Goal: Task Accomplishment & Management: Use online tool/utility

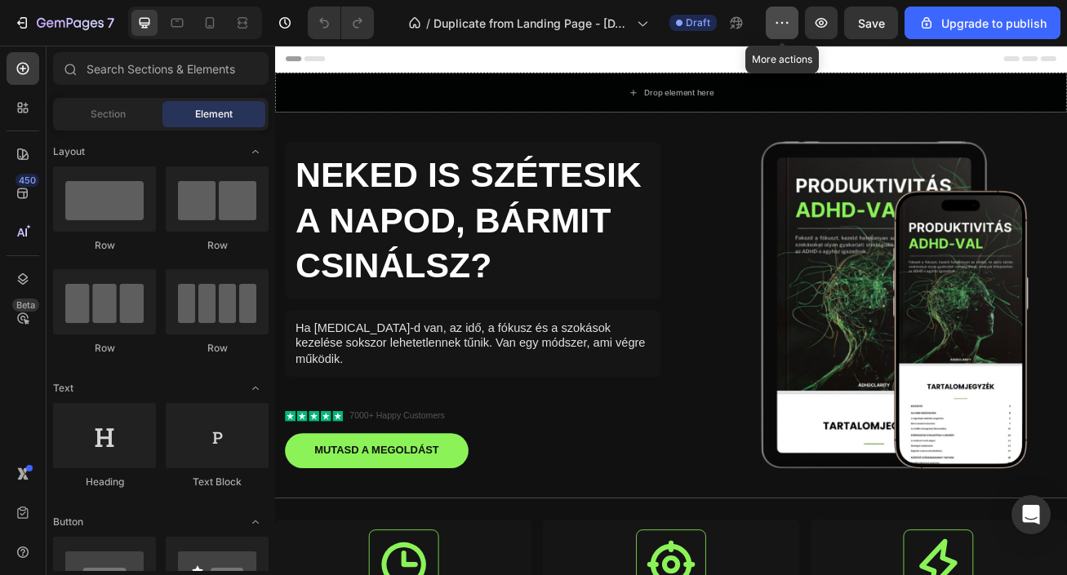
click at [783, 36] on button "button" at bounding box center [781, 23] width 33 height 33
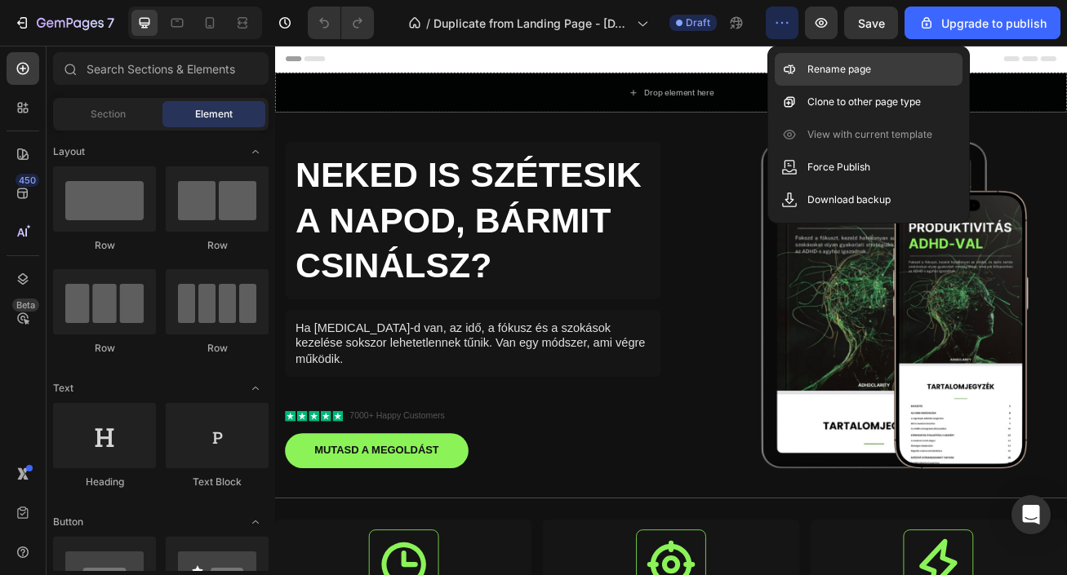
click at [820, 86] on div "Rename page" at bounding box center [868, 102] width 188 height 33
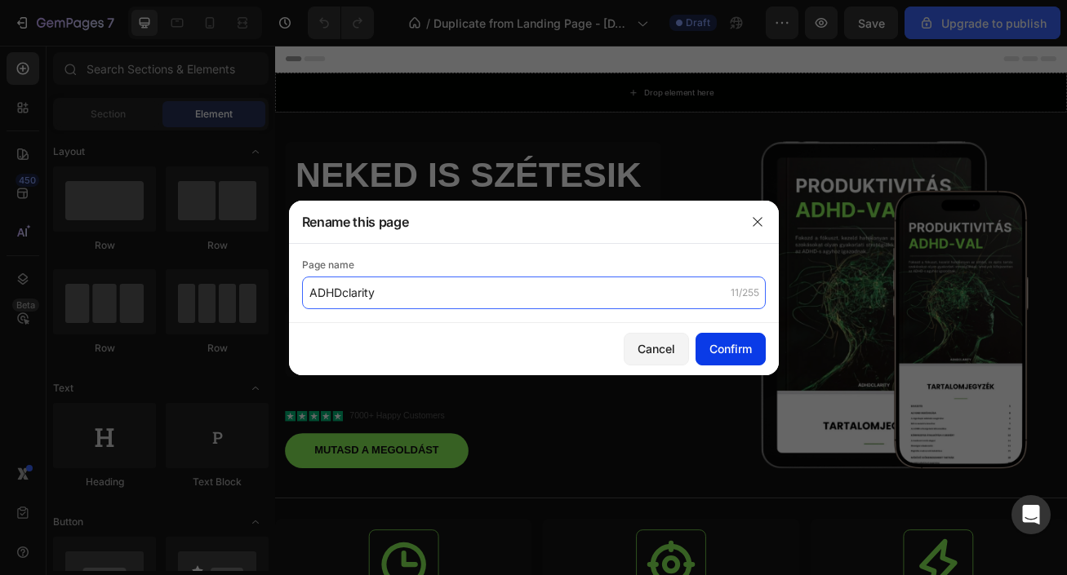
type input "ADHDclarity"
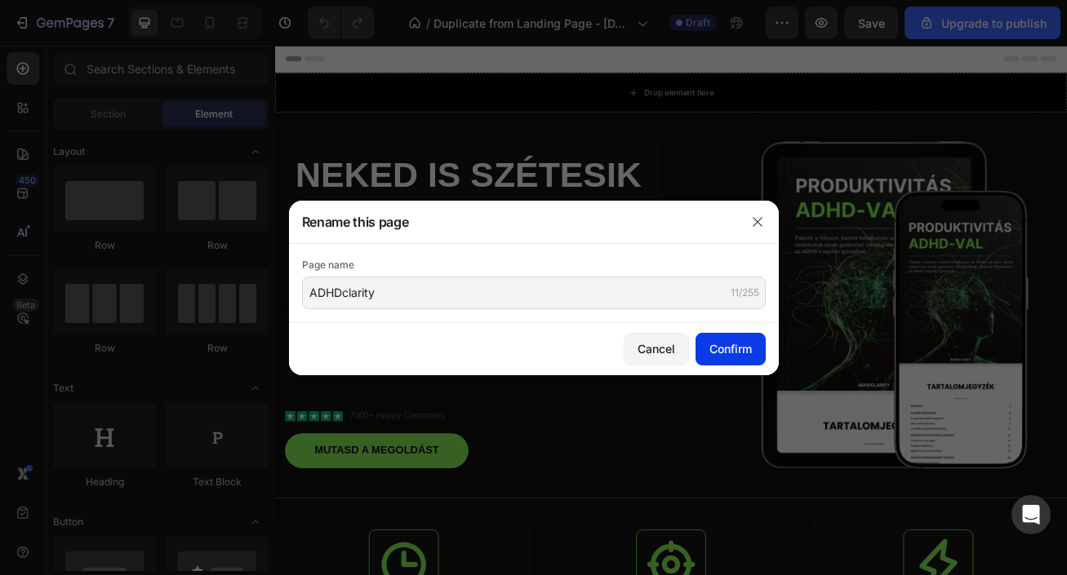
click at [747, 345] on div "Confirm" at bounding box center [730, 348] width 42 height 17
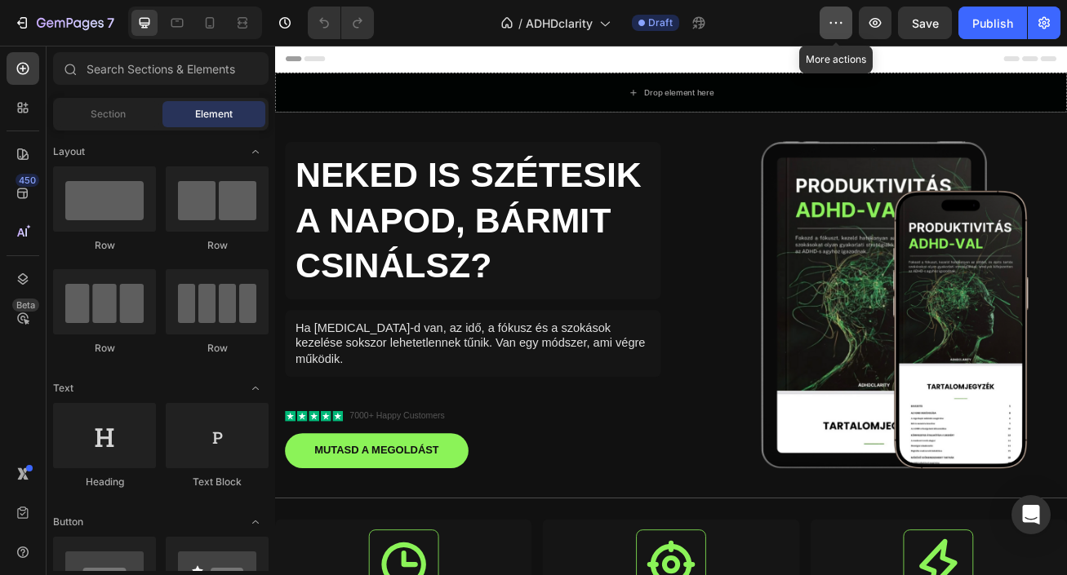
click at [839, 31] on button "button" at bounding box center [835, 23] width 33 height 33
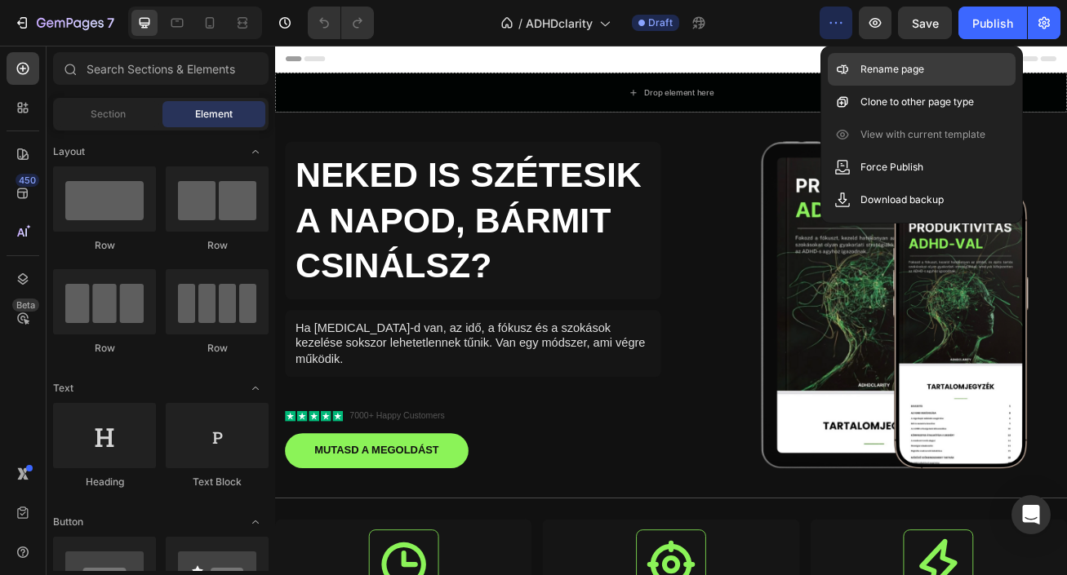
click at [852, 86] on div "Rename page" at bounding box center [921, 102] width 188 height 33
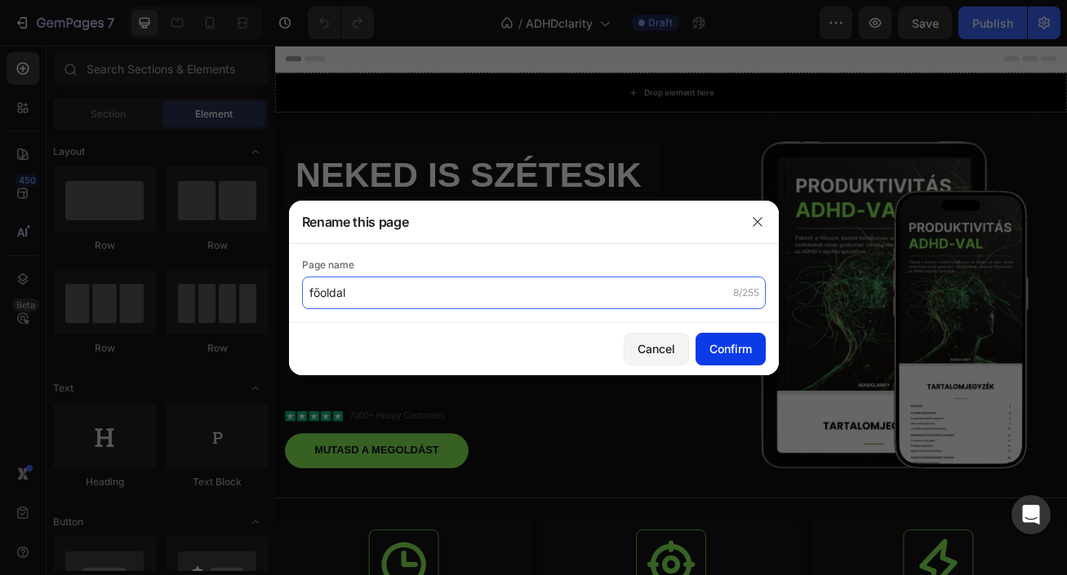
type input "főoldal"
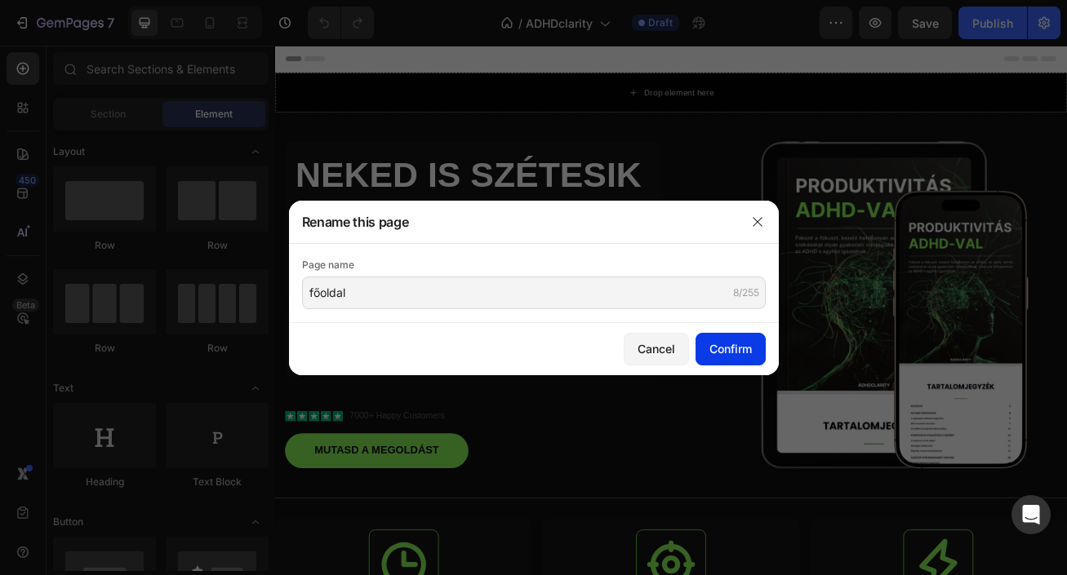
click at [723, 341] on div "Confirm" at bounding box center [730, 348] width 42 height 17
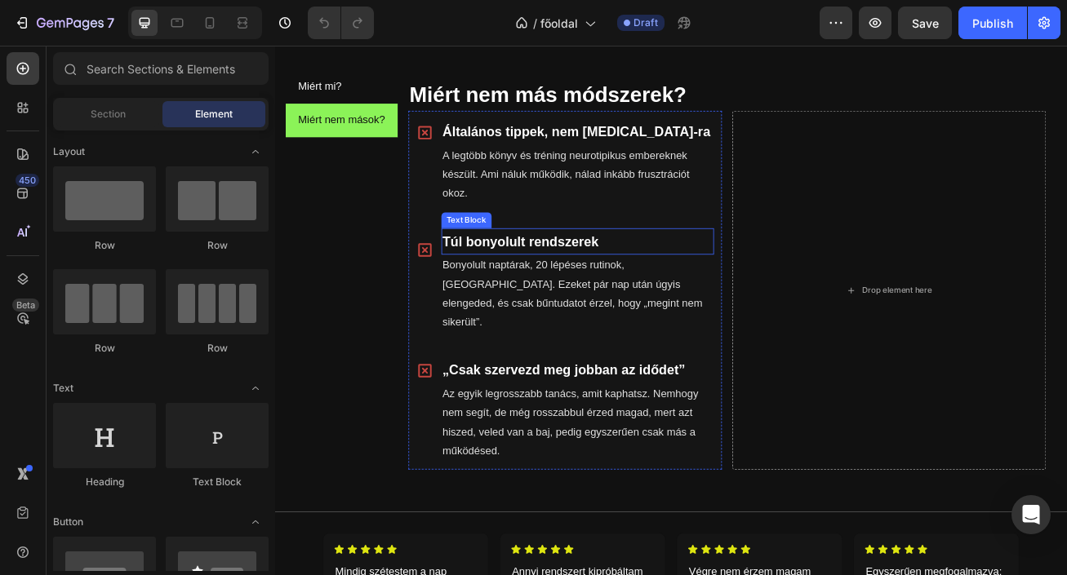
scroll to position [839, 0]
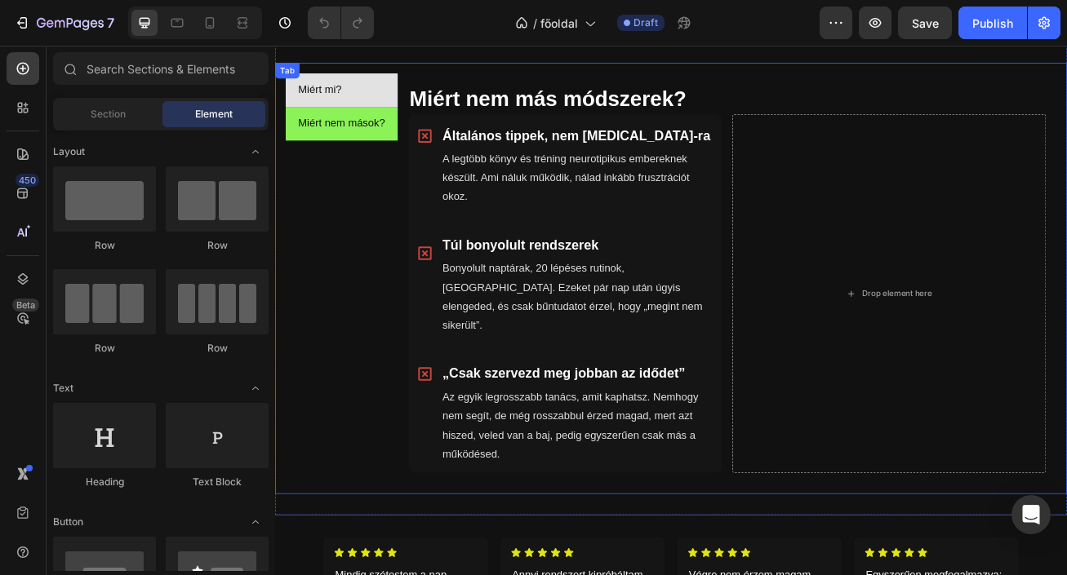
click at [390, 108] on li "Miért mi?" at bounding box center [357, 101] width 139 height 42
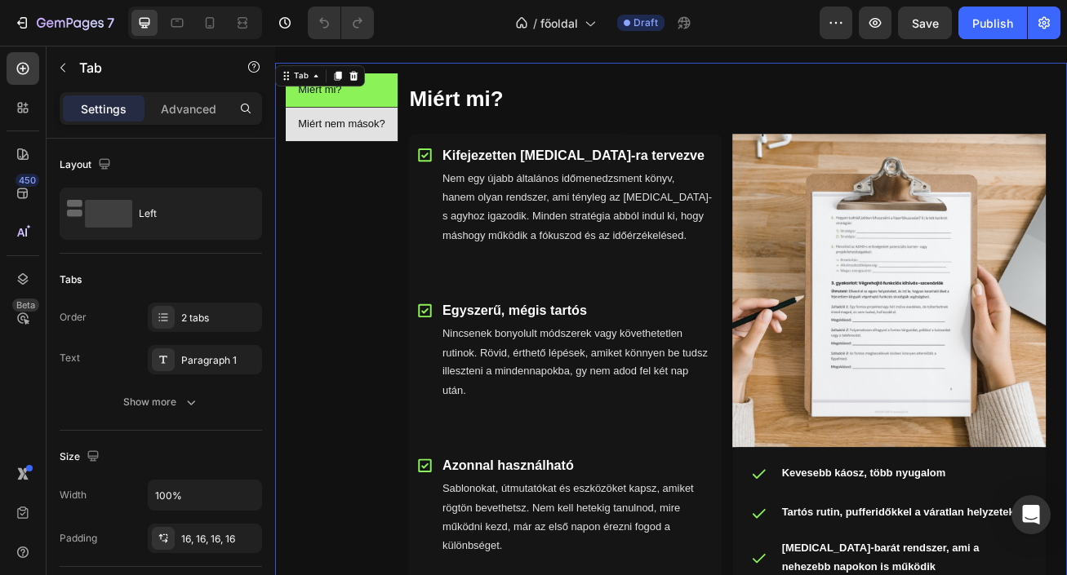
click at [420, 148] on li "Miért nem mások?" at bounding box center [357, 143] width 139 height 42
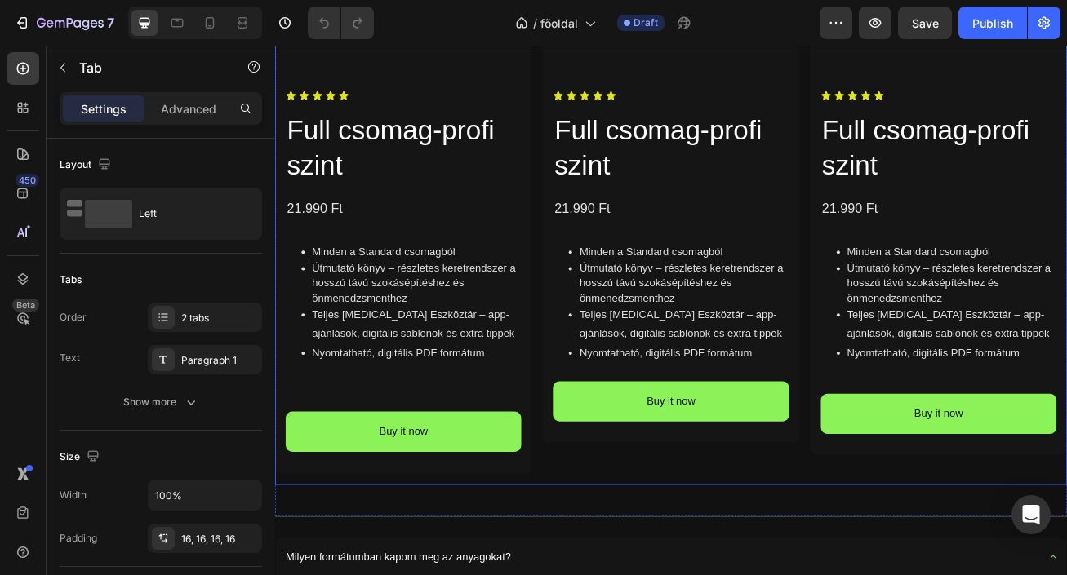
scroll to position [1950, 0]
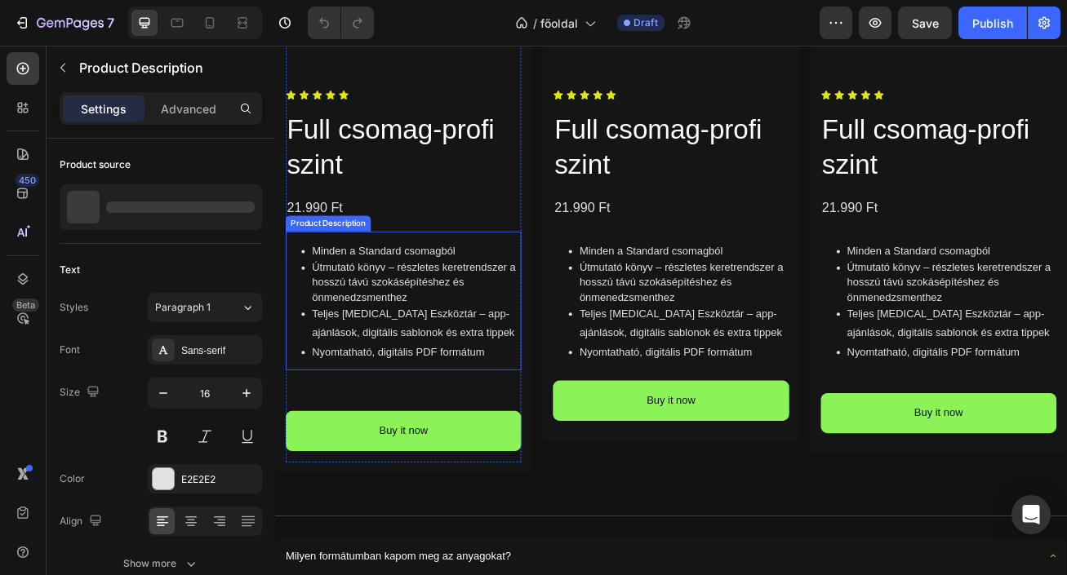
click at [518, 416] on p "Nyomtatható, digitális PDF formátum" at bounding box center [450, 425] width 259 height 18
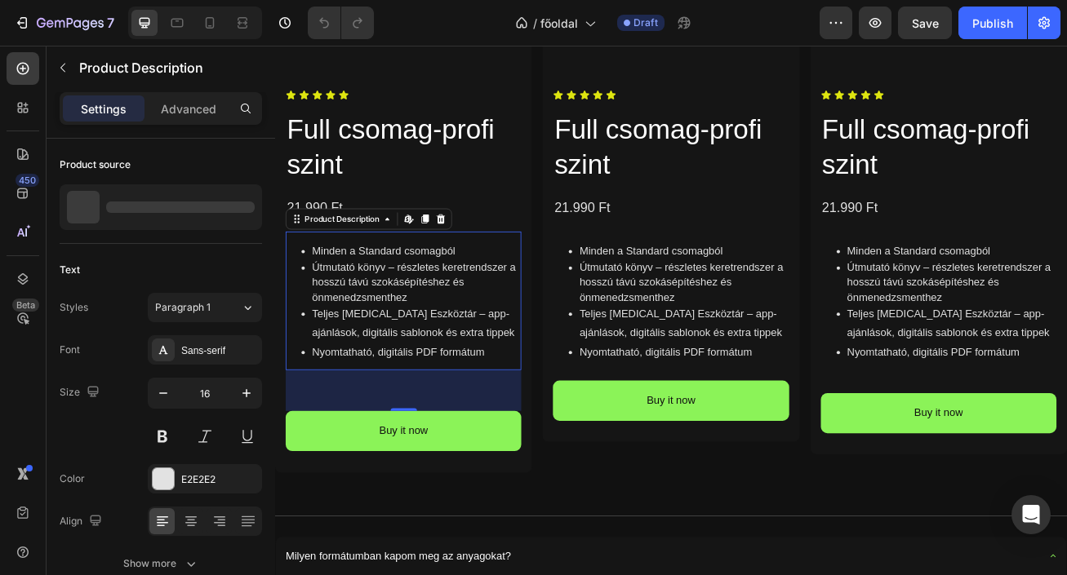
click at [437, 491] on div "62" at bounding box center [433, 472] width 291 height 51
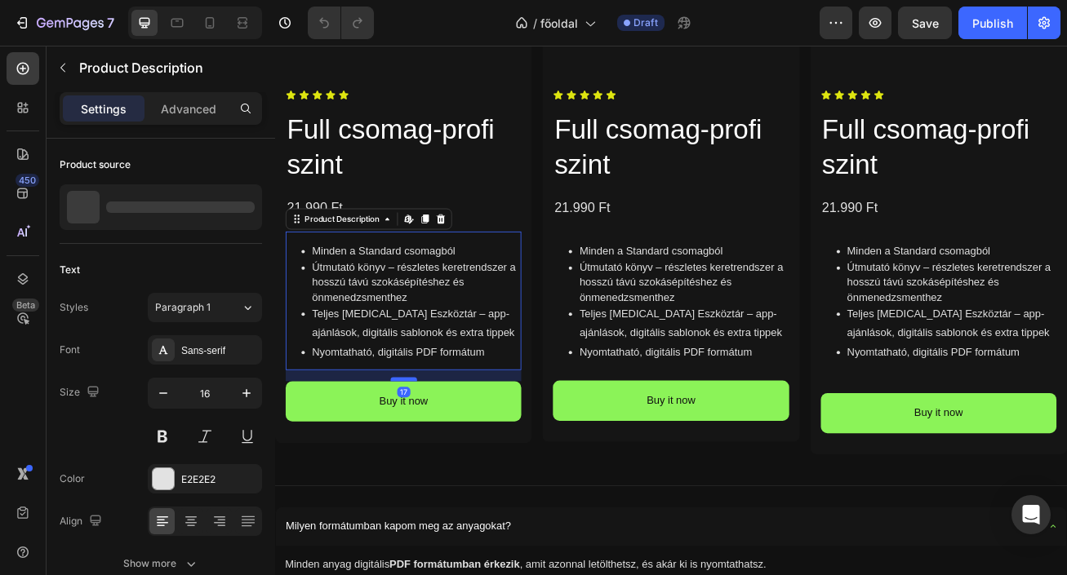
drag, startPoint x: 437, startPoint y: 495, endPoint x: 437, endPoint y: 459, distance: 36.7
click at [437, 459] on div at bounding box center [434, 458] width 33 height 5
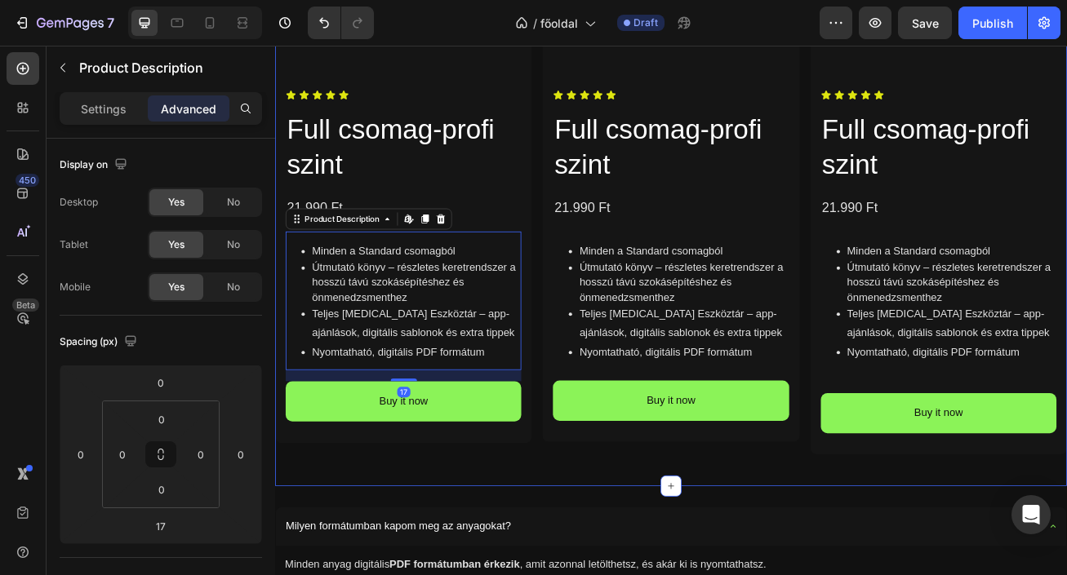
click at [603, 571] on div "Product Images Icon Icon Icon Icon Icon Icon List Full csomag-profi szint Produ…" at bounding box center [764, 161] width 979 height 860
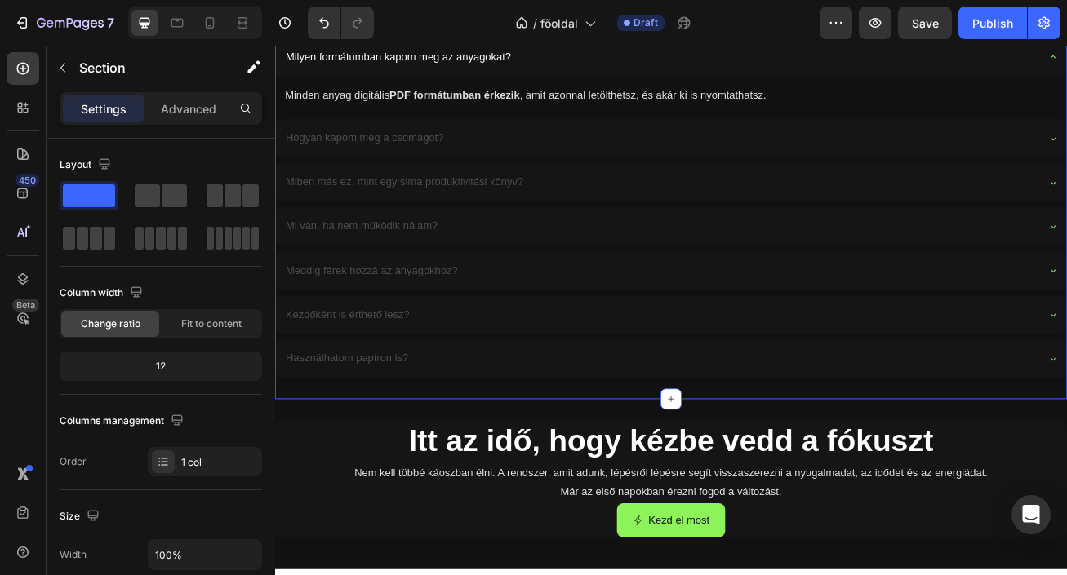
scroll to position [2599, 0]
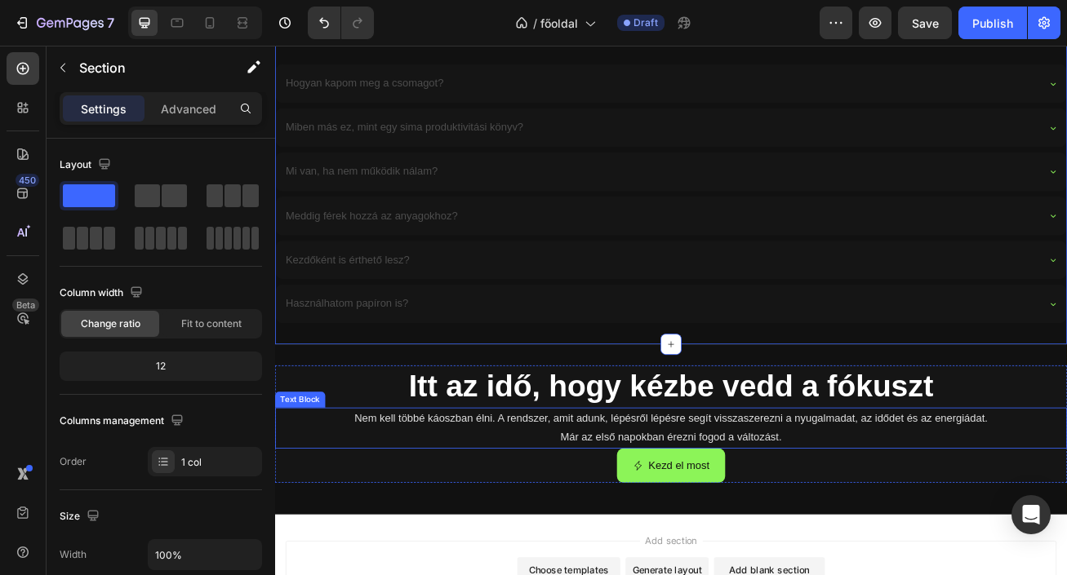
click at [738, 530] on p "Nem kell többé káoszban élni. A rendszer, amit adunk, lépésről lépésre segít vi…" at bounding box center [765, 518] width 976 height 47
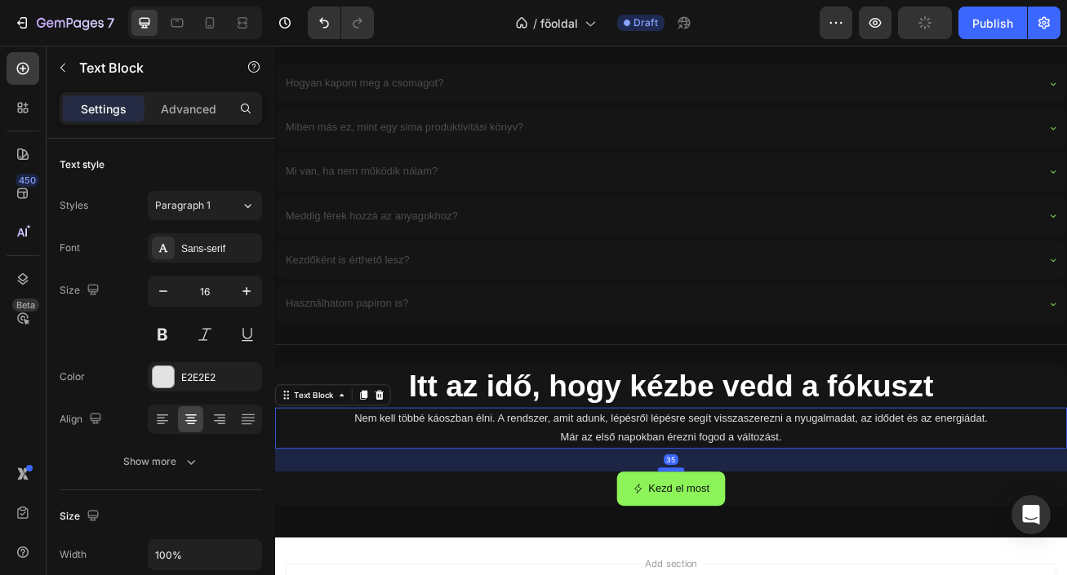
drag, startPoint x: 765, startPoint y: 542, endPoint x: 770, endPoint y: 570, distance: 29.0
click at [770, 570] on div at bounding box center [764, 570] width 33 height 5
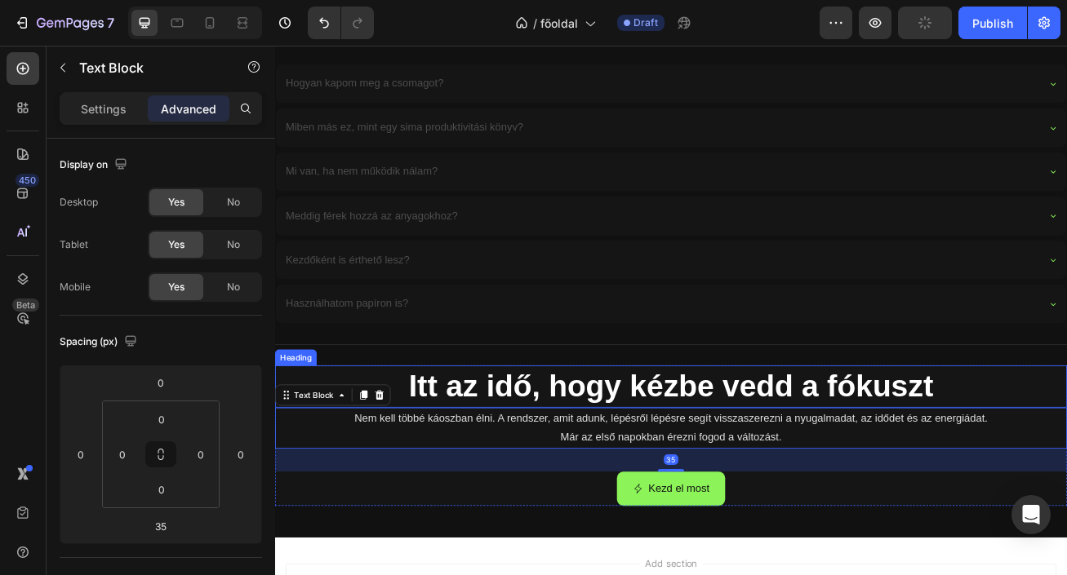
click at [821, 478] on h2 "Itt az idő, hogy kézbe vedd a fókuszt" at bounding box center [764, 467] width 979 height 52
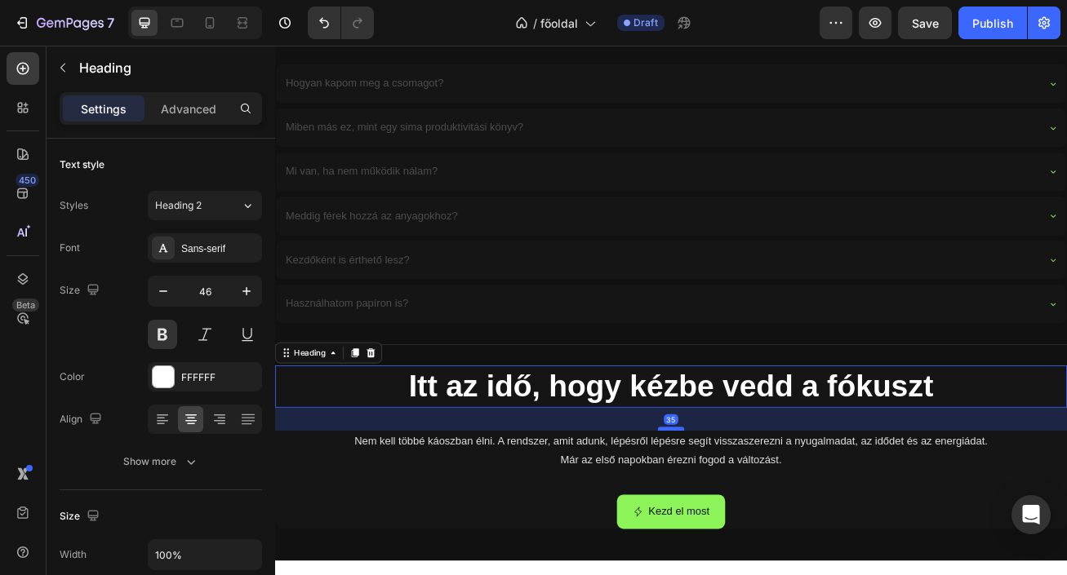
drag, startPoint x: 765, startPoint y: 491, endPoint x: 767, endPoint y: 520, distance: 28.7
click at [767, 520] on div at bounding box center [764, 519] width 33 height 5
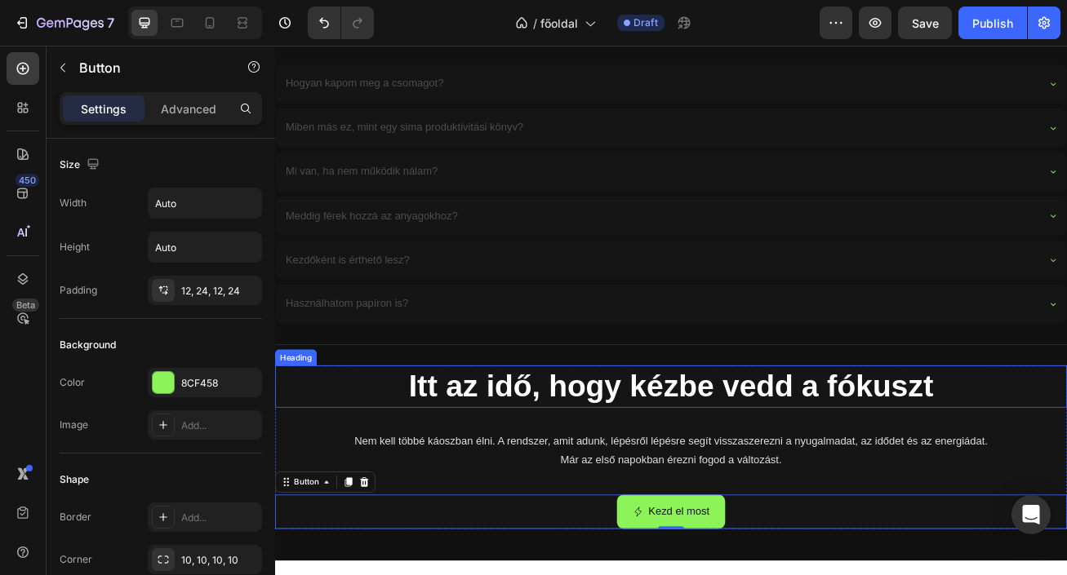
click at [796, 447] on h2 "Itt az idő, hogy kézbe vedd a fókuszt" at bounding box center [764, 467] width 979 height 52
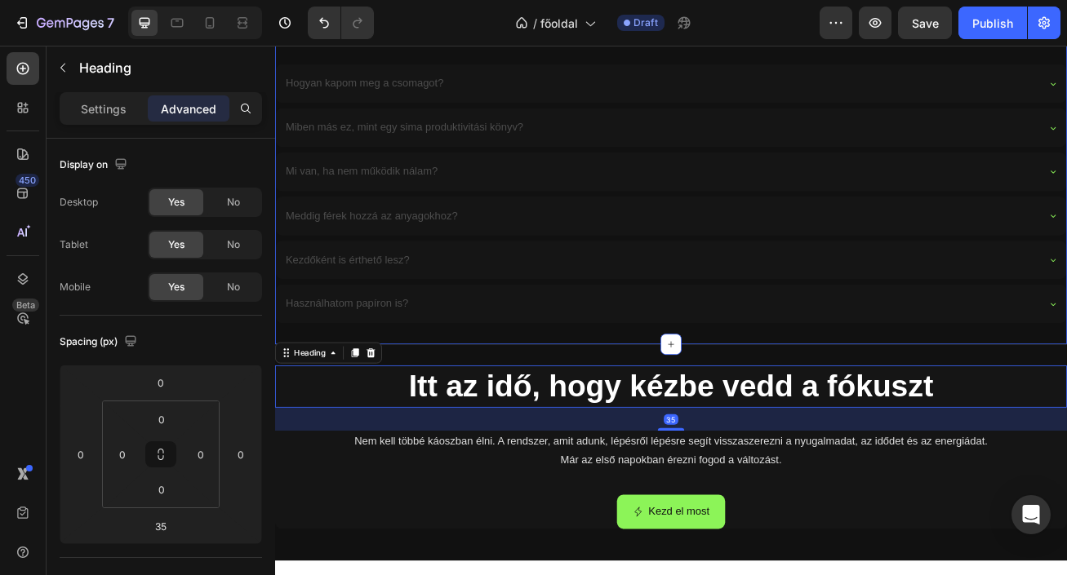
click at [795, 408] on div "Milyen formátumban kapom meg az anyagokat? Minden anyag digitális PDF formátumb…" at bounding box center [764, 178] width 979 height 473
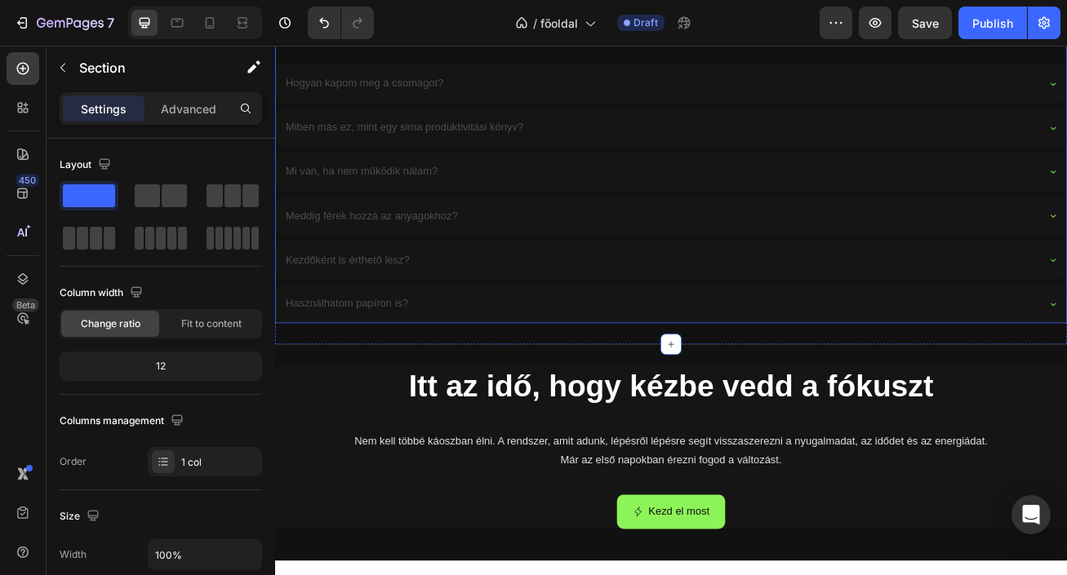
click at [796, 385] on div "Használhatom papíron is?" at bounding box center [765, 365] width 978 height 48
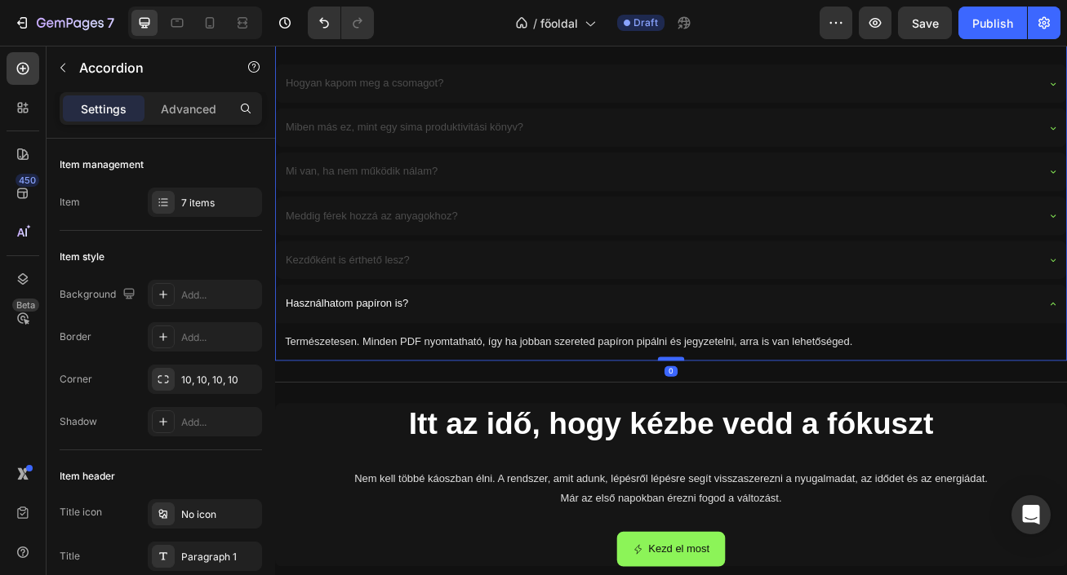
drag, startPoint x: 766, startPoint y: 433, endPoint x: 779, endPoint y: 431, distance: 13.2
click at [779, 431] on div at bounding box center [764, 433] width 33 height 5
type input "100%"
type input "100"
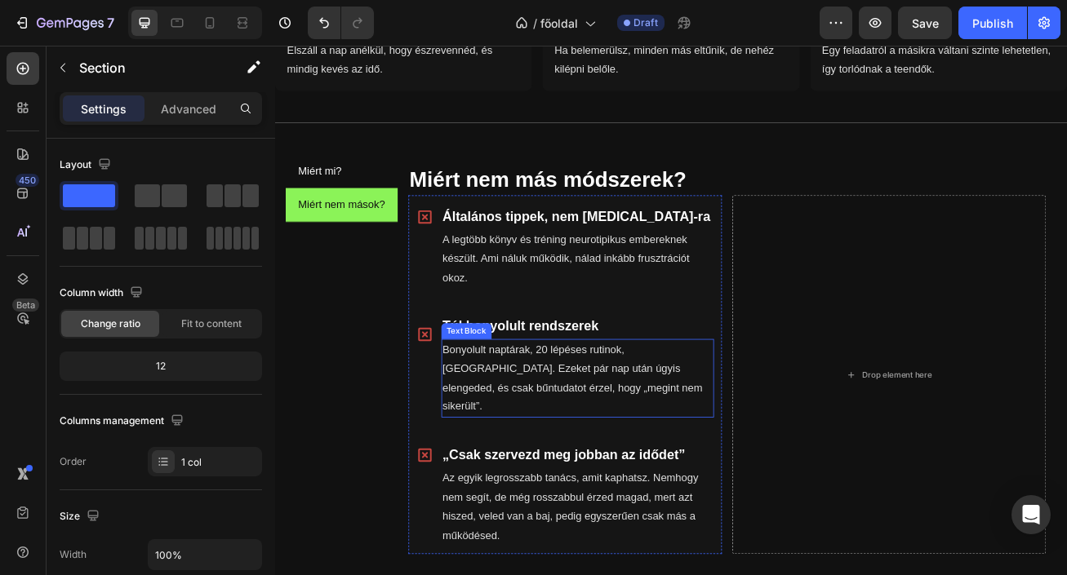
scroll to position [792, 0]
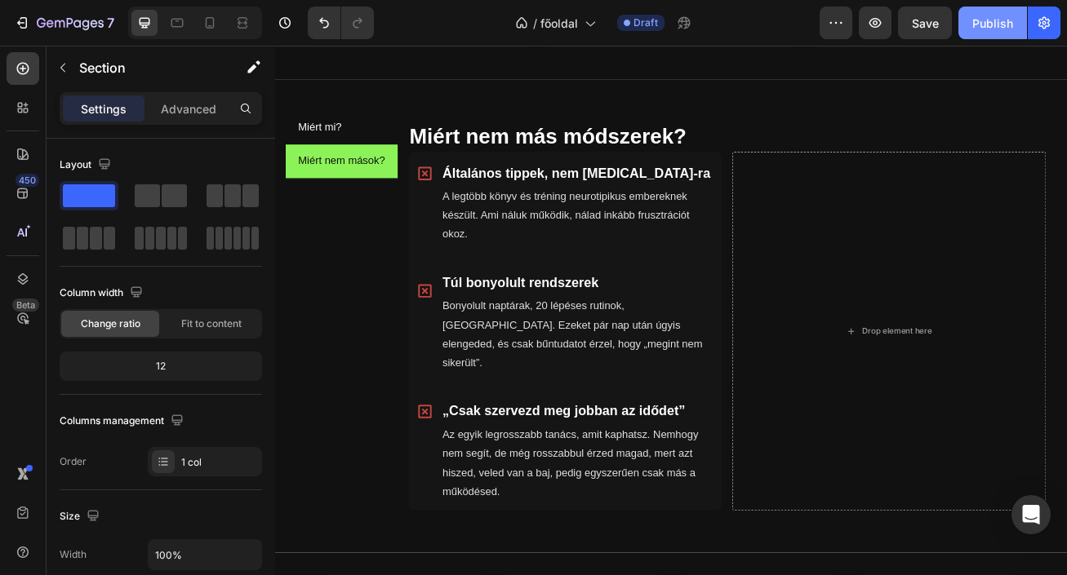
click at [998, 22] on div "Publish" at bounding box center [992, 23] width 41 height 17
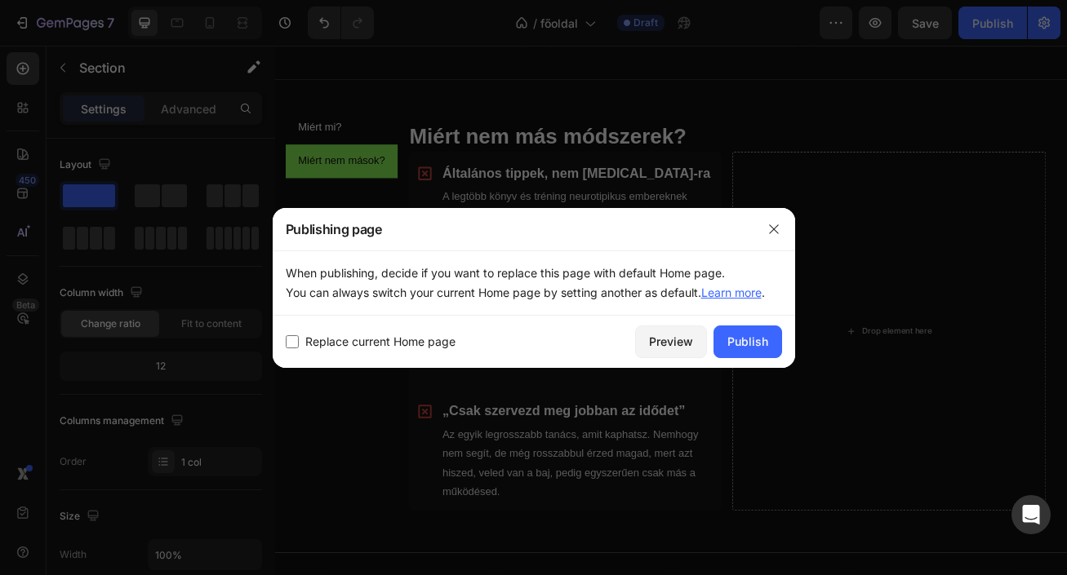
click at [295, 339] on input "checkbox" at bounding box center [292, 341] width 13 height 13
checkbox input "true"
click at [738, 341] on div "Publish" at bounding box center [747, 341] width 41 height 17
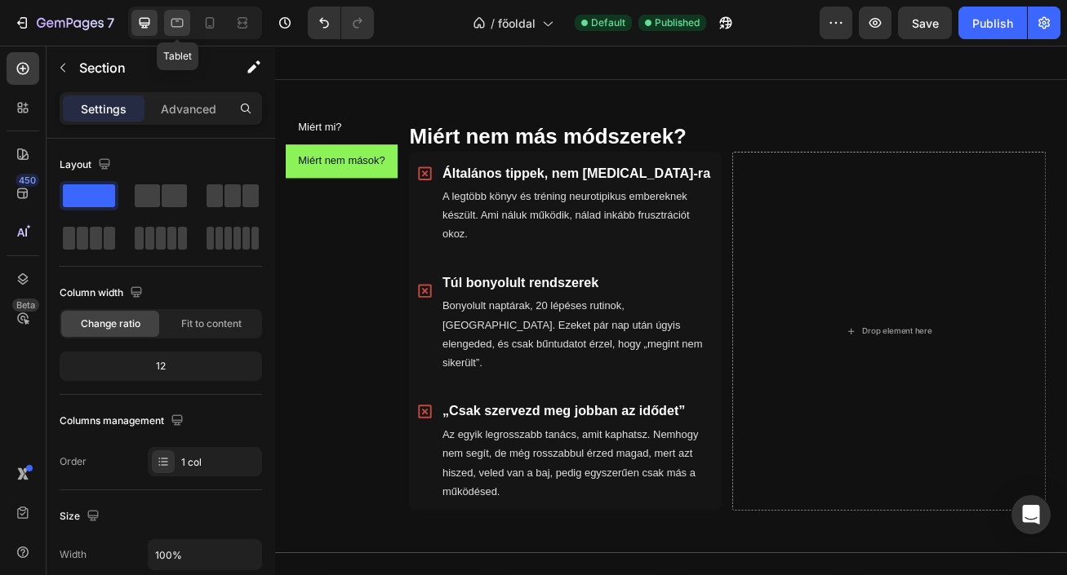
click at [180, 20] on icon at bounding box center [177, 23] width 16 height 16
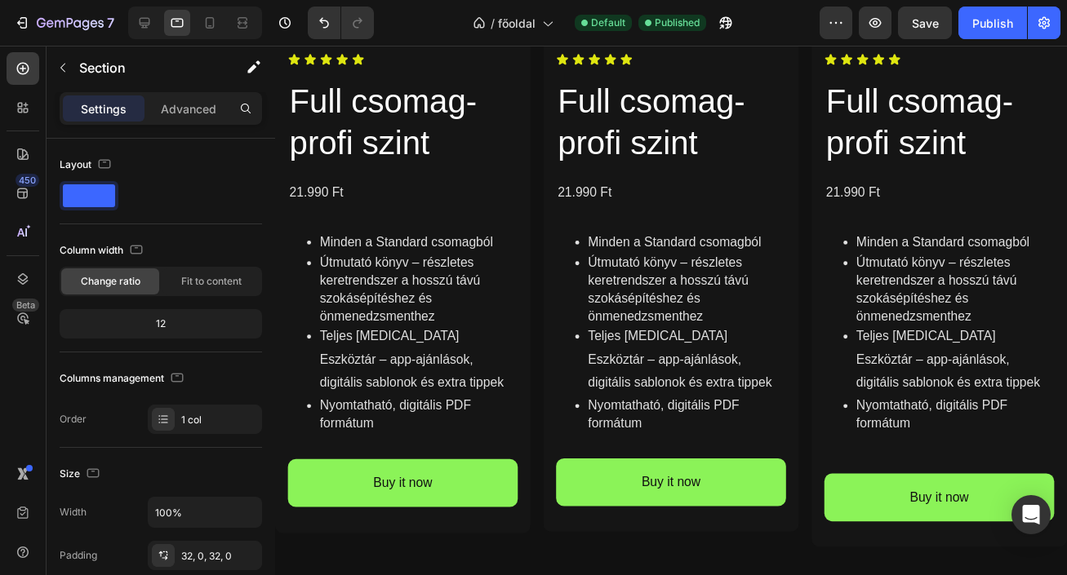
scroll to position [2093, 0]
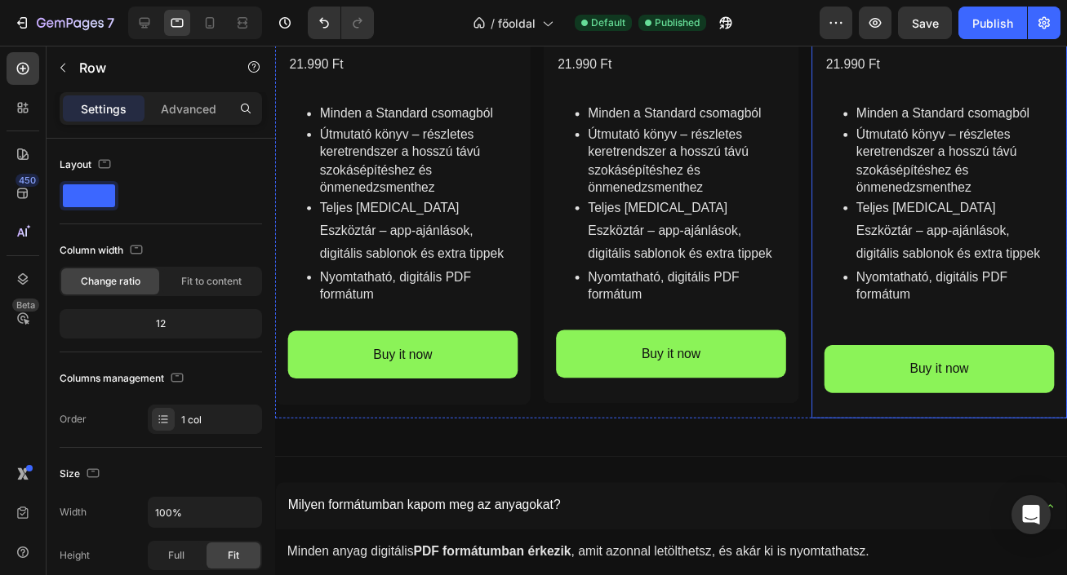
click at [835, 338] on div "Product Images Icon Icon Icon Icon Icon Icon List Full csomag-profi szint Produ…" at bounding box center [953, 30] width 261 height 792
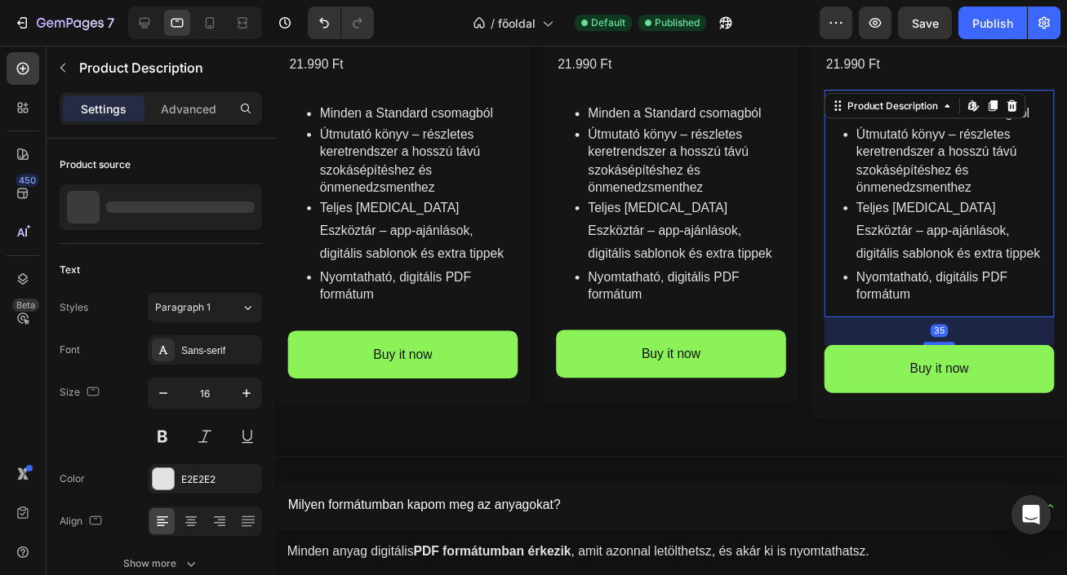
click at [940, 287] on p "Nyomtatható, digitális PDF formátum" at bounding box center [970, 291] width 202 height 37
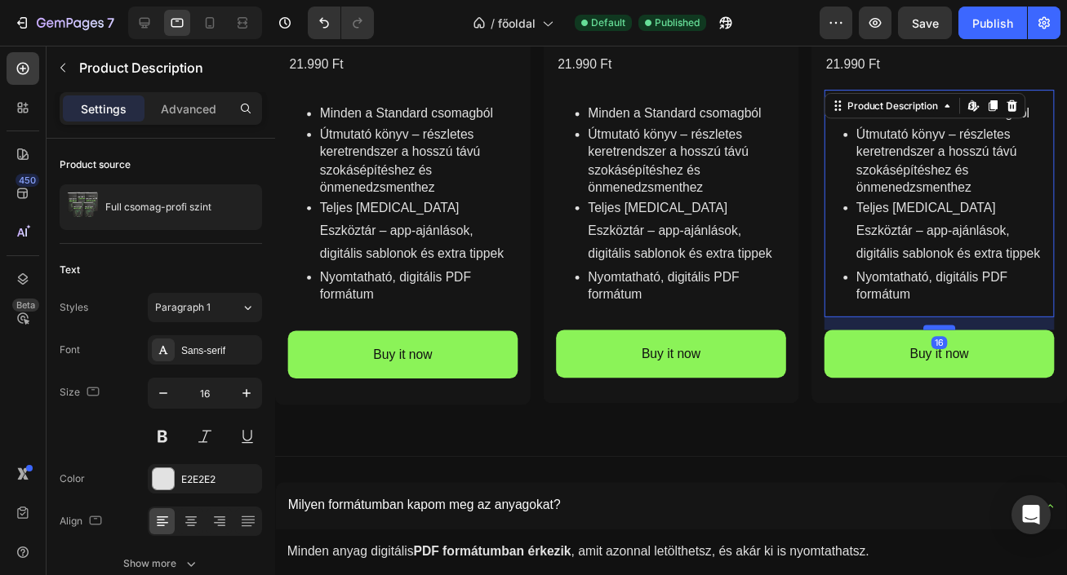
drag, startPoint x: 952, startPoint y: 348, endPoint x: 954, endPoint y: 332, distance: 15.6
click at [954, 332] on div at bounding box center [954, 333] width 33 height 5
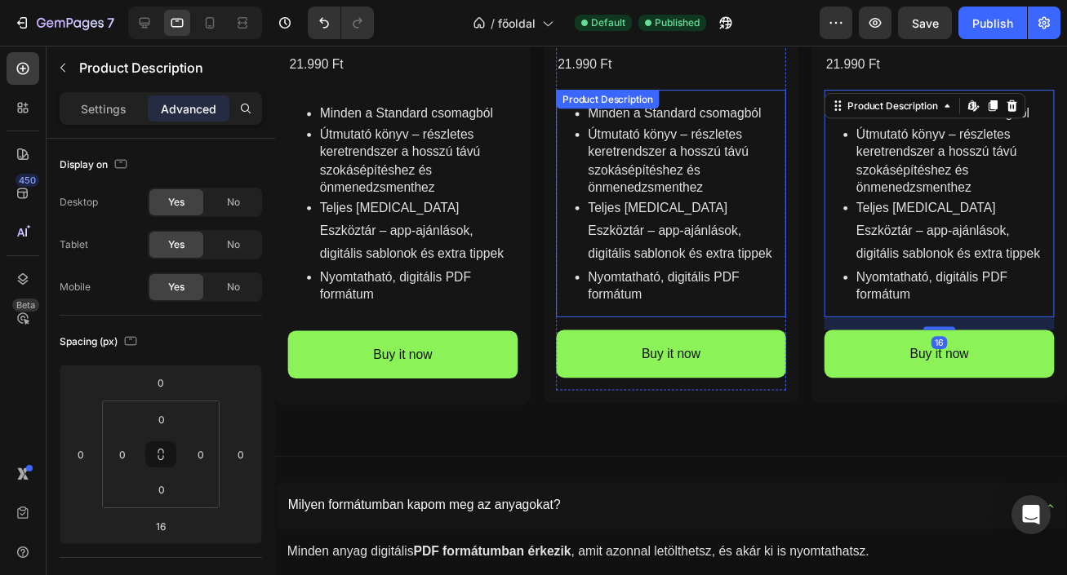
click at [791, 311] on div "Minden a Standard csomagból Útmutató könyv – részletes keretrendszer a hosszú t…" at bounding box center [679, 207] width 235 height 232
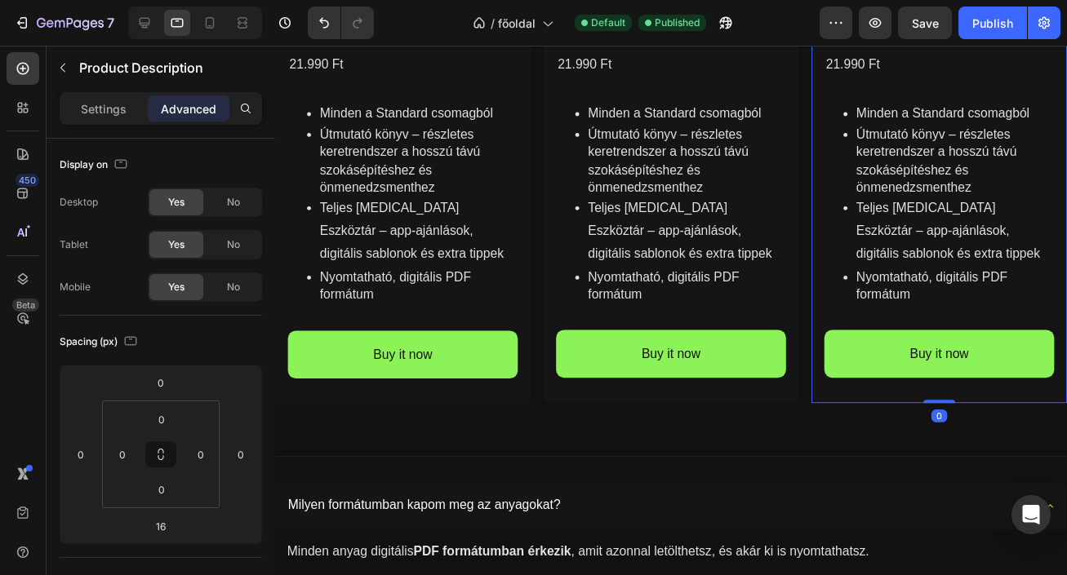
click at [829, 393] on div "Product Images Icon Icon Icon Icon Icon Icon List Full csomag-profi szint Produ…" at bounding box center [953, 22] width 261 height 777
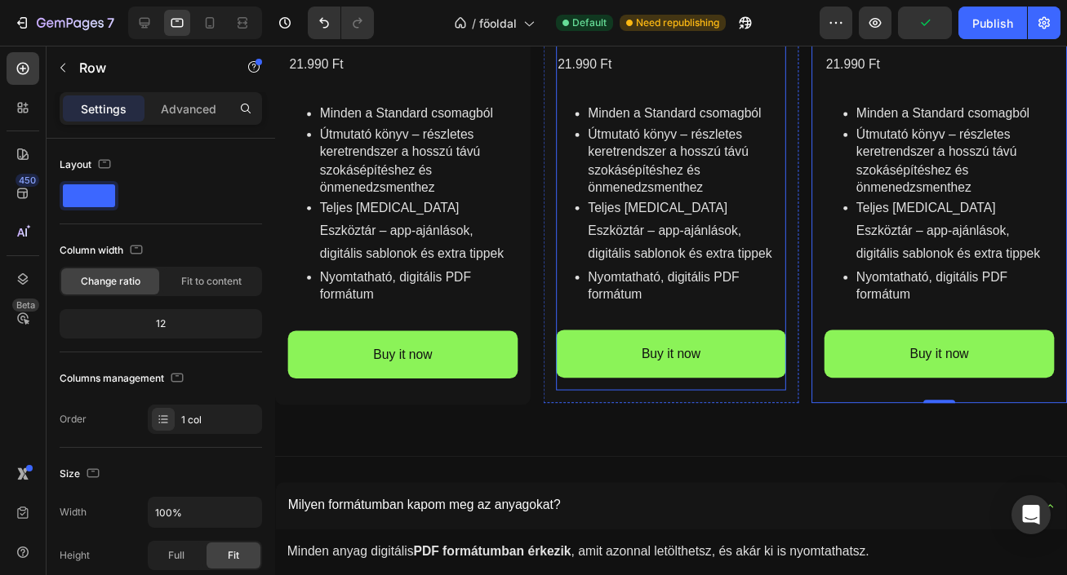
click at [564, 397] on div "Icon Icon Icon Icon Icon Icon List Full csomag-profi szint Product Title 21.990…" at bounding box center [679, 160] width 235 height 477
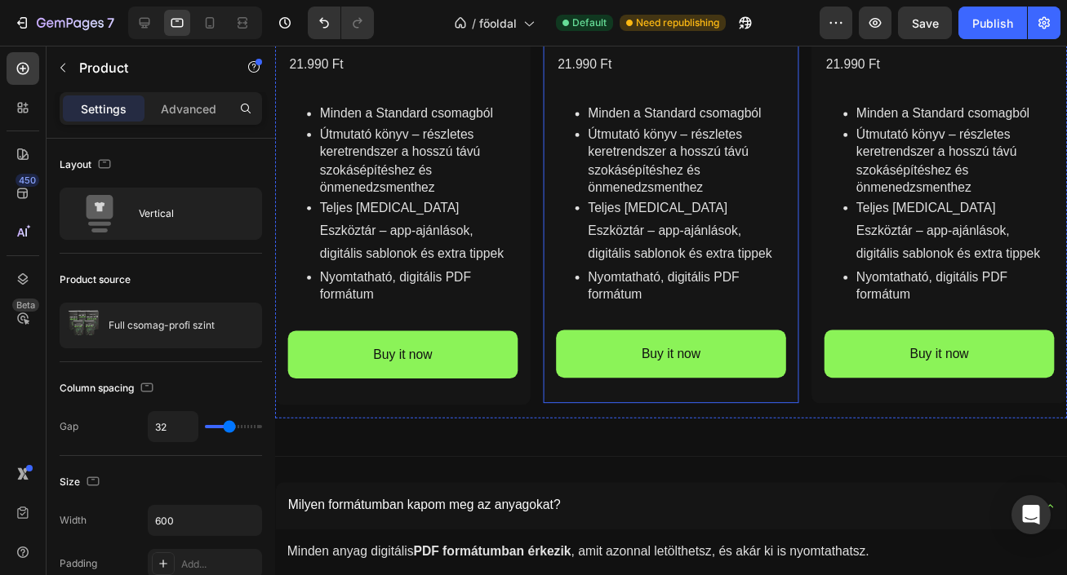
click at [561, 407] on div "Product Images Icon Icon Icon Icon Icon Icon List Full csomag-profi szint Produ…" at bounding box center [679, 22] width 261 height 777
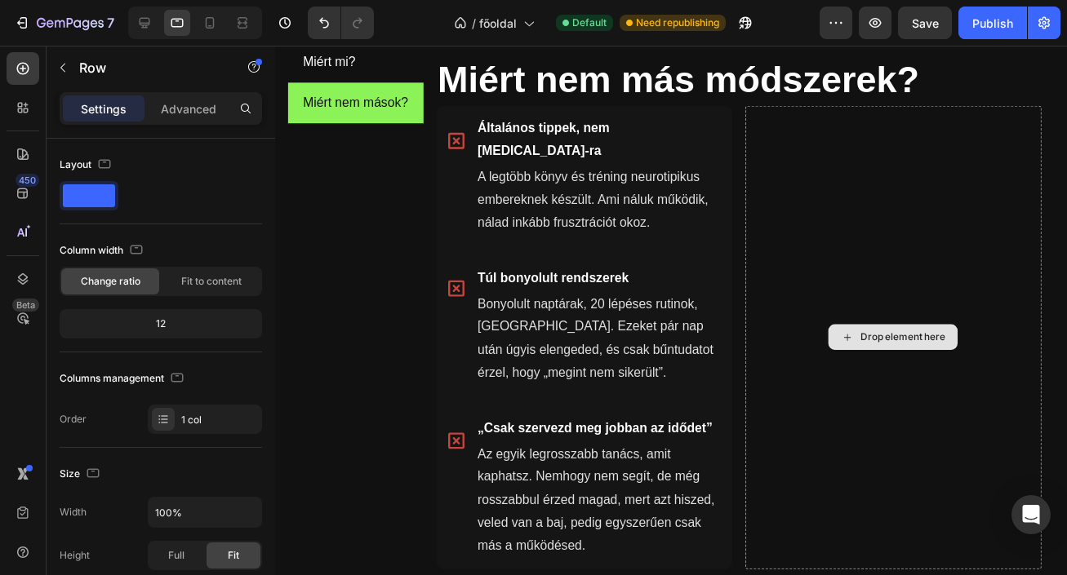
scroll to position [863, 0]
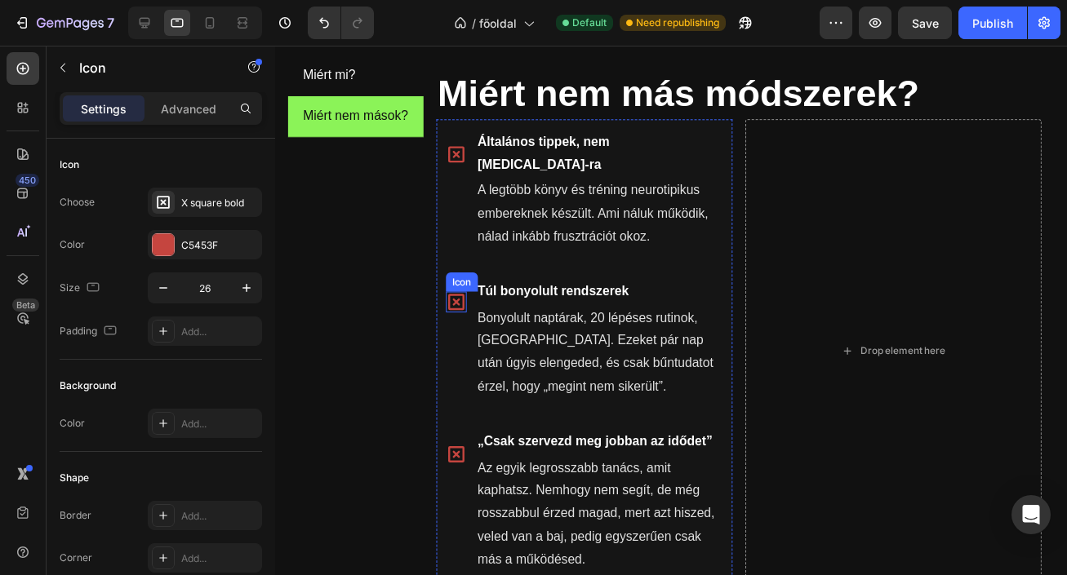
click at [459, 297] on icon at bounding box center [460, 307] width 21 height 21
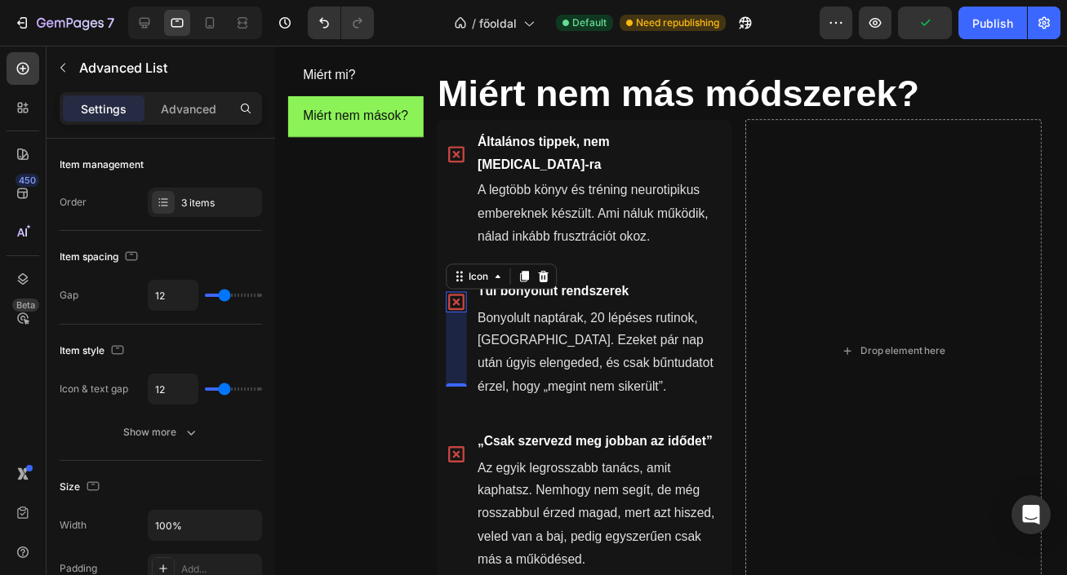
click at [461, 297] on icon at bounding box center [460, 307] width 21 height 21
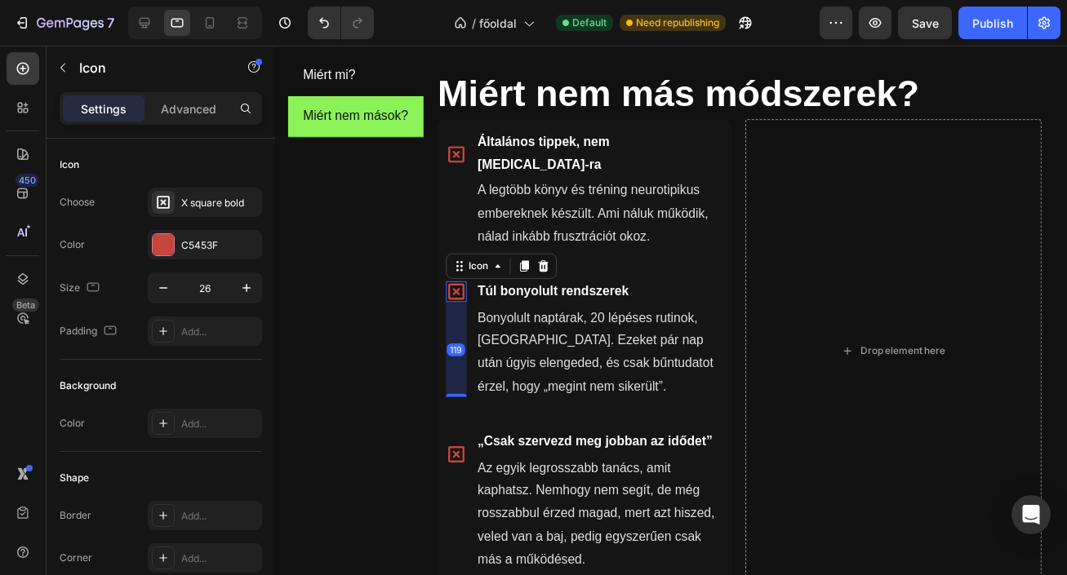
drag, startPoint x: 460, startPoint y: 369, endPoint x: 464, endPoint y: 390, distance: 21.6
click at [464, 390] on li "Icon 119 Túl bonyolult rendszerek Text Block Bonyolult naptárak, 20 lépéses rut…" at bounding box center [591, 346] width 303 height 144
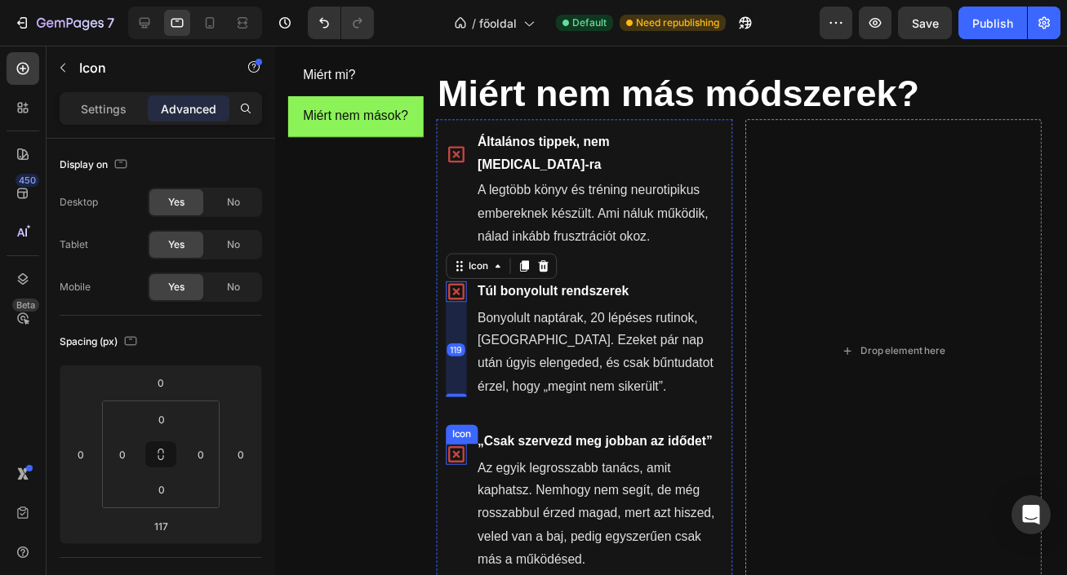
click at [458, 453] on icon at bounding box center [460, 463] width 21 height 21
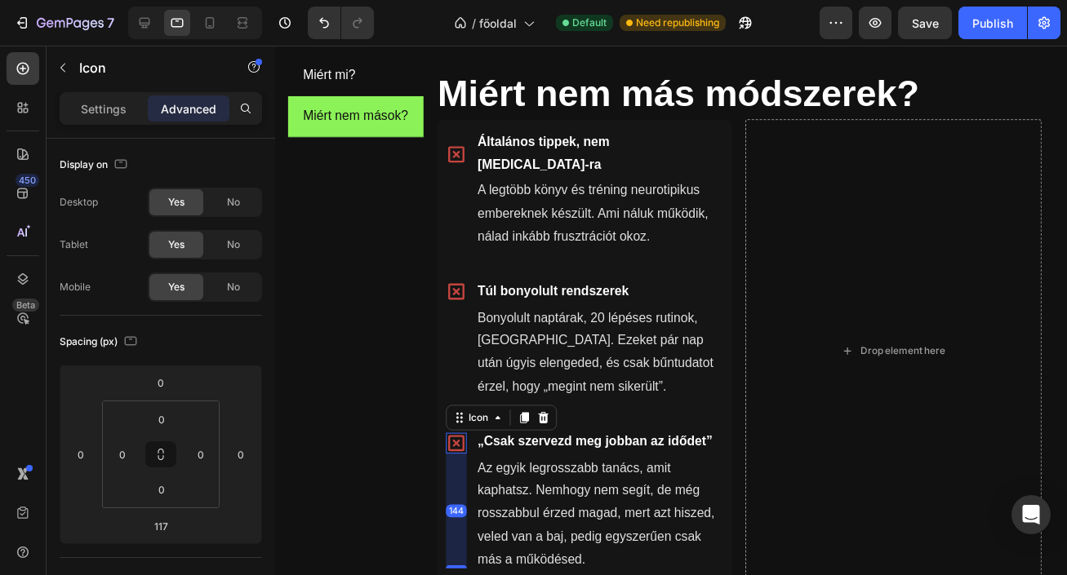
drag, startPoint x: 460, startPoint y: 544, endPoint x: 464, endPoint y: 566, distance: 22.3
click at [464, 566] on li "Icon 144 „Csak szervezd meg jobban az idődet” Text Block Az egyik legrosszabb t…" at bounding box center [591, 511] width 303 height 167
type input "144"
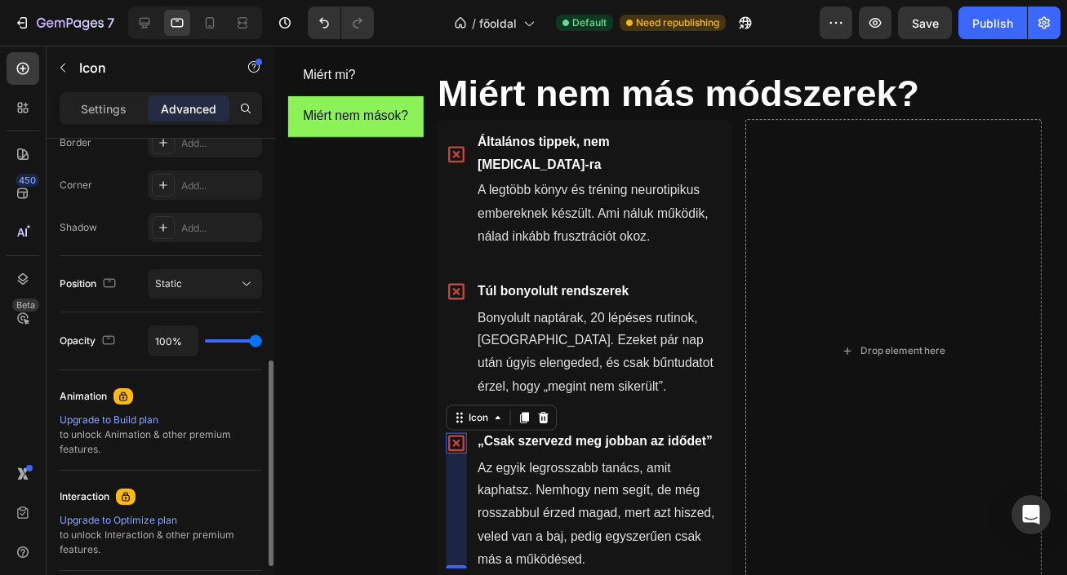
scroll to position [470, 0]
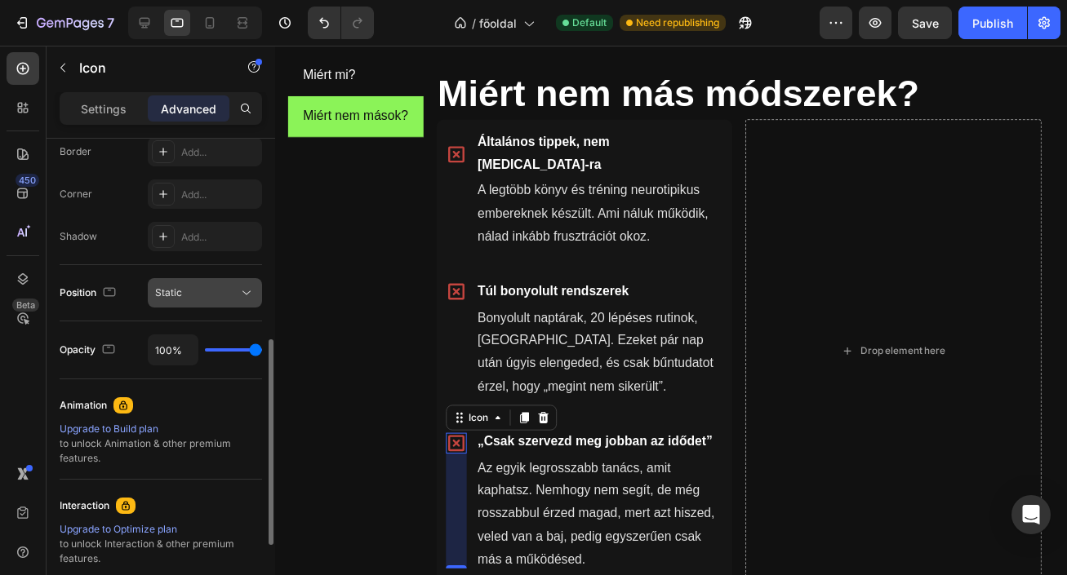
click at [228, 286] on div "Static" at bounding box center [196, 293] width 83 height 15
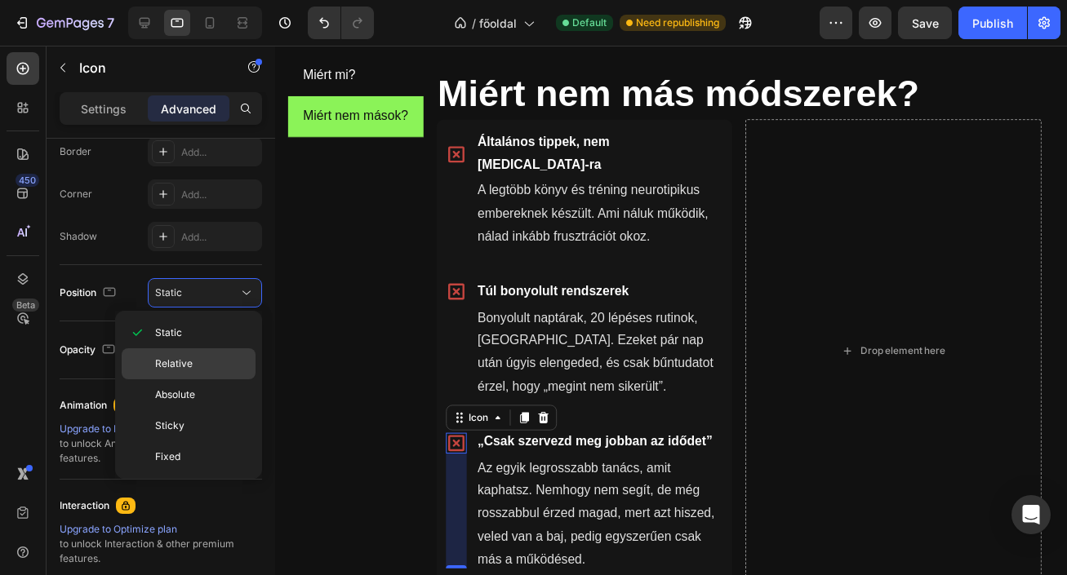
click at [197, 367] on p "Relative" at bounding box center [201, 364] width 93 height 15
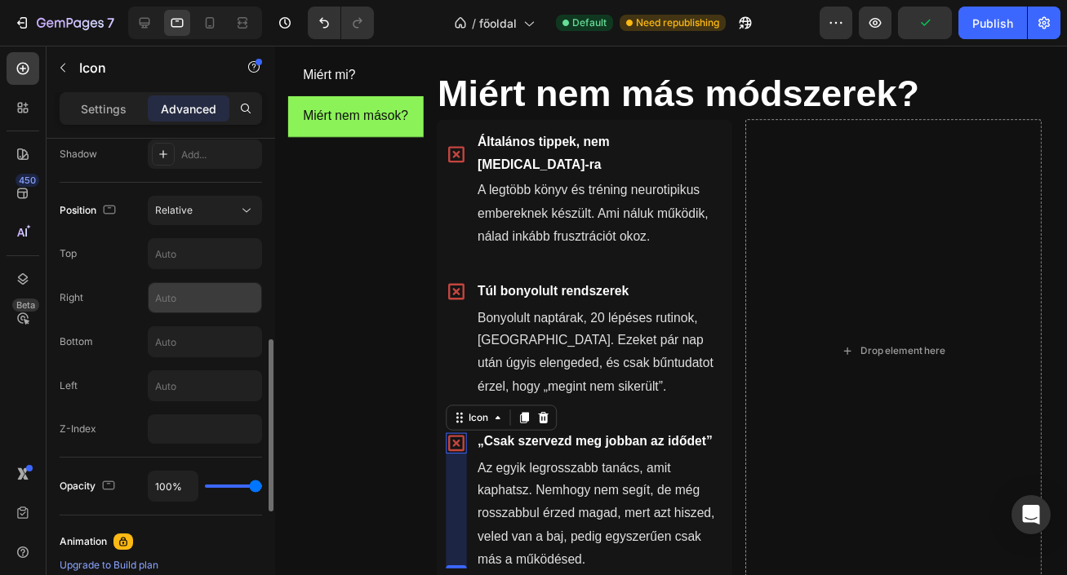
scroll to position [556, 0]
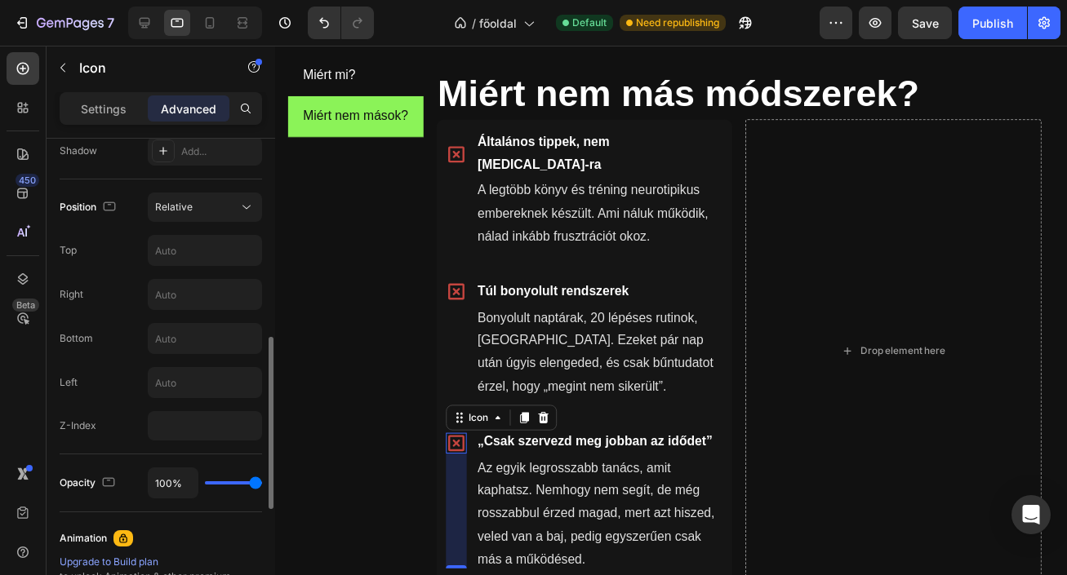
type input "89%"
type input "89"
type input "76%"
type input "76"
type input "75%"
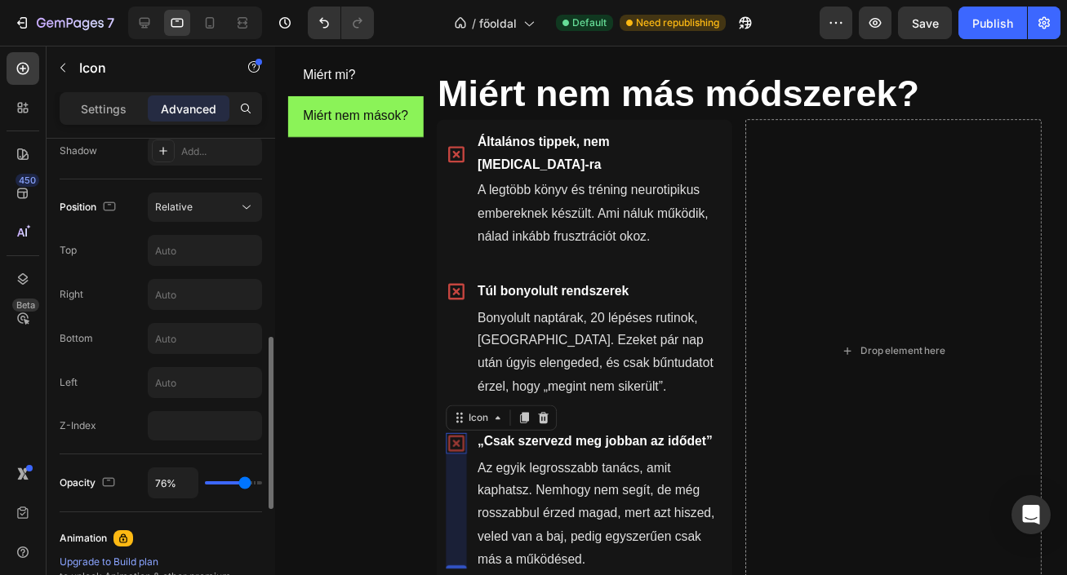
type input "75"
type input "72%"
type input "72"
type input "63%"
type input "63"
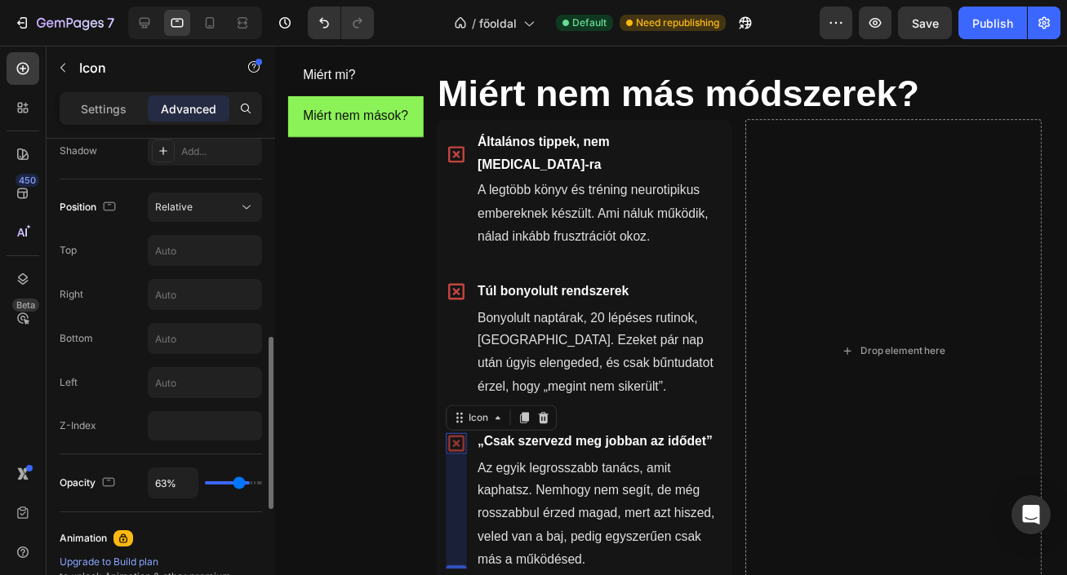
type input "56%"
type input "56"
type input "48%"
type input "48"
type input "38%"
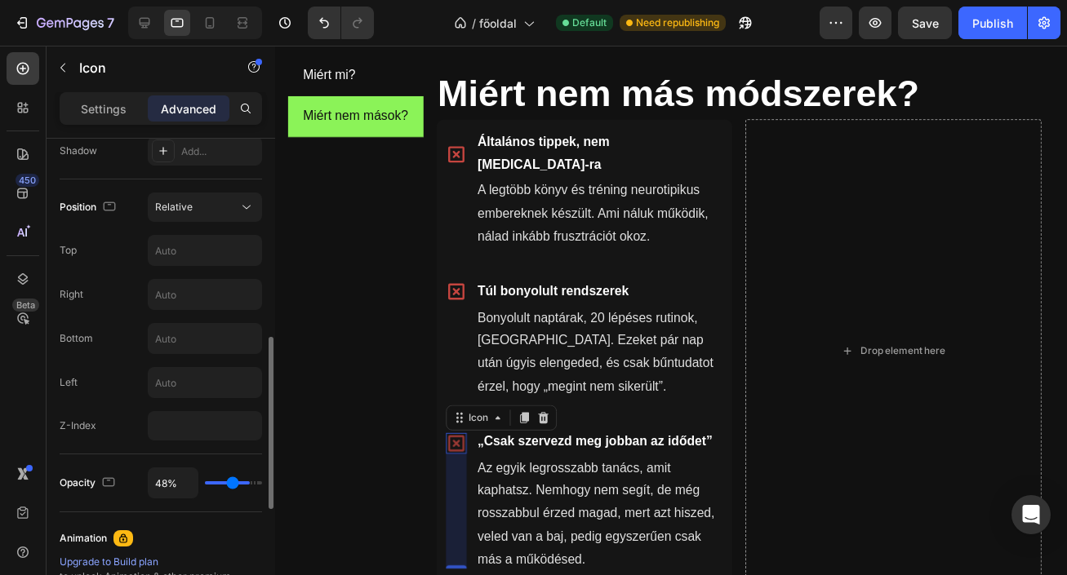
type input "38"
type input "28%"
type input "28"
type input "18%"
type input "18"
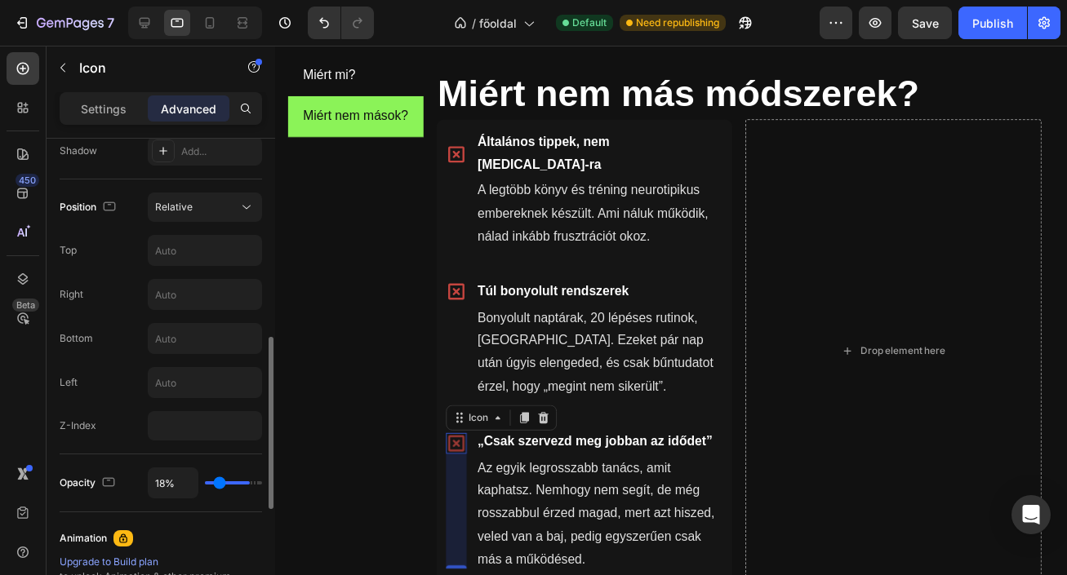
type input "8%"
type input "8"
type input "0%"
type input "0"
type input "15%"
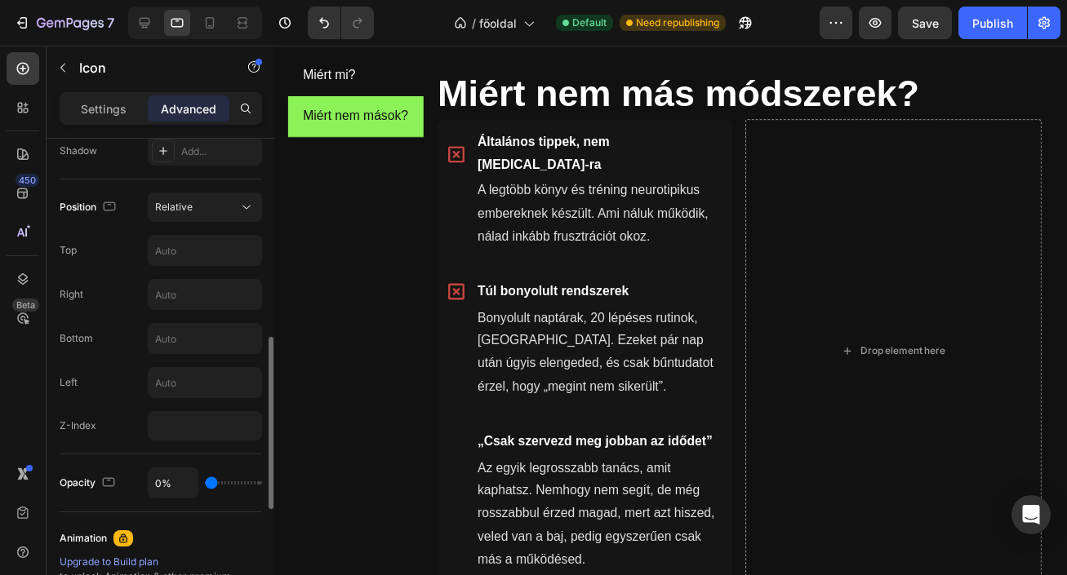
type input "15"
type input "27%"
type input "27"
type input "32%"
type input "32"
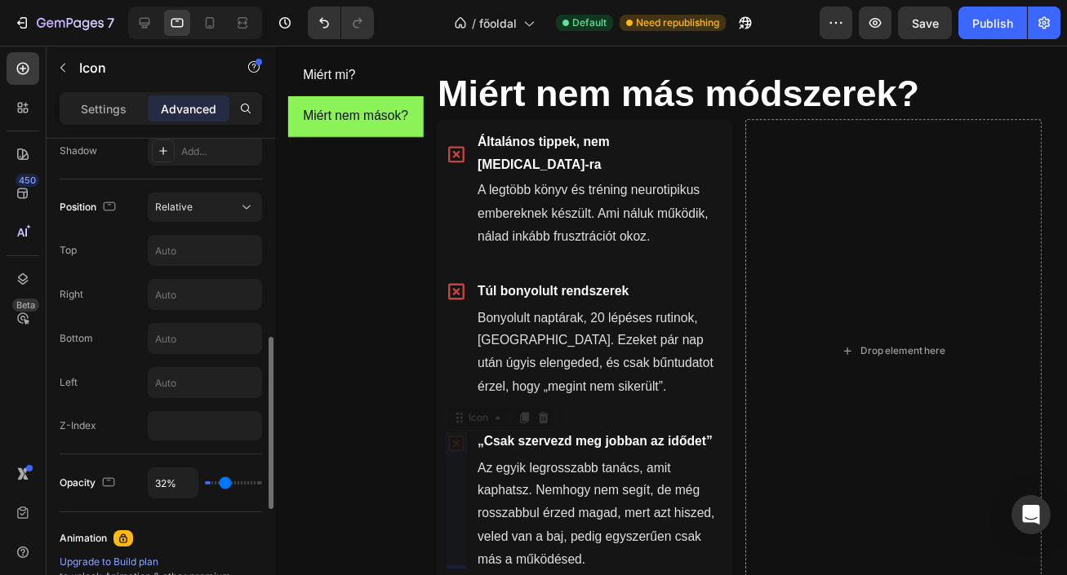
type input "80%"
type input "80"
type input "88%"
type input "88"
type input "95%"
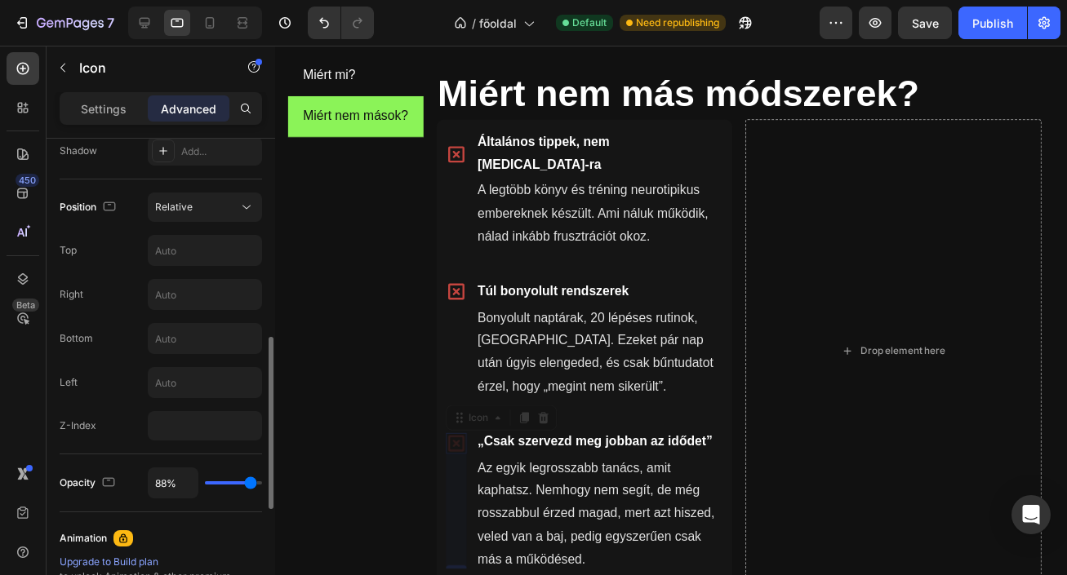
type input "95"
type input "100%"
type input "100"
drag, startPoint x: 251, startPoint y: 481, endPoint x: 273, endPoint y: 470, distance: 25.5
click at [262, 481] on input "range" at bounding box center [233, 482] width 57 height 3
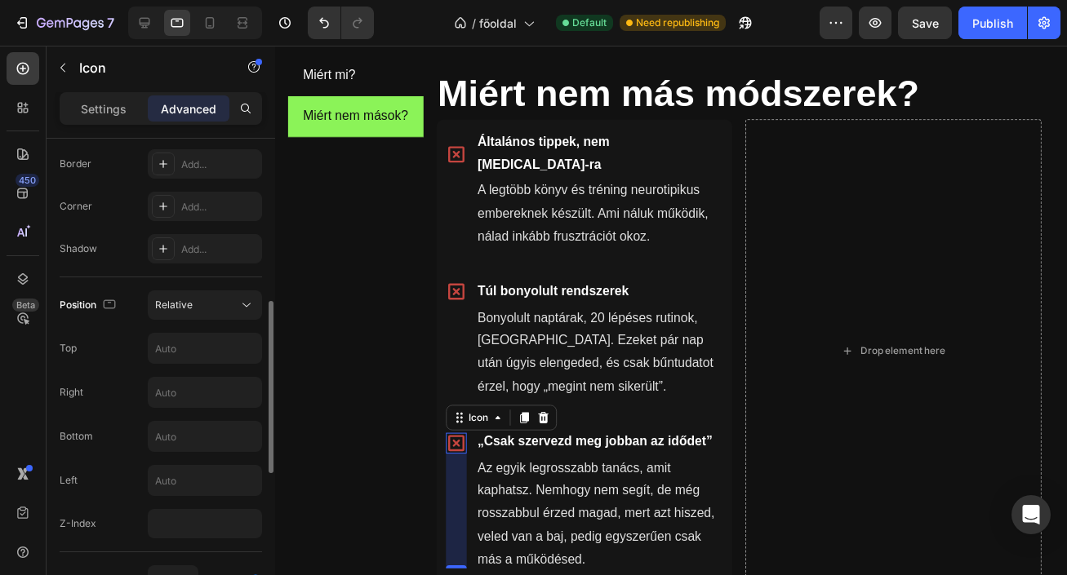
scroll to position [457, 0]
click at [241, 304] on icon at bounding box center [246, 306] width 16 height 16
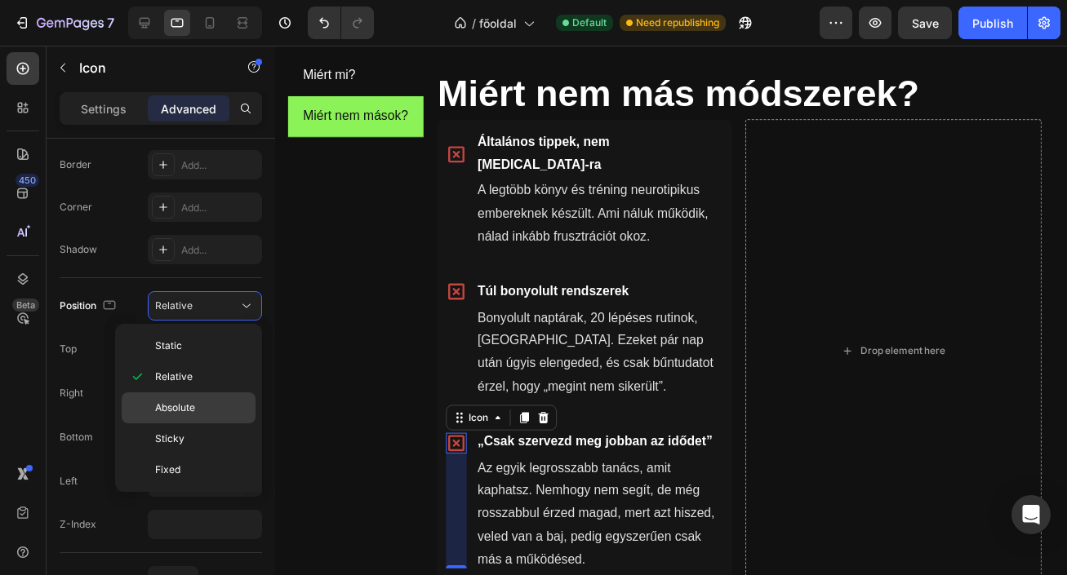
click at [166, 410] on span "Absolute" at bounding box center [175, 408] width 40 height 15
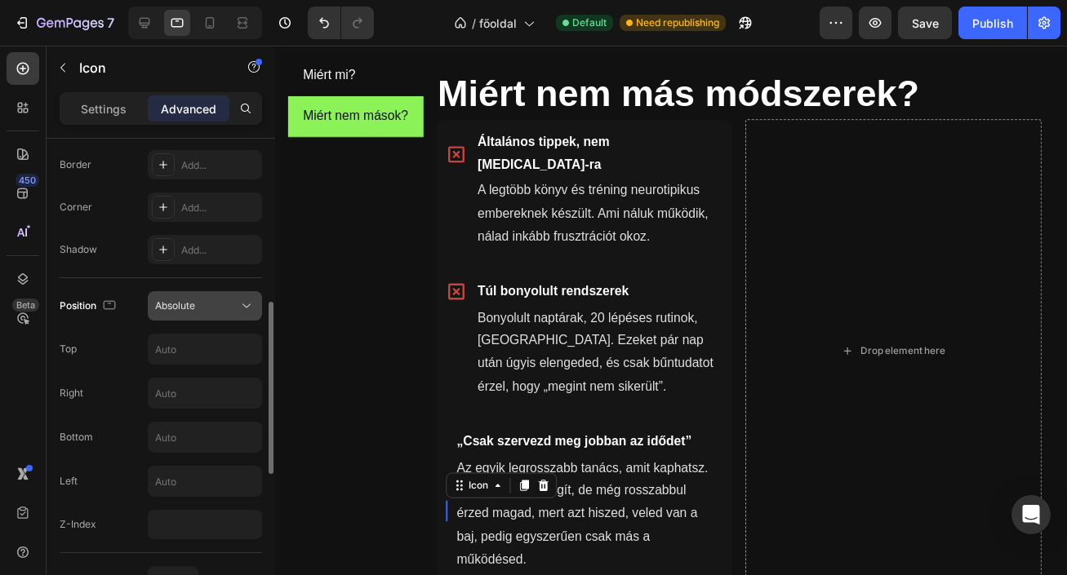
click at [212, 313] on div "Absolute" at bounding box center [205, 306] width 100 height 16
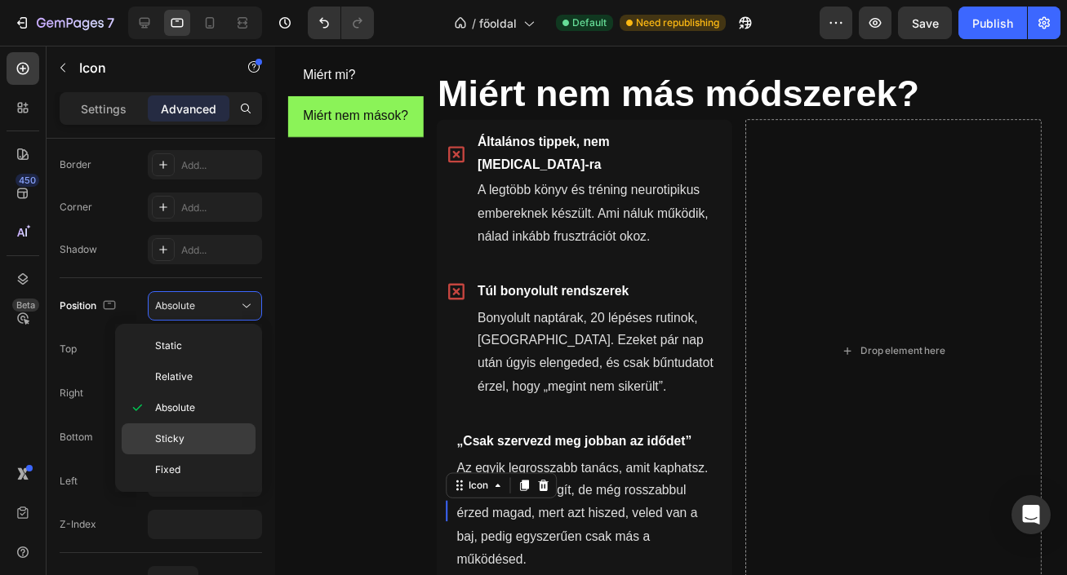
click at [196, 441] on p "Sticky" at bounding box center [201, 439] width 93 height 15
type input "0"
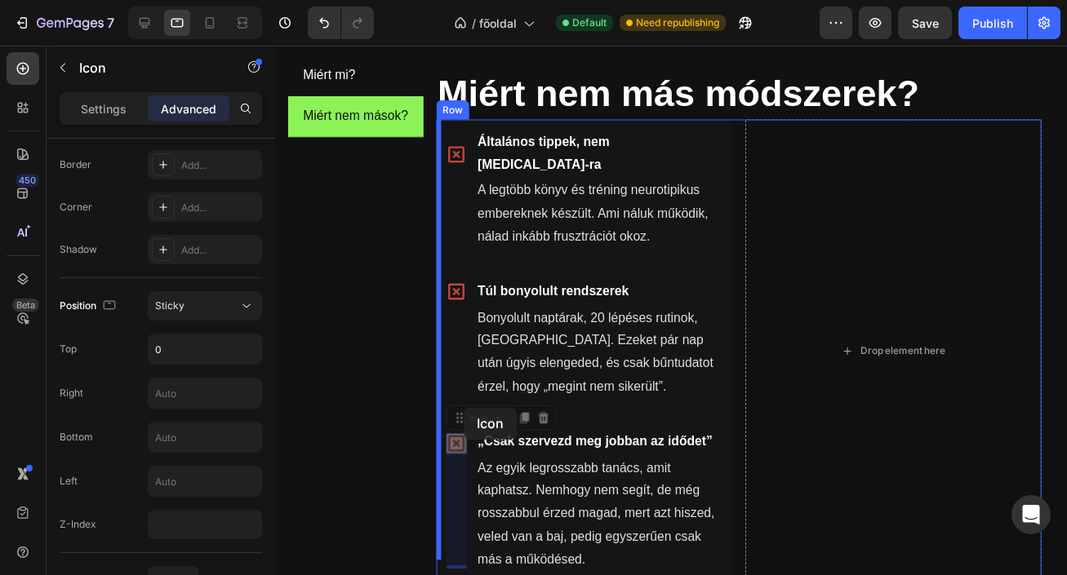
drag, startPoint x: 459, startPoint y: 429, endPoint x: 468, endPoint y: 416, distance: 15.4
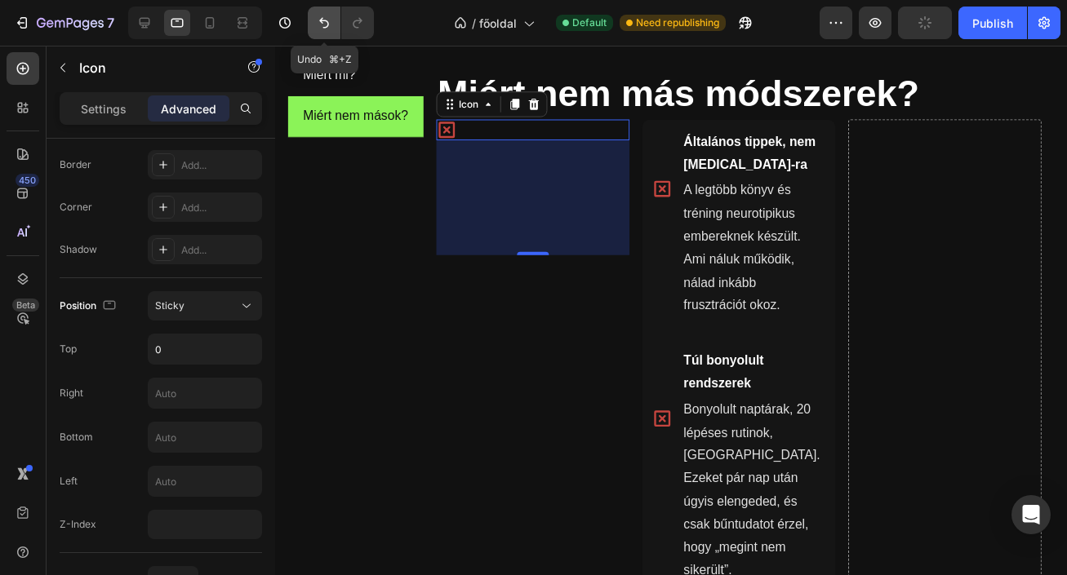
click at [324, 29] on icon "Undo/Redo" at bounding box center [324, 23] width 16 height 16
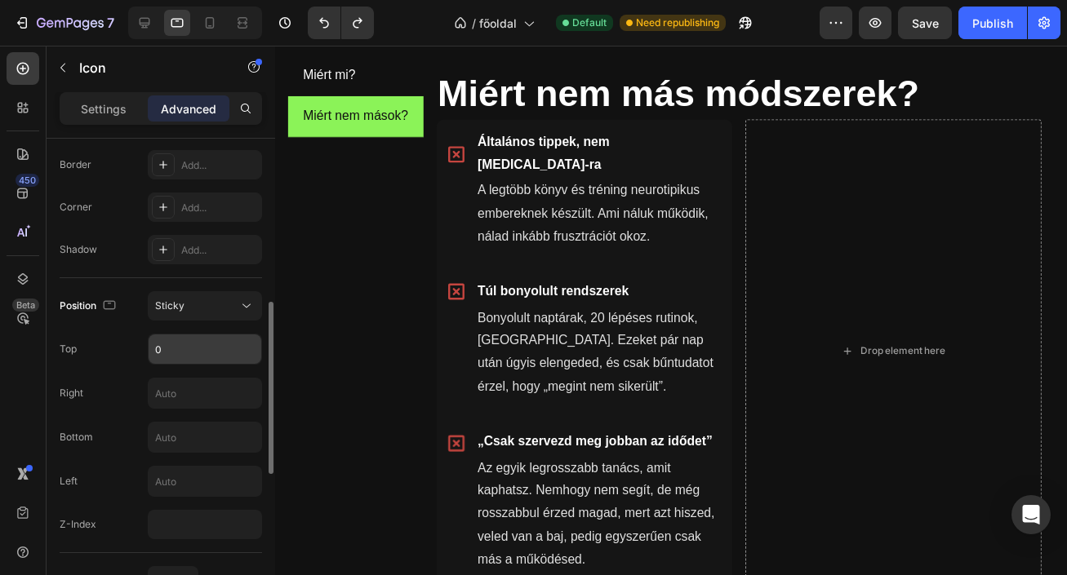
click at [185, 357] on input "0" at bounding box center [205, 349] width 113 height 29
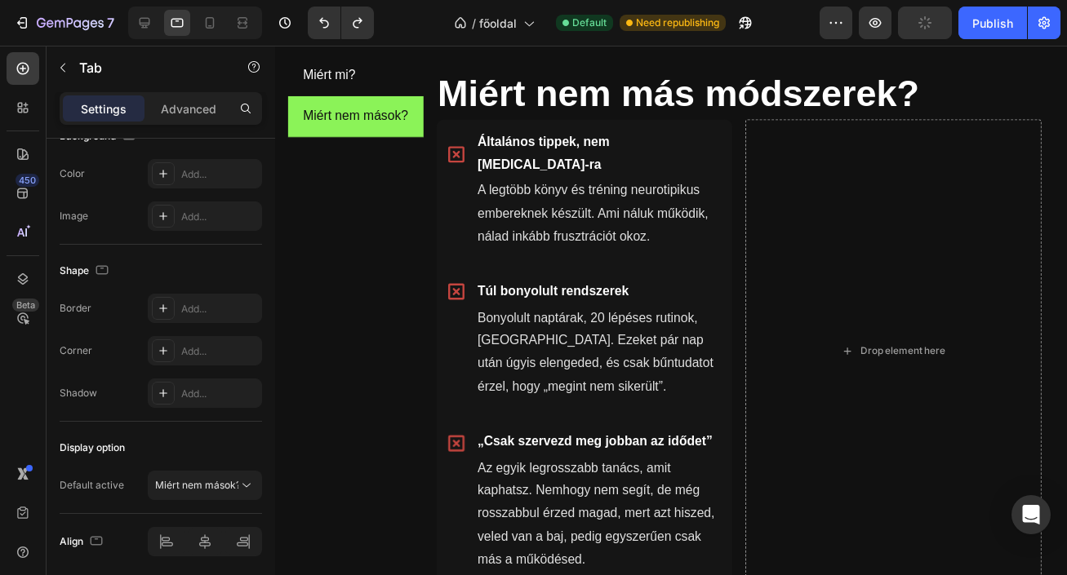
click at [285, 363] on div "Miért mi? Miért nem mások? Miért mi? Heading Icon Kifejezetten ADHD-ra tervezve…" at bounding box center [680, 331] width 810 height 579
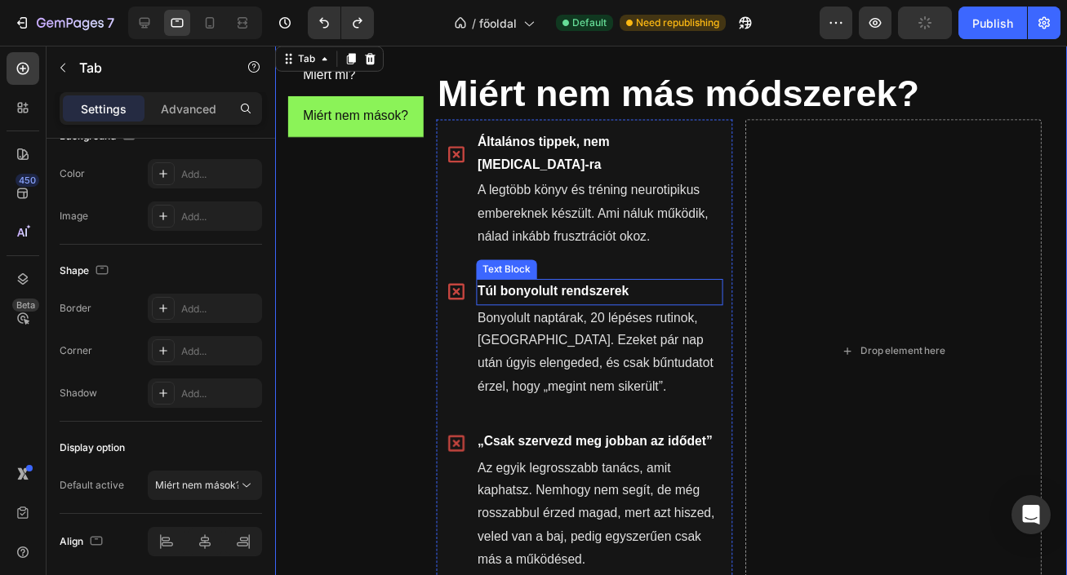
scroll to position [0, 0]
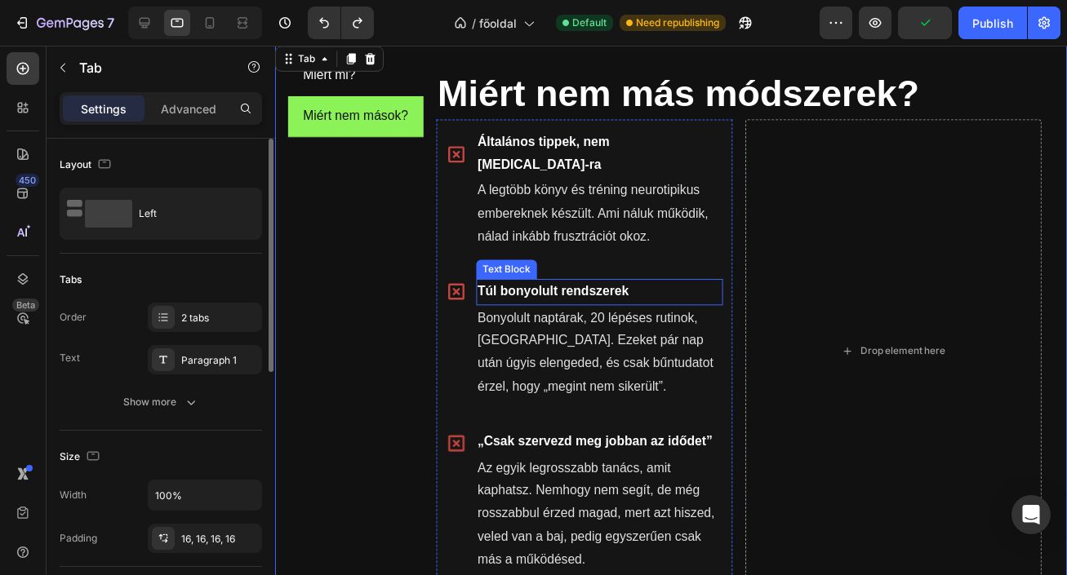
click at [503, 286] on p "Túl bonyolult rendszerek" at bounding box center [606, 298] width 249 height 24
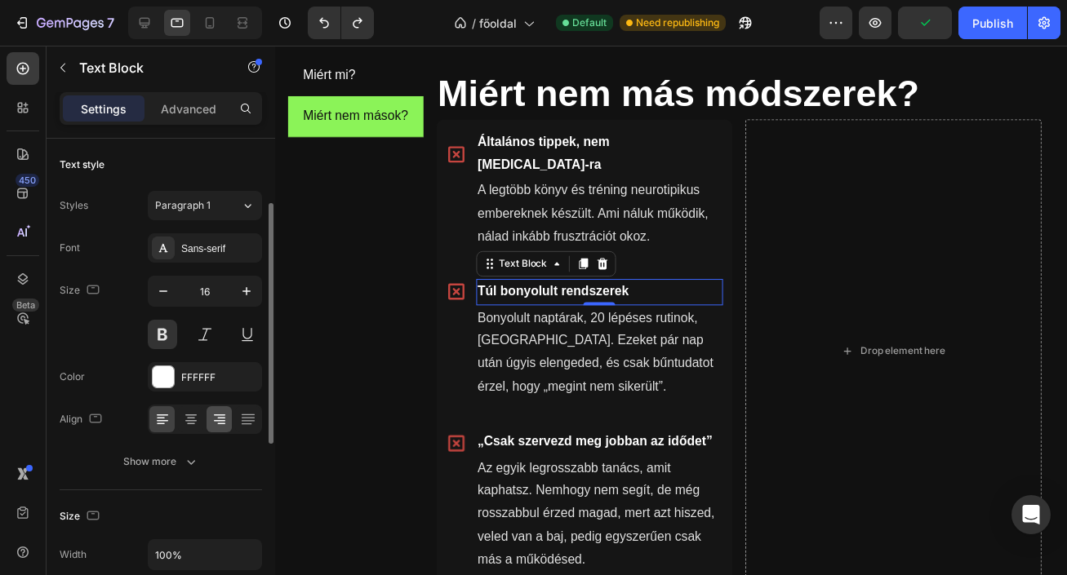
scroll to position [75, 0]
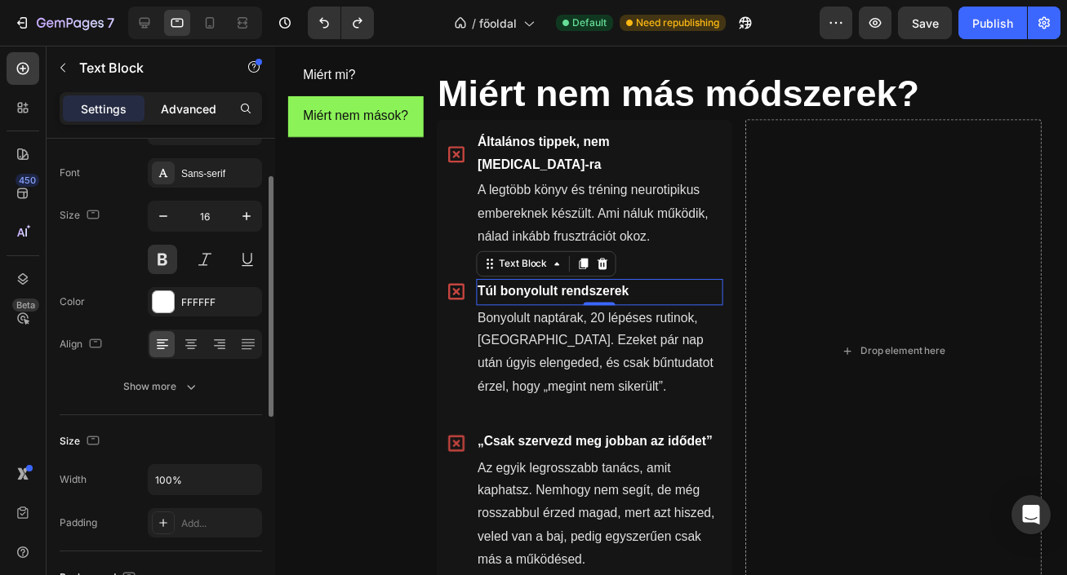
click at [189, 115] on p "Advanced" at bounding box center [188, 108] width 55 height 17
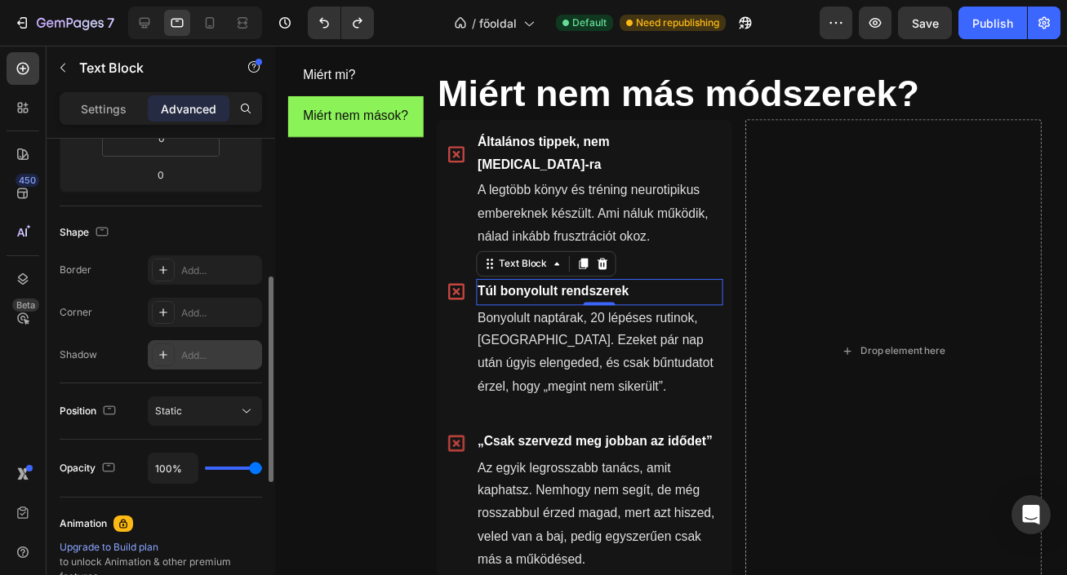
scroll to position [356, 0]
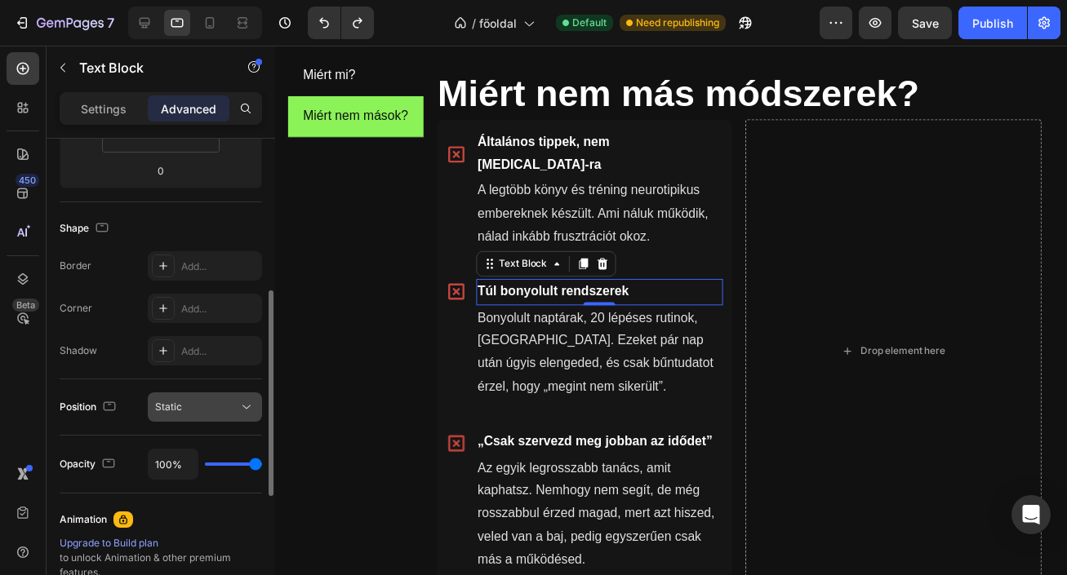
click at [246, 404] on icon at bounding box center [246, 407] width 16 height 16
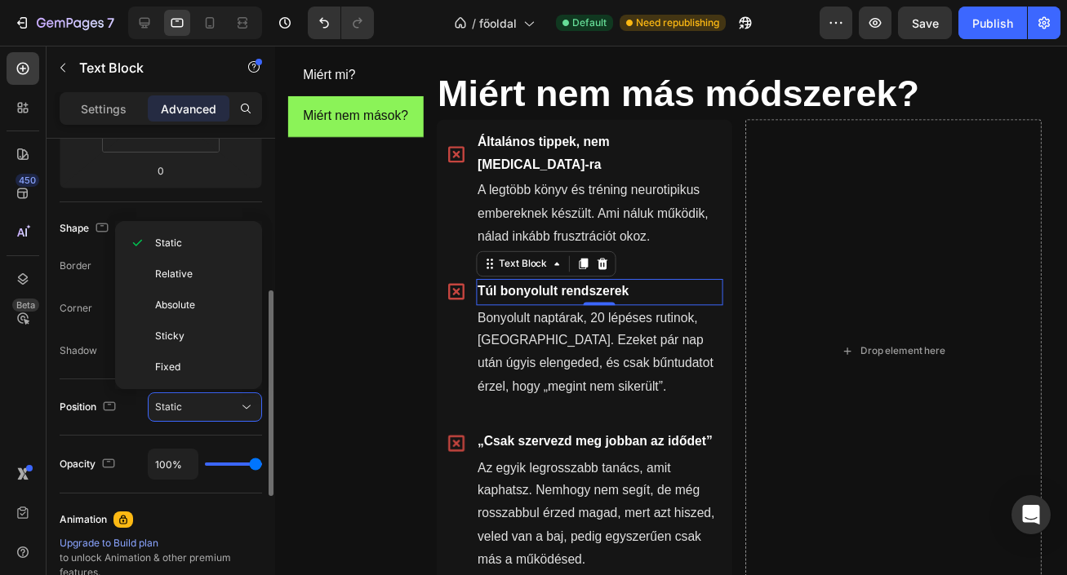
click at [135, 405] on div "Position Static" at bounding box center [161, 407] width 202 height 29
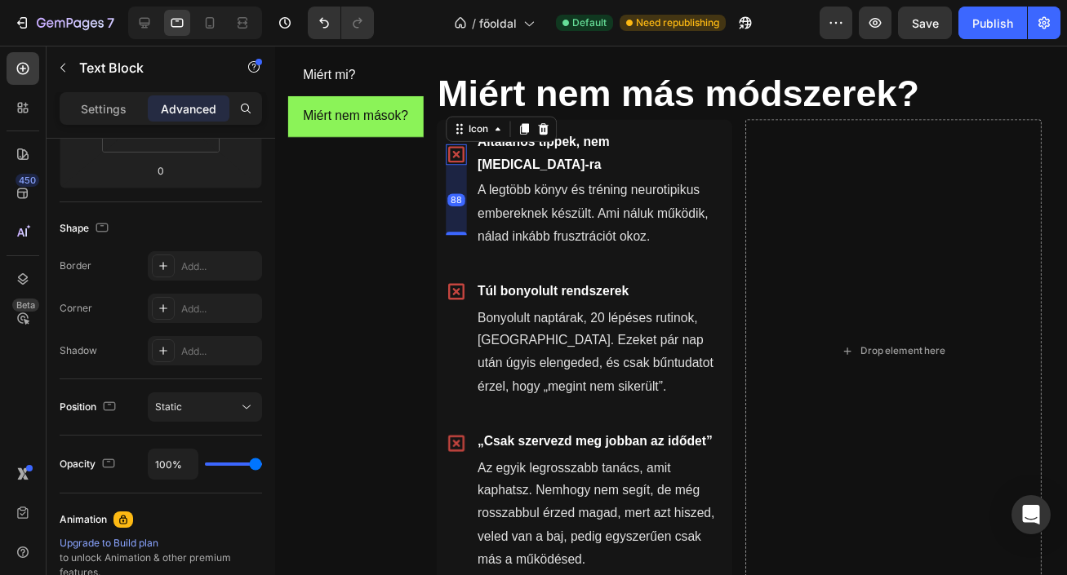
click at [463, 146] on icon at bounding box center [460, 156] width 21 height 21
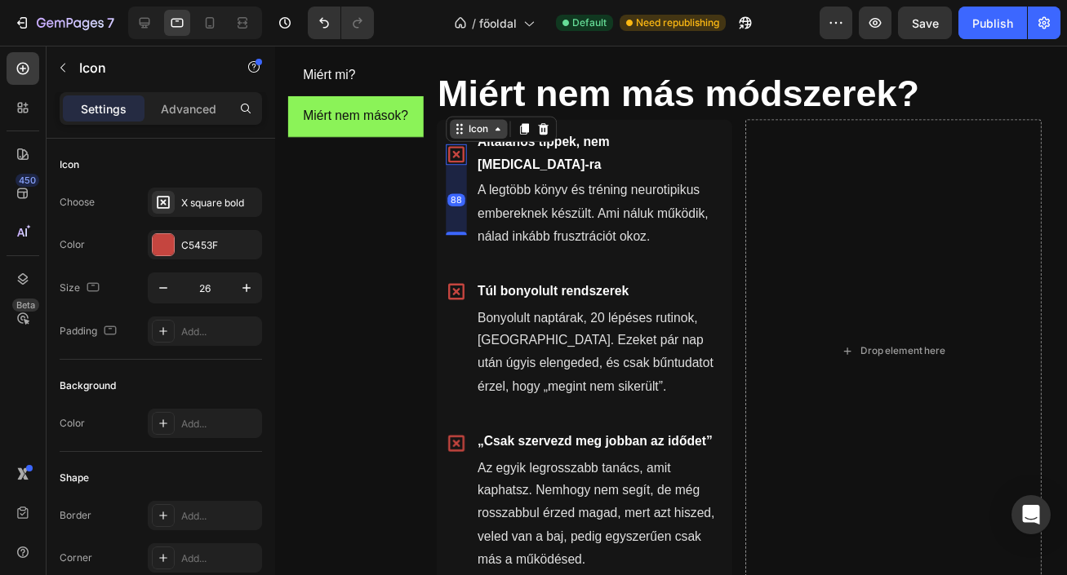
click at [498, 124] on icon at bounding box center [502, 130] width 13 height 13
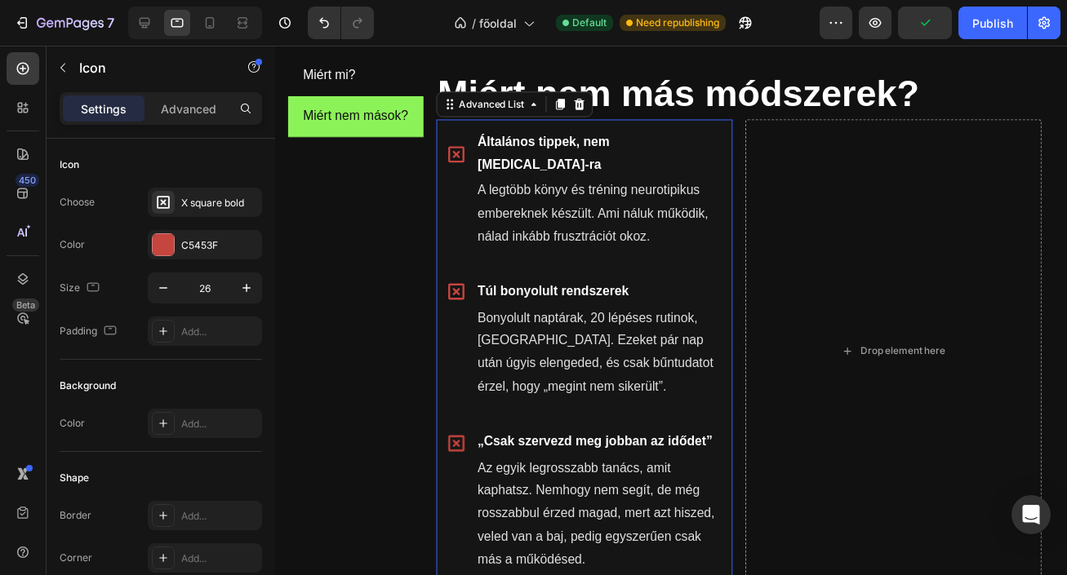
click at [646, 242] on ul "Icon Általános tippek, nem ADHD-ra Text Block A legtöbb könyv és tréning neurot…" at bounding box center [591, 358] width 303 height 474
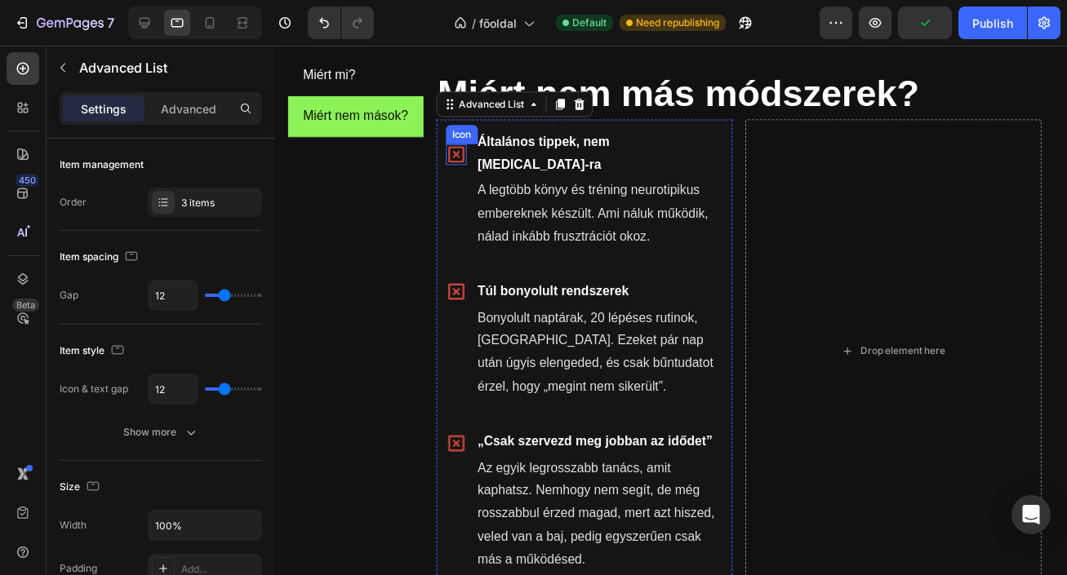
click at [450, 149] on icon at bounding box center [460, 156] width 21 height 21
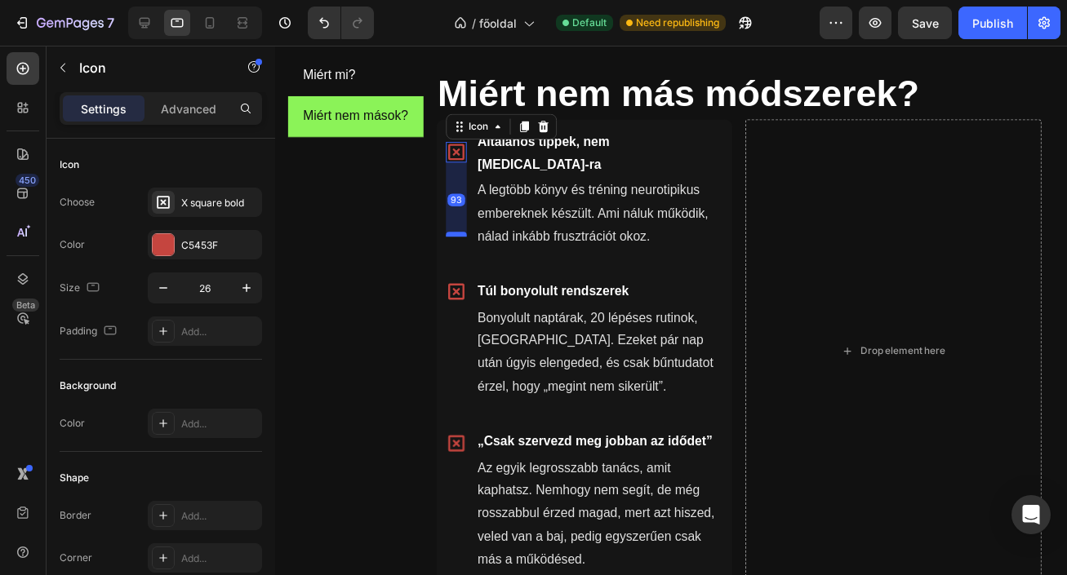
click at [461, 236] on div at bounding box center [460, 238] width 21 height 5
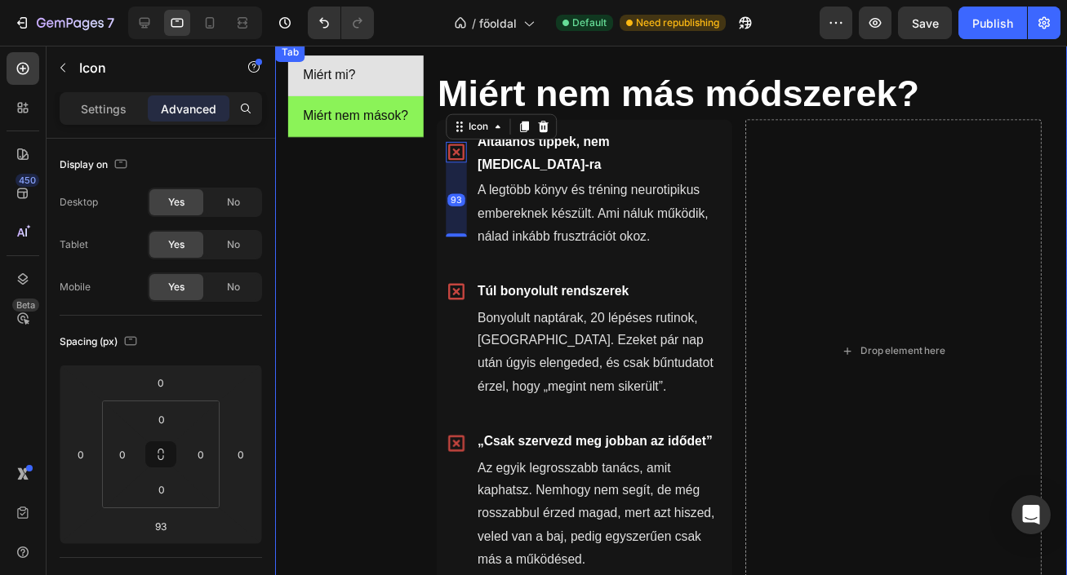
click at [412, 67] on li "Miért mi?" at bounding box center [357, 76] width 139 height 42
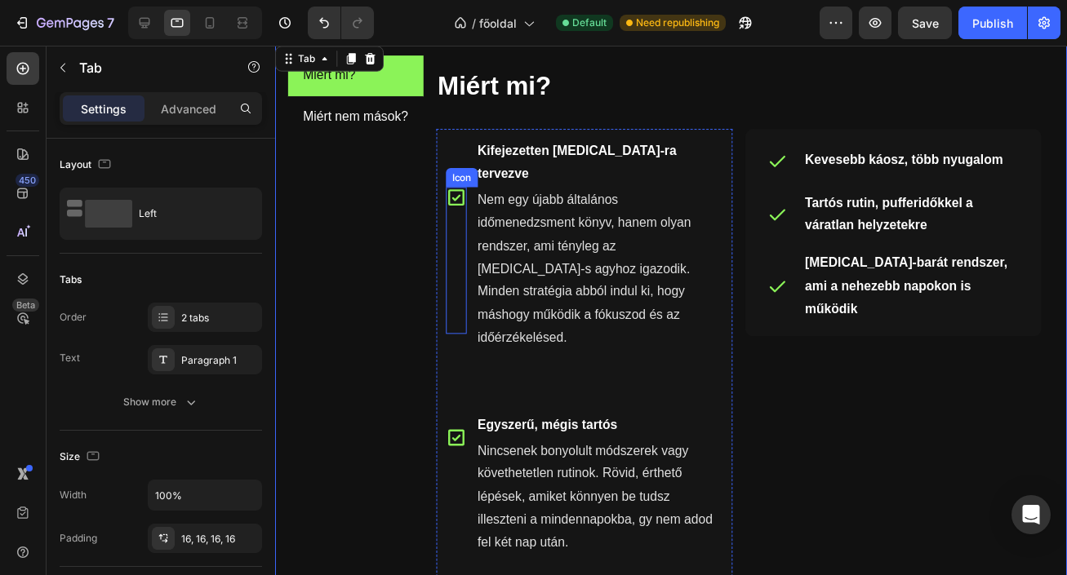
click at [462, 193] on icon at bounding box center [459, 201] width 16 height 16
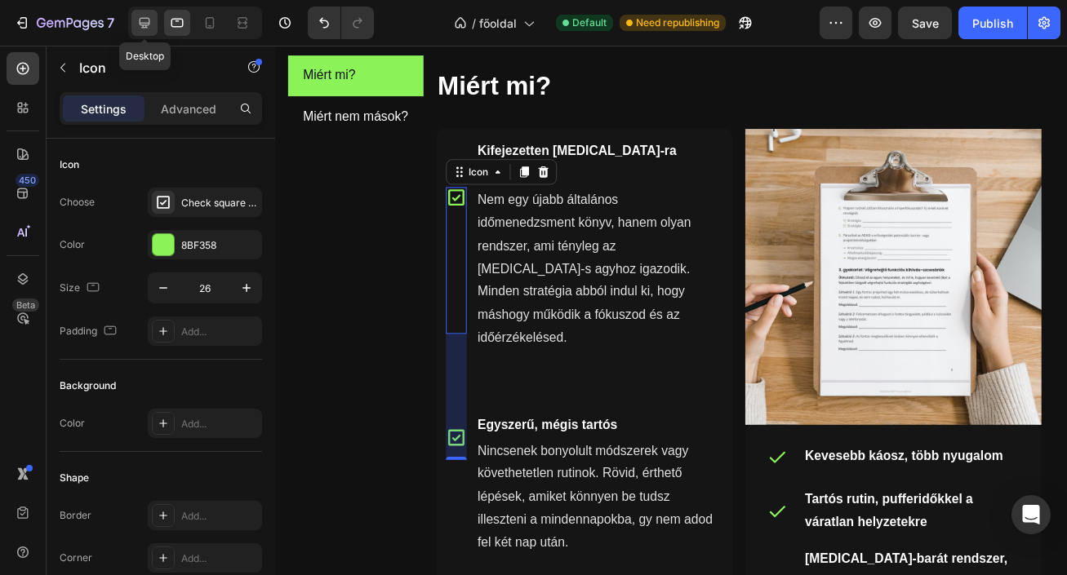
click at [144, 21] on icon at bounding box center [144, 23] width 16 height 16
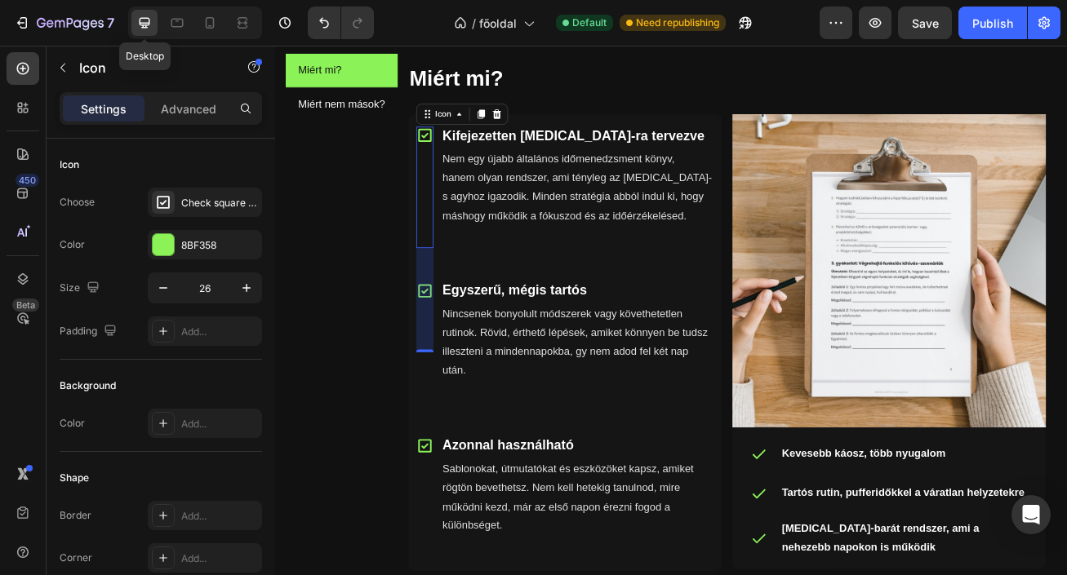
scroll to position [907, 0]
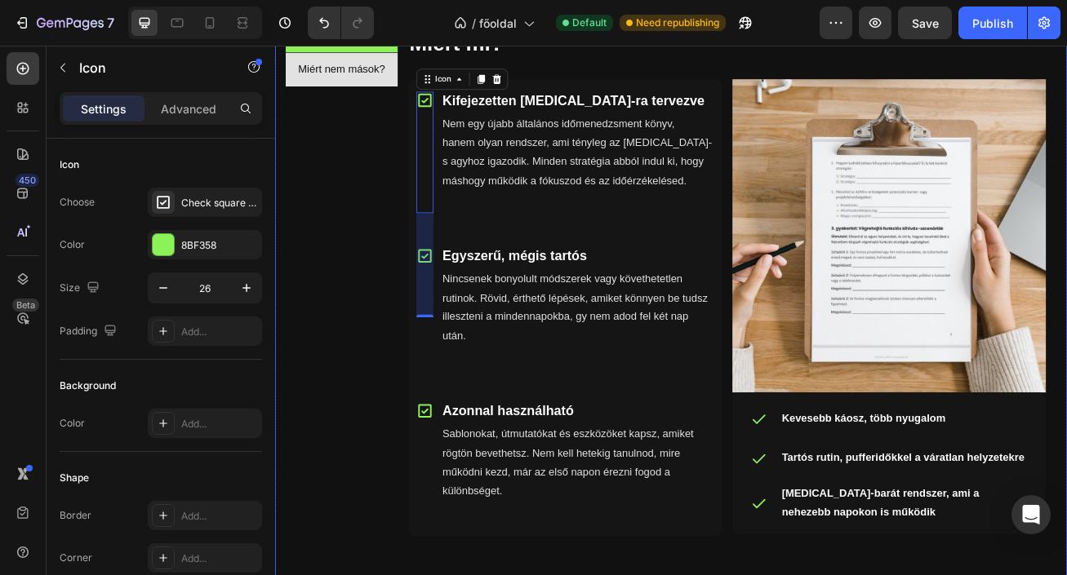
click at [367, 78] on p "Miért nem mások?" at bounding box center [358, 76] width 108 height 24
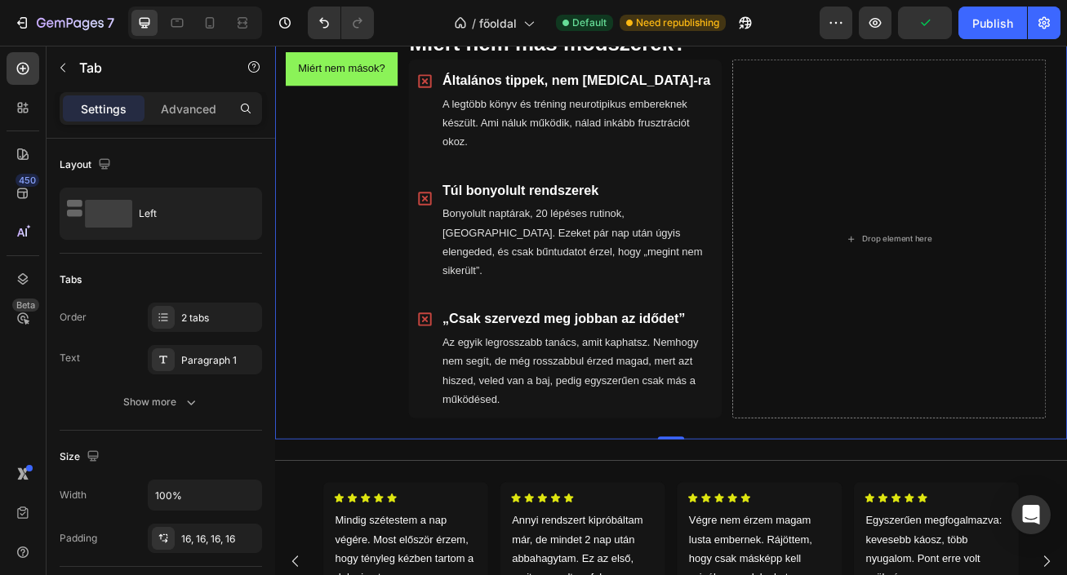
scroll to position [829, 0]
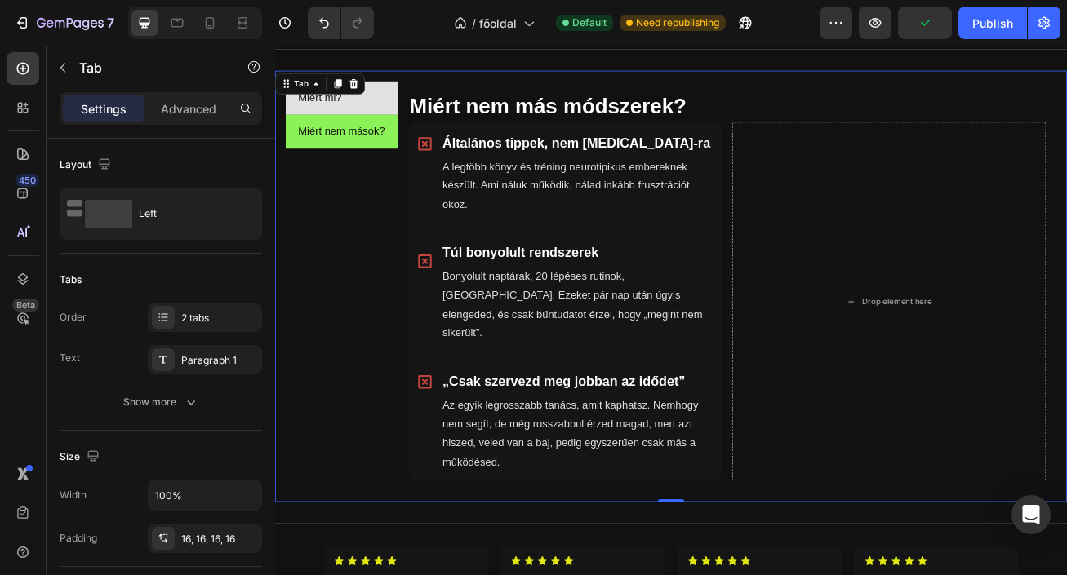
click at [402, 109] on li "Miért mi?" at bounding box center [357, 111] width 139 height 42
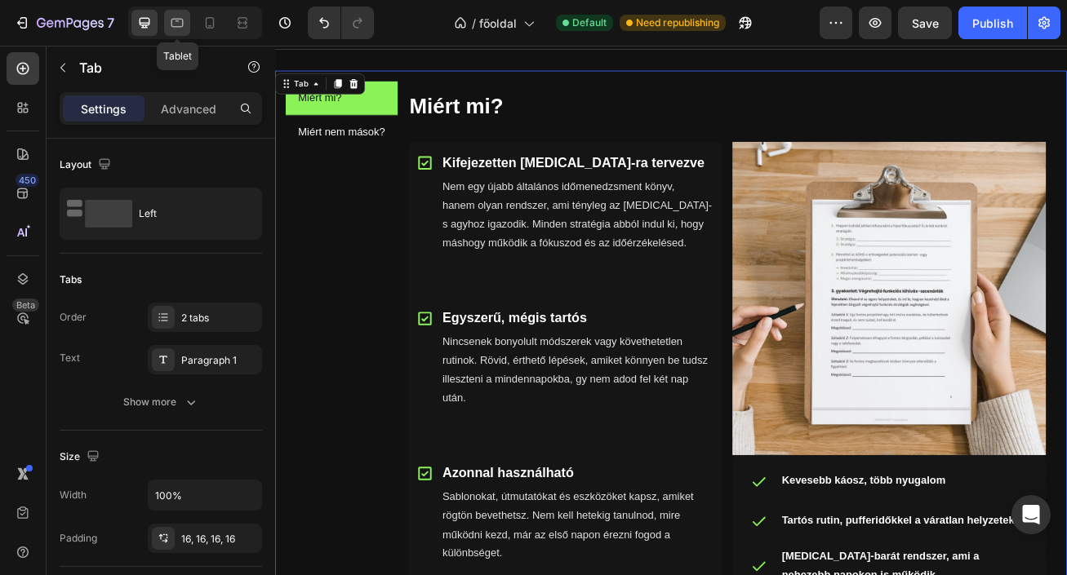
click at [174, 30] on icon at bounding box center [177, 23] width 16 height 16
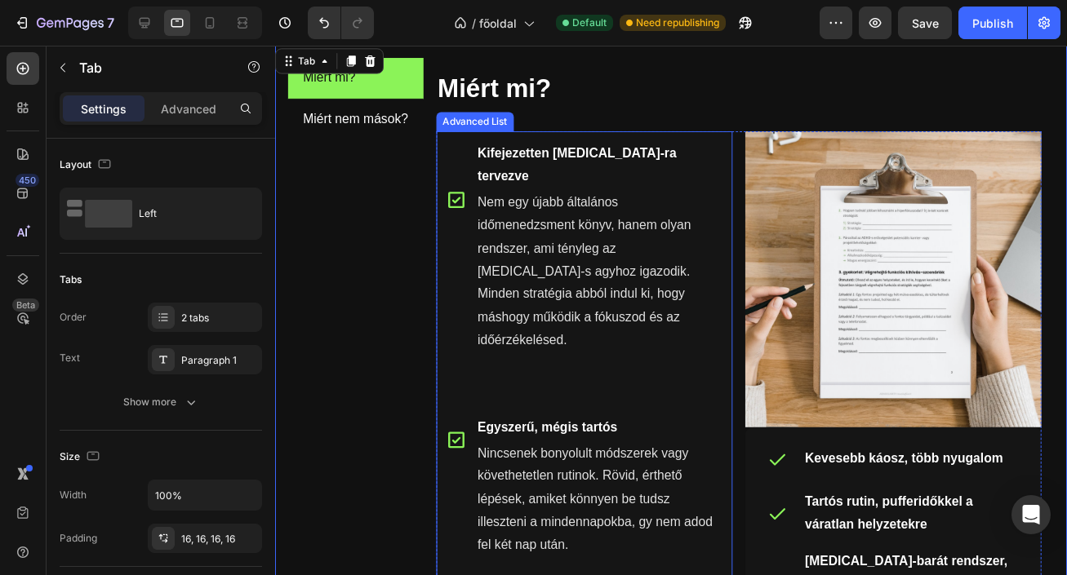
scroll to position [863, 0]
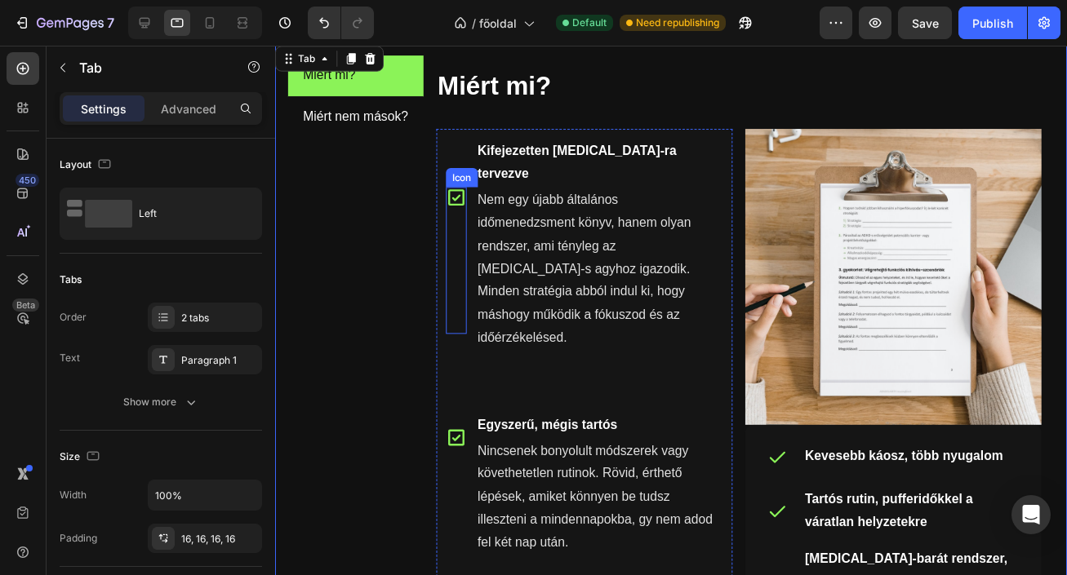
click at [459, 193] on icon at bounding box center [459, 201] width 16 height 16
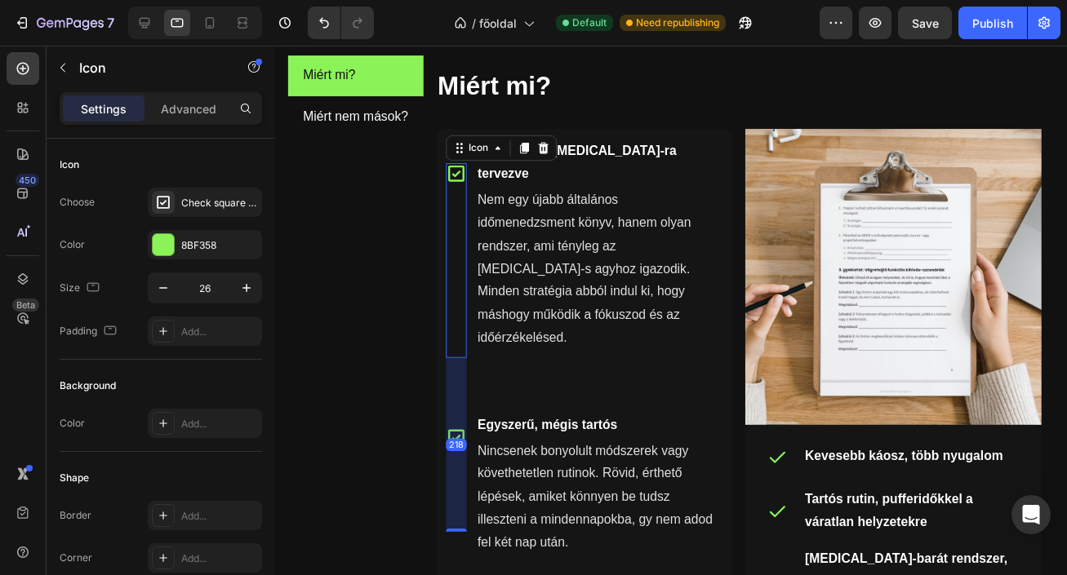
drag, startPoint x: 469, startPoint y: 445, endPoint x: 464, endPoint y: 494, distance: 49.3
click at [464, 365] on div "218" at bounding box center [460, 365] width 21 height 0
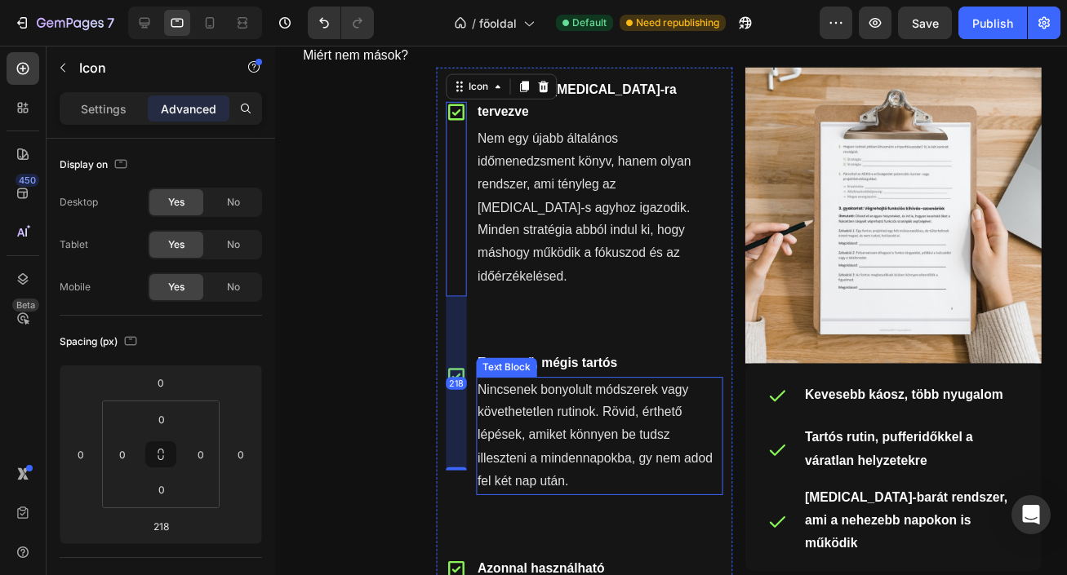
scroll to position [951, 0]
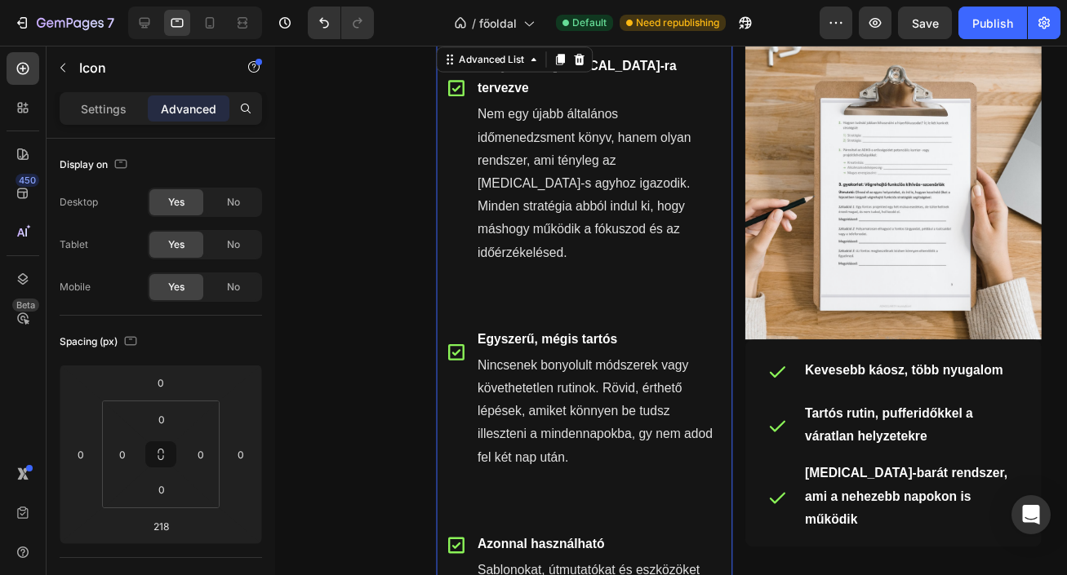
click at [565, 245] on div "Kifejezetten ADHD-ra tervezve Text Block Nem egy újabb általános időmenedzsment…" at bounding box center [607, 178] width 252 height 251
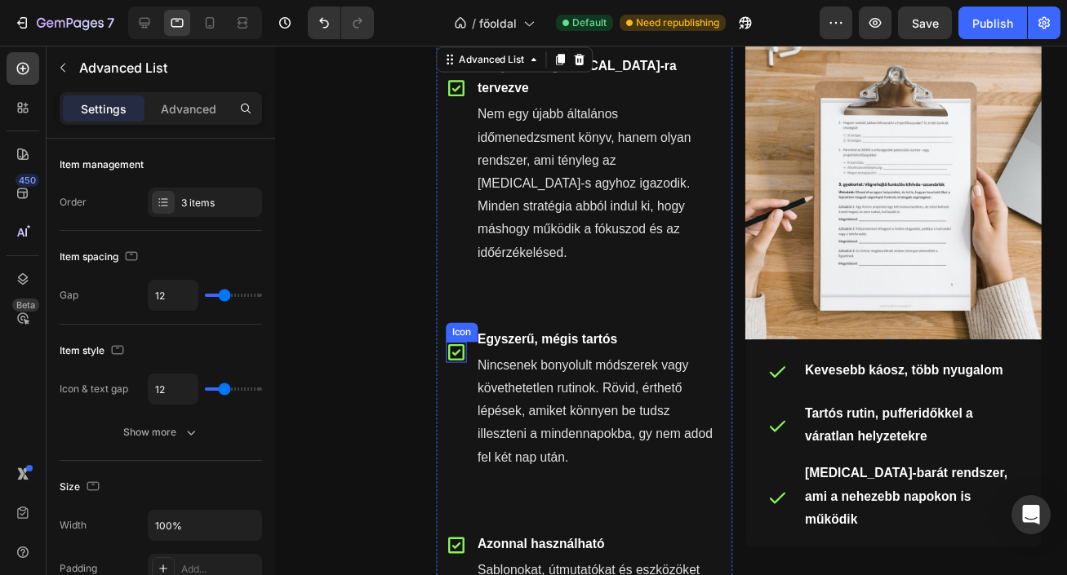
click at [464, 348] on icon at bounding box center [460, 358] width 21 height 21
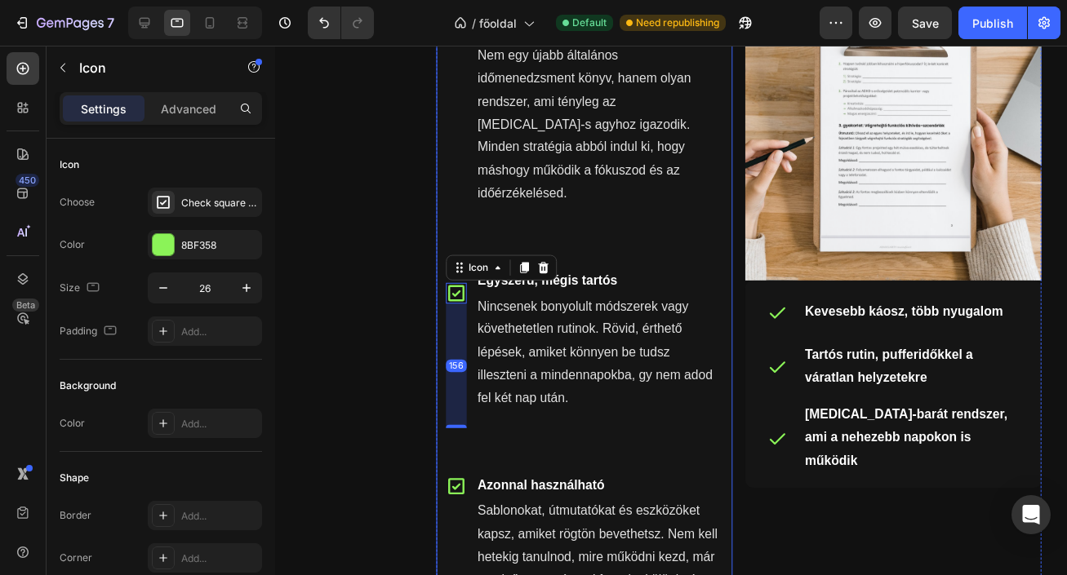
scroll to position [1040, 0]
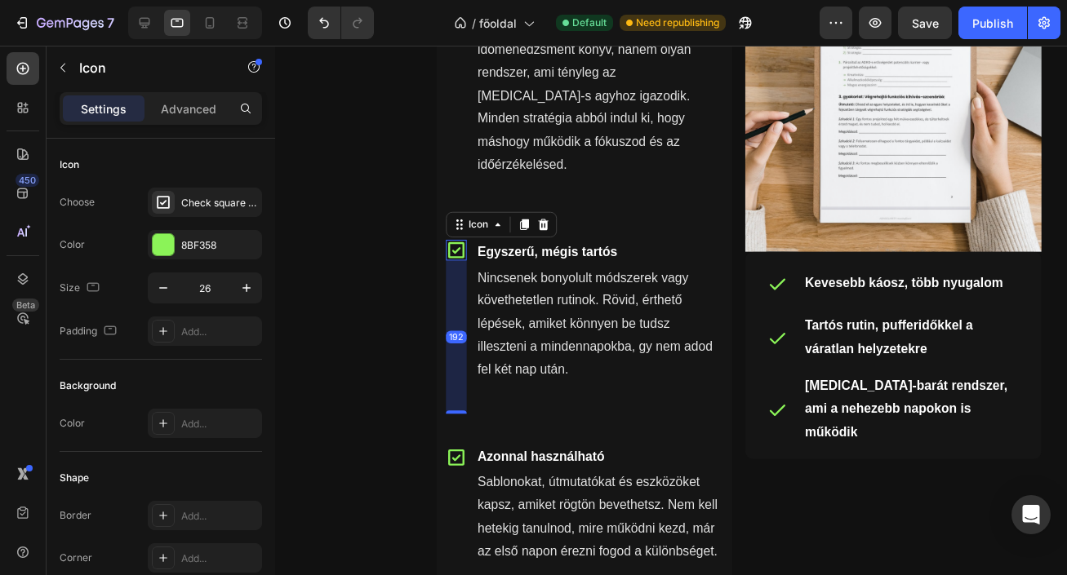
drag, startPoint x: 456, startPoint y: 356, endPoint x: 457, endPoint y: 385, distance: 29.4
click at [457, 385] on li "Icon 192 Egyszerű, mégis tartós Text Block Nincsenek bonyolult módszerek vagy k…" at bounding box center [591, 333] width 303 height 200
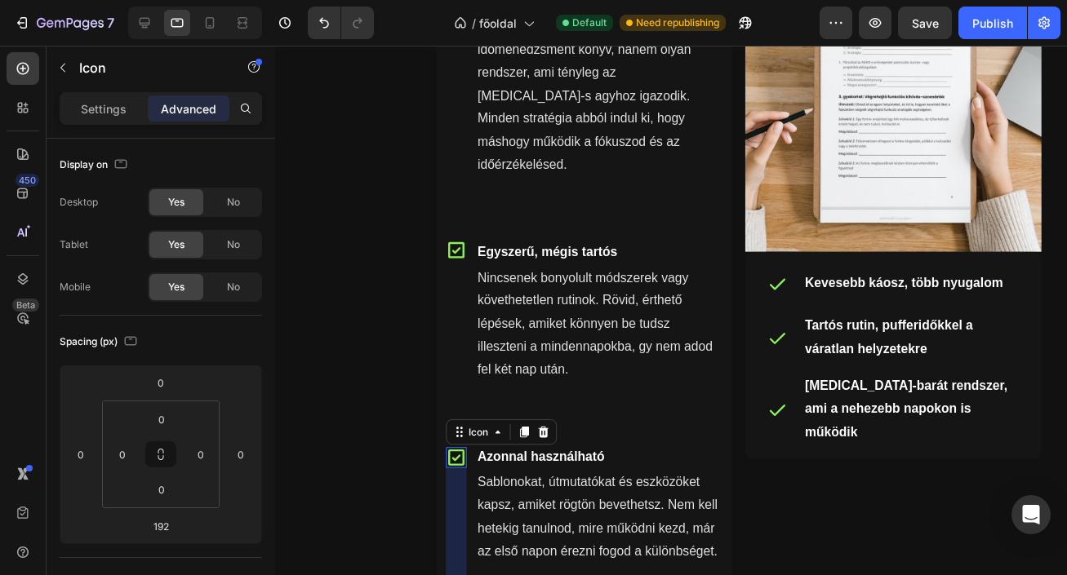
click at [457, 458] on icon at bounding box center [459, 466] width 16 height 16
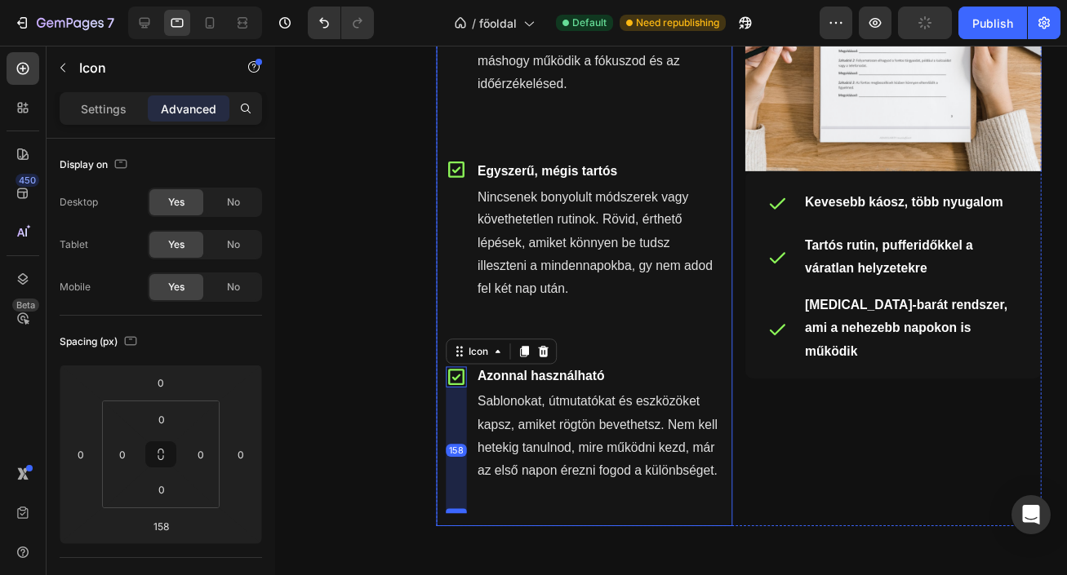
scroll to position [1128, 0]
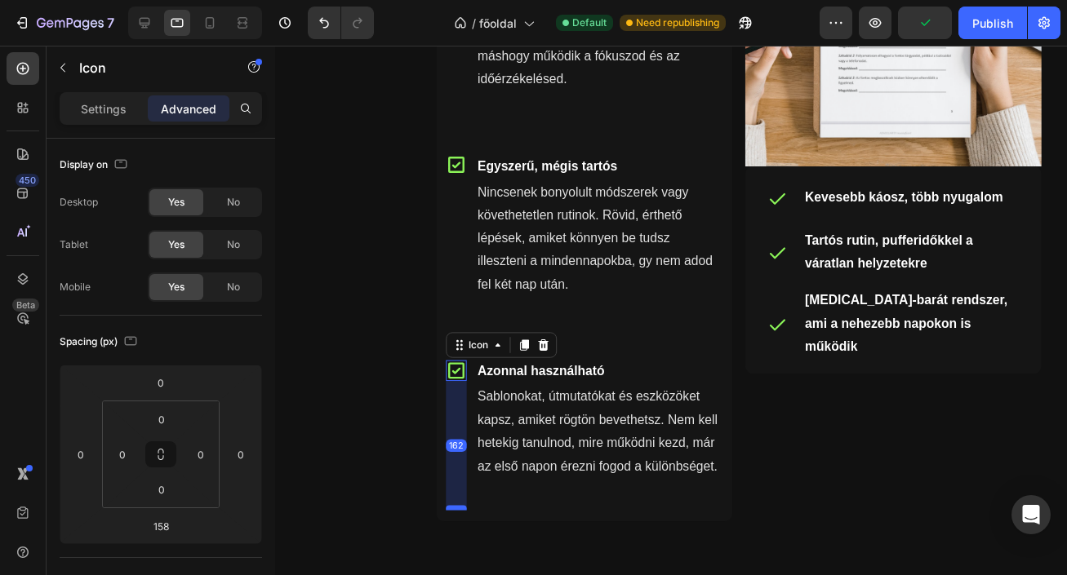
click at [461, 516] on div at bounding box center [460, 518] width 21 height 5
type input "162"
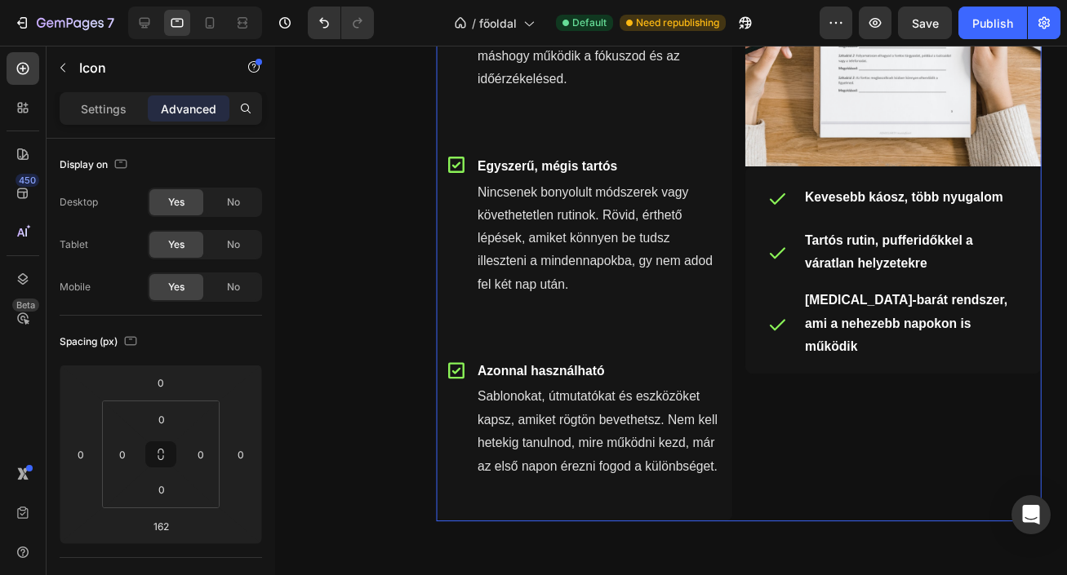
click at [819, 450] on div "Image Kevesebb káosz, több nyugalom Tartós rutin, pufferidőkkel a váratlan hely…" at bounding box center [907, 199] width 303 height 666
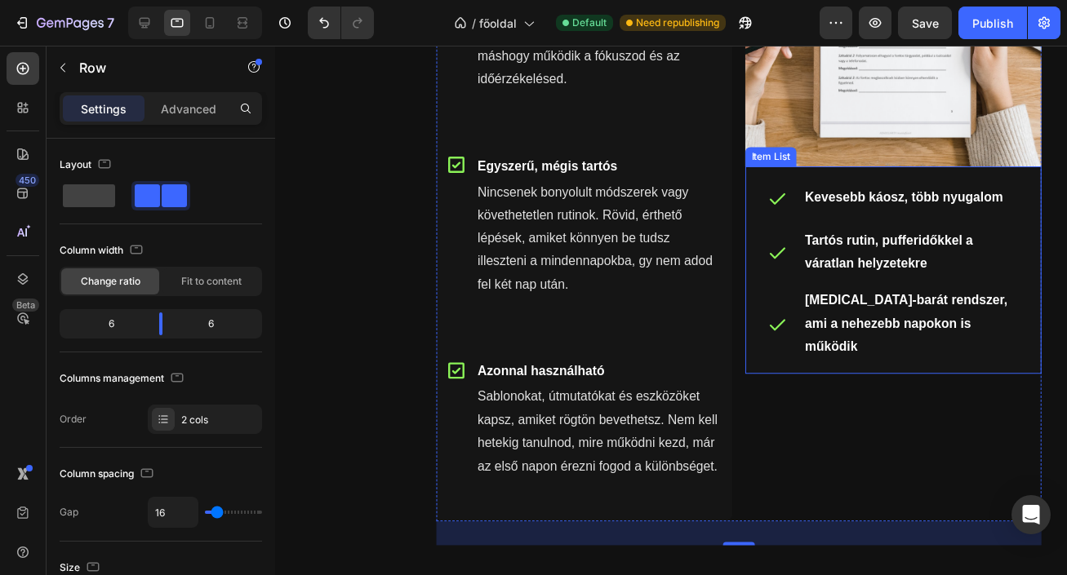
click at [786, 256] on icon at bounding box center [789, 257] width 20 height 20
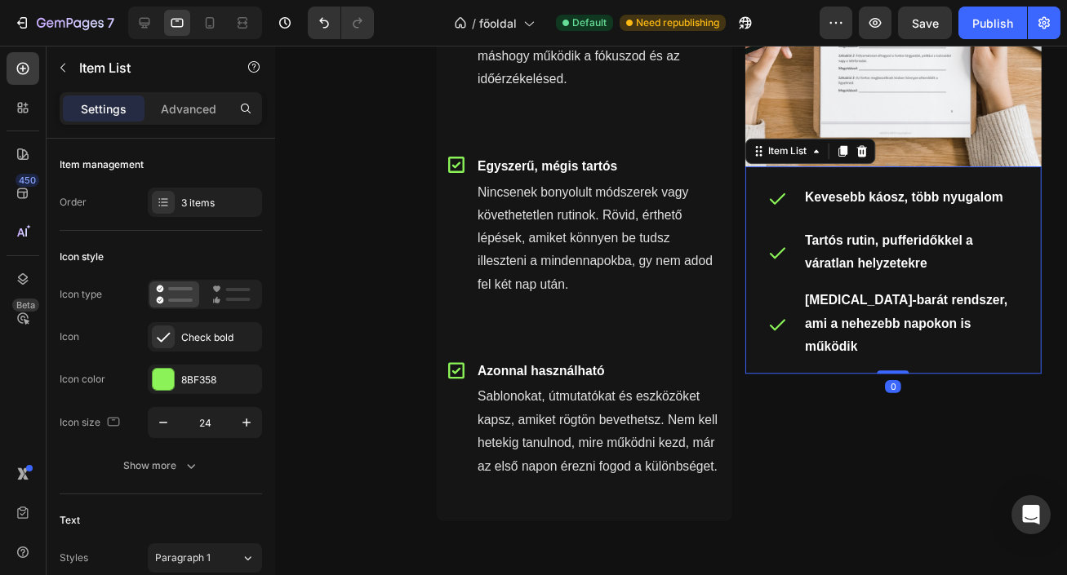
click at [790, 263] on icon at bounding box center [789, 257] width 20 height 20
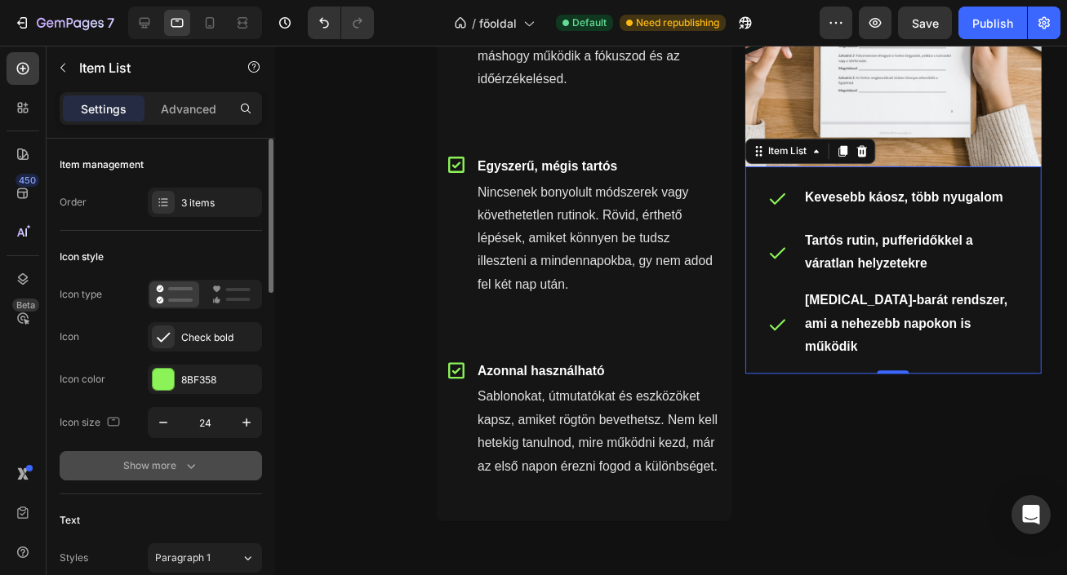
click at [189, 462] on icon "button" at bounding box center [191, 466] width 16 height 16
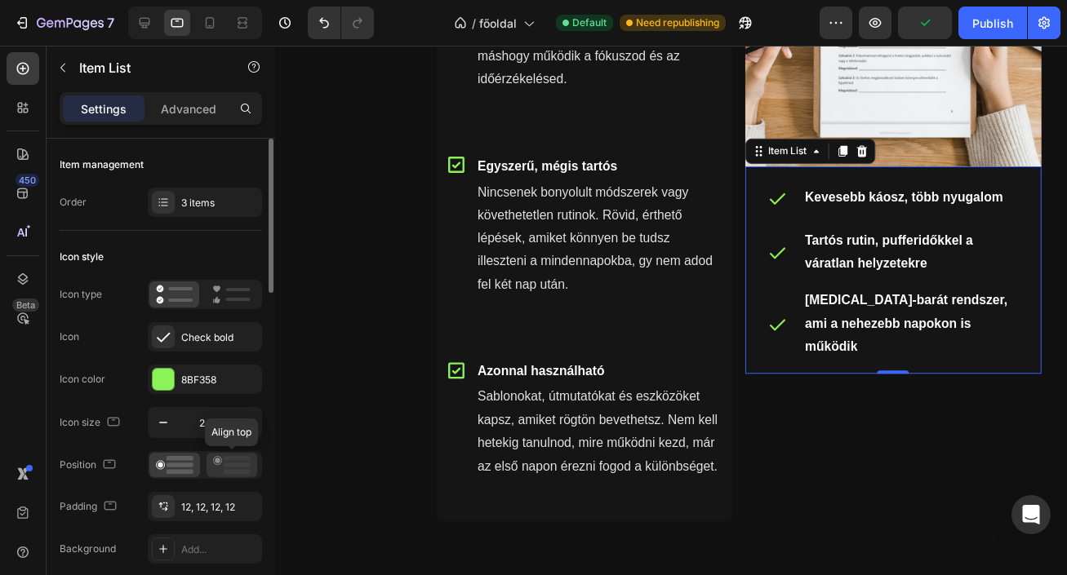
click at [225, 465] on rect at bounding box center [237, 465] width 27 height 5
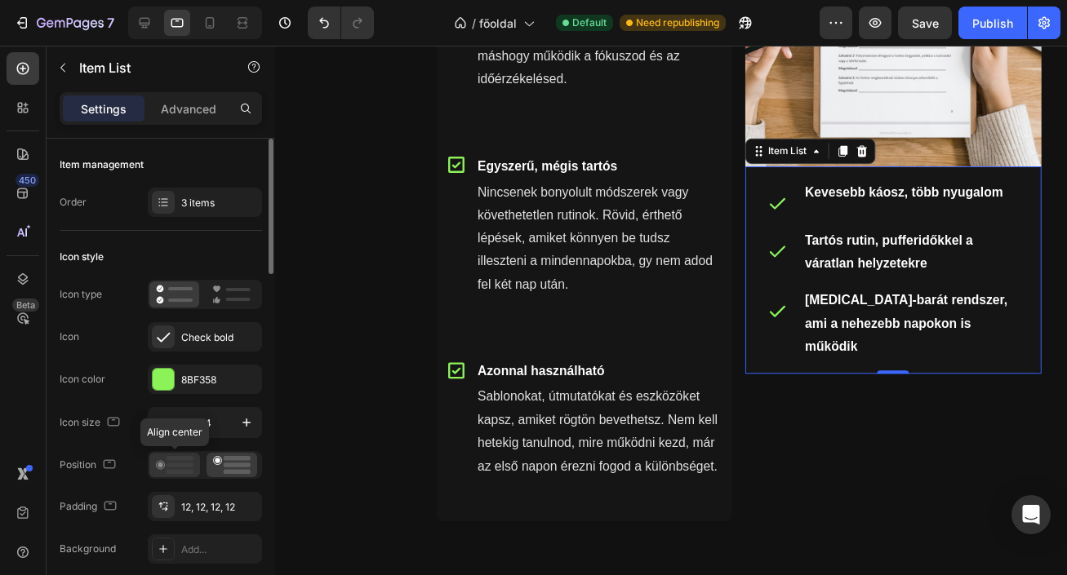
click at [180, 464] on rect at bounding box center [179, 465] width 27 height 5
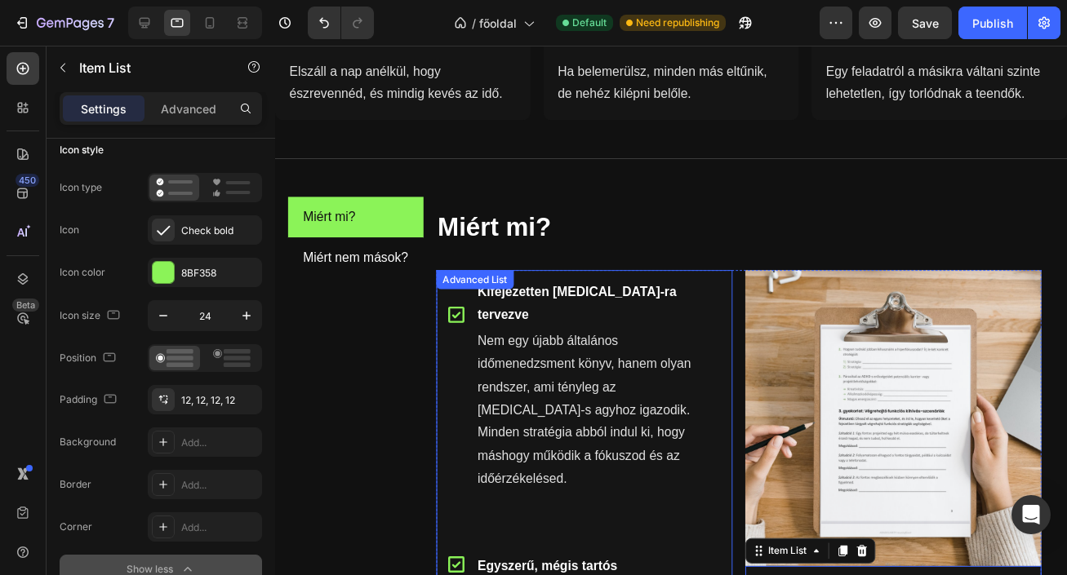
scroll to position [763, 0]
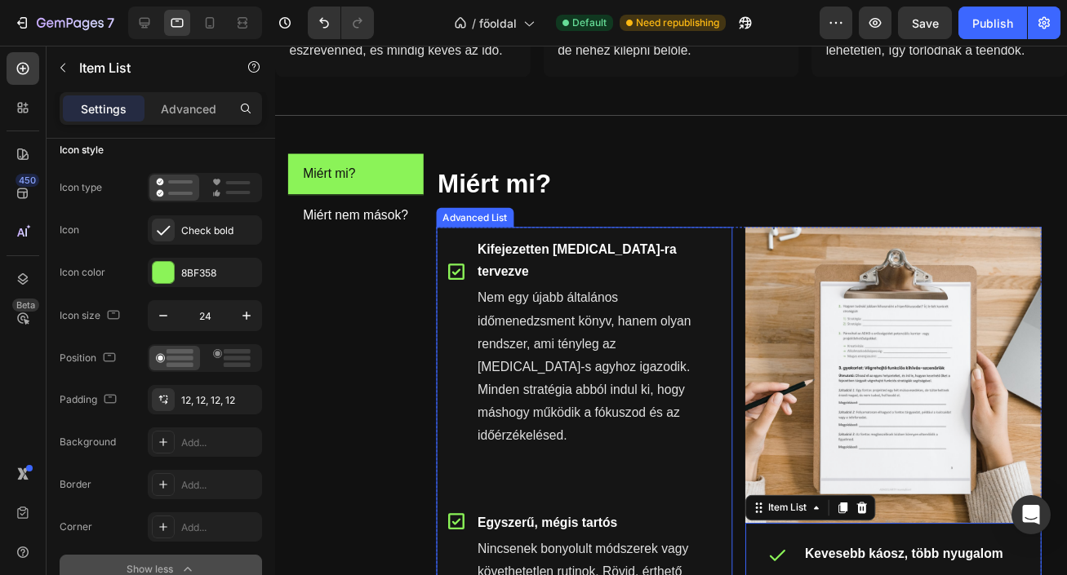
click at [461, 289] on div "Icon" at bounding box center [460, 365] width 21 height 199
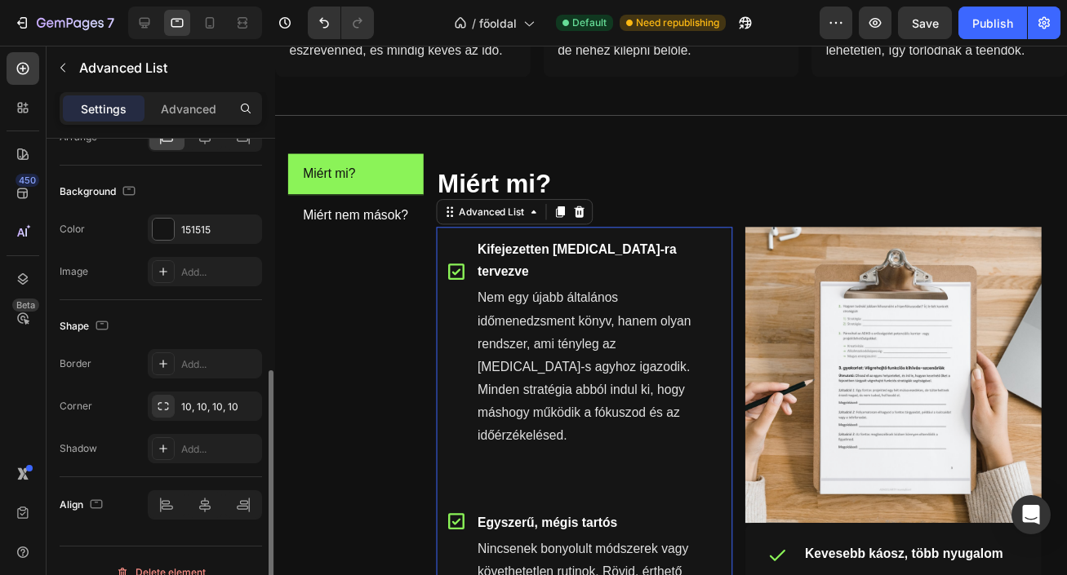
scroll to position [471, 0]
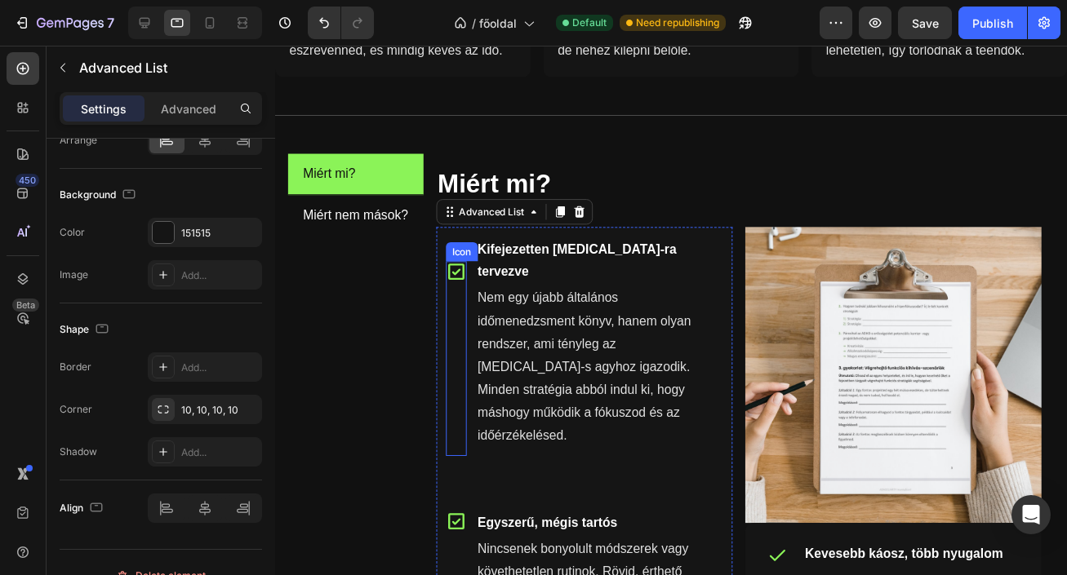
click at [460, 268] on icon at bounding box center [459, 276] width 16 height 16
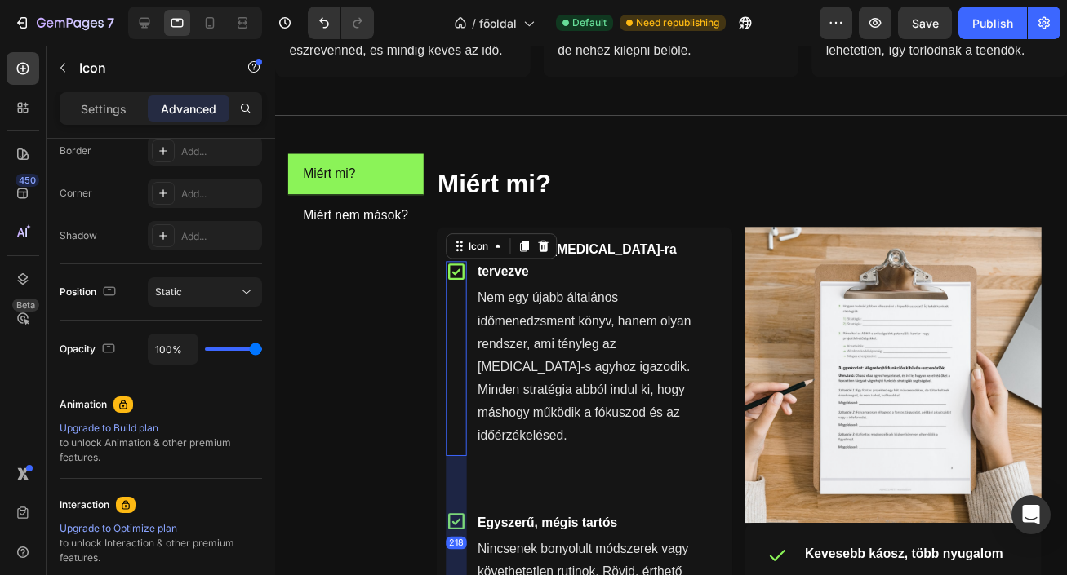
scroll to position [0, 0]
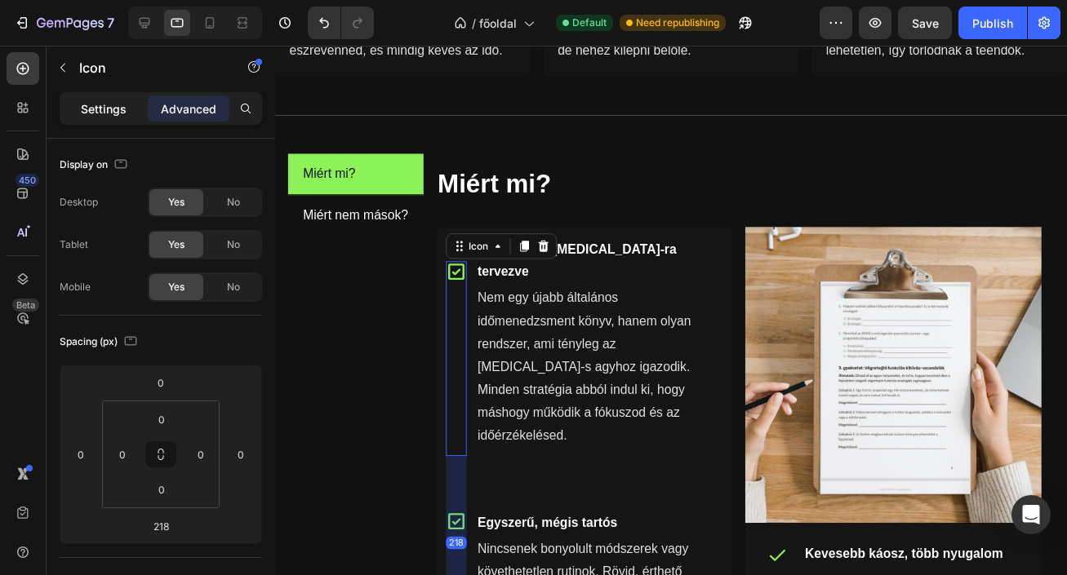
click at [96, 109] on p "Settings" at bounding box center [104, 108] width 46 height 17
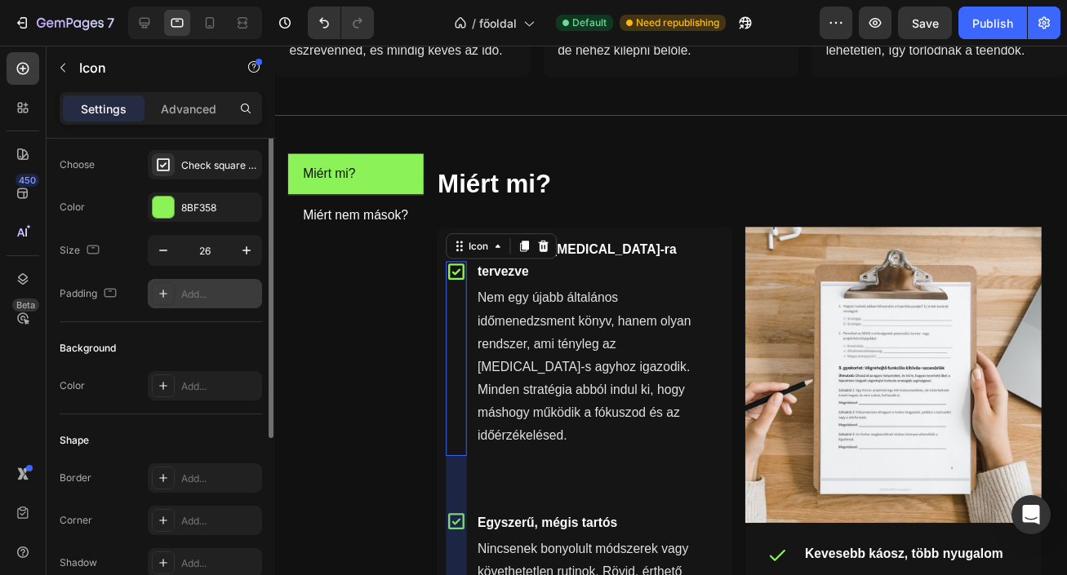
scroll to position [6, 0]
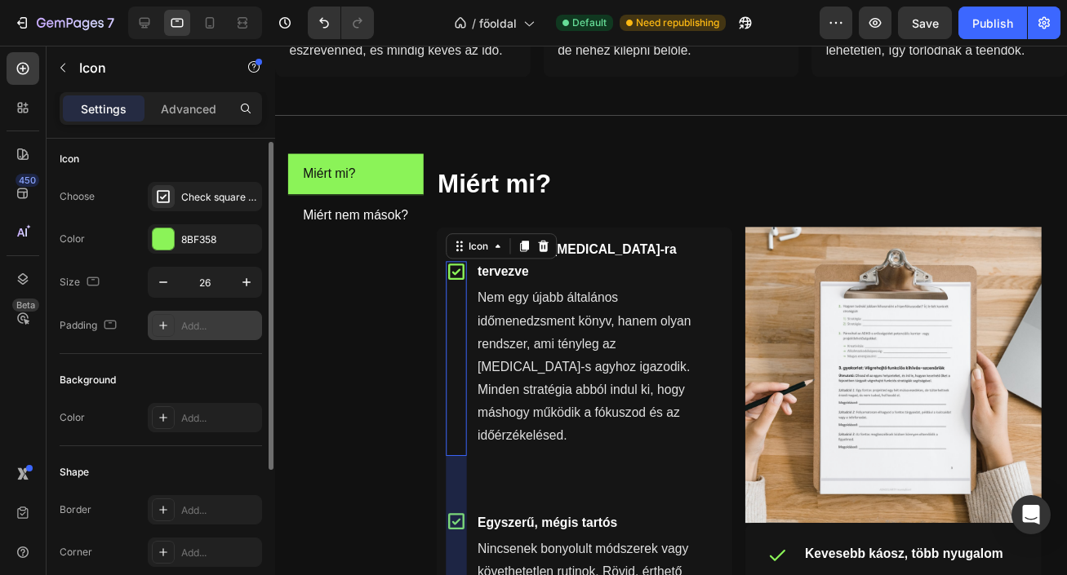
click at [193, 330] on div "Add..." at bounding box center [219, 326] width 77 height 15
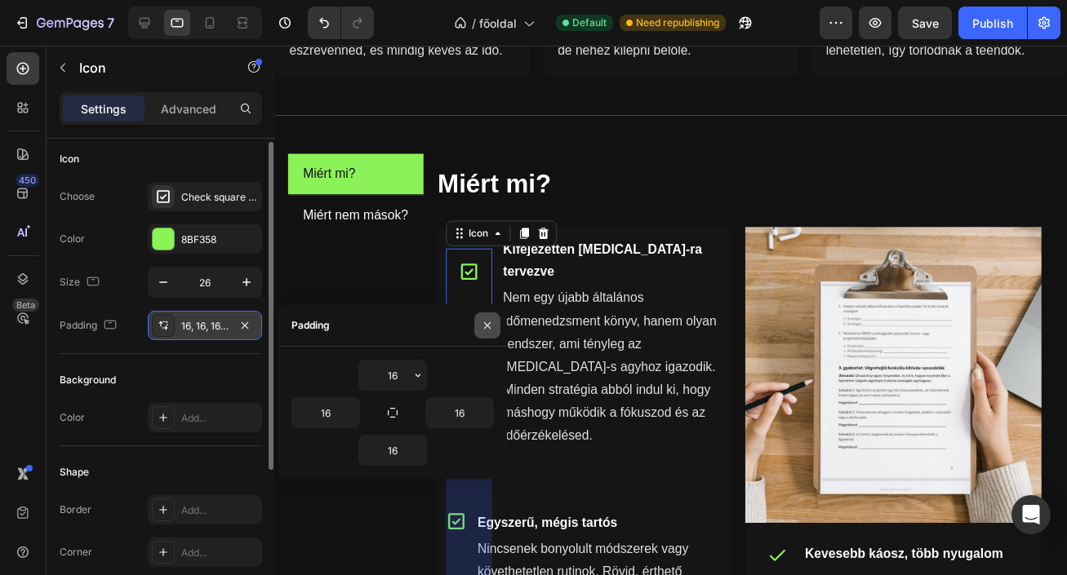
click at [491, 329] on icon "button" at bounding box center [487, 325] width 13 height 13
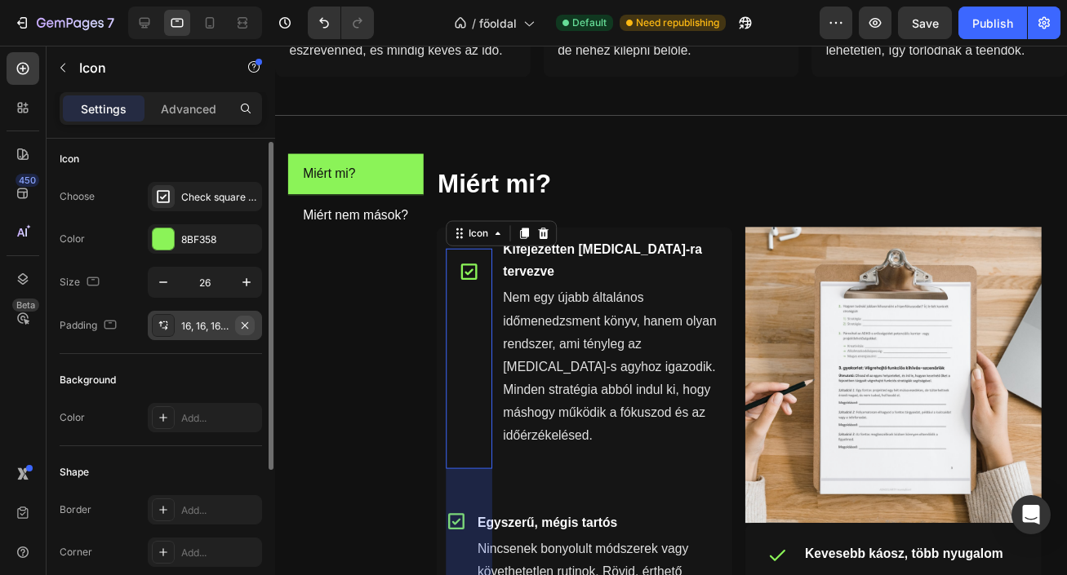
click at [246, 326] on icon "button" at bounding box center [245, 325] width 7 height 7
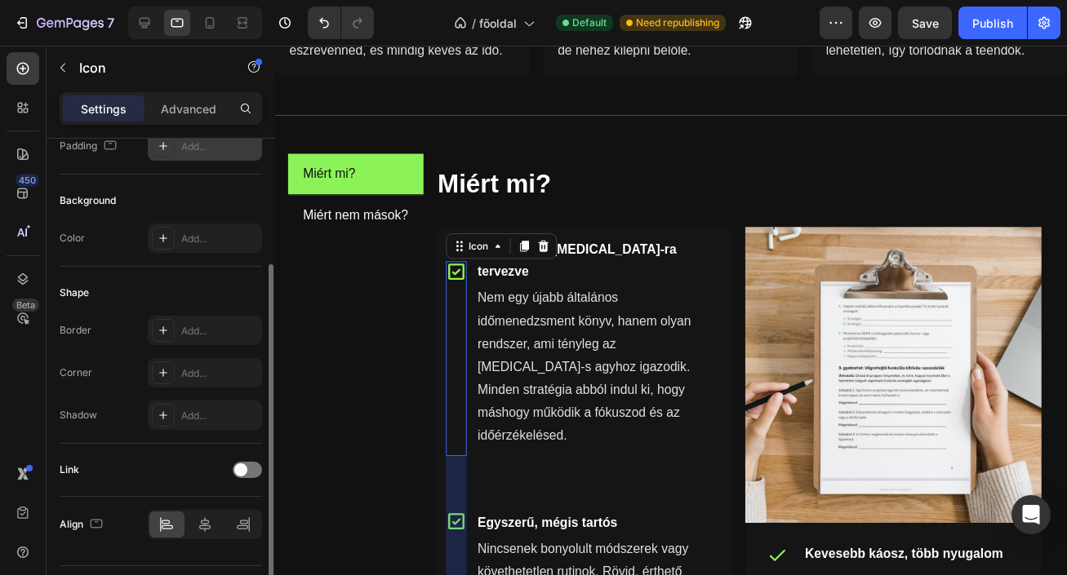
scroll to position [228, 0]
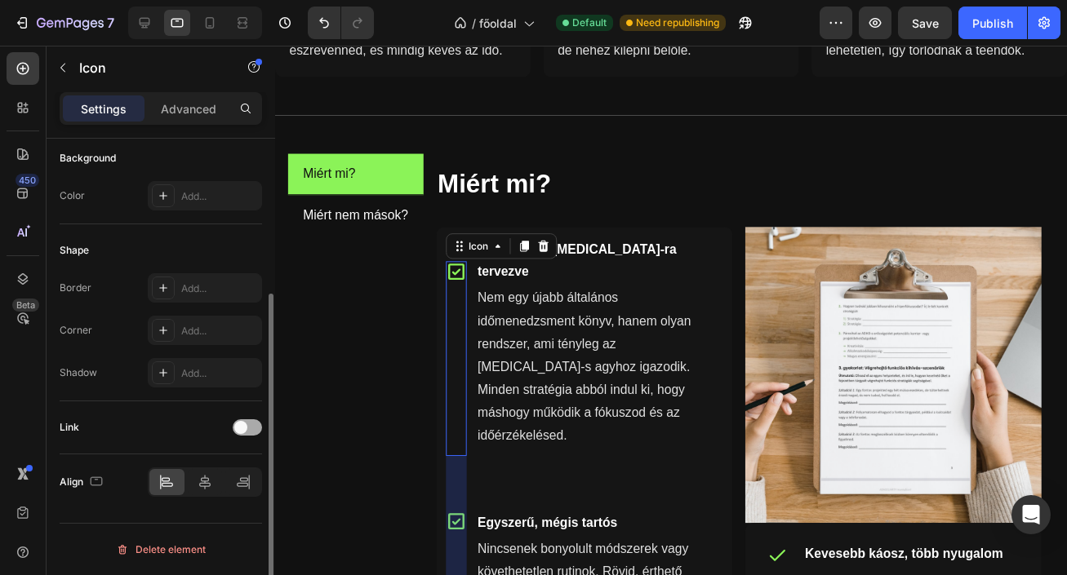
click at [245, 427] on span at bounding box center [240, 427] width 13 height 13
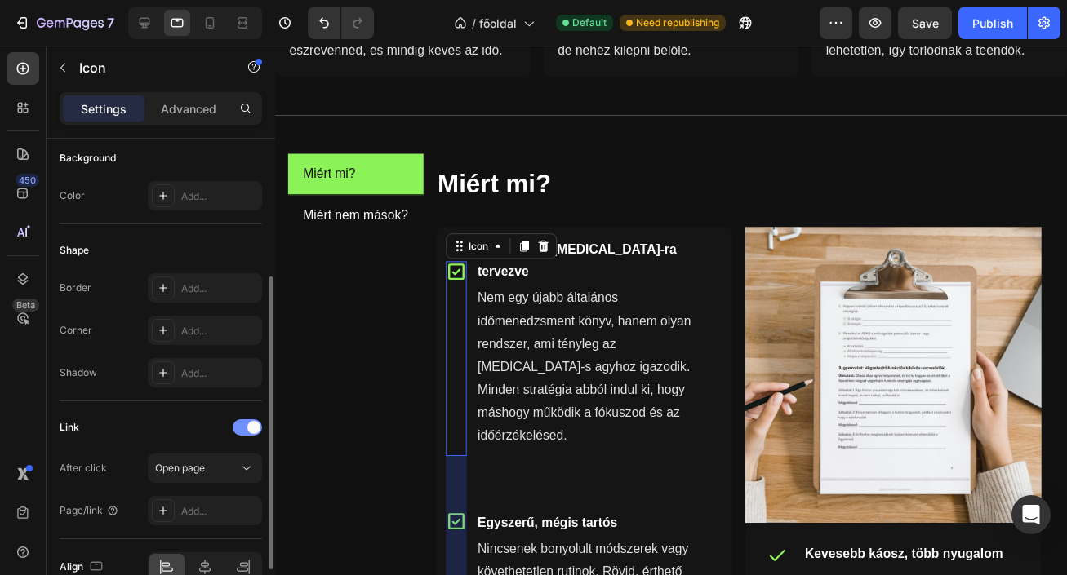
click at [245, 427] on div at bounding box center [247, 427] width 29 height 16
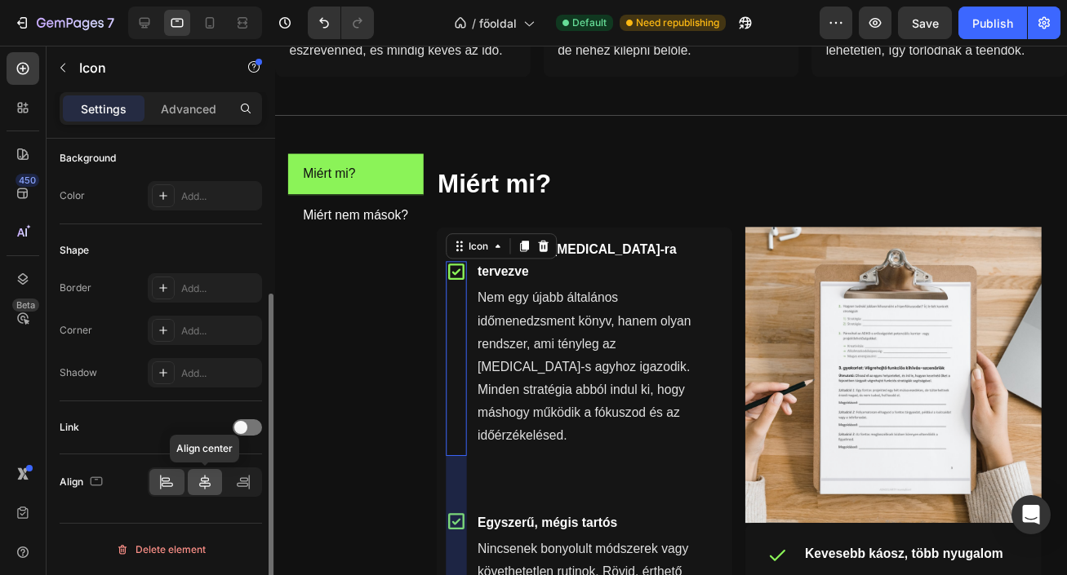
click at [208, 485] on icon at bounding box center [205, 482] width 16 height 16
click at [233, 481] on div at bounding box center [242, 482] width 35 height 26
click at [172, 478] on icon at bounding box center [166, 482] width 16 height 16
click at [193, 120] on div "Advanced" at bounding box center [189, 108] width 82 height 26
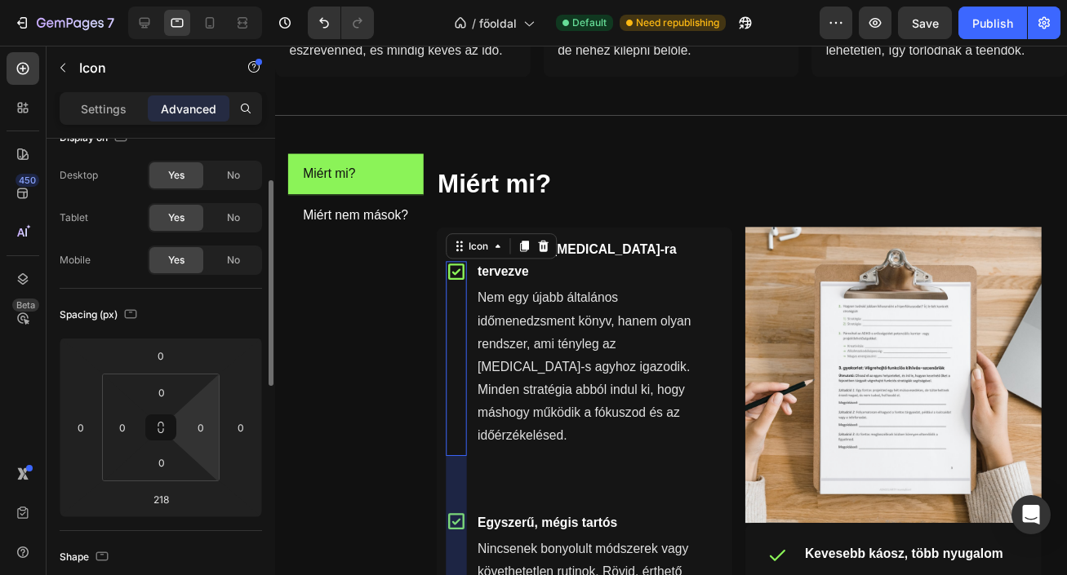
scroll to position [11, 0]
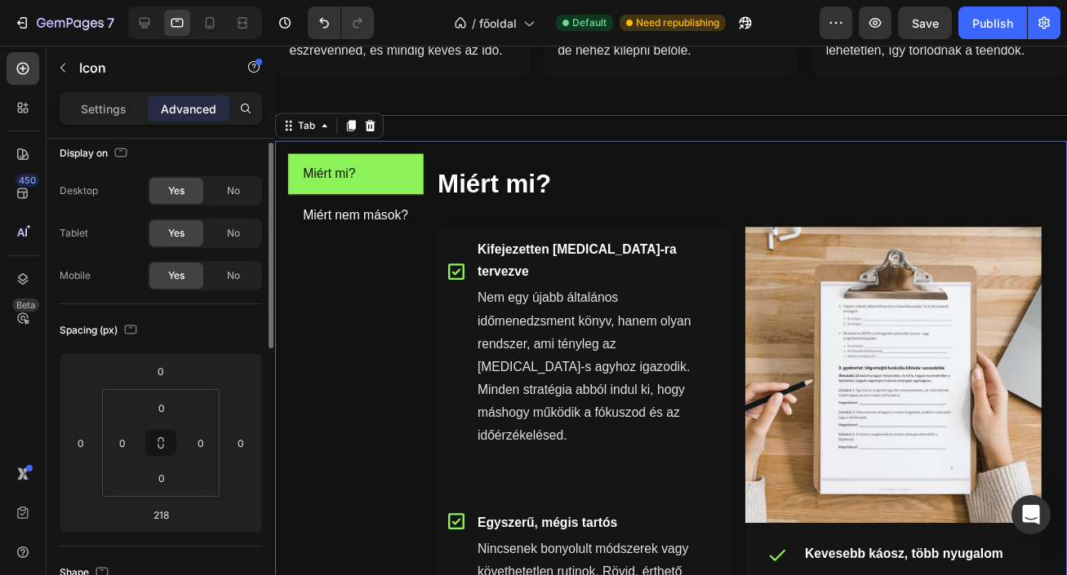
click at [341, 326] on div "Miért mi? Miért nem mások?" at bounding box center [357, 545] width 139 height 779
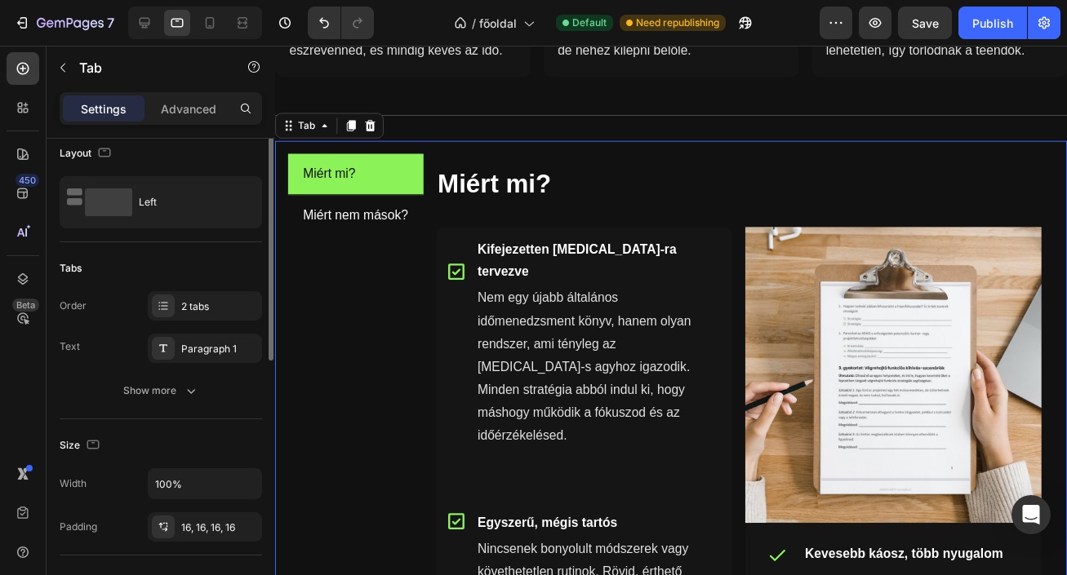
scroll to position [0, 0]
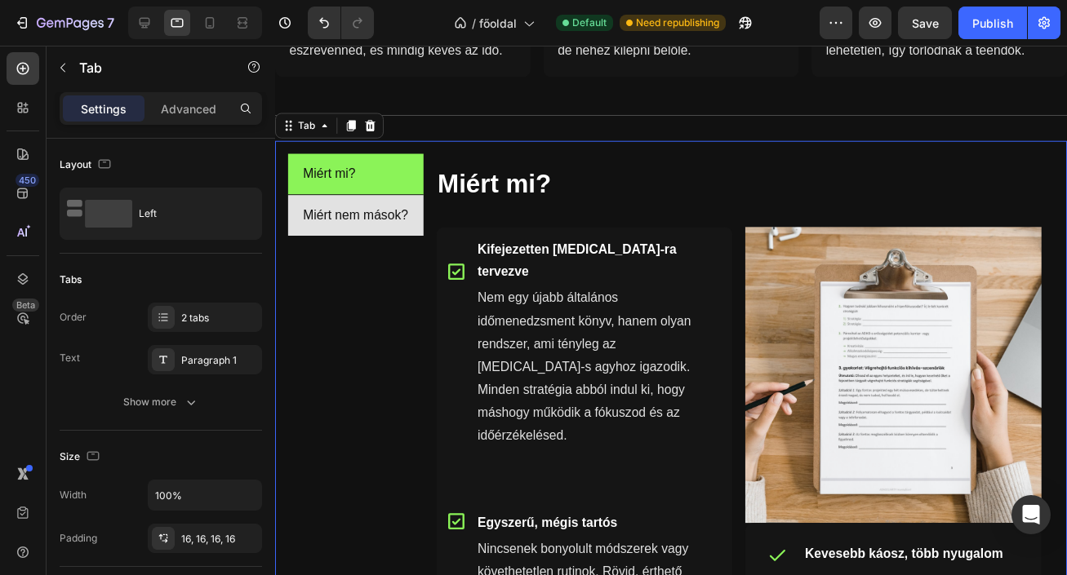
click at [421, 219] on li "Miért nem mások?" at bounding box center [357, 219] width 139 height 42
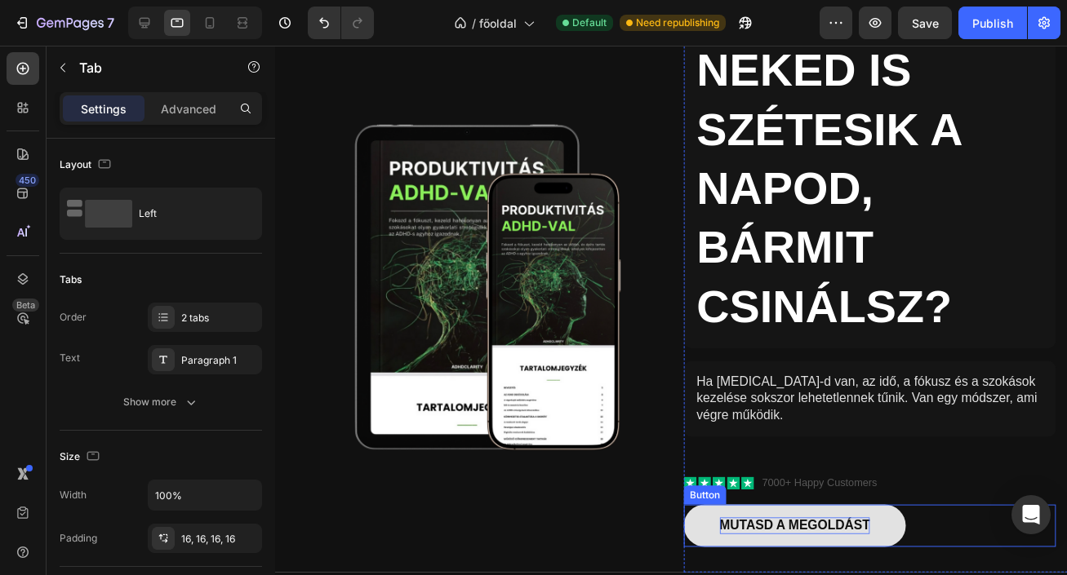
scroll to position [125, 0]
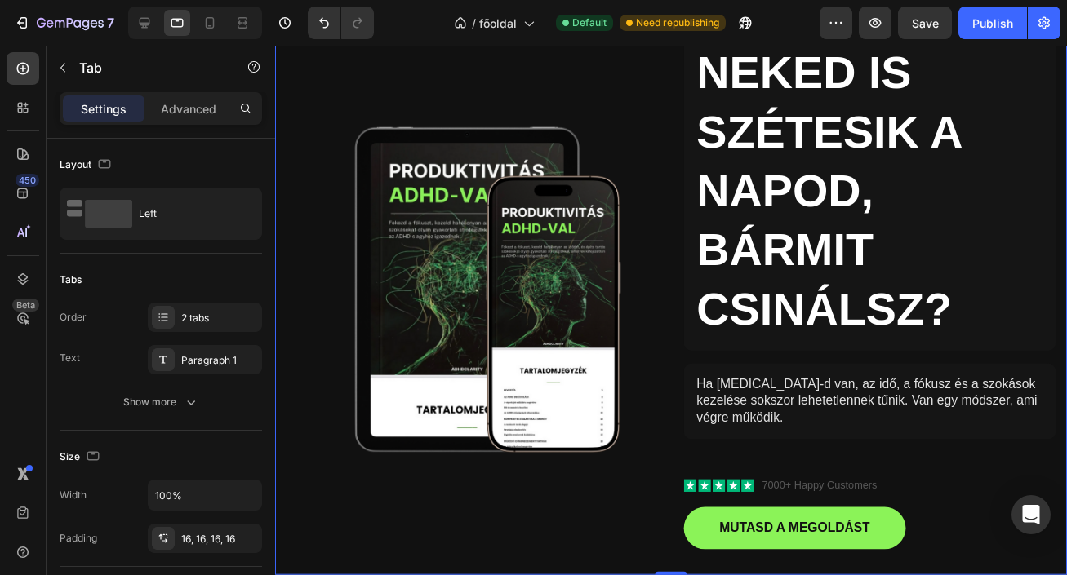
click at [677, 300] on div "NEKED IS SZÉTESIK A NAPOD, BÁRMIT CSINÁLSZ? Heading Ha ADHD-d van, az idő, a fó…" at bounding box center [680, 294] width 810 height 583
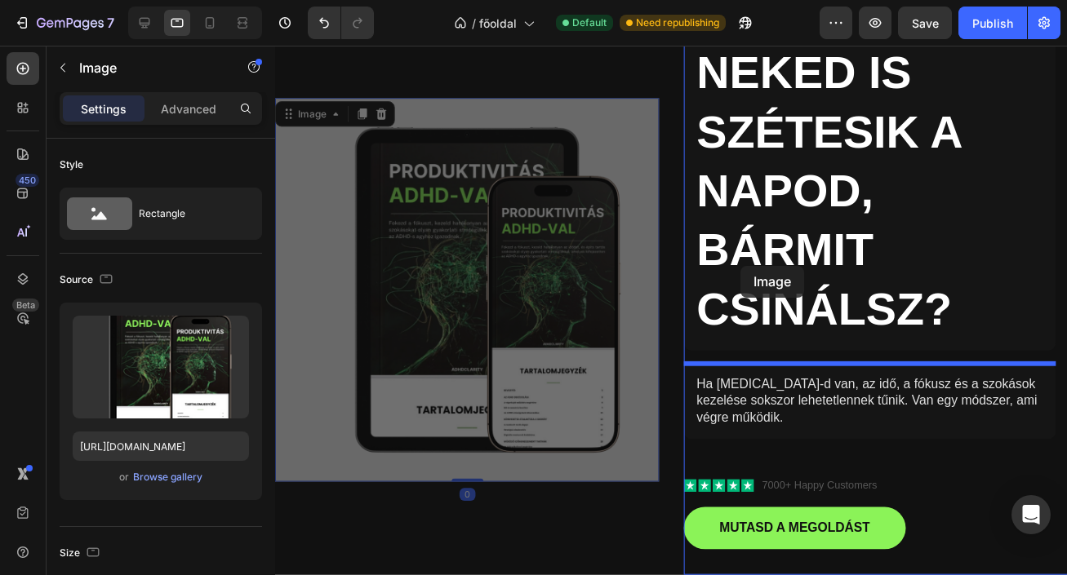
drag, startPoint x: 559, startPoint y: 303, endPoint x: 751, endPoint y: 271, distance: 194.4
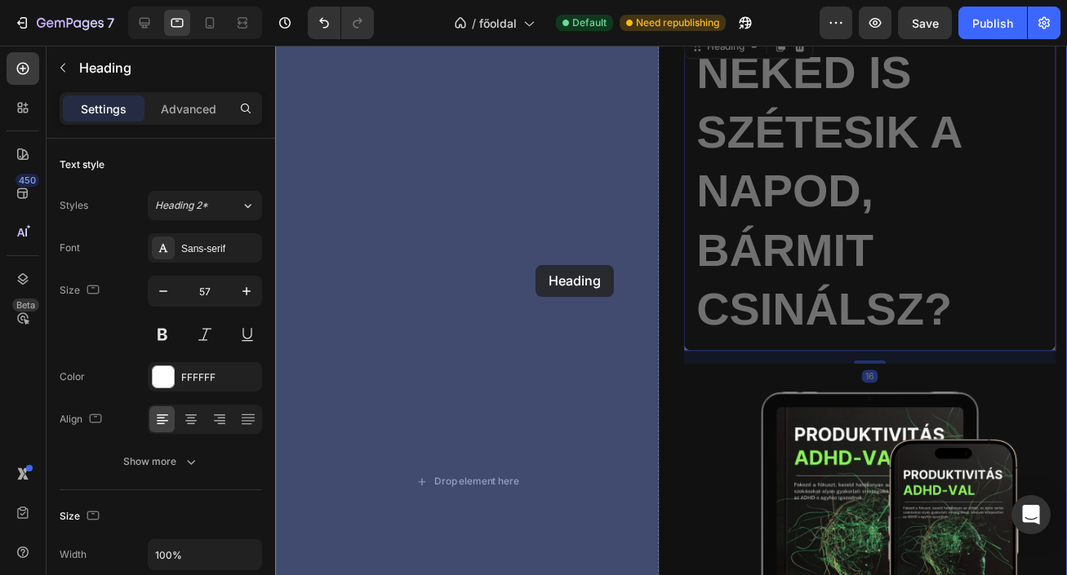
drag, startPoint x: 818, startPoint y: 233, endPoint x: 541, endPoint y: 270, distance: 279.2
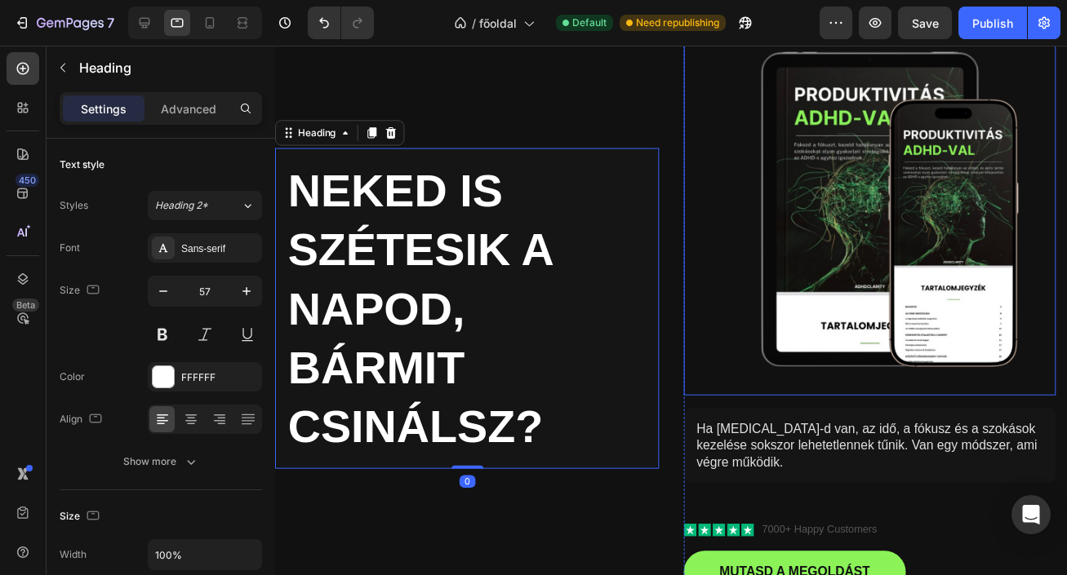
scroll to position [140, 0]
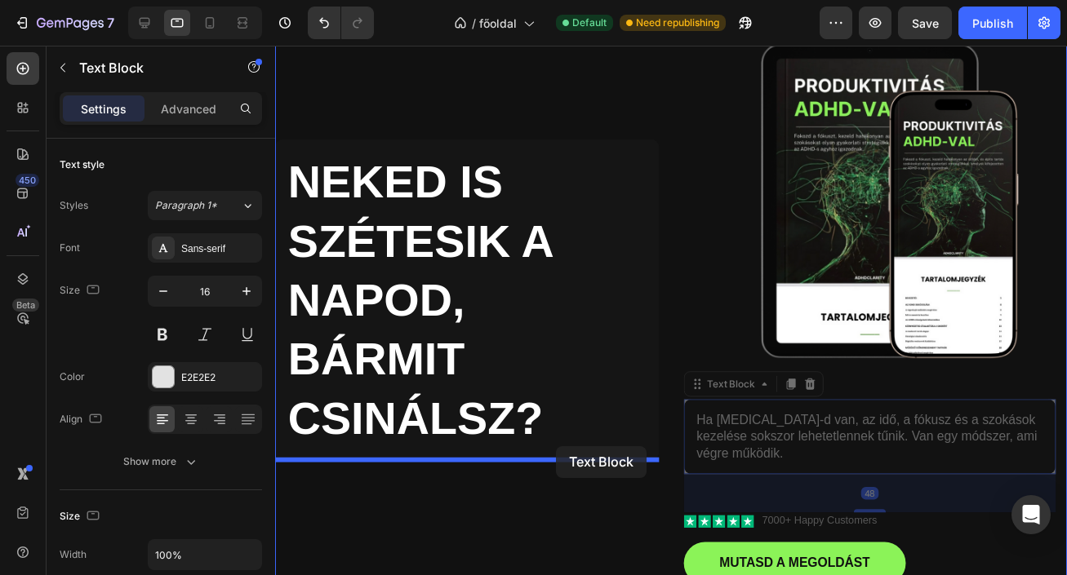
drag, startPoint x: 783, startPoint y: 436, endPoint x: 566, endPoint y: 457, distance: 218.9
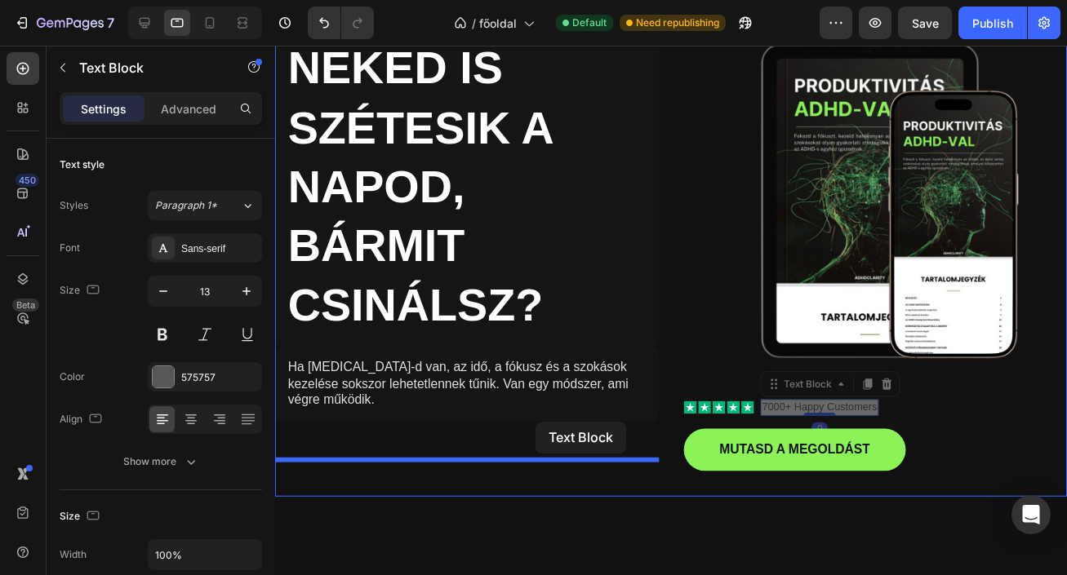
drag, startPoint x: 796, startPoint y: 410, endPoint x: 542, endPoint y: 428, distance: 254.4
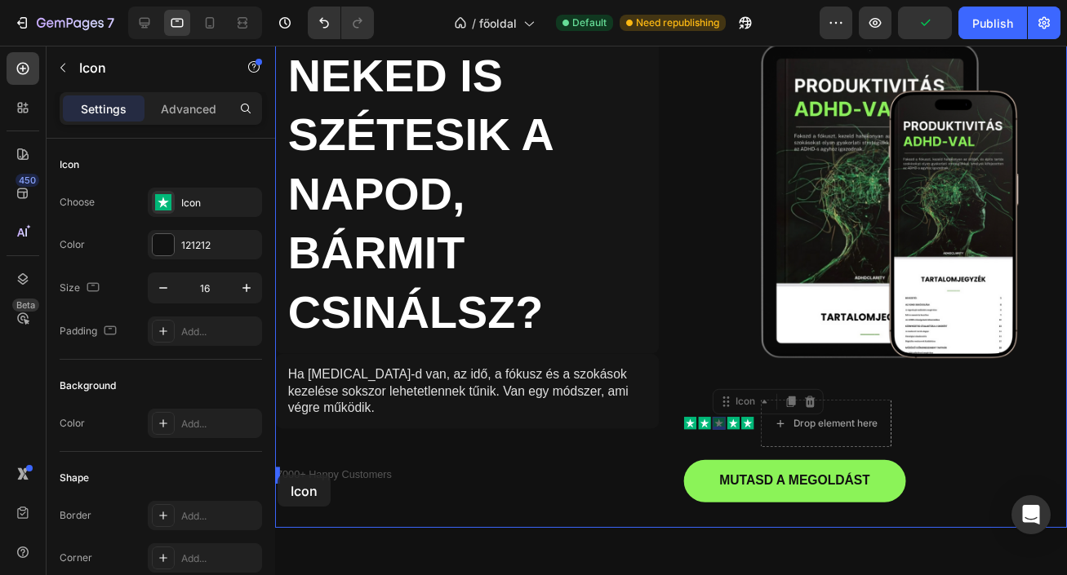
drag, startPoint x: 725, startPoint y: 429, endPoint x: 279, endPoint y: 485, distance: 449.0
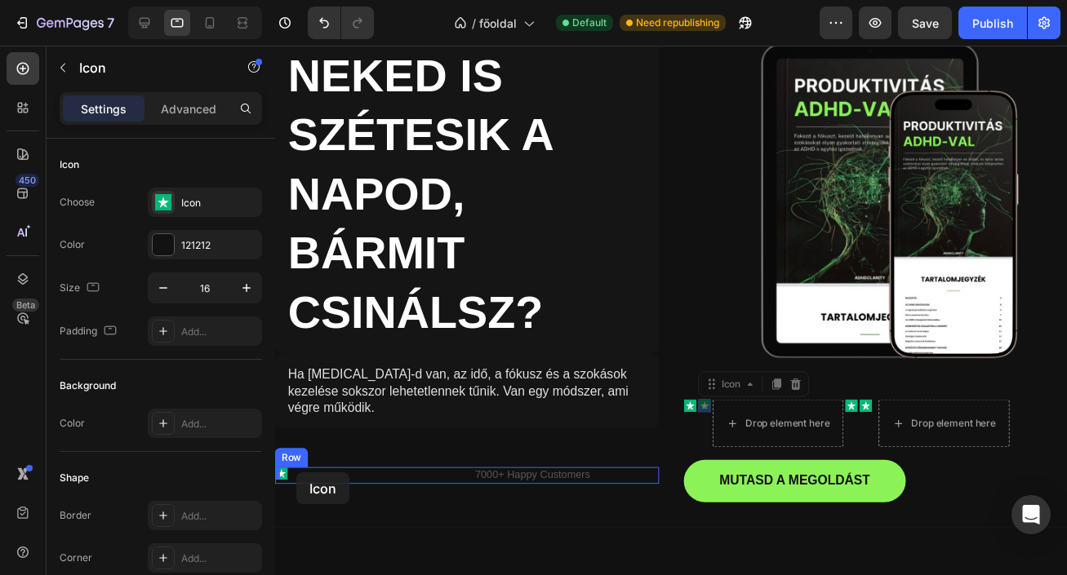
drag, startPoint x: 714, startPoint y: 416, endPoint x: 297, endPoint y: 482, distance: 422.2
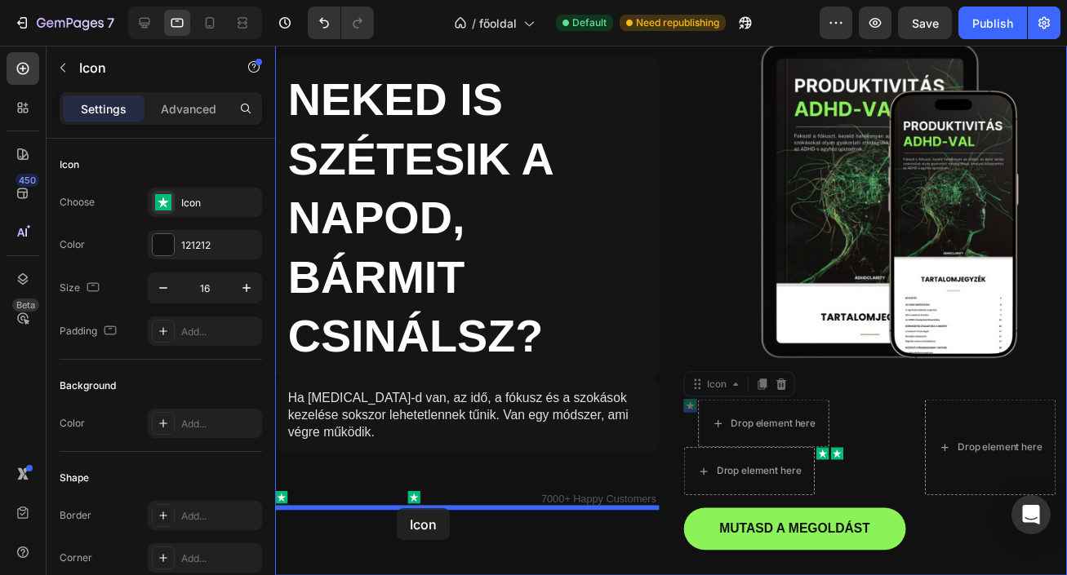
drag, startPoint x: 694, startPoint y: 413, endPoint x: 399, endPoint y: 519, distance: 313.9
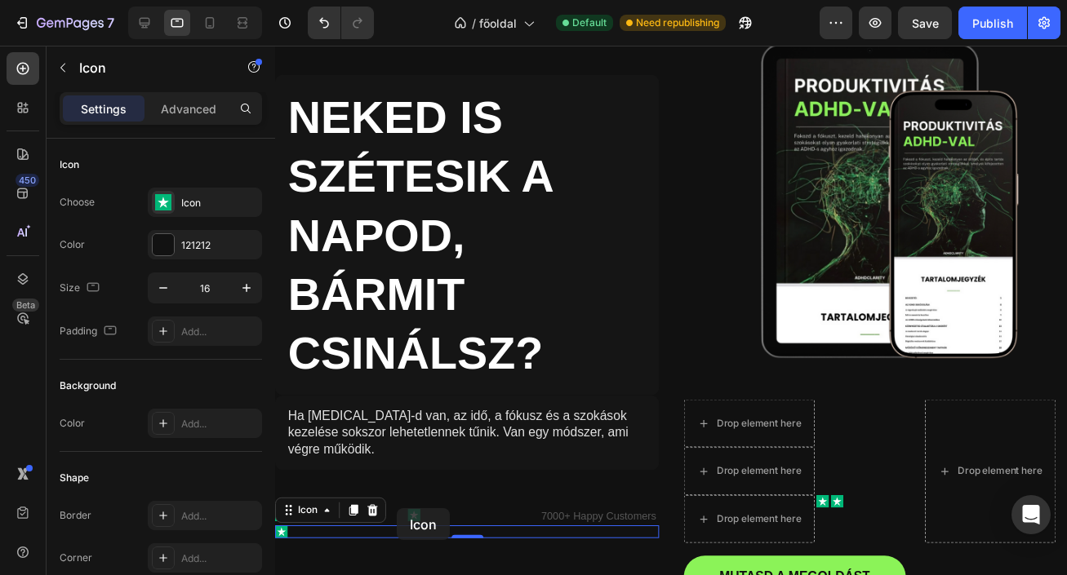
scroll to position [164, 0]
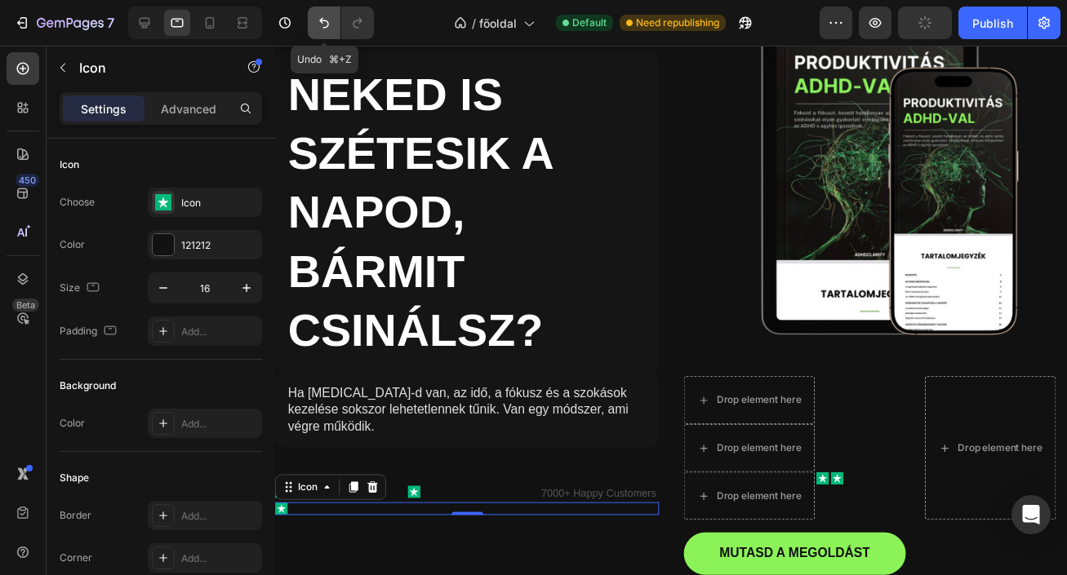
click at [321, 16] on icon "Undo/Redo" at bounding box center [324, 23] width 16 height 16
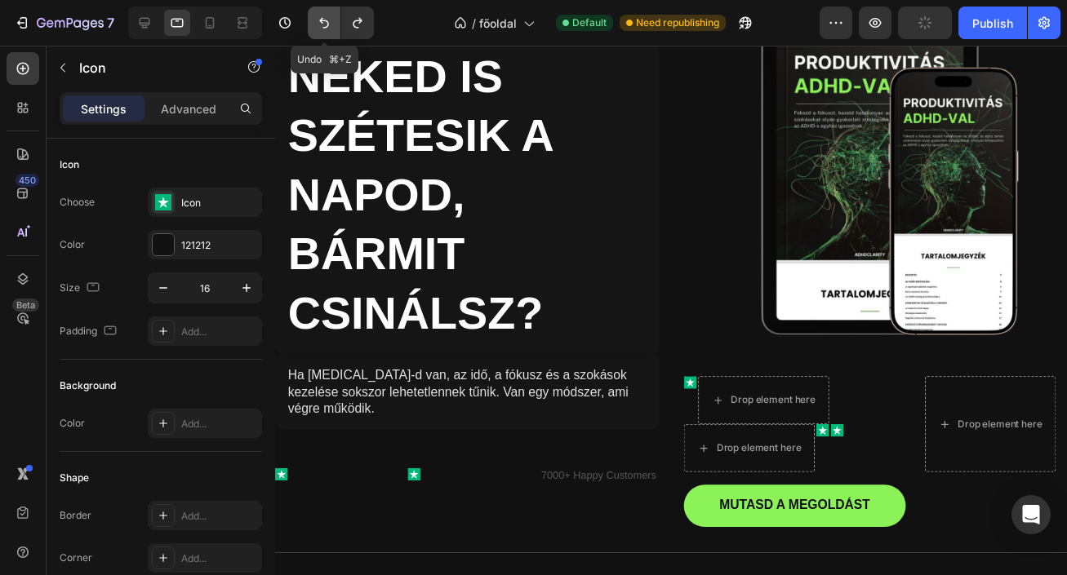
click at [321, 16] on icon "Undo/Redo" at bounding box center [324, 23] width 16 height 16
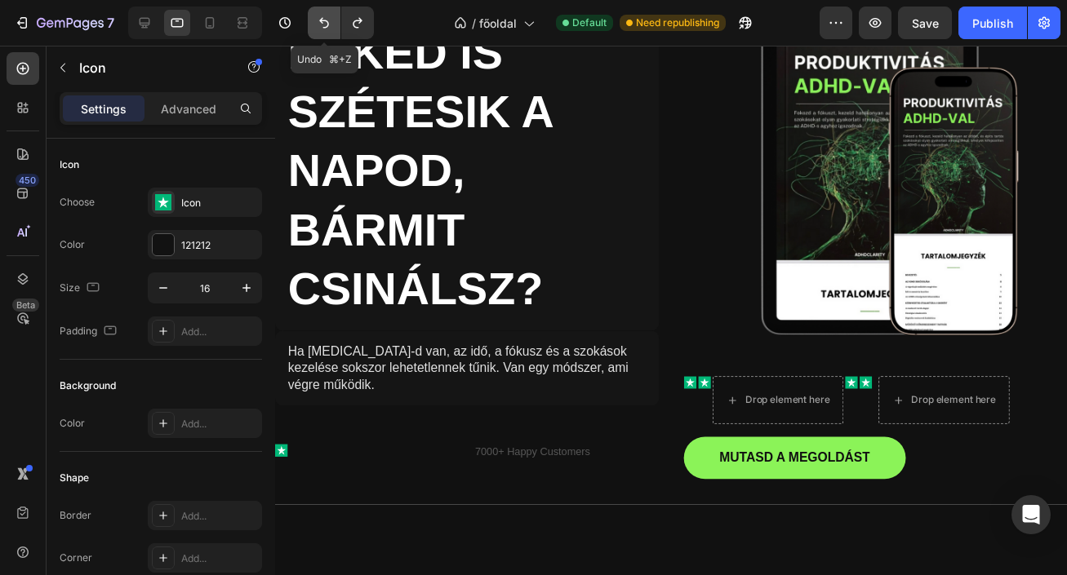
click at [321, 16] on icon "Undo/Redo" at bounding box center [324, 23] width 16 height 16
click at [317, 29] on icon "Undo/Redo" at bounding box center [324, 23] width 16 height 16
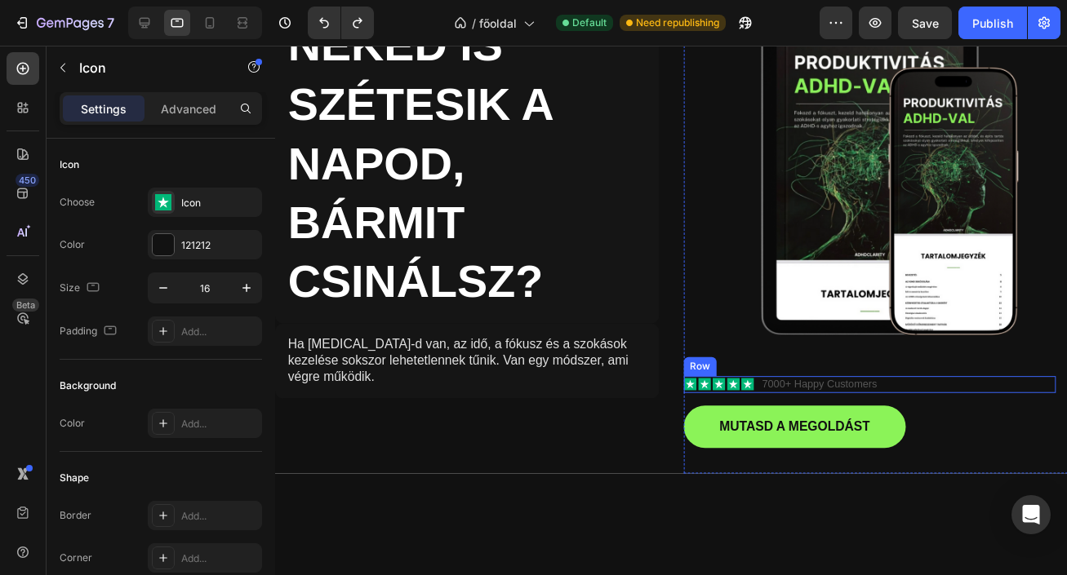
click at [953, 386] on div "Icon Icon Icon Icon Icon Icon List 7000+ Happy Customers Text Block Row" at bounding box center [883, 392] width 380 height 17
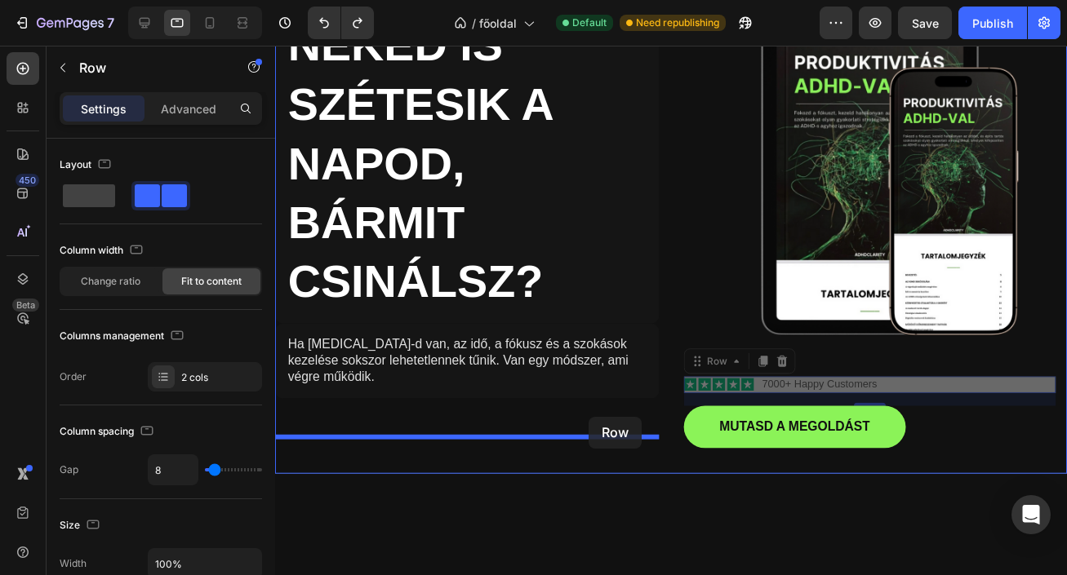
drag, startPoint x: 950, startPoint y: 390, endPoint x: 595, endPoint y: 426, distance: 356.8
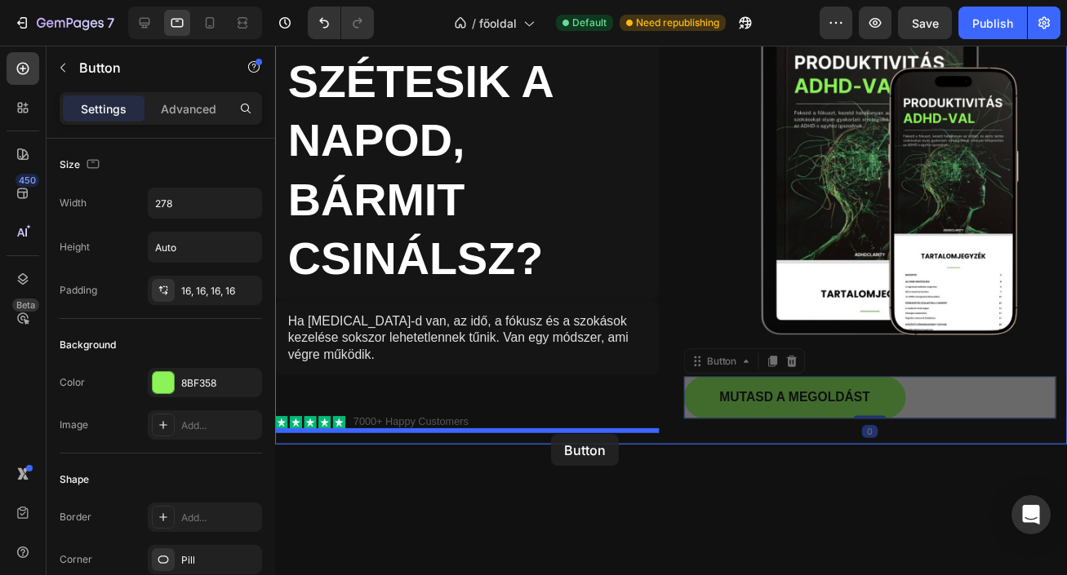
drag, startPoint x: 773, startPoint y: 402, endPoint x: 557, endPoint y: 442, distance: 220.1
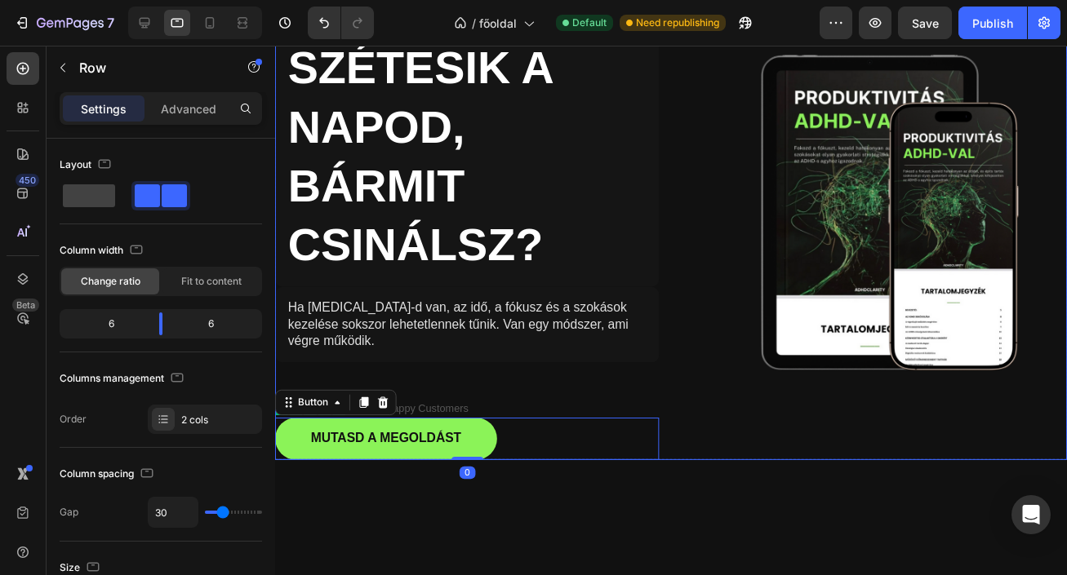
click at [748, 435] on div "Image Row" at bounding box center [888, 216] width 393 height 505
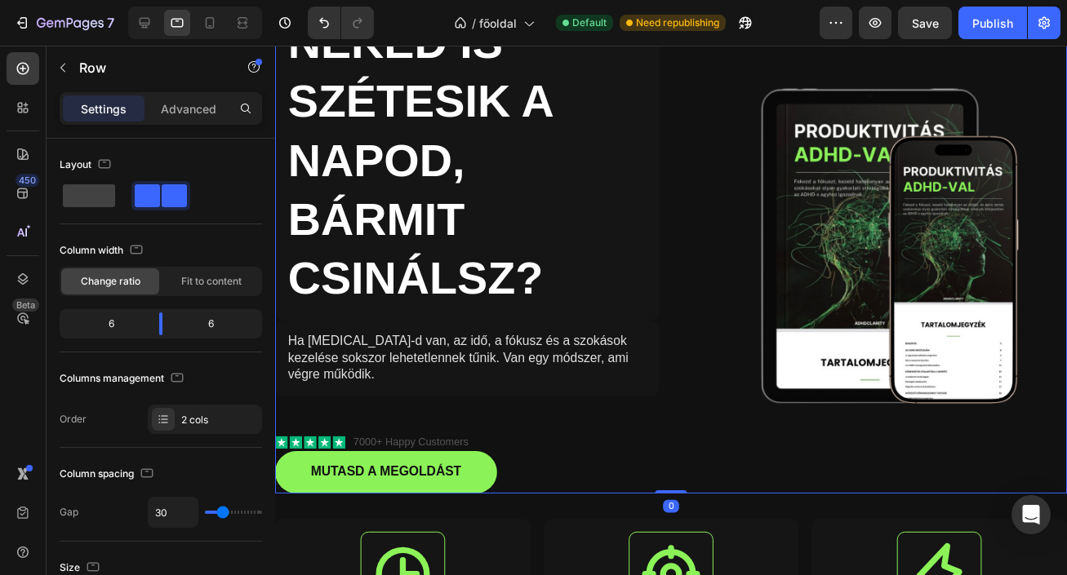
scroll to position [128, 0]
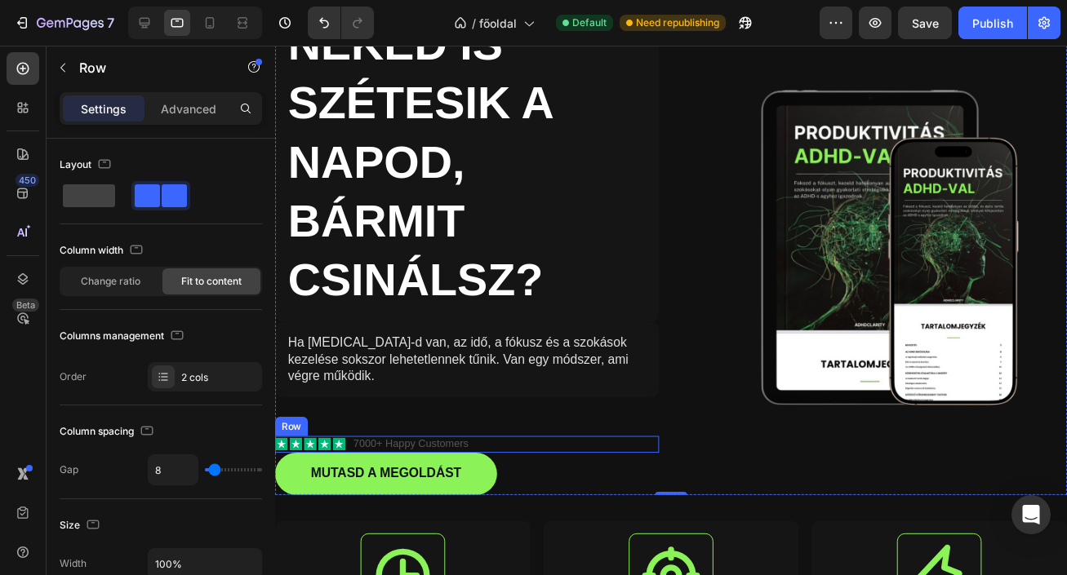
click at [499, 454] on div "Icon Icon Icon Icon Icon Icon List 7000+ Happy Customers Text Block Row" at bounding box center [471, 453] width 393 height 17
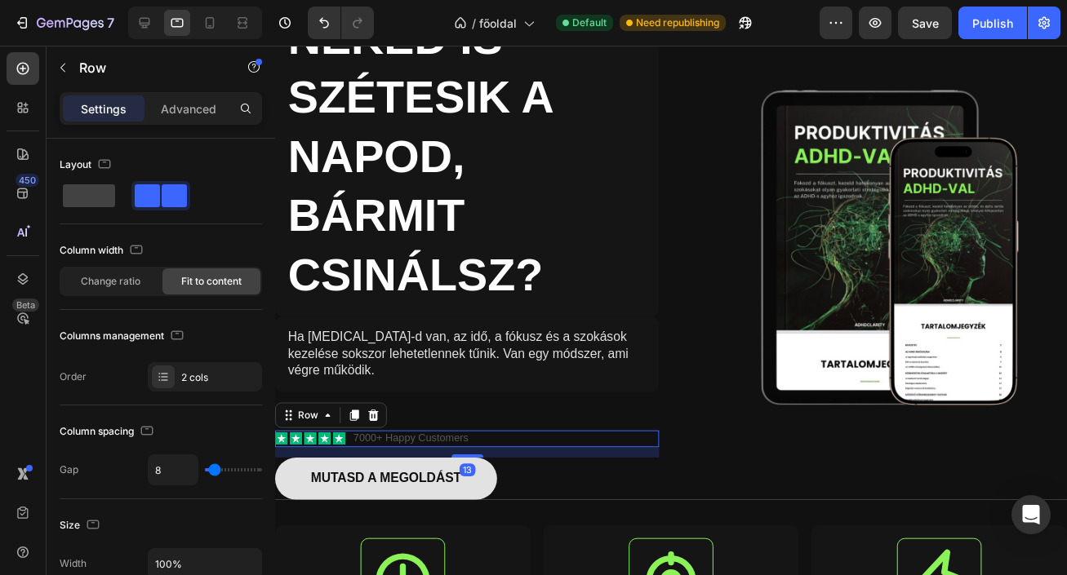
scroll to position [135, 0]
drag, startPoint x: 468, startPoint y: 459, endPoint x: 468, endPoint y: 471, distance: 12.2
click at [468, 471] on div "NEKED IS SZÉTESIK A NAPOD, BÁRMIT CSINÁLSZ? Heading Ha ADHD-d van, az idő, a fó…" at bounding box center [471, 251] width 393 height 517
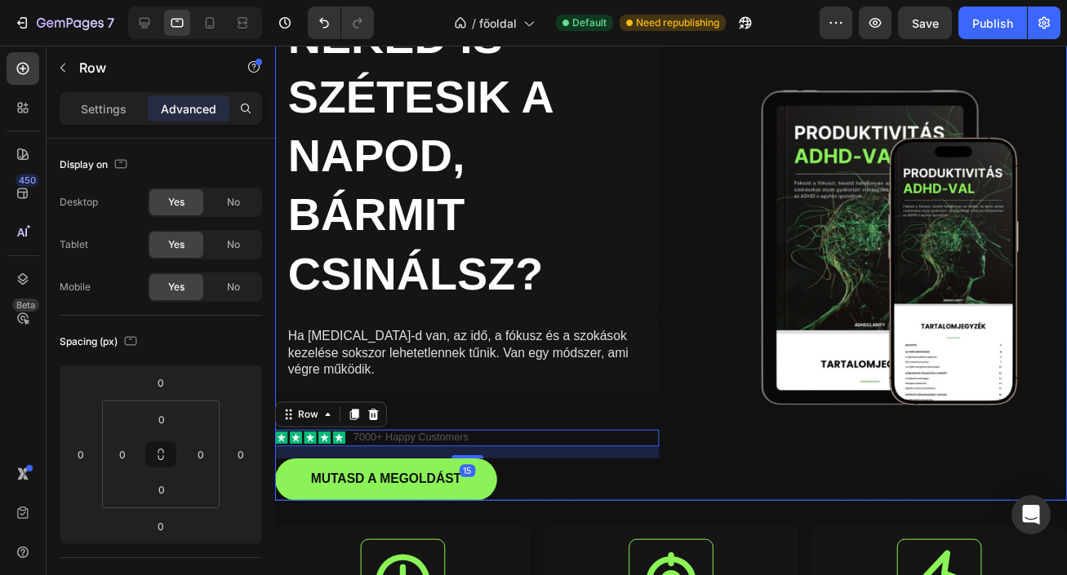
click at [703, 486] on div "Image Row" at bounding box center [888, 251] width 393 height 517
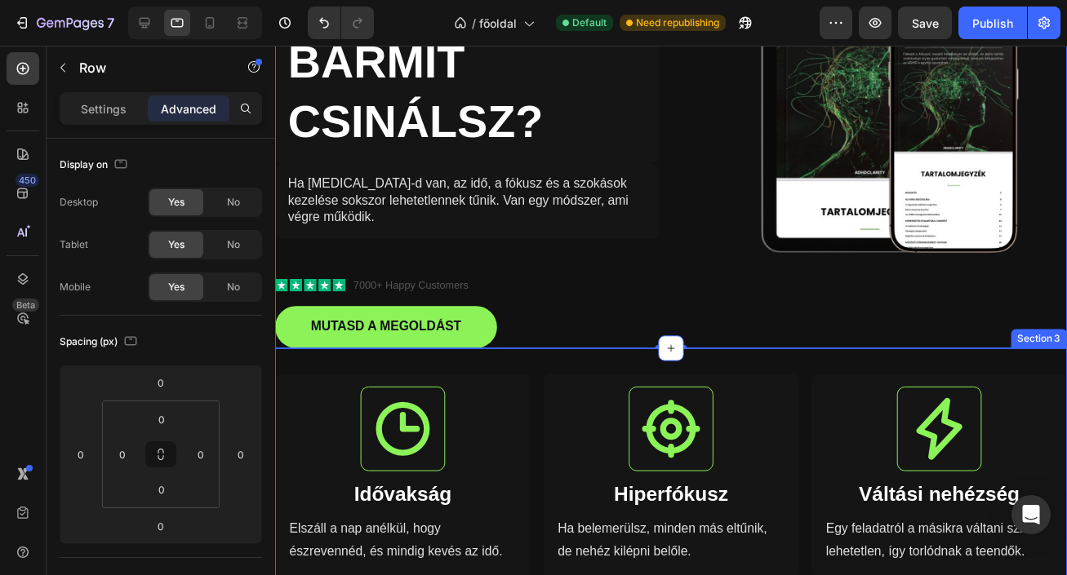
scroll to position [293, 0]
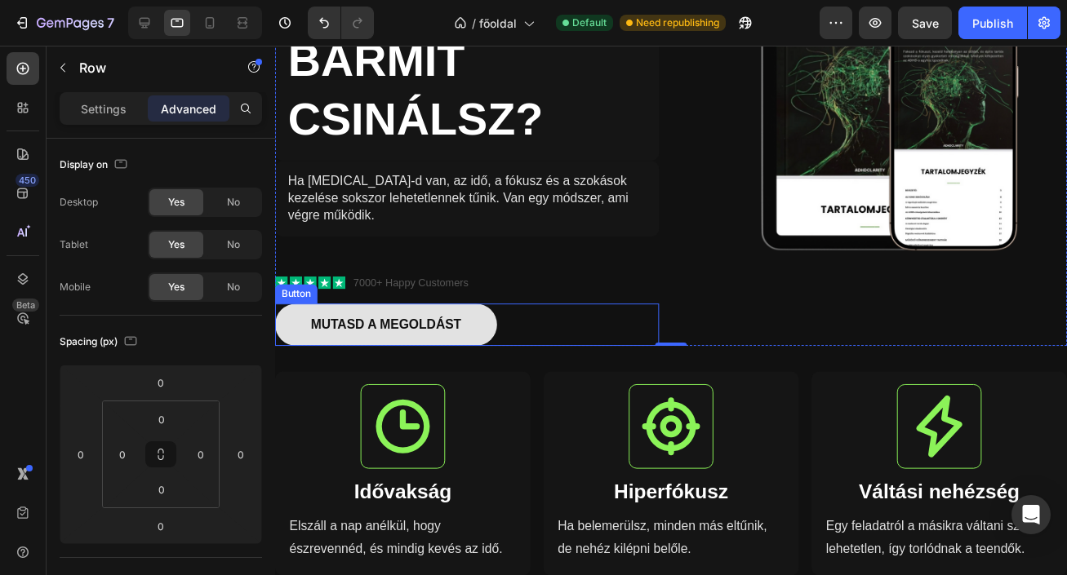
click at [471, 335] on link "MUTASD A MEGOLDÁST" at bounding box center [388, 330] width 227 height 43
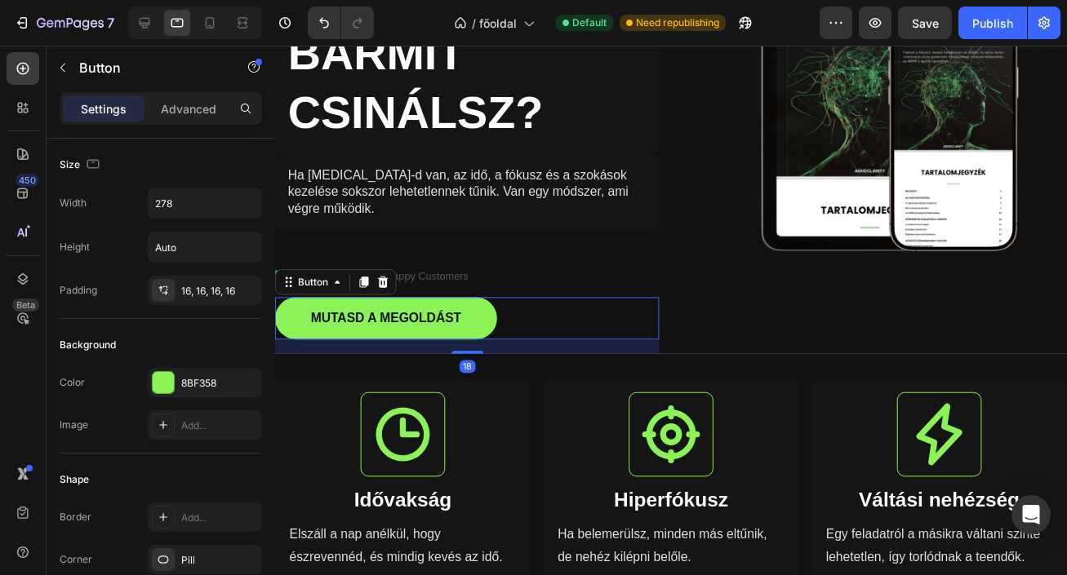
scroll to position [300, 0]
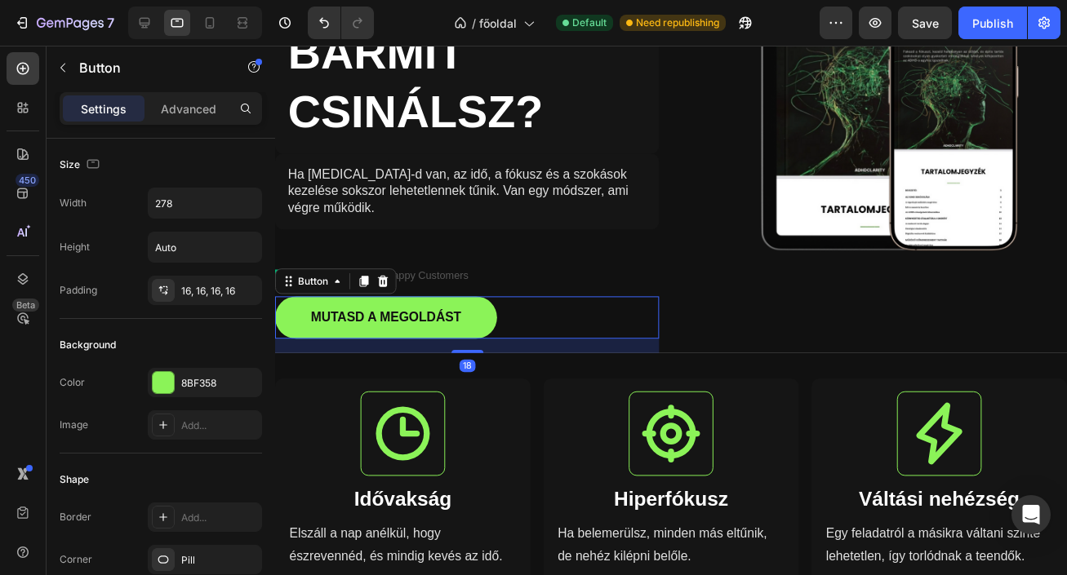
drag, startPoint x: 465, startPoint y: 347, endPoint x: 466, endPoint y: 362, distance: 14.7
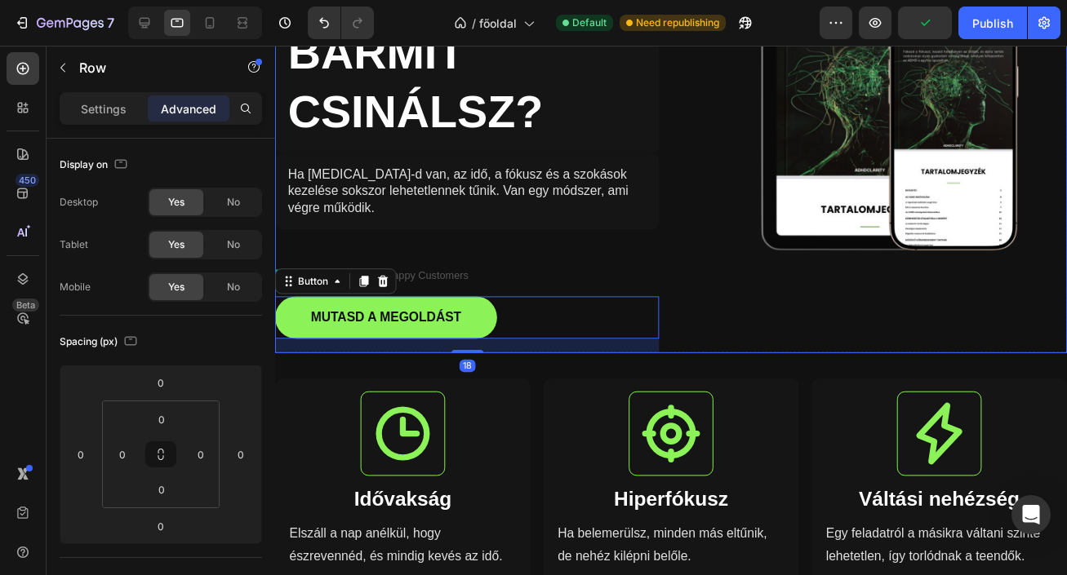
click at [736, 326] on div "Image Row" at bounding box center [888, 94] width 393 height 532
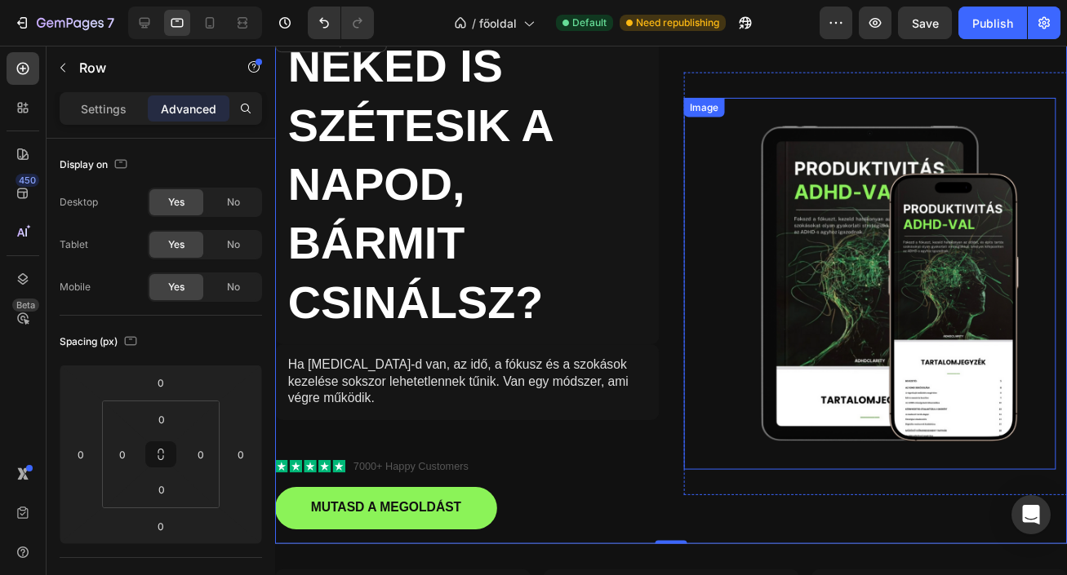
scroll to position [104, 0]
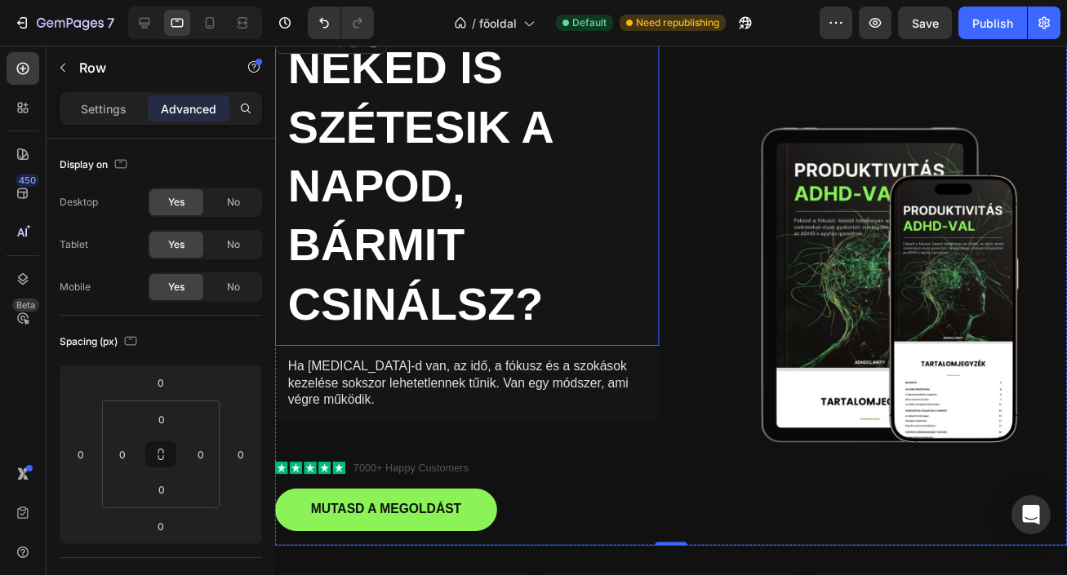
click at [547, 333] on h2 "NEKED IS SZÉTESIK A NAPOD, BÁRMIT CSINÁLSZ?" at bounding box center [471, 188] width 393 height 328
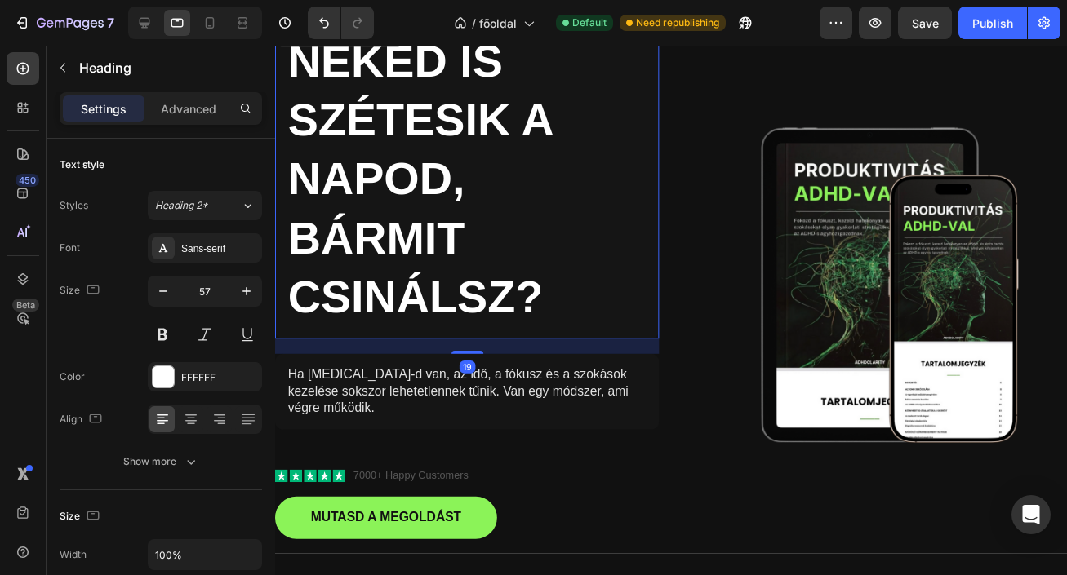
scroll to position [112, 0]
drag, startPoint x: 475, startPoint y: 349, endPoint x: 477, endPoint y: 366, distance: 16.5
click at [477, 366] on div "NEKED IS SZÉTESIK A NAPOD, BÁRMIT CSINÁLSZ? Heading 20 Ha ADHD-d van, az idő, a…" at bounding box center [471, 290] width 393 height 548
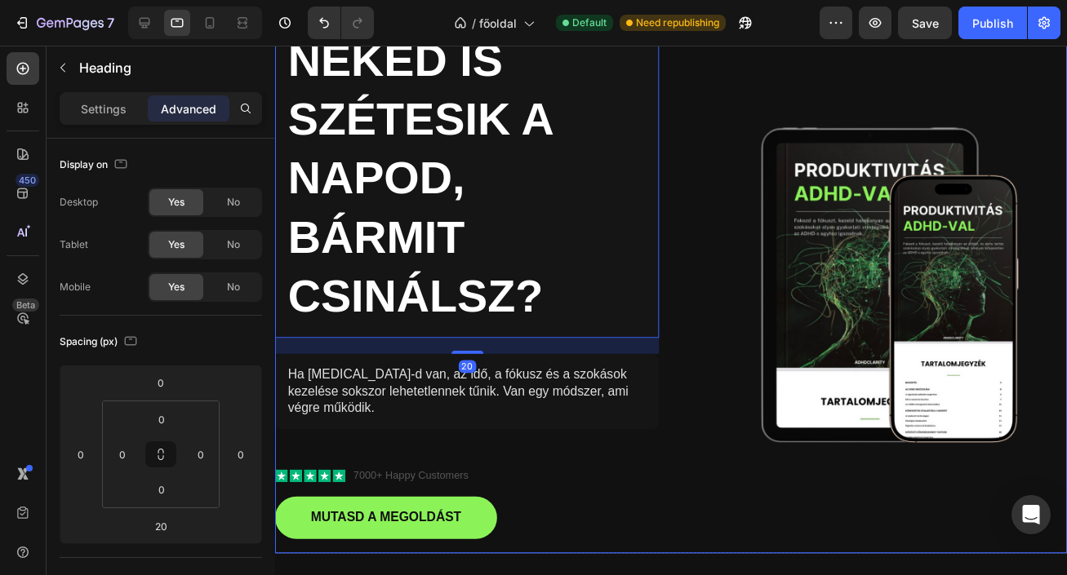
click at [614, 499] on div "NEKED IS SZÉTESIK A NAPOD, BÁRMIT CSINÁLSZ? Heading 20 Ha ADHD-d van, az idő, a…" at bounding box center [471, 290] width 393 height 548
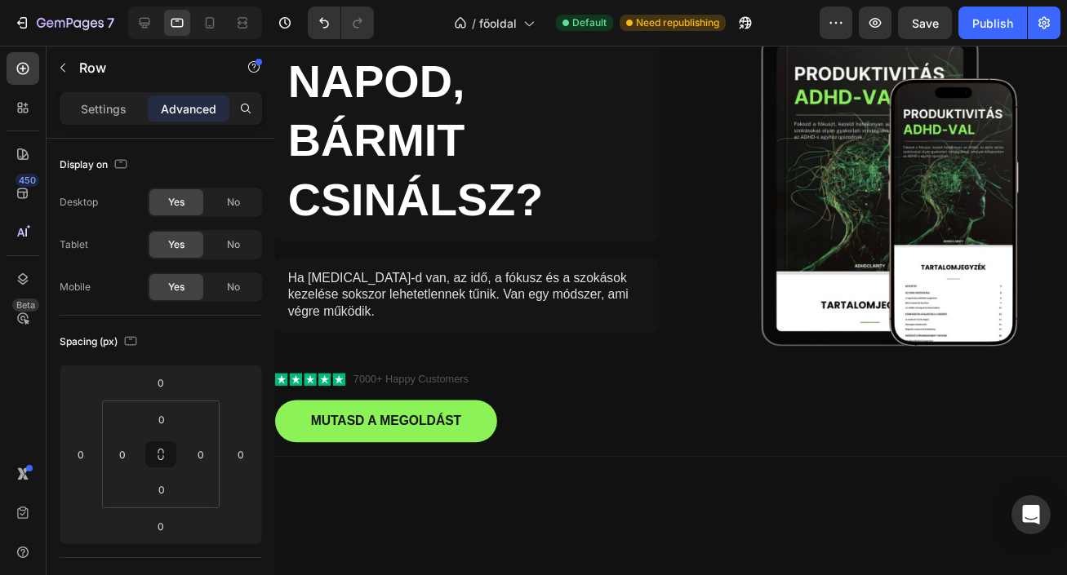
scroll to position [0, 0]
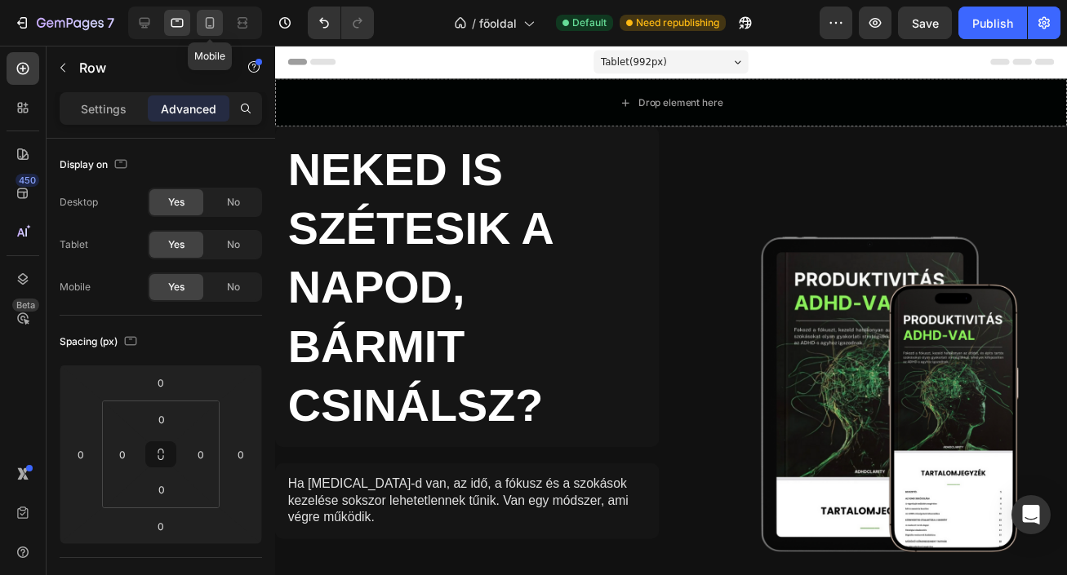
click at [206, 20] on icon at bounding box center [210, 22] width 9 height 11
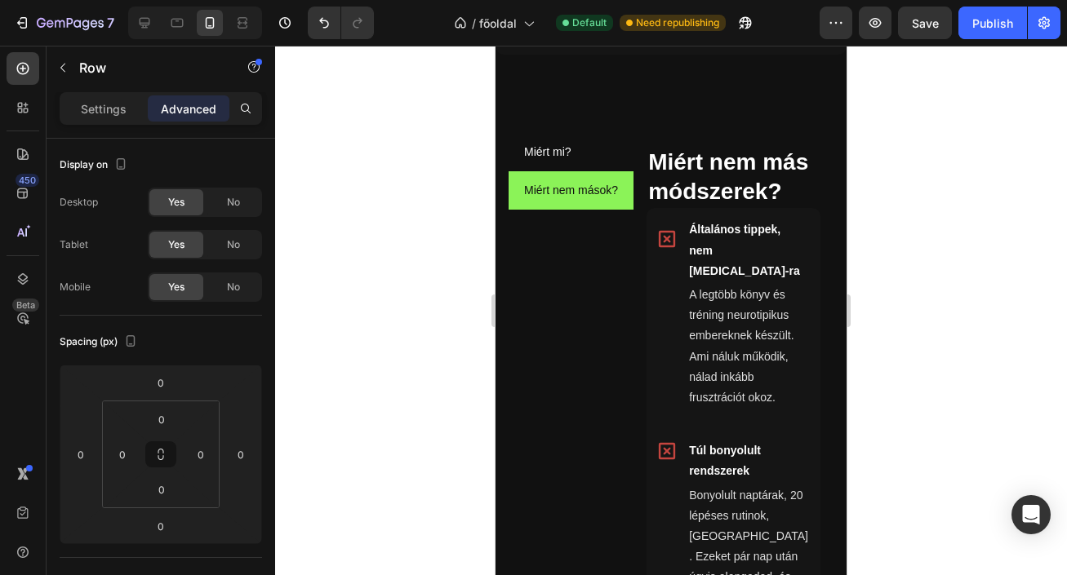
scroll to position [1376, 0]
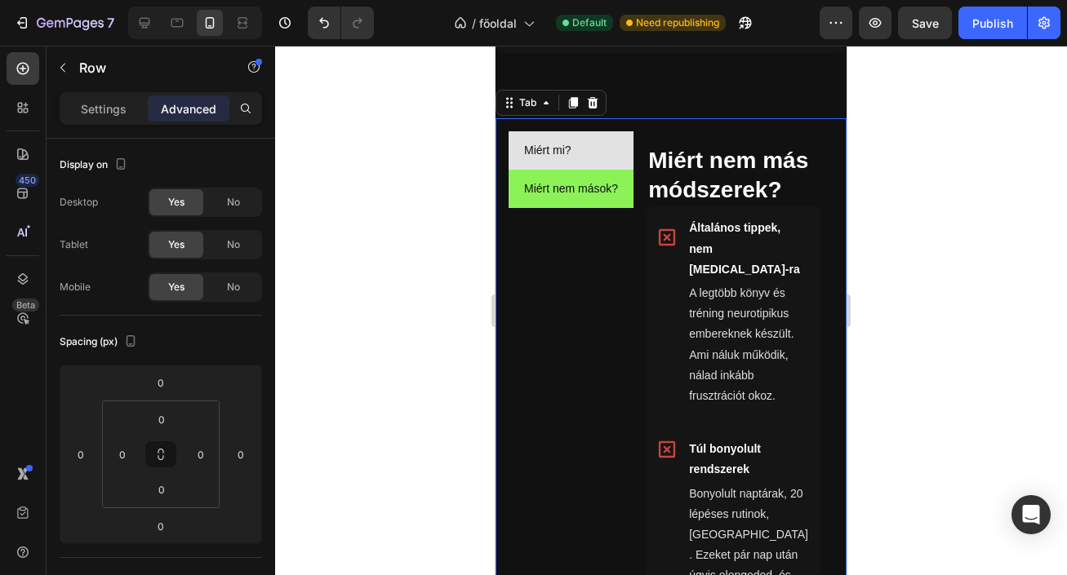
click at [606, 158] on li "Miért mi?" at bounding box center [570, 150] width 125 height 38
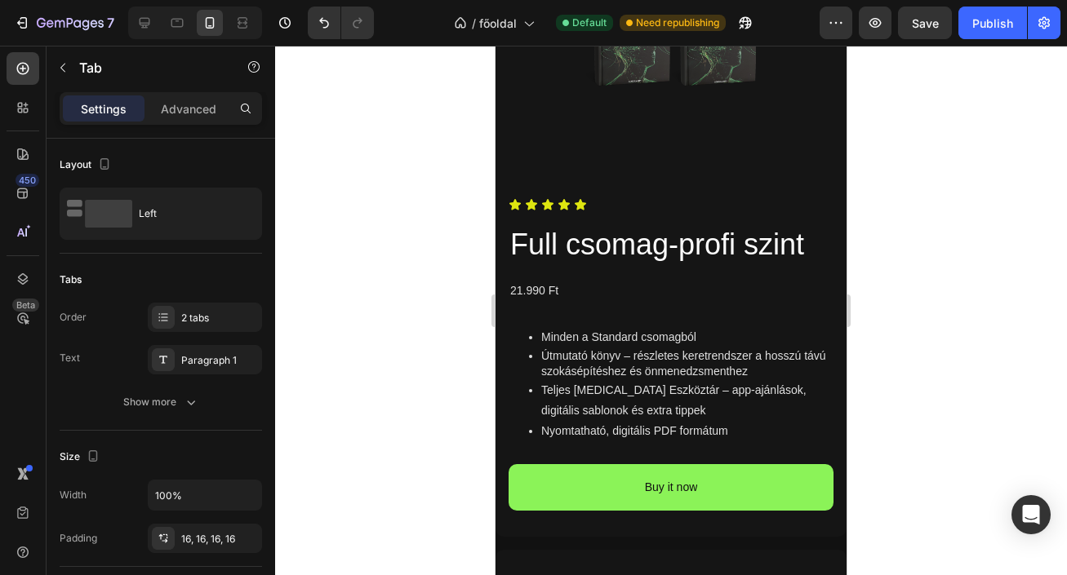
scroll to position [3516, 0]
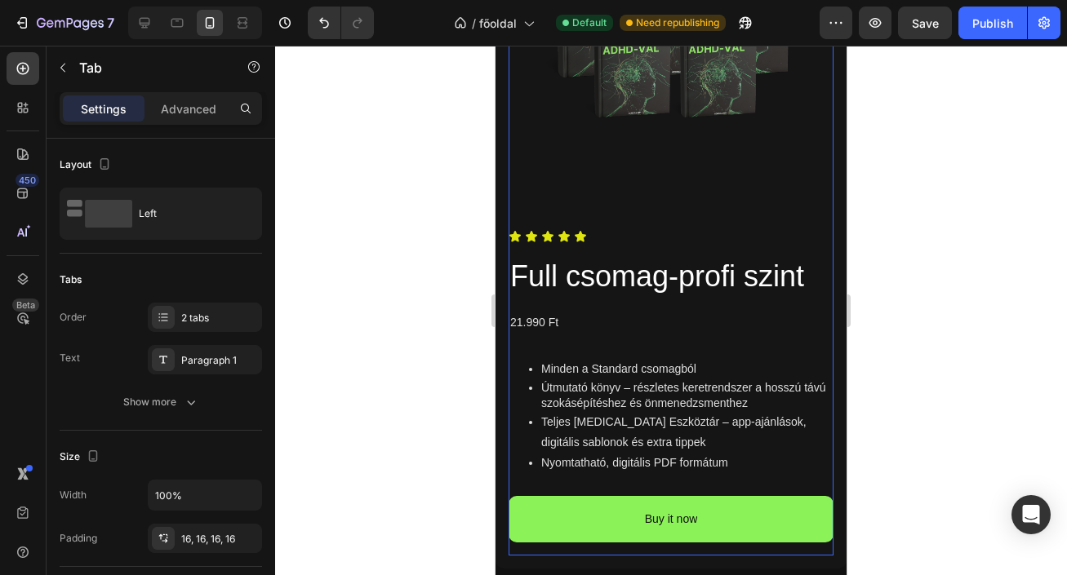
click at [681, 212] on div "Product Images" at bounding box center [670, 48] width 325 height 338
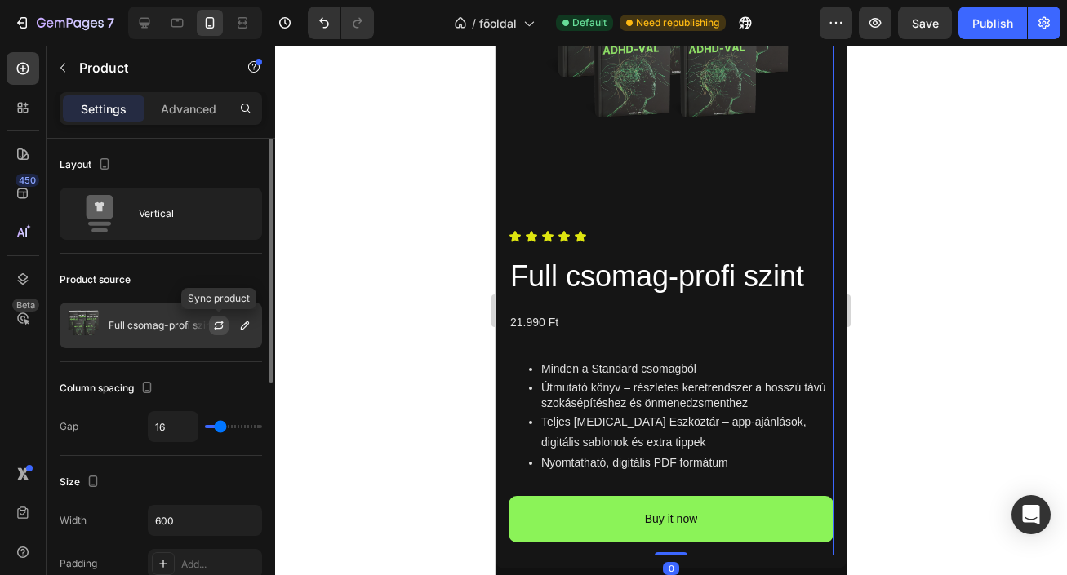
click at [218, 325] on icon "button" at bounding box center [218, 325] width 13 height 13
click at [250, 325] on icon "button" at bounding box center [244, 325] width 13 height 13
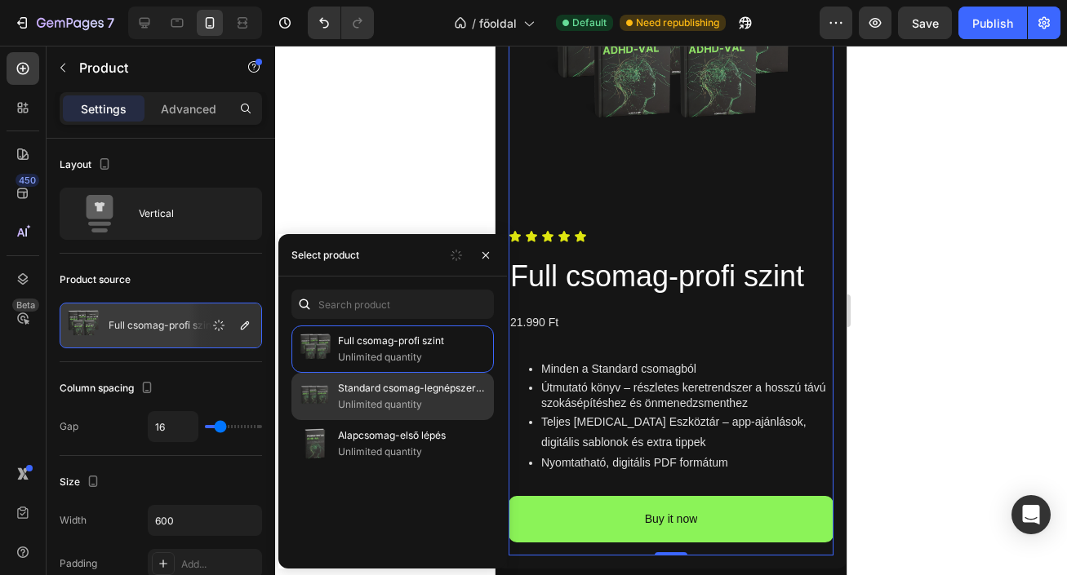
click at [392, 390] on p "Standard csomag-legnépszerűbb" at bounding box center [412, 388] width 149 height 16
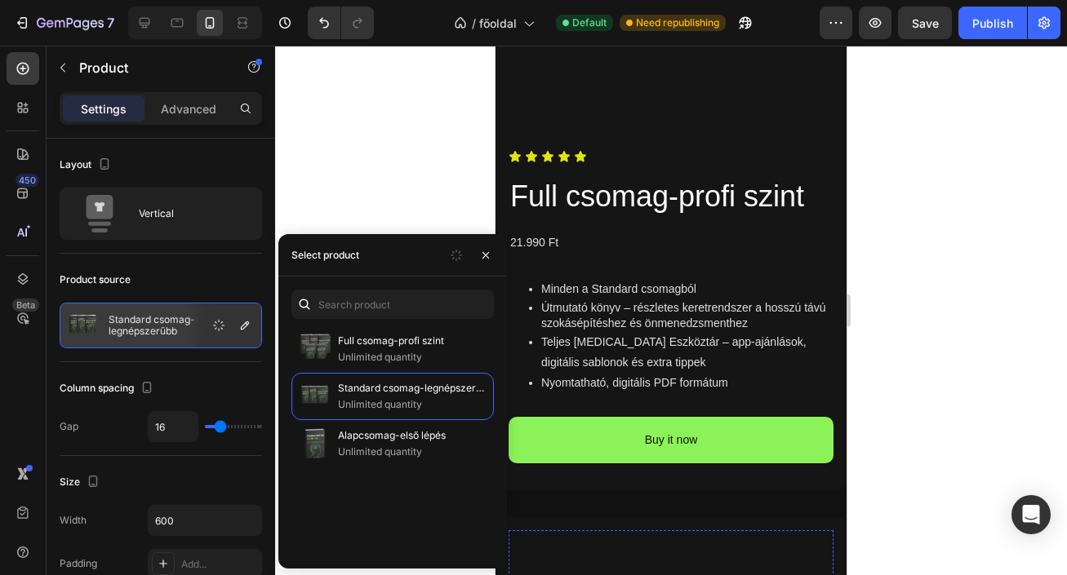
scroll to position [2862, 0]
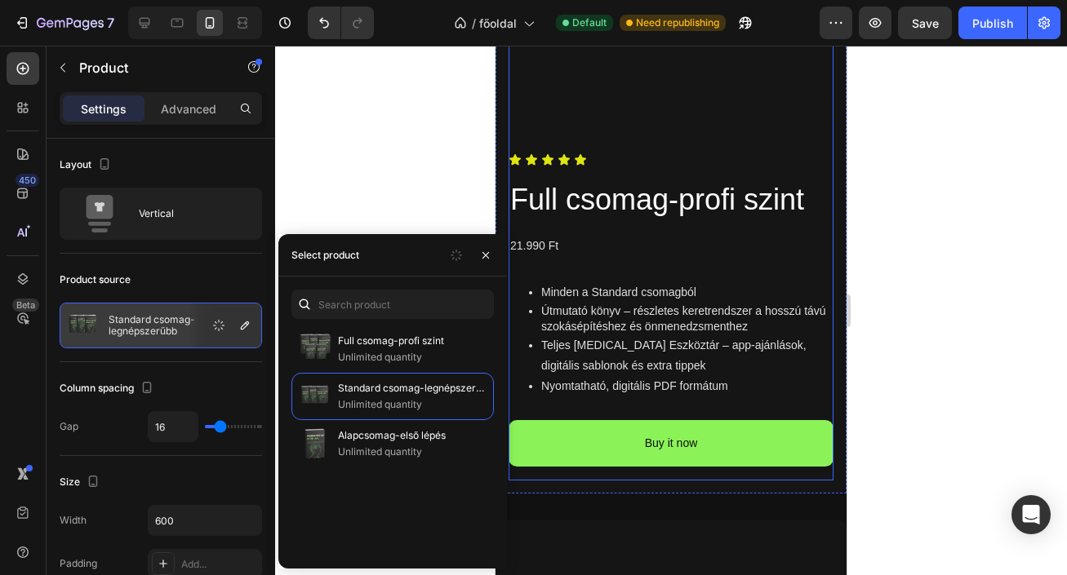
click at [685, 147] on div "Product Images Icon Icon Icon Icon Icon Icon List Full csomag-profi szint Produ…" at bounding box center [670, 142] width 325 height 678
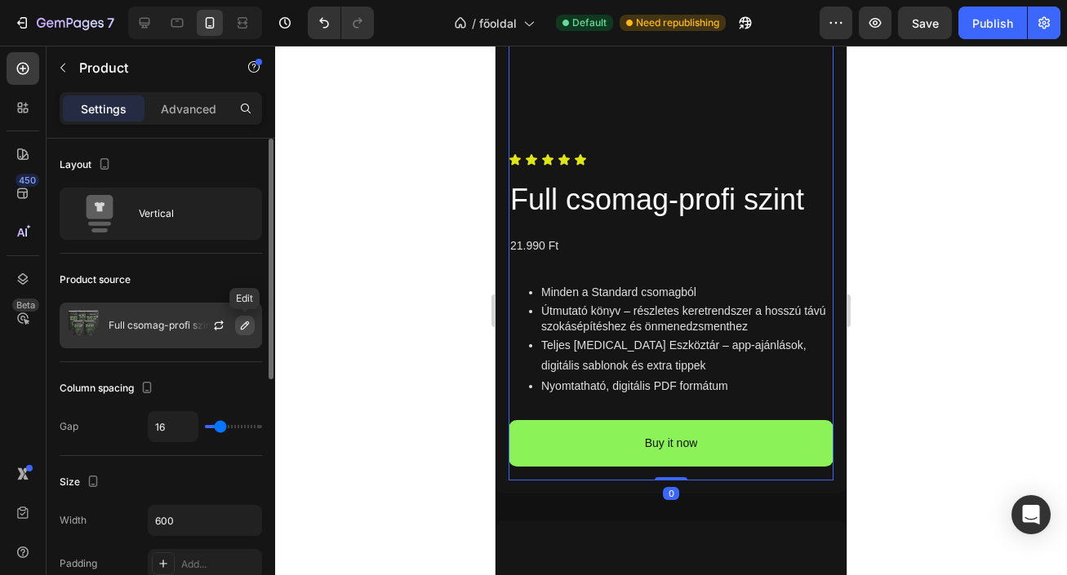
click at [245, 330] on icon "button" at bounding box center [244, 325] width 13 height 13
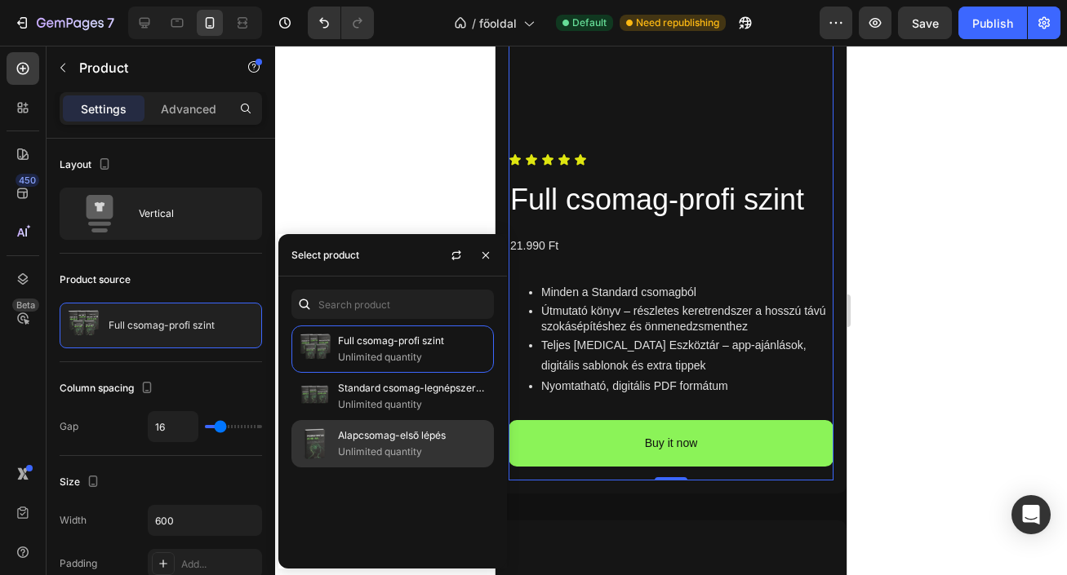
click at [355, 446] on p "Unlimited quantity" at bounding box center [412, 452] width 149 height 16
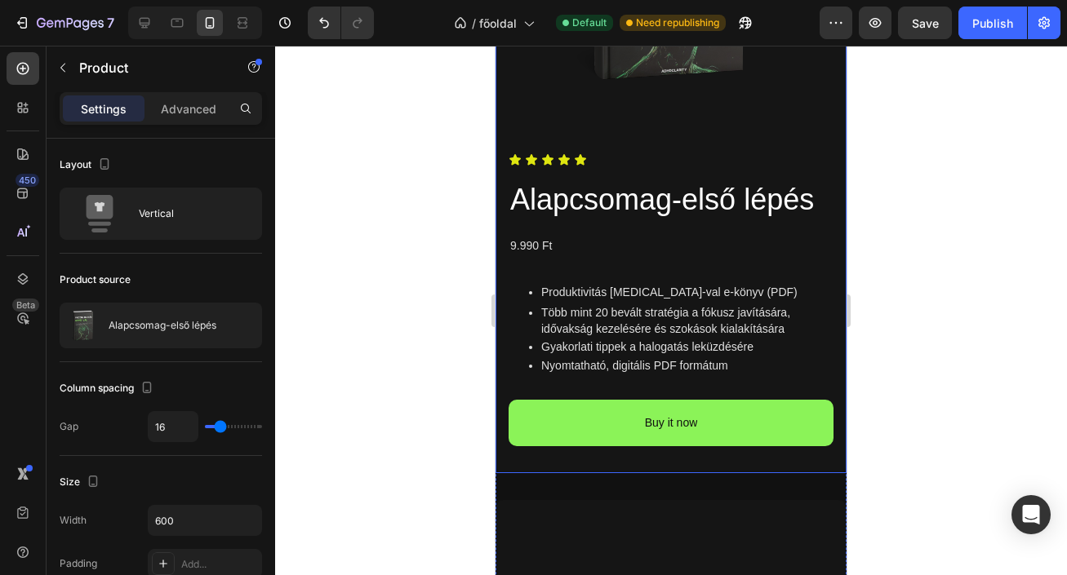
click at [881, 311] on div at bounding box center [671, 311] width 792 height 530
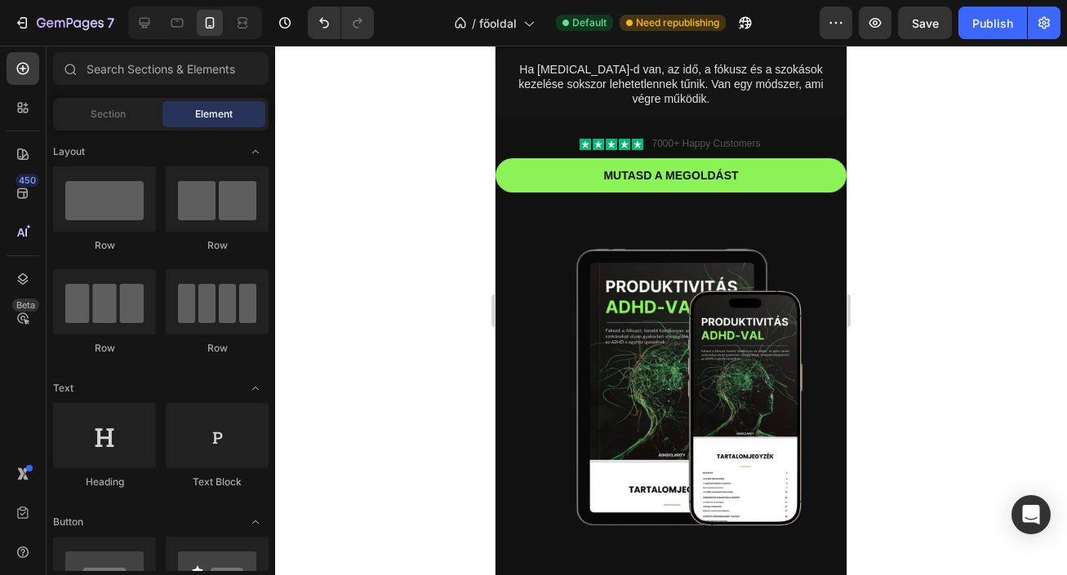
scroll to position [0, 0]
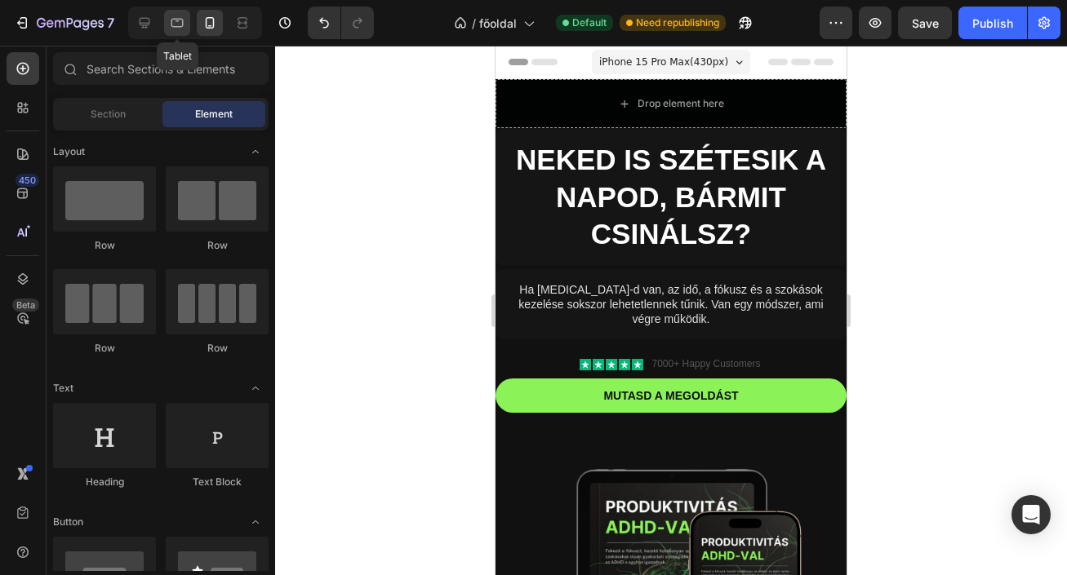
click at [172, 16] on icon at bounding box center [177, 23] width 16 height 16
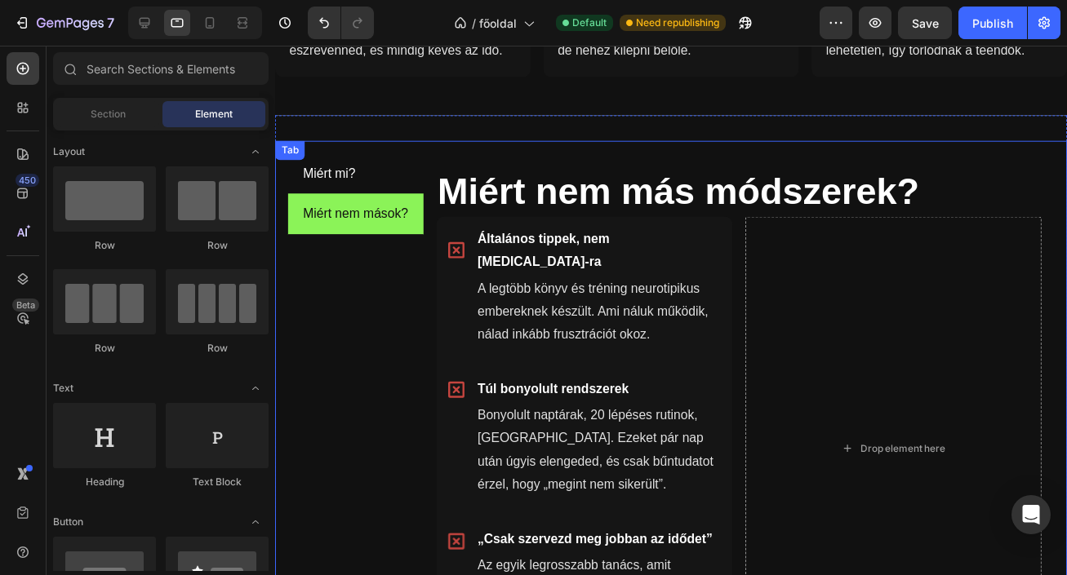
scroll to position [721, 0]
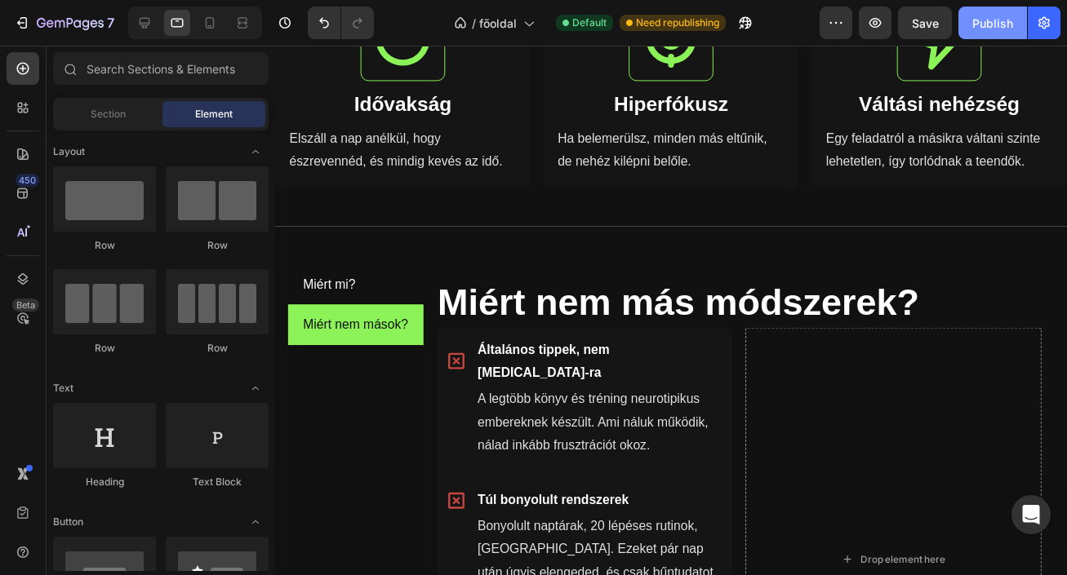
click at [987, 30] on div "Publish" at bounding box center [992, 23] width 41 height 17
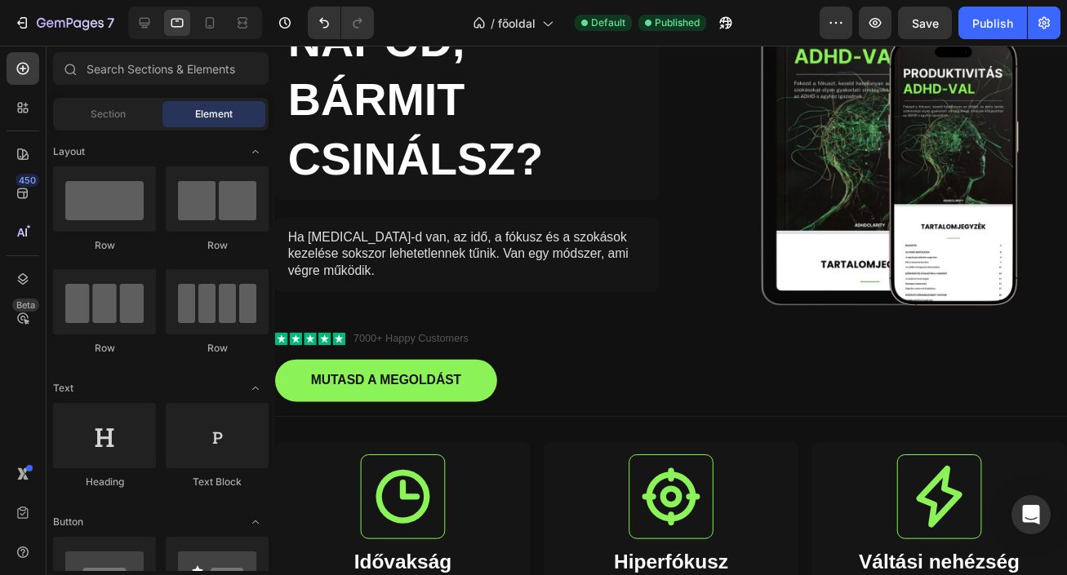
scroll to position [251, 0]
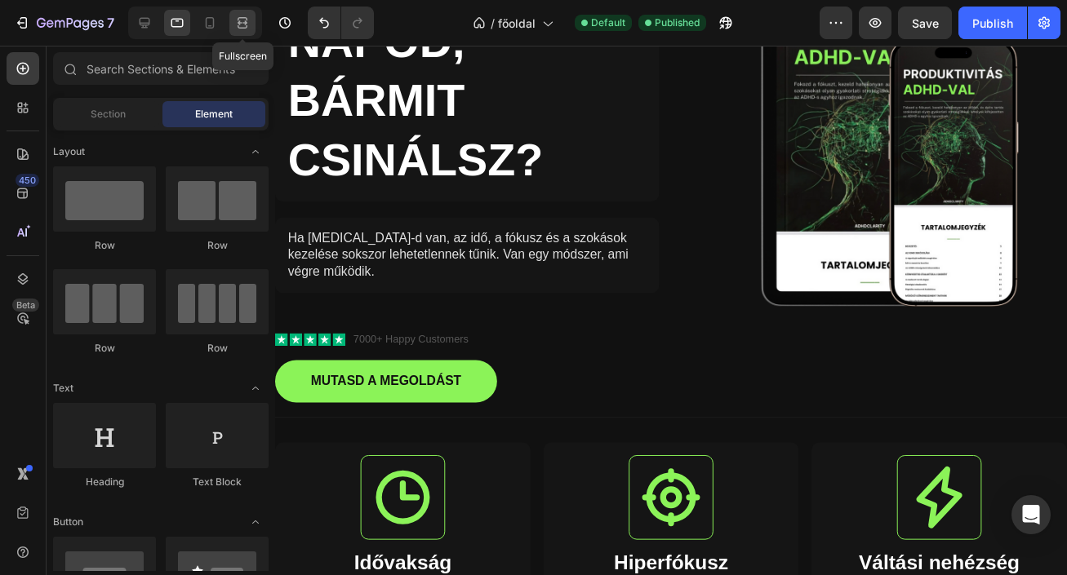
click at [242, 29] on icon at bounding box center [242, 23] width 16 height 16
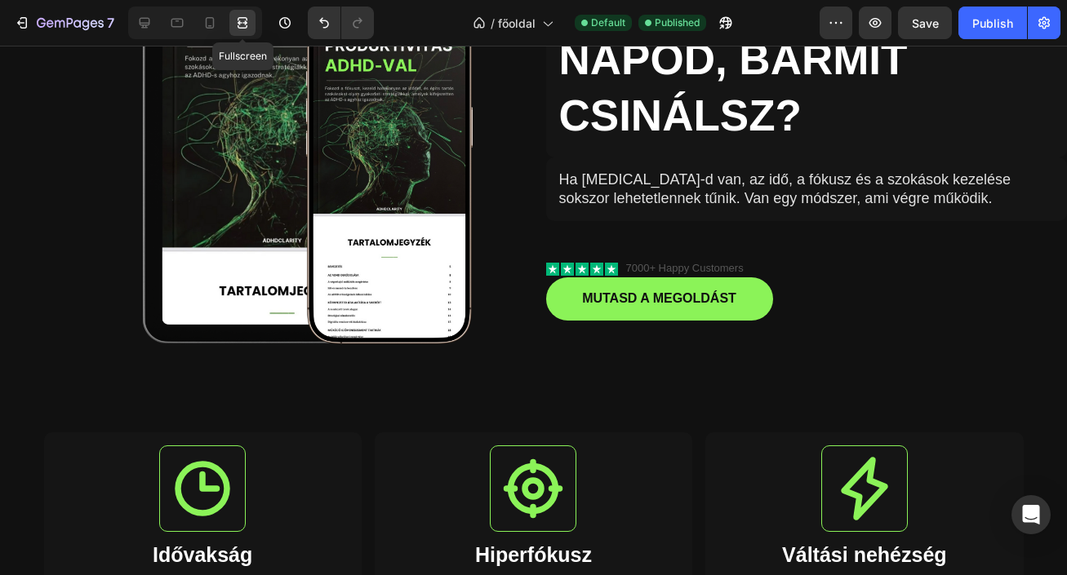
scroll to position [216, 0]
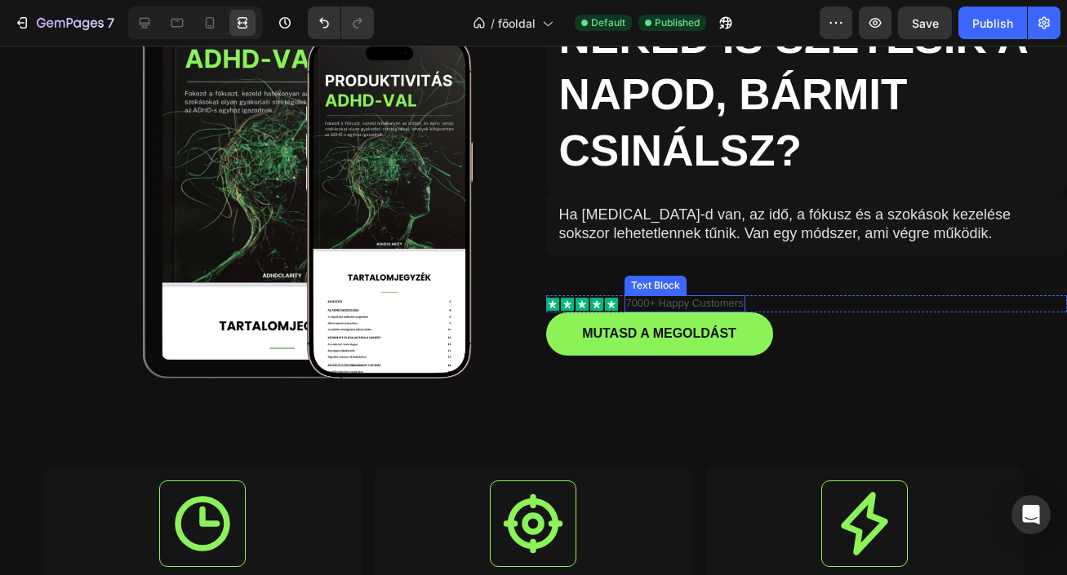
click at [649, 304] on p "7000+ Happy Customers" at bounding box center [685, 304] width 118 height 14
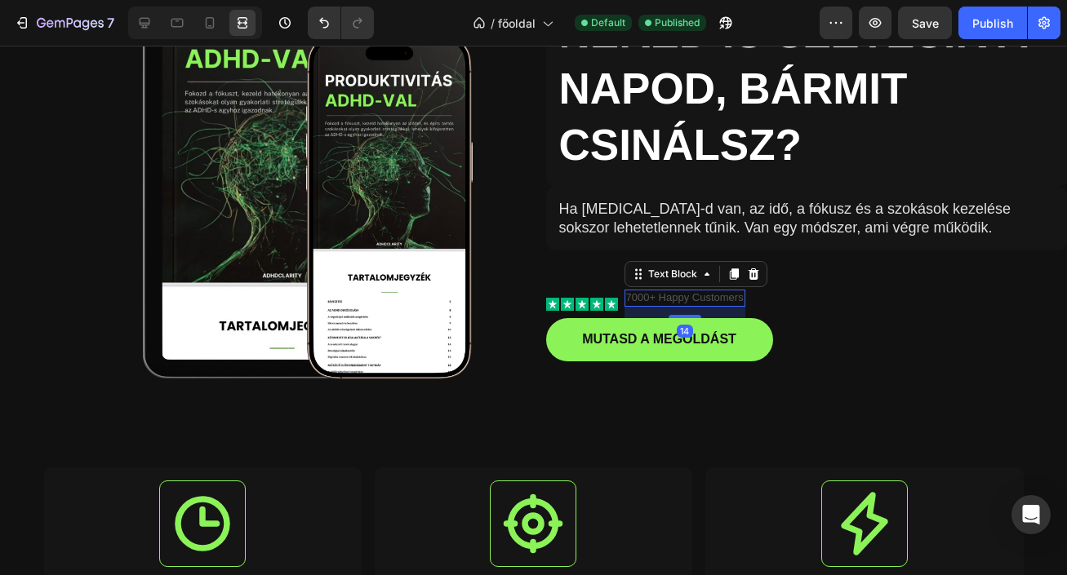
drag, startPoint x: 687, startPoint y: 313, endPoint x: 688, endPoint y: 325, distance: 12.3
click at [688, 307] on div "14" at bounding box center [684, 307] width 121 height 0
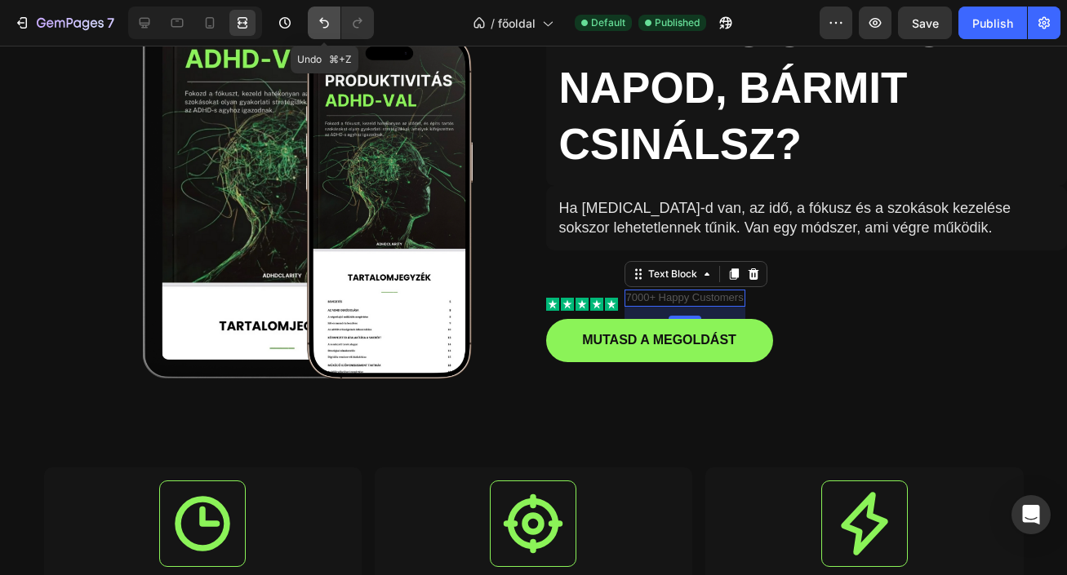
click at [324, 32] on button "Undo/Redo" at bounding box center [324, 23] width 33 height 33
click at [322, 28] on icon "Undo/Redo" at bounding box center [324, 23] width 16 height 16
click at [327, 27] on icon "Undo/Redo" at bounding box center [324, 23] width 16 height 16
click at [327, 27] on icon "Undo/Redo" at bounding box center [324, 23] width 10 height 11
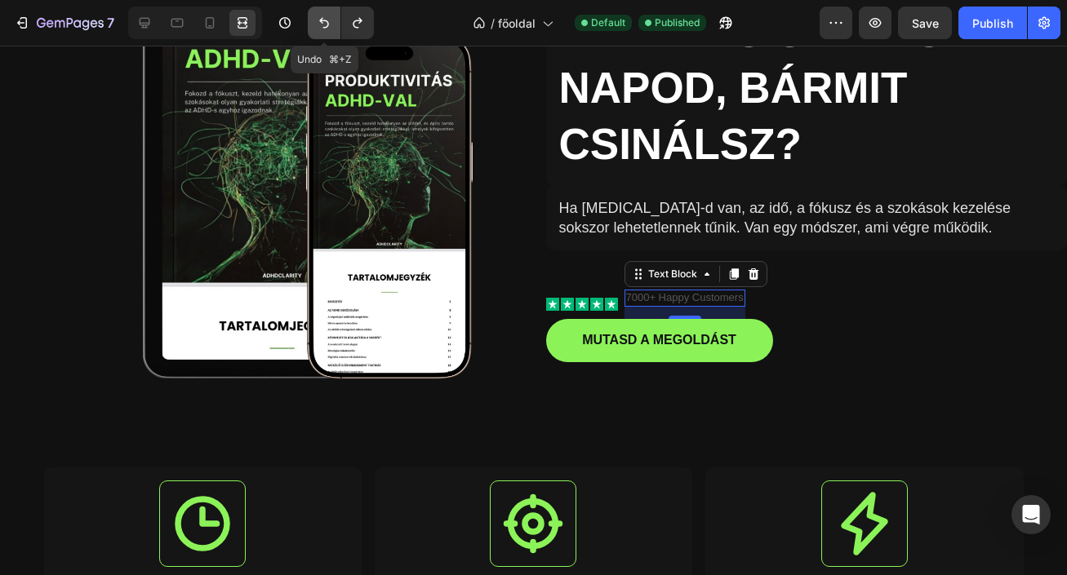
type input "0"
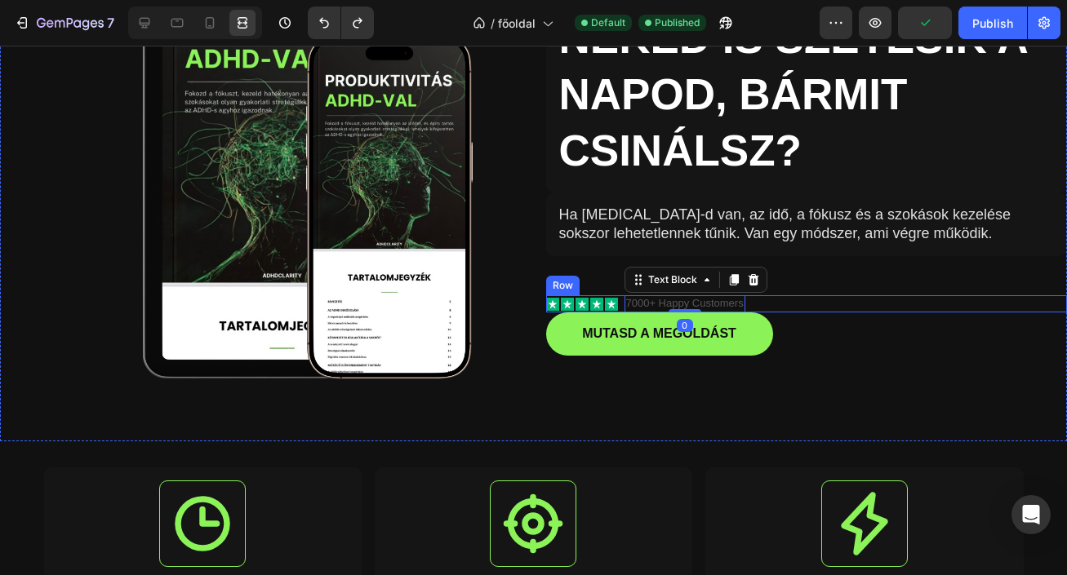
click at [765, 302] on div "Icon Icon Icon Icon Icon Icon List 7000+ Happy Customers Text Block 0 Row" at bounding box center [806, 303] width 521 height 17
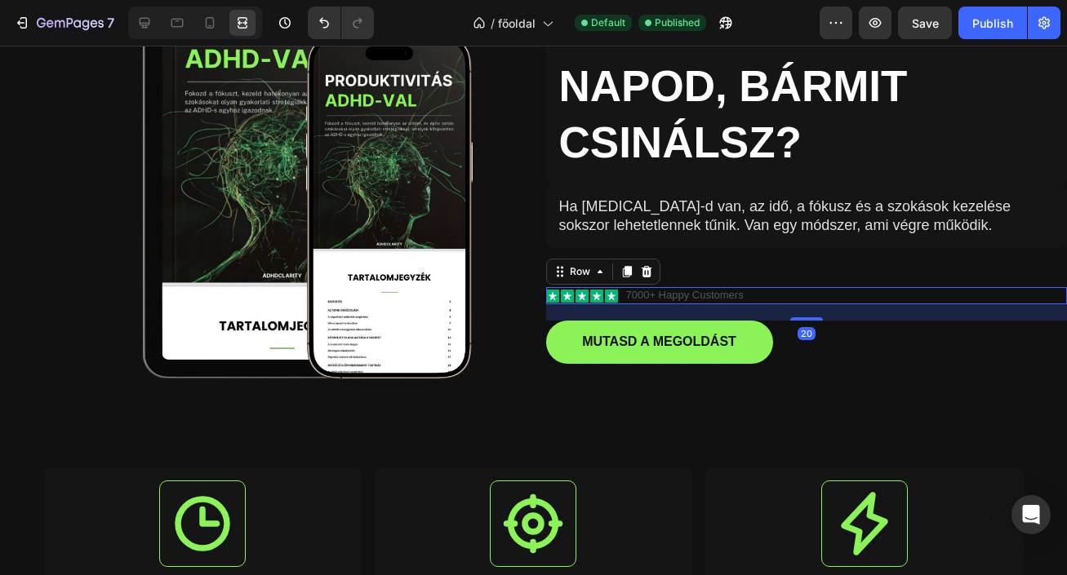
drag, startPoint x: 796, startPoint y: 308, endPoint x: 798, endPoint y: 324, distance: 16.5
click at [798, 324] on div "NEKED IS SZÉTESIK A NAPOD, BÁRMIT CSINÁLSZ? Heading Ha ADHD-d van, az idő, a fó…" at bounding box center [806, 177] width 521 height 530
type input "20"
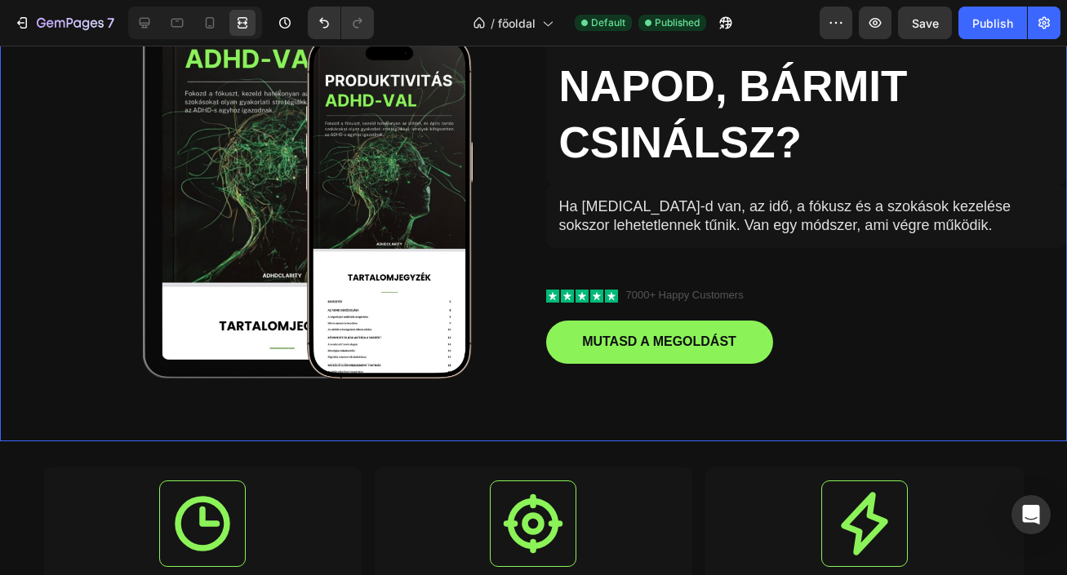
click at [843, 372] on div "NEKED IS SZÉTESIK A NAPOD, BÁRMIT CSINÁLSZ? Heading Ha ADHD-d van, az idő, a fó…" at bounding box center [806, 177] width 521 height 530
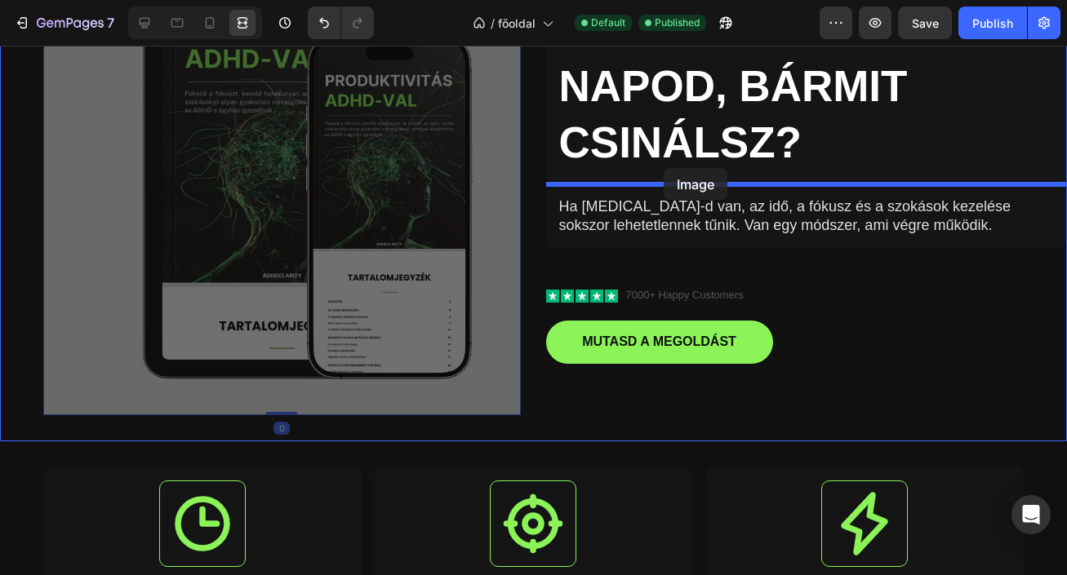
drag, startPoint x: 409, startPoint y: 195, endPoint x: 685, endPoint y: 158, distance: 278.3
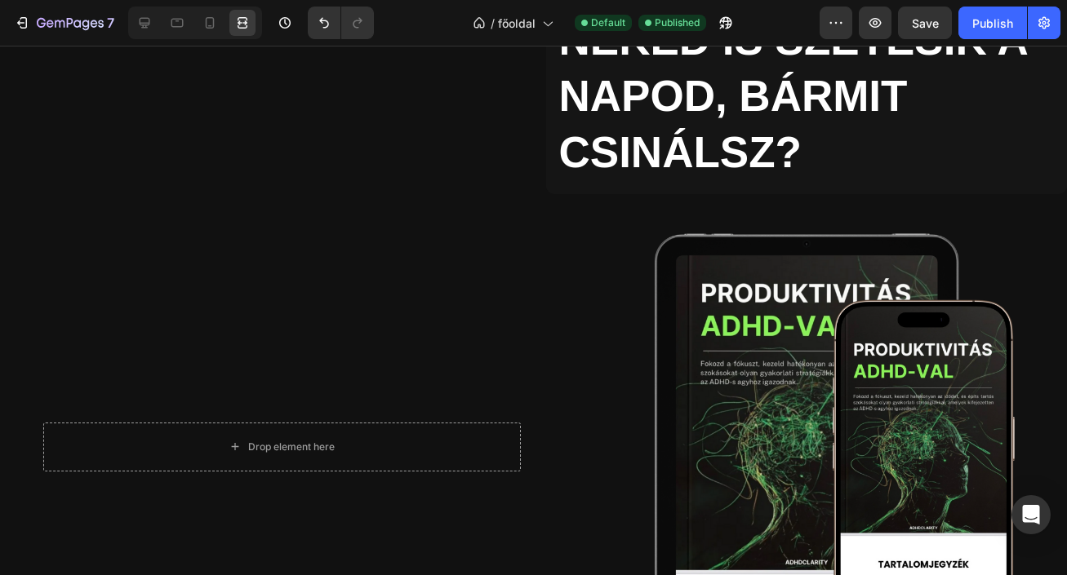
scroll to position [120, 0]
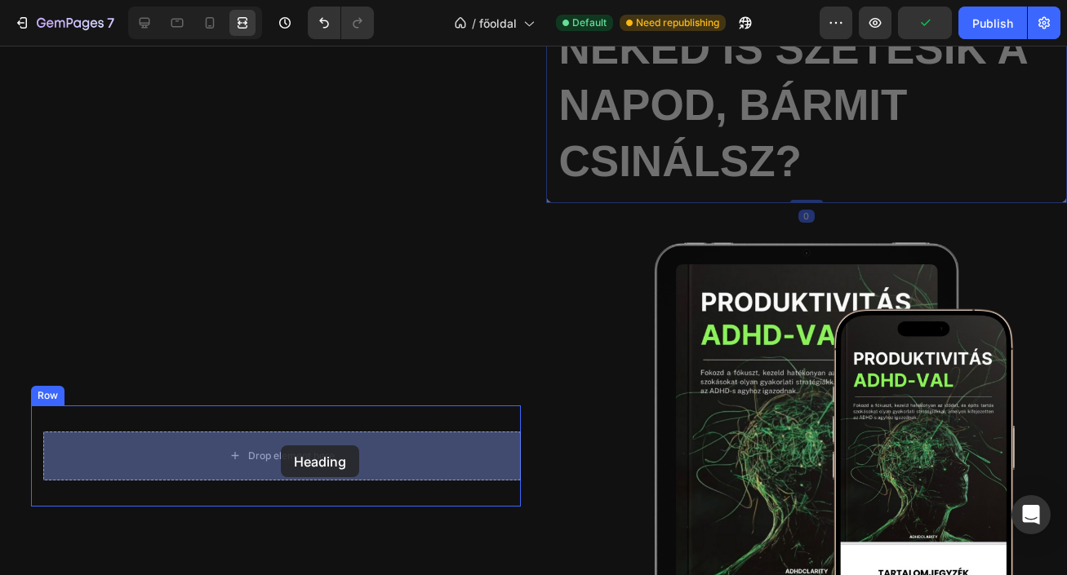
drag, startPoint x: 713, startPoint y: 171, endPoint x: 281, endPoint y: 446, distance: 513.0
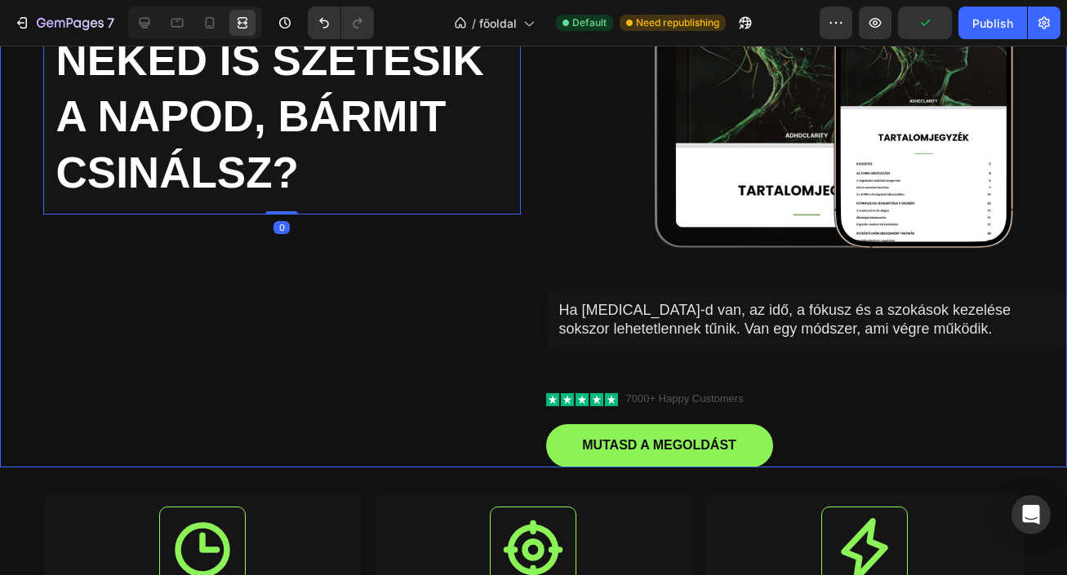
scroll to position [365, 0]
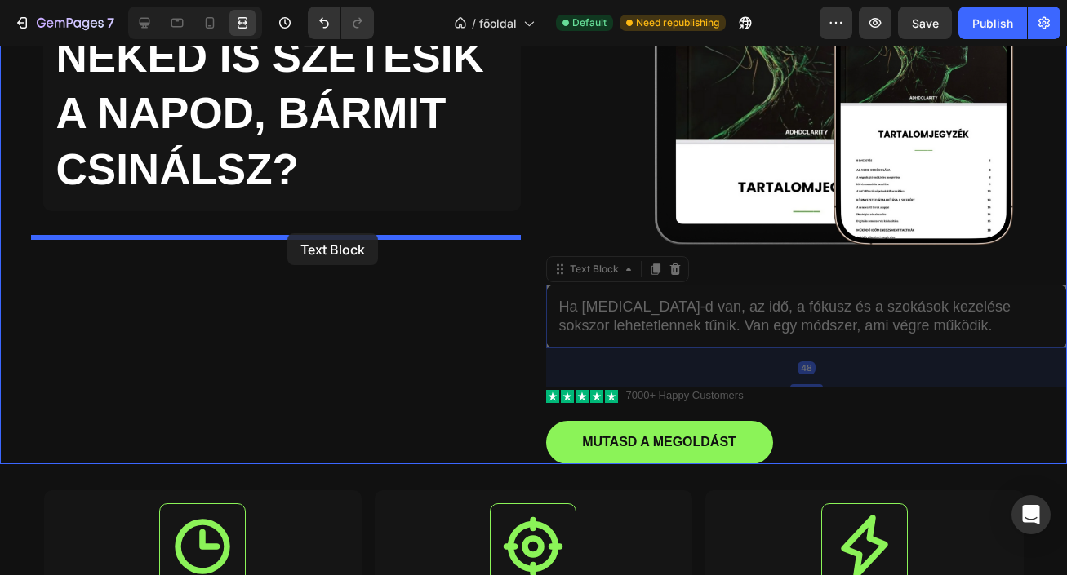
drag, startPoint x: 640, startPoint y: 308, endPoint x: 290, endPoint y: 236, distance: 357.5
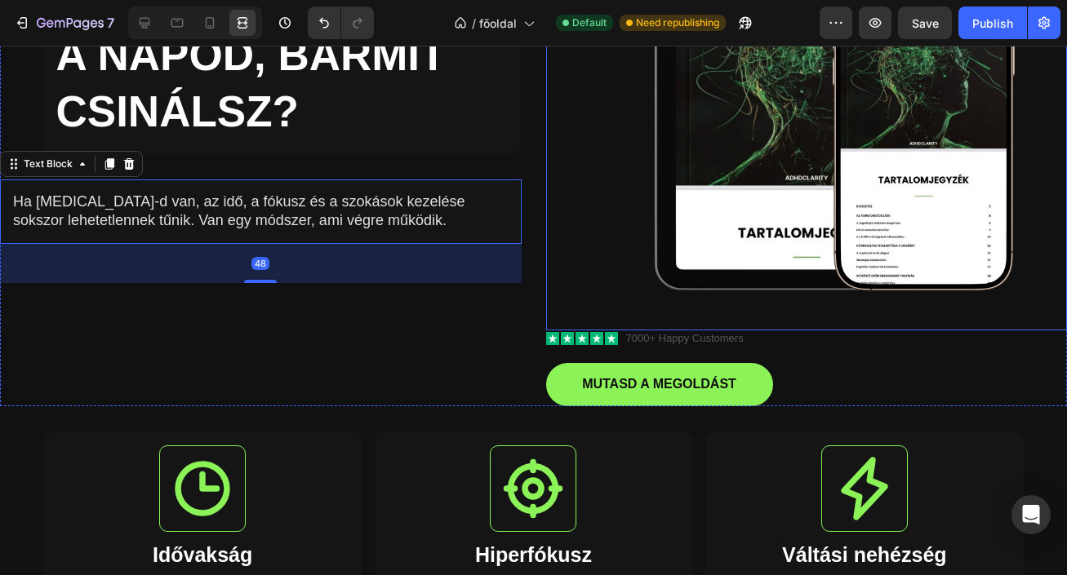
scroll to position [320, 0]
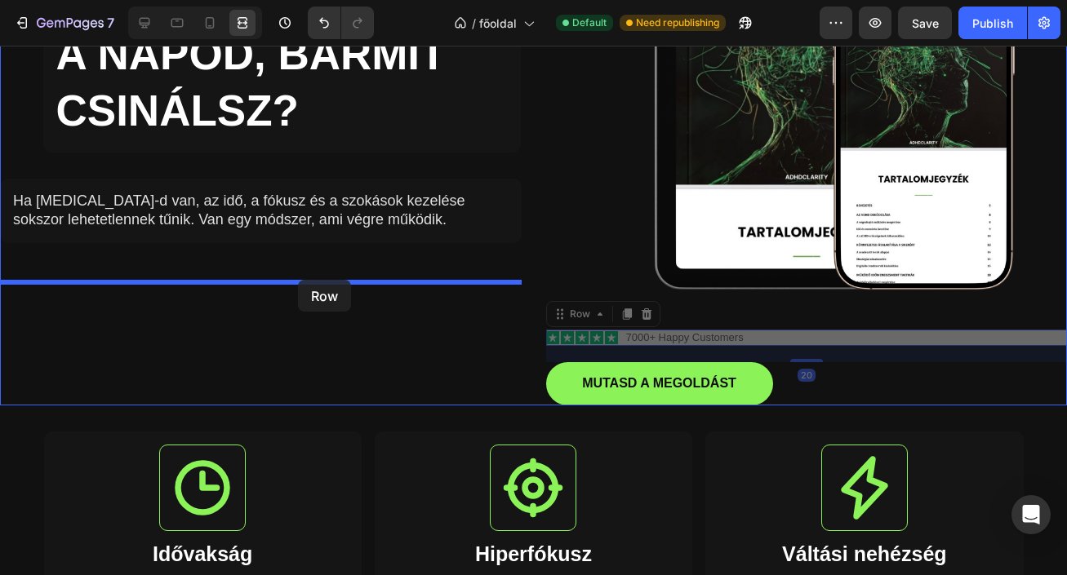
drag, startPoint x: 796, startPoint y: 341, endPoint x: 298, endPoint y: 280, distance: 501.5
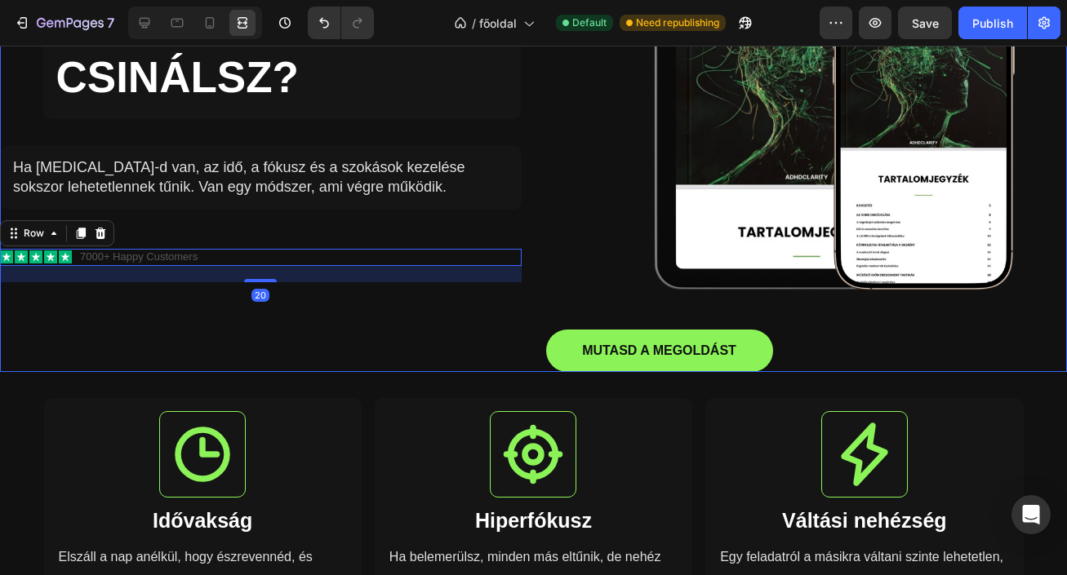
scroll to position [286, 0]
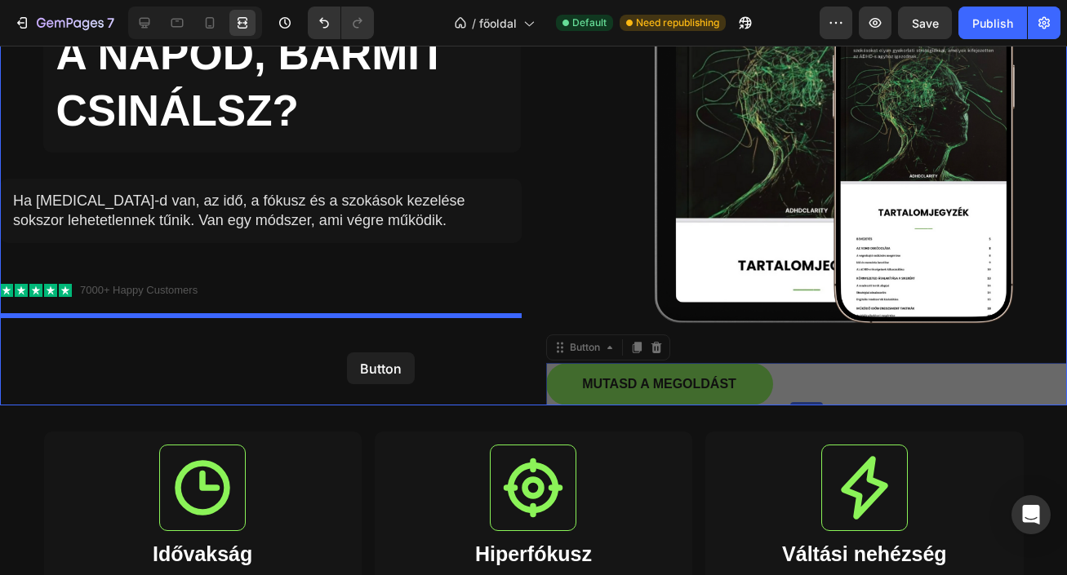
drag, startPoint x: 755, startPoint y: 379, endPoint x: 347, endPoint y: 353, distance: 408.9
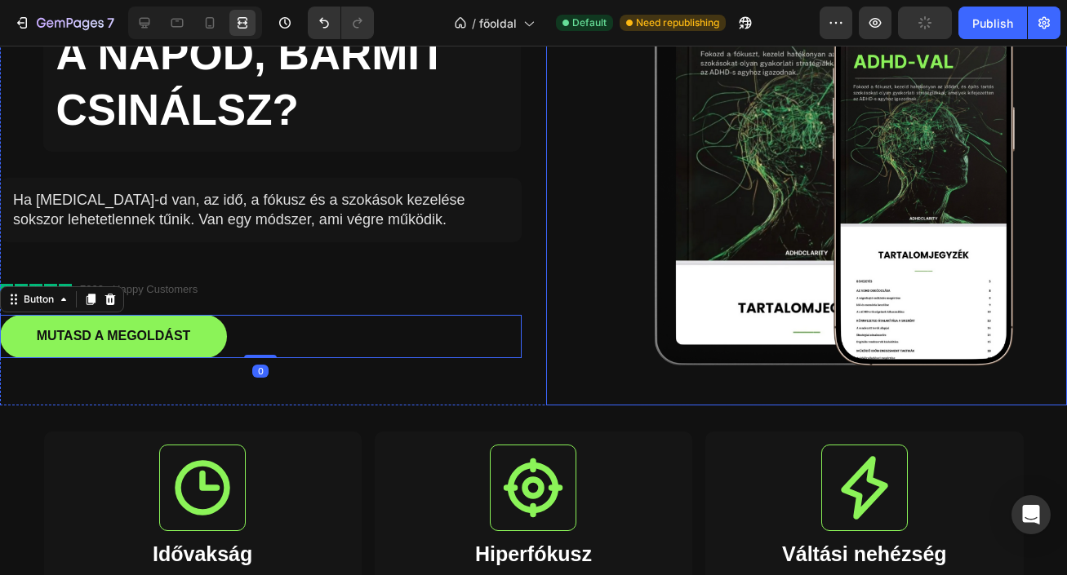
scroll to position [189, 0]
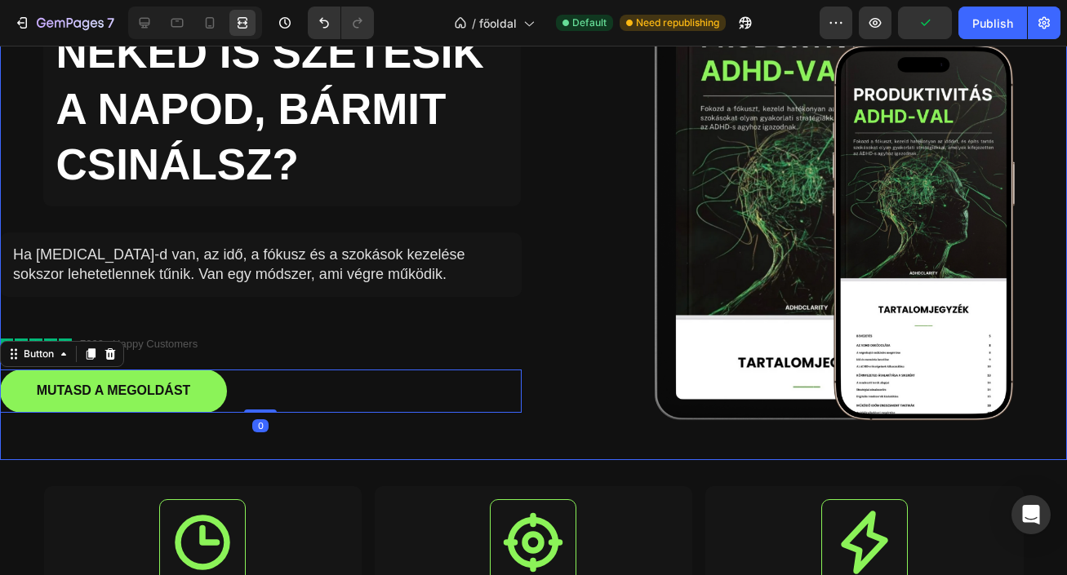
click at [526, 346] on div "NEKED IS SZÉTESIK A NAPOD, BÁRMIT CSINÁLSZ? Heading Row Ha ADHD-d van, az idő, …" at bounding box center [533, 199] width 1067 height 521
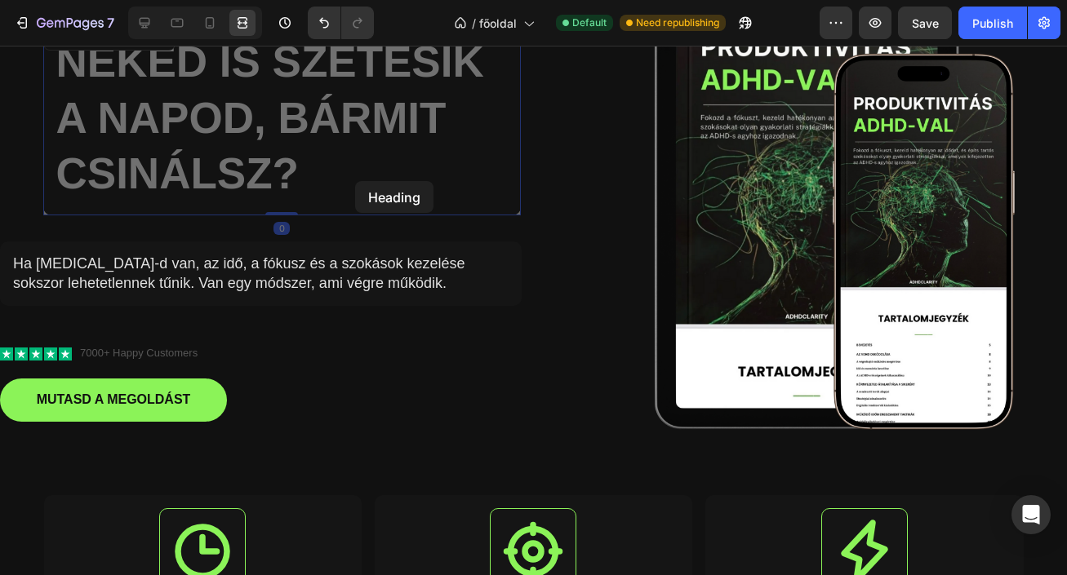
scroll to position [133, 0]
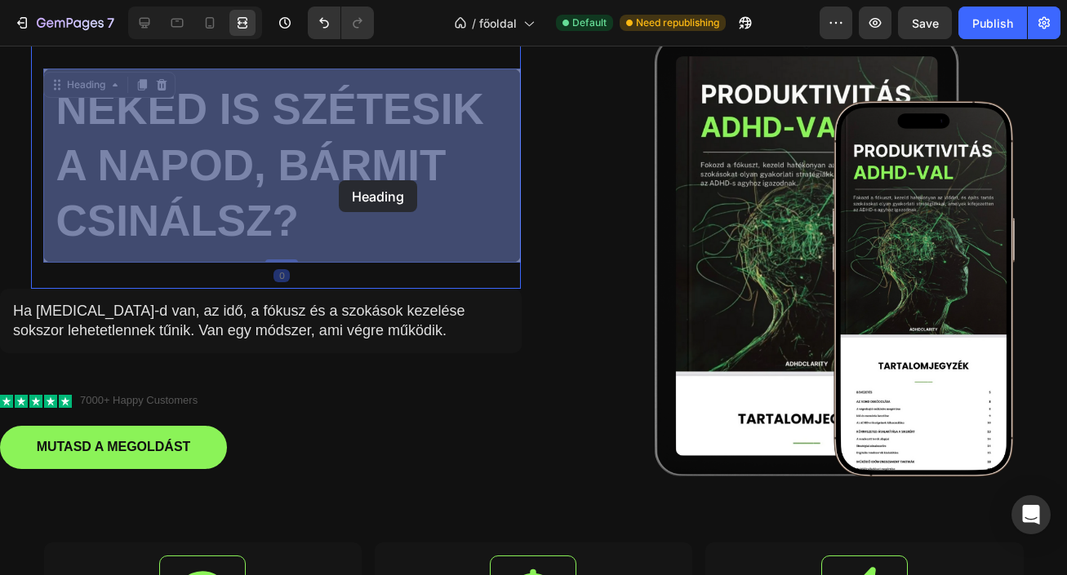
drag, startPoint x: 407, startPoint y: 181, endPoint x: 339, endPoint y: 180, distance: 68.6
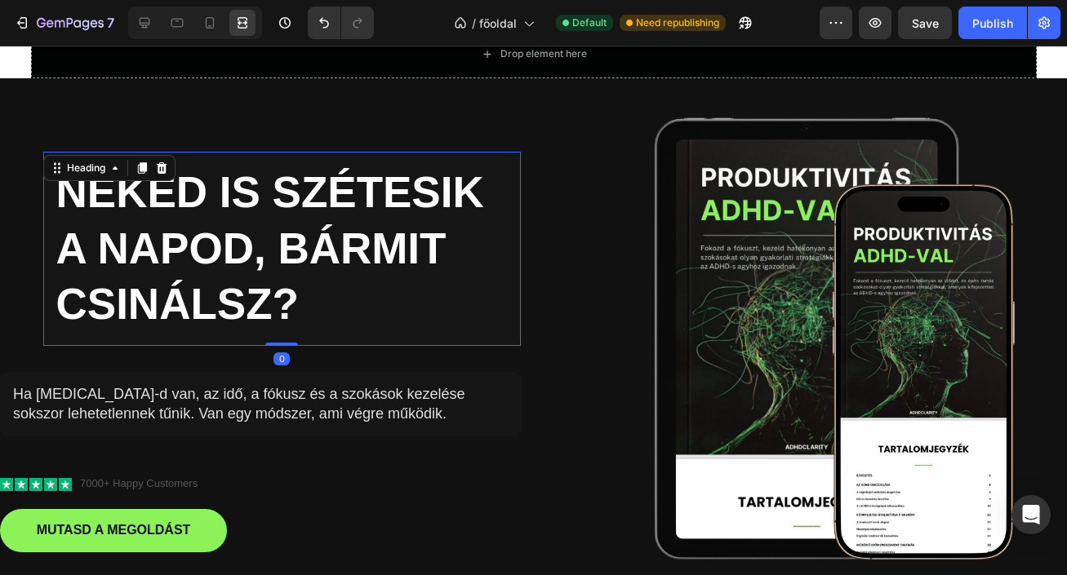
scroll to position [0, 0]
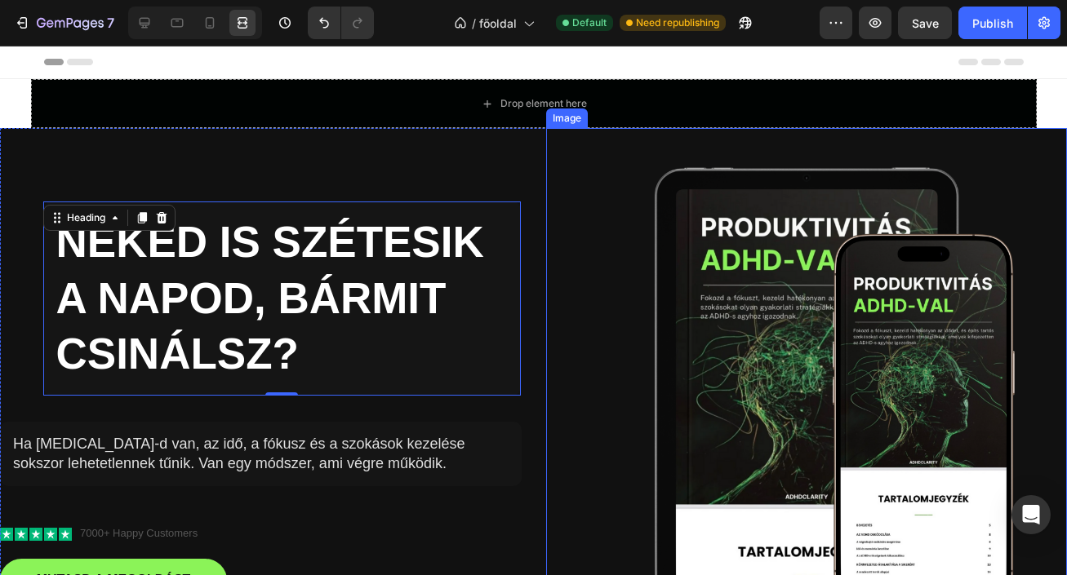
click at [557, 344] on img at bounding box center [806, 388] width 521 height 521
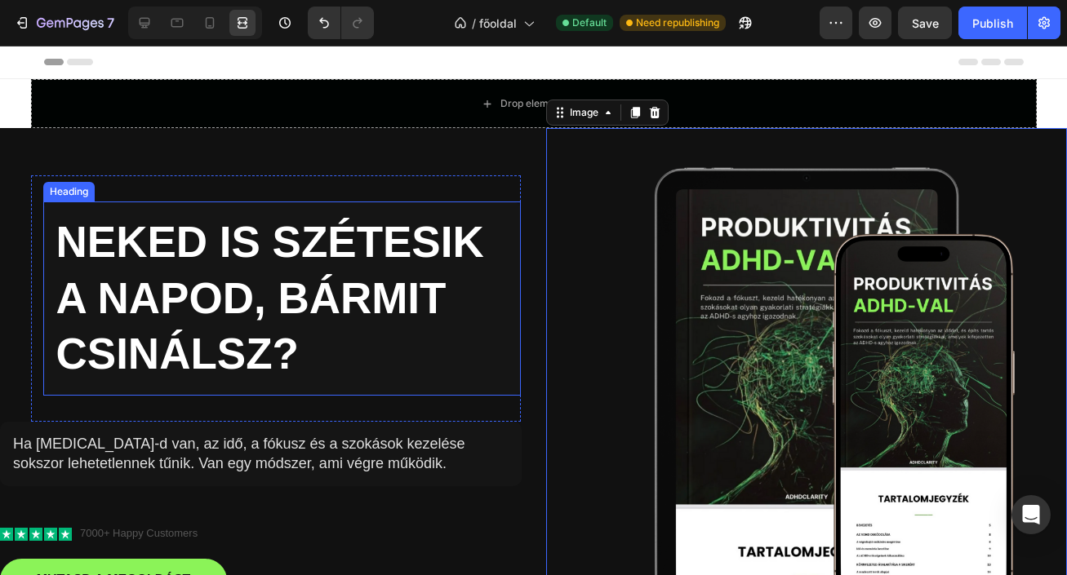
click at [467, 339] on h2 "NEKED IS SZÉTESIK A NAPOD, BÁRMIT CSINÁLSZ?" at bounding box center [281, 299] width 477 height 195
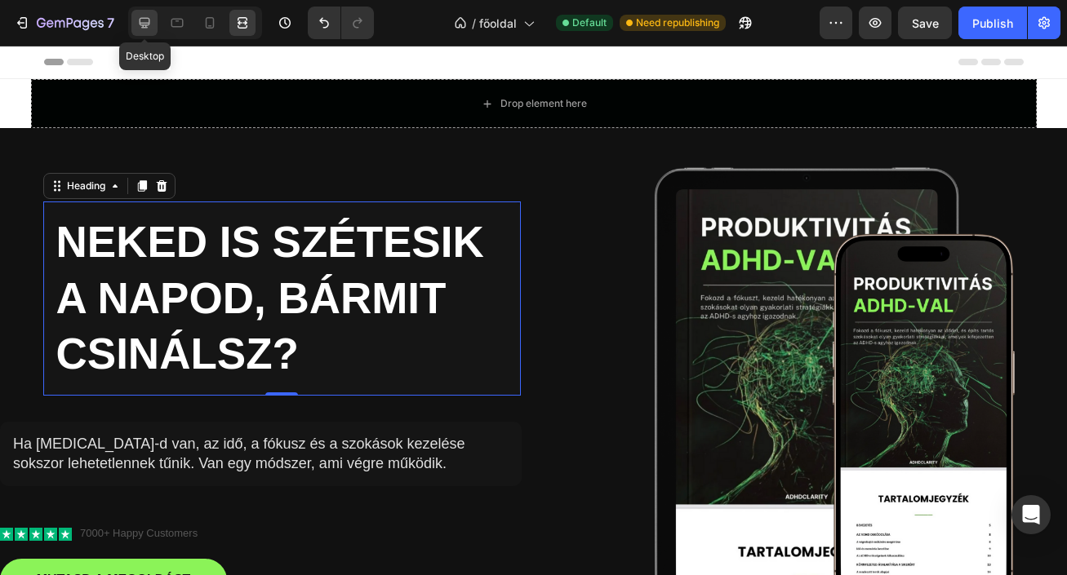
click at [142, 21] on icon at bounding box center [144, 23] width 16 height 16
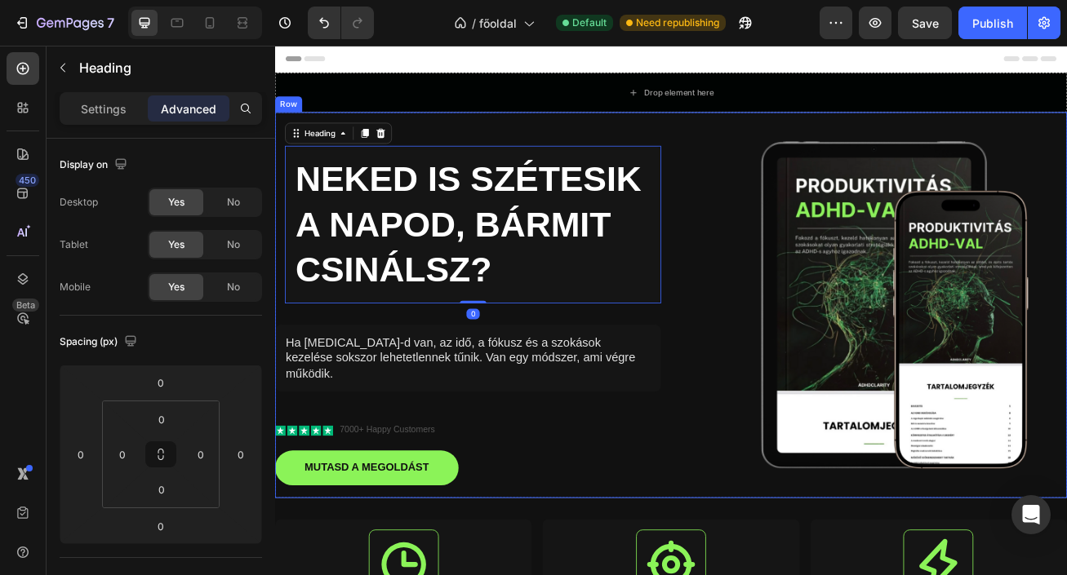
click at [747, 531] on div "NEKED IS SZÉTESIK A NAPOD, BÁRMIT CSINÁLSZ? Heading 0 Row Ha ADHD-d van, az idő…" at bounding box center [513, 366] width 477 height 477
click at [663, 299] on h2 "NEKED IS SZÉTESIK A NAPOD, BÁRMIT CSINÁLSZ?" at bounding box center [519, 267] width 465 height 195
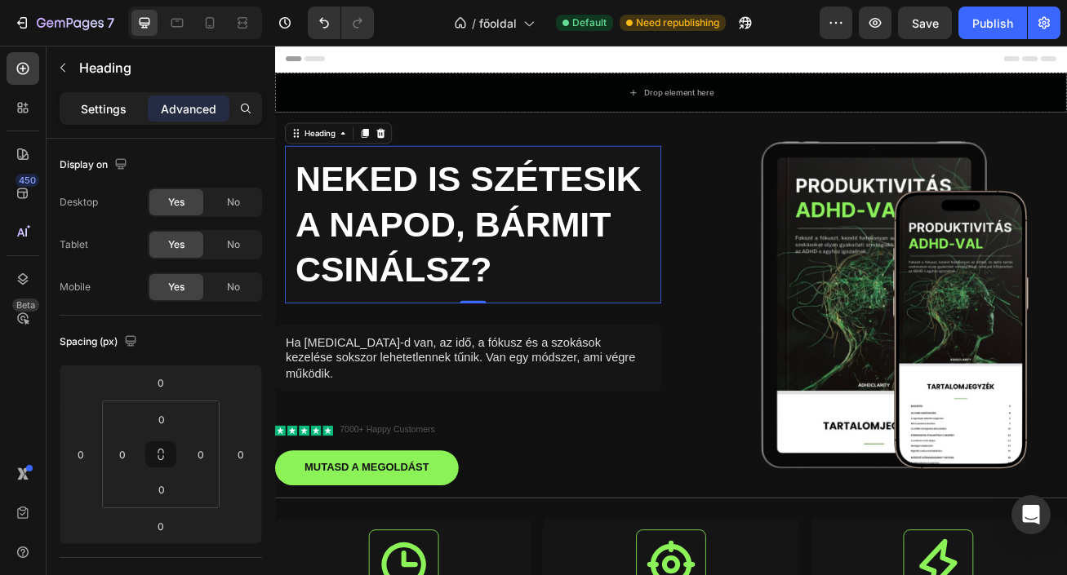
click at [118, 115] on p "Settings" at bounding box center [104, 108] width 46 height 17
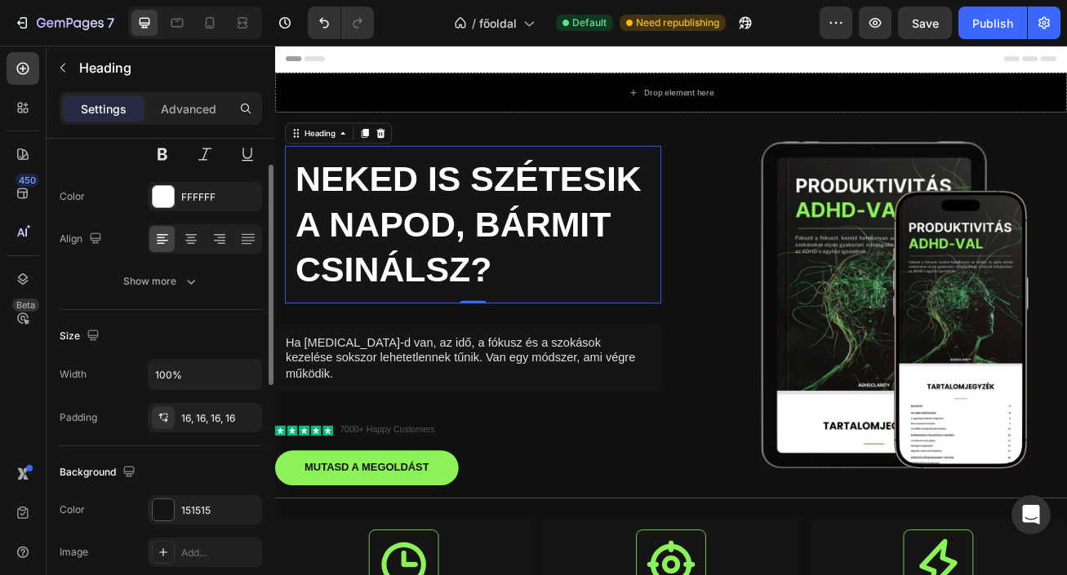
scroll to position [181, 0]
click at [247, 416] on icon "button" at bounding box center [244, 416] width 13 height 13
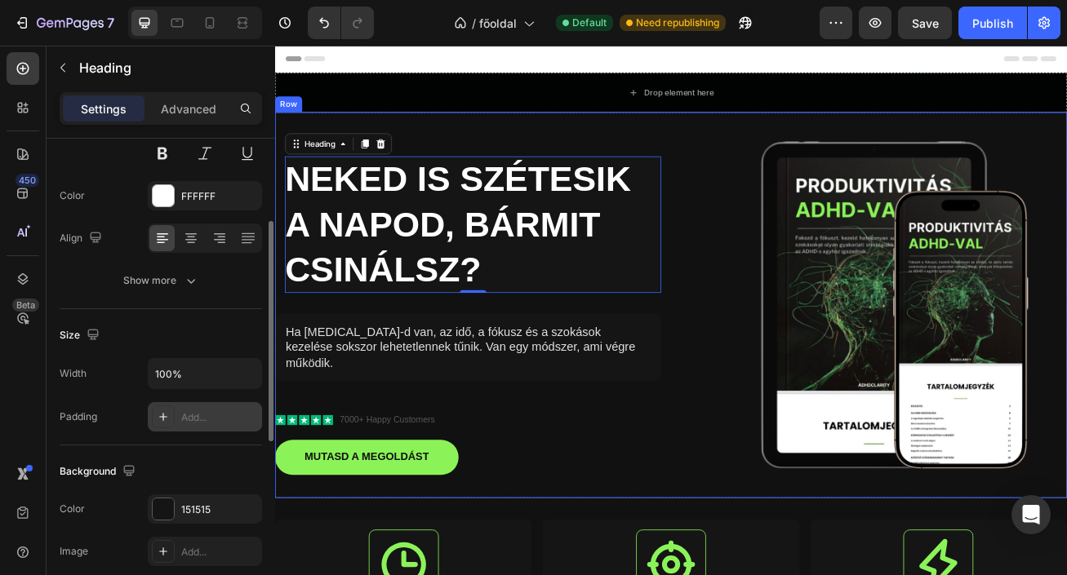
click at [554, 486] on div "NEKED IS SZÉTESIK A NAPOD, BÁRMIT CSINÁLSZ? Heading 0 Row Ha ADHD-d van, az idő…" at bounding box center [513, 366] width 477 height 477
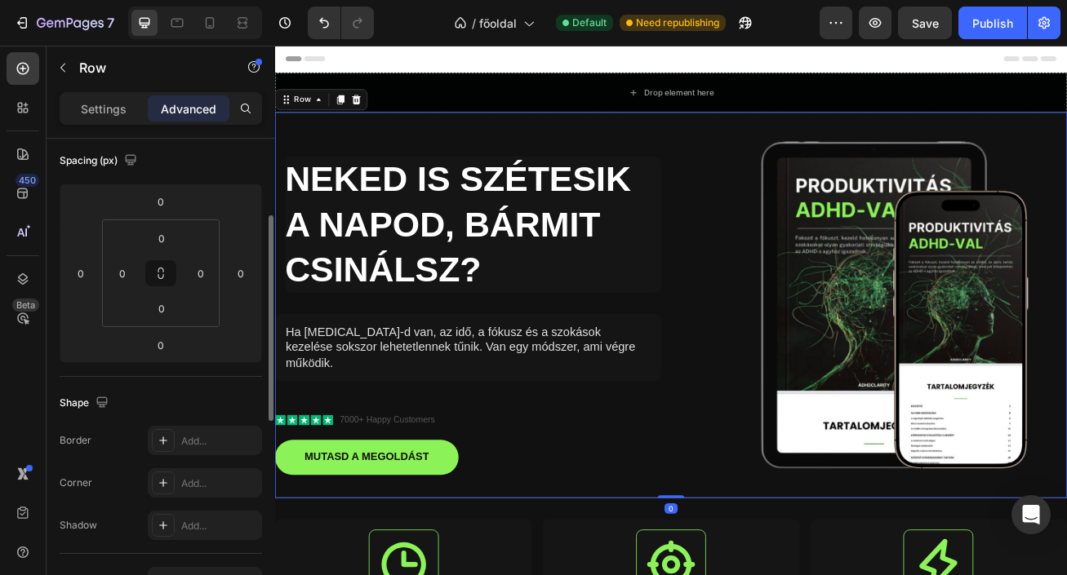
scroll to position [0, 0]
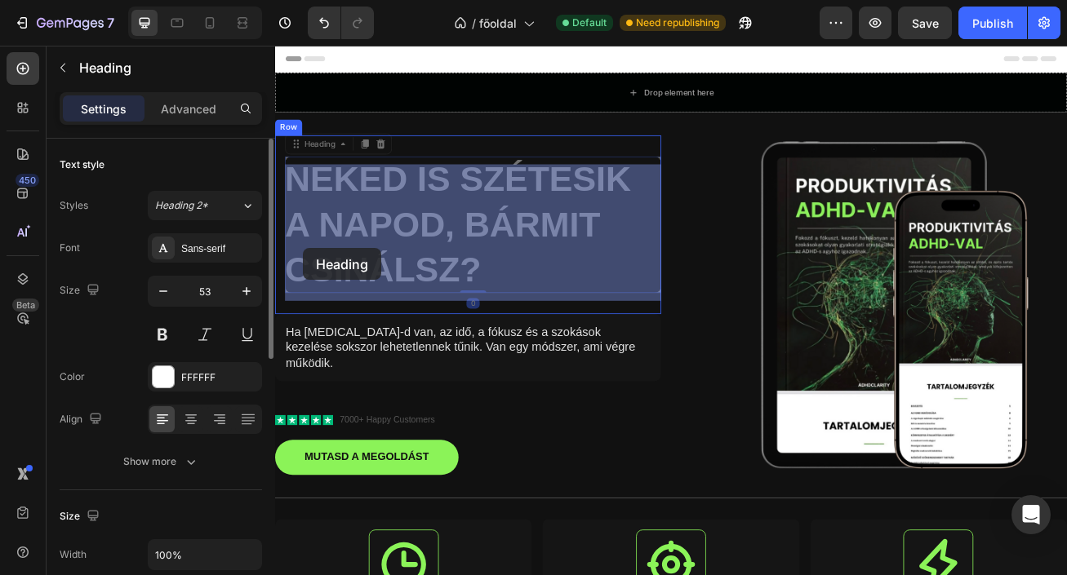
drag, startPoint x: 536, startPoint y: 327, endPoint x: 304, endPoint y: 295, distance: 233.9
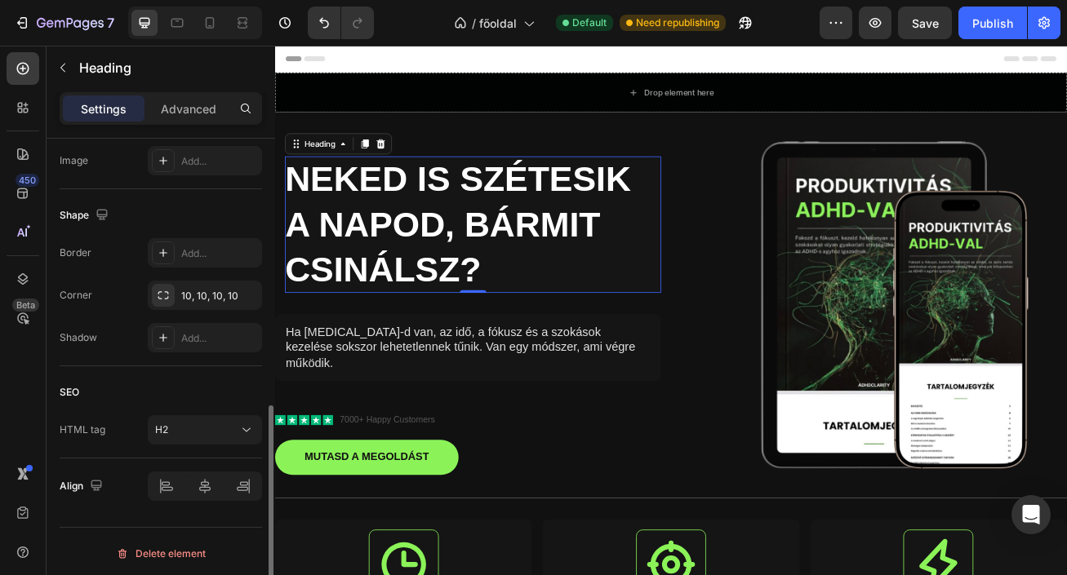
scroll to position [576, 0]
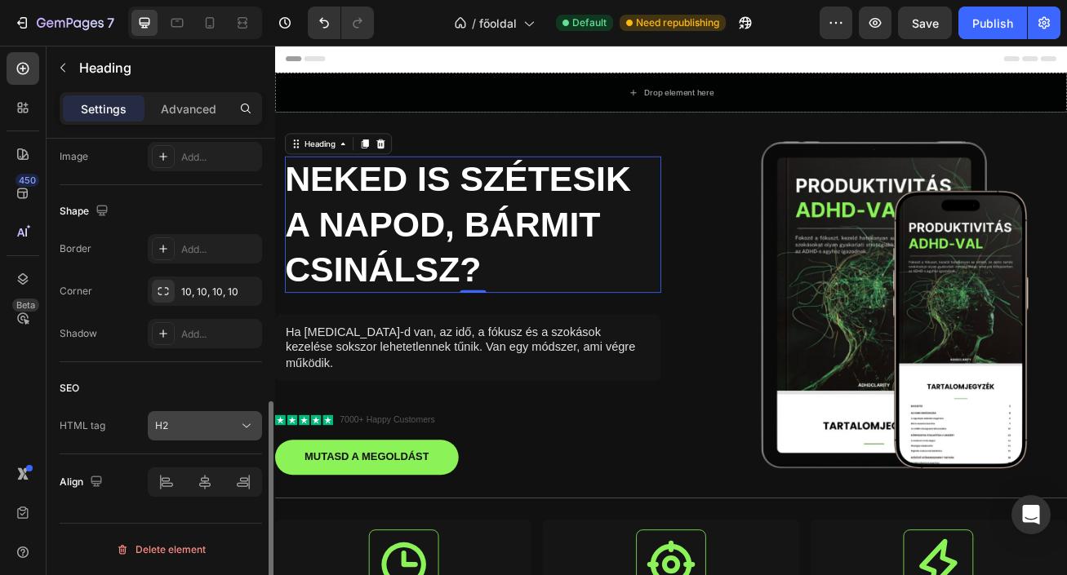
click at [252, 424] on icon at bounding box center [246, 426] width 16 height 16
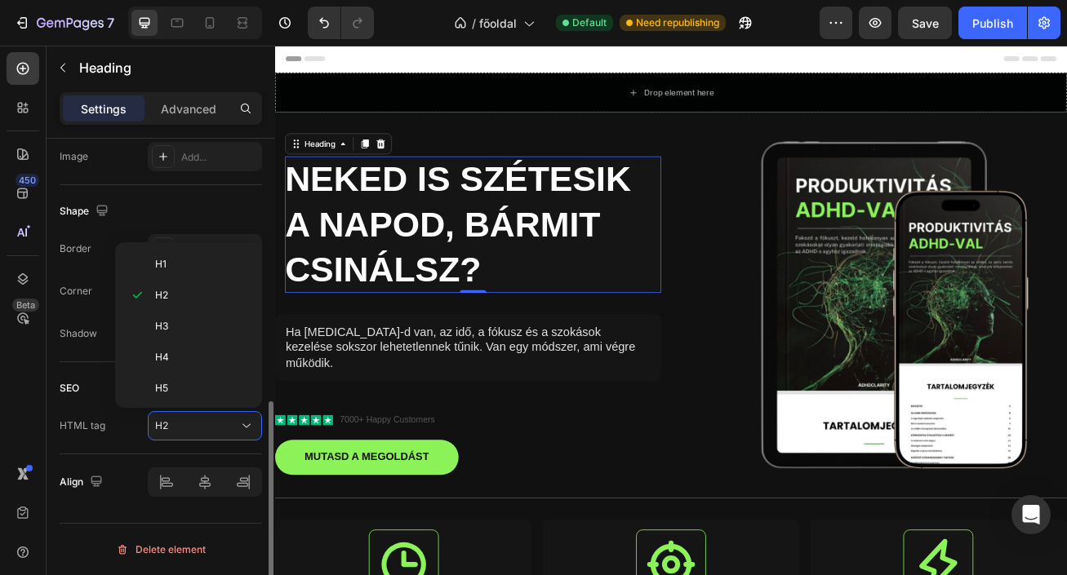
click at [136, 441] on div "SEO HTML tag H2" at bounding box center [161, 408] width 202 height 92
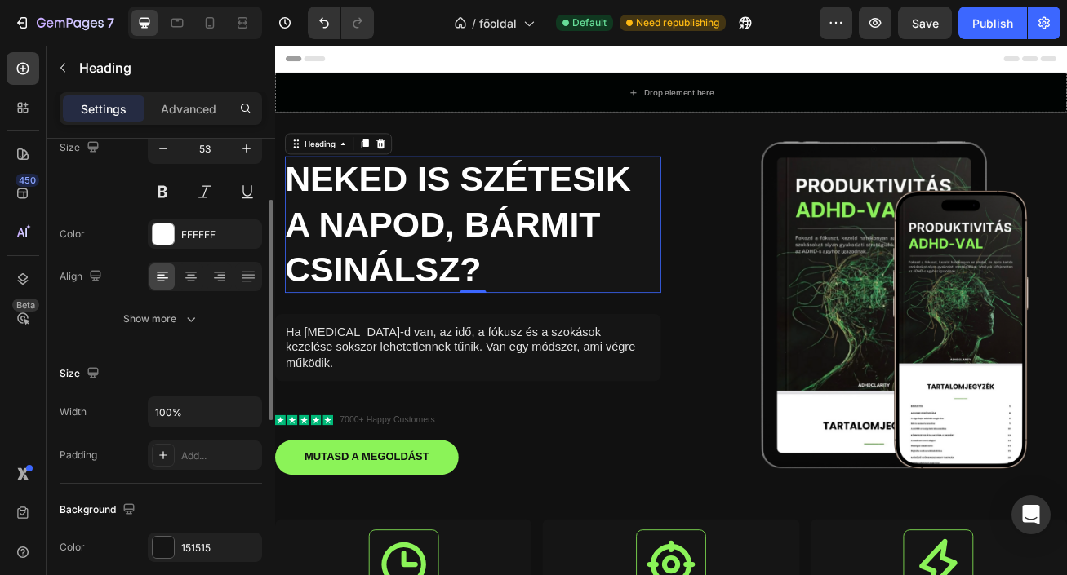
scroll to position [135, 0]
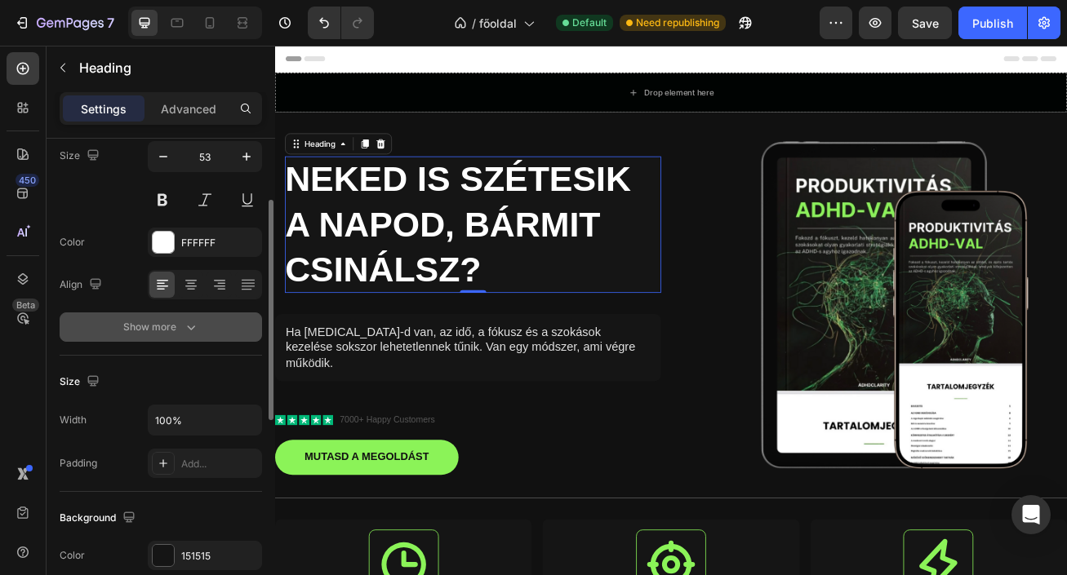
click at [183, 327] on icon "button" at bounding box center [191, 327] width 16 height 16
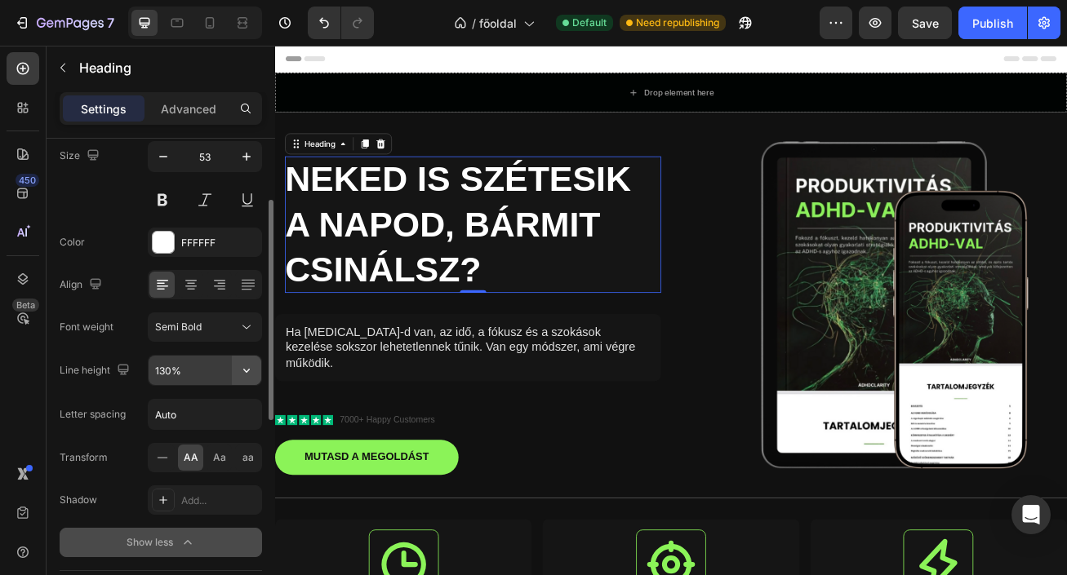
click at [241, 371] on icon "button" at bounding box center [246, 370] width 16 height 16
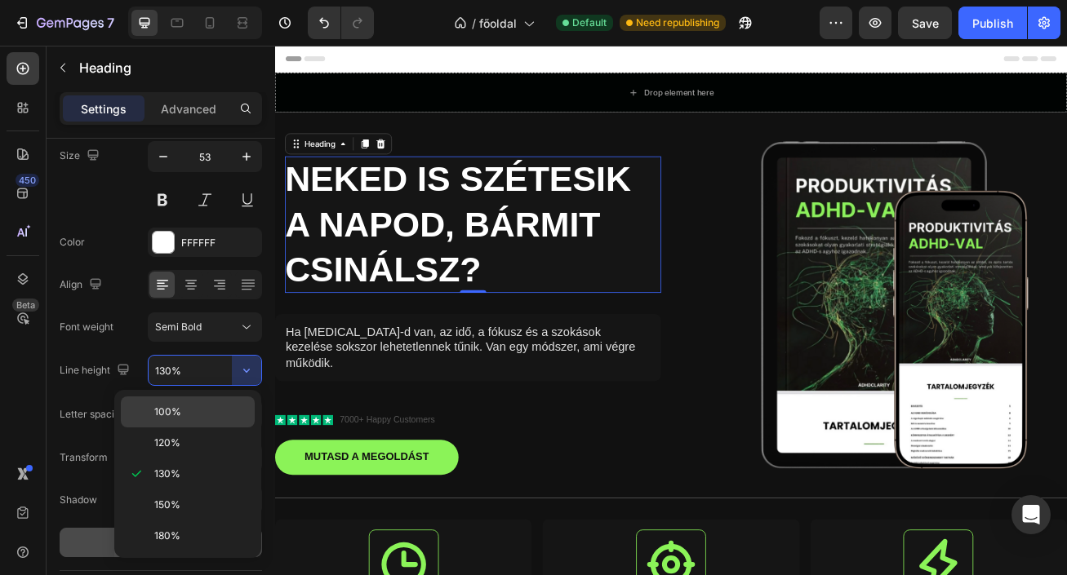
click at [198, 410] on p "100%" at bounding box center [200, 412] width 93 height 15
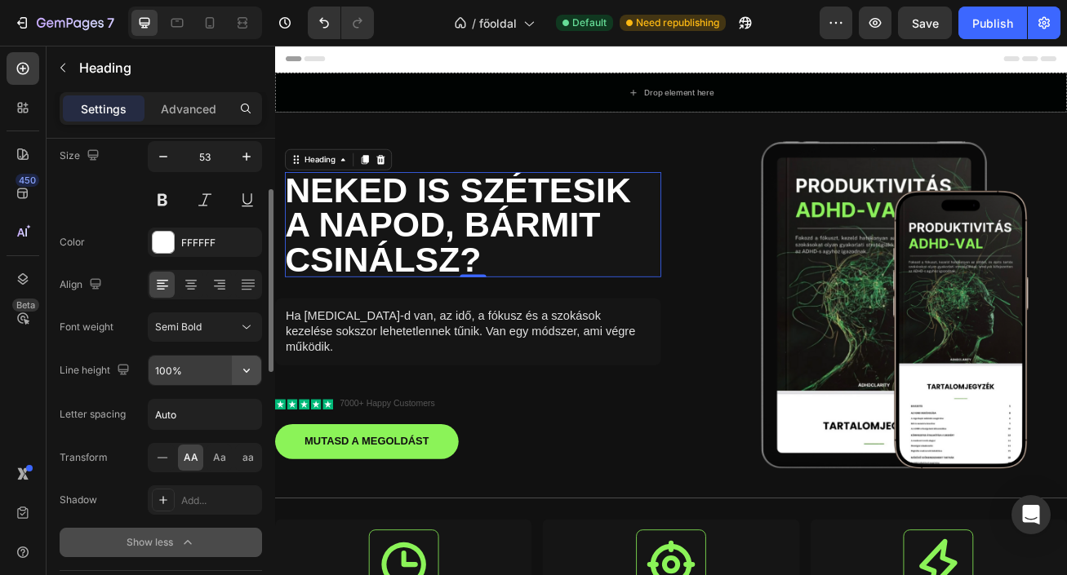
click at [246, 378] on icon "button" at bounding box center [246, 370] width 16 height 16
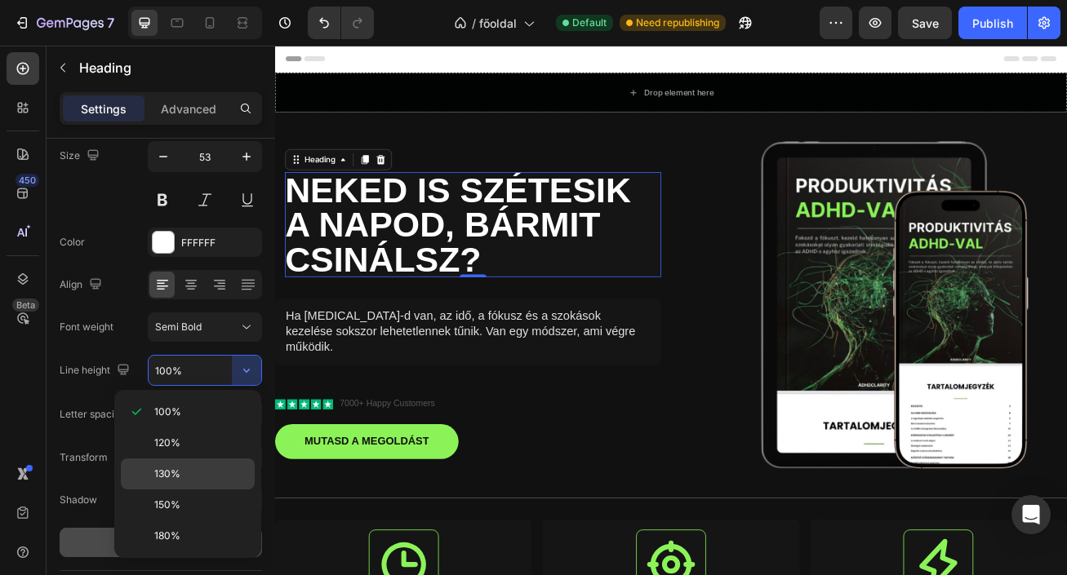
click at [197, 469] on p "130%" at bounding box center [200, 474] width 93 height 15
type input "130%"
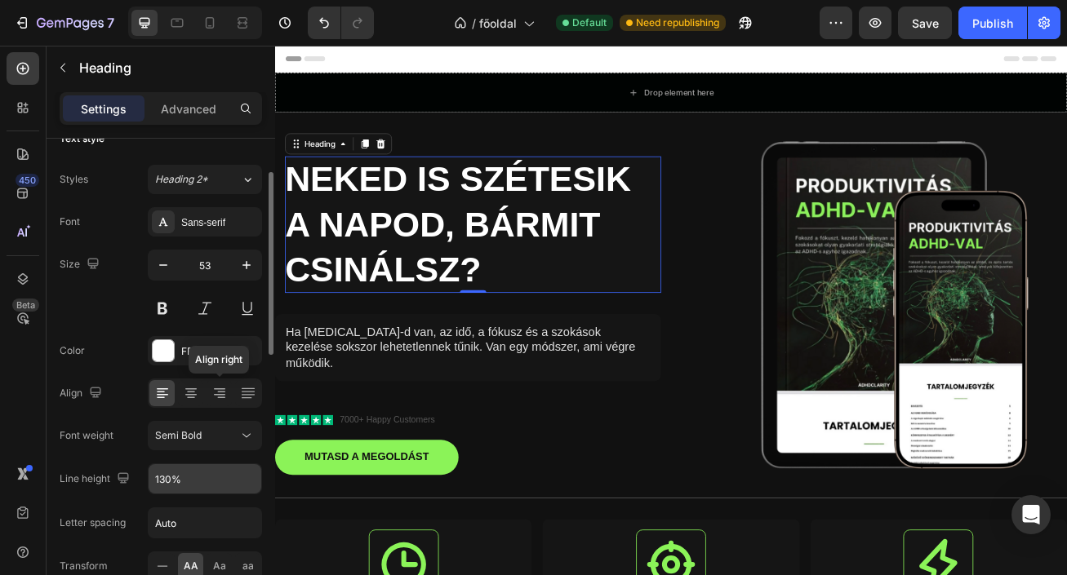
scroll to position [0, 0]
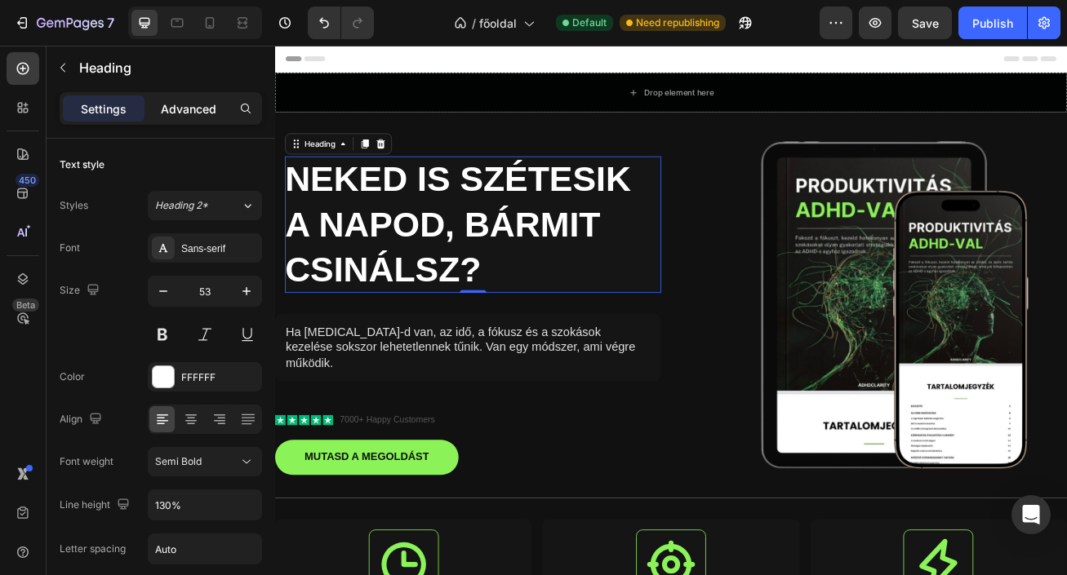
click at [201, 116] on p "Advanced" at bounding box center [188, 108] width 55 height 17
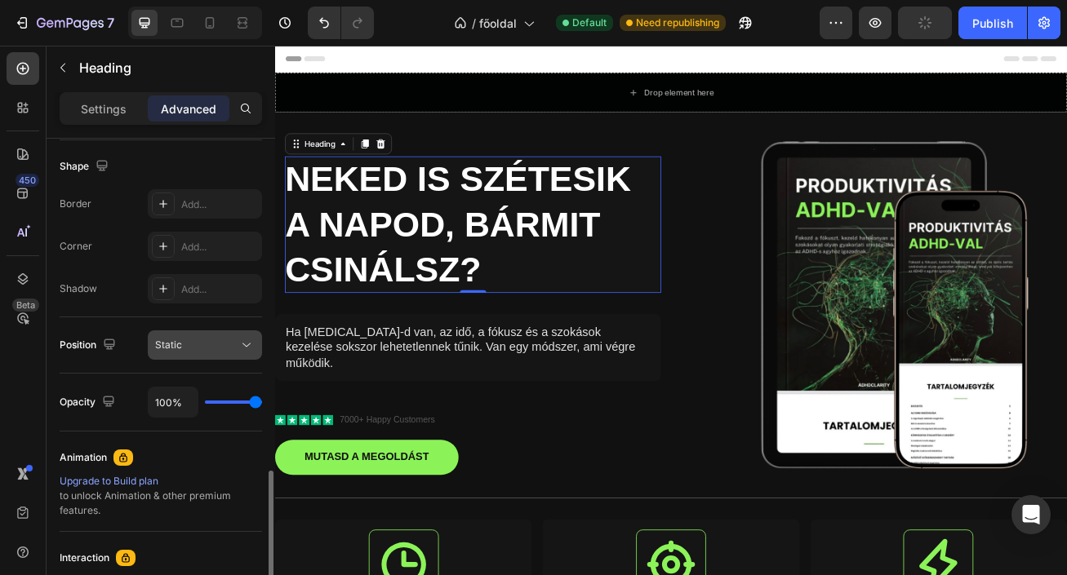
scroll to position [526, 0]
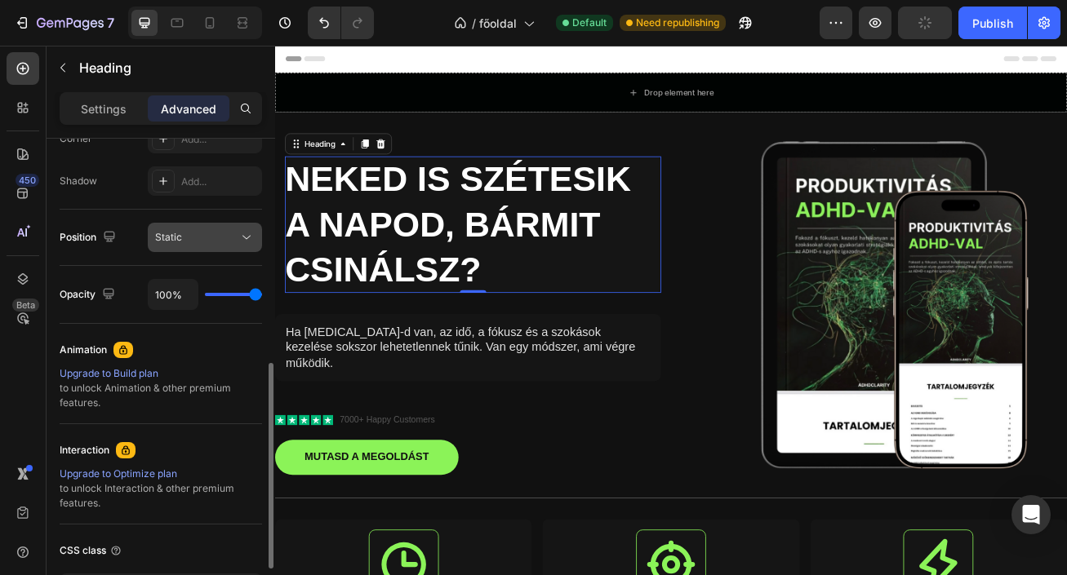
click at [230, 236] on div "Static" at bounding box center [196, 237] width 83 height 15
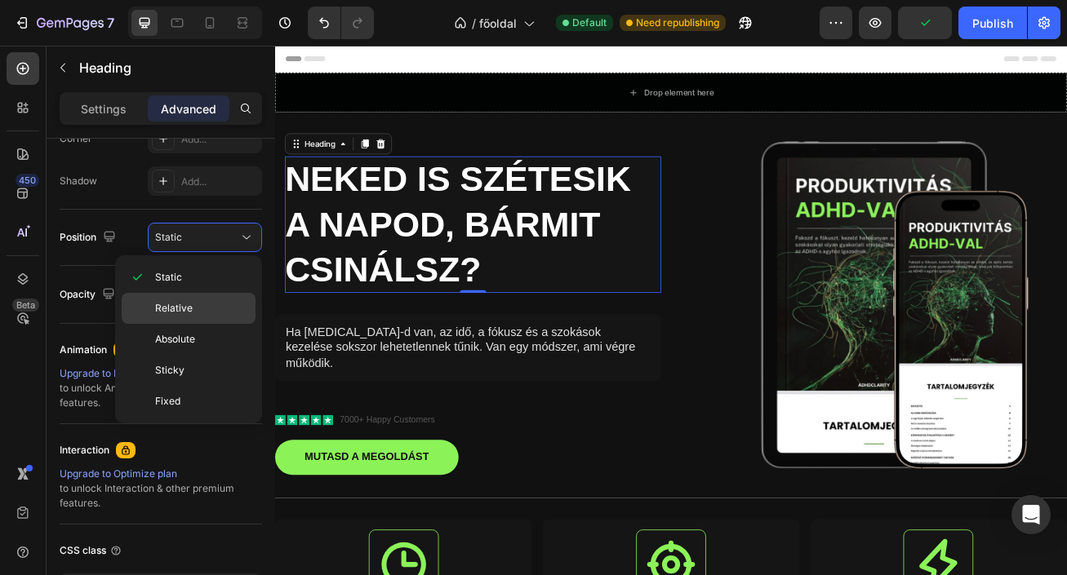
click at [211, 305] on p "Relative" at bounding box center [201, 308] width 93 height 15
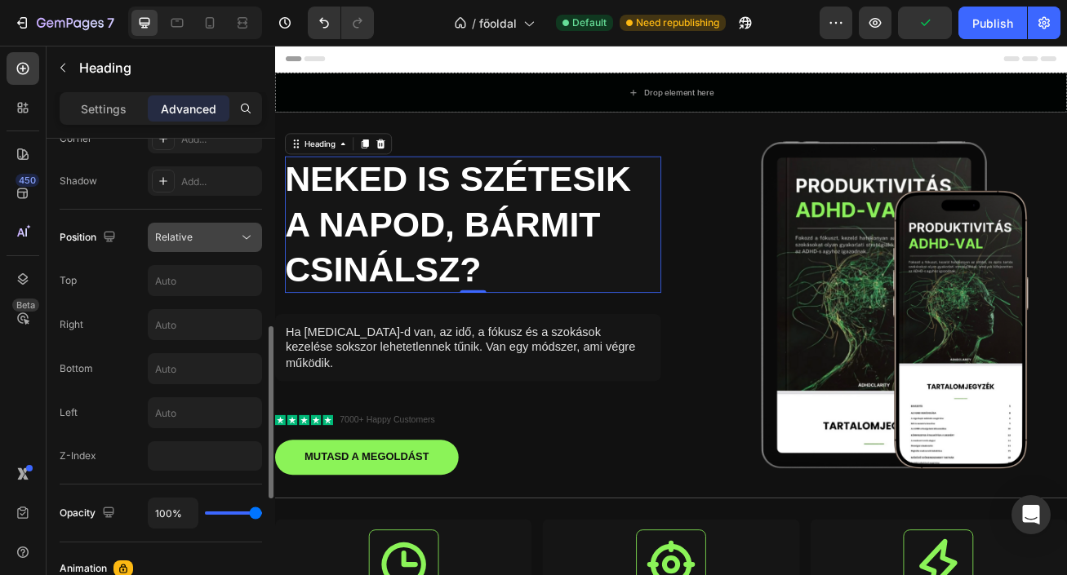
click at [237, 247] on button "Relative" at bounding box center [205, 237] width 114 height 29
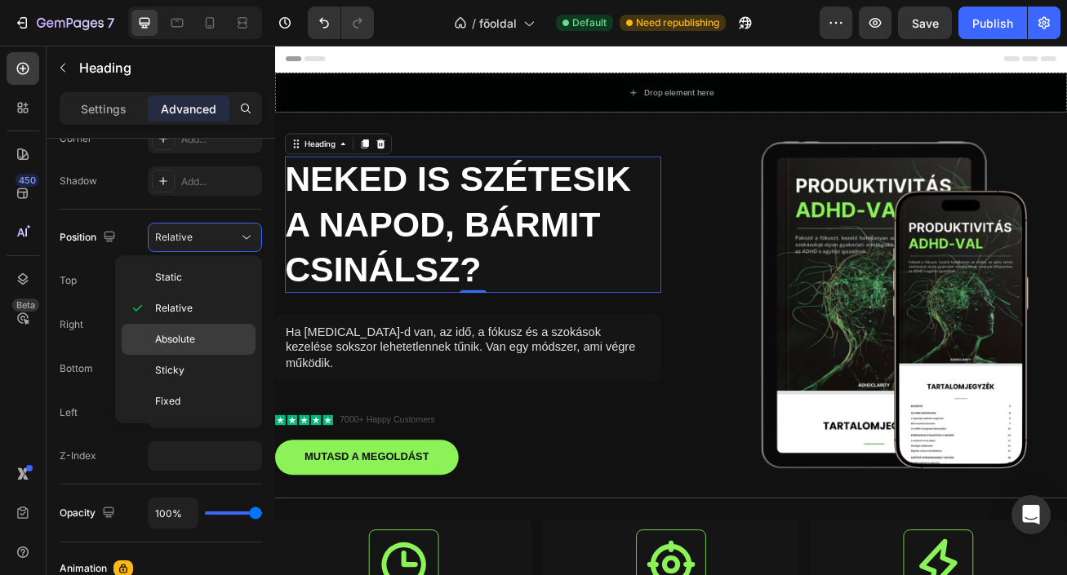
click at [196, 335] on p "Absolute" at bounding box center [201, 339] width 93 height 15
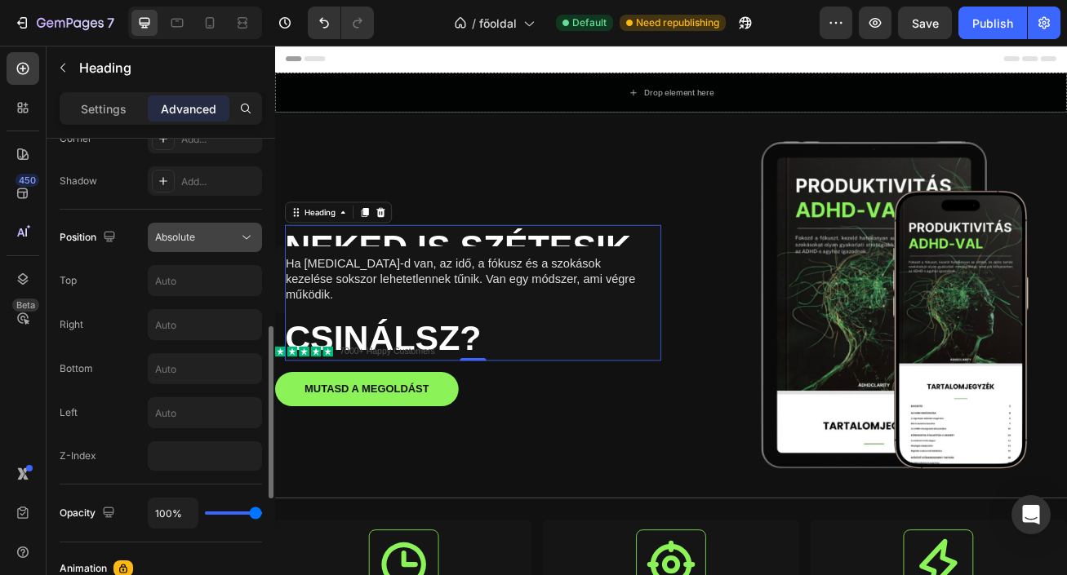
click at [230, 246] on button "Absolute" at bounding box center [205, 237] width 114 height 29
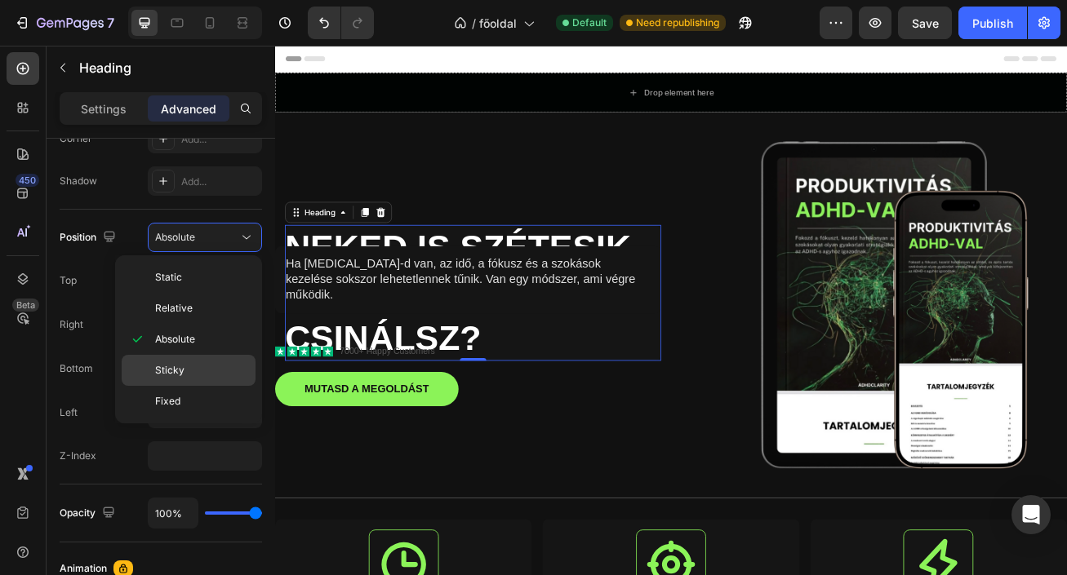
click at [213, 366] on p "Sticky" at bounding box center [201, 370] width 93 height 15
type input "0"
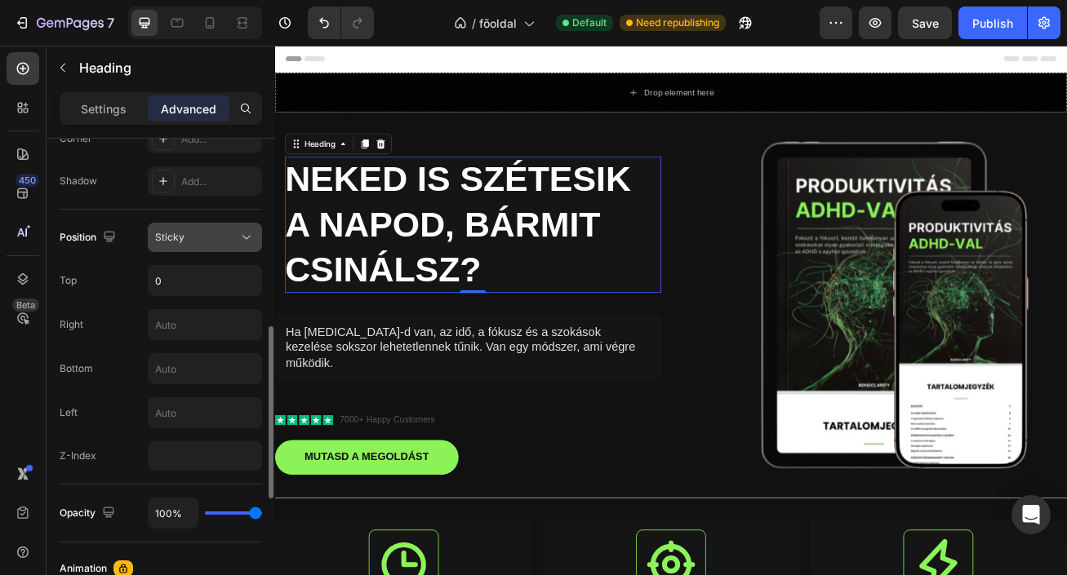
click at [240, 237] on icon at bounding box center [246, 237] width 16 height 16
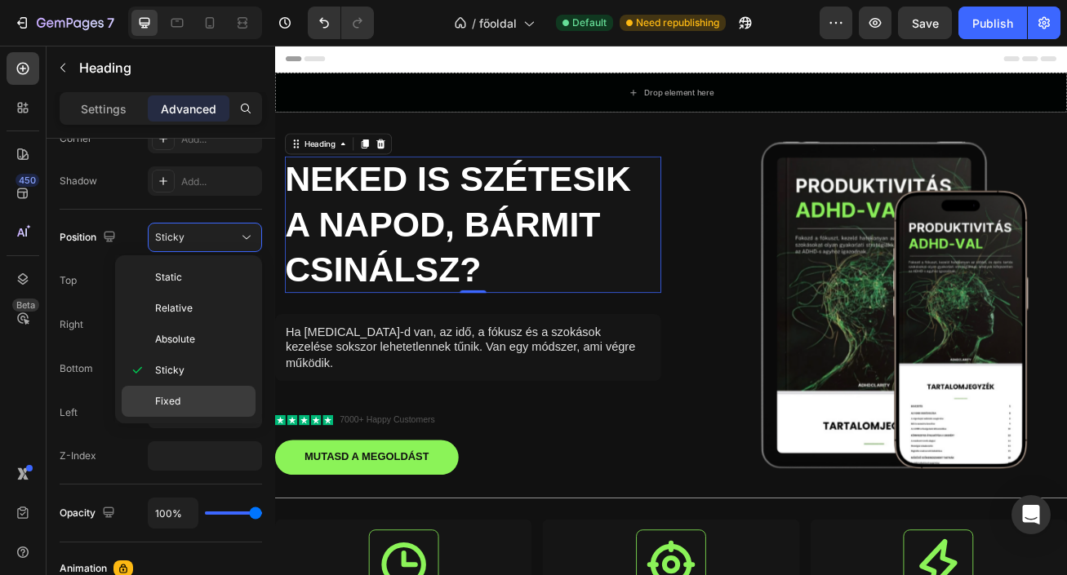
click at [200, 407] on p "Fixed" at bounding box center [201, 401] width 93 height 15
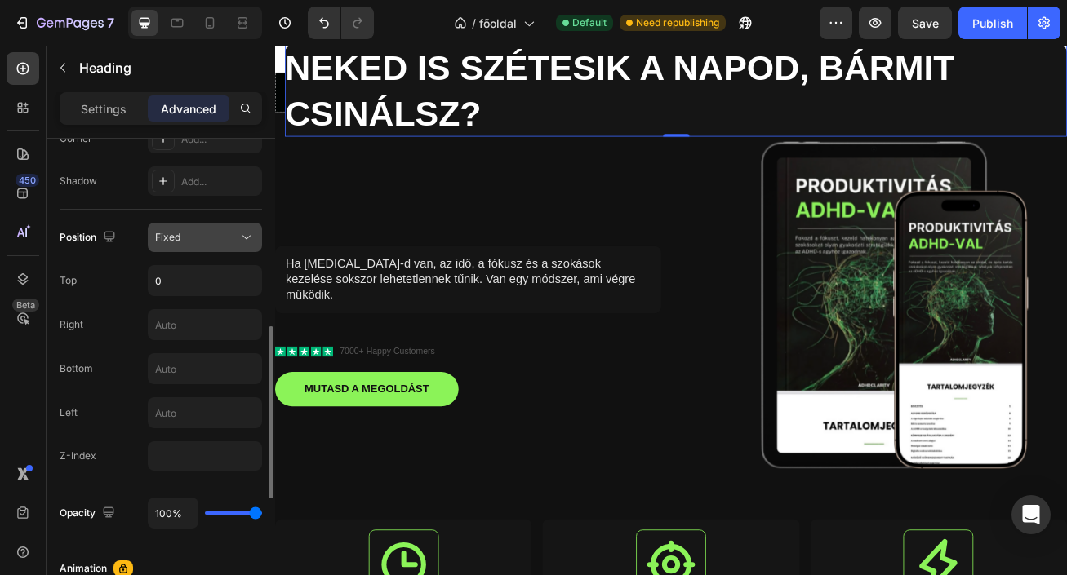
click at [232, 230] on div "Fixed" at bounding box center [196, 237] width 83 height 15
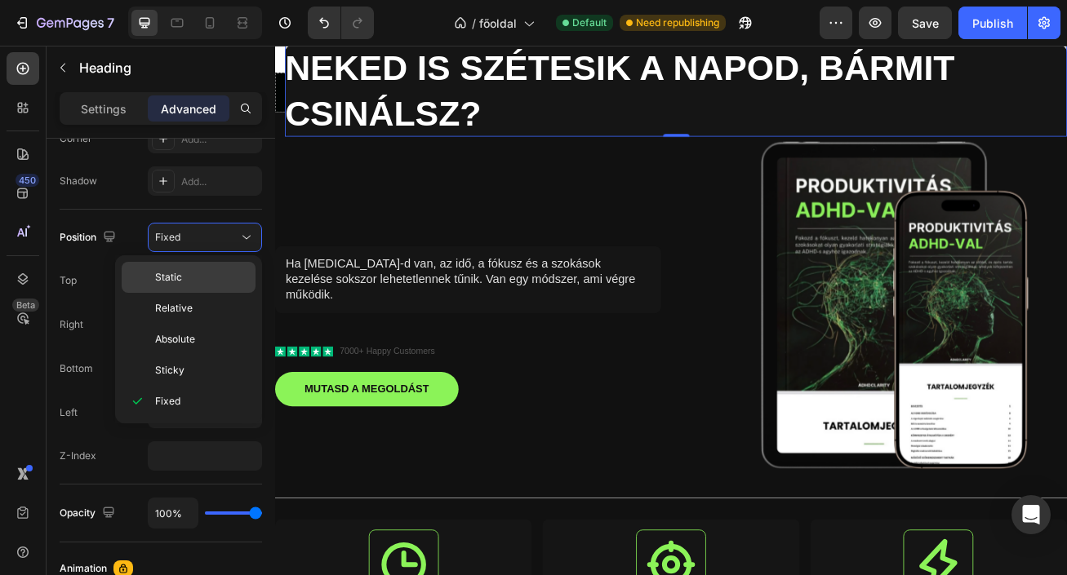
click at [203, 281] on p "Static" at bounding box center [201, 277] width 93 height 15
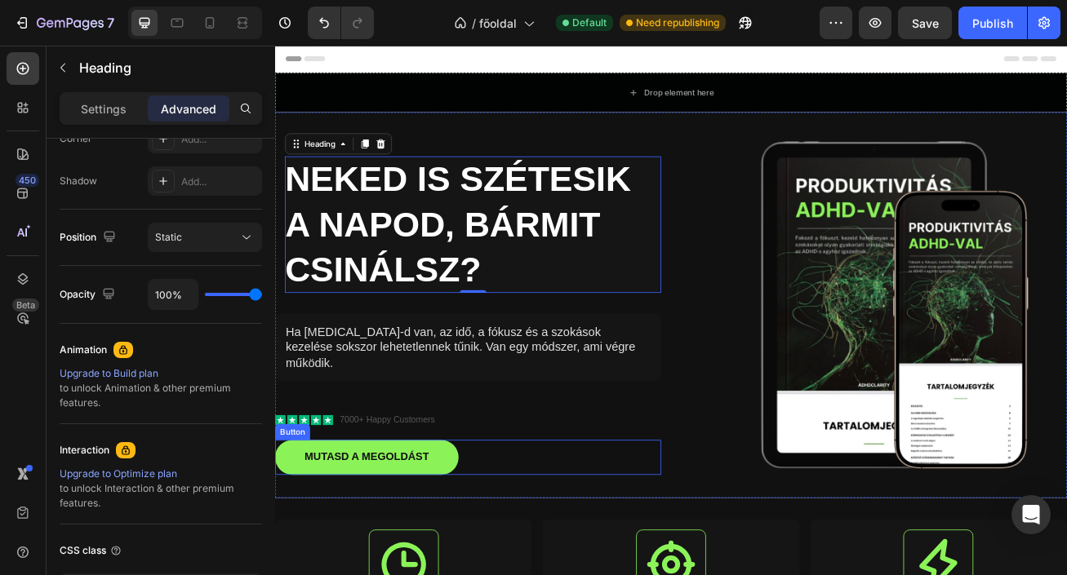
click at [674, 534] on div "MUTASD A MEGOLDÁST Button" at bounding box center [513, 555] width 477 height 43
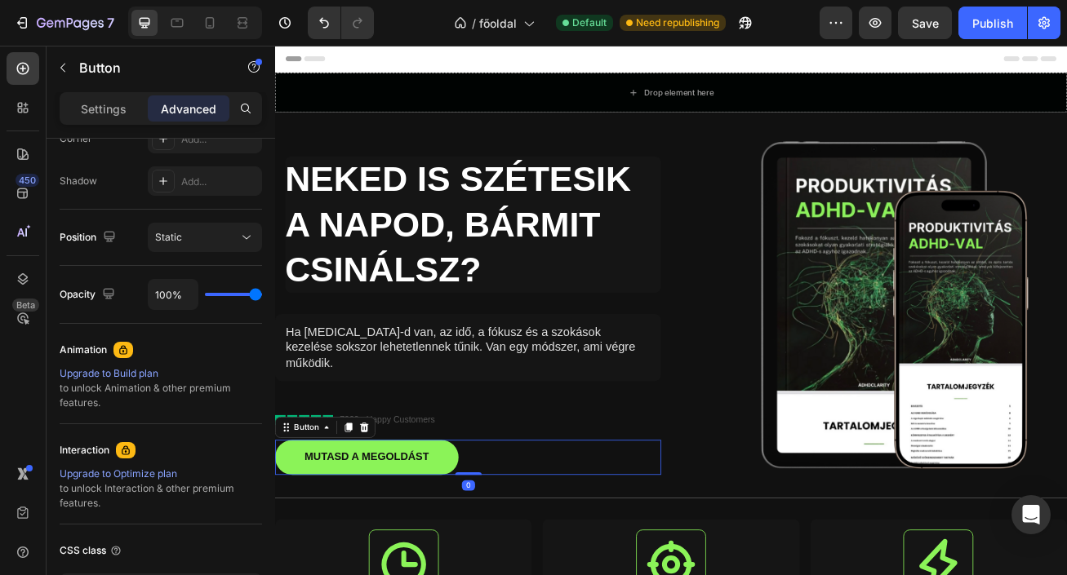
scroll to position [0, 0]
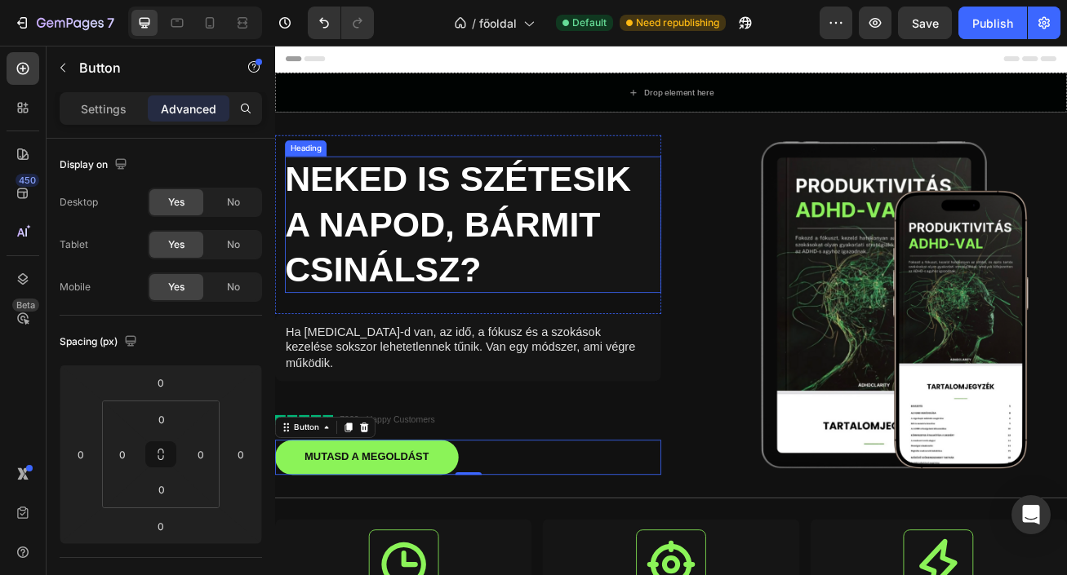
click at [295, 257] on h2 "NEKED IS SZÉTESIK A NAPOD, BÁRMIT CSINÁLSZ?" at bounding box center [519, 267] width 465 height 169
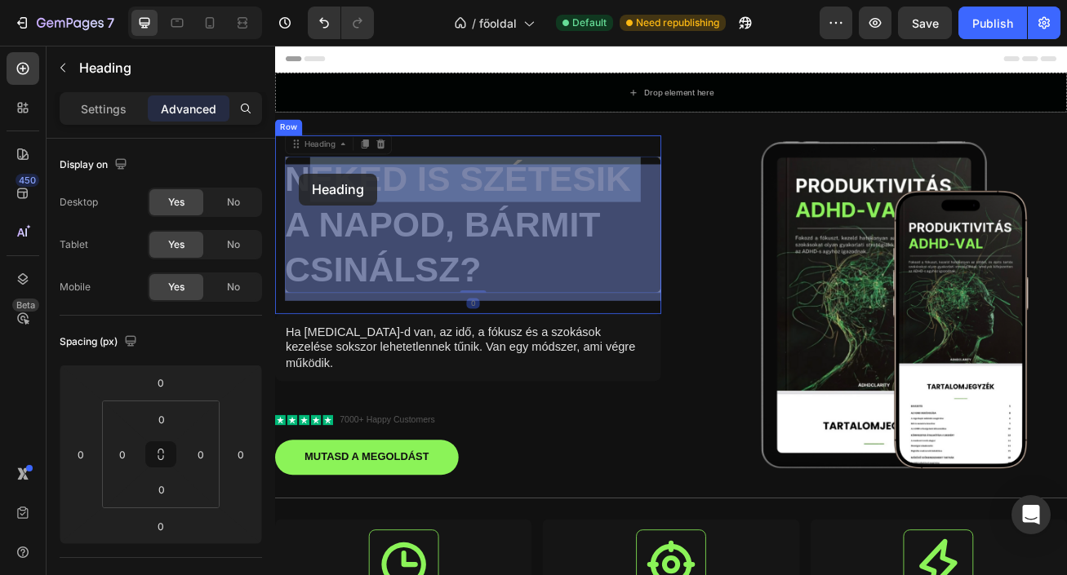
drag, startPoint x: 286, startPoint y: 263, endPoint x: 305, endPoint y: 201, distance: 64.8
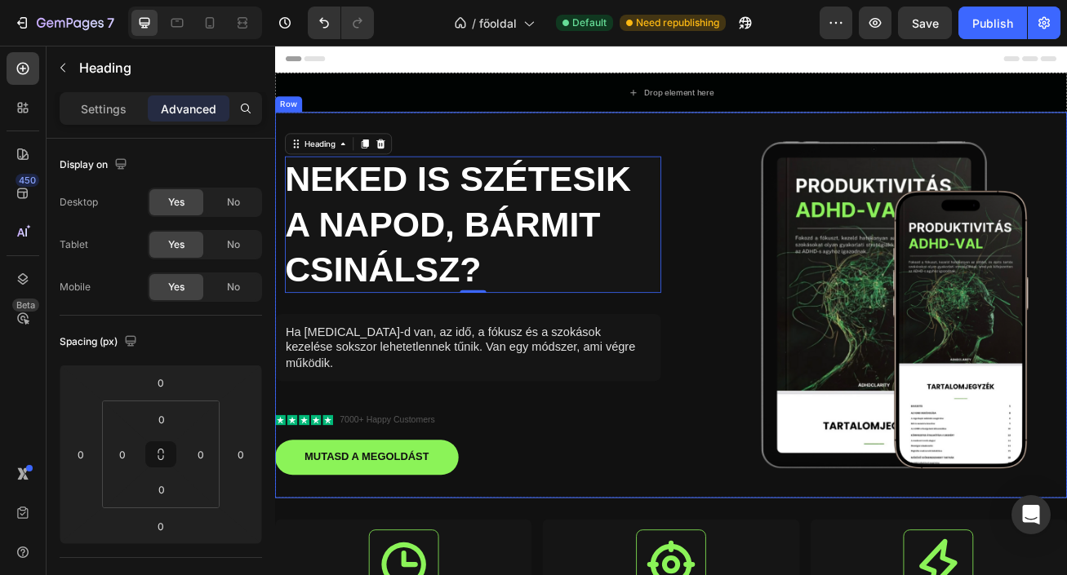
click at [756, 387] on div "NEKED IS SZÉTESIK A NAPOD, BÁRMIT CSINÁLSZ? Heading 0 Row Ha ADHD-d van, az idő…" at bounding box center [764, 366] width 979 height 477
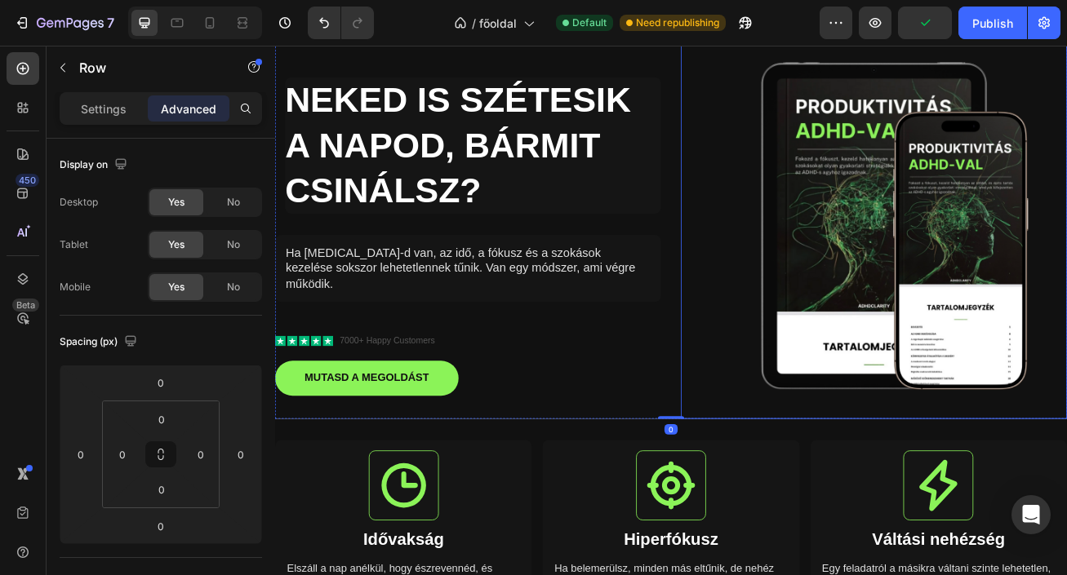
scroll to position [162, 0]
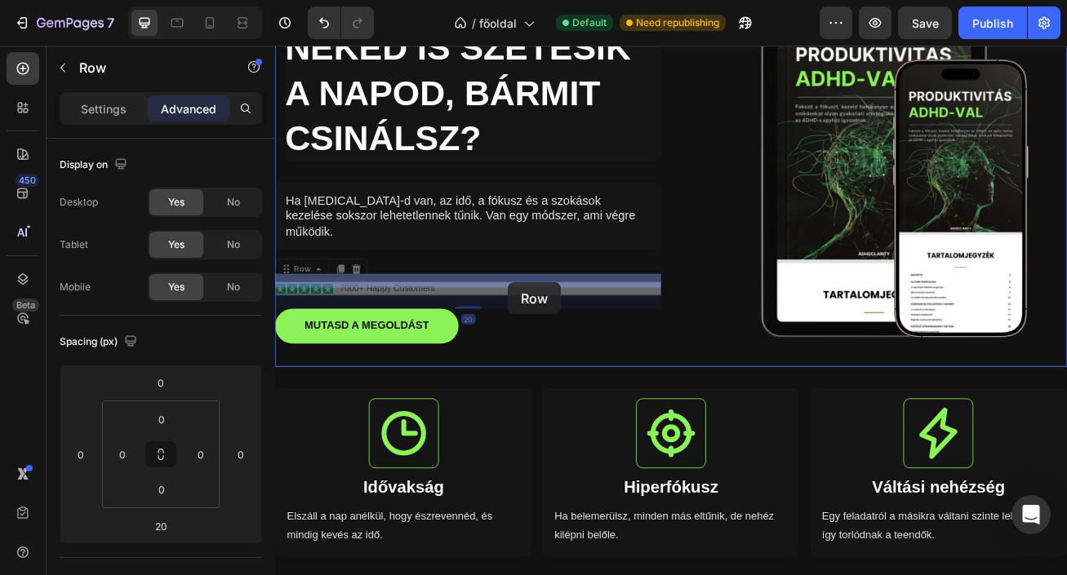
drag, startPoint x: 523, startPoint y: 341, endPoint x: 566, endPoint y: 339, distance: 42.5
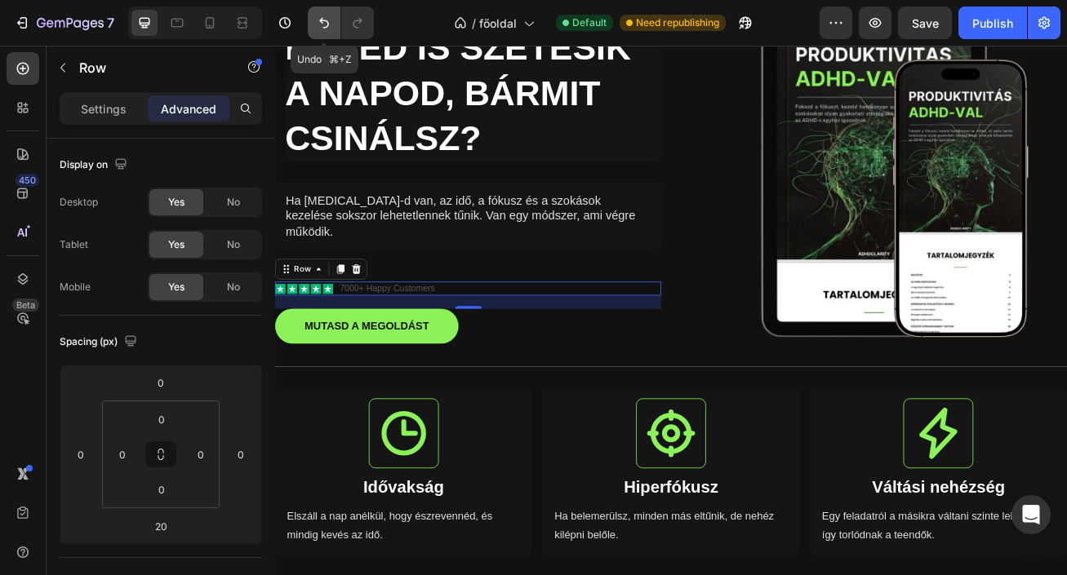
click at [329, 22] on icon "Undo/Redo" at bounding box center [324, 23] width 16 height 16
click at [328, 23] on icon "Undo/Redo" at bounding box center [324, 23] width 16 height 16
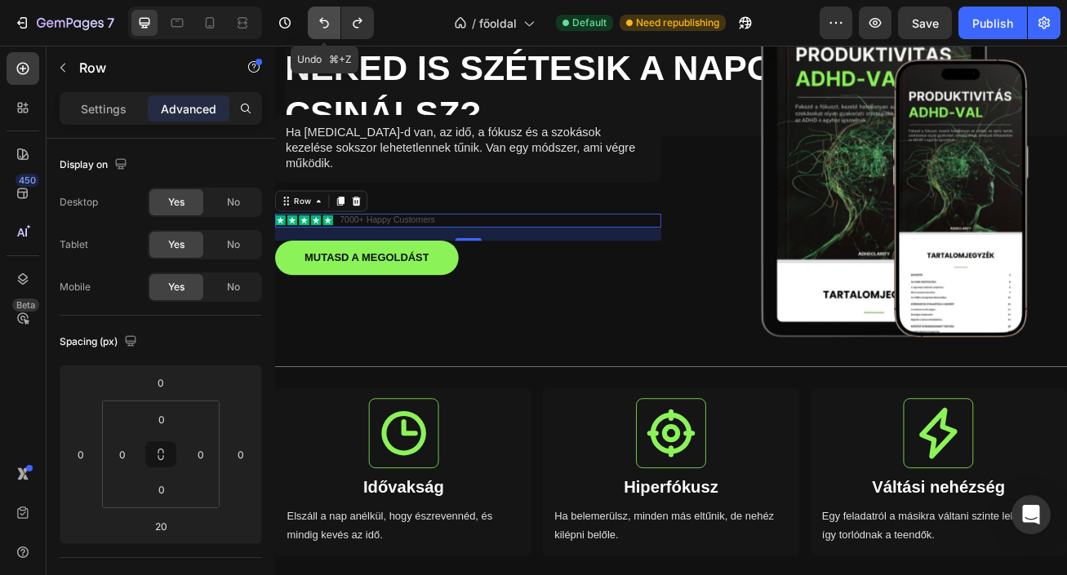
click at [328, 23] on icon "Undo/Redo" at bounding box center [324, 23] width 16 height 16
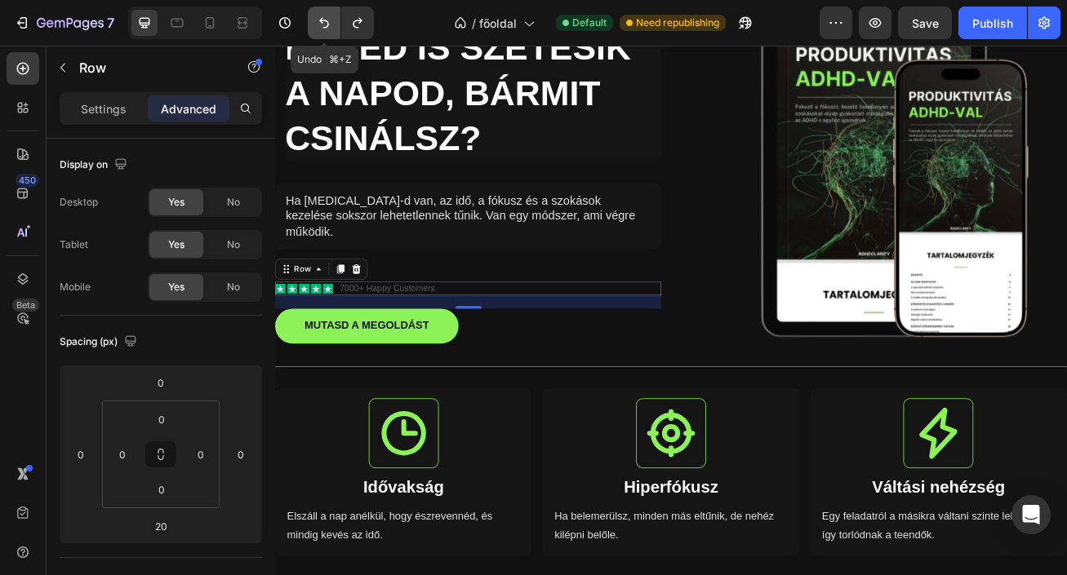
click at [328, 23] on icon "Undo/Redo" at bounding box center [324, 23] width 16 height 16
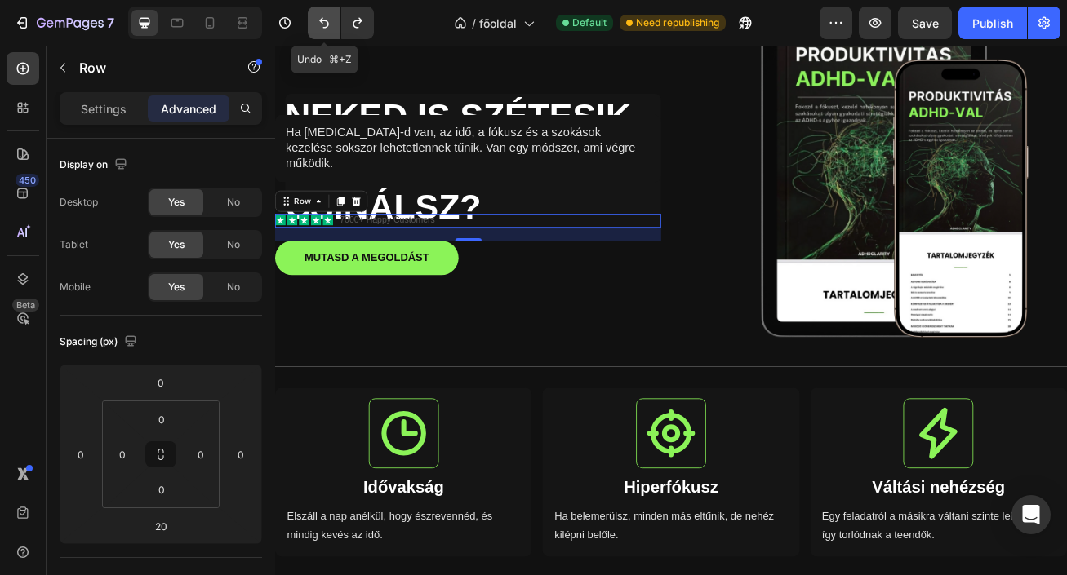
click at [328, 23] on icon "Undo/Redo" at bounding box center [324, 23] width 16 height 16
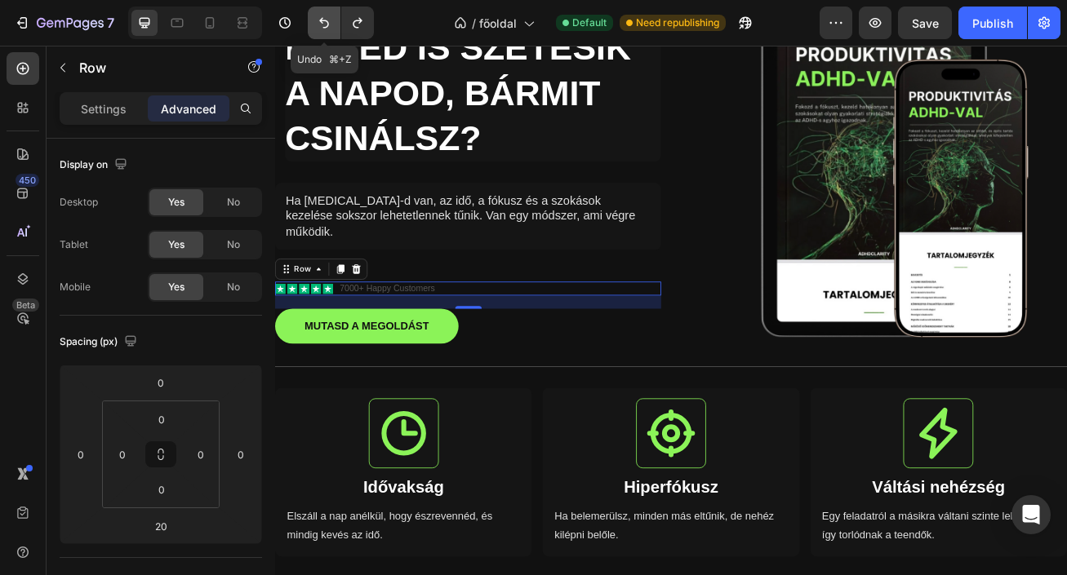
click at [328, 23] on icon "Undo/Redo" at bounding box center [324, 23] width 16 height 16
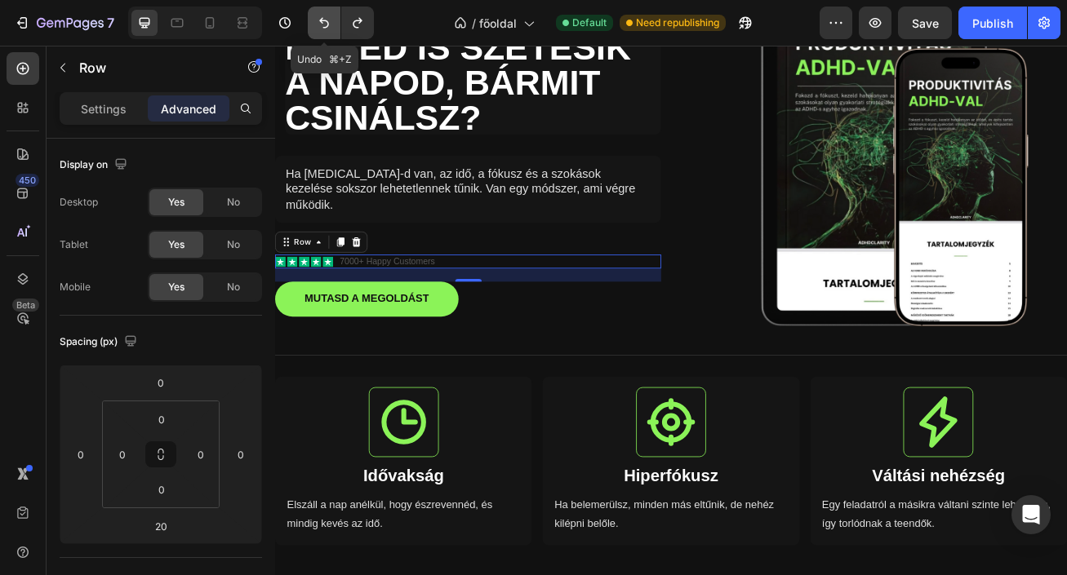
click at [328, 23] on icon "Undo/Redo" at bounding box center [324, 23] width 16 height 16
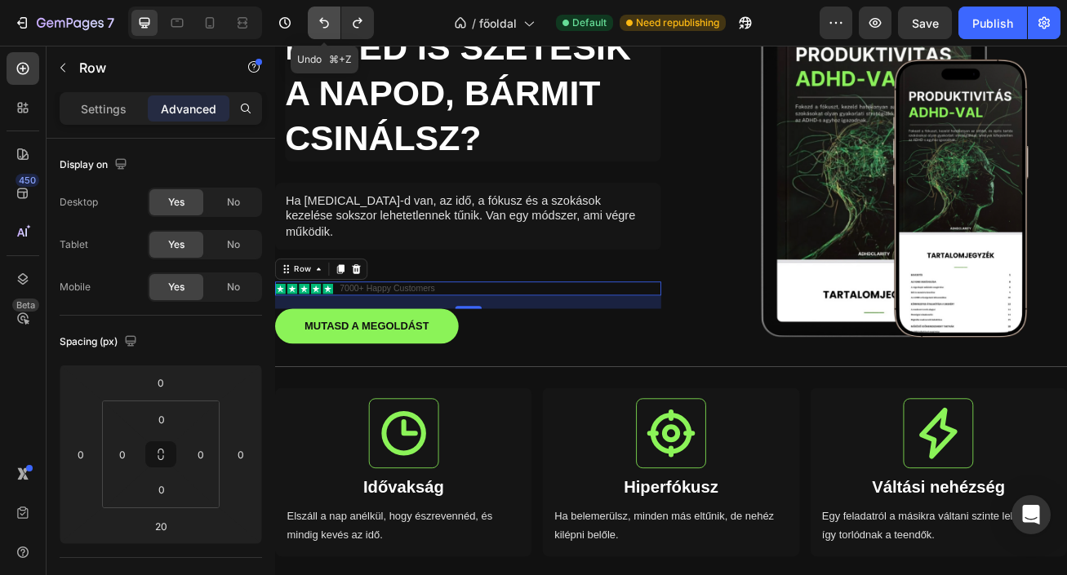
click at [328, 23] on icon "Undo/Redo" at bounding box center [324, 23] width 16 height 16
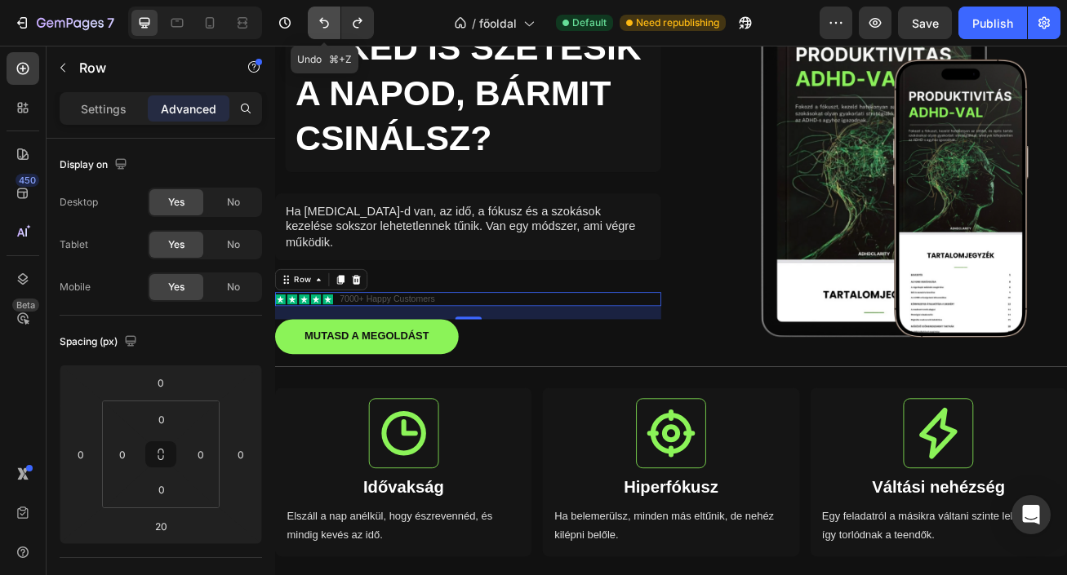
click at [328, 23] on icon "Undo/Redo" at bounding box center [324, 23] width 16 height 16
click at [330, 23] on icon "Undo/Redo" at bounding box center [324, 23] width 16 height 16
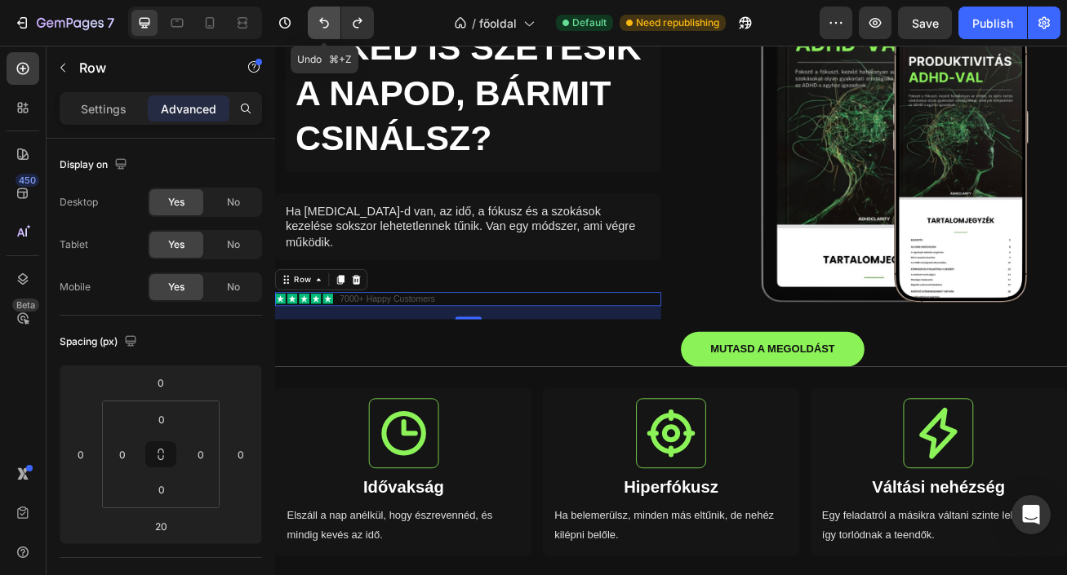
click at [330, 23] on icon "Undo/Redo" at bounding box center [324, 23] width 16 height 16
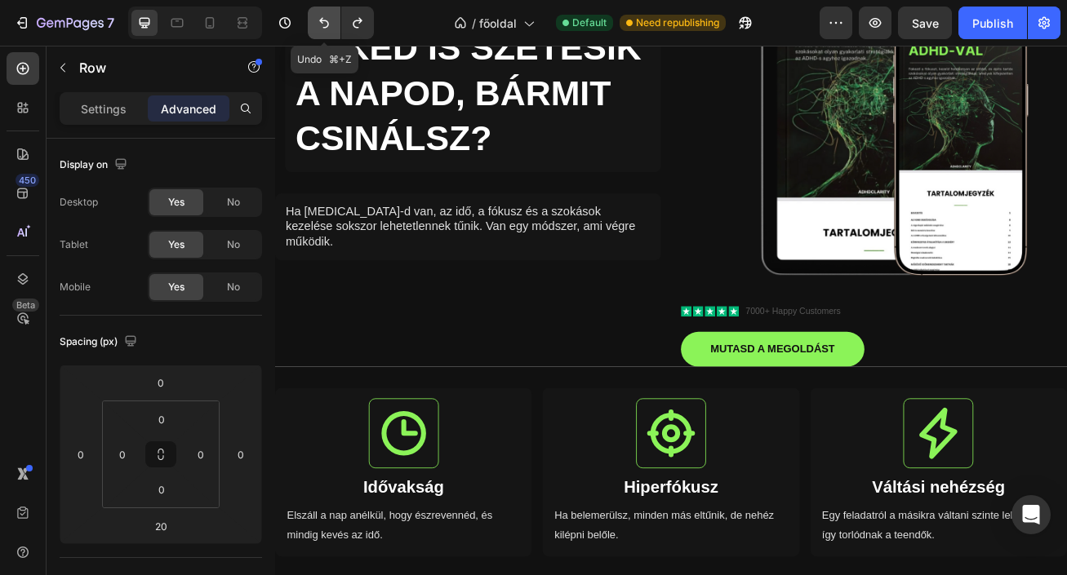
click at [330, 23] on icon "Undo/Redo" at bounding box center [324, 23] width 16 height 16
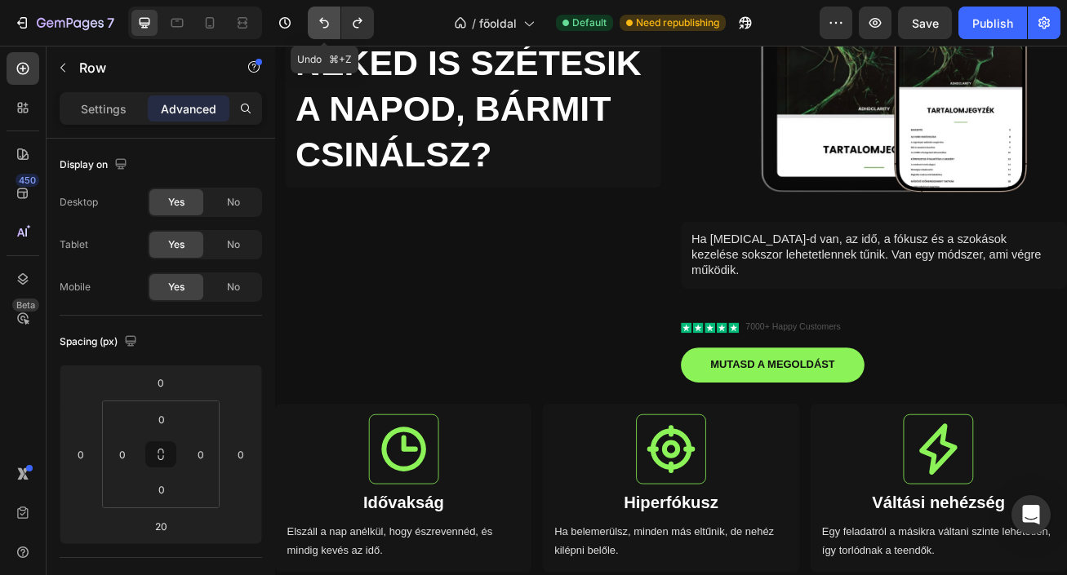
click at [330, 23] on icon "Undo/Redo" at bounding box center [324, 23] width 16 height 16
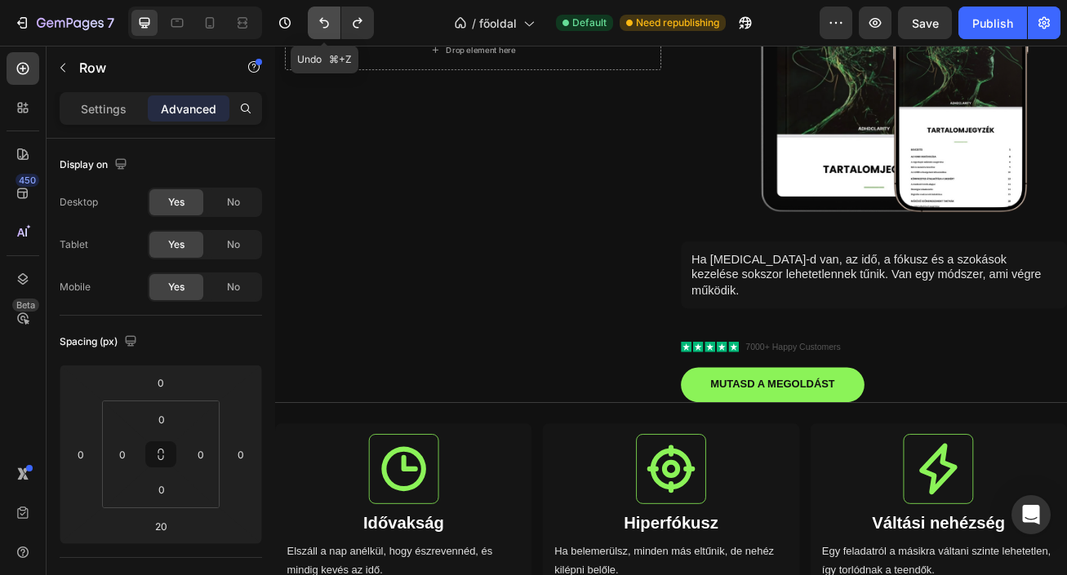
click at [330, 23] on icon "Undo/Redo" at bounding box center [324, 23] width 16 height 16
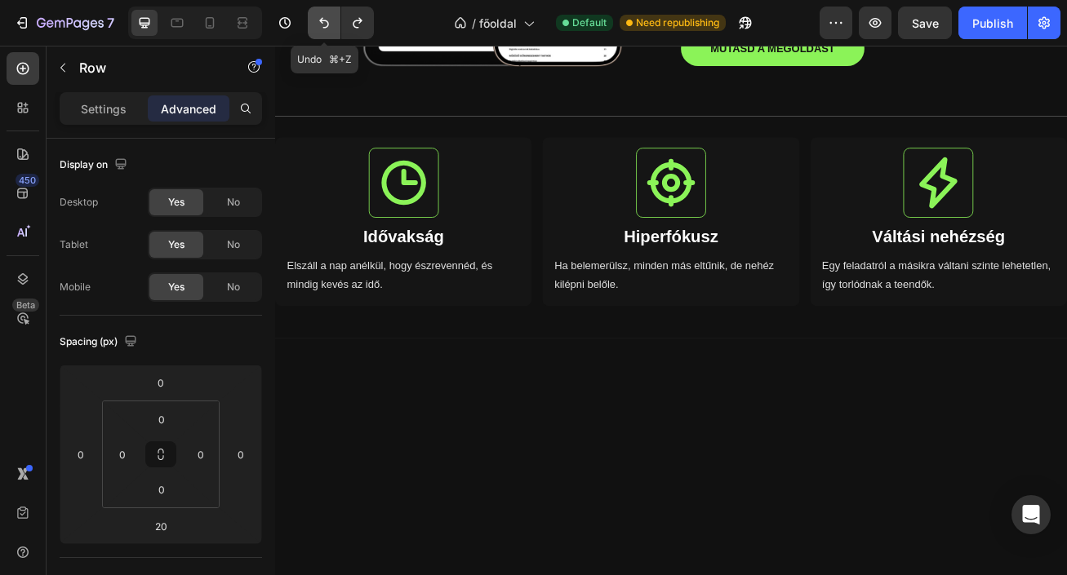
scroll to position [137, 0]
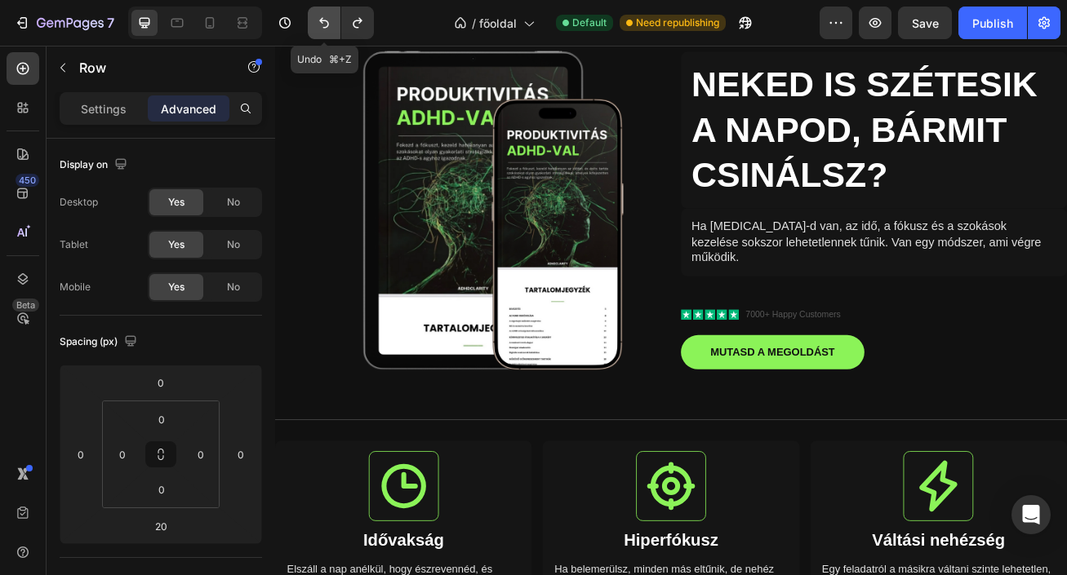
click at [330, 23] on icon "Undo/Redo" at bounding box center [324, 23] width 16 height 16
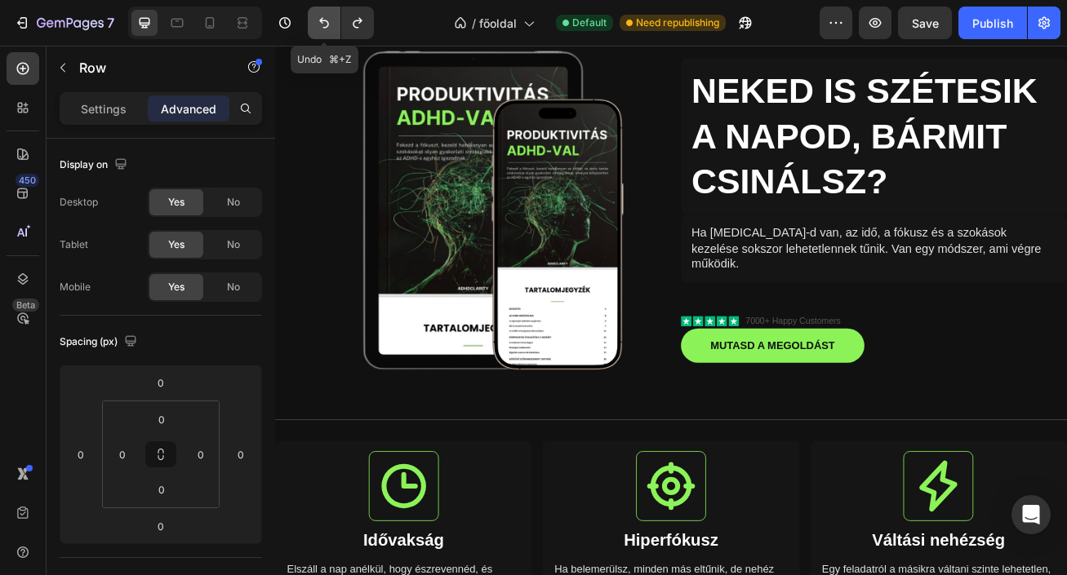
click at [330, 23] on icon "Undo/Redo" at bounding box center [324, 23] width 16 height 16
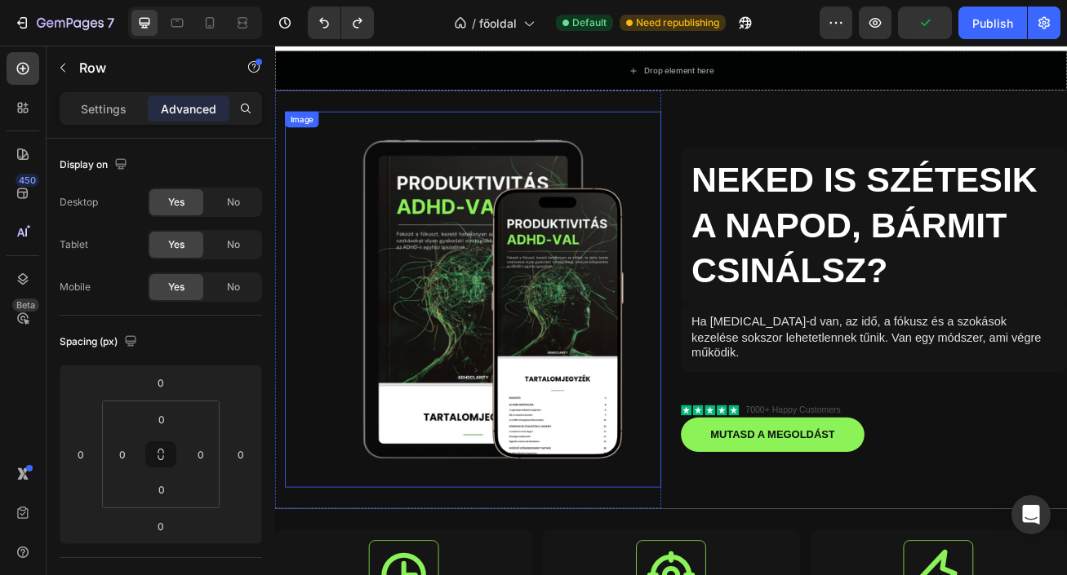
scroll to position [28, 0]
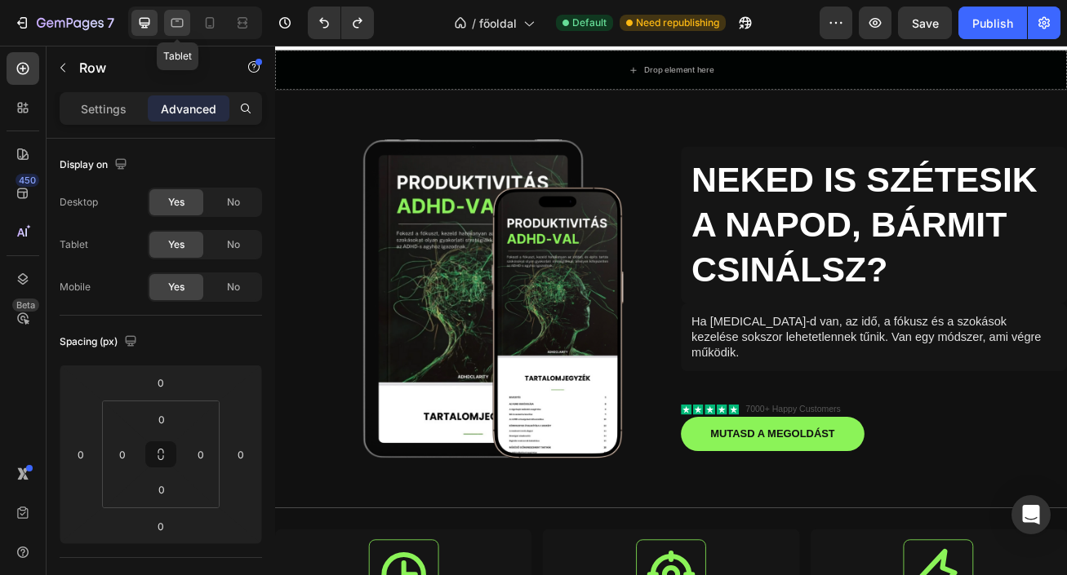
click at [181, 27] on icon at bounding box center [177, 23] width 12 height 9
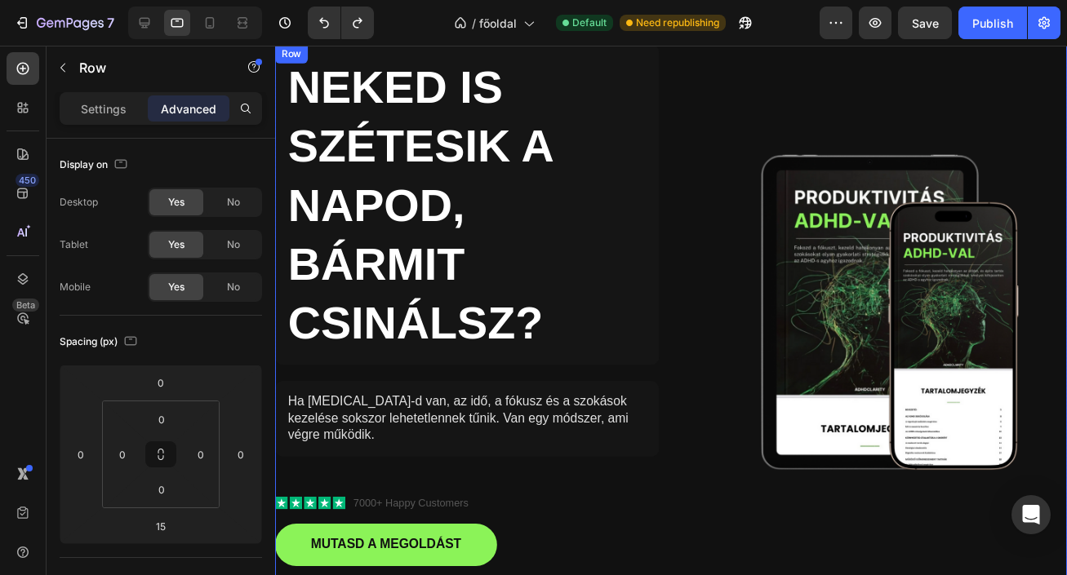
scroll to position [104, 0]
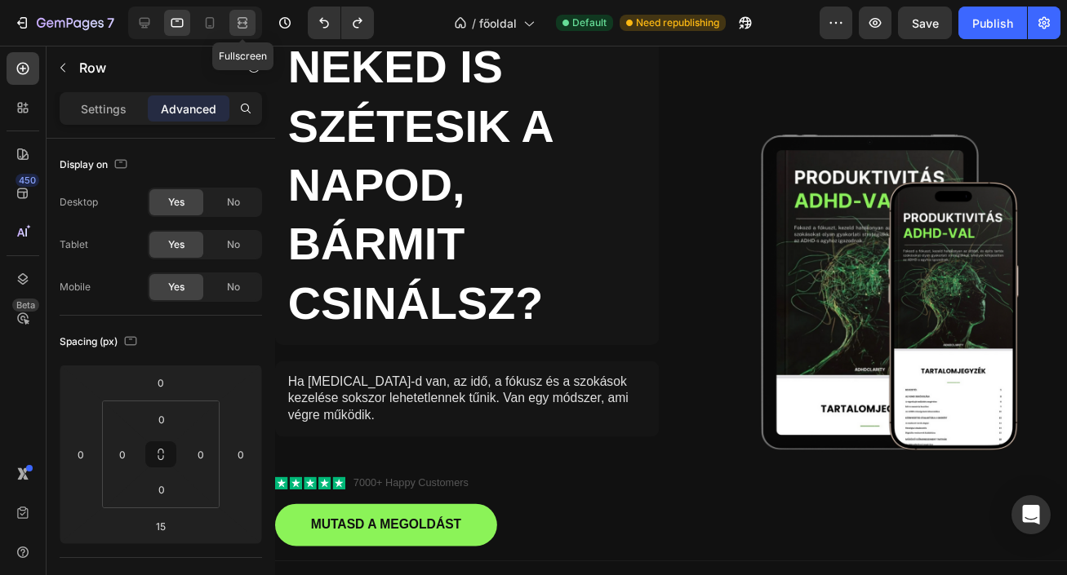
click at [240, 20] on icon at bounding box center [242, 23] width 16 height 16
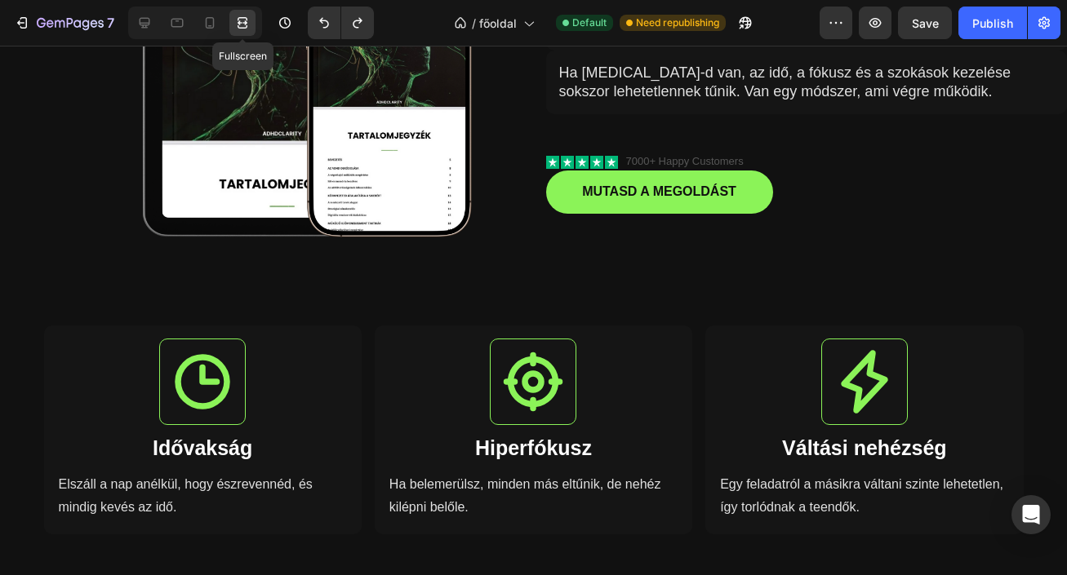
scroll to position [409, 0]
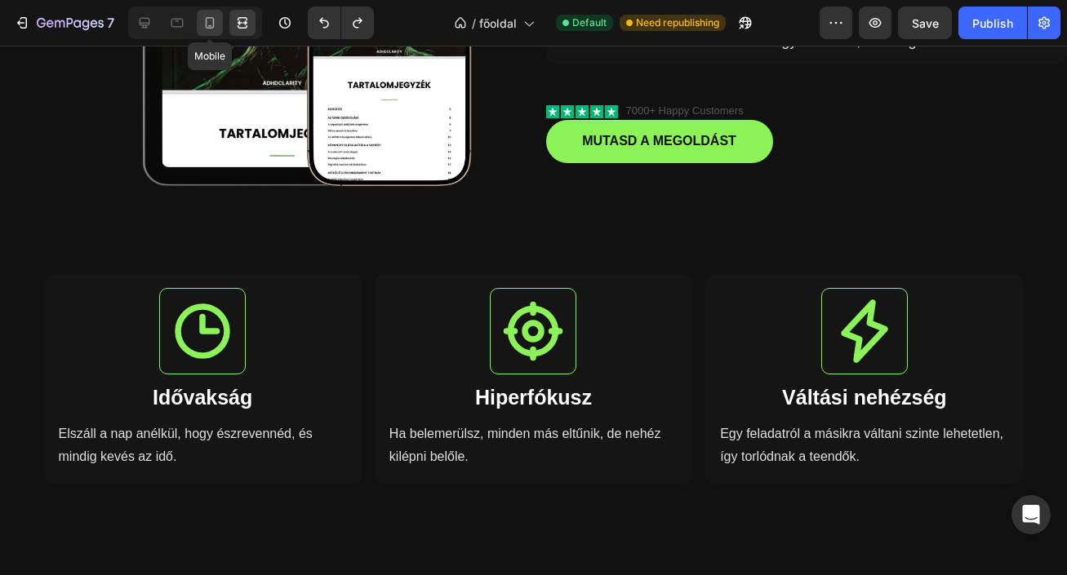
click at [210, 24] on icon at bounding box center [210, 23] width 16 height 16
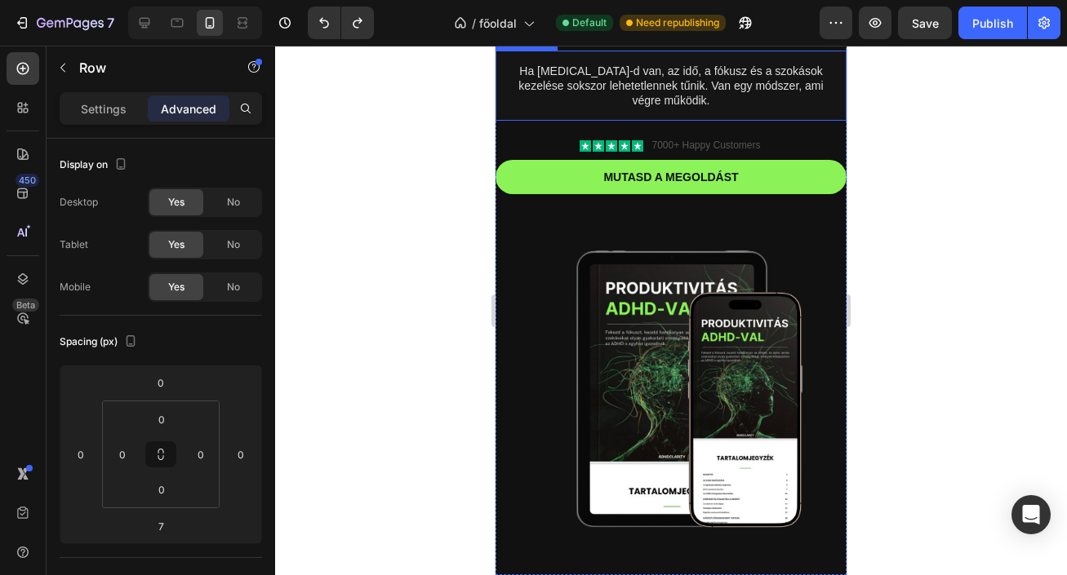
scroll to position [237, 0]
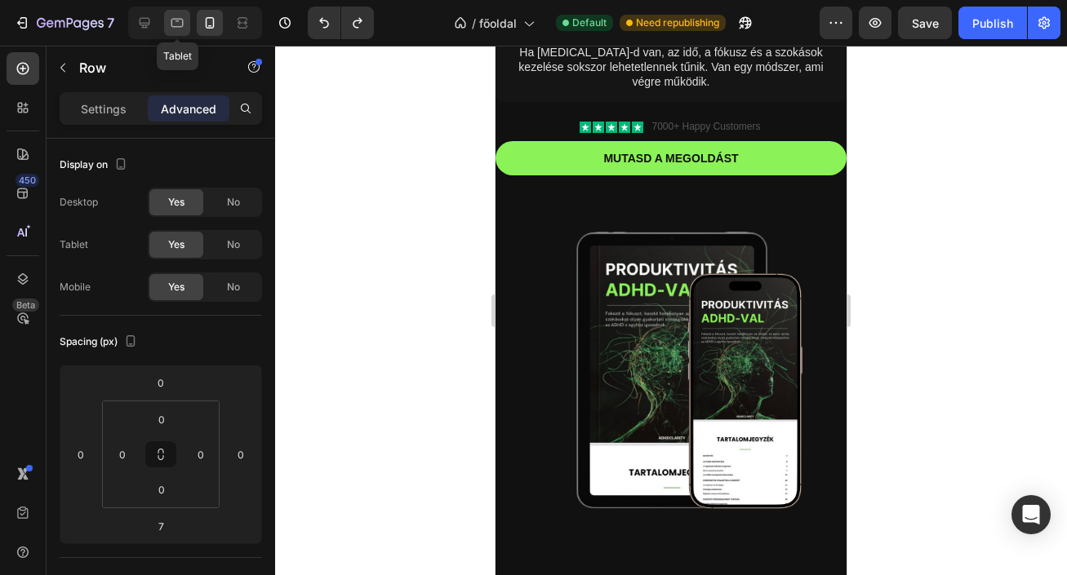
click at [179, 25] on icon at bounding box center [177, 23] width 16 height 16
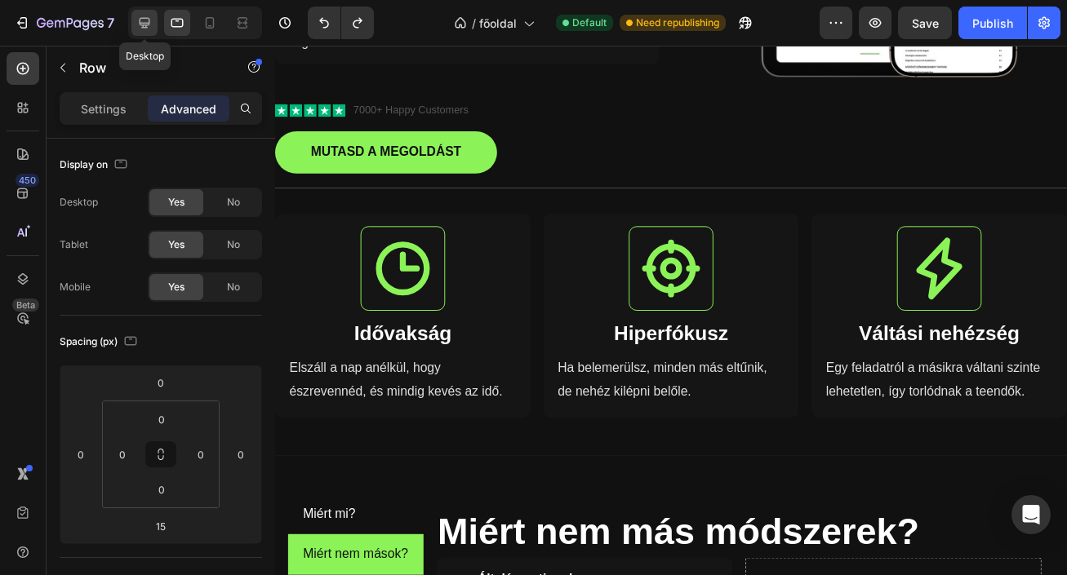
click at [139, 25] on icon at bounding box center [144, 23] width 16 height 16
type input "0"
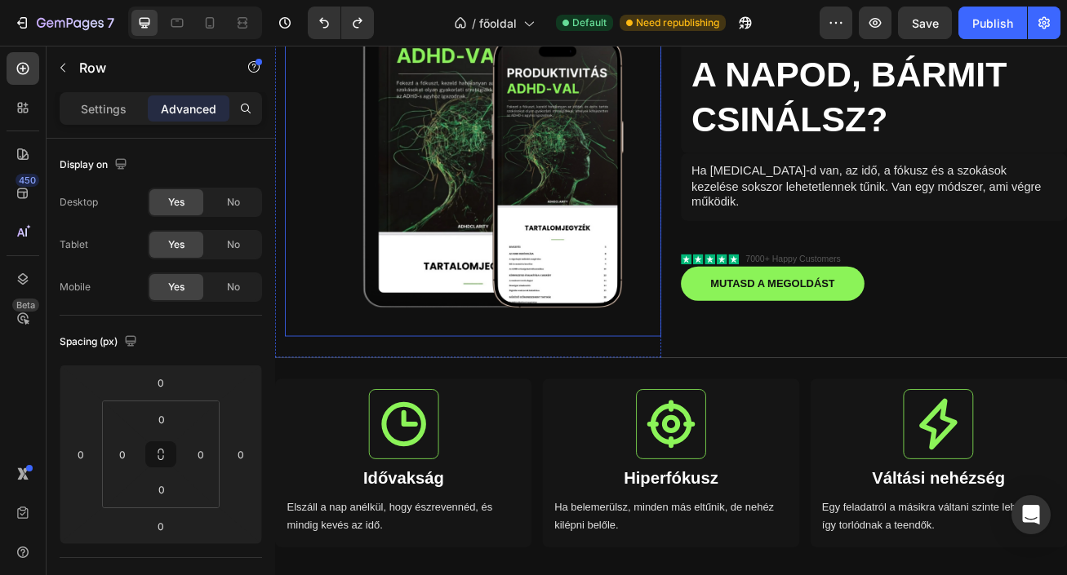
scroll to position [51, 0]
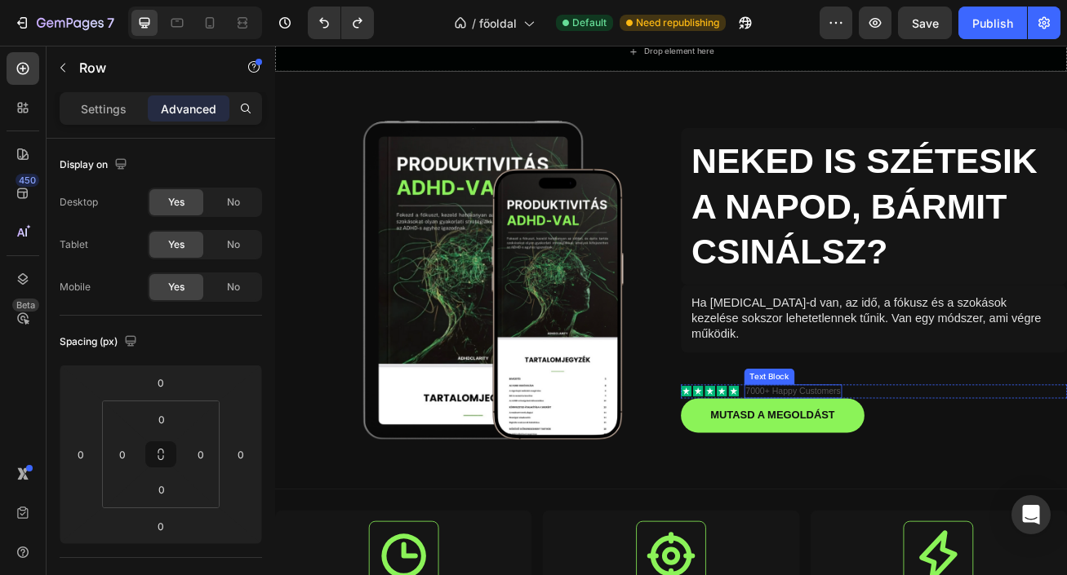
click at [940, 467] on p "7000+ Happy Customers" at bounding box center [916, 474] width 118 height 14
click at [996, 465] on div "Icon Icon Icon Icon Icon Icon List 7000+ Happy Customers Text Block 0 Row" at bounding box center [1015, 473] width 477 height 17
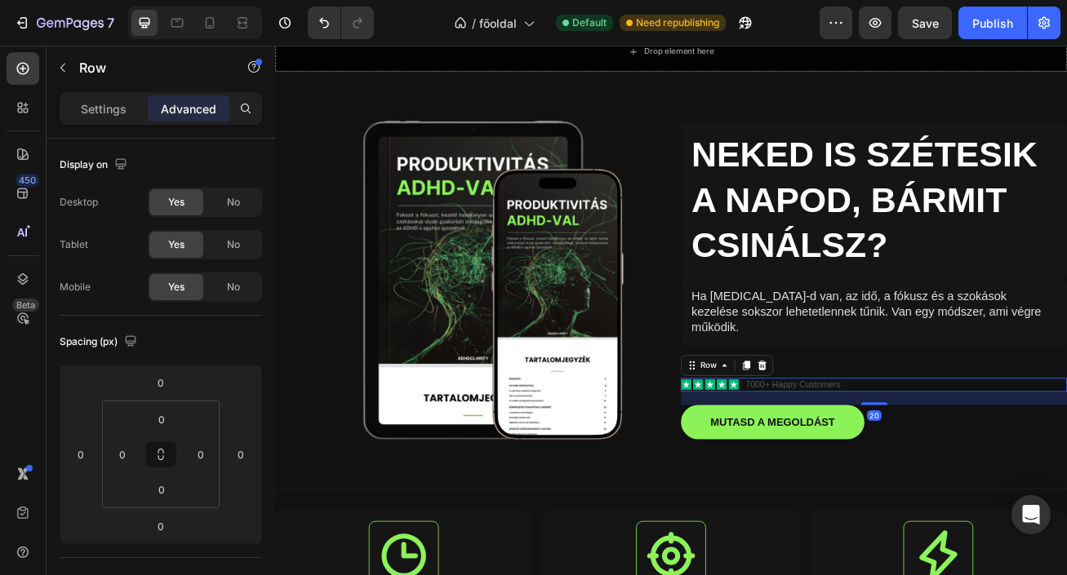
drag, startPoint x: 1019, startPoint y: 472, endPoint x: 1036, endPoint y: 488, distance: 23.1
click at [1036, 488] on div "NEKED IS SZÉTESIK A NAPOD, BÁRMIT CSINÁLSZ? Heading Ha ADHD-d van, az idő, a fó…" at bounding box center [1015, 336] width 477 height 517
type input "20"
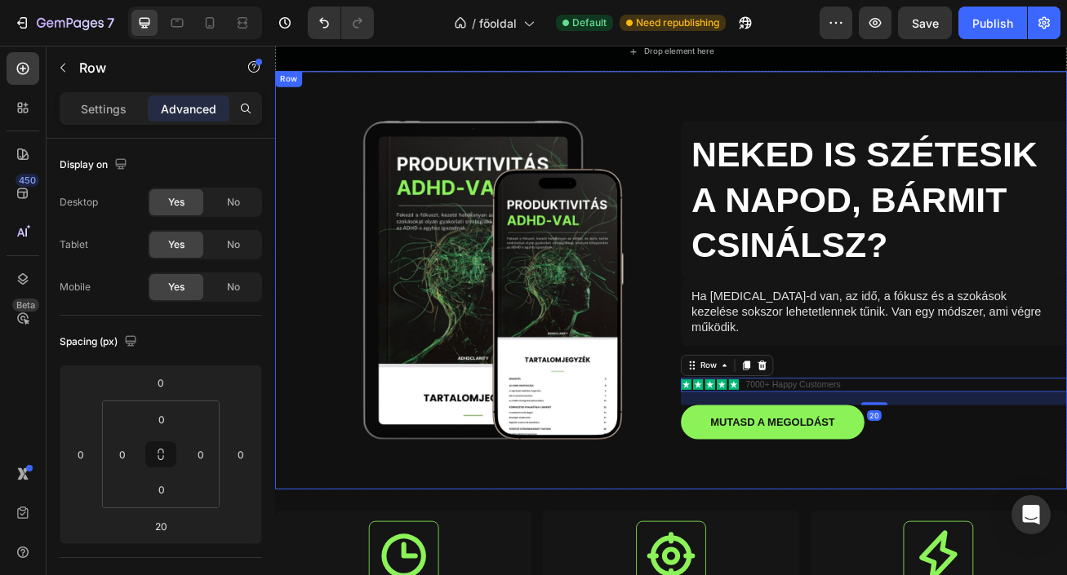
click at [1052, 537] on div "NEKED IS SZÉTESIK A NAPOD, BÁRMIT CSINÁLSZ? Heading Ha ADHD-d van, az idő, a fó…" at bounding box center [1015, 336] width 477 height 517
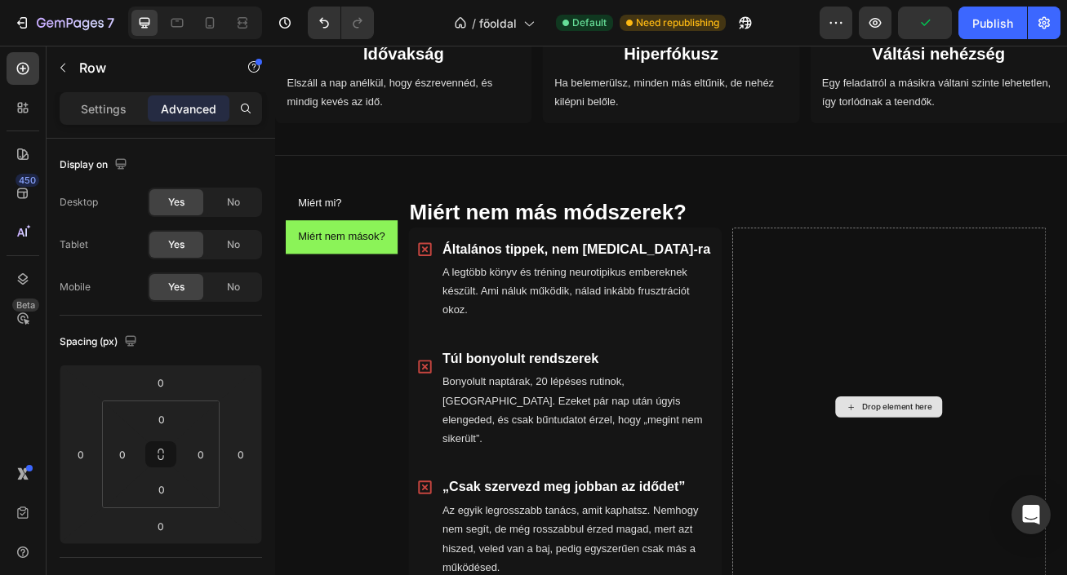
scroll to position [745, 0]
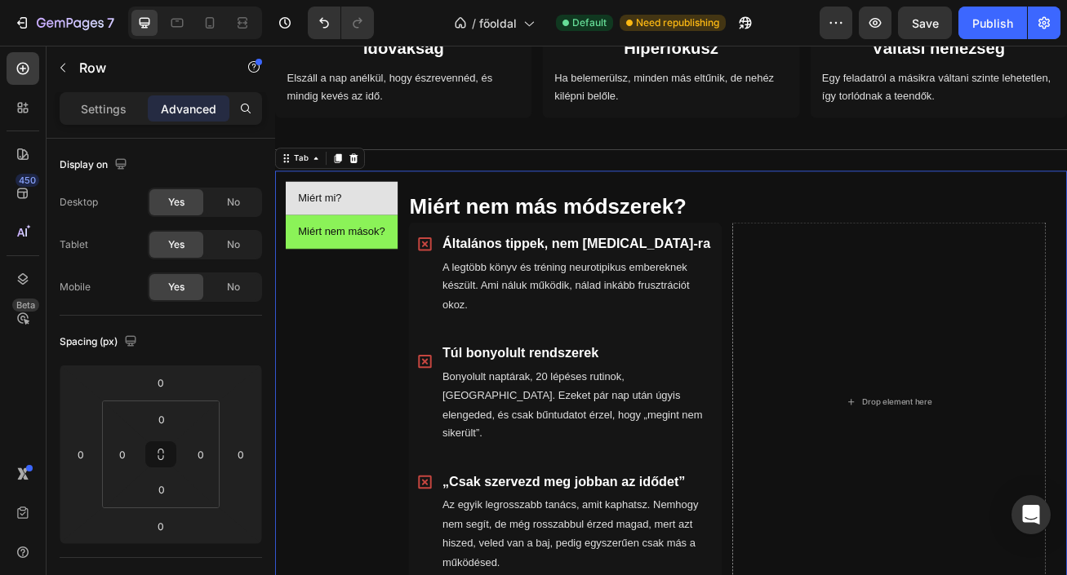
click at [391, 234] on li "Miért mi?" at bounding box center [357, 235] width 139 height 42
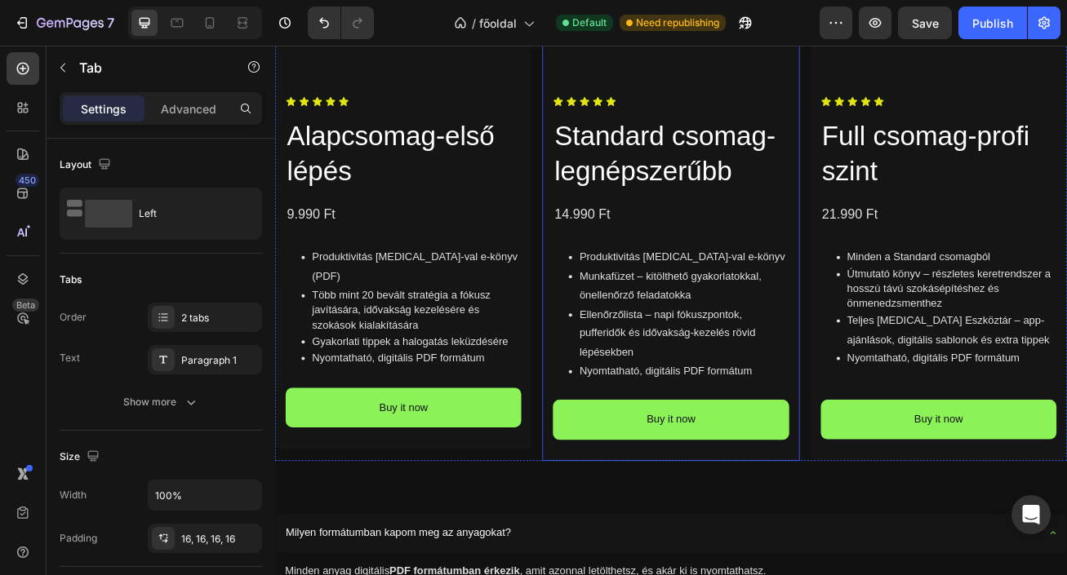
scroll to position [2185, 0]
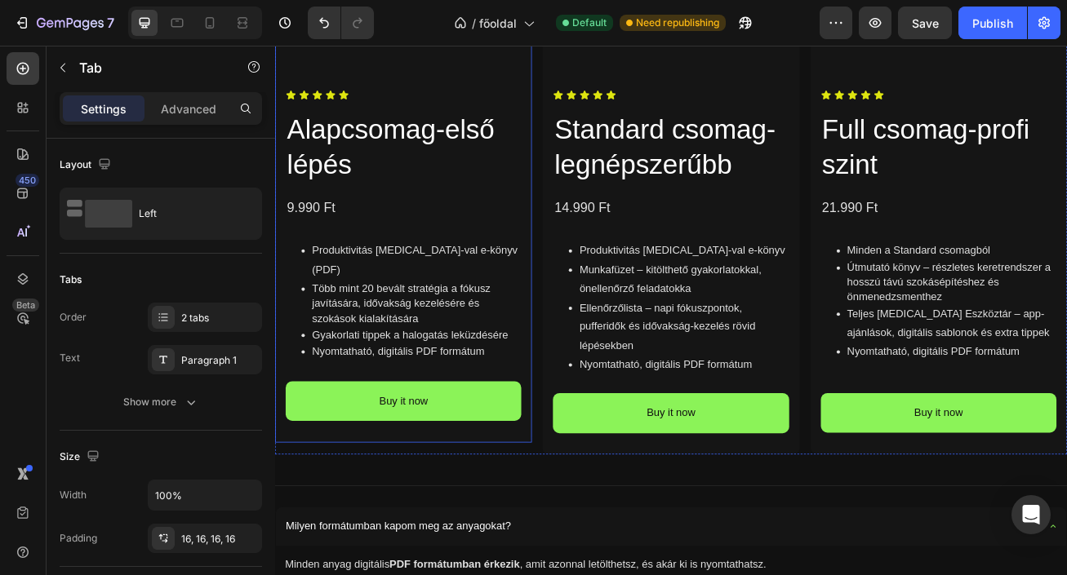
click at [544, 507] on div "Product Images Icon Icon Icon Icon Icon Icon List Alapcsomag-első lépés Product…" at bounding box center [433, 146] width 317 height 781
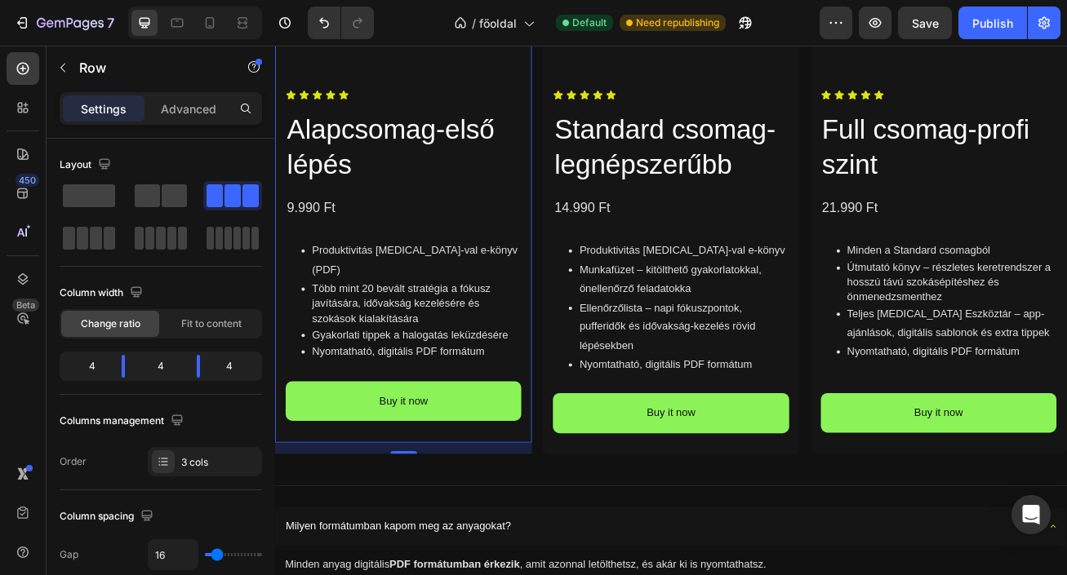
click at [459, 503] on div "Product Images Icon Icon Icon Icon Icon Icon List Alapcsomag-első lépés Product…" at bounding box center [433, 146] width 317 height 781
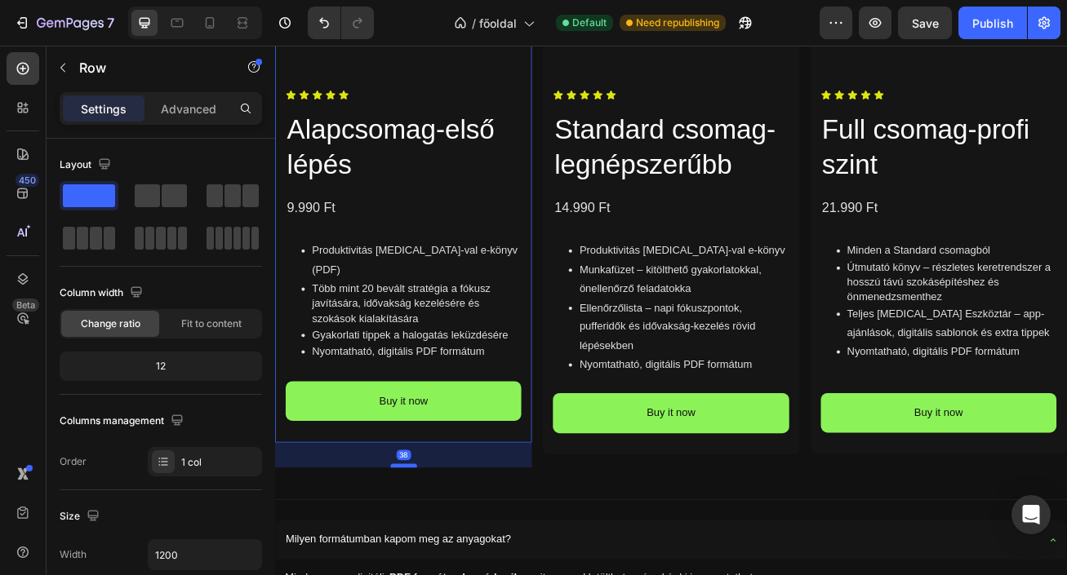
drag, startPoint x: 442, startPoint y: 526, endPoint x: 448, endPoint y: 544, distance: 18.8
click at [448, 563] on div at bounding box center [434, 565] width 33 height 5
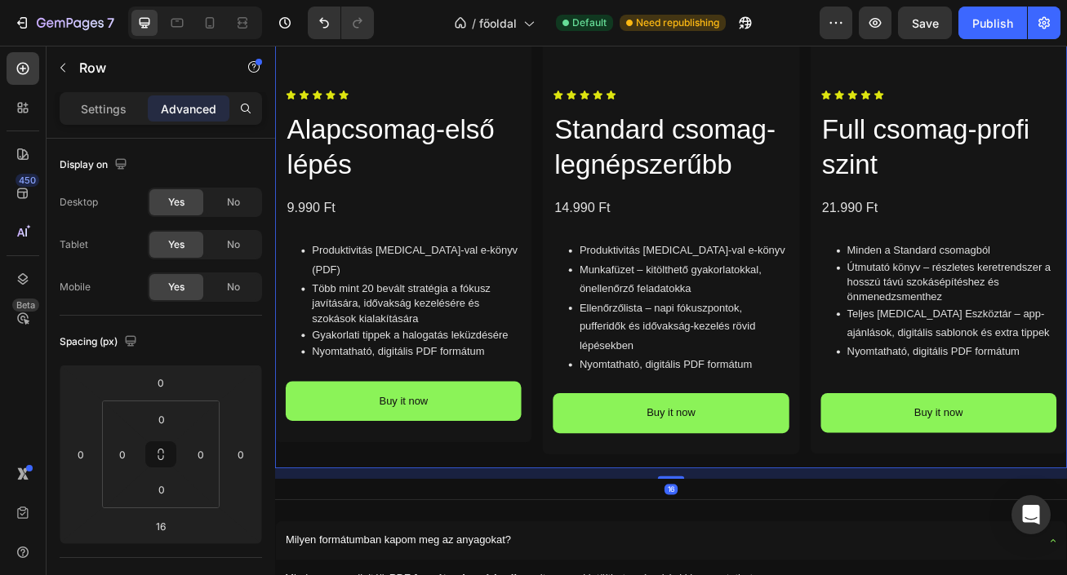
click at [454, 517] on div "Product Images Icon Icon Icon Icon Icon Icon List Alapcsomag-első lépés Product…" at bounding box center [433, 162] width 317 height 813
click at [454, 509] on div "Product Images Icon Icon Icon Icon Icon Icon List Alapcsomag-első lépés Product…" at bounding box center [433, 146] width 317 height 781
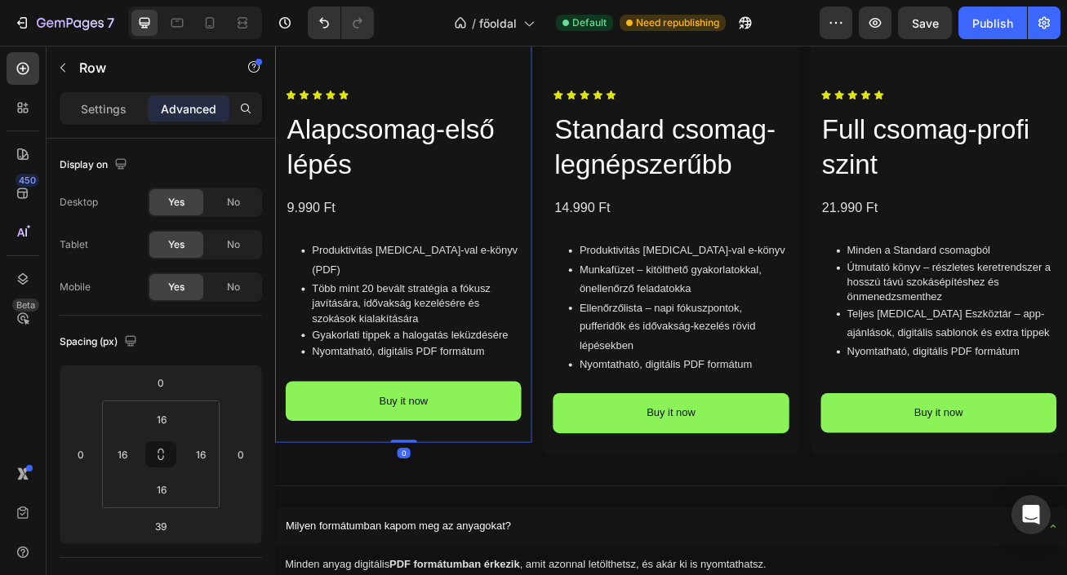
drag, startPoint x: 439, startPoint y: 542, endPoint x: 450, endPoint y: 502, distance: 41.6
click at [450, 502] on div "Product Images Icon Icon Icon Icon Icon Icon List Alapcsomag-első lépés Product…" at bounding box center [433, 146] width 317 height 781
type input "0"
click at [460, 415] on p "Nyomtatható, digitális PDF formátum" at bounding box center [450, 424] width 259 height 18
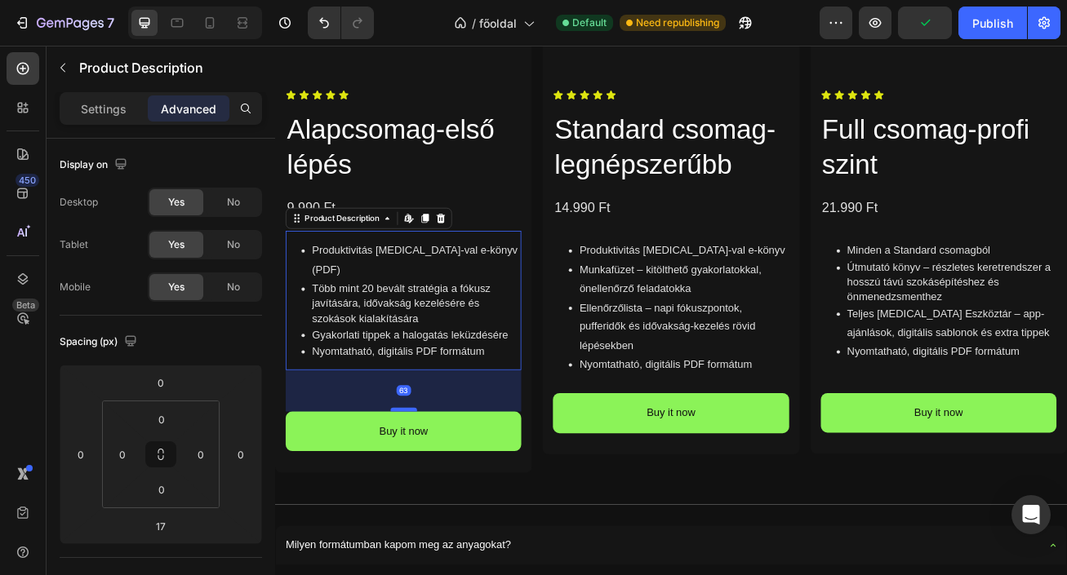
drag, startPoint x: 437, startPoint y: 436, endPoint x: 439, endPoint y: 473, distance: 37.6
click at [439, 494] on div at bounding box center [434, 496] width 33 height 5
type input "63"
click at [251, 21] on div at bounding box center [242, 23] width 26 height 26
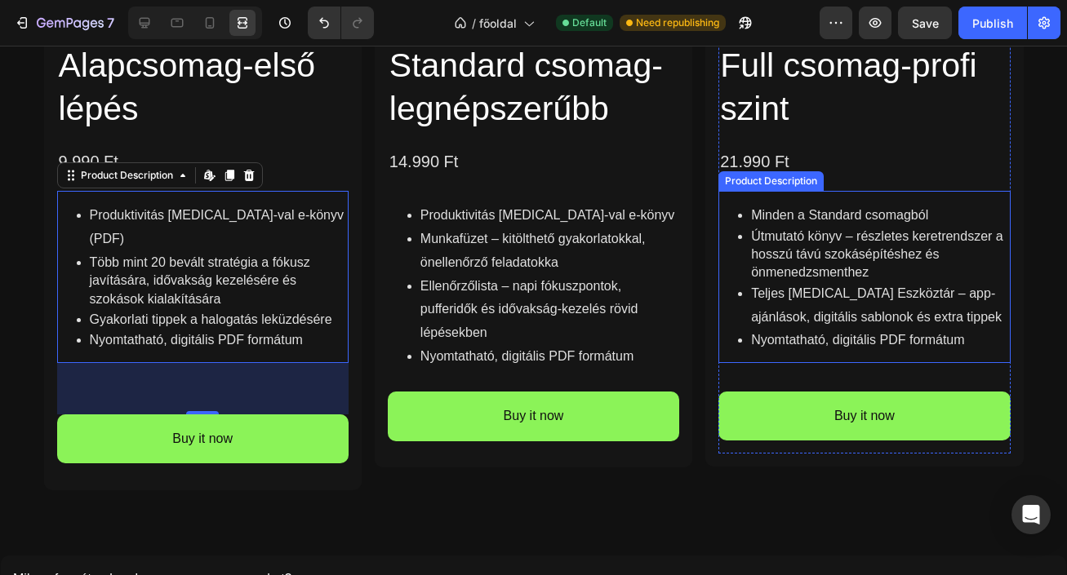
scroll to position [2292, 0]
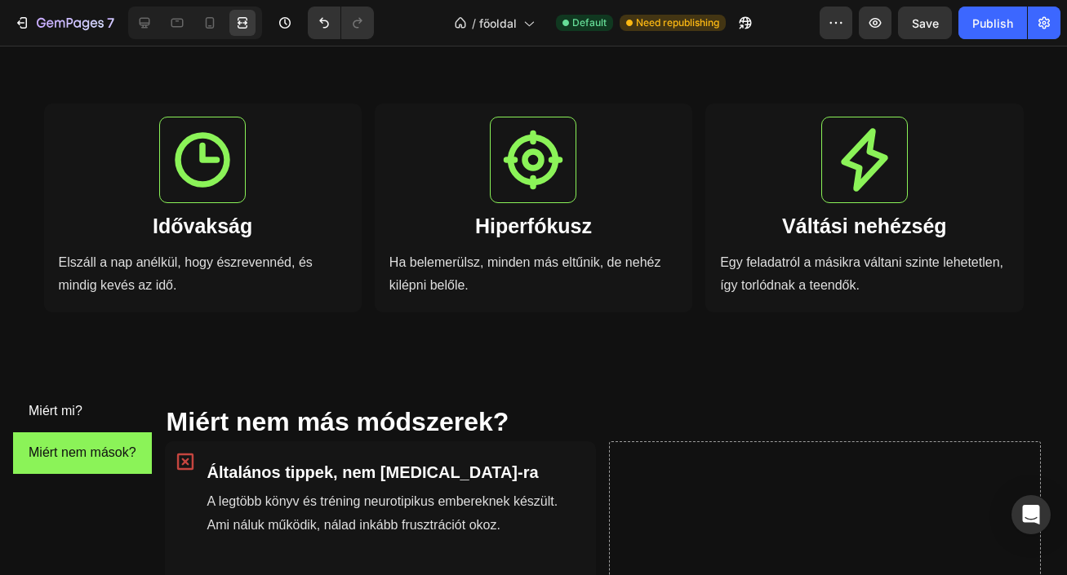
scroll to position [379, 0]
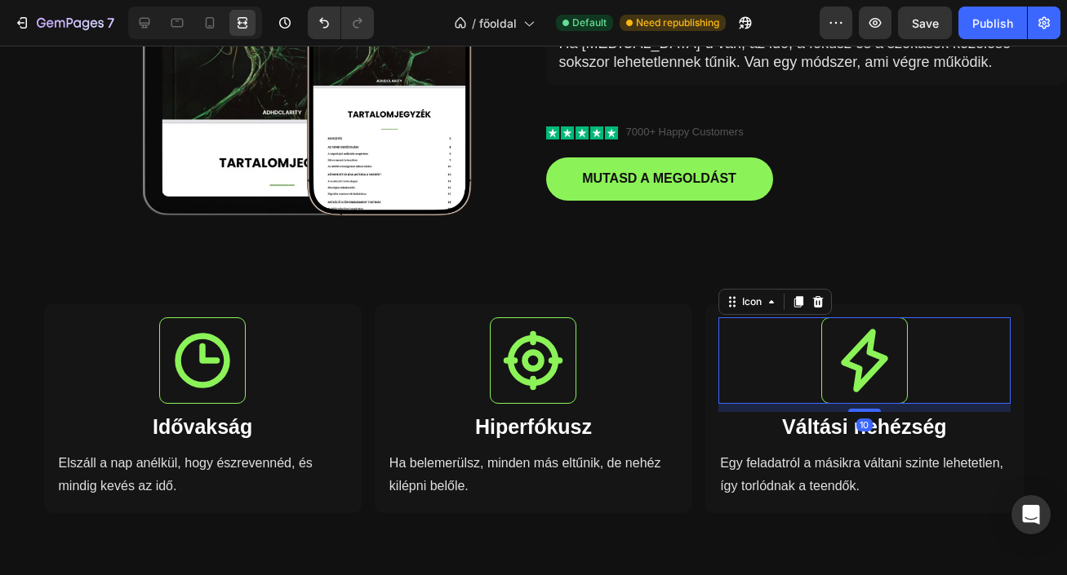
drag, startPoint x: 876, startPoint y: 342, endPoint x: 256, endPoint y: 64, distance: 679.8
click at [876, 342] on icon at bounding box center [864, 360] width 65 height 65
click at [129, 25] on div at bounding box center [195, 23] width 134 height 33
click at [144, 25] on icon at bounding box center [144, 23] width 16 height 16
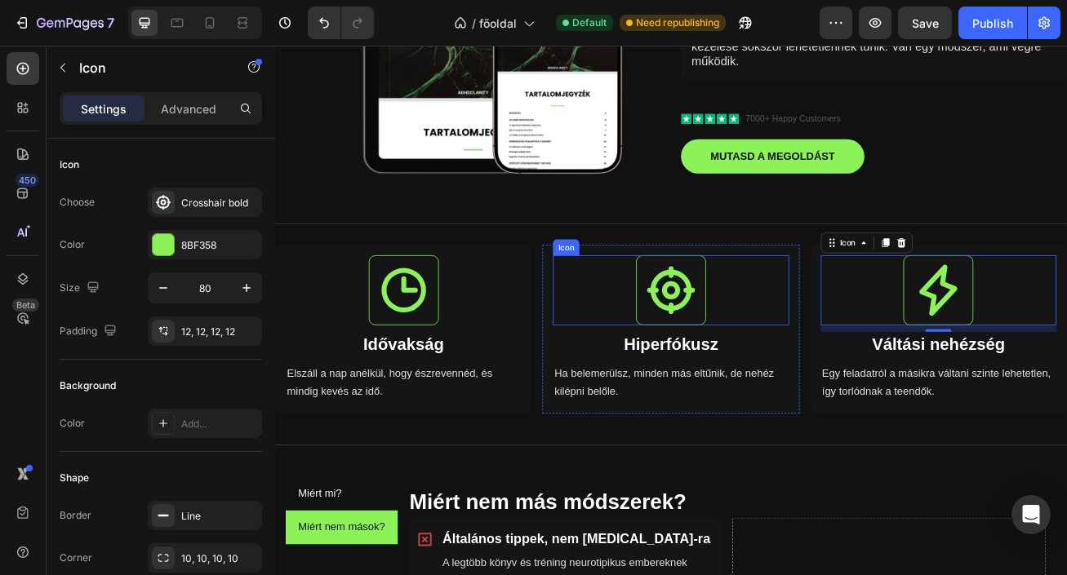
click at [766, 349] on icon at bounding box center [764, 348] width 65 height 65
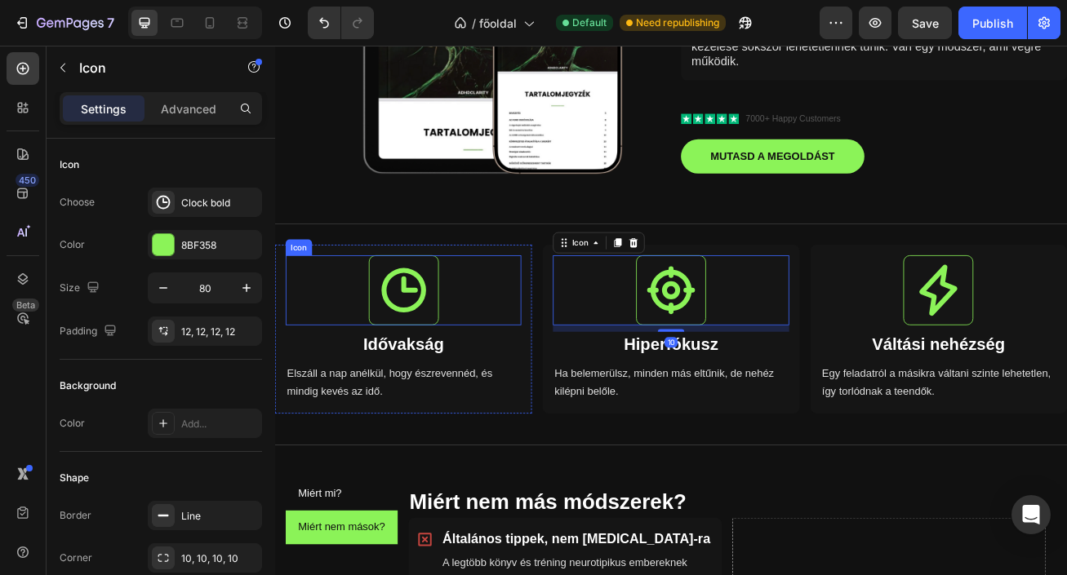
click at [435, 349] on icon at bounding box center [433, 348] width 55 height 55
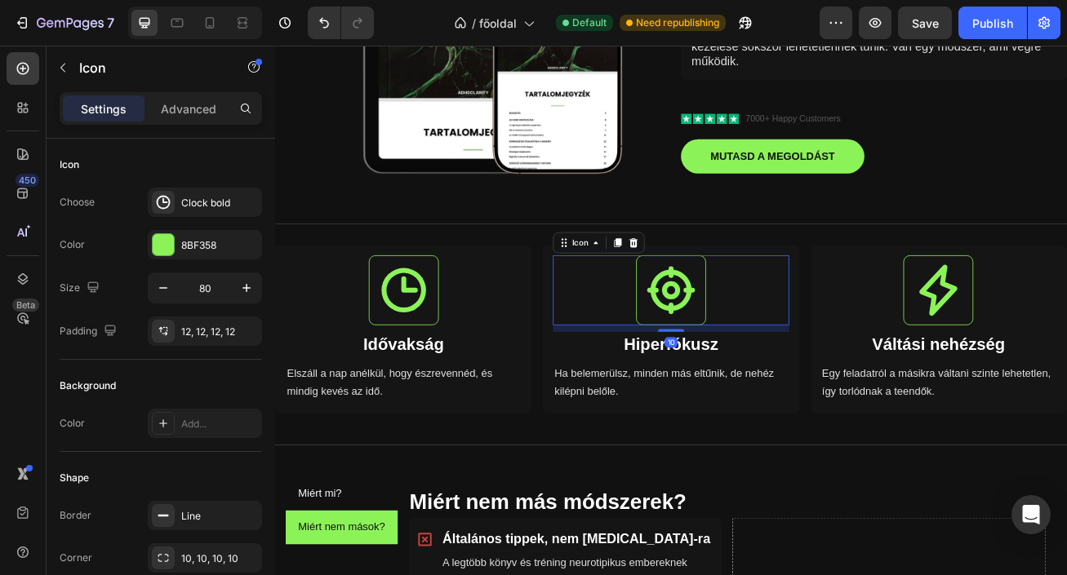
click at [782, 357] on icon at bounding box center [765, 349] width 60 height 60
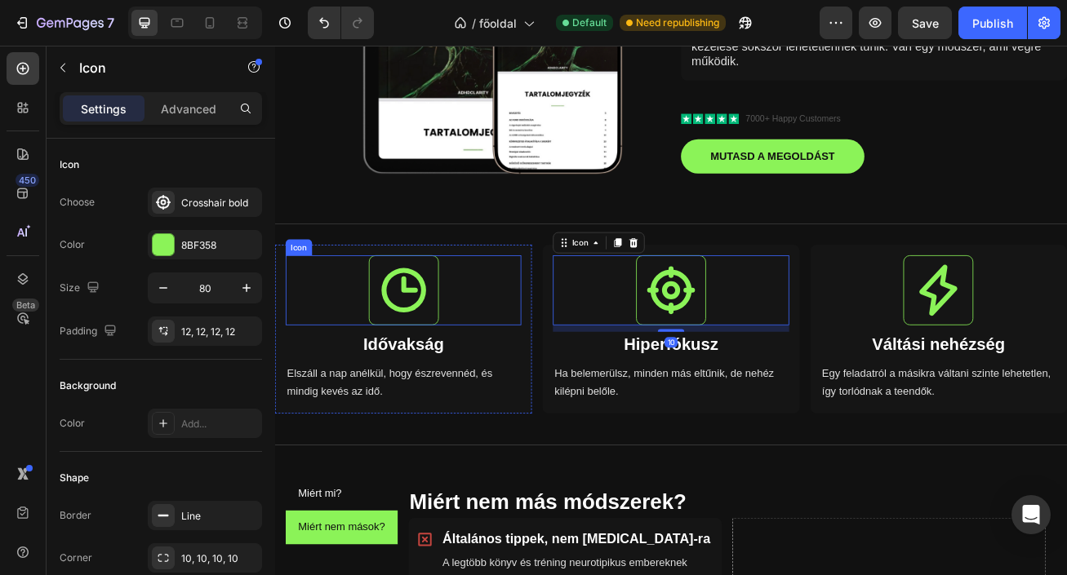
click at [441, 369] on icon at bounding box center [433, 348] width 55 height 55
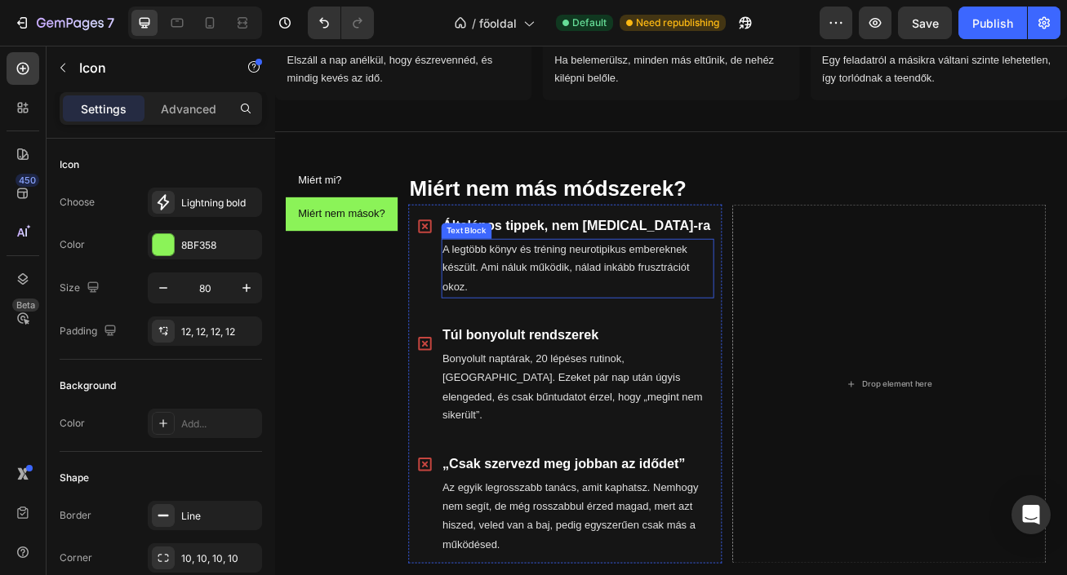
scroll to position [805, 0]
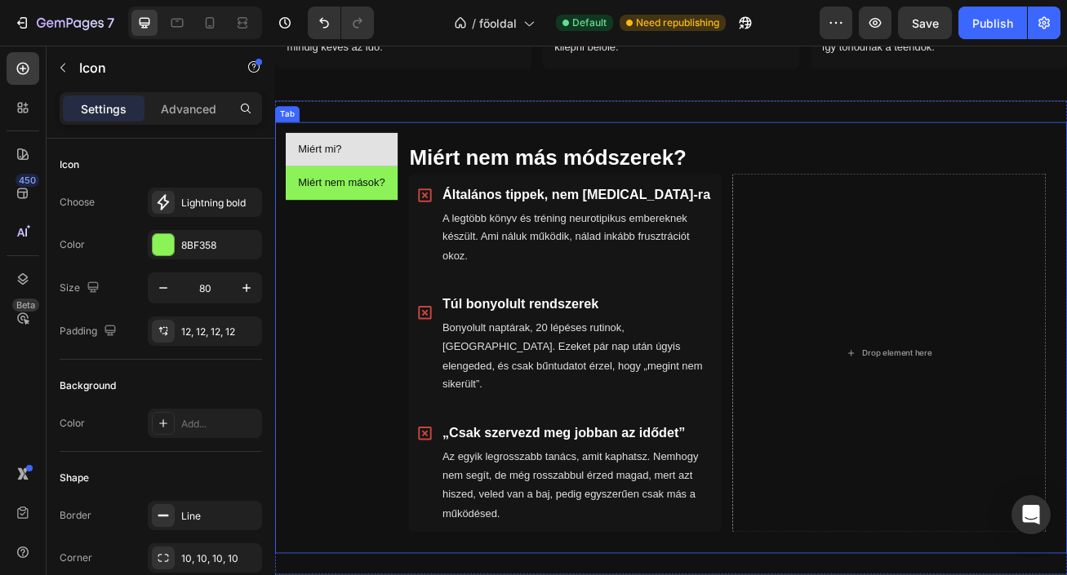
click at [375, 168] on li "Miért mi?" at bounding box center [357, 174] width 139 height 42
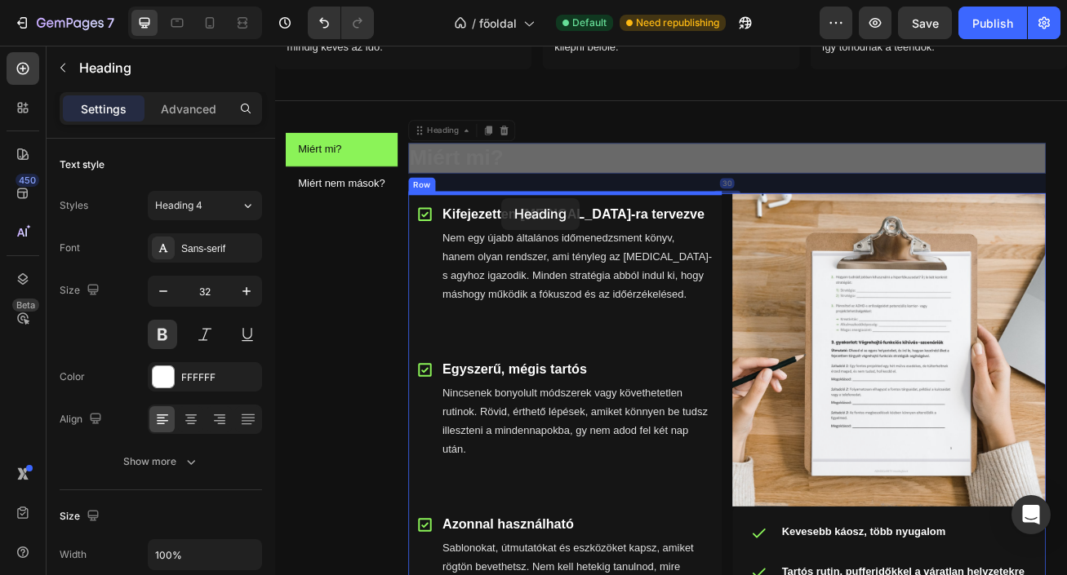
drag, startPoint x: 549, startPoint y: 181, endPoint x: 555, endPoint y: 234, distance: 53.4
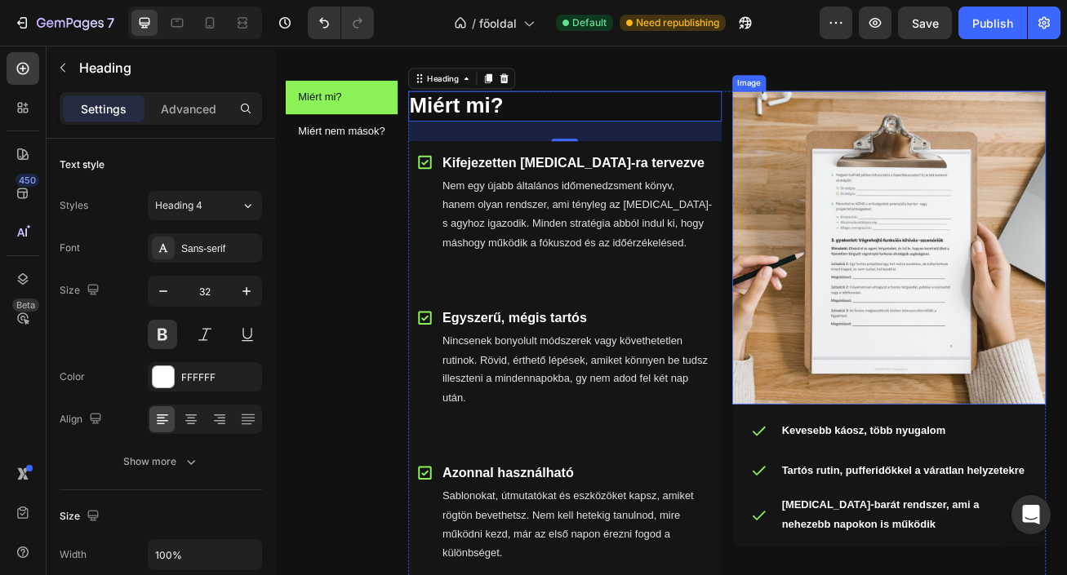
scroll to position [840, 0]
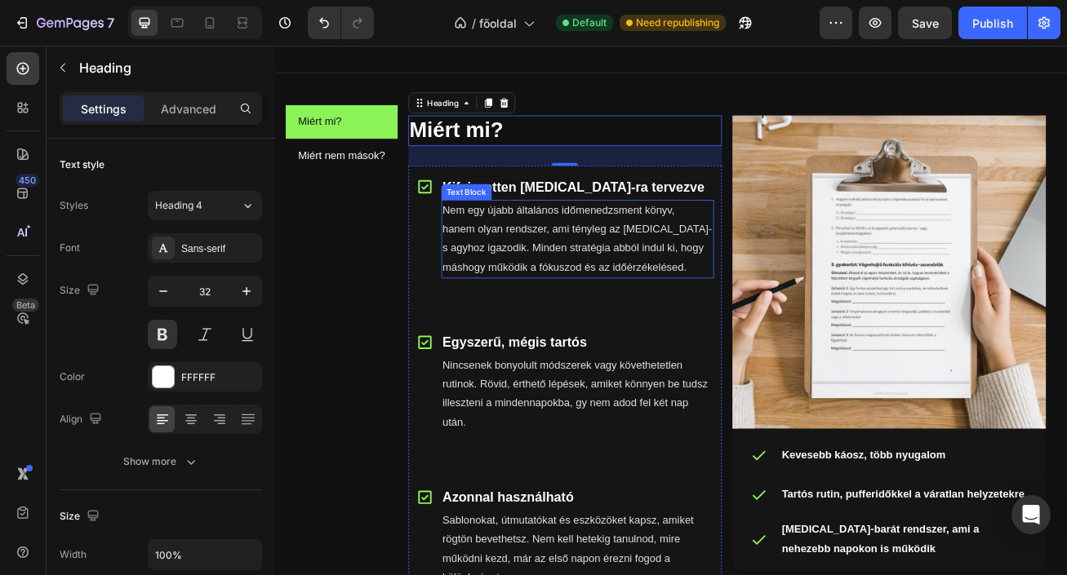
click at [621, 309] on p "Nem egy újabb általános időmenedzsment könyv, hanem olyan rendszer, ami tényleg…" at bounding box center [649, 285] width 334 height 94
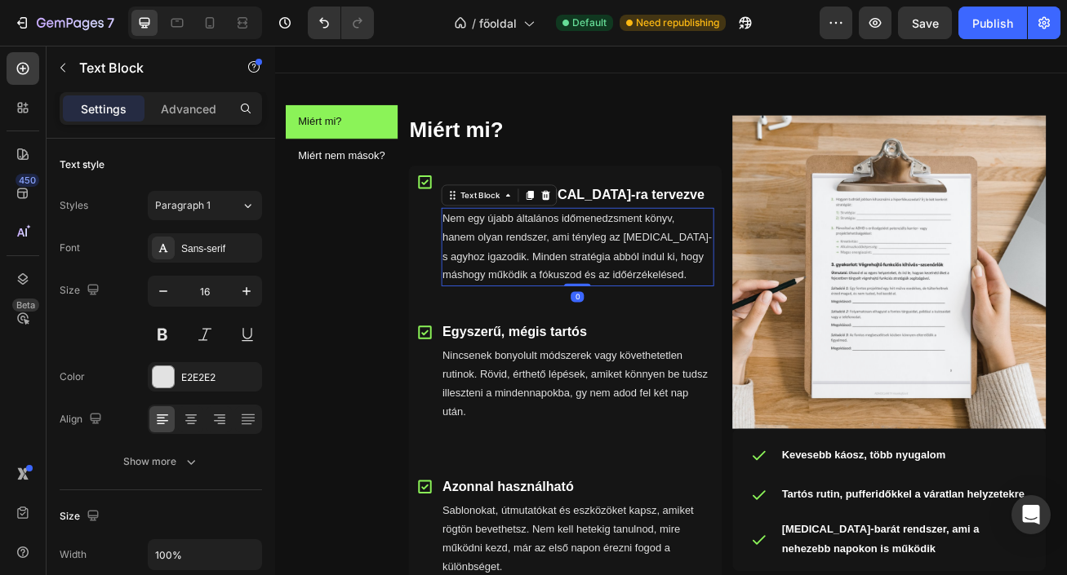
drag, startPoint x: 654, startPoint y: 363, endPoint x: 659, endPoint y: 328, distance: 35.4
click at [659, 328] on div "Nem egy újabb általános időmenedzsment könyv, hanem olyan rendszer, ami tényleg…" at bounding box center [649, 294] width 337 height 97
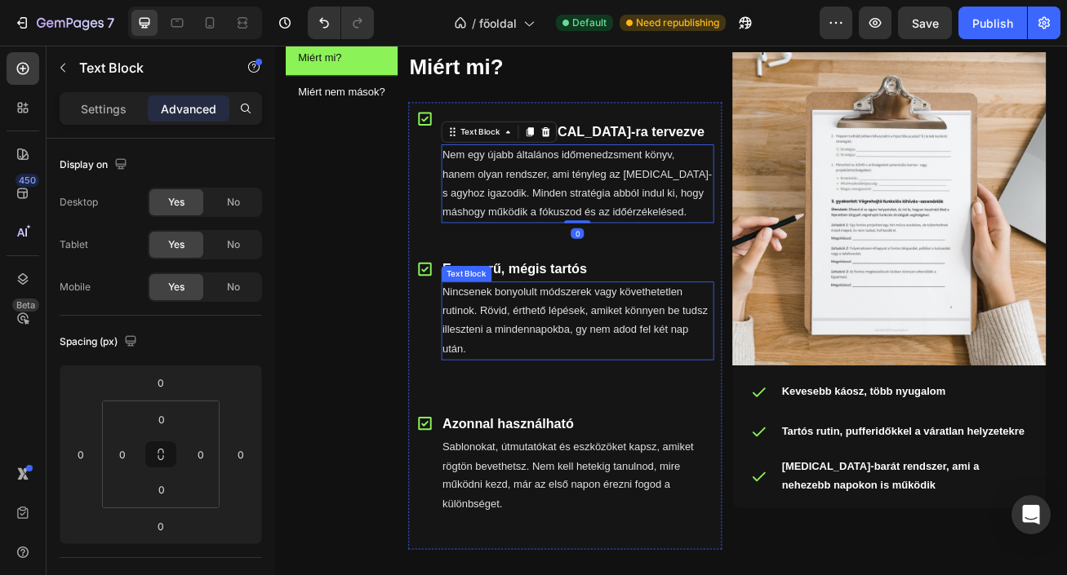
scroll to position [924, 0]
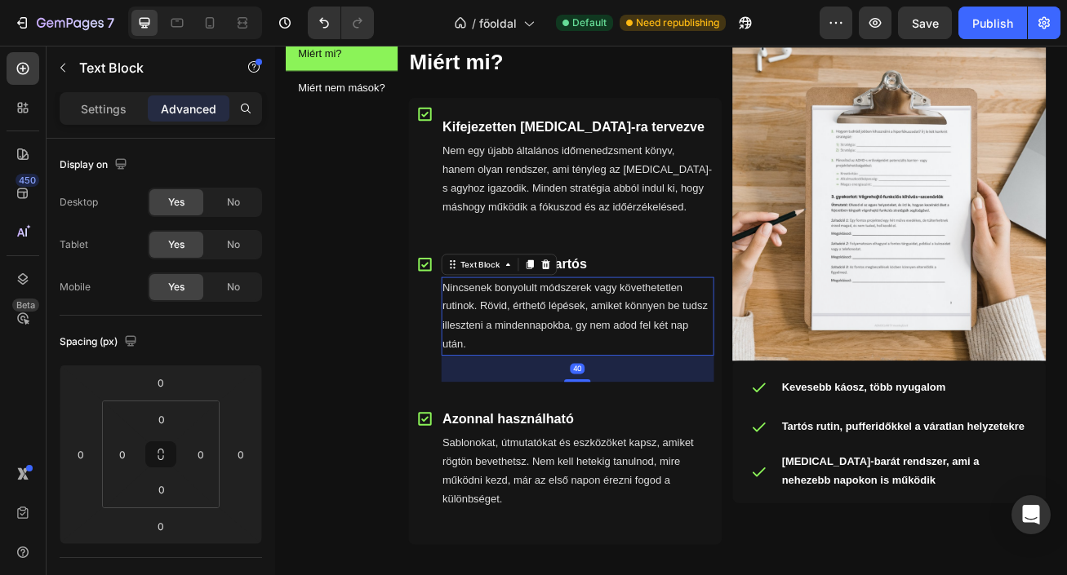
click at [659, 417] on p "Nincsenek bonyolult módszerek vagy követhetetlen rutinok. Rövid, érthető lépése…" at bounding box center [649, 381] width 334 height 94
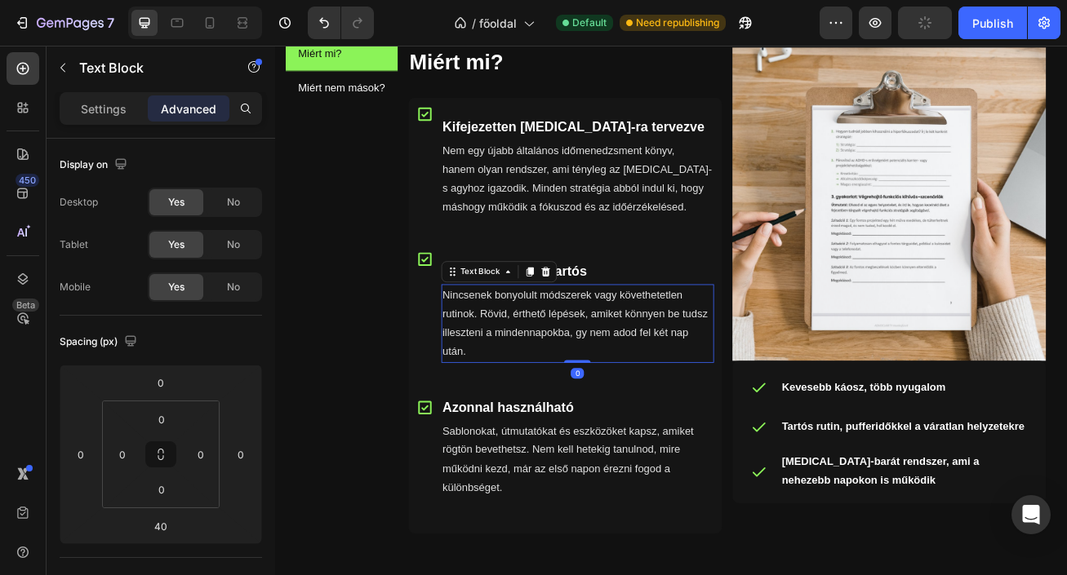
drag, startPoint x: 654, startPoint y: 458, endPoint x: 658, endPoint y: 419, distance: 39.3
click at [658, 419] on div "Nincsenek bonyolult módszerek vagy követhetetlen rutinok. Rövid, érthető lépése…" at bounding box center [649, 389] width 337 height 97
type input "0"
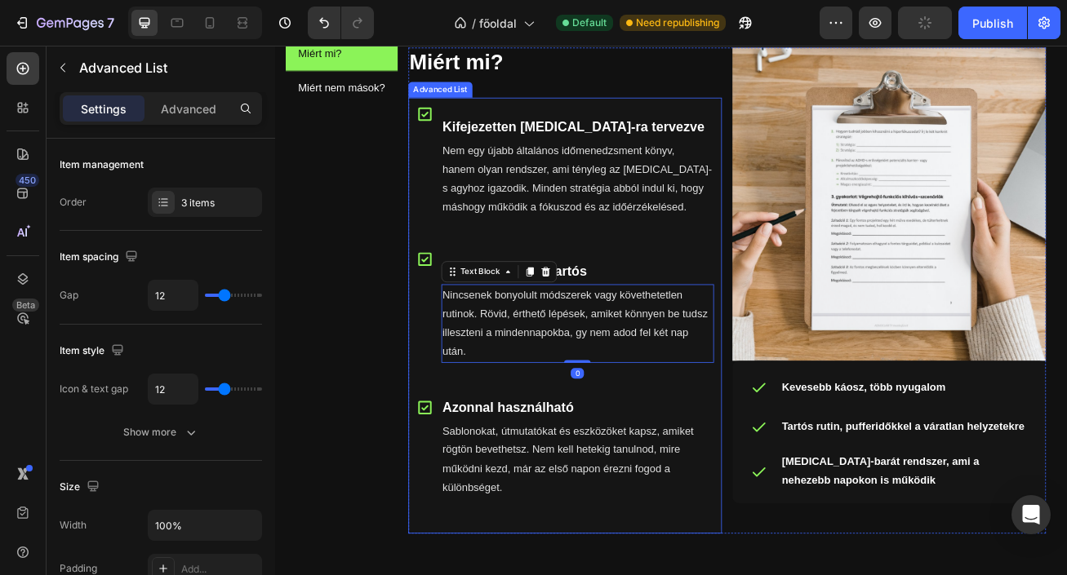
click at [672, 575] on div "Azonnal használható Text Block Sablonokat, útmutatókat és eszközöket kapsz, ami…" at bounding box center [649, 558] width 337 height 162
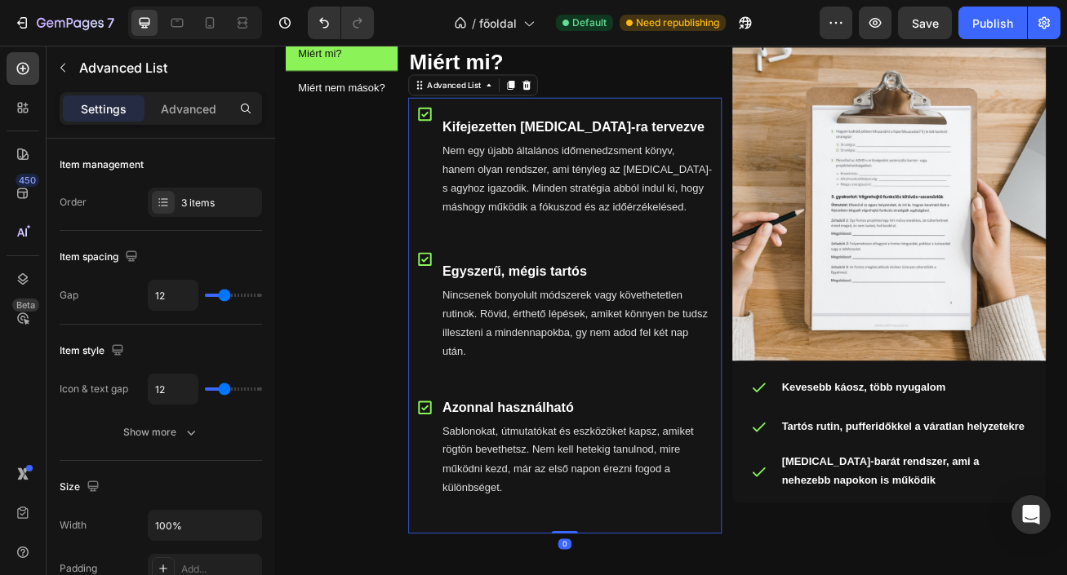
drag, startPoint x: 633, startPoint y: 646, endPoint x: 637, endPoint y: 592, distance: 53.2
click at [637, 575] on div "Icon Kifejezetten ADHD-ra tervezve Text Block Nem egy újabb általános időmenedz…" at bounding box center [634, 379] width 388 height 539
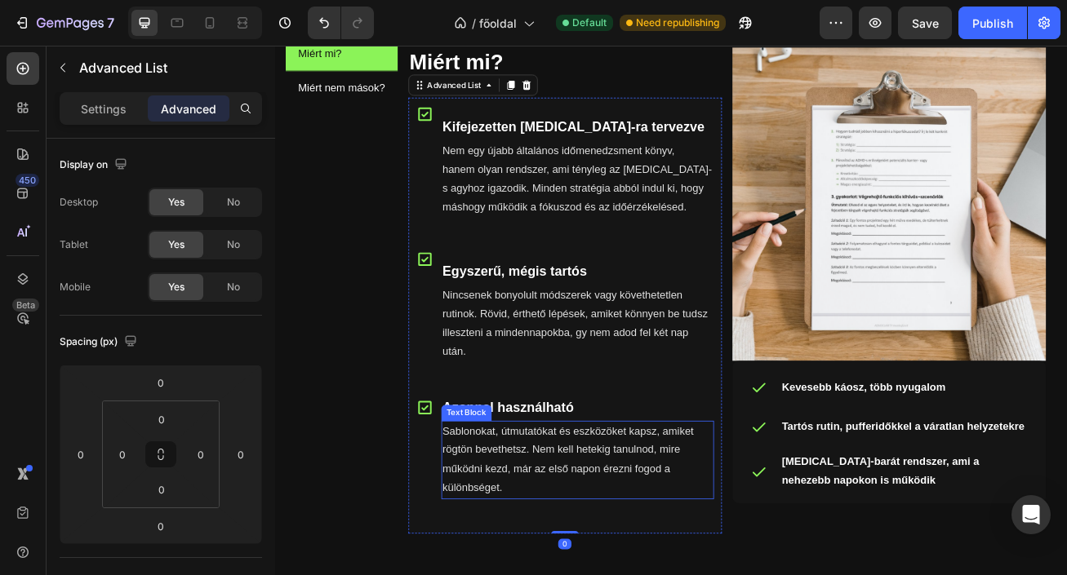
click at [628, 560] on p "Sablonokat, útmutatókat és eszközöket kapsz, amiket rögtön bevethetsz. Nem kell…" at bounding box center [649, 559] width 334 height 94
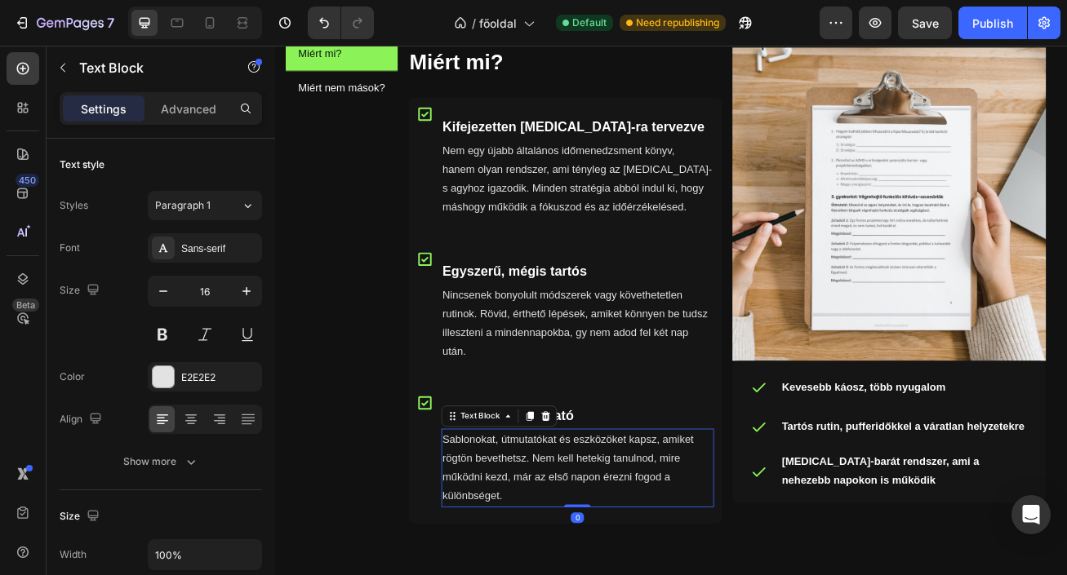
drag, startPoint x: 650, startPoint y: 637, endPoint x: 650, endPoint y: 590, distance: 47.3
click at [650, 575] on div "Sablonokat, útmutatókat és eszközöket kapsz, amiket rögtön bevethetsz. Nem kell…" at bounding box center [649, 568] width 337 height 97
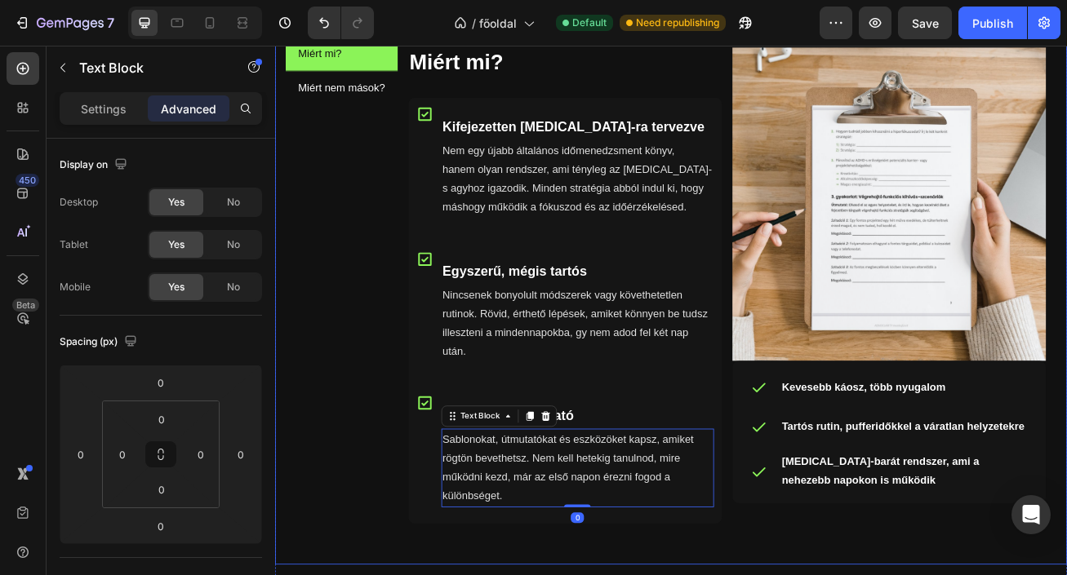
click at [857, 575] on div "Miért mi? Heading Icon Kifejezetten ADHD-ra tervezve Text Block Nem egy újabb á…" at bounding box center [834, 355] width 788 height 614
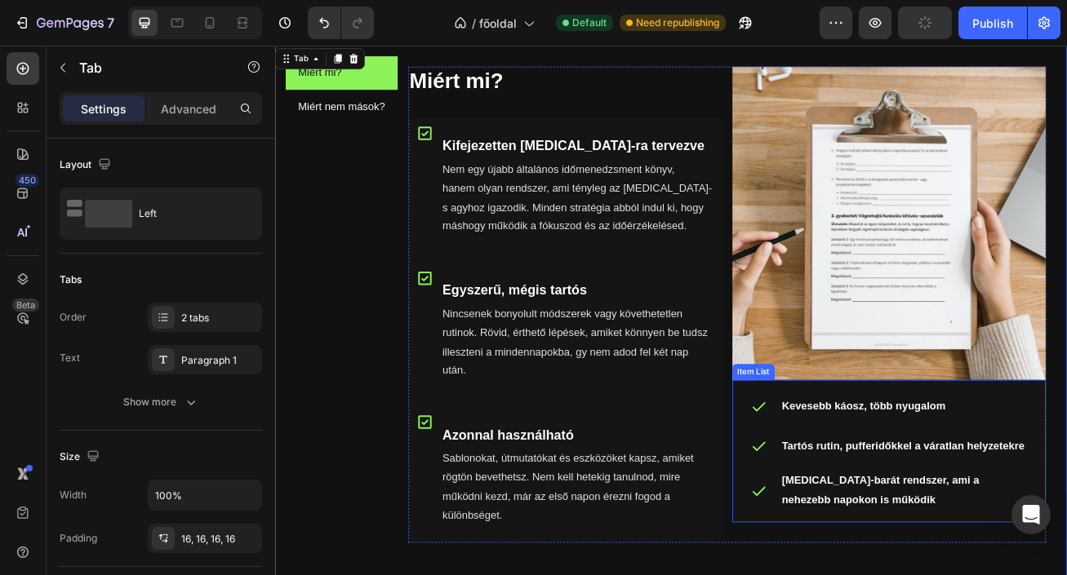
scroll to position [953, 0]
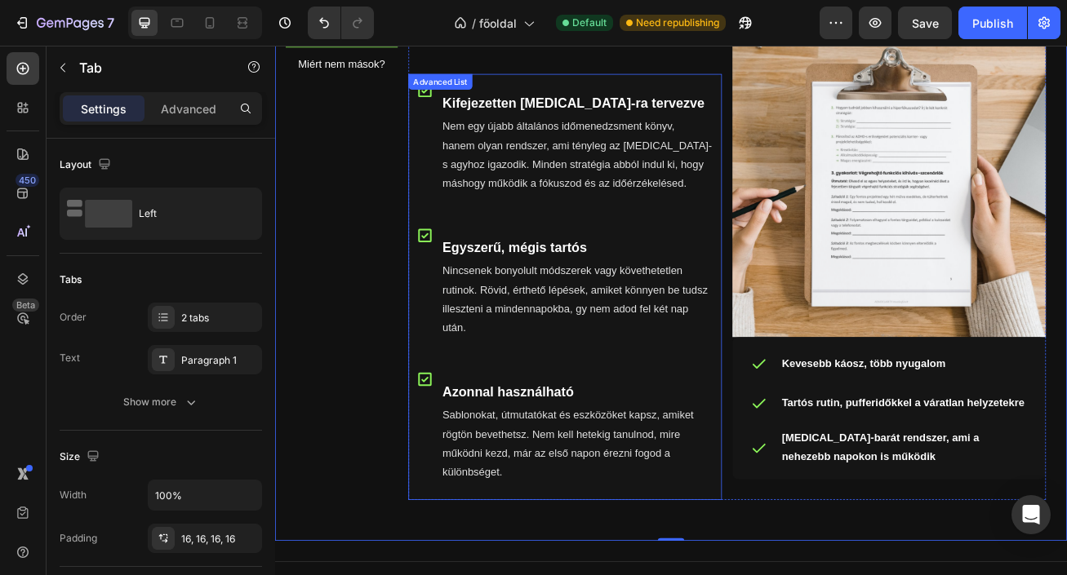
click at [459, 210] on div "Icon" at bounding box center [460, 166] width 21 height 150
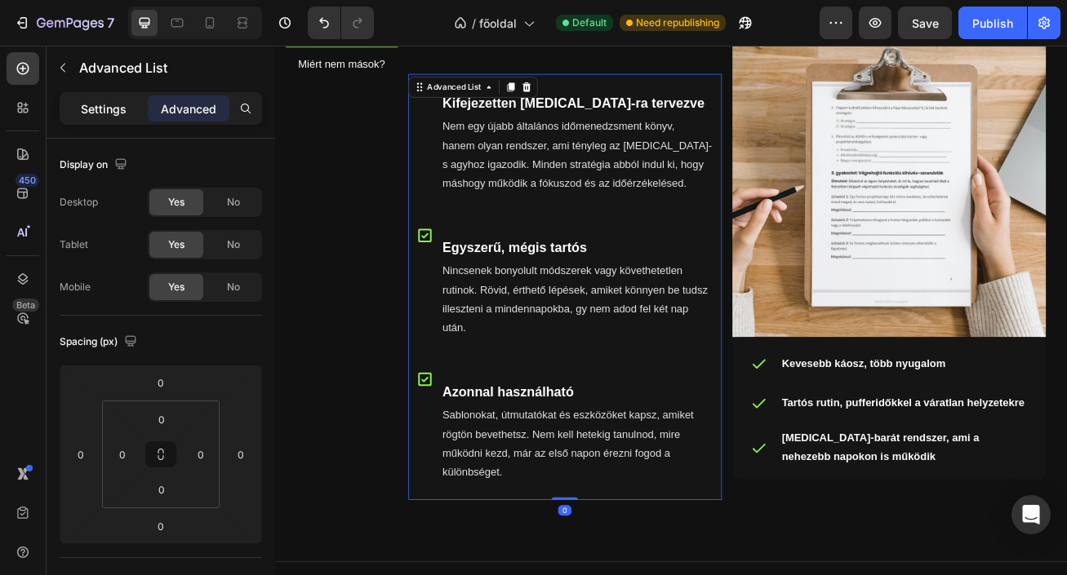
click at [109, 110] on p "Settings" at bounding box center [104, 108] width 46 height 17
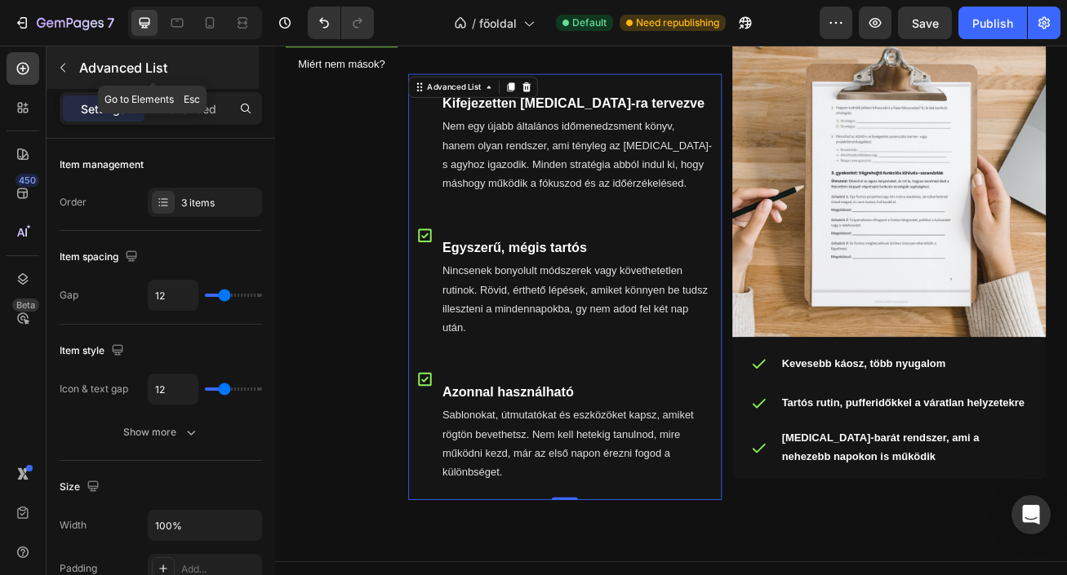
click at [61, 61] on icon "button" at bounding box center [62, 67] width 13 height 13
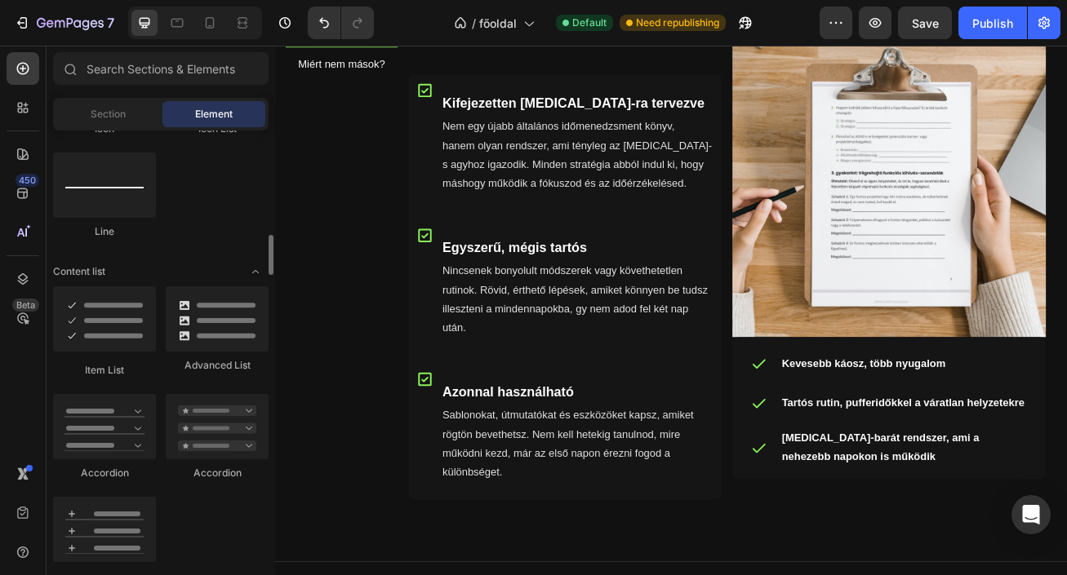
scroll to position [1168, 0]
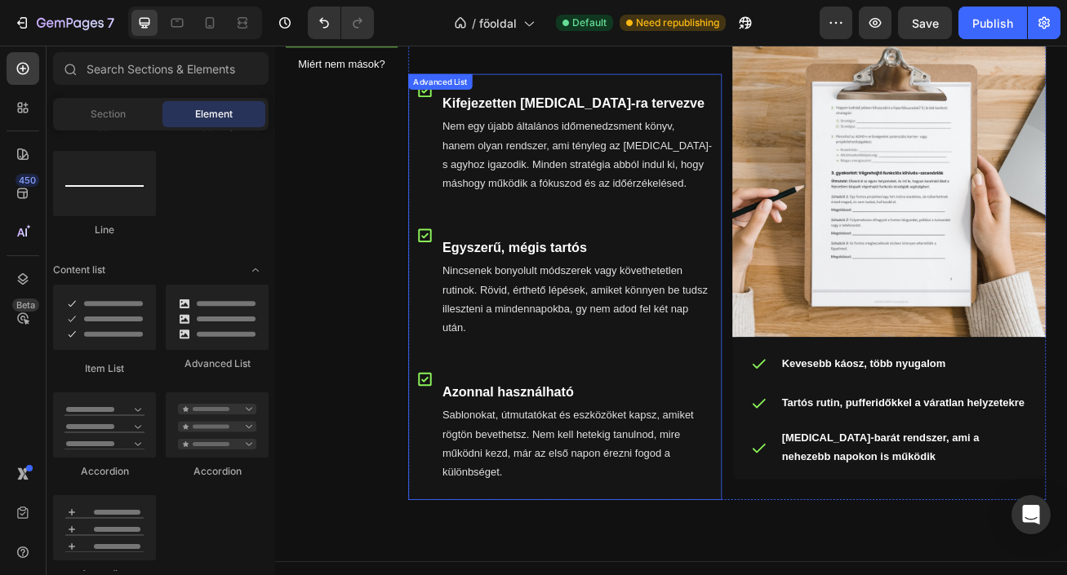
click at [579, 92] on li "Icon Kifejezetten ADHD-ra tervezve Text Block Nem egy újabb általános időmenedz…" at bounding box center [634, 166] width 388 height 170
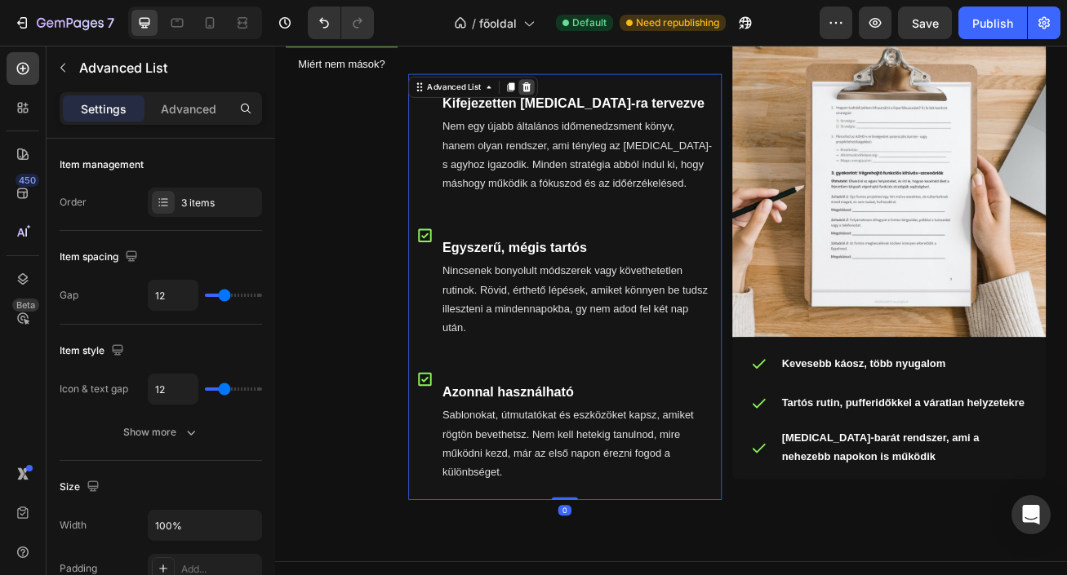
click at [589, 98] on icon at bounding box center [585, 96] width 11 height 11
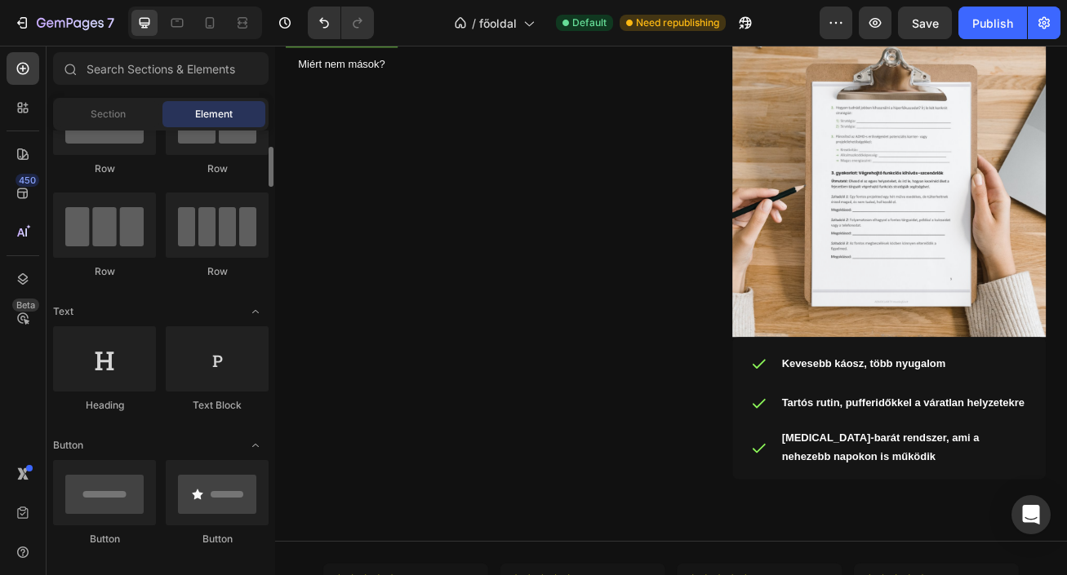
scroll to position [86, 0]
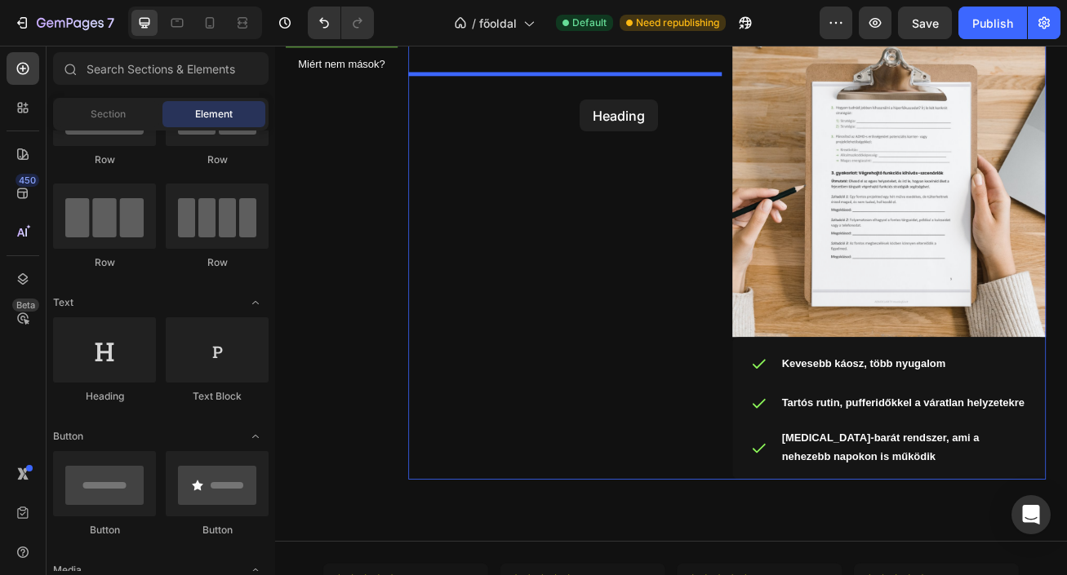
drag, startPoint x: 381, startPoint y: 403, endPoint x: 654, endPoint y: 109, distance: 401.3
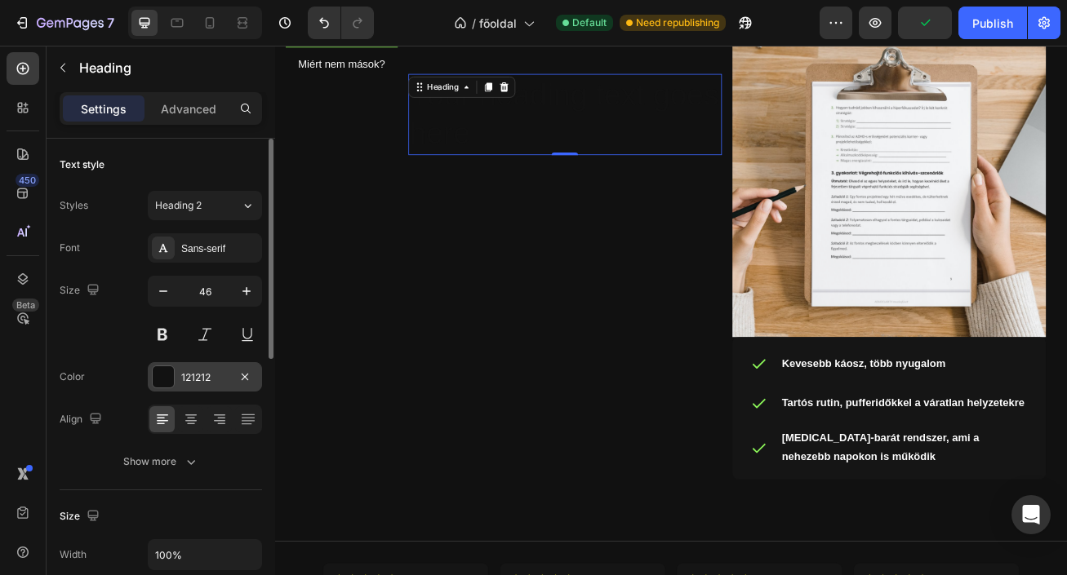
click at [215, 384] on div "121212" at bounding box center [204, 377] width 47 height 15
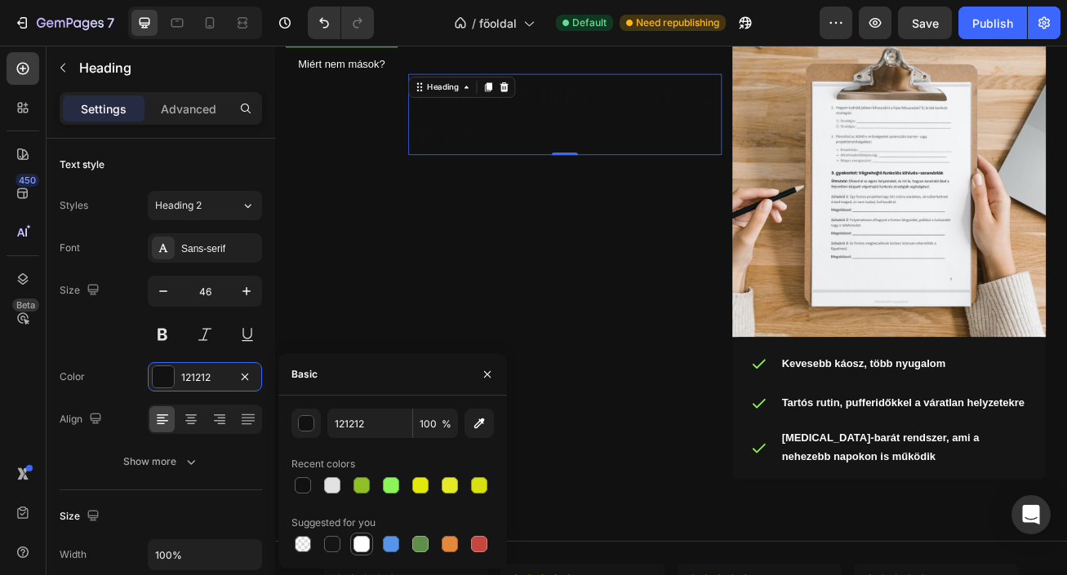
click at [360, 555] on div at bounding box center [361, 544] width 23 height 23
type input "FFFFFF"
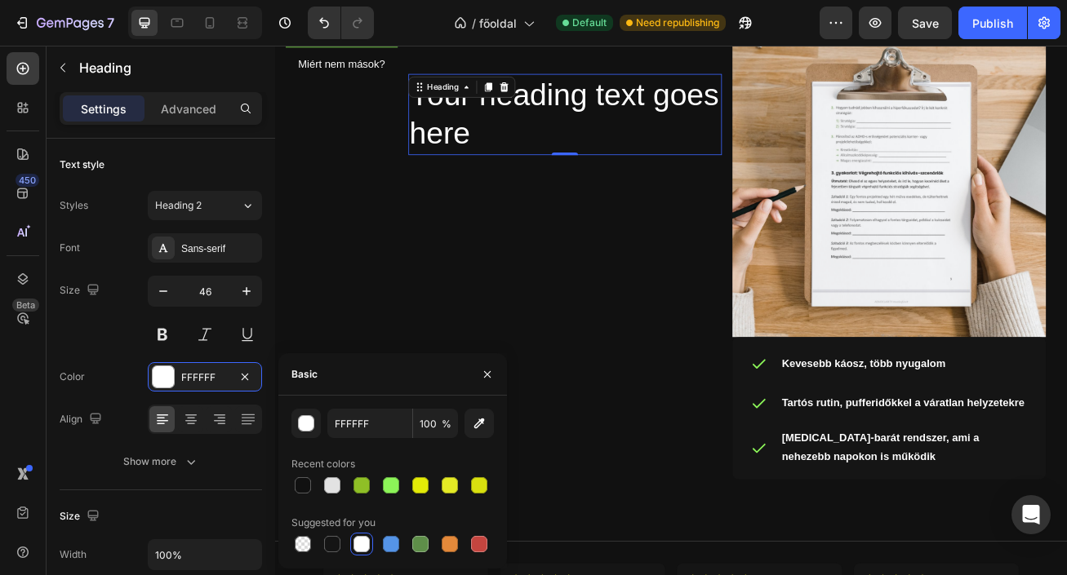
click at [530, 149] on h2 "Your heading text goes here" at bounding box center [634, 131] width 388 height 101
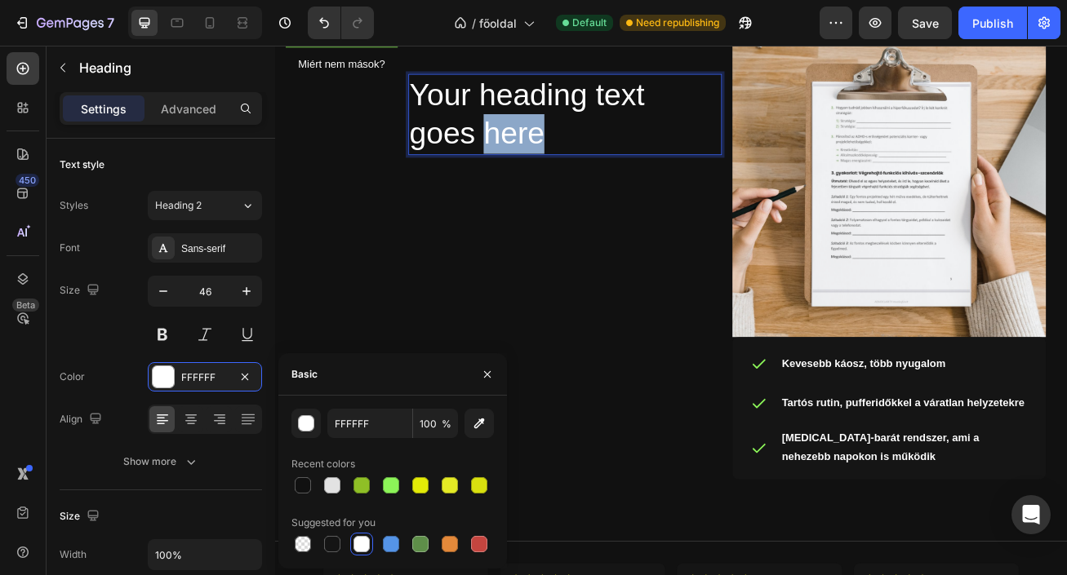
click at [530, 149] on p "Your heading text goes here" at bounding box center [633, 131] width 384 height 98
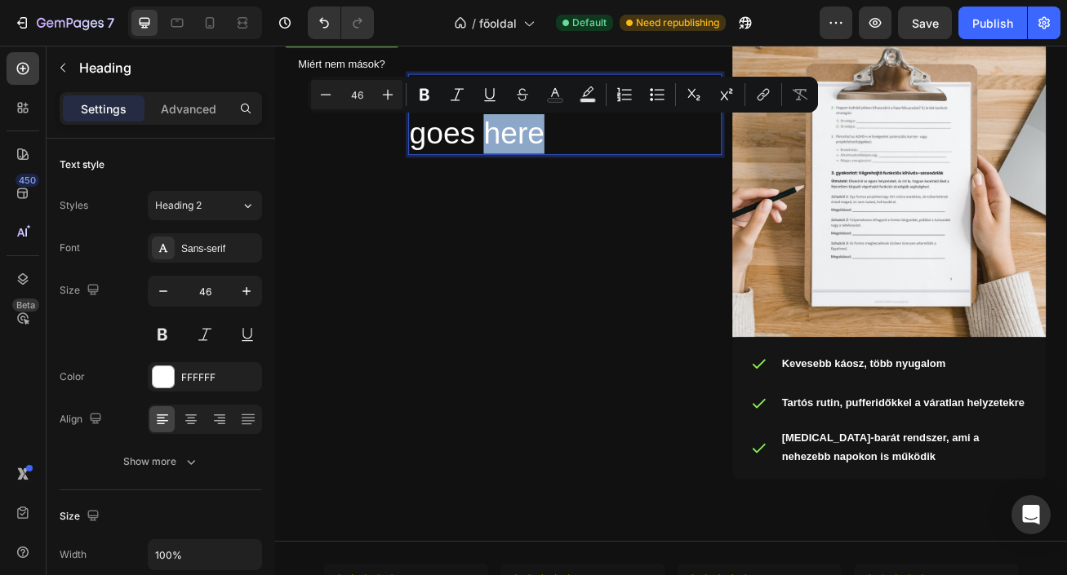
click at [614, 149] on p "Your heading text goes here" at bounding box center [633, 131] width 384 height 98
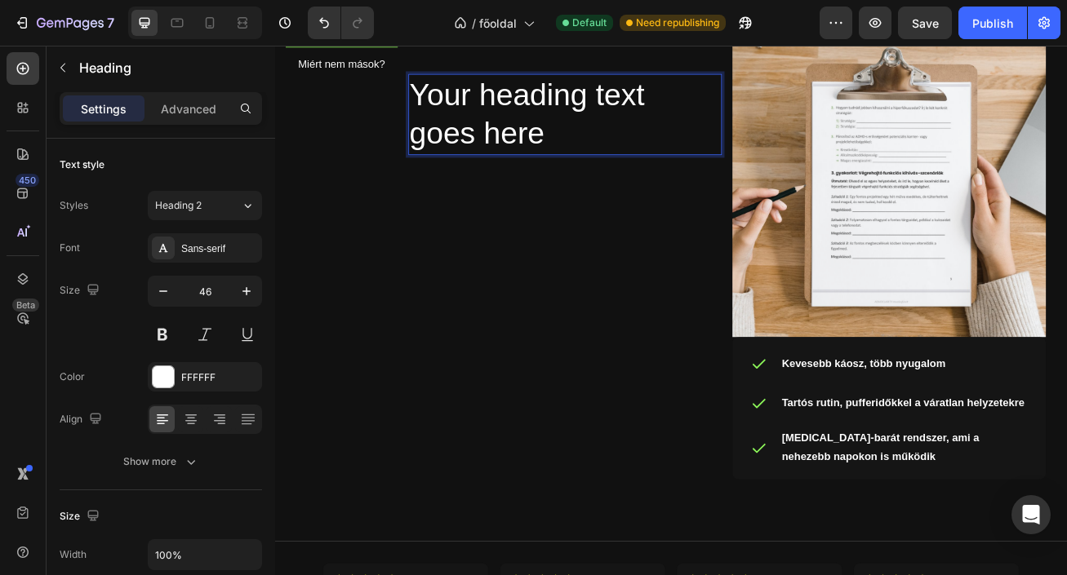
click at [614, 149] on p "Your heading text goes here" at bounding box center [633, 131] width 384 height 98
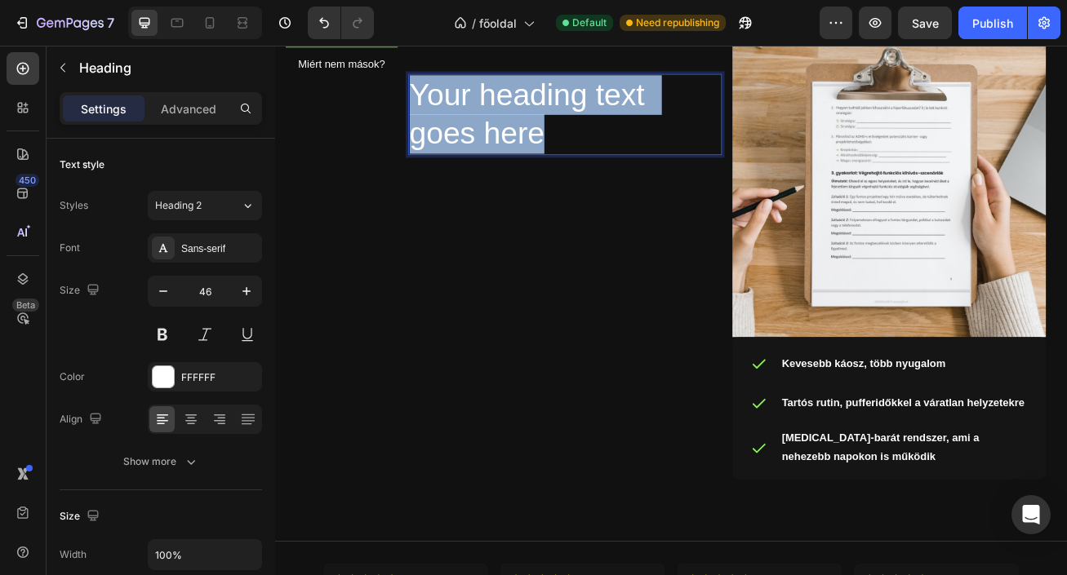
click at [614, 149] on p "Your heading text goes here" at bounding box center [633, 131] width 384 height 98
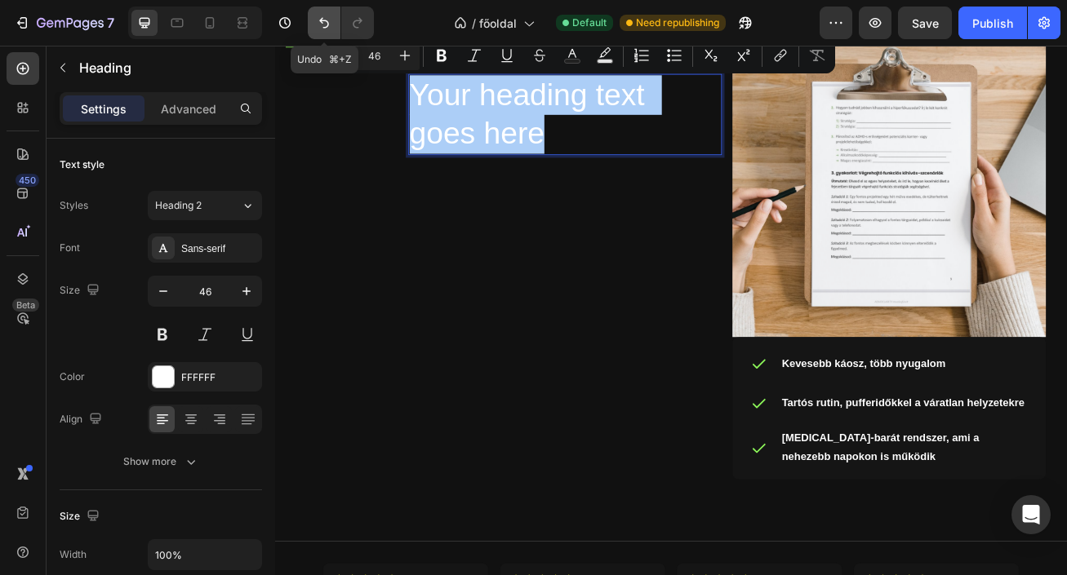
click at [326, 26] on icon "Undo/Redo" at bounding box center [324, 23] width 16 height 16
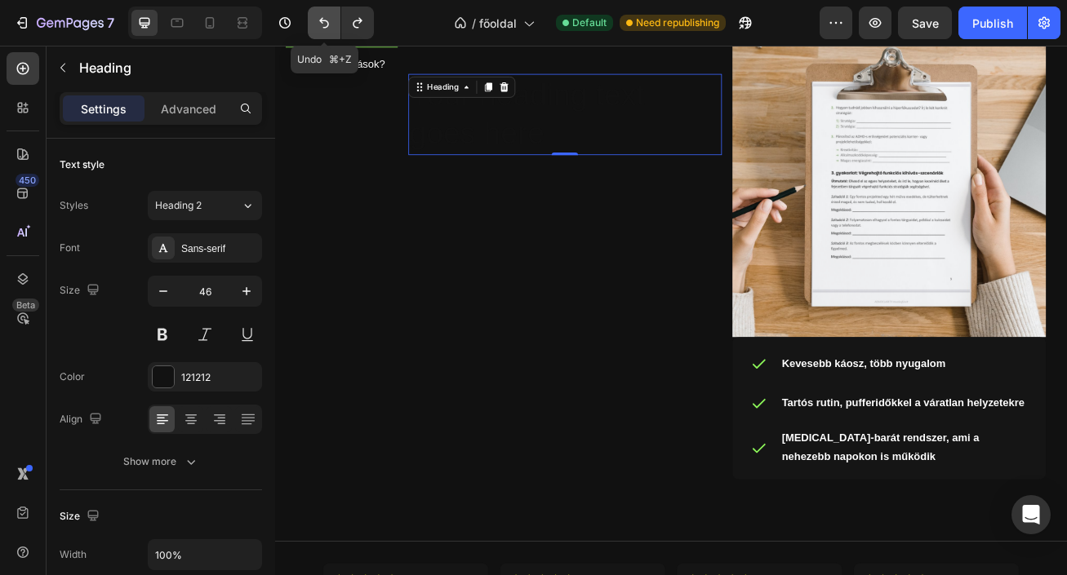
click at [326, 26] on icon "Undo/Redo" at bounding box center [324, 23] width 16 height 16
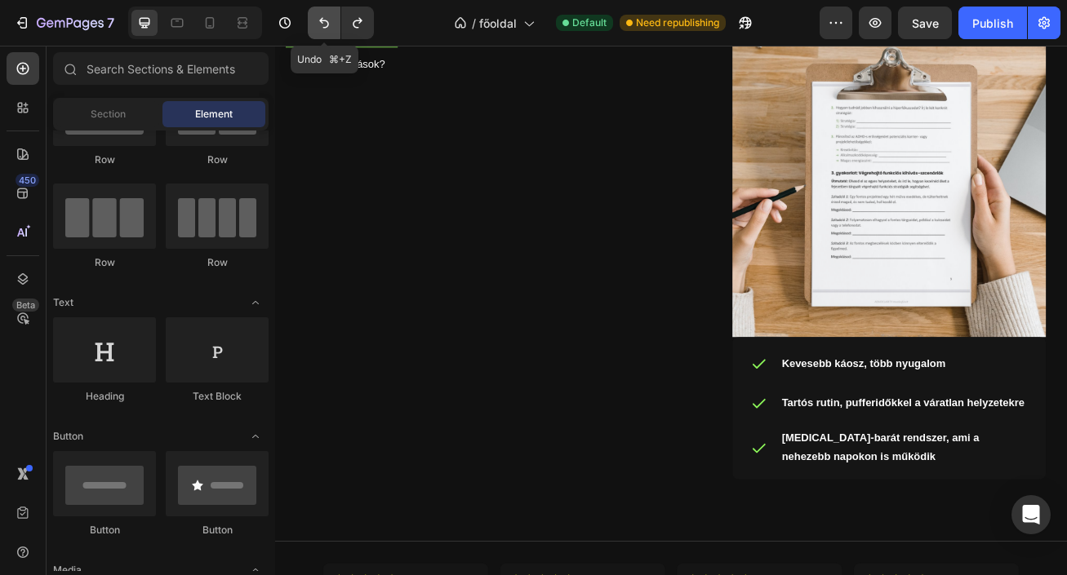
click at [325, 26] on icon "Undo/Redo" at bounding box center [324, 23] width 16 height 16
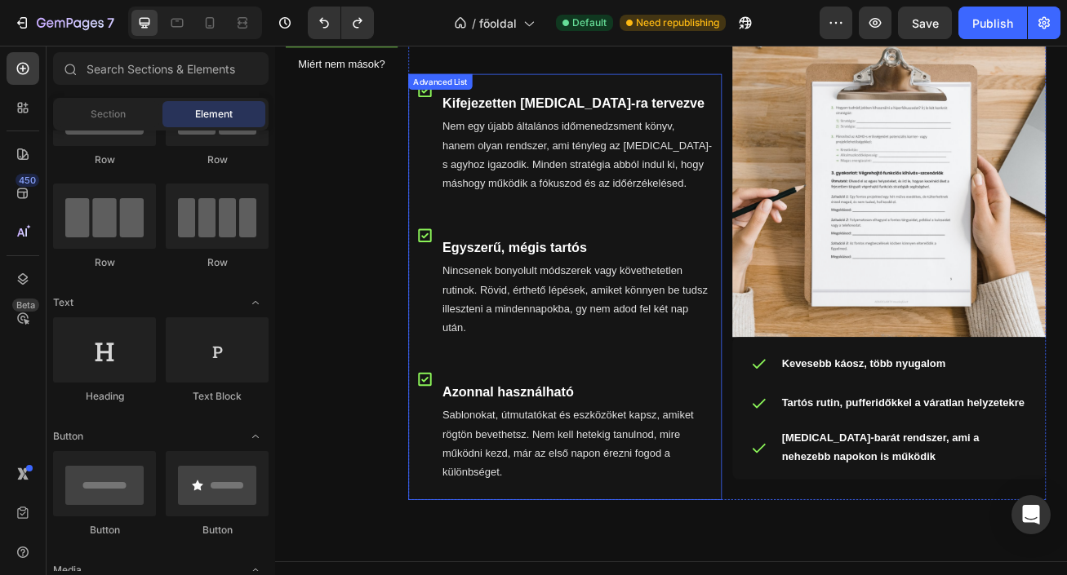
click at [470, 175] on div "Icon" at bounding box center [460, 166] width 21 height 150
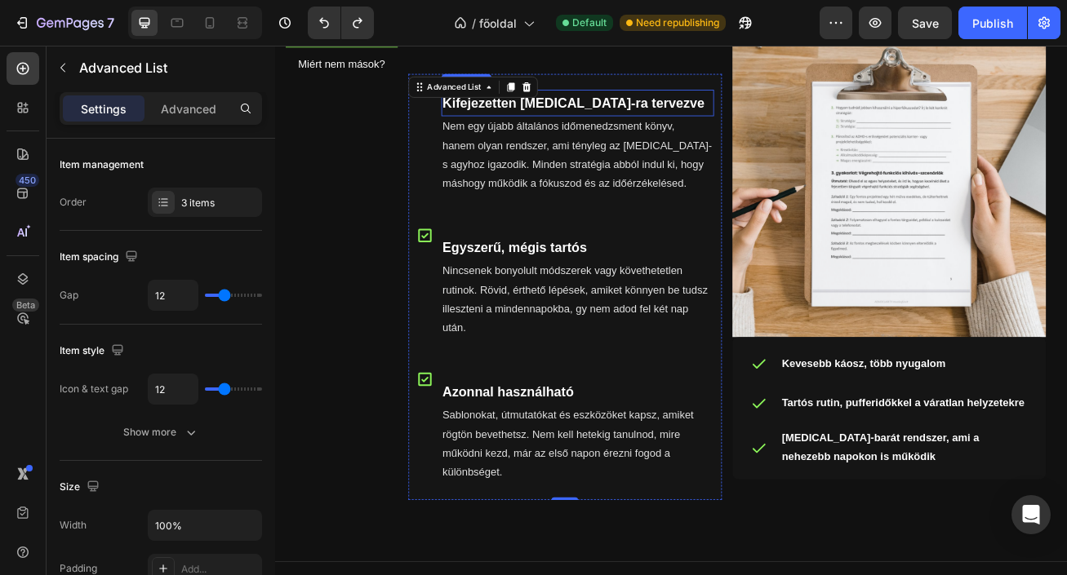
click at [635, 122] on p "Kifejezetten ADHD-ra tervezve" at bounding box center [649, 116] width 334 height 29
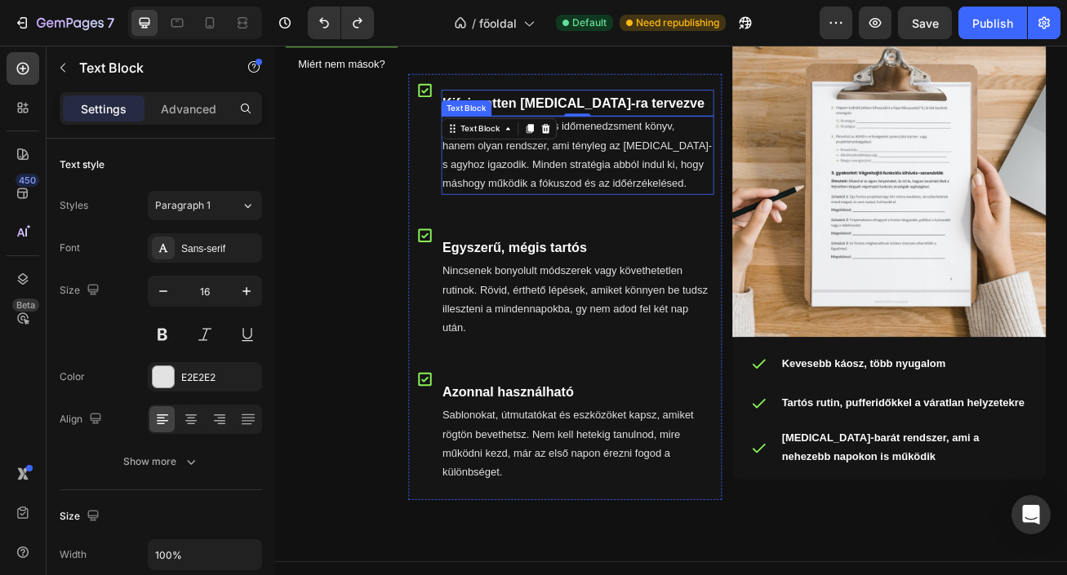
click at [596, 178] on p "Nem egy újabb általános időmenedzsment könyv, hanem olyan rendszer, ami tényleg…" at bounding box center [649, 182] width 334 height 94
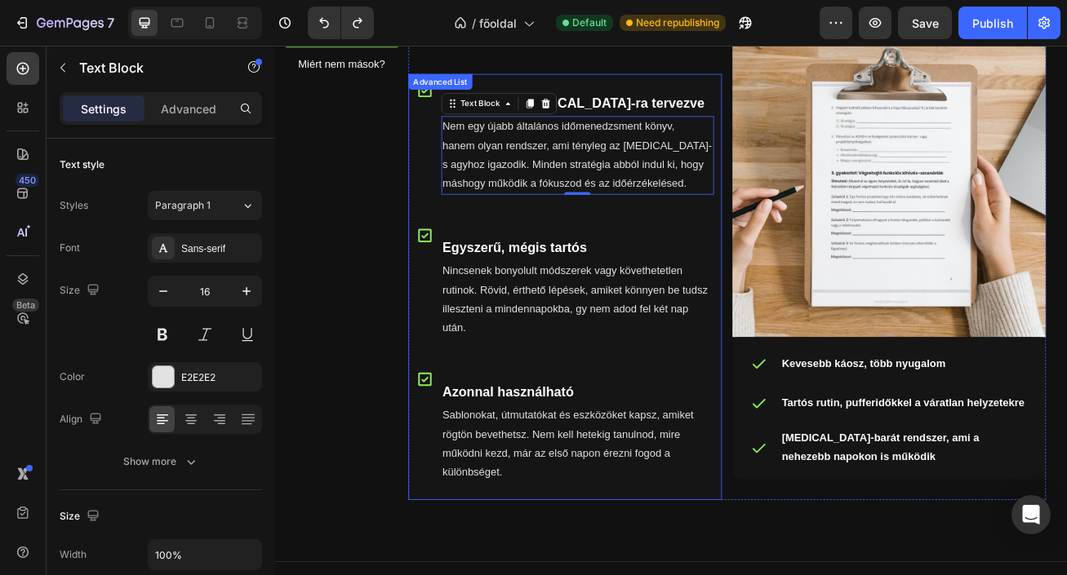
click at [547, 93] on div "Icon Kifejezetten ADHD-ra tervezve Text Block Nem egy újabb általános időmenedz…" at bounding box center [634, 344] width 388 height 527
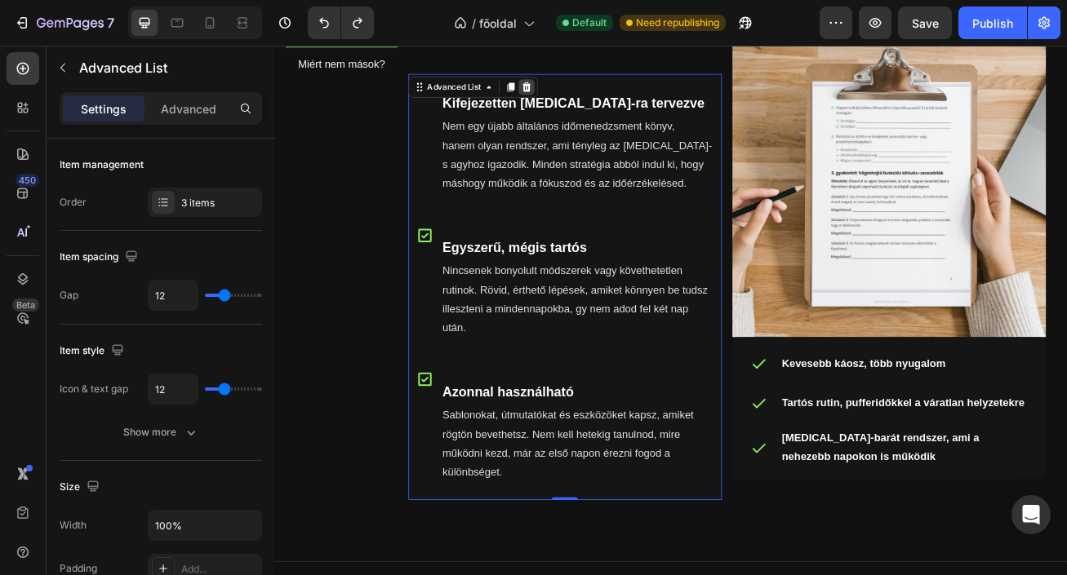
click at [589, 100] on icon at bounding box center [585, 96] width 11 height 11
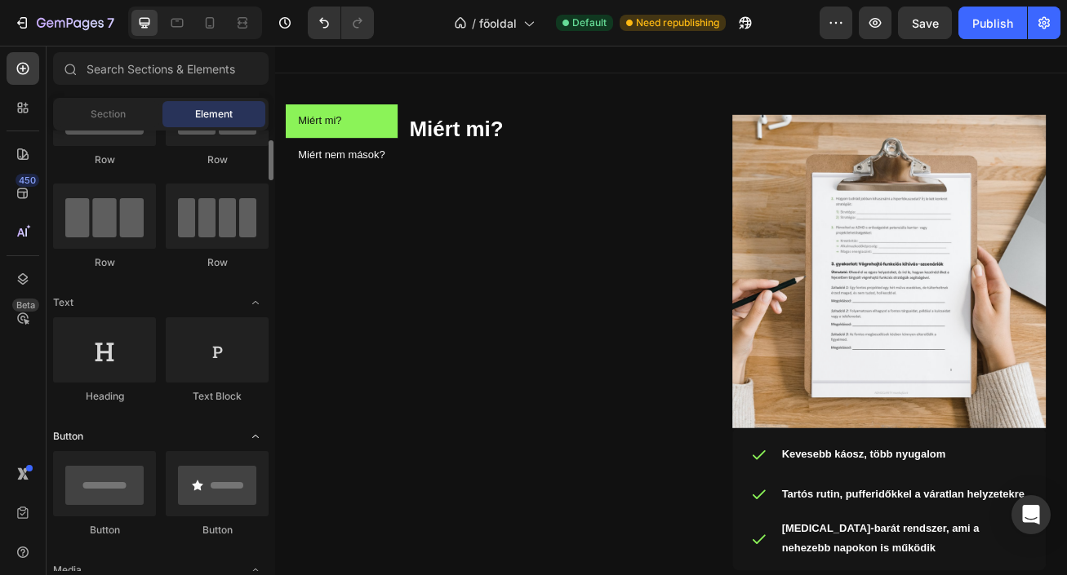
scroll to position [128, 0]
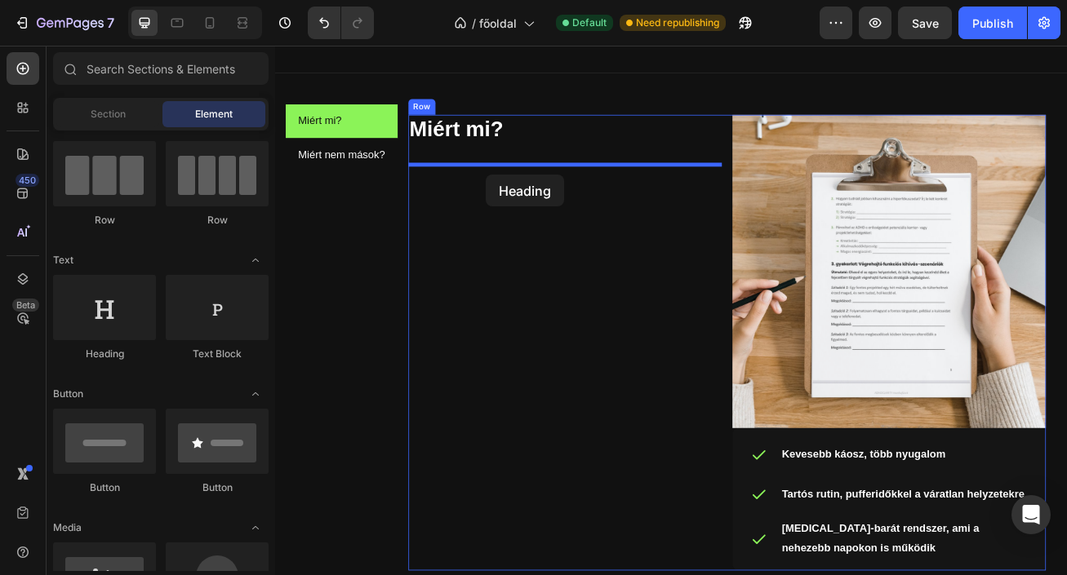
drag, startPoint x: 386, startPoint y: 377, endPoint x: 535, endPoint y: 204, distance: 228.5
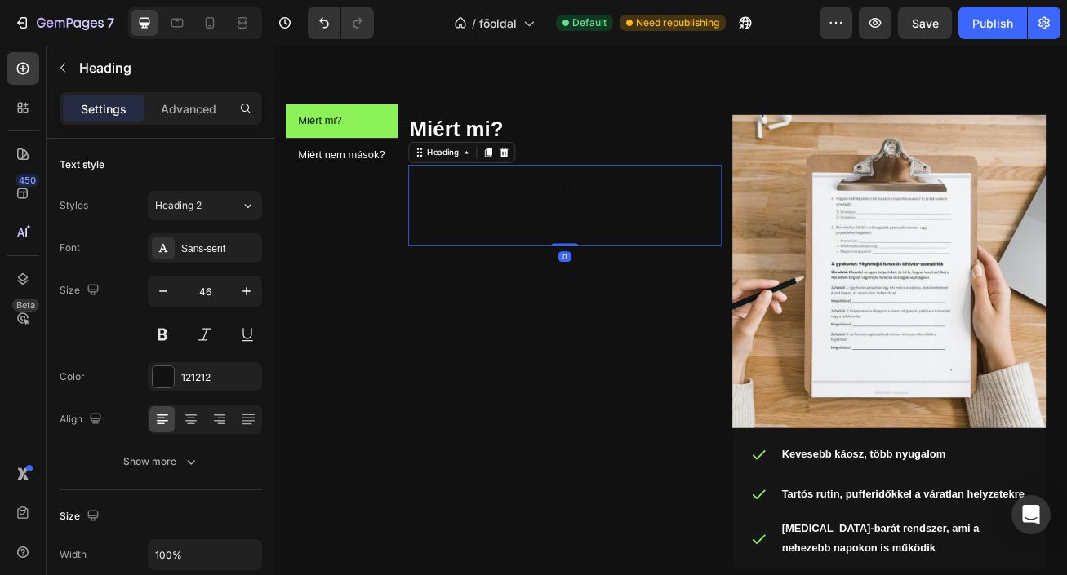
click at [558, 251] on h2 "Your heading text goes here" at bounding box center [634, 243] width 388 height 101
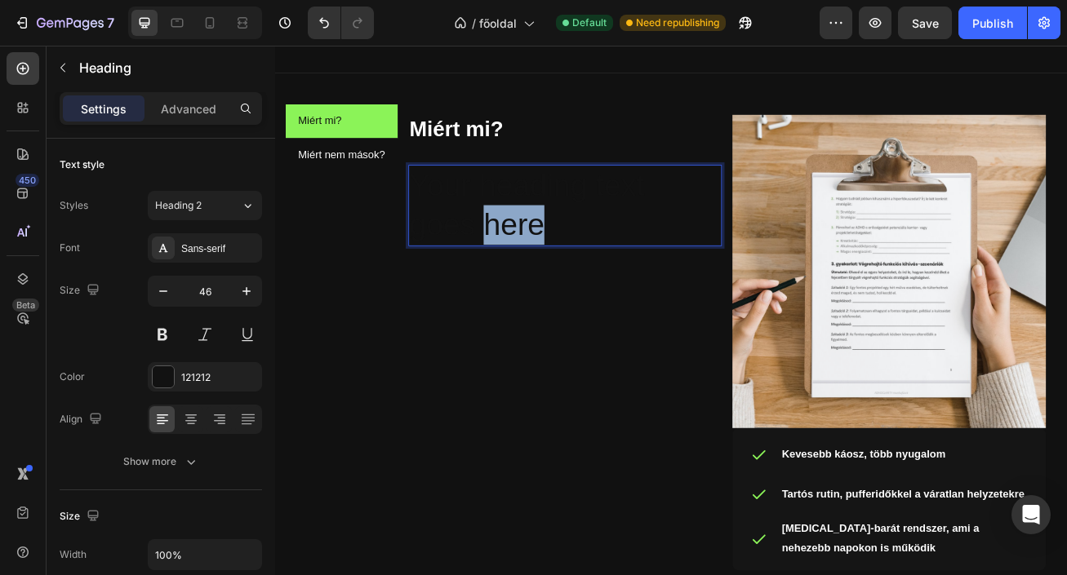
click at [558, 251] on p "Your heading text goes here" at bounding box center [633, 244] width 384 height 98
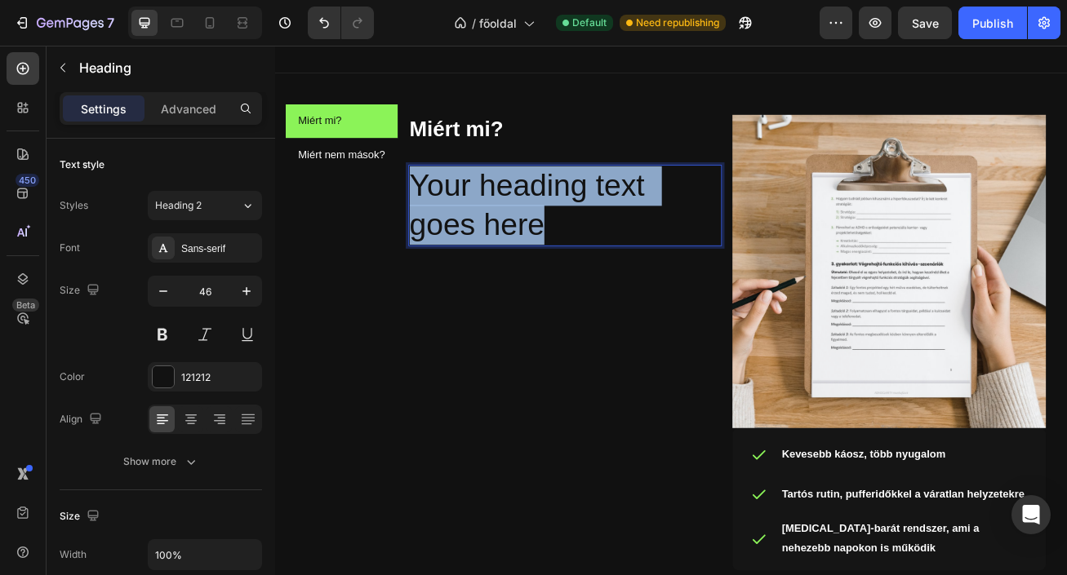
click at [558, 251] on p "Your heading text goes here" at bounding box center [633, 244] width 384 height 98
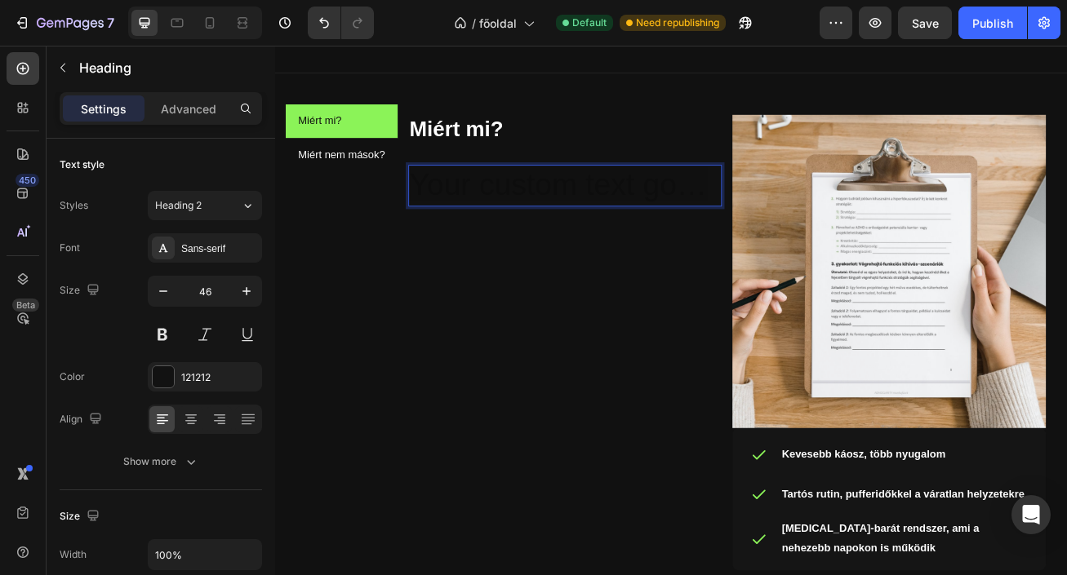
click at [735, 226] on h2 "Rich Text Editor. Editing area: main" at bounding box center [634, 219] width 388 height 52
click at [751, 217] on h2 "Rich Text Editor. Editing area: main" at bounding box center [634, 219] width 388 height 52
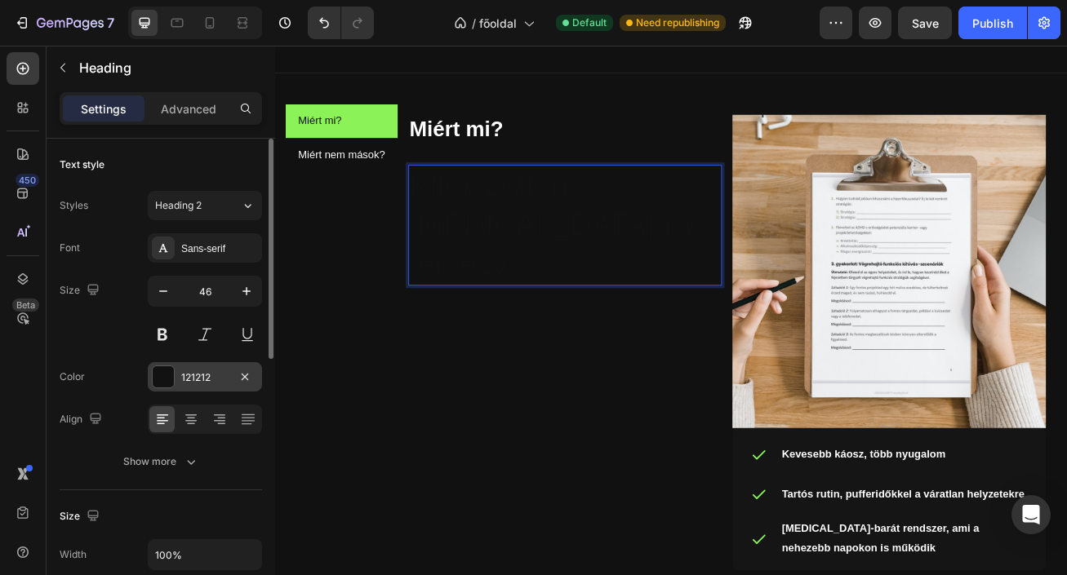
click at [206, 378] on div "121212" at bounding box center [204, 377] width 47 height 15
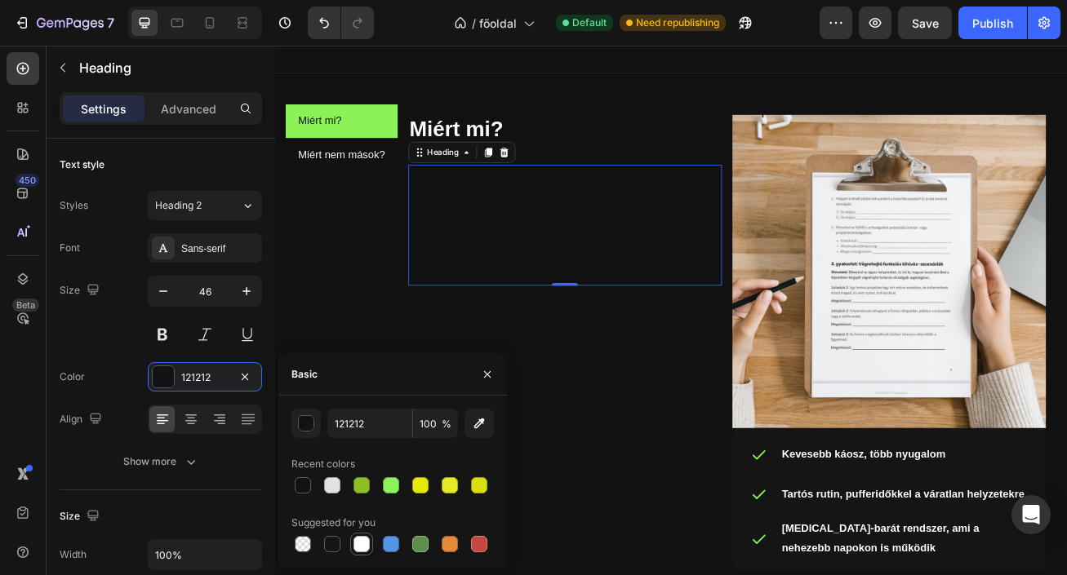
click at [356, 538] on div at bounding box center [361, 544] width 16 height 16
type input "FFFFFF"
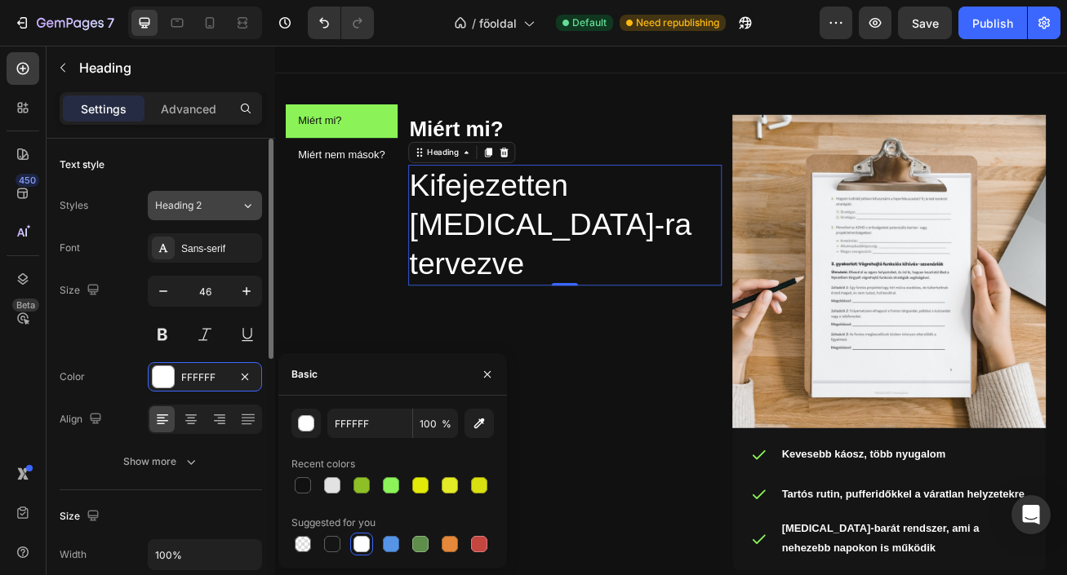
click at [223, 196] on button "Heading 2" at bounding box center [205, 205] width 114 height 29
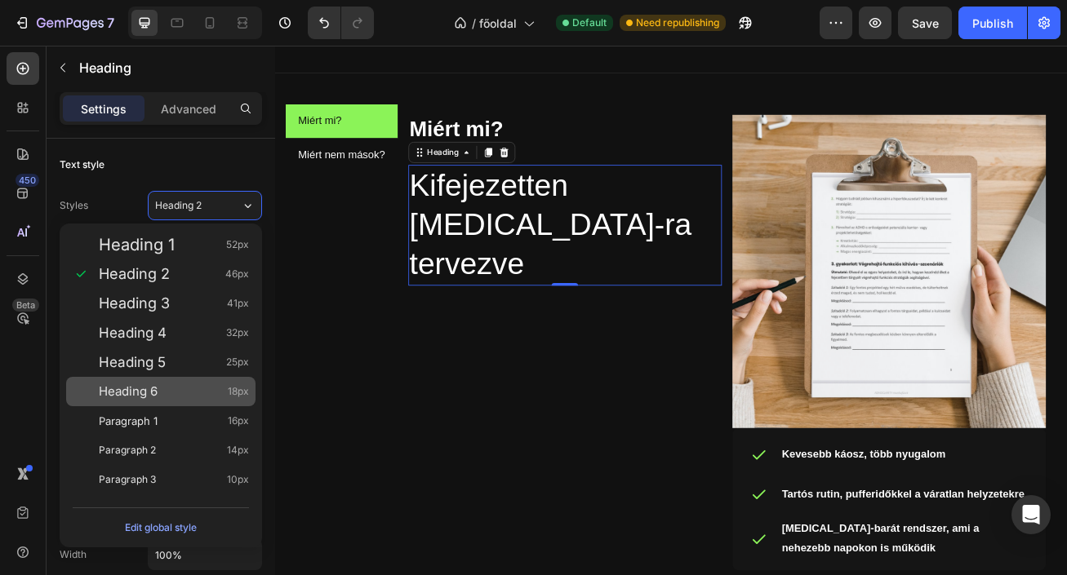
click at [212, 384] on div "Heading 6 18px" at bounding box center [174, 392] width 150 height 16
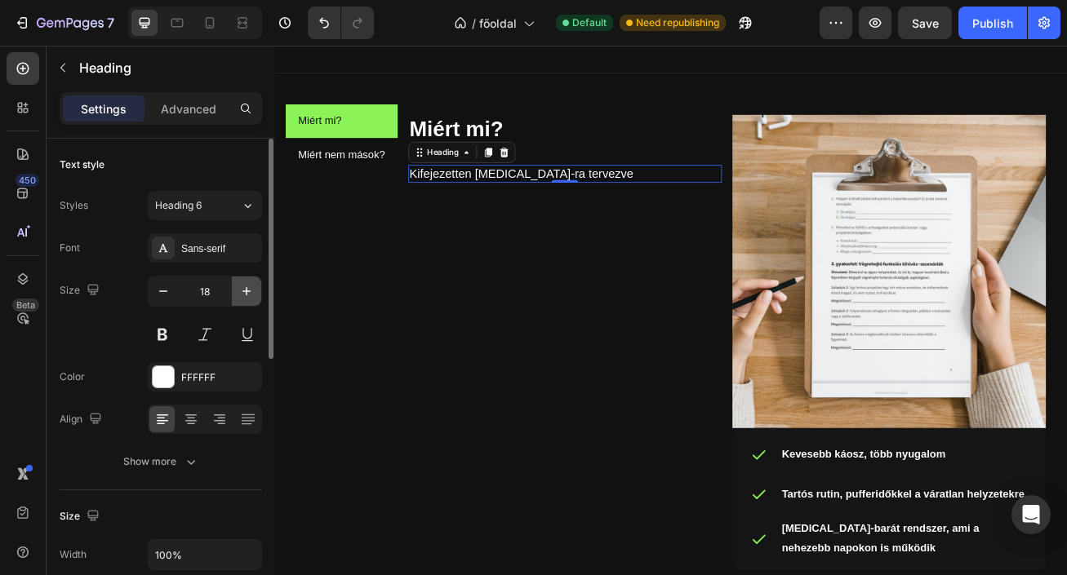
click at [242, 286] on icon "button" at bounding box center [246, 291] width 16 height 16
type input "20"
click at [166, 339] on button at bounding box center [162, 334] width 29 height 29
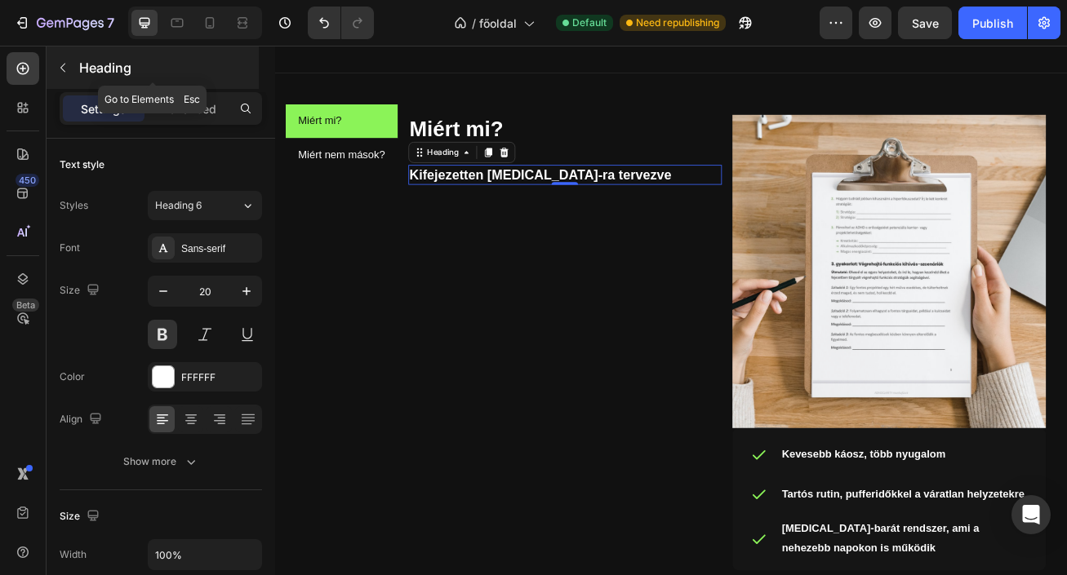
click at [70, 60] on button "button" at bounding box center [63, 68] width 26 height 26
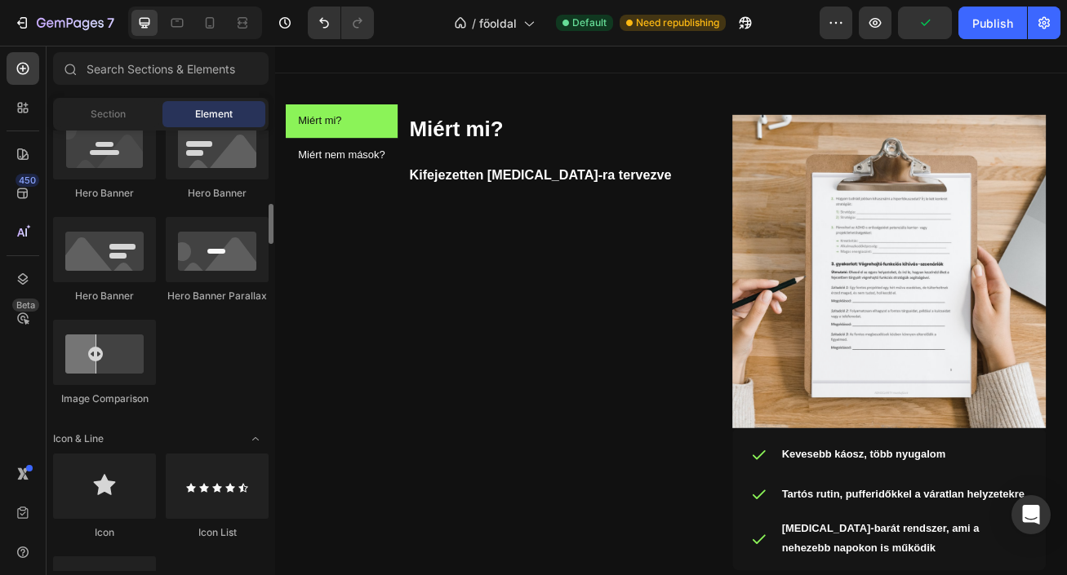
scroll to position [770, 0]
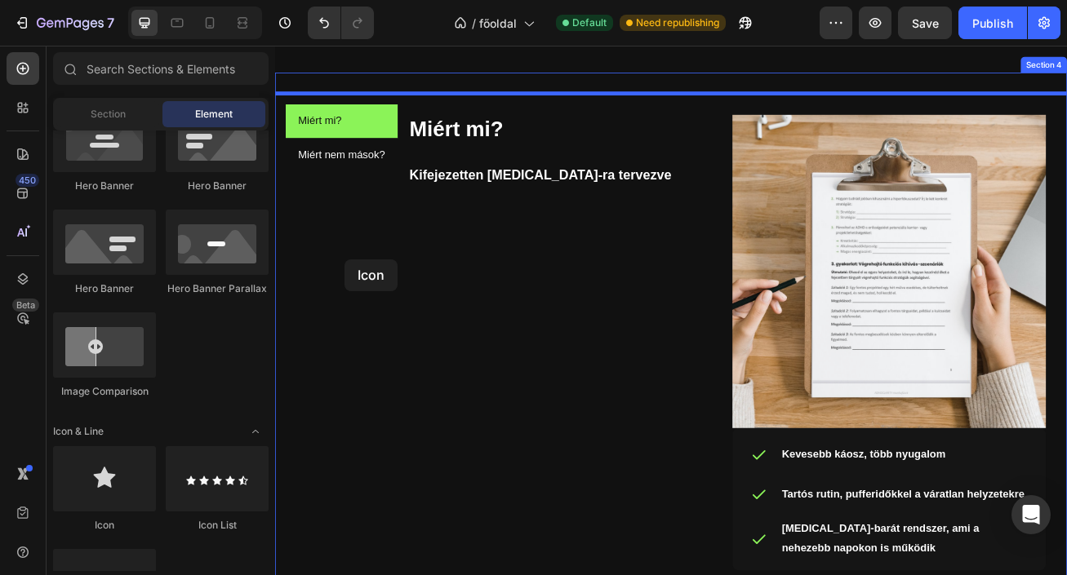
drag, startPoint x: 395, startPoint y: 504, endPoint x: 452, endPoint y: 191, distance: 318.5
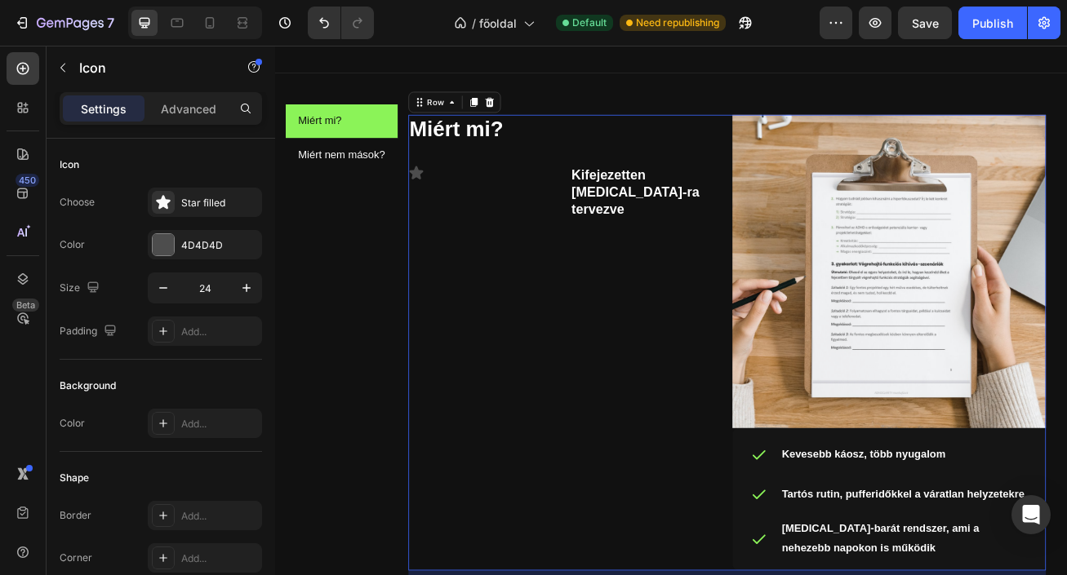
click at [540, 291] on div "Miért mi? Heading Icon Kifejezetten ADHD-ra tervezve Heading Row" at bounding box center [634, 413] width 388 height 564
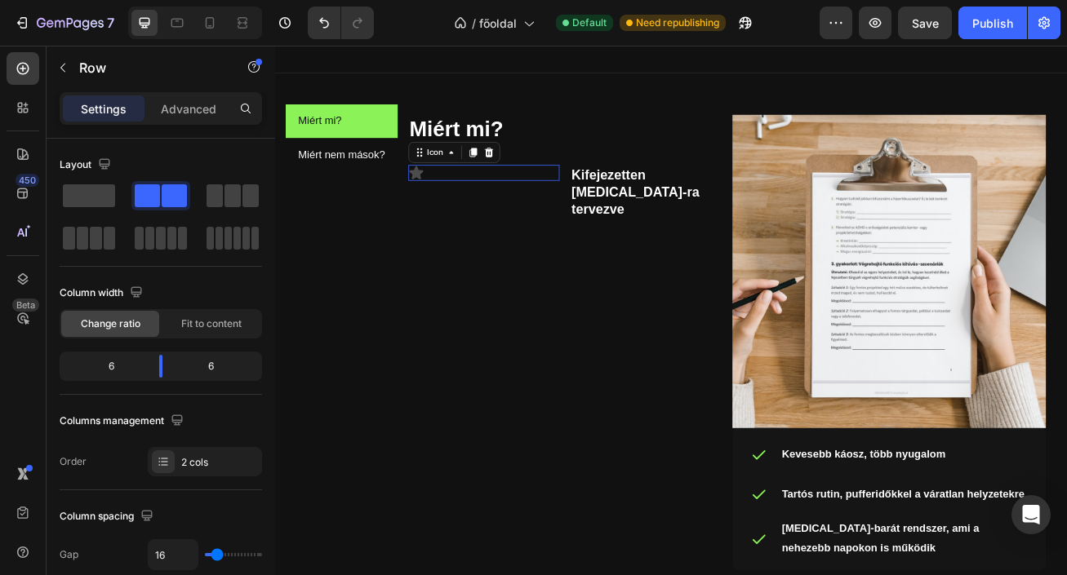
click at [454, 211] on icon at bounding box center [450, 203] width 20 height 20
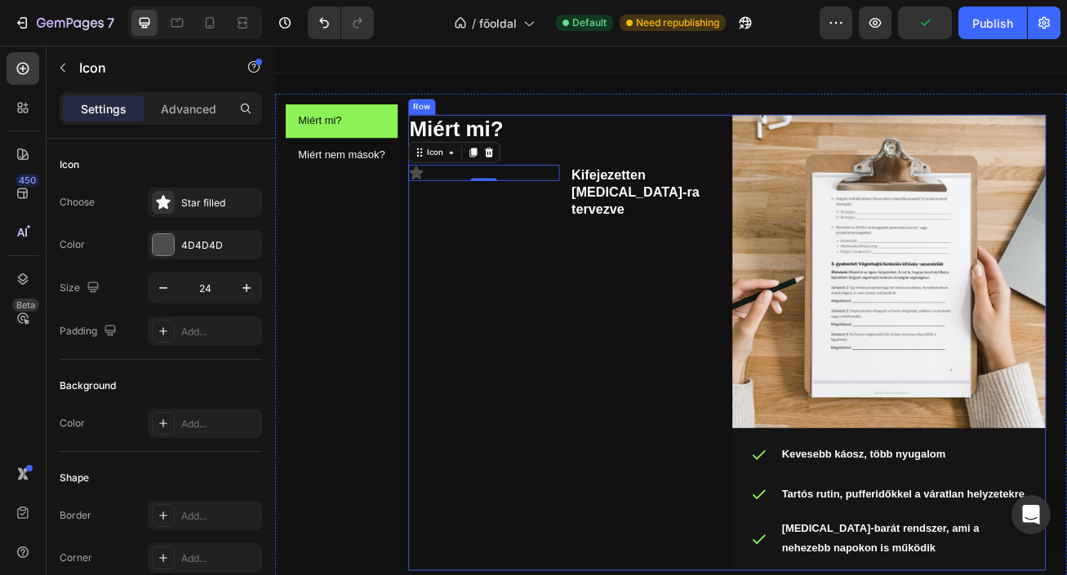
click at [661, 282] on div "Miért mi? Heading Icon 0 Kifejezetten ADHD-ra tervezve Heading Row" at bounding box center [634, 413] width 388 height 564
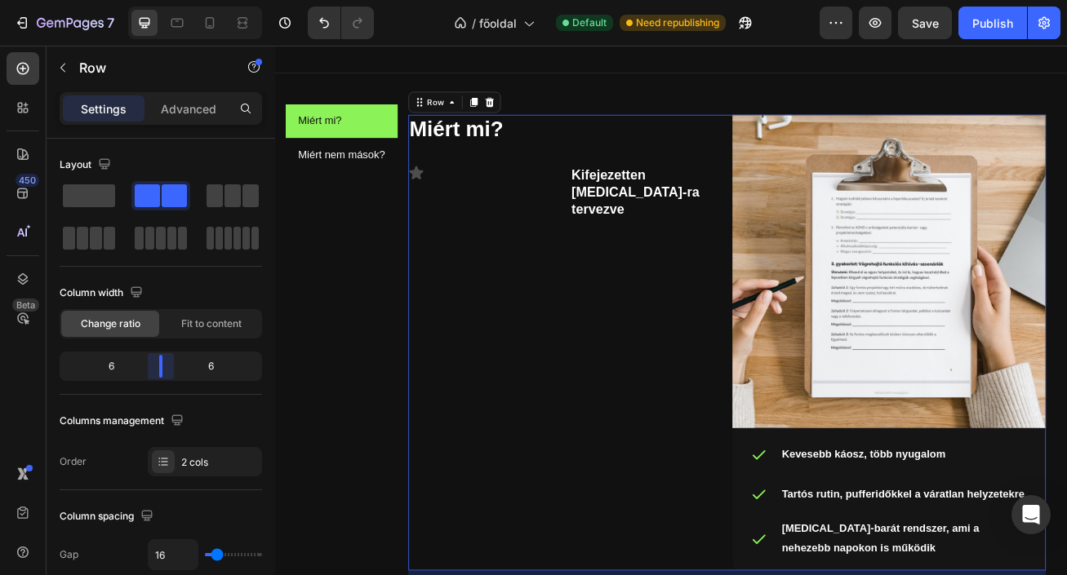
click at [154, 0] on body "7 / főoldal Default Need republishing Preview Save Publish 450 Beta Sections(18…" at bounding box center [533, 0] width 1067 height 0
click at [576, 238] on div "Miért mi? Heading Icon Kifejezetten ADHD-ra tervezve Heading Row" at bounding box center [634, 413] width 388 height 564
click at [588, 216] on div "Icon" at bounding box center [534, 226] width 188 height 67
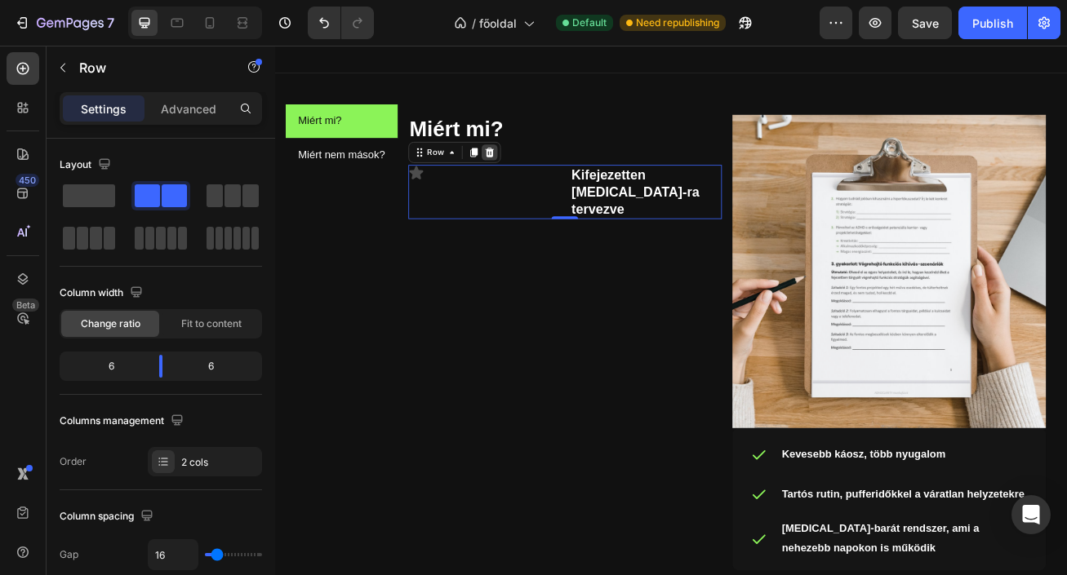
click at [541, 182] on icon at bounding box center [540, 177] width 11 height 11
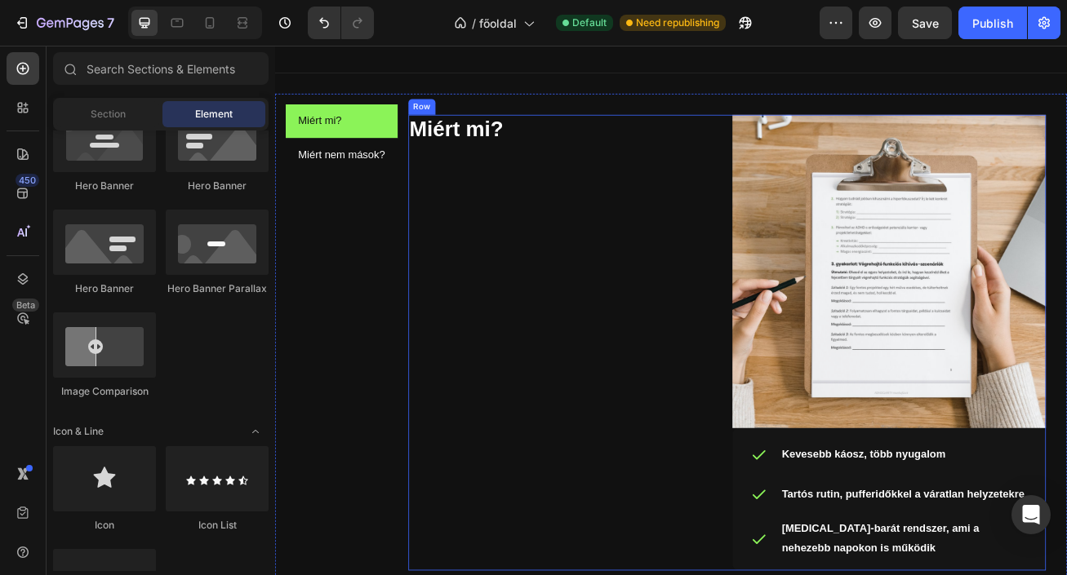
click at [535, 252] on div "Miért mi? Heading" at bounding box center [634, 413] width 388 height 564
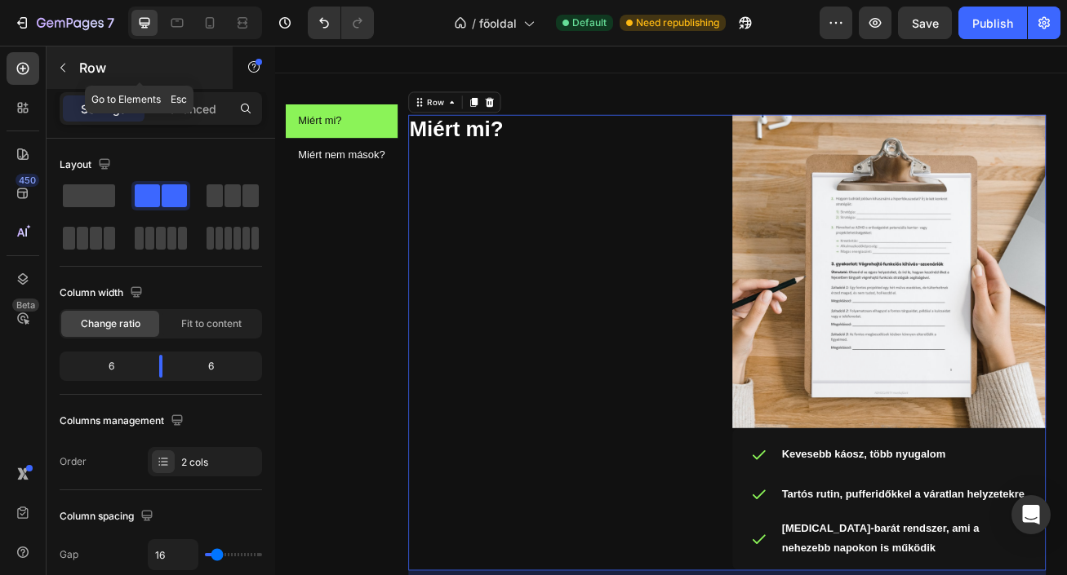
click at [60, 63] on icon "button" at bounding box center [62, 67] width 13 height 13
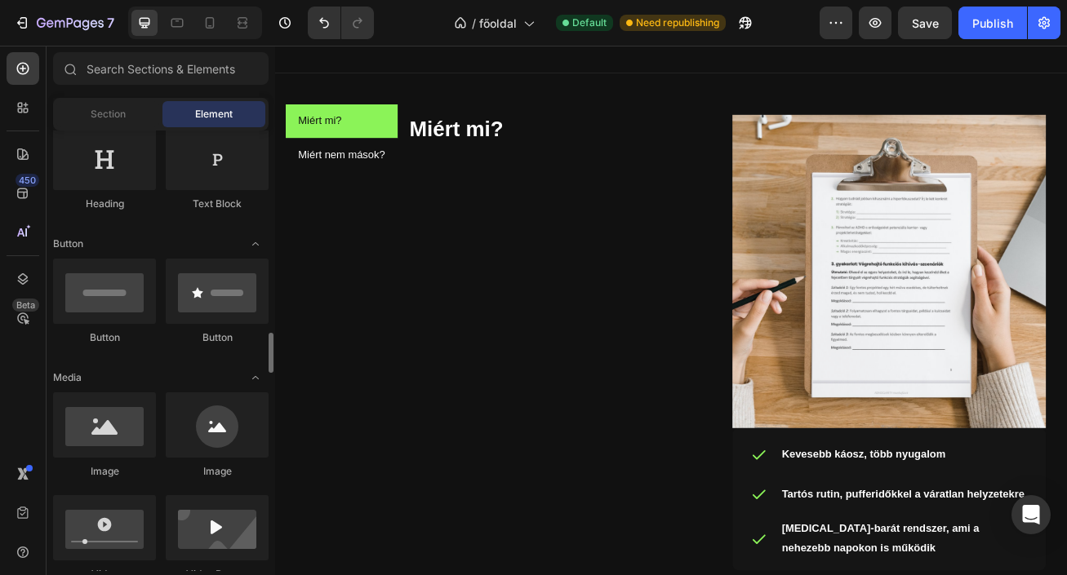
scroll to position [0, 0]
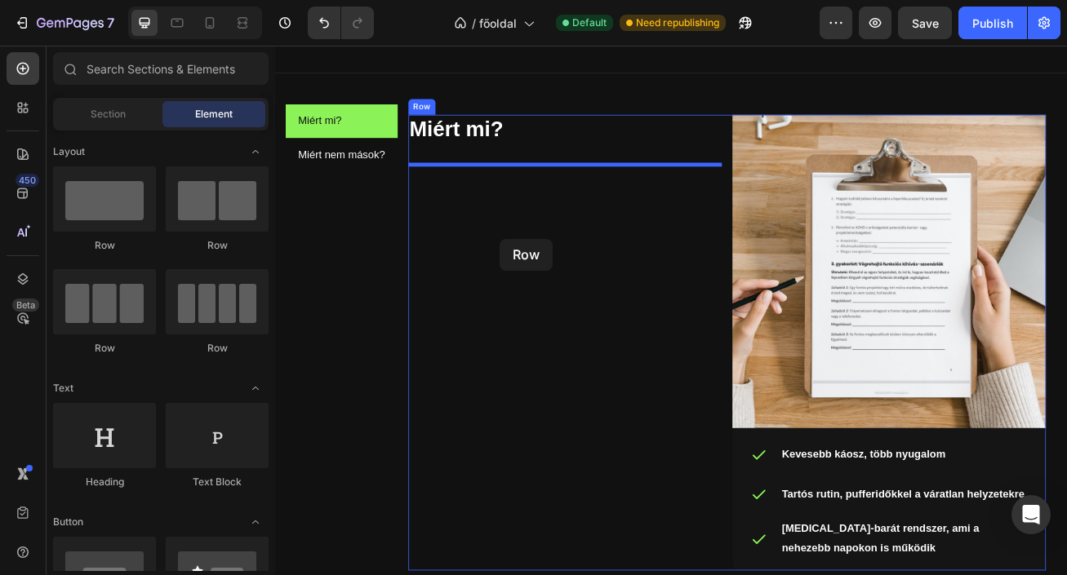
drag, startPoint x: 392, startPoint y: 270, endPoint x: 552, endPoint y: 285, distance: 161.4
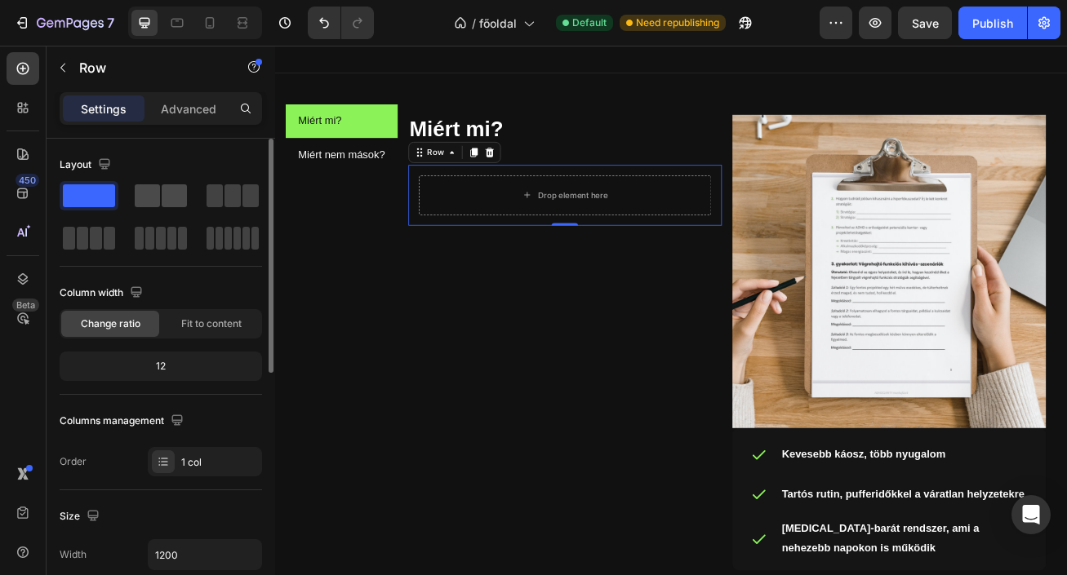
click at [153, 197] on span at bounding box center [147, 195] width 25 height 23
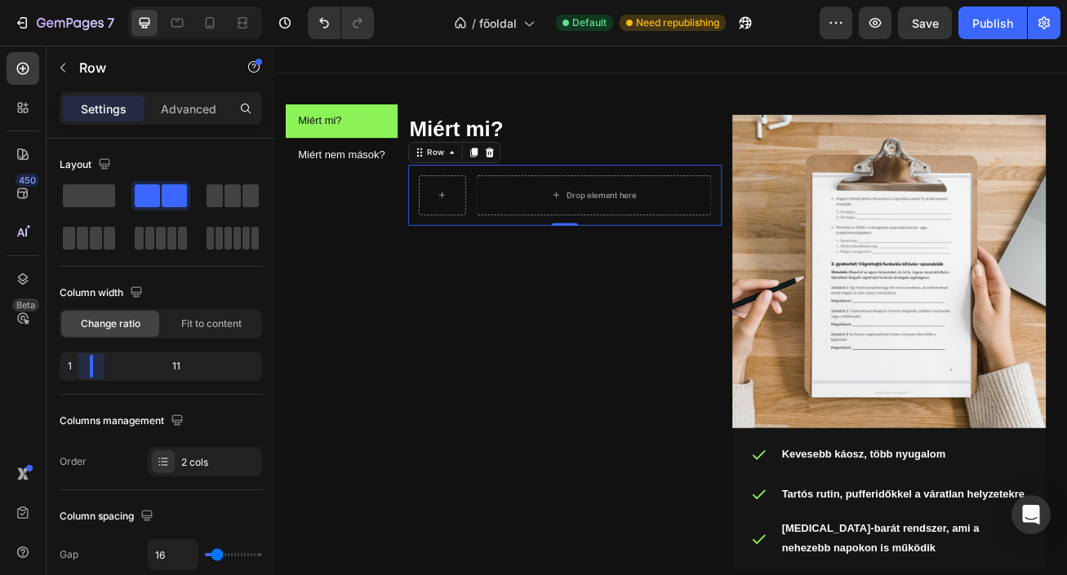
drag, startPoint x: 160, startPoint y: 359, endPoint x: 83, endPoint y: 370, distance: 77.4
click at [83, 0] on body "7 / főoldal Default Need republishing Preview Save Publish 450 Beta Sections(18…" at bounding box center [533, 0] width 1067 height 0
drag, startPoint x: 94, startPoint y: 366, endPoint x: 73, endPoint y: 366, distance: 20.4
click at [73, 0] on body "7 / főoldal Default Need republishing Preview Save Publish 450 Beta Sections(18…" at bounding box center [533, 0] width 1067 height 0
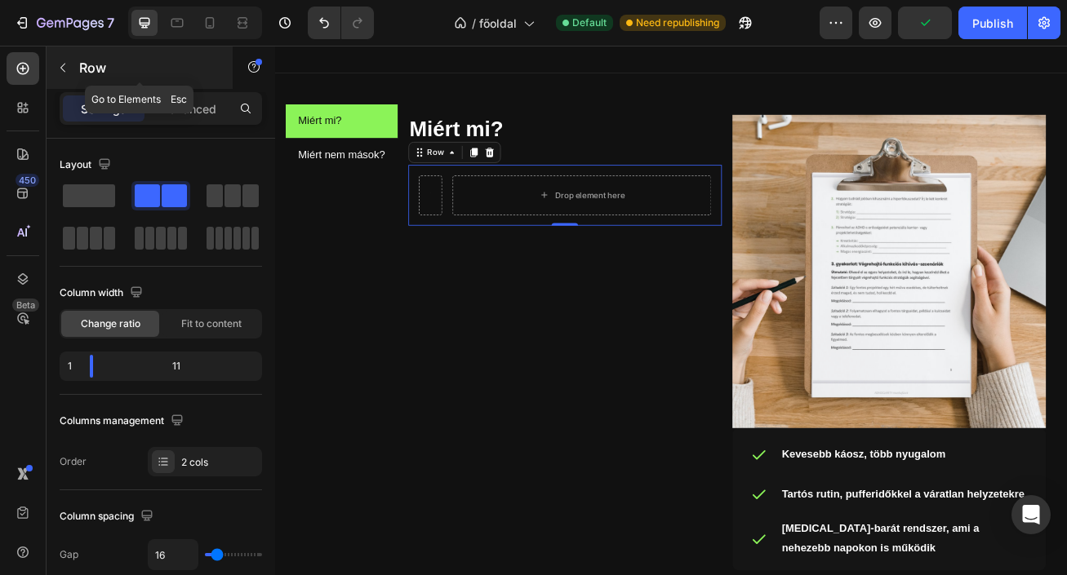
click at [64, 64] on icon "button" at bounding box center [62, 67] width 13 height 13
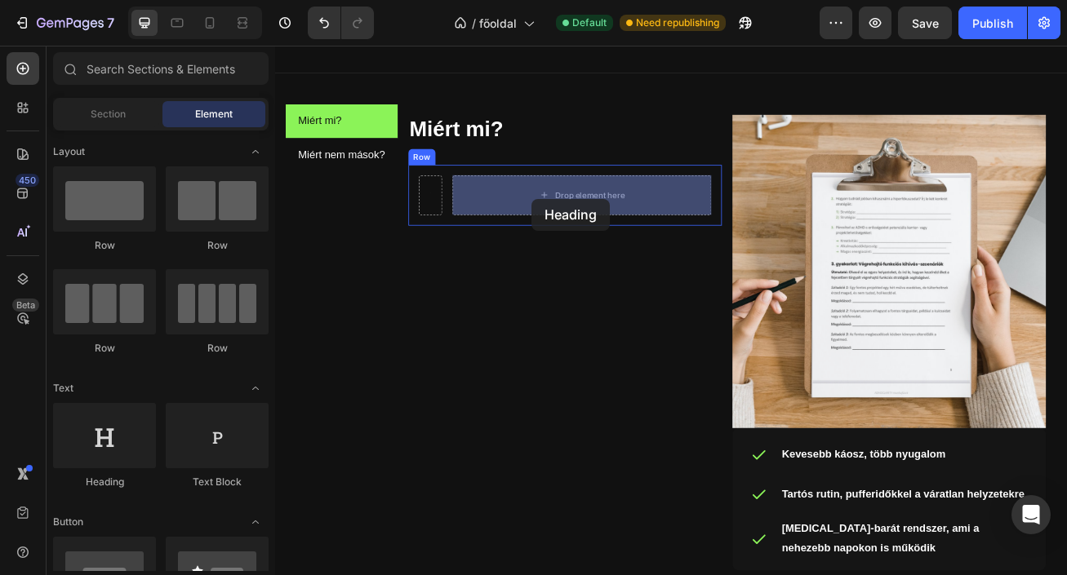
drag, startPoint x: 394, startPoint y: 475, endPoint x: 592, endPoint y: 235, distance: 310.7
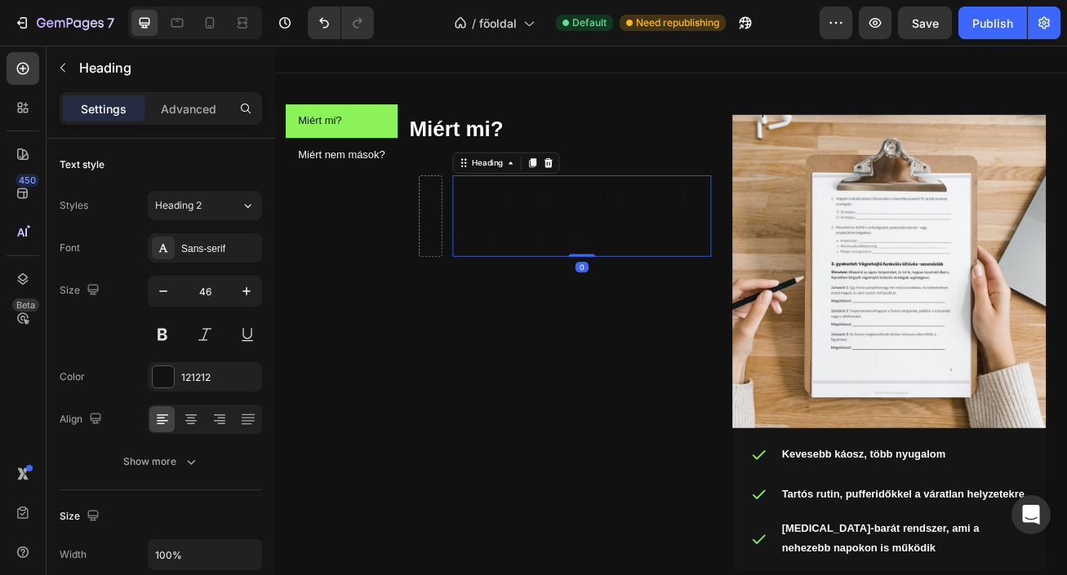
click at [588, 267] on h2 "Your heading text goes here" at bounding box center [655, 256] width 320 height 101
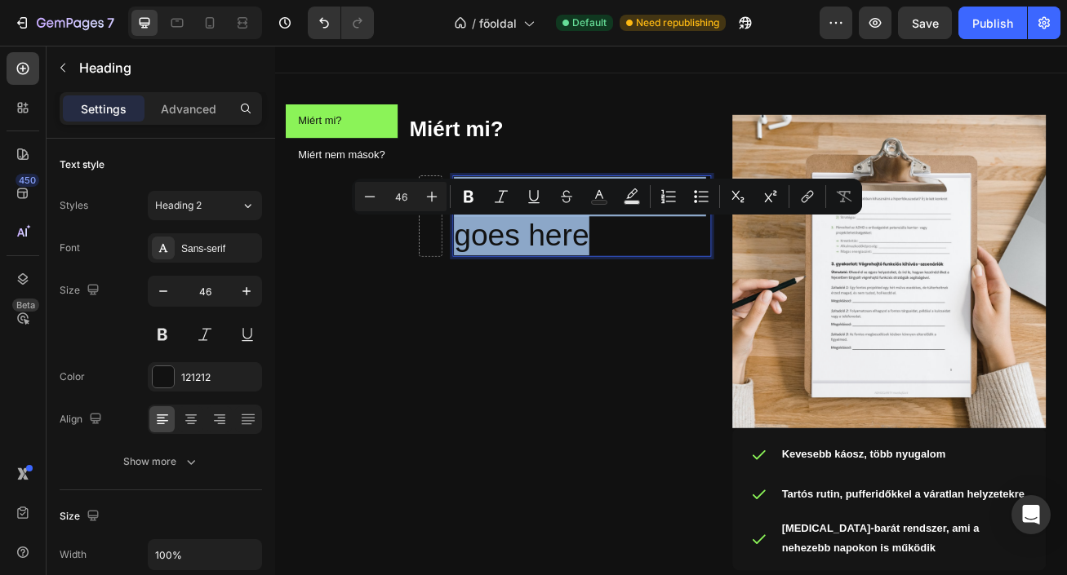
click at [588, 267] on p "Your heading text goes here" at bounding box center [654, 257] width 317 height 98
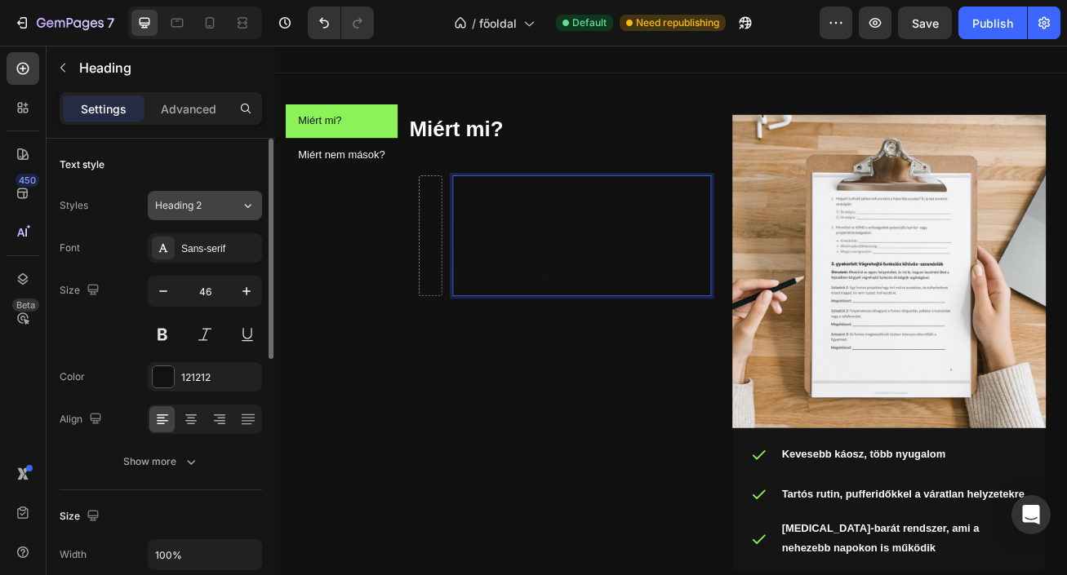
click at [206, 206] on div "Heading 2" at bounding box center [188, 205] width 66 height 15
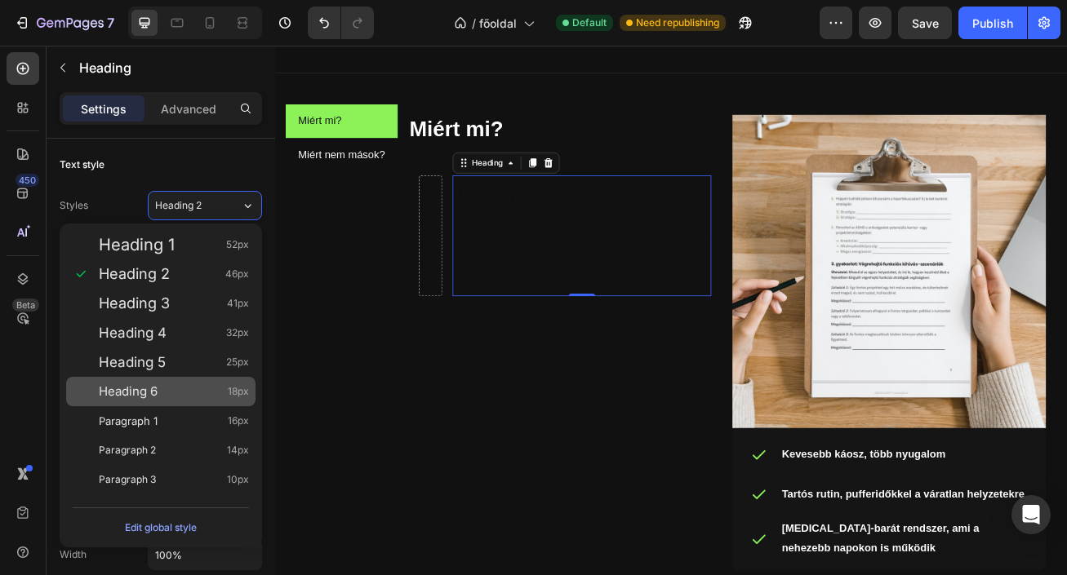
click at [203, 392] on div "Heading 6 18px" at bounding box center [174, 392] width 150 height 16
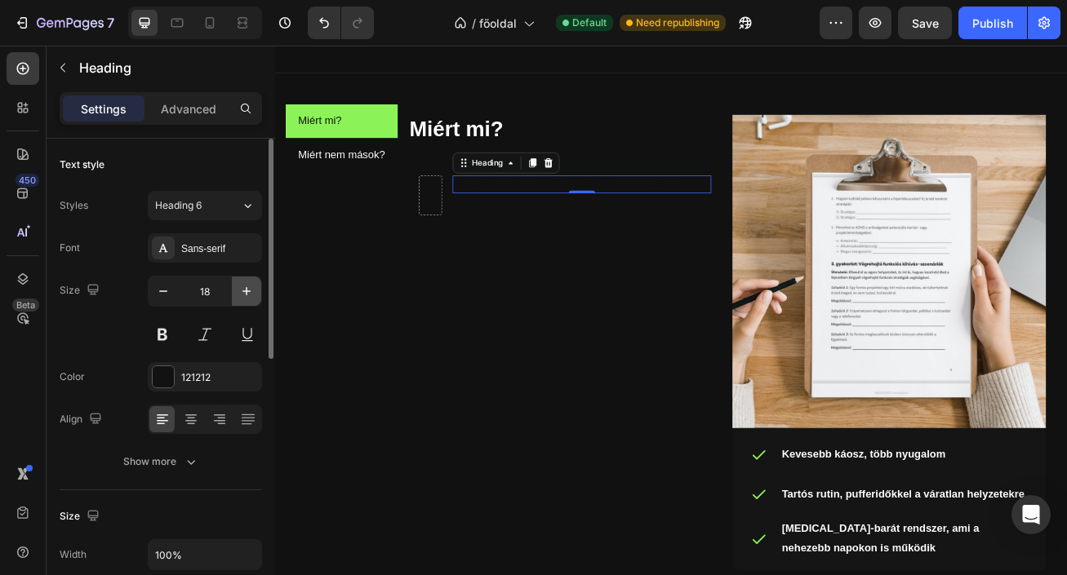
click at [238, 291] on icon "button" at bounding box center [246, 291] width 16 height 16
type input "20"
click at [213, 374] on div "121212" at bounding box center [204, 377] width 47 height 15
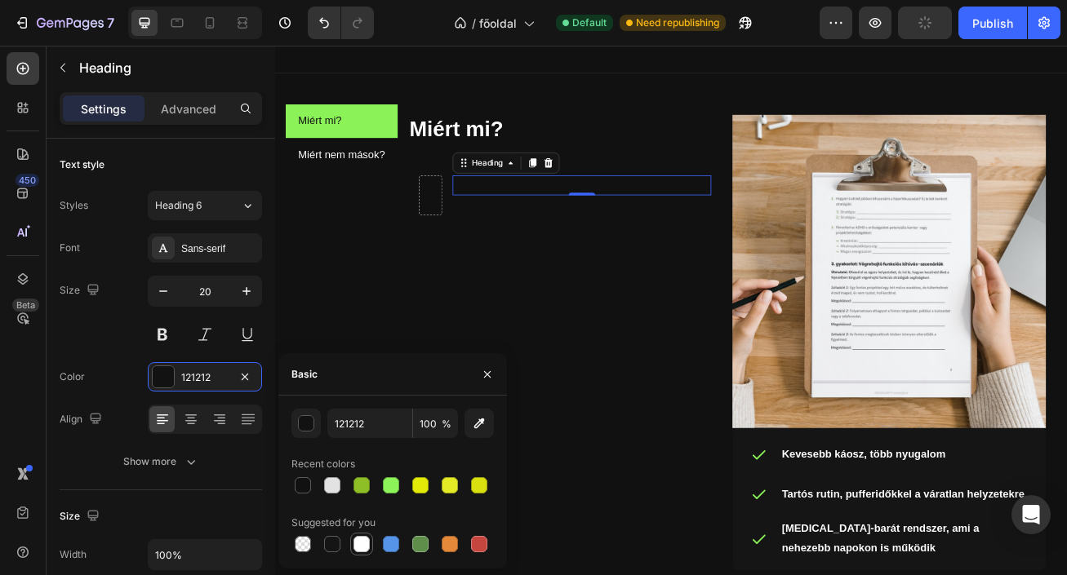
click at [357, 544] on div at bounding box center [361, 544] width 16 height 16
type input "FFFFFF"
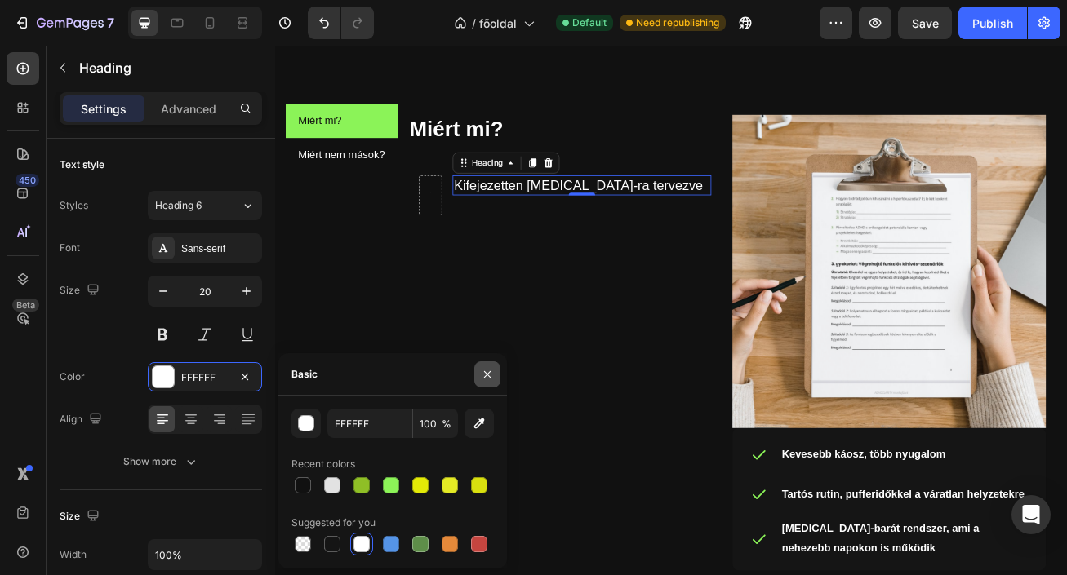
click at [481, 371] on icon "button" at bounding box center [487, 374] width 13 height 13
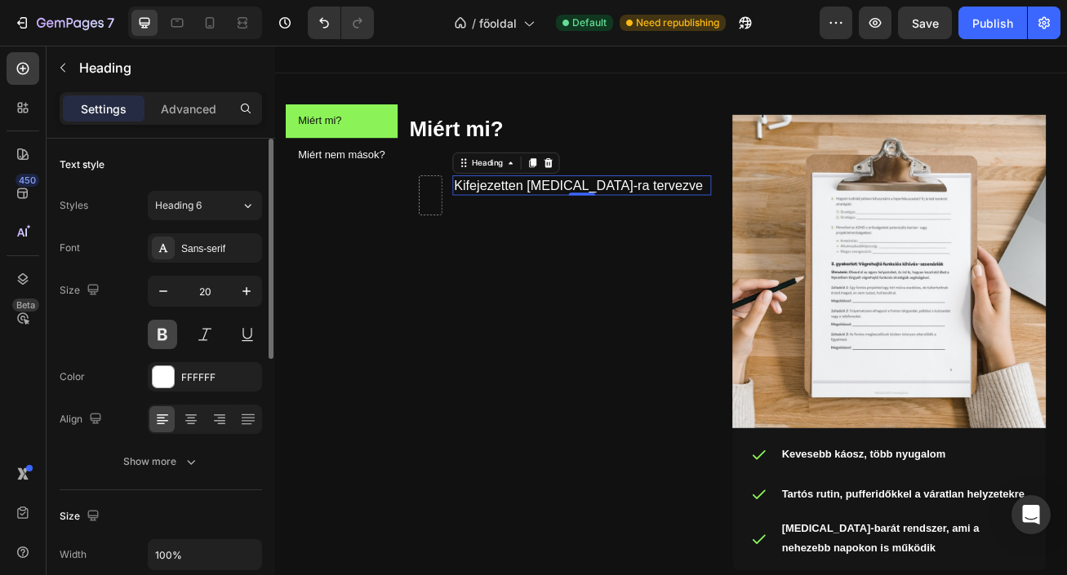
click at [165, 335] on button at bounding box center [162, 334] width 29 height 29
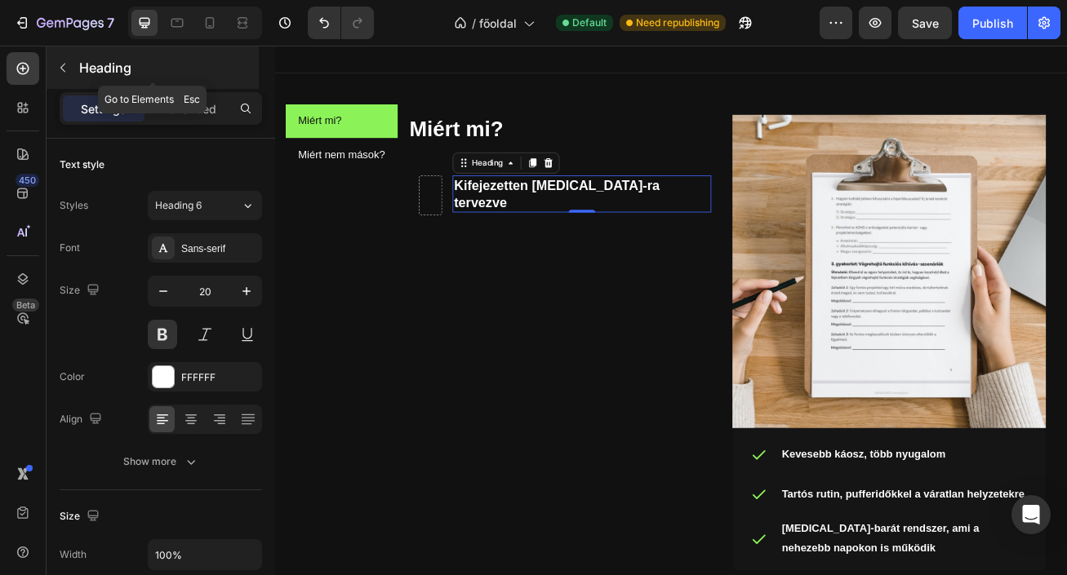
click at [66, 69] on icon "button" at bounding box center [62, 67] width 13 height 13
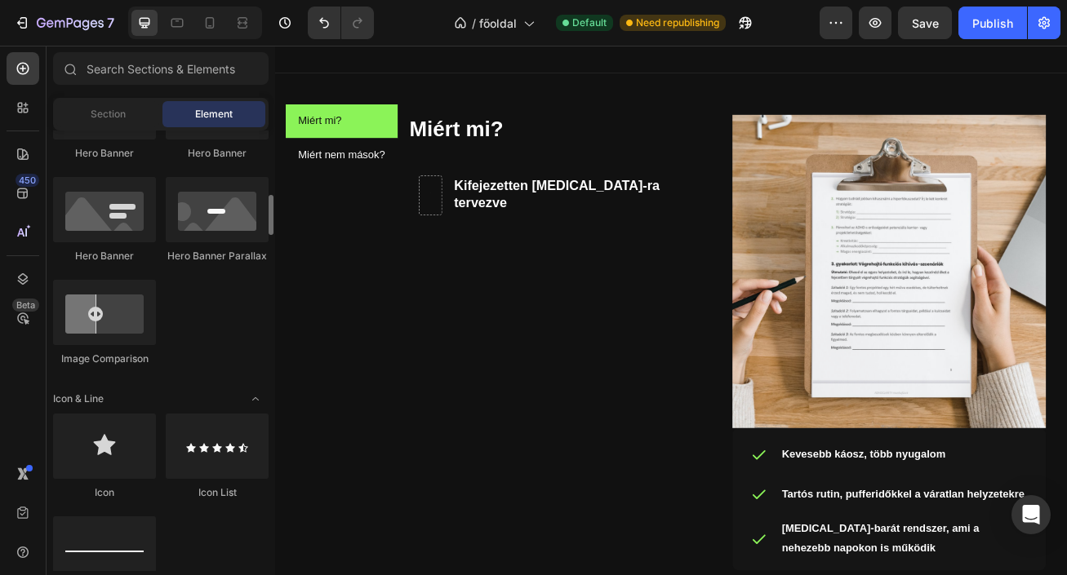
scroll to position [808, 0]
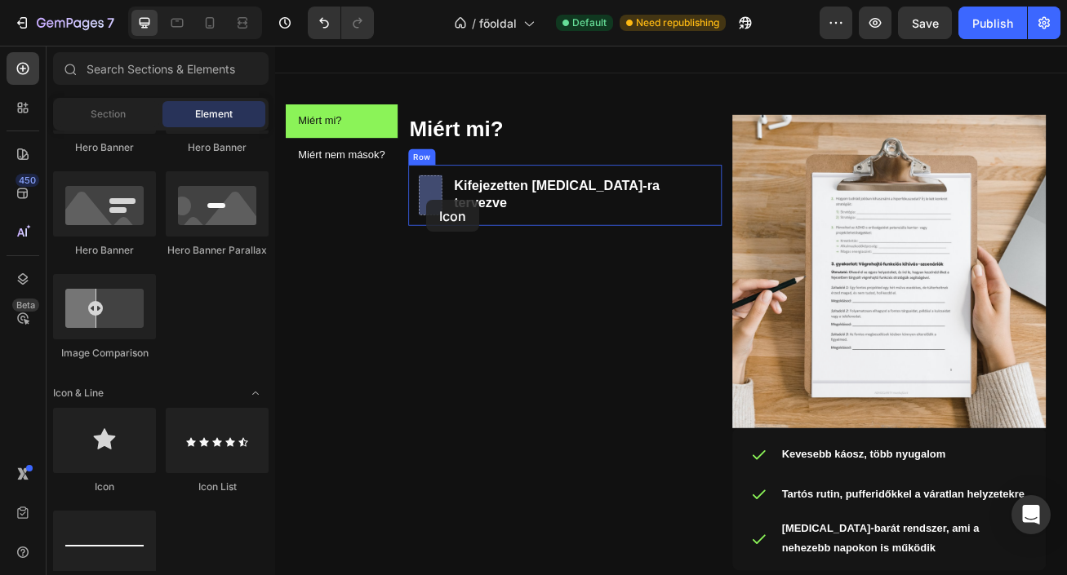
drag, startPoint x: 403, startPoint y: 476, endPoint x: 463, endPoint y: 235, distance: 248.0
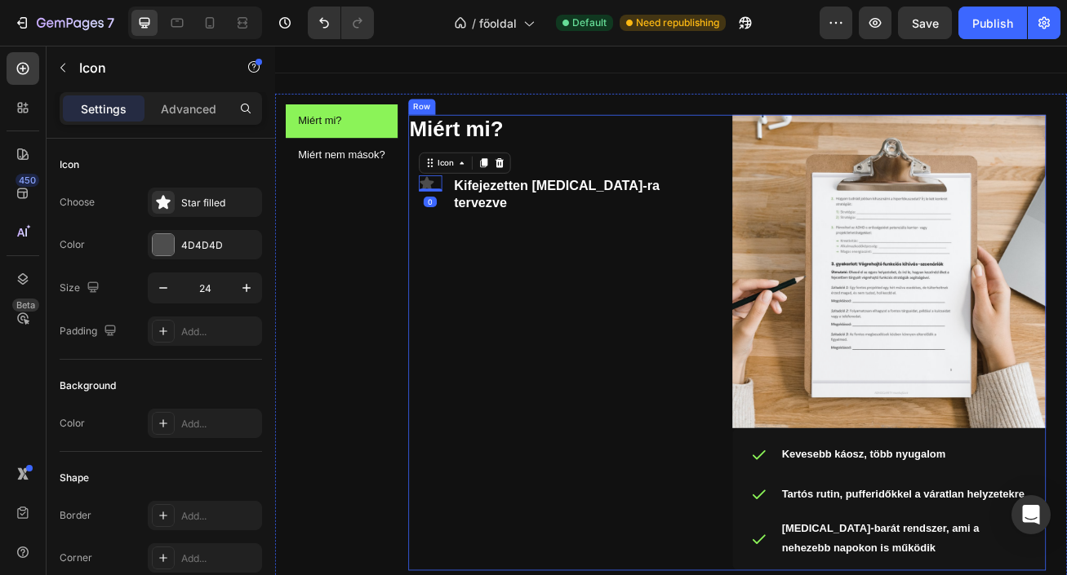
click at [612, 285] on div "Miért mi? Heading Icon 0 Kifejezetten ADHD-ra tervezve Heading Row" at bounding box center [634, 413] width 388 height 564
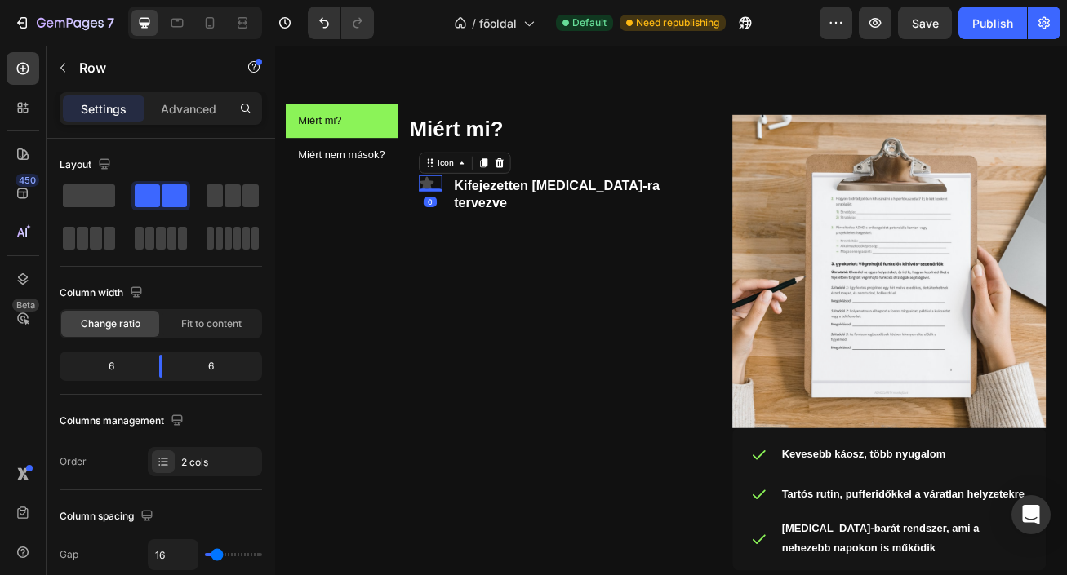
click at [472, 223] on div "Icon 0" at bounding box center [467, 216] width 29 height 20
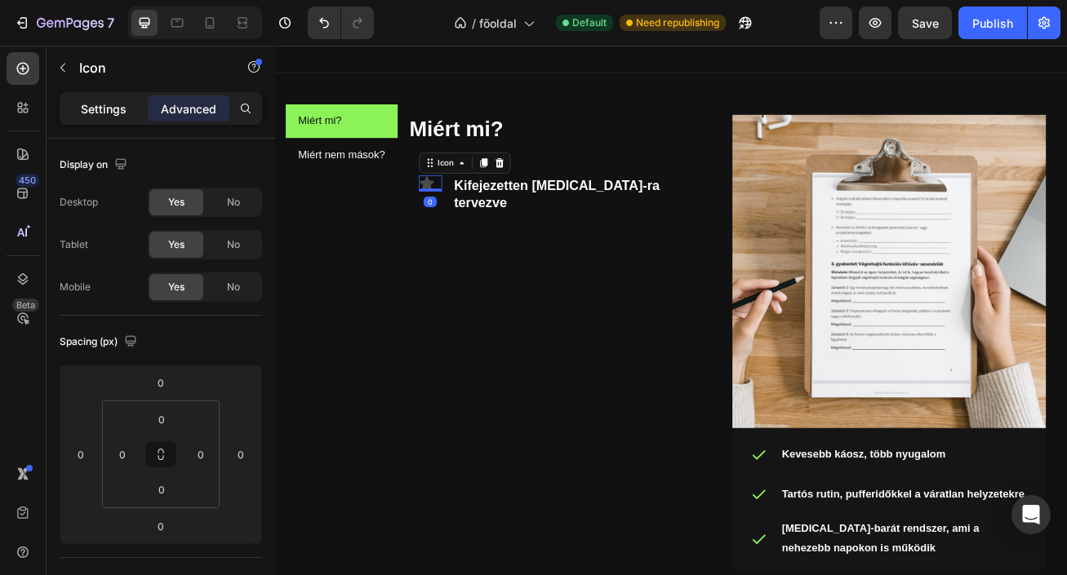
click at [82, 110] on p "Settings" at bounding box center [104, 108] width 46 height 17
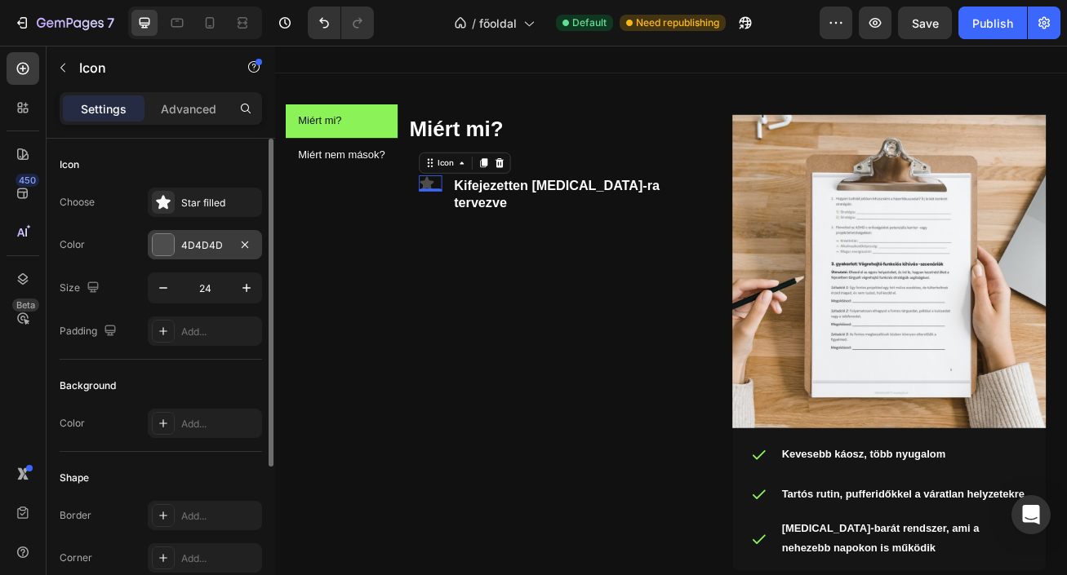
click at [210, 248] on div "4D4D4D" at bounding box center [204, 245] width 47 height 15
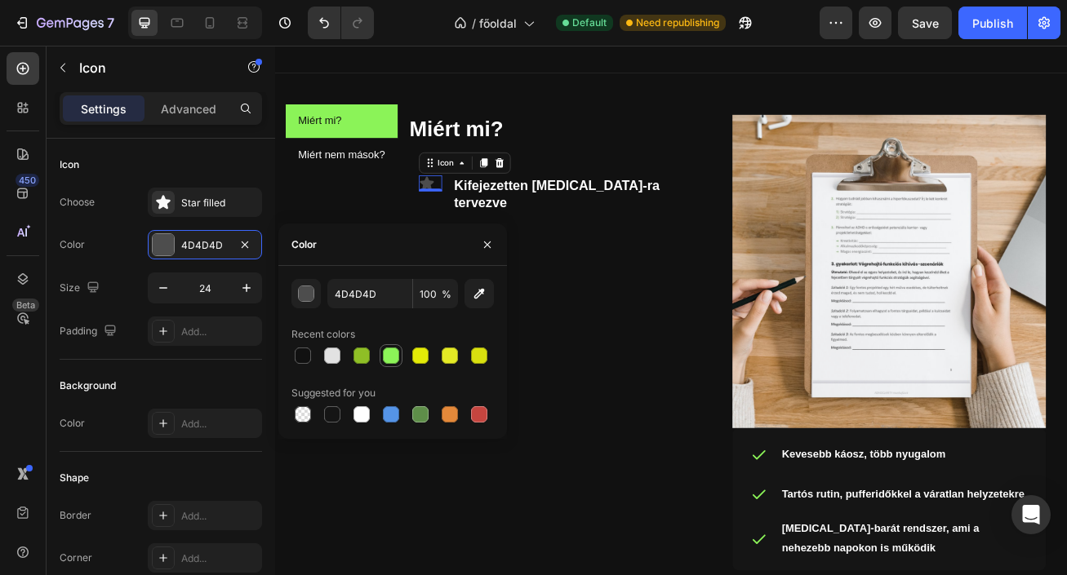
click at [392, 348] on div at bounding box center [391, 356] width 16 height 16
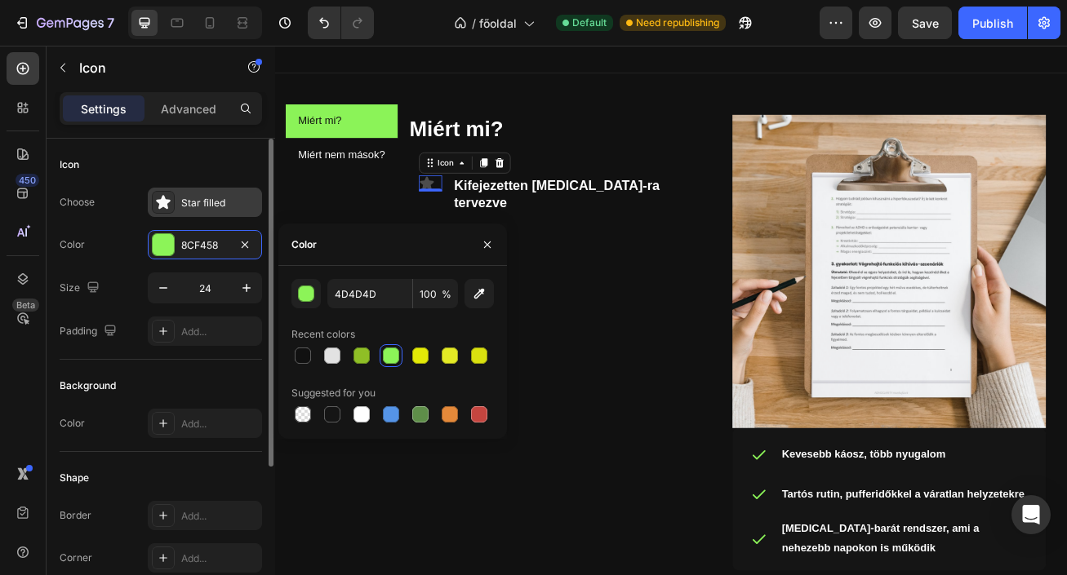
type input "8CF458"
click at [204, 206] on div "Star filled" at bounding box center [219, 203] width 77 height 15
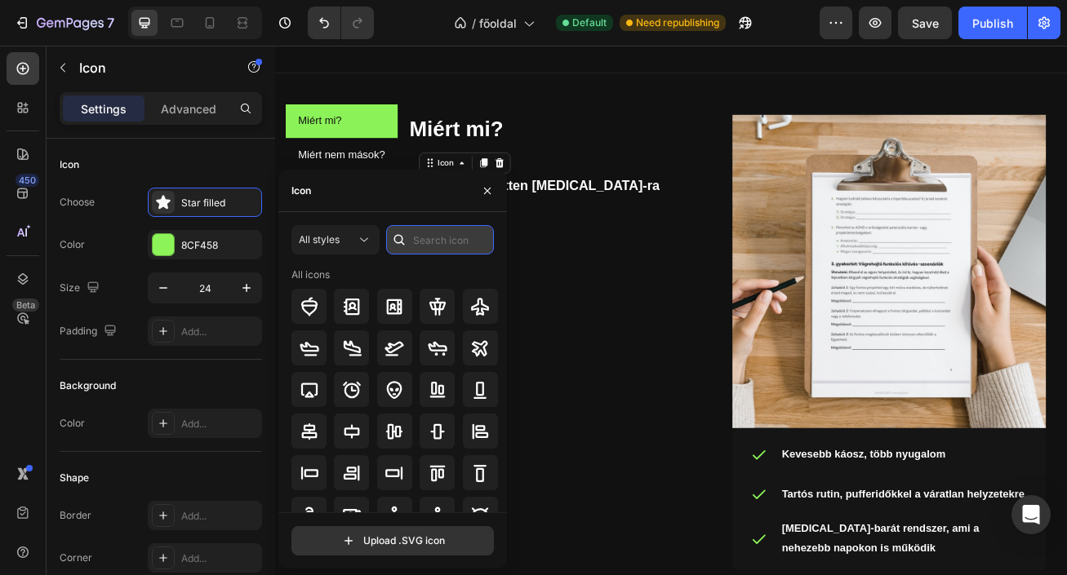
click at [425, 236] on input "text" at bounding box center [440, 239] width 108 height 29
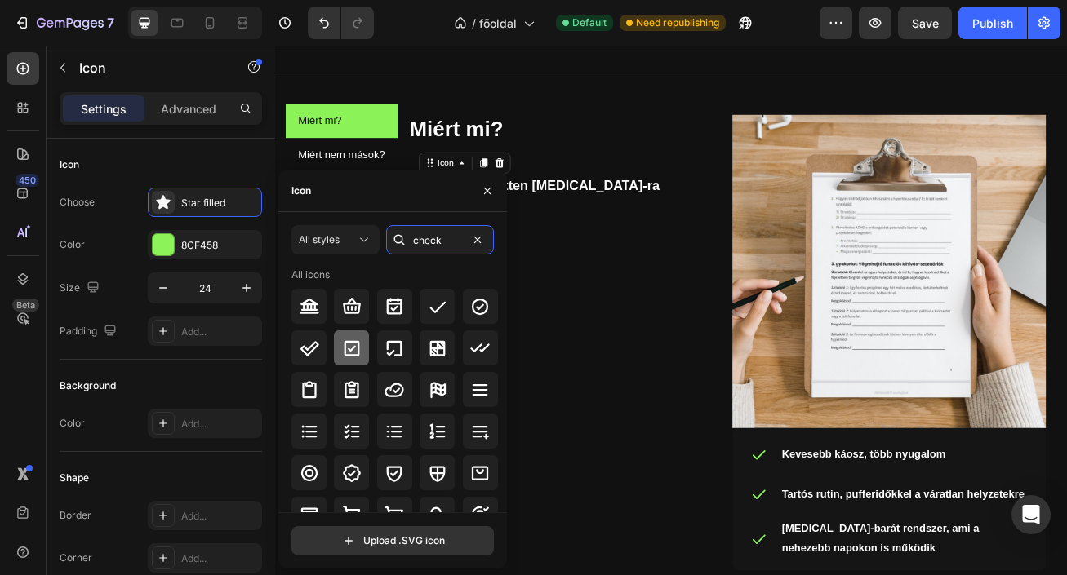
type input "check"
click at [355, 350] on icon at bounding box center [352, 349] width 20 height 20
click at [490, 189] on icon "button" at bounding box center [487, 190] width 13 height 13
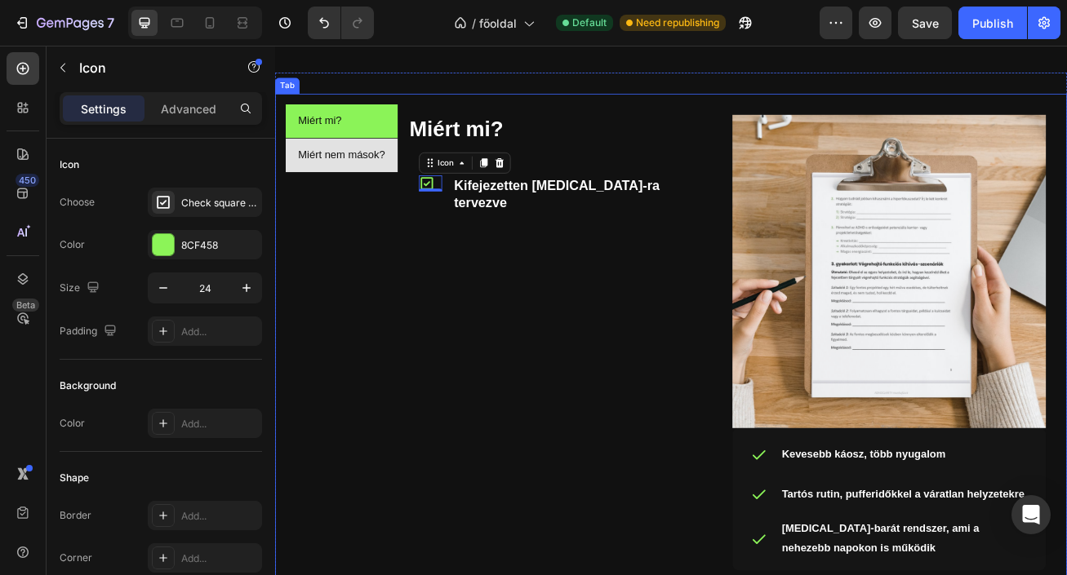
click at [399, 196] on li "Miért nem mások?" at bounding box center [357, 182] width 139 height 42
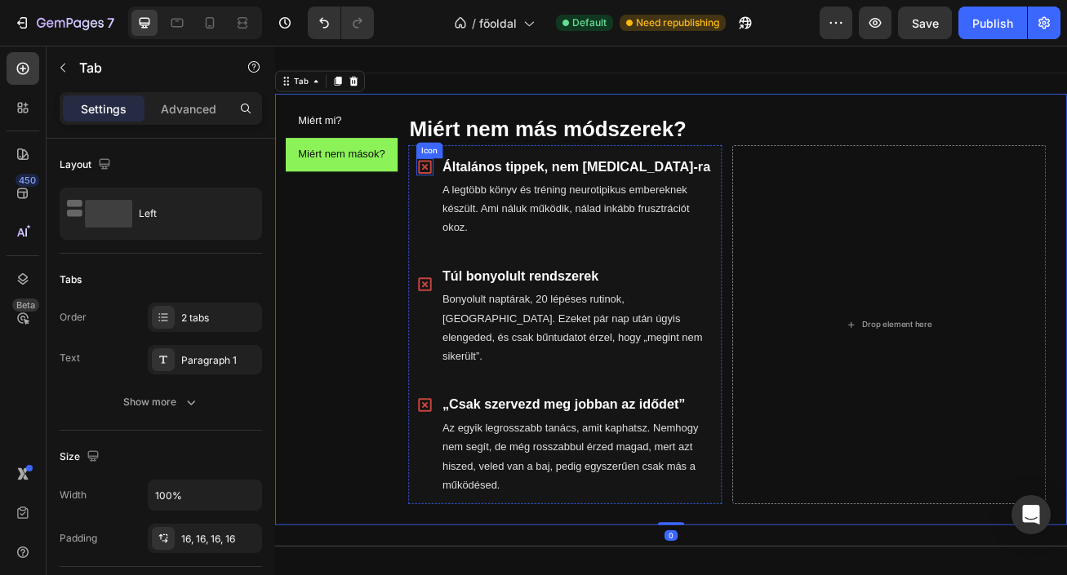
click at [464, 191] on icon at bounding box center [460, 195] width 21 height 21
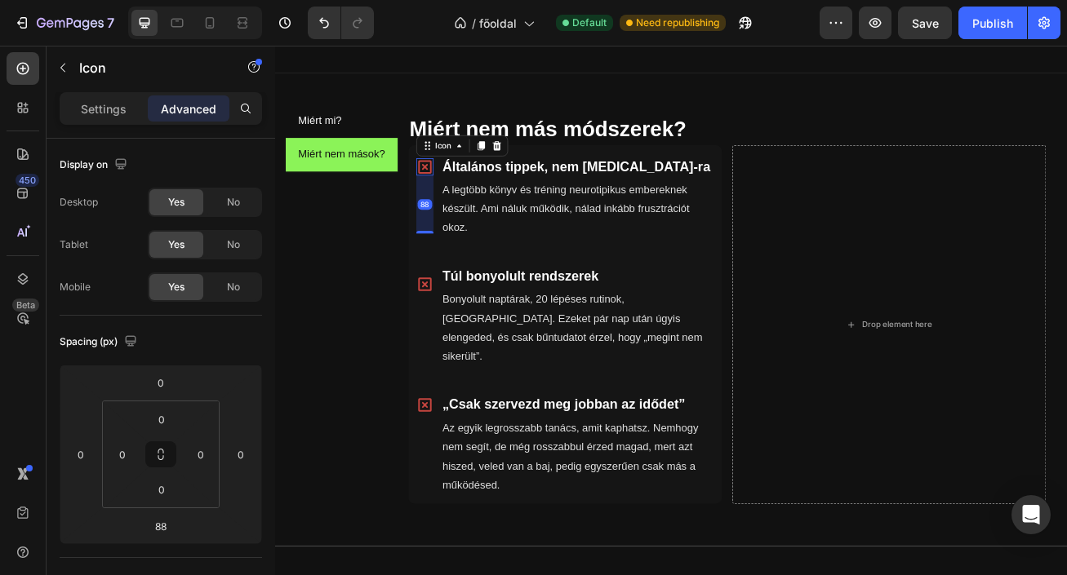
click at [462, 197] on icon at bounding box center [459, 196] width 16 height 16
click at [112, 115] on p "Settings" at bounding box center [104, 108] width 46 height 17
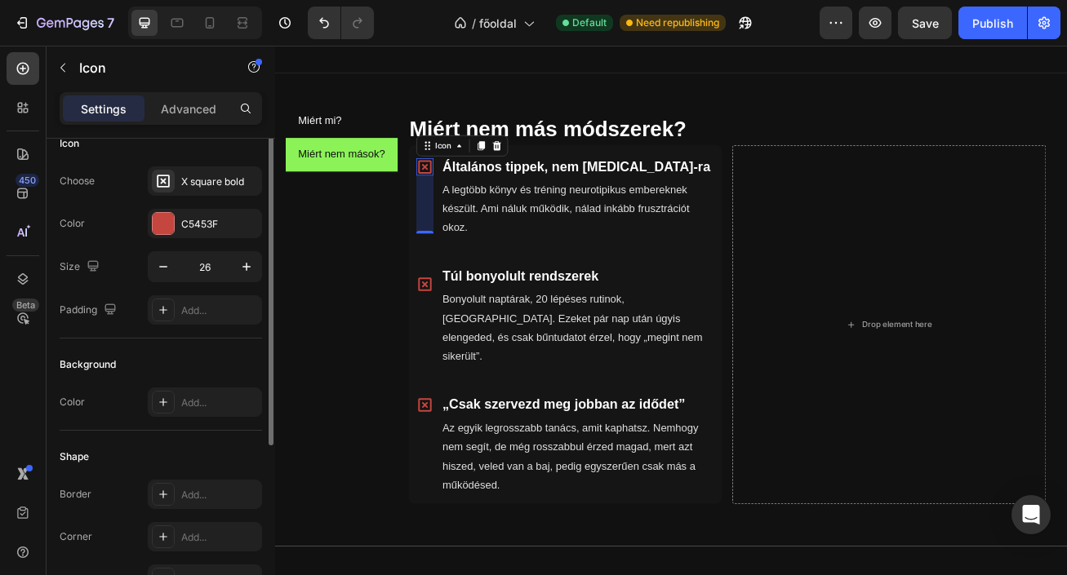
scroll to position [0, 0]
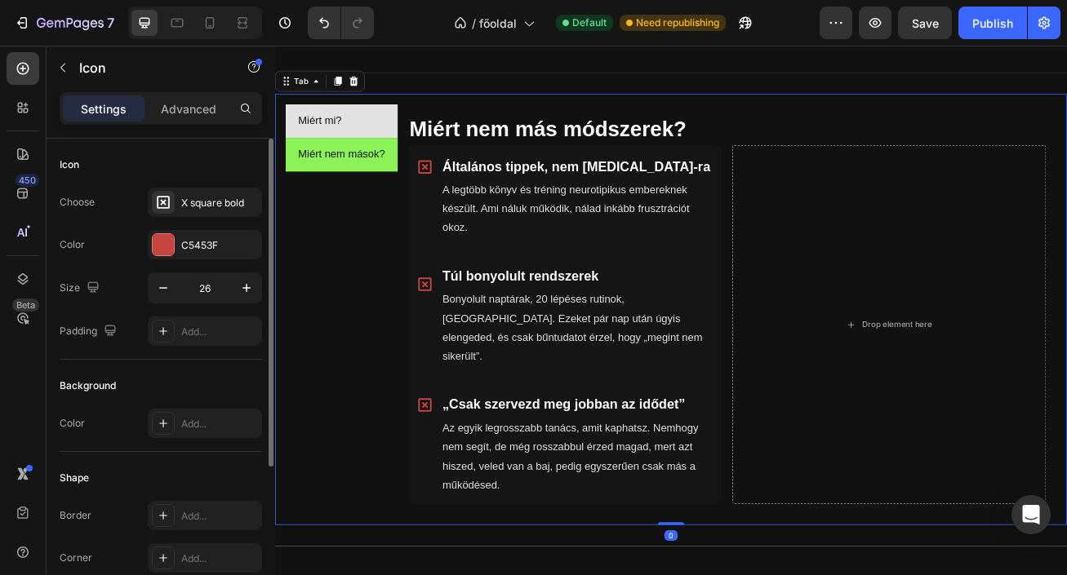
click at [396, 142] on li "Miért mi?" at bounding box center [357, 139] width 139 height 42
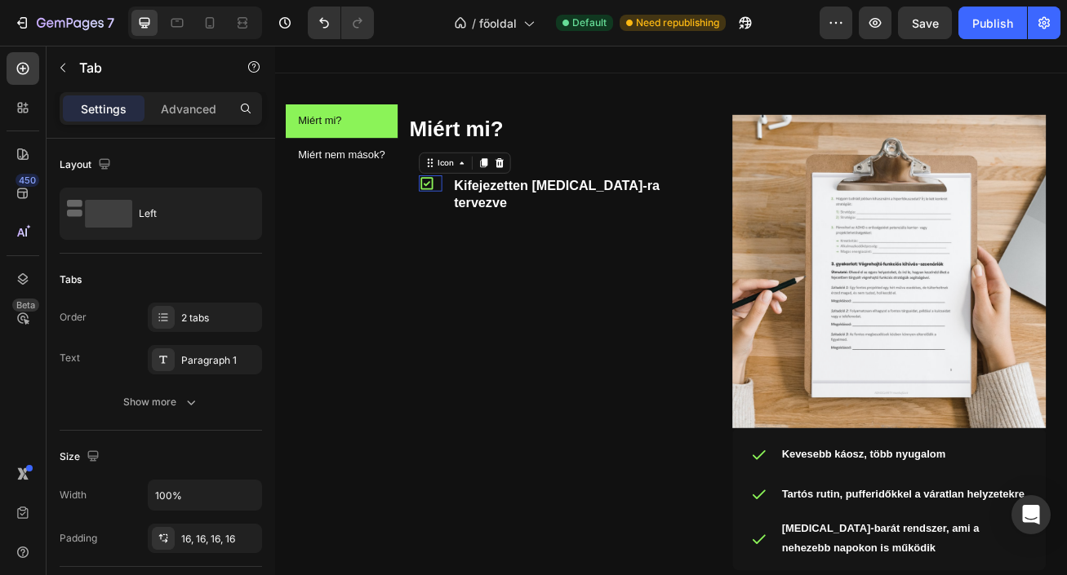
click at [462, 221] on icon at bounding box center [463, 216] width 20 height 20
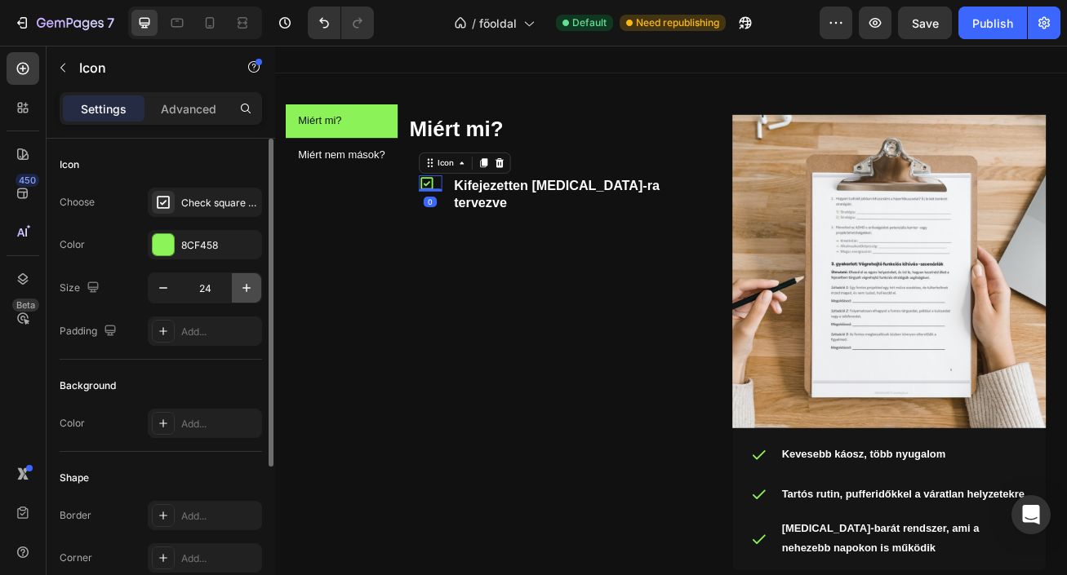
click at [246, 288] on icon "button" at bounding box center [246, 288] width 8 height 8
type input "26"
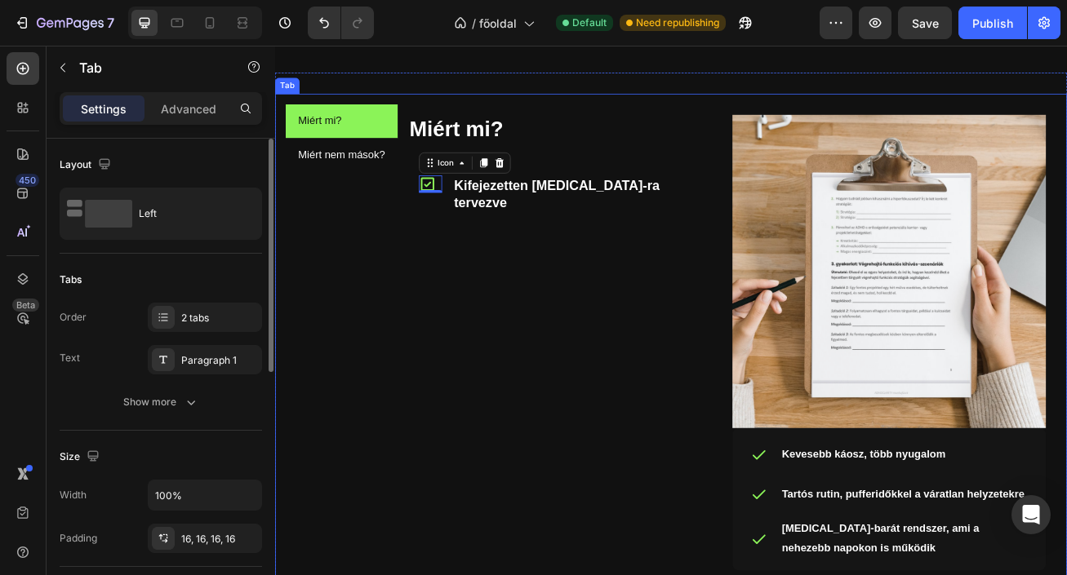
click at [412, 340] on div "Miért mi? Miért nem mások?" at bounding box center [357, 425] width 139 height 614
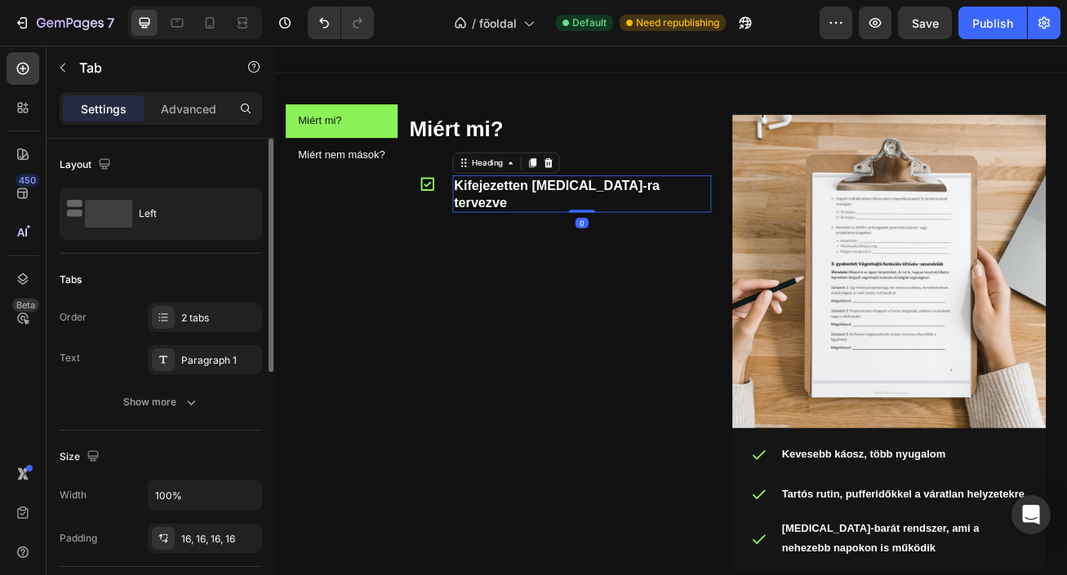
click at [610, 215] on p "Kifejezetten ADHD-ra tervezve" at bounding box center [654, 229] width 317 height 42
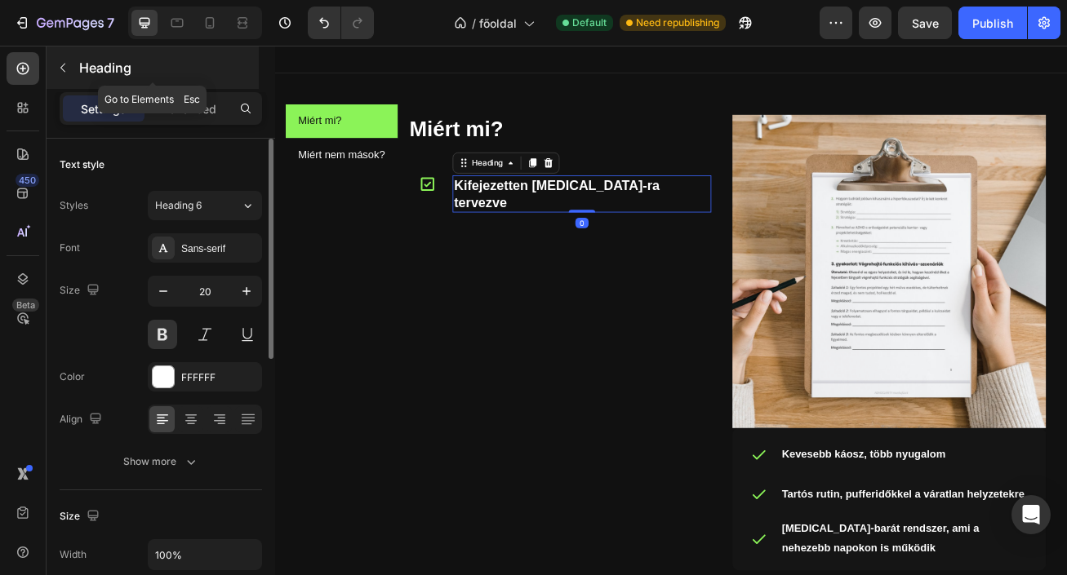
click at [62, 69] on icon "button" at bounding box center [62, 68] width 5 height 9
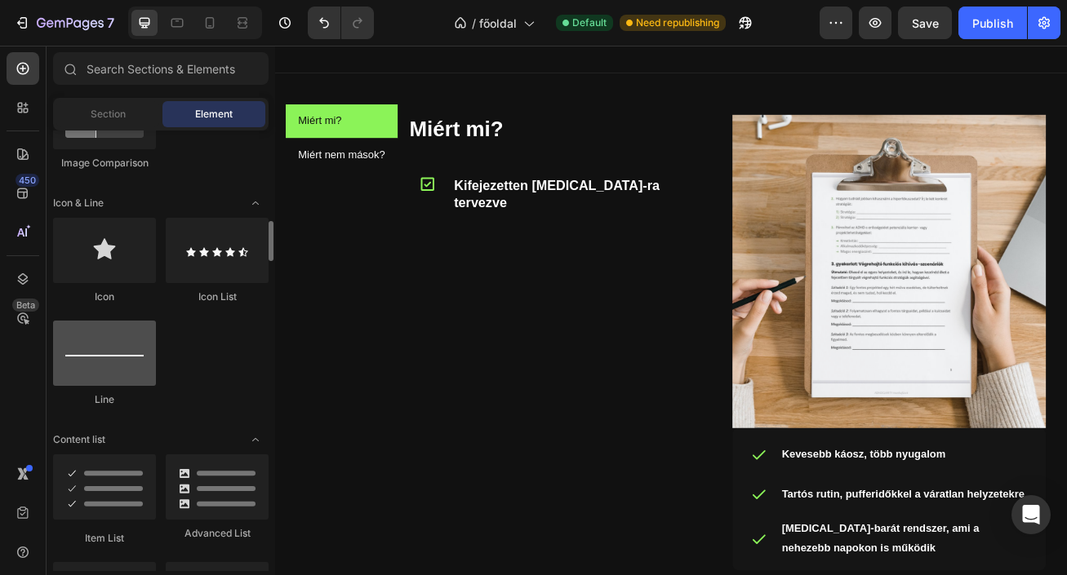
scroll to position [947, 0]
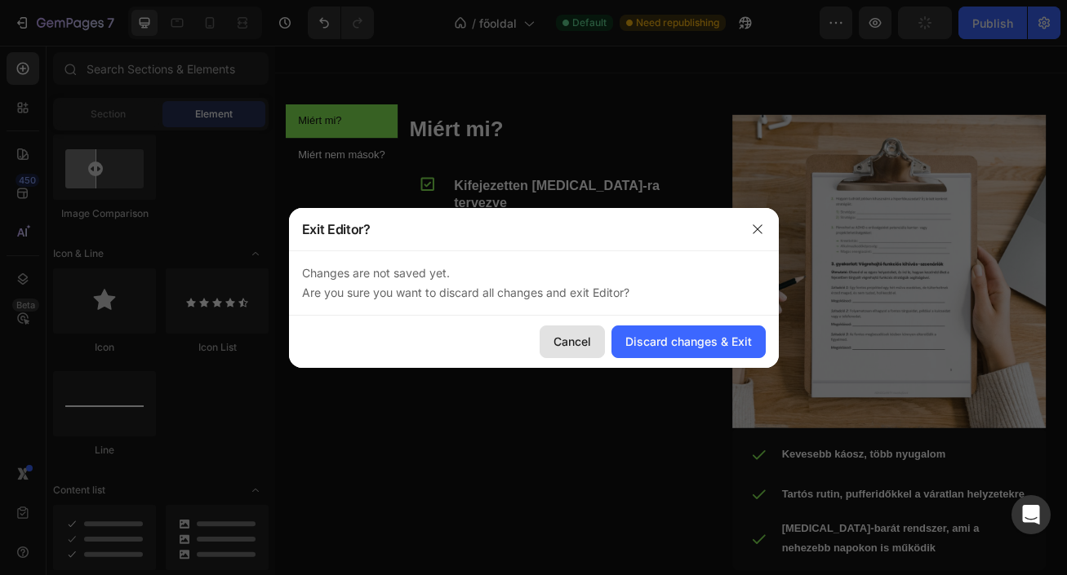
click at [564, 339] on div "Cancel" at bounding box center [572, 341] width 38 height 17
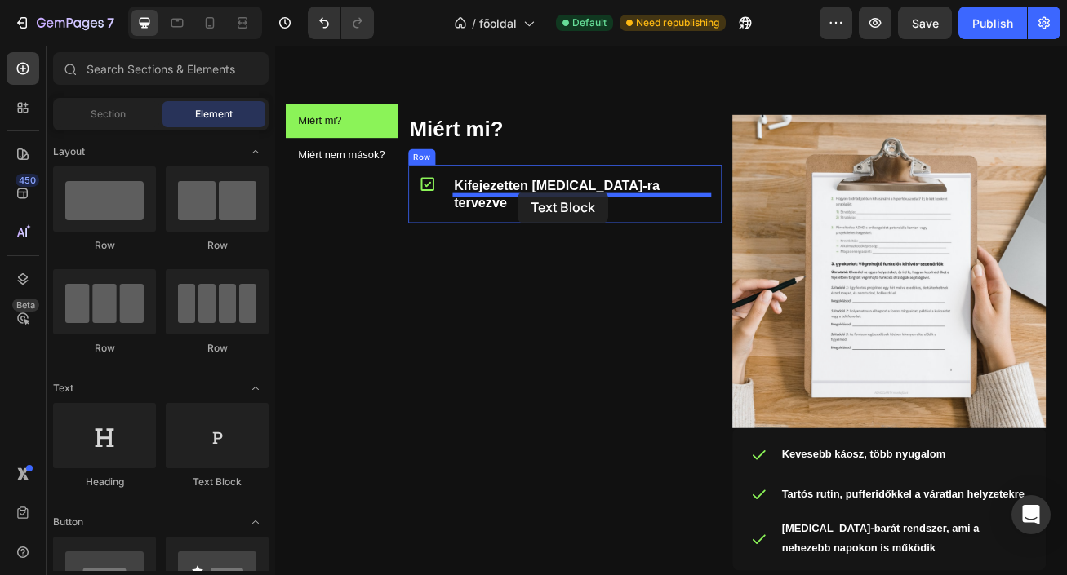
drag, startPoint x: 512, startPoint y: 495, endPoint x: 575, endPoint y: 228, distance: 273.4
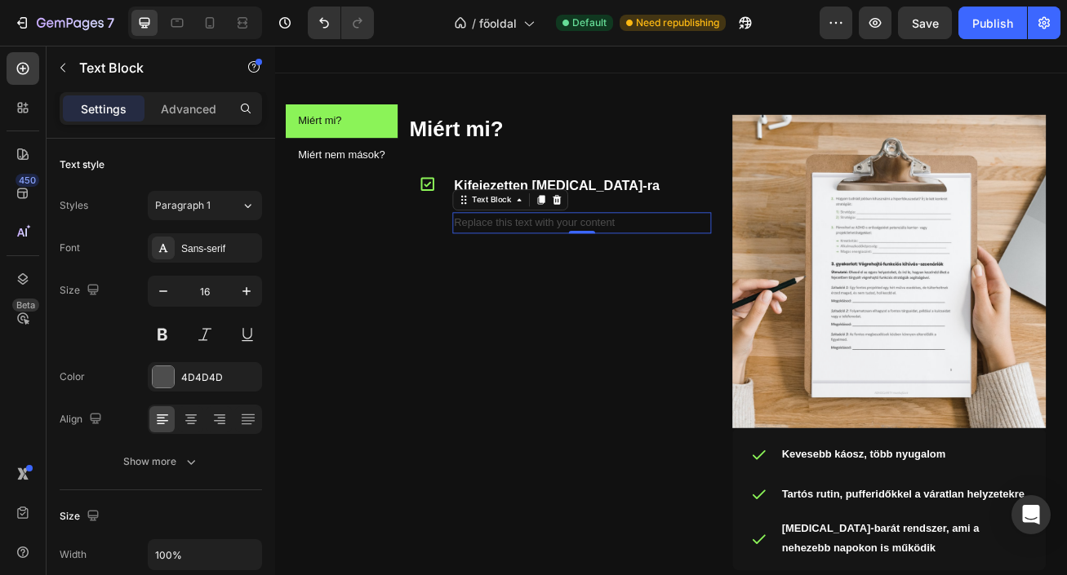
click at [720, 252] on div "Replace this text with your content" at bounding box center [655, 265] width 320 height 27
click at [712, 254] on p "Replace this text with your content" at bounding box center [654, 266] width 317 height 24
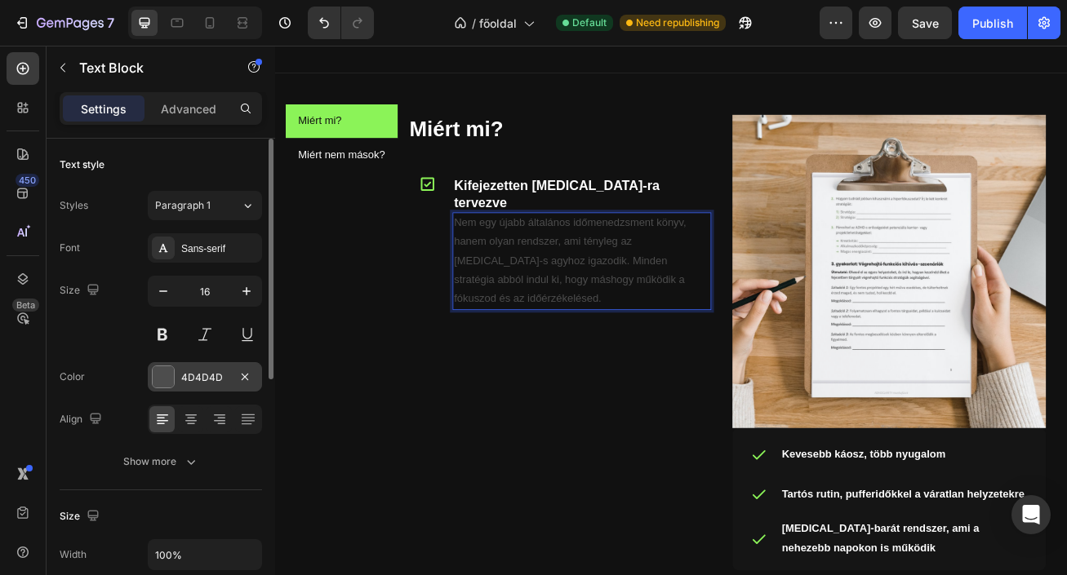
click at [185, 376] on div "4D4D4D" at bounding box center [204, 377] width 47 height 15
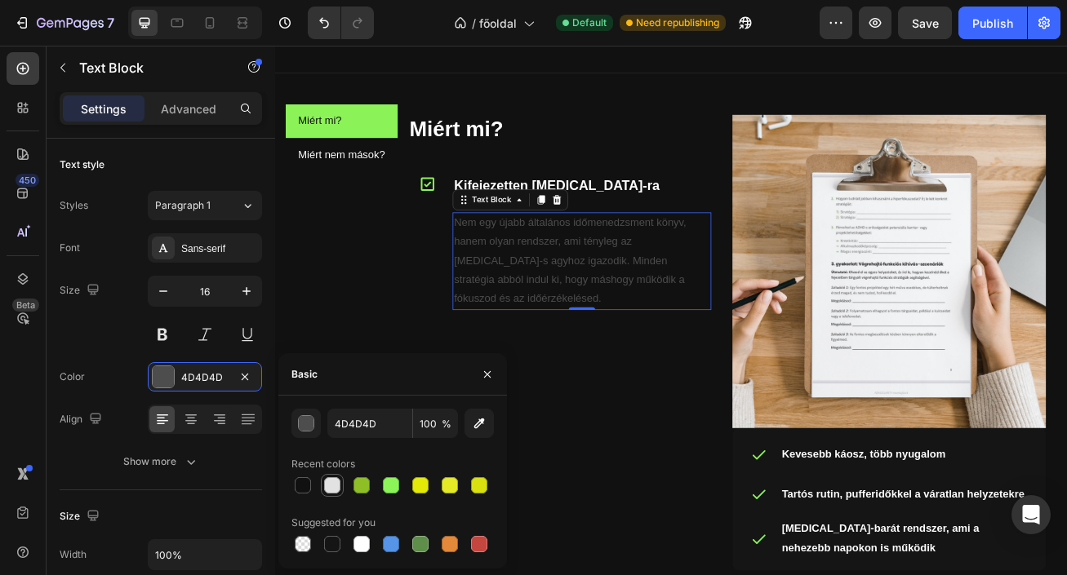
click at [322, 485] on div at bounding box center [332, 486] width 20 height 20
type input "E2E2E2"
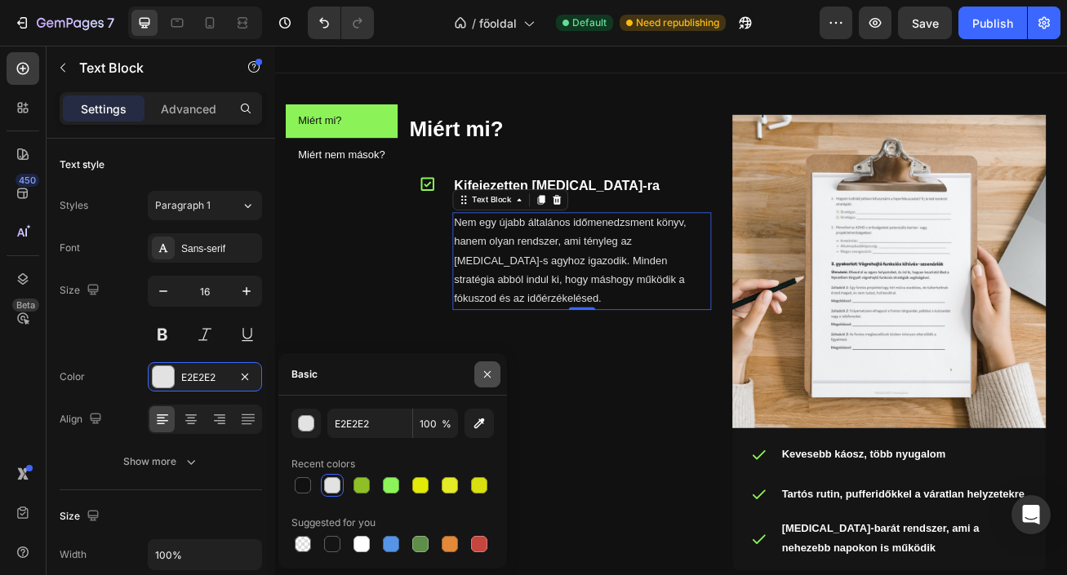
click at [490, 377] on icon "button" at bounding box center [487, 374] width 13 height 13
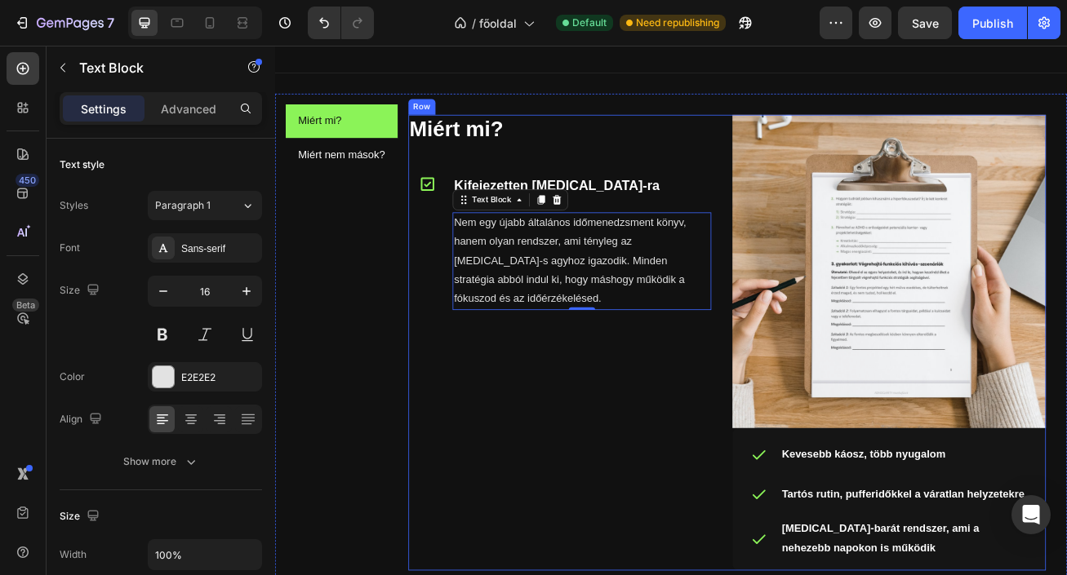
click at [648, 397] on div "Miért mi? Heading Icon Kifejezetten ADHD-ra tervezve Heading Nem egy újabb álta…" at bounding box center [634, 413] width 388 height 564
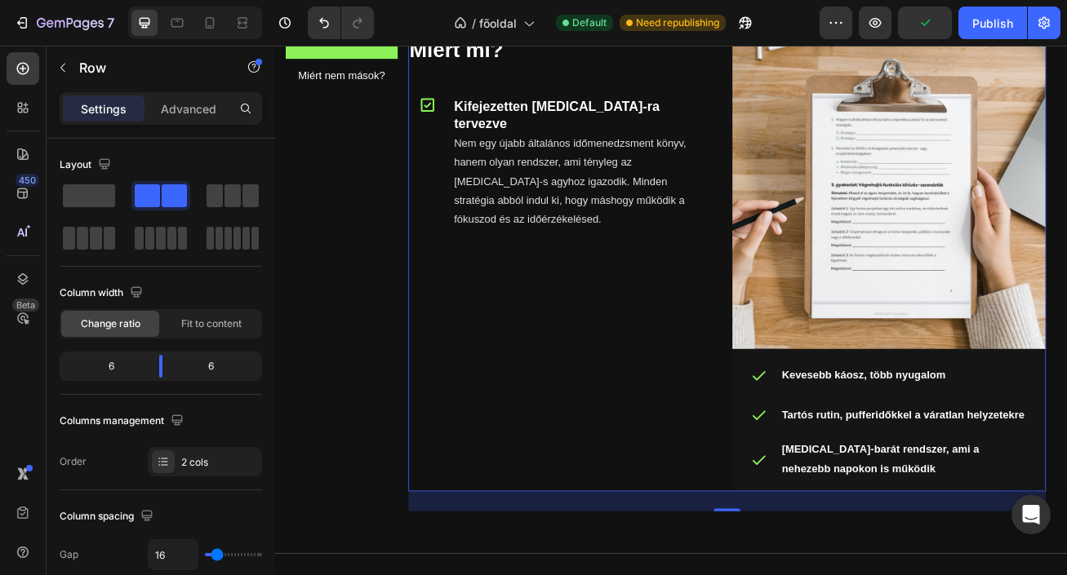
scroll to position [934, 0]
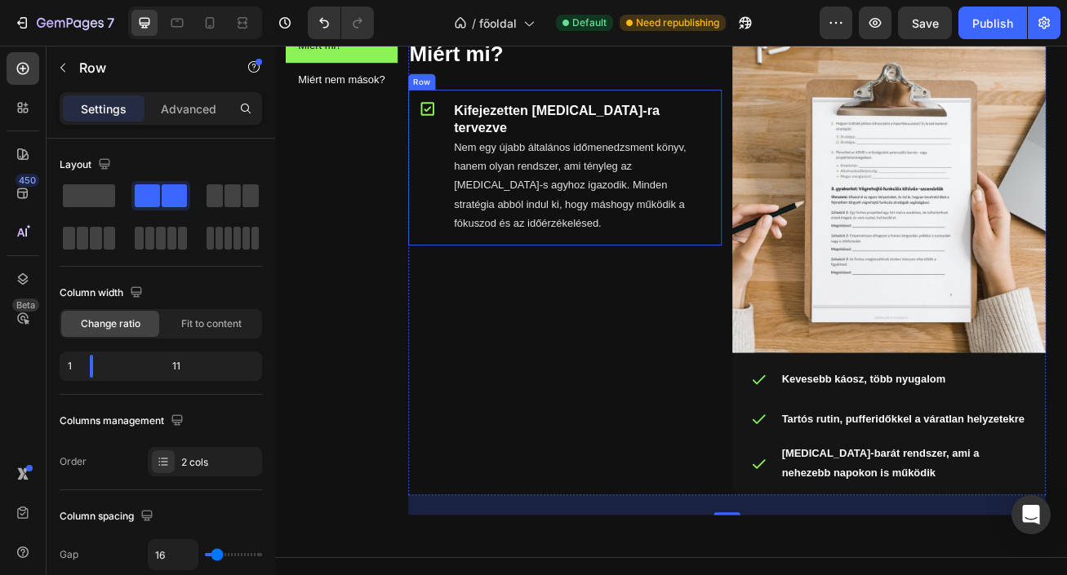
click at [561, 259] on div "Icon Kifejezetten ADHD-ra tervezve Heading Nem egy újabb általános időmenedzsme…" at bounding box center [634, 196] width 388 height 193
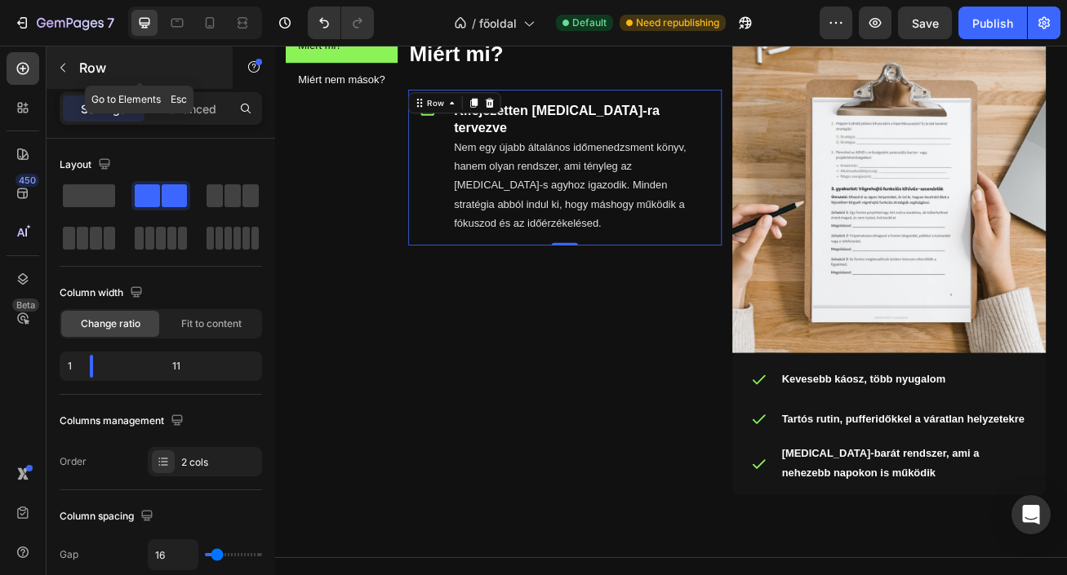
click at [64, 74] on button "button" at bounding box center [63, 68] width 26 height 26
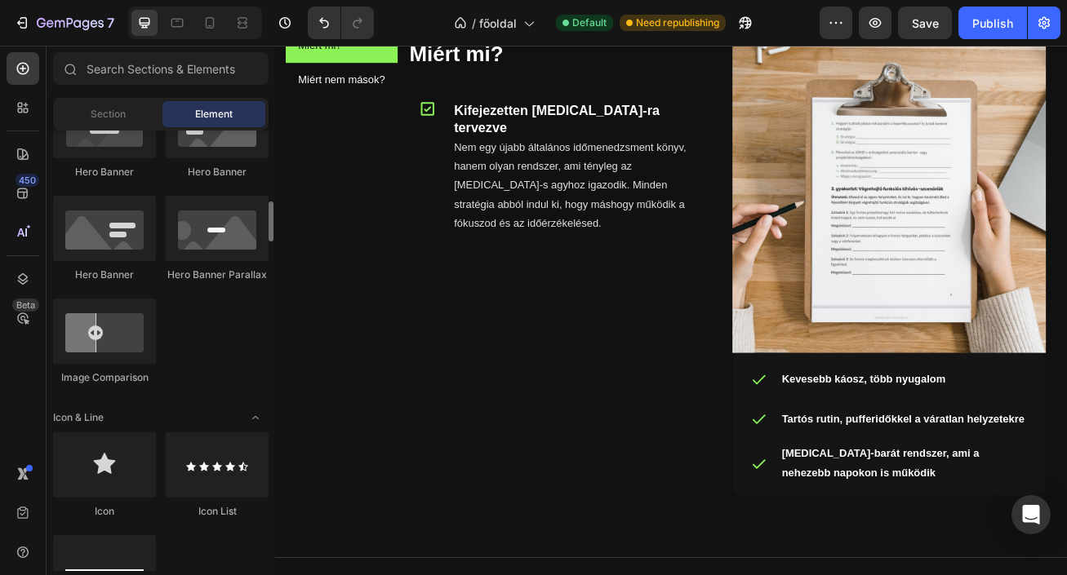
scroll to position [796, 0]
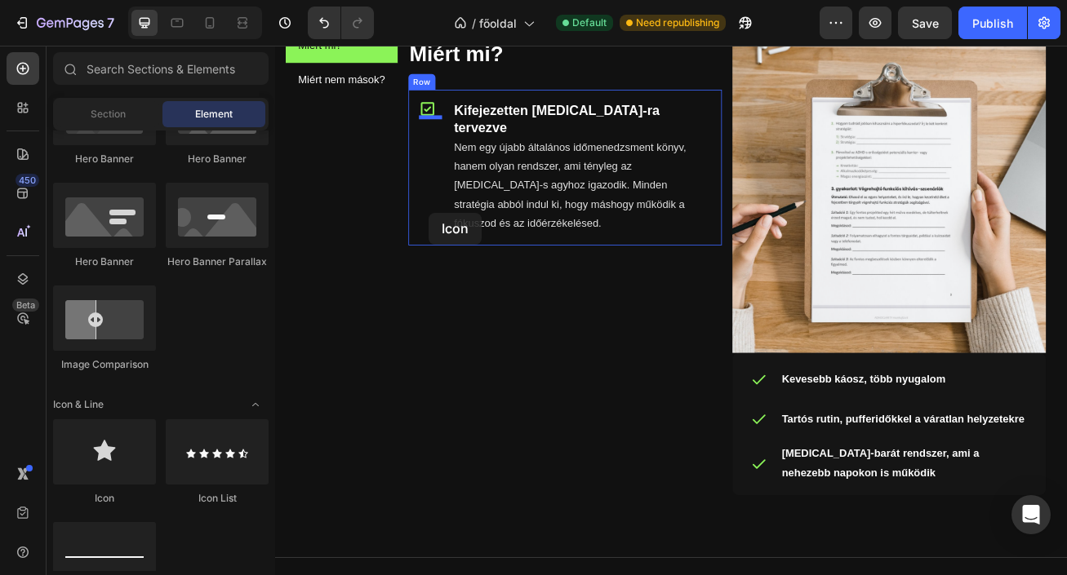
drag, startPoint x: 395, startPoint y: 481, endPoint x: 462, endPoint y: 252, distance: 238.1
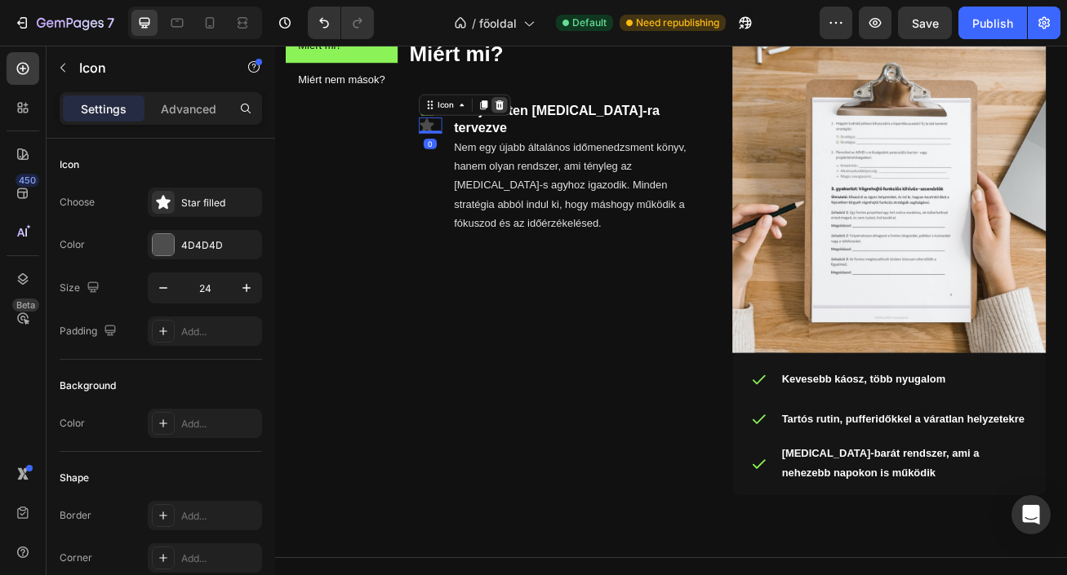
click at [551, 118] on icon at bounding box center [552, 119] width 13 height 13
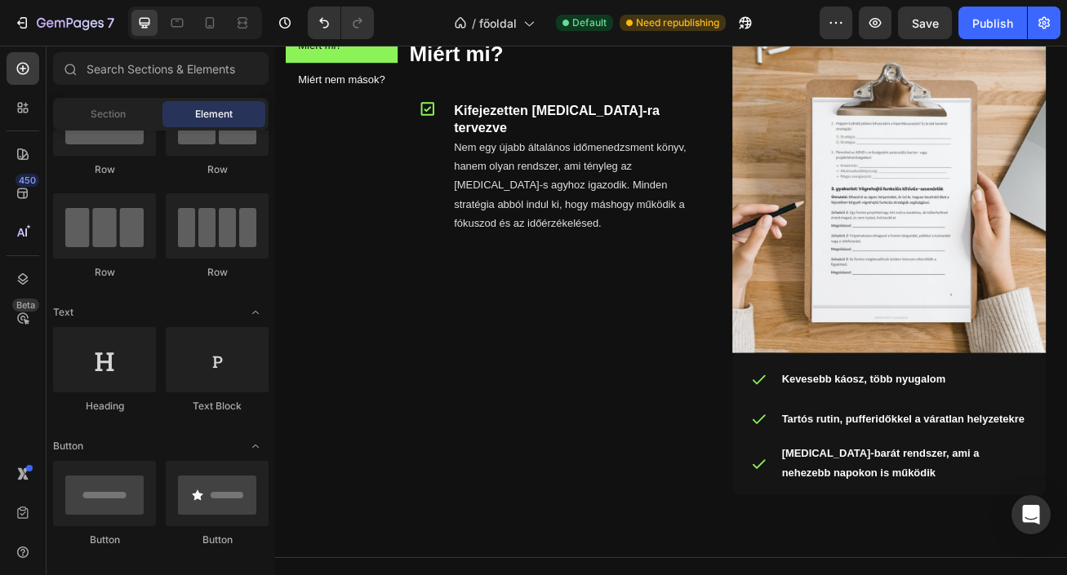
scroll to position [0, 0]
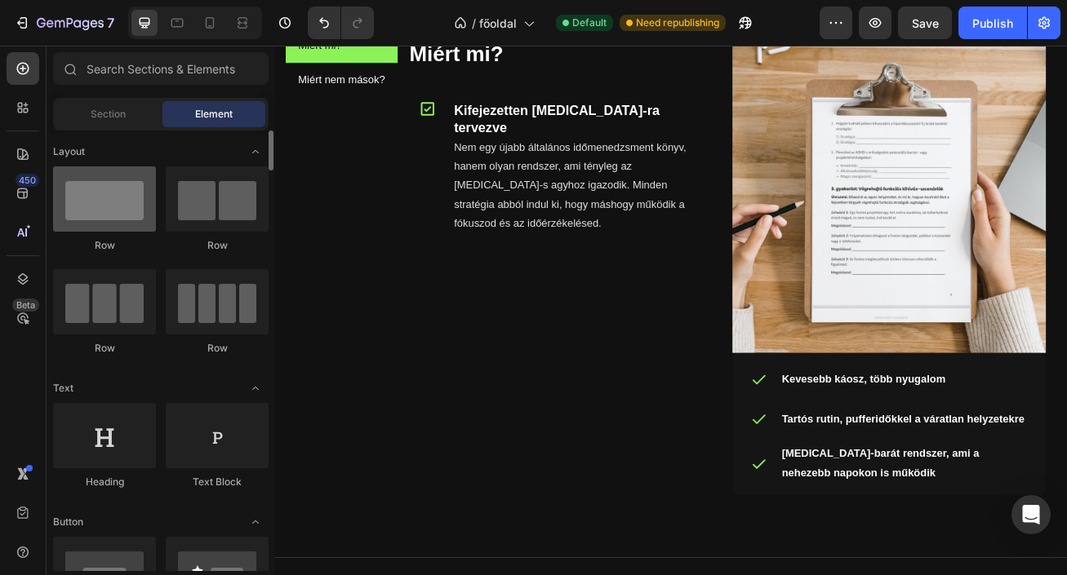
click at [104, 227] on div at bounding box center [104, 198] width 103 height 65
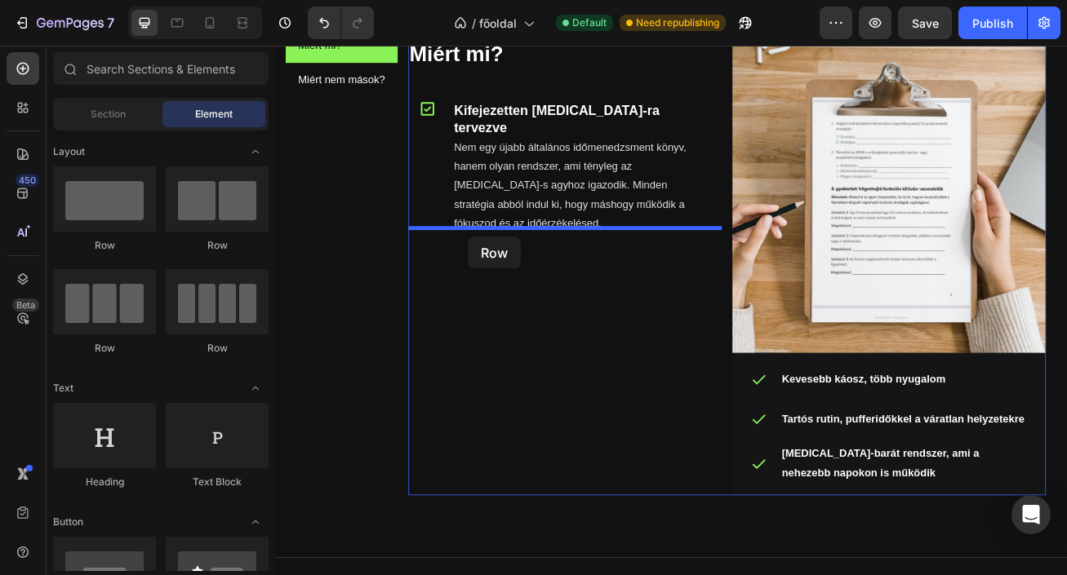
drag, startPoint x: 379, startPoint y: 273, endPoint x: 514, endPoint y: 282, distance: 135.8
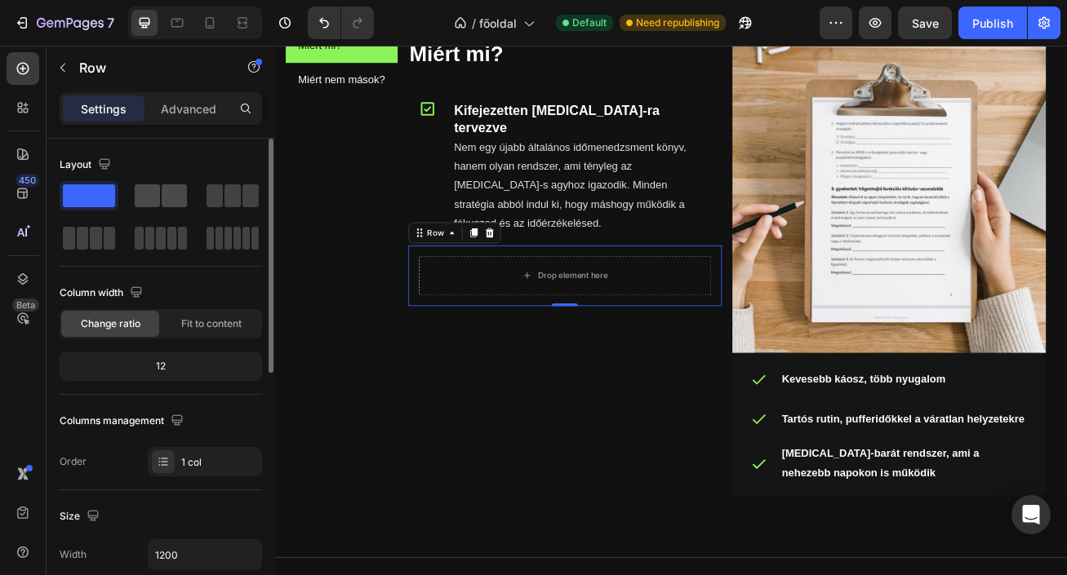
click at [152, 193] on span at bounding box center [147, 195] width 25 height 23
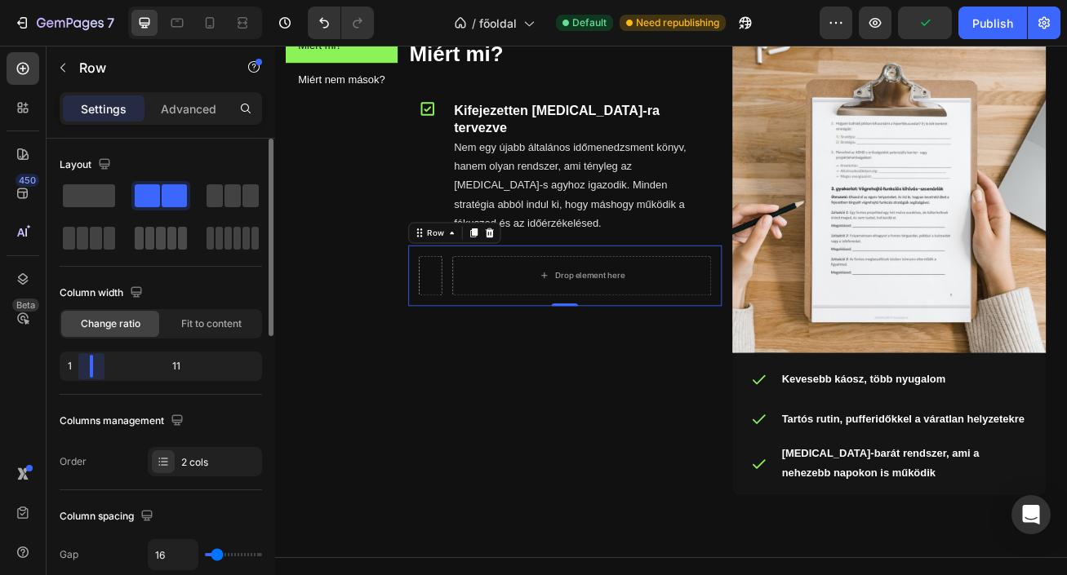
drag, startPoint x: 157, startPoint y: 367, endPoint x: 155, endPoint y: 226, distance: 141.2
click at [51, 0] on body "7 / főoldal Default Need republishing Preview Publish 450 Beta Sections(18) Ele…" at bounding box center [533, 0] width 1067 height 0
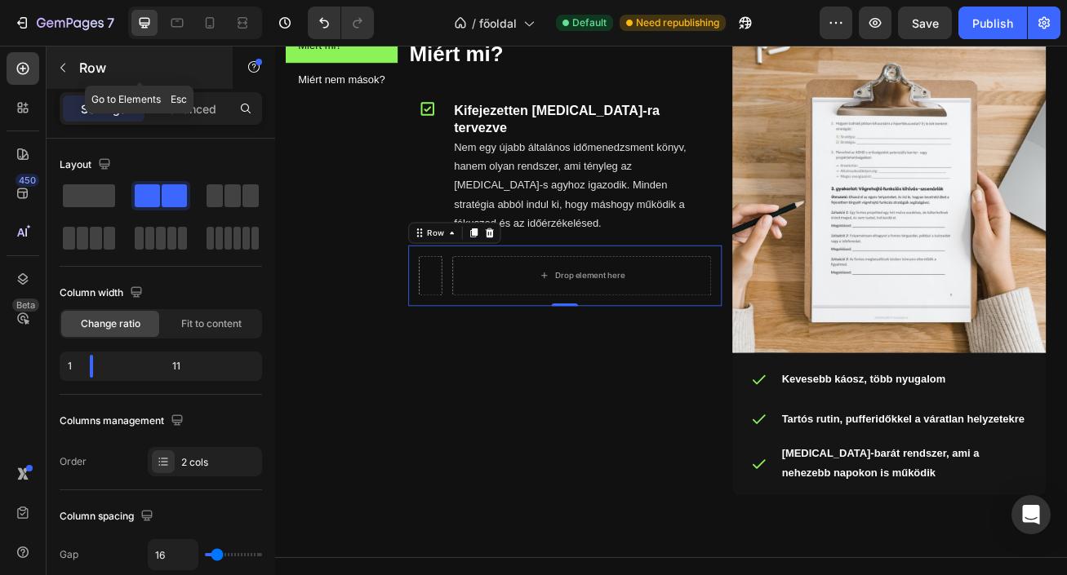
click at [61, 69] on icon "button" at bounding box center [62, 68] width 5 height 9
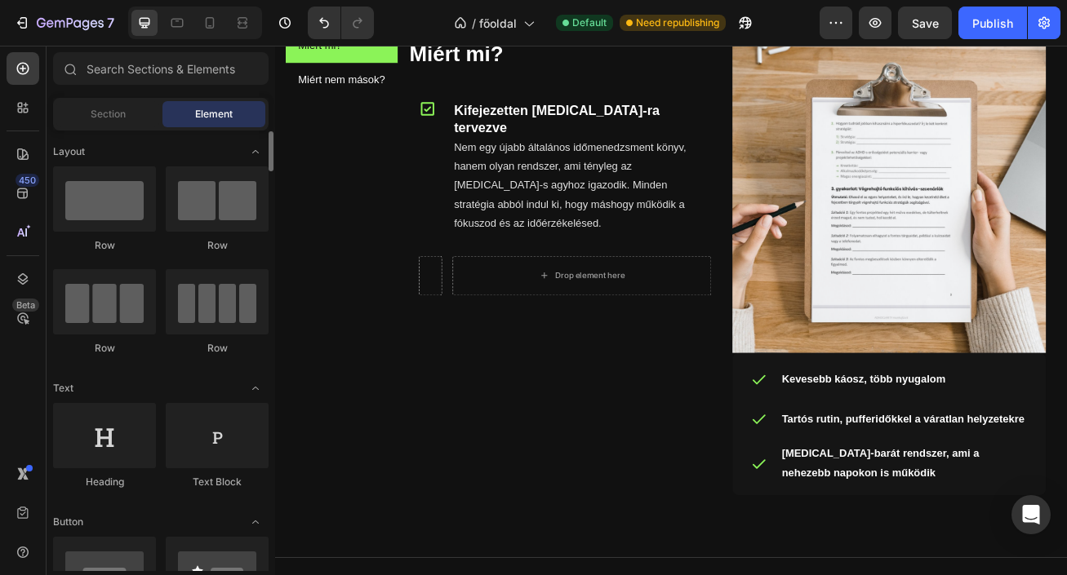
scroll to position [36, 0]
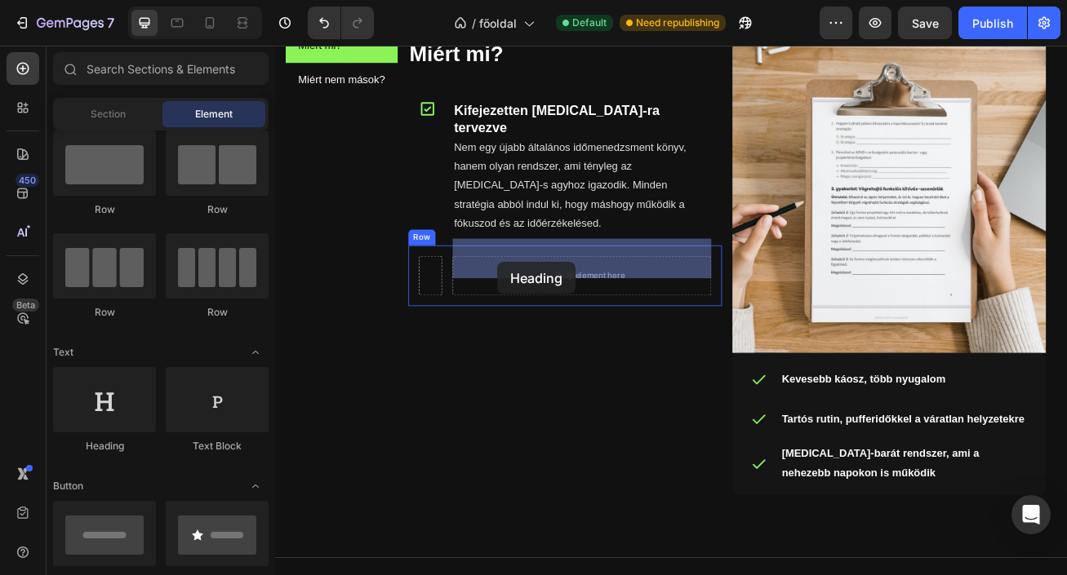
drag, startPoint x: 399, startPoint y: 442, endPoint x: 550, endPoint y: 313, distance: 199.1
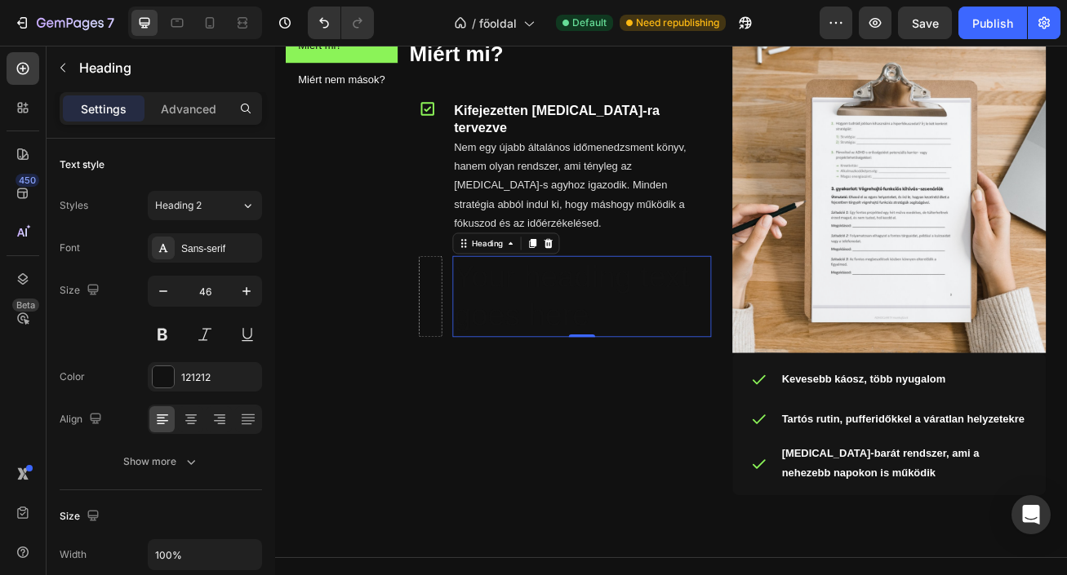
click at [638, 344] on h2 "Your heading text goes here" at bounding box center [655, 356] width 320 height 101
click at [638, 344] on p "Your heading text goes here" at bounding box center [654, 357] width 317 height 98
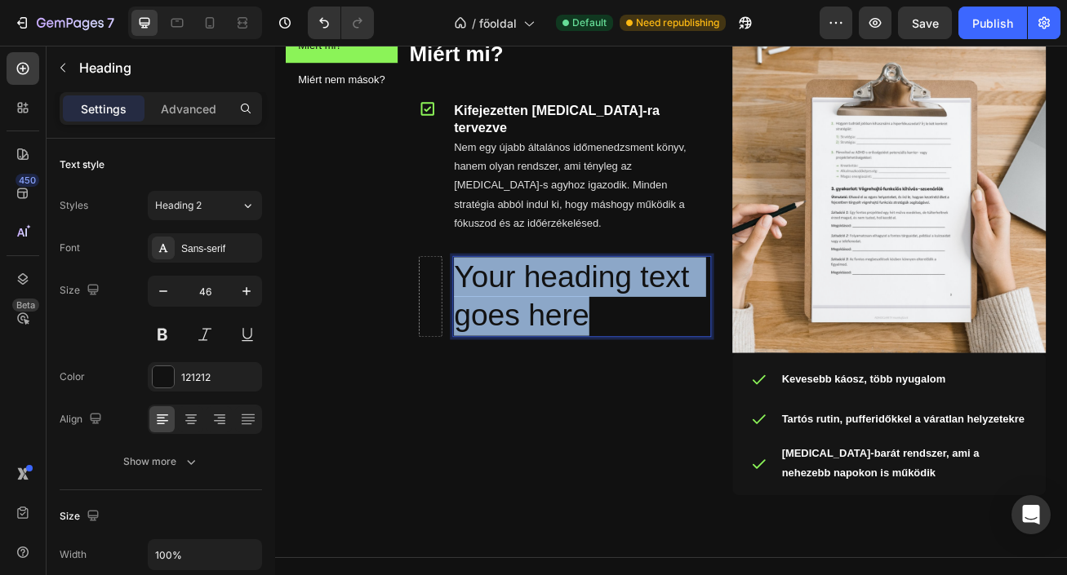
click at [638, 344] on p "Your heading text goes here" at bounding box center [654, 357] width 317 height 98
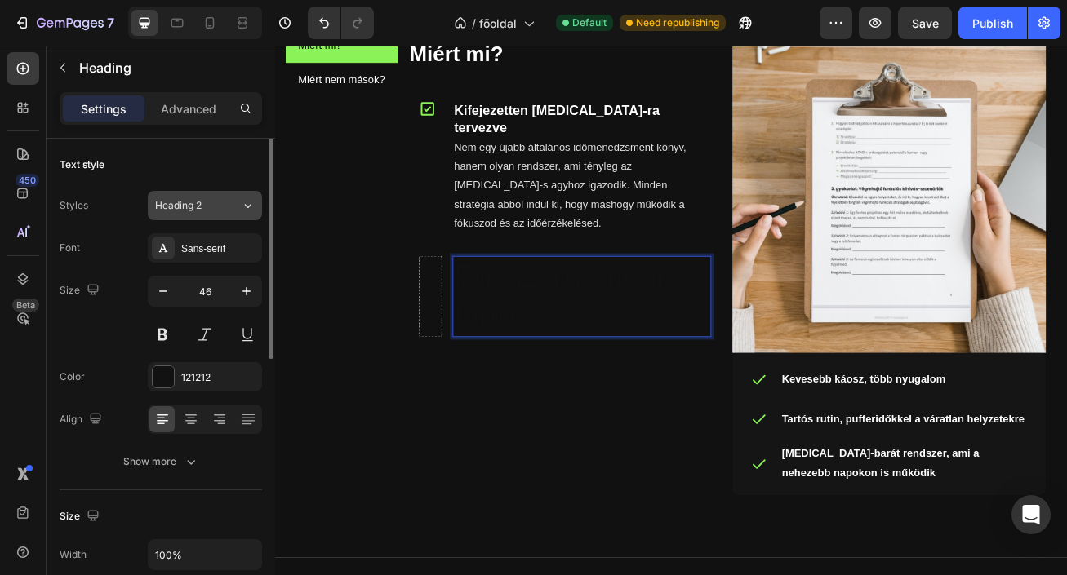
click at [213, 204] on div "Heading 2" at bounding box center [188, 205] width 66 height 15
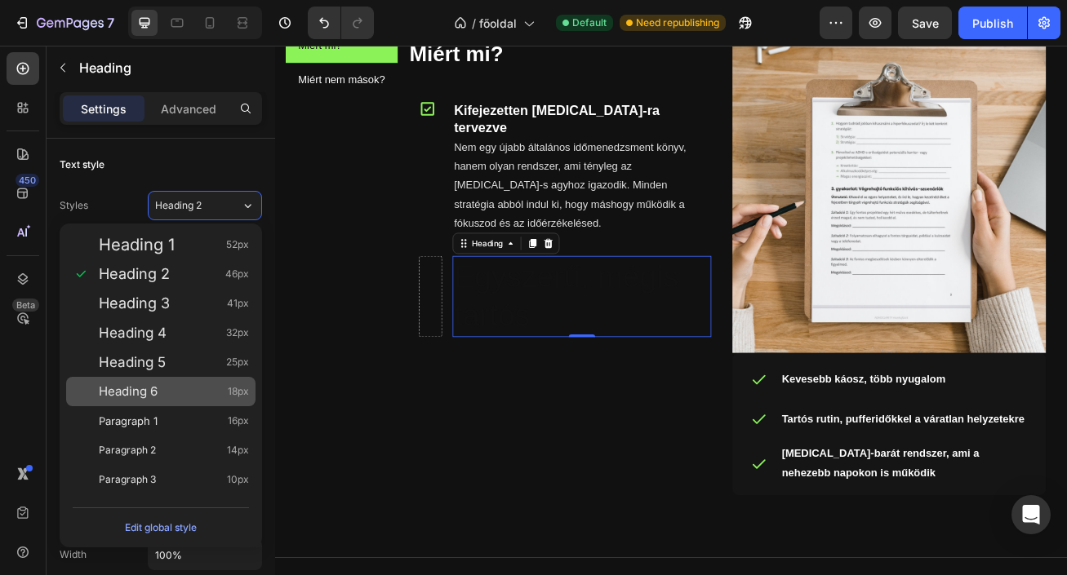
click at [237, 384] on span "18px" at bounding box center [238, 392] width 21 height 16
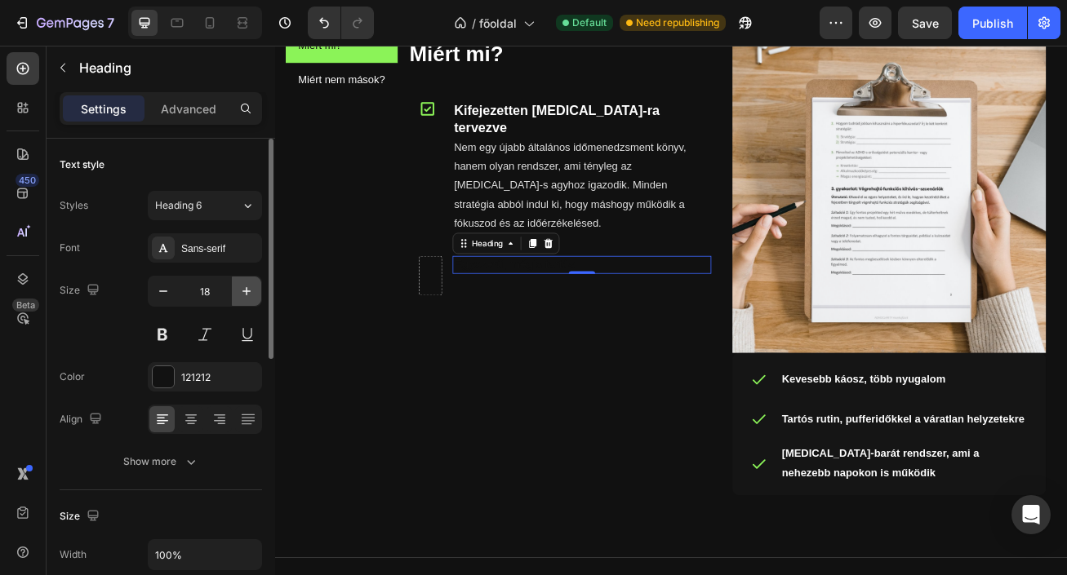
click at [245, 290] on icon "button" at bounding box center [246, 291] width 16 height 16
type input "20"
click at [158, 334] on button at bounding box center [162, 334] width 29 height 29
click at [186, 378] on div "121212" at bounding box center [204, 377] width 47 height 15
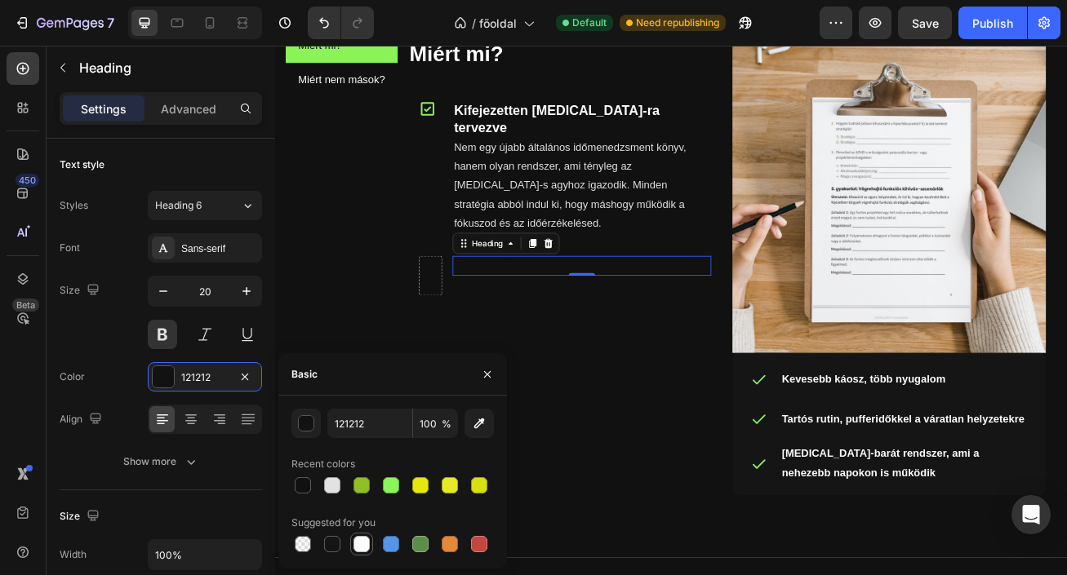
click at [366, 552] on div at bounding box center [362, 545] width 20 height 20
type input "FFFFFF"
click at [486, 375] on icon "button" at bounding box center [487, 374] width 13 height 13
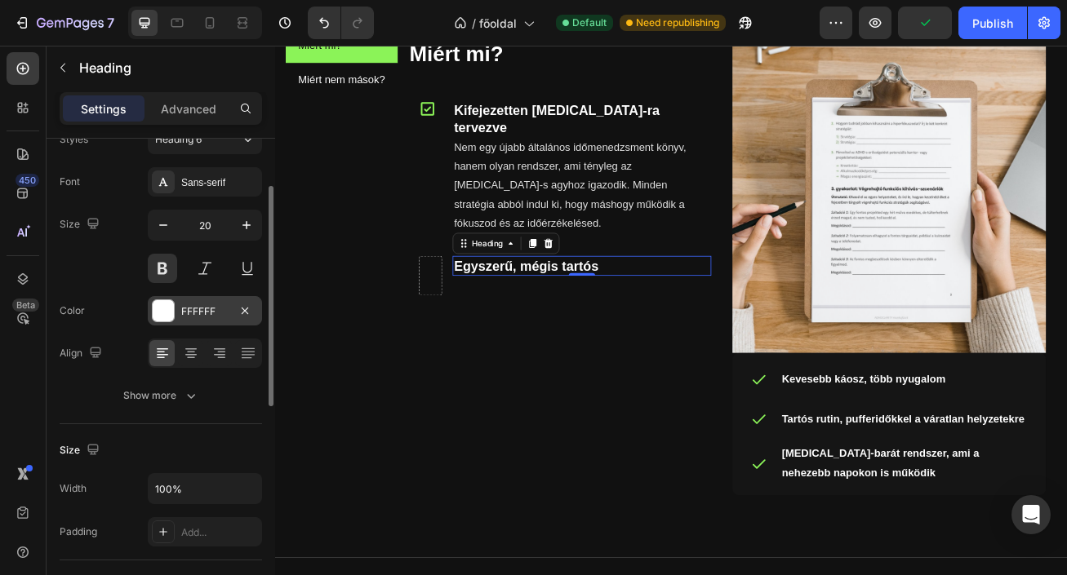
scroll to position [78, 0]
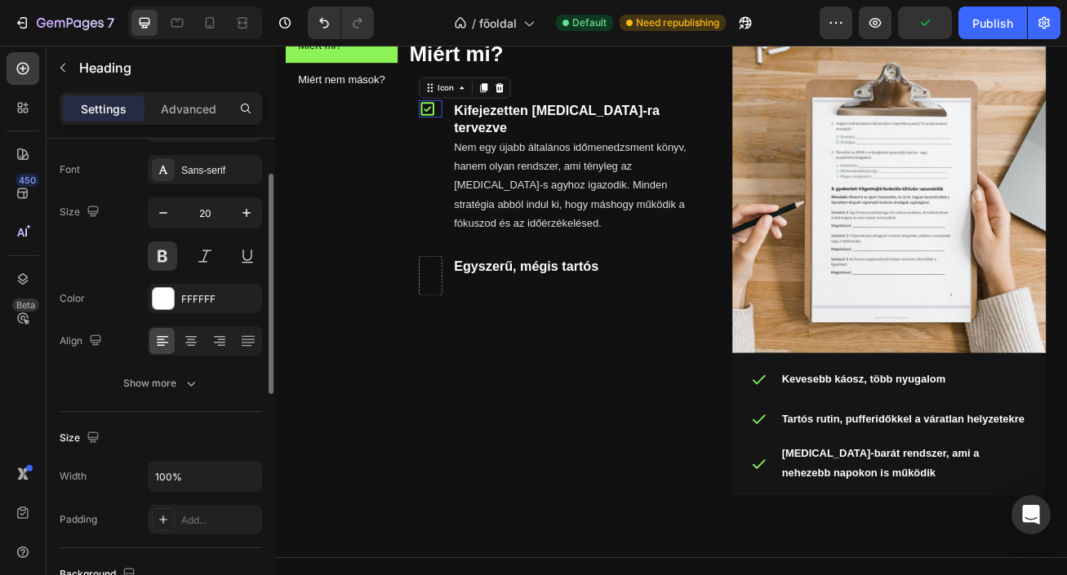
click at [463, 130] on icon at bounding box center [463, 124] width 16 height 16
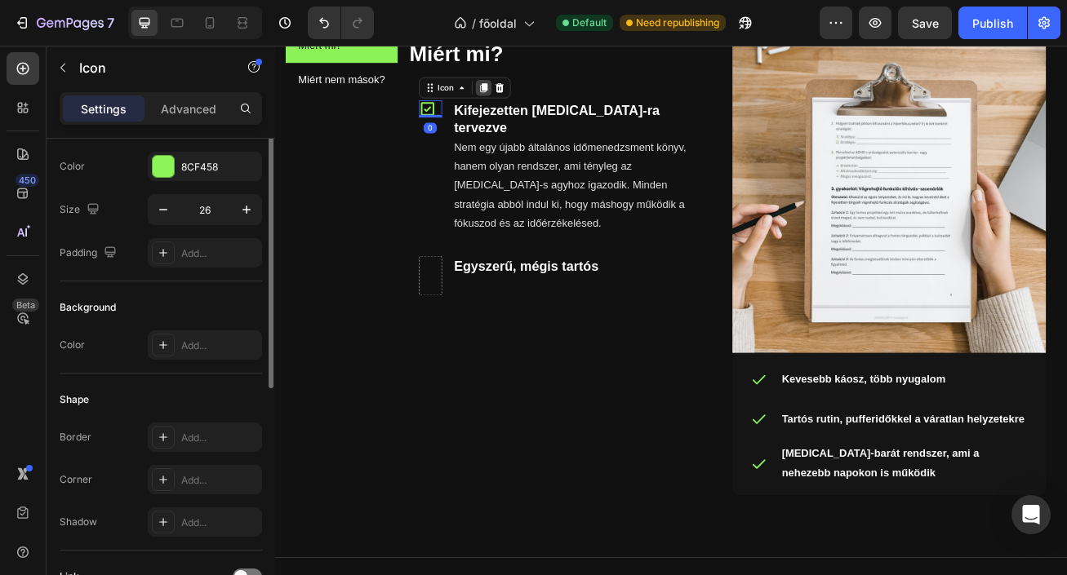
scroll to position [0, 0]
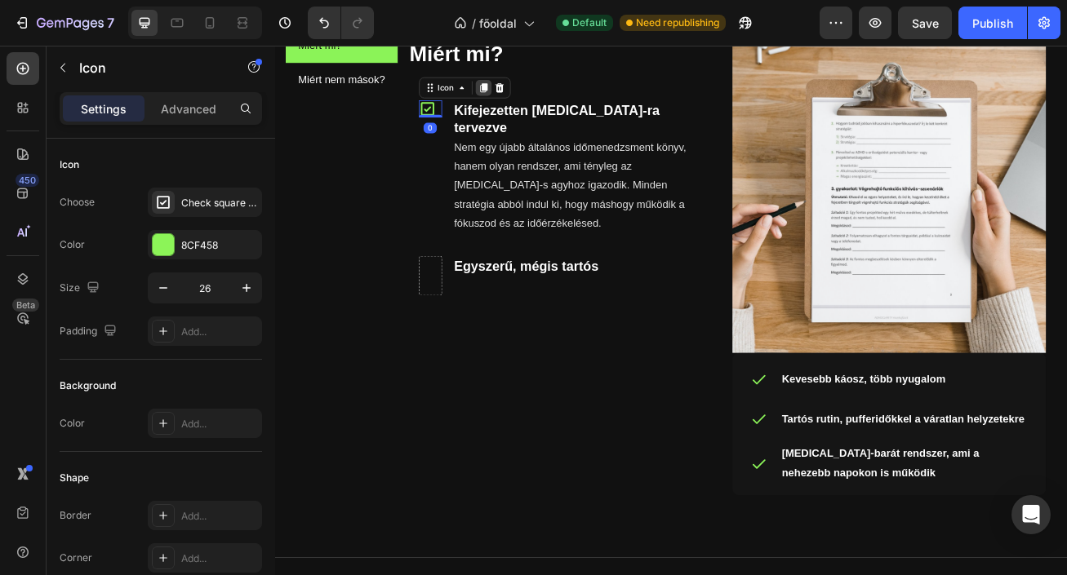
click at [530, 96] on icon at bounding box center [532, 97] width 13 height 13
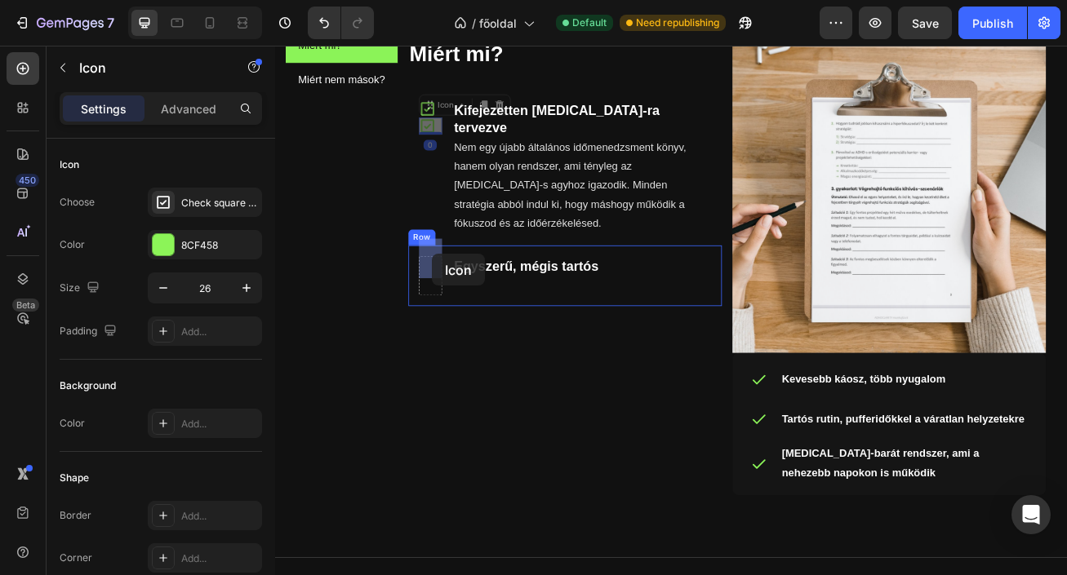
drag, startPoint x: 465, startPoint y: 145, endPoint x: 468, endPoint y: 304, distance: 158.3
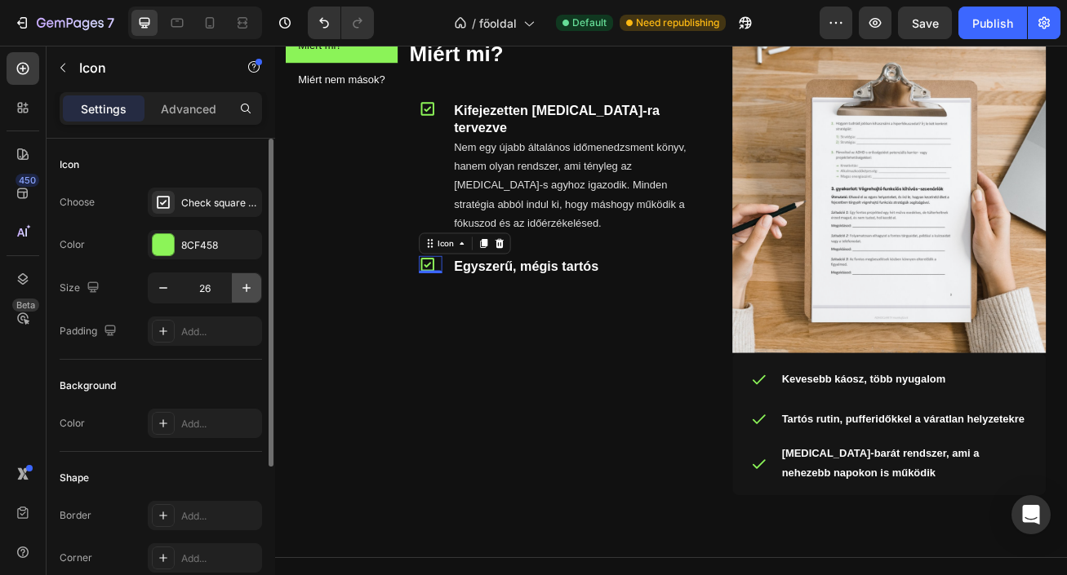
click at [246, 280] on icon "button" at bounding box center [246, 288] width 16 height 16
click at [163, 291] on icon "button" at bounding box center [163, 288] width 16 height 16
type input "26"
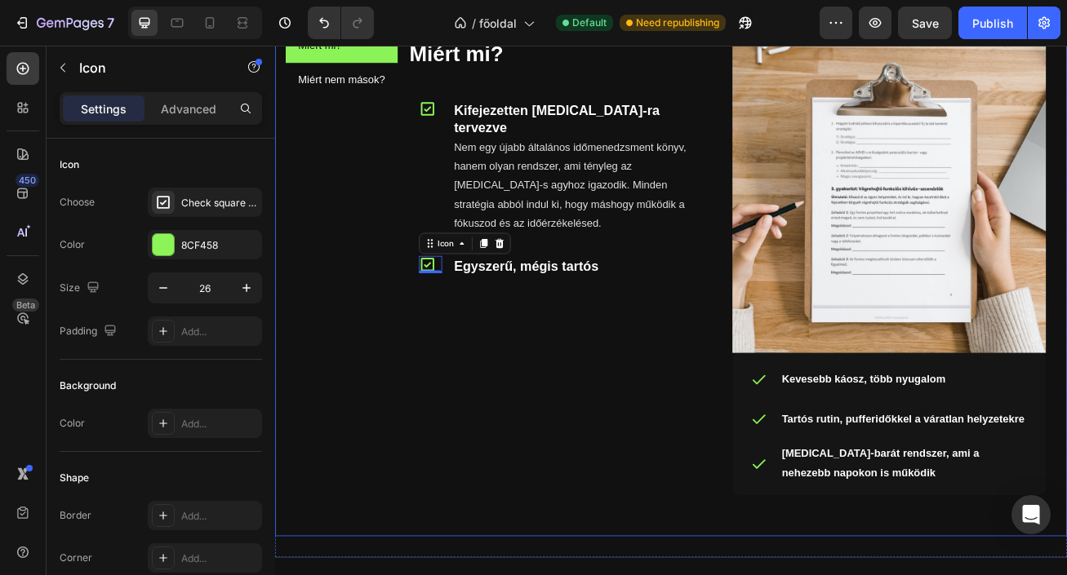
click at [376, 295] on div "Miért mi? Miért nem mások?" at bounding box center [357, 332] width 139 height 614
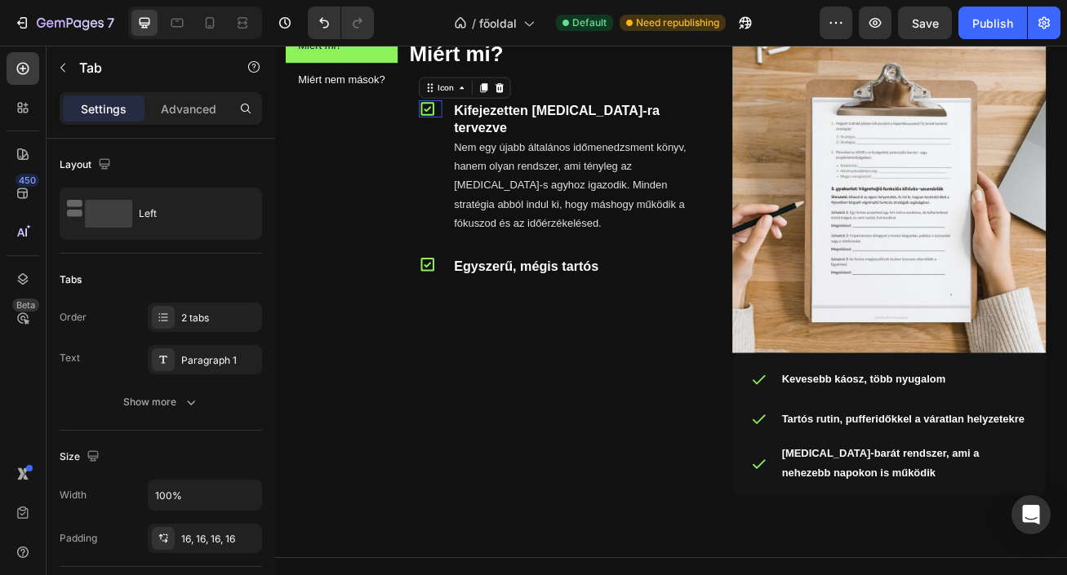
click at [467, 122] on icon at bounding box center [463, 124] width 16 height 16
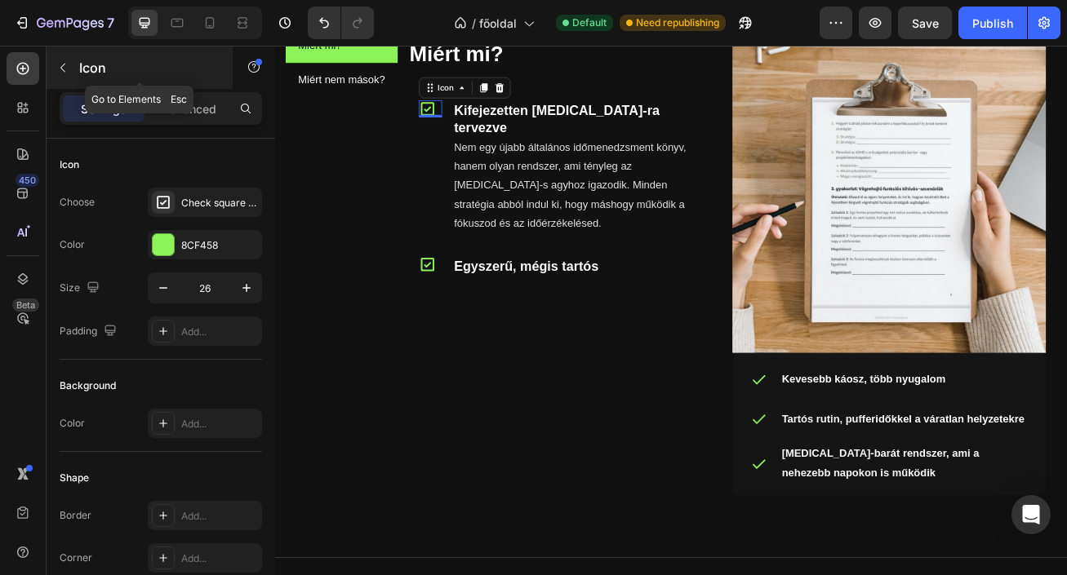
click at [69, 77] on button "button" at bounding box center [63, 68] width 26 height 26
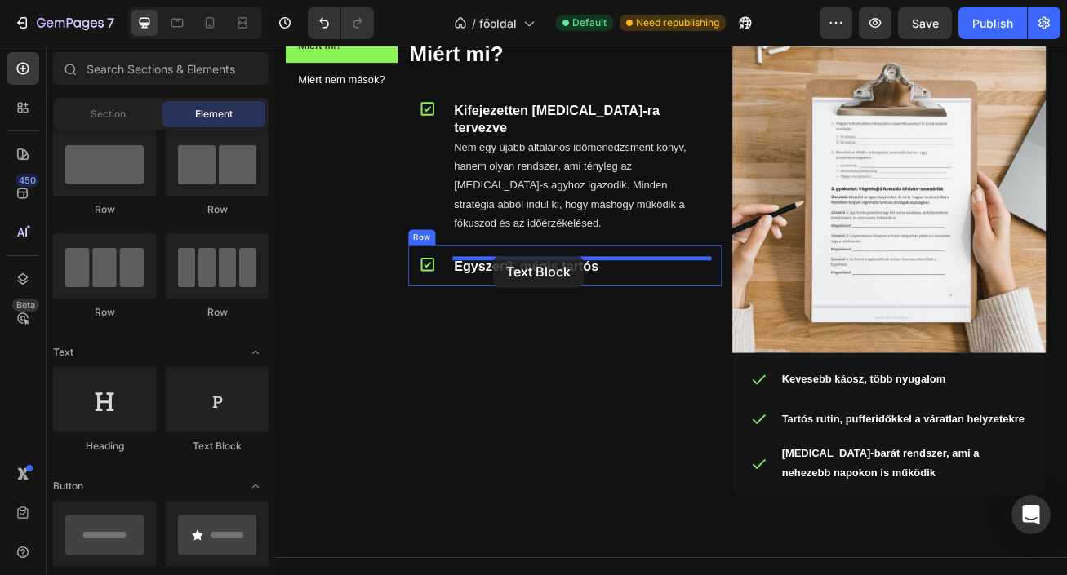
drag, startPoint x: 495, startPoint y: 446, endPoint x: 544, endPoint y: 308, distance: 146.6
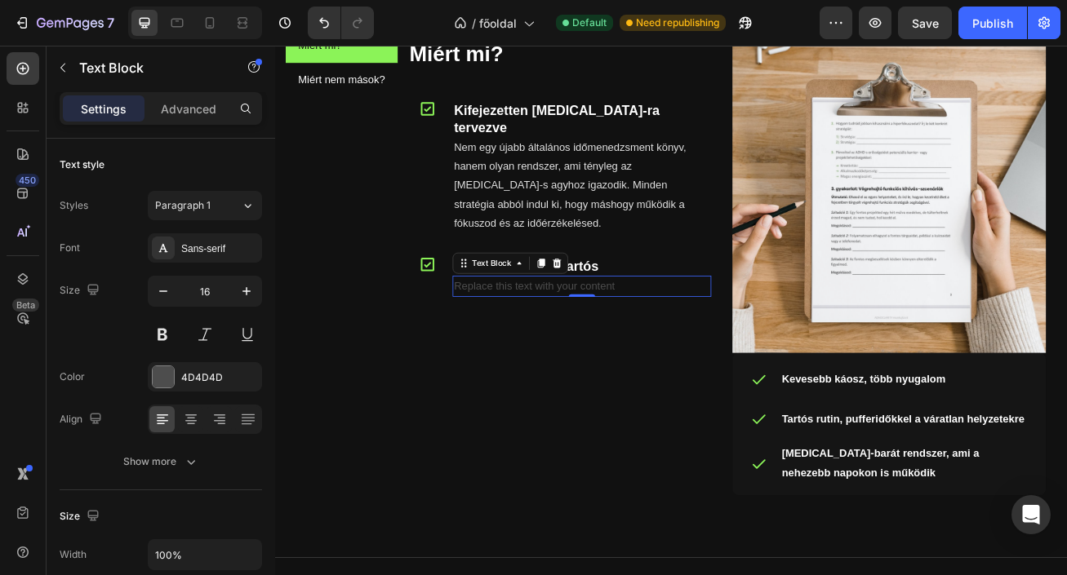
click at [694, 331] on div "Replace this text with your content" at bounding box center [655, 344] width 320 height 27
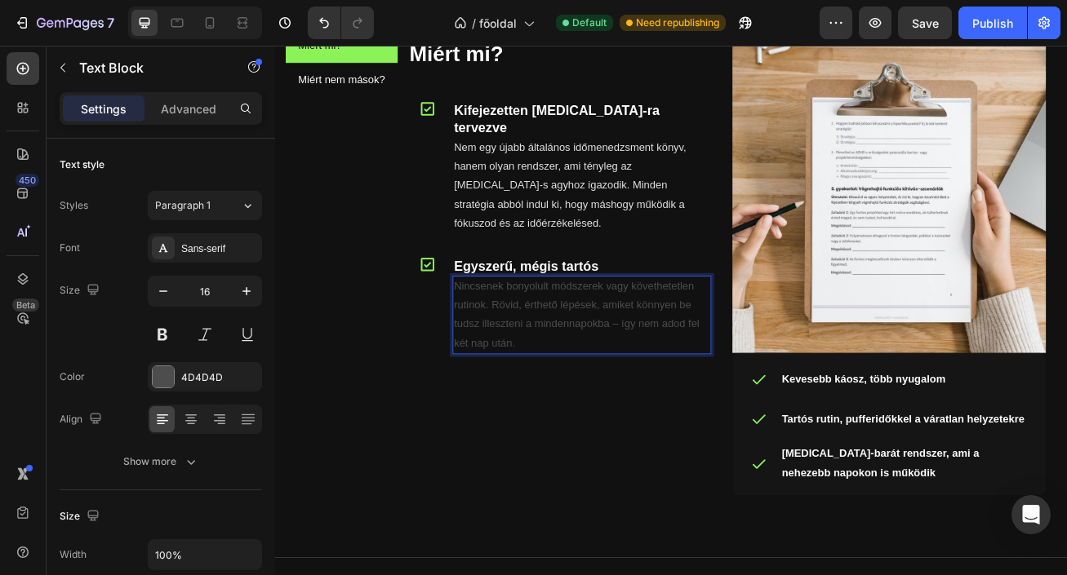
click at [700, 370] on p "Nincsenek bonyolult módszerek vagy követhetetlen rutinok. Rövid, érthető lépése…" at bounding box center [654, 379] width 317 height 94
click at [205, 374] on div "4D4D4D" at bounding box center [204, 377] width 47 height 15
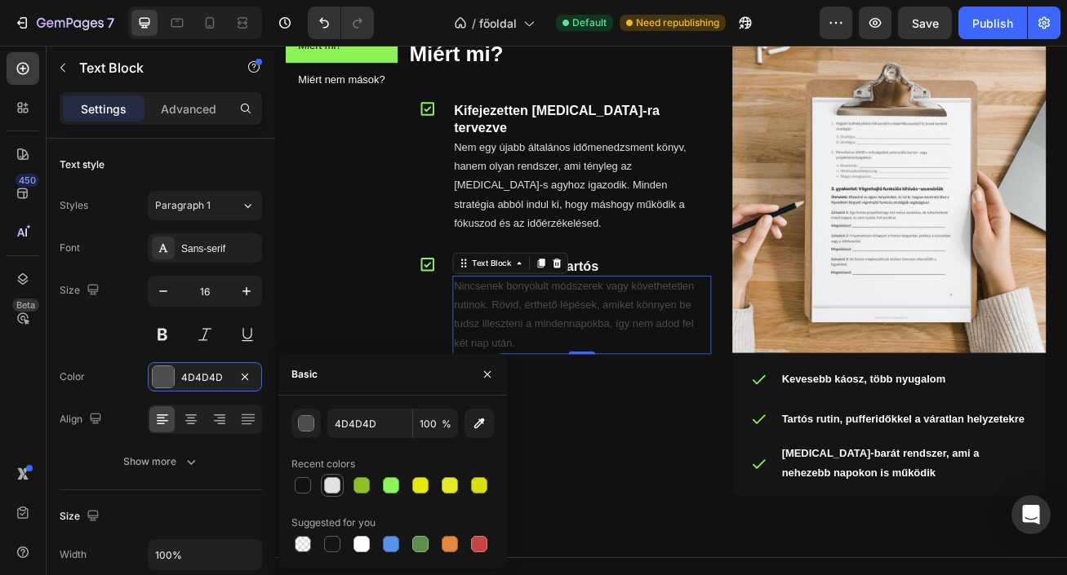
click at [330, 490] on div at bounding box center [332, 485] width 16 height 16
type input "E2E2E2"
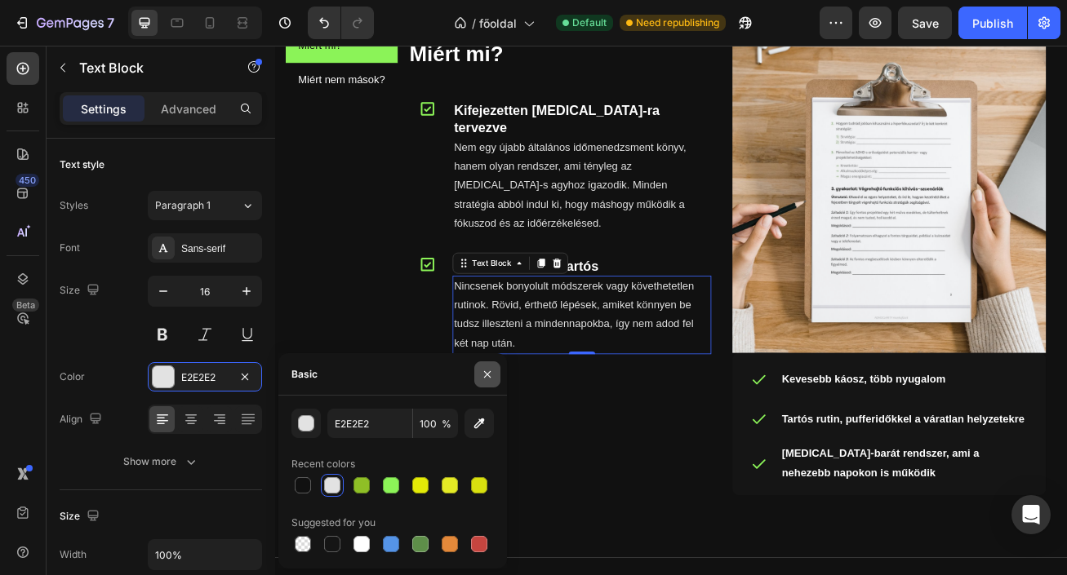
click at [482, 375] on icon "button" at bounding box center [487, 374] width 13 height 13
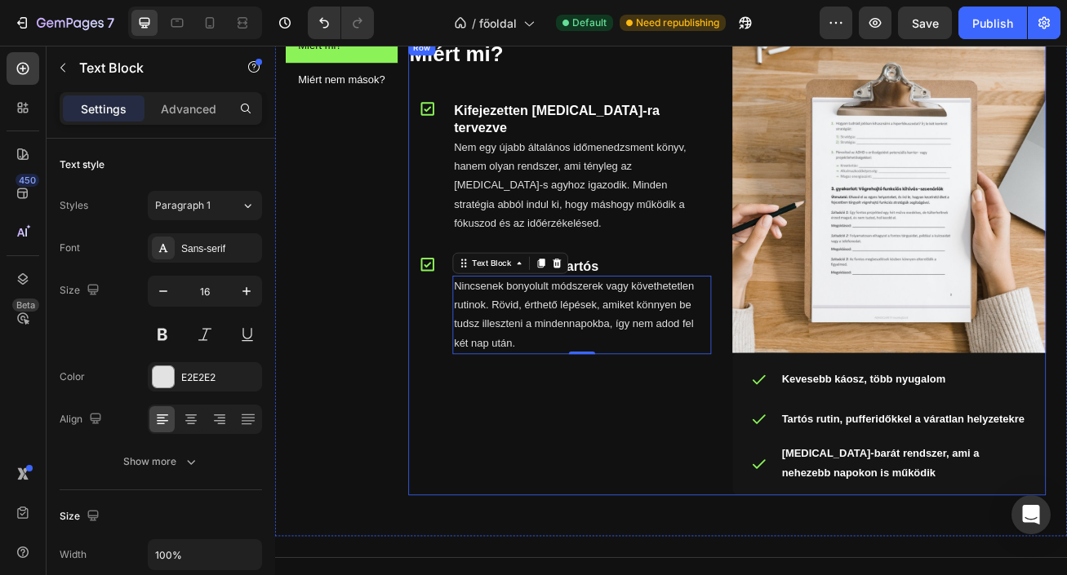
scroll to position [965, 0]
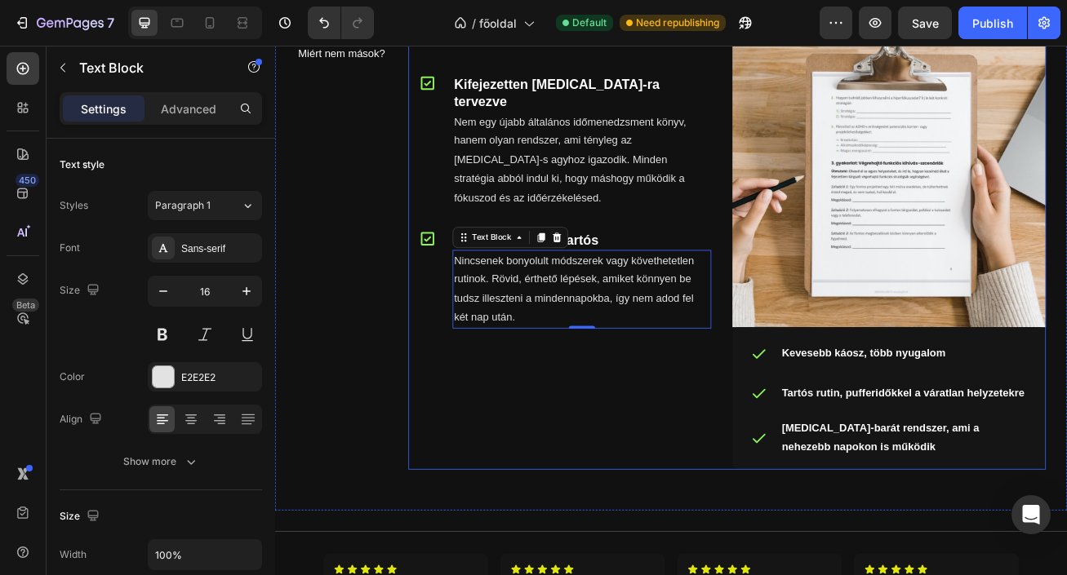
click at [688, 519] on div "Miért mi? Heading Icon Kifejezetten ADHD-ra tervezve Heading Nem egy újabb álta…" at bounding box center [634, 289] width 388 height 564
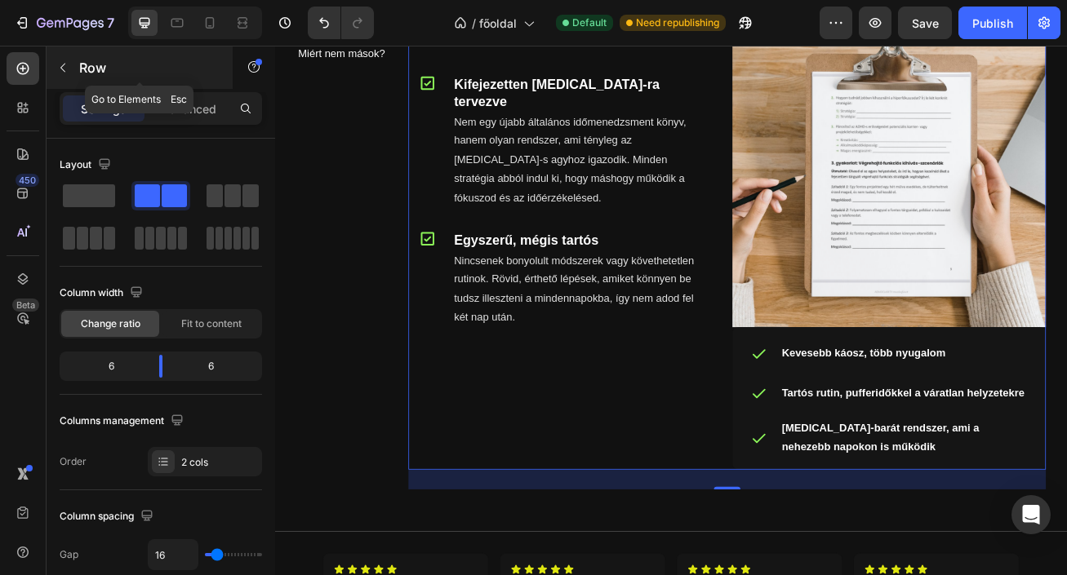
click at [59, 61] on icon "button" at bounding box center [62, 67] width 13 height 13
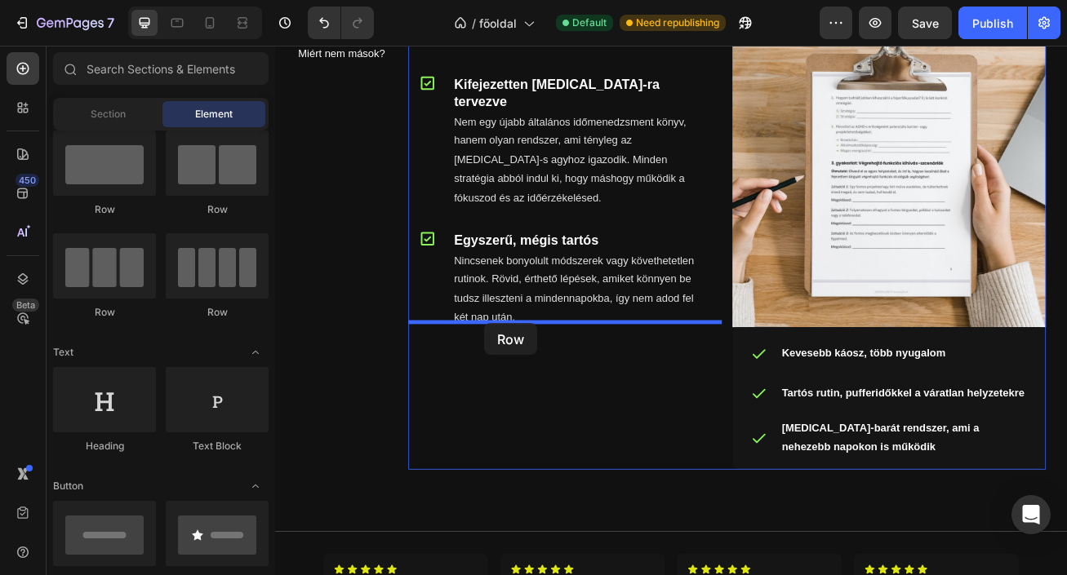
drag, startPoint x: 374, startPoint y: 220, endPoint x: 535, endPoint y: 389, distance: 233.2
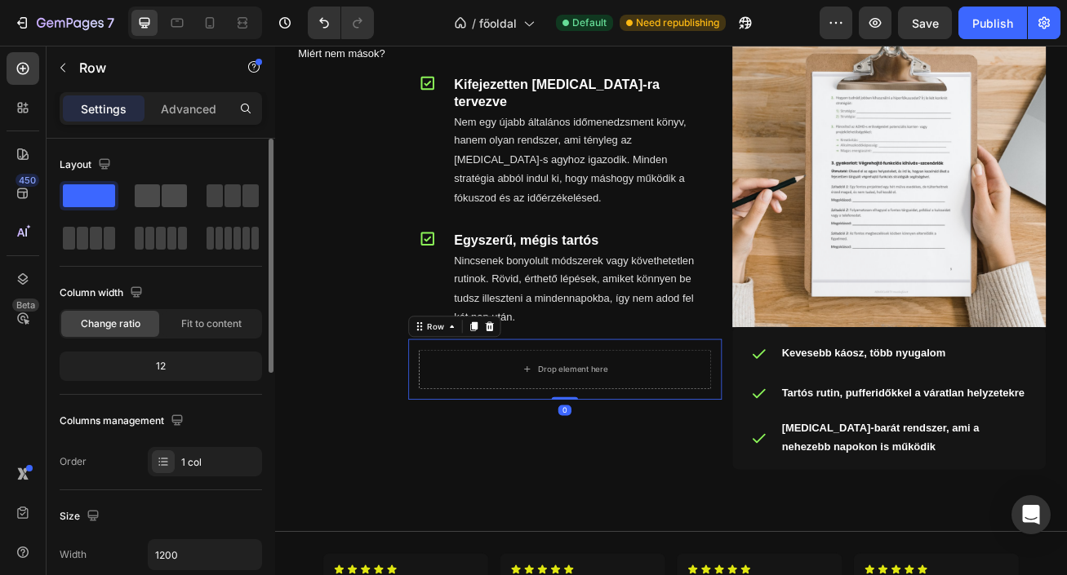
click at [170, 197] on span at bounding box center [174, 195] width 25 height 23
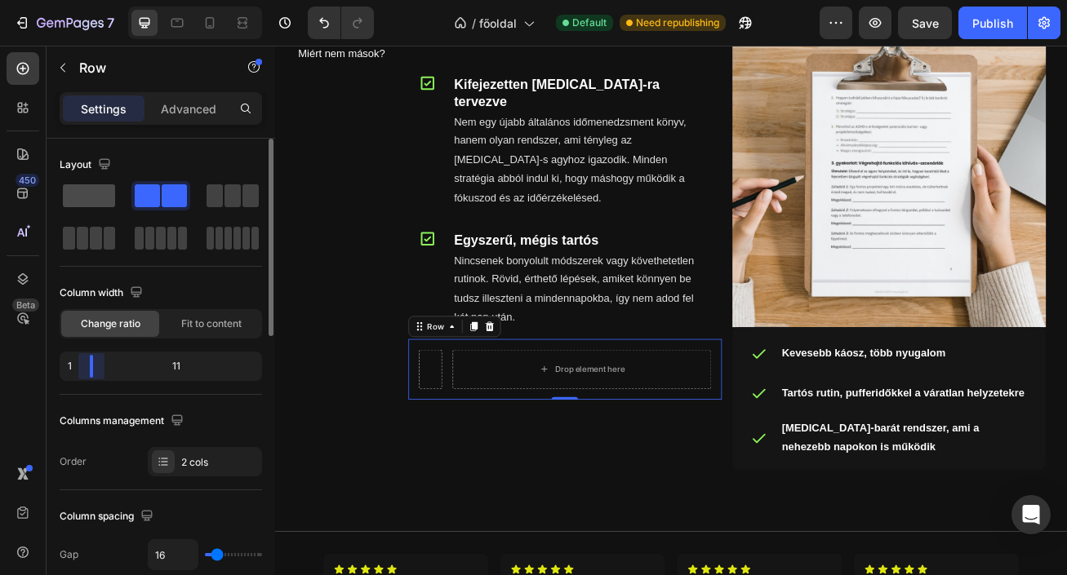
drag, startPoint x: 163, startPoint y: 362, endPoint x: 97, endPoint y: 192, distance: 182.9
click at [62, 0] on body "7 / főoldal Default Need republishing Preview Save Publish 450 Beta Sections(18…" at bounding box center [533, 0] width 1067 height 0
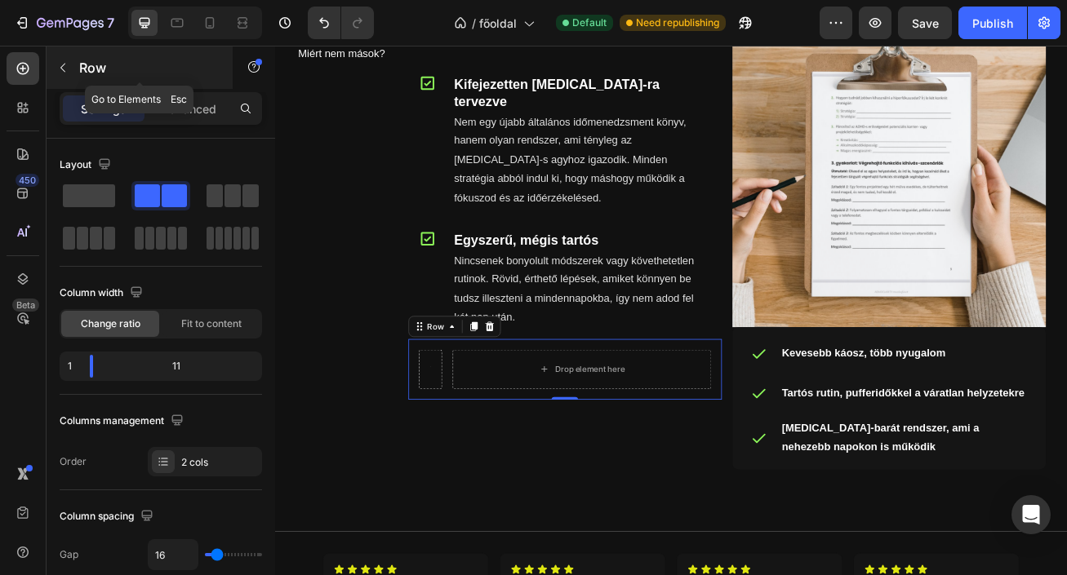
click at [65, 67] on icon "button" at bounding box center [62, 67] width 13 height 13
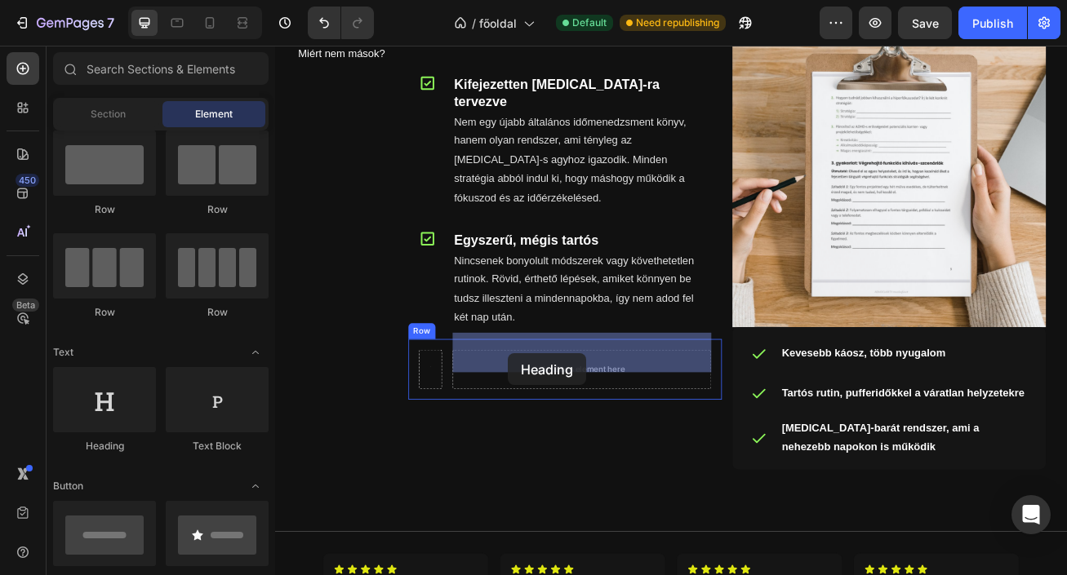
drag, startPoint x: 397, startPoint y: 443, endPoint x: 562, endPoint y: 427, distance: 165.7
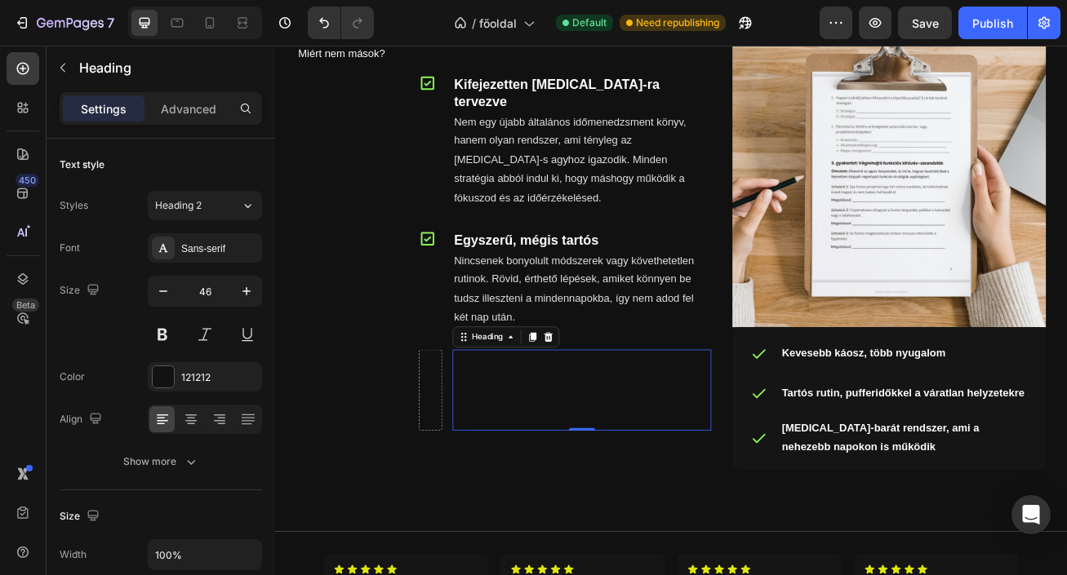
click at [607, 422] on h2 "Your heading text goes here" at bounding box center [655, 472] width 320 height 101
click at [607, 424] on p "Your heading text goes here" at bounding box center [654, 473] width 317 height 98
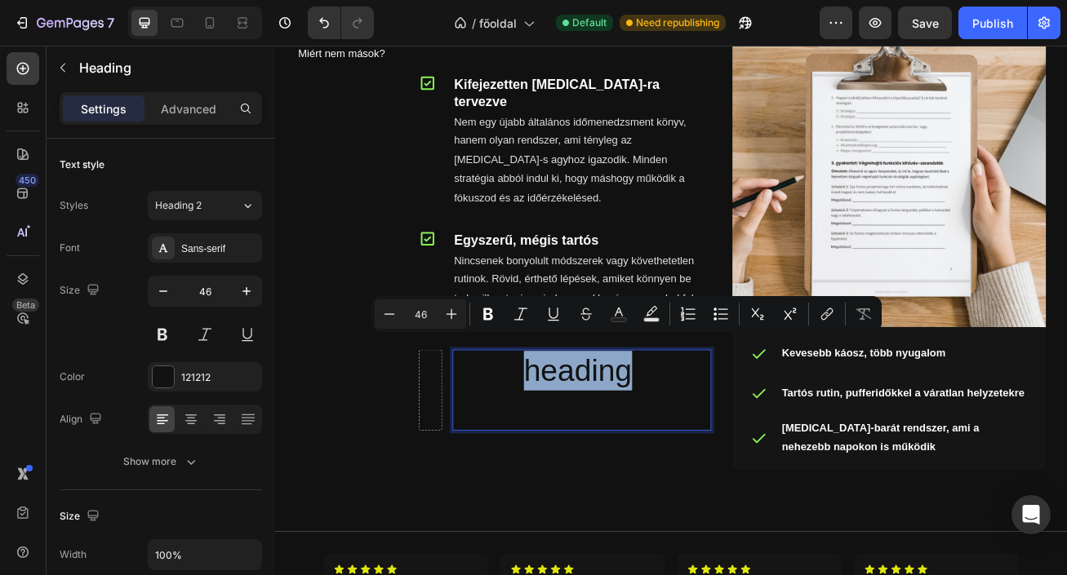
click at [607, 424] on p "Your heading text goes here" at bounding box center [654, 473] width 317 height 98
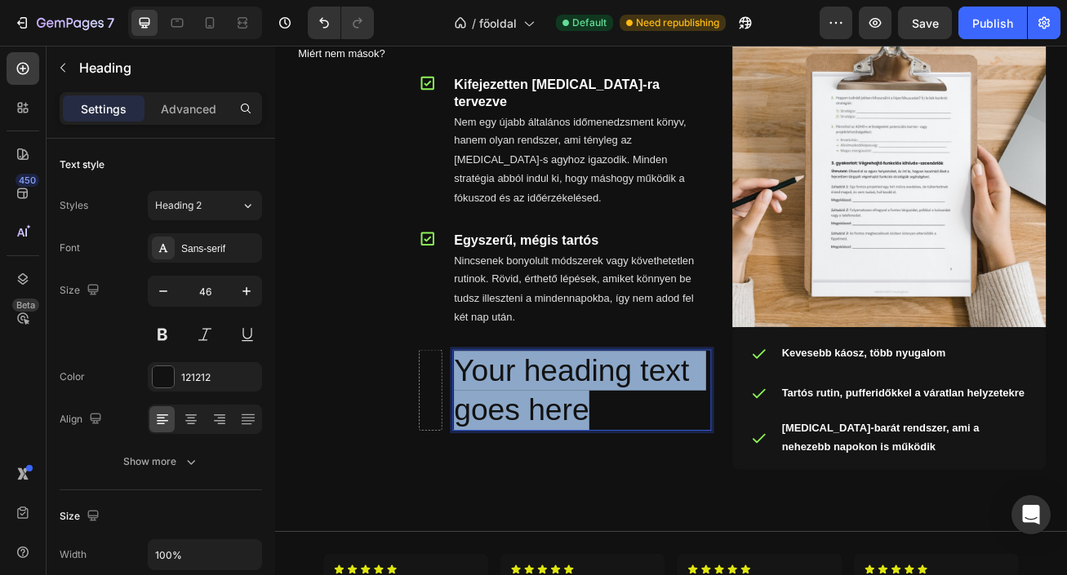
click at [607, 424] on p "Your heading text goes here" at bounding box center [654, 473] width 317 height 98
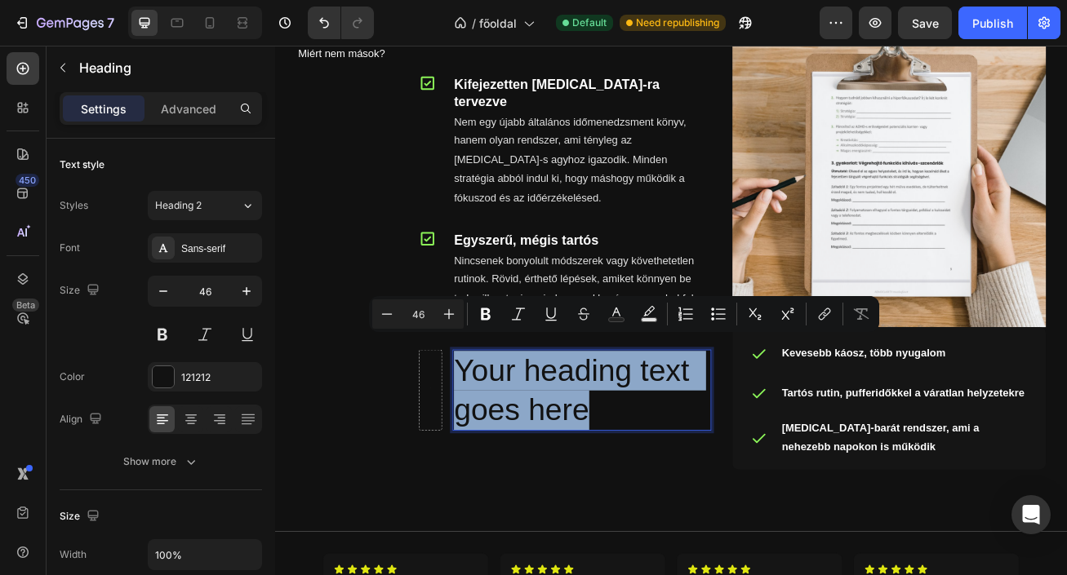
click at [607, 424] on p "Your heading text goes here" at bounding box center [654, 473] width 317 height 98
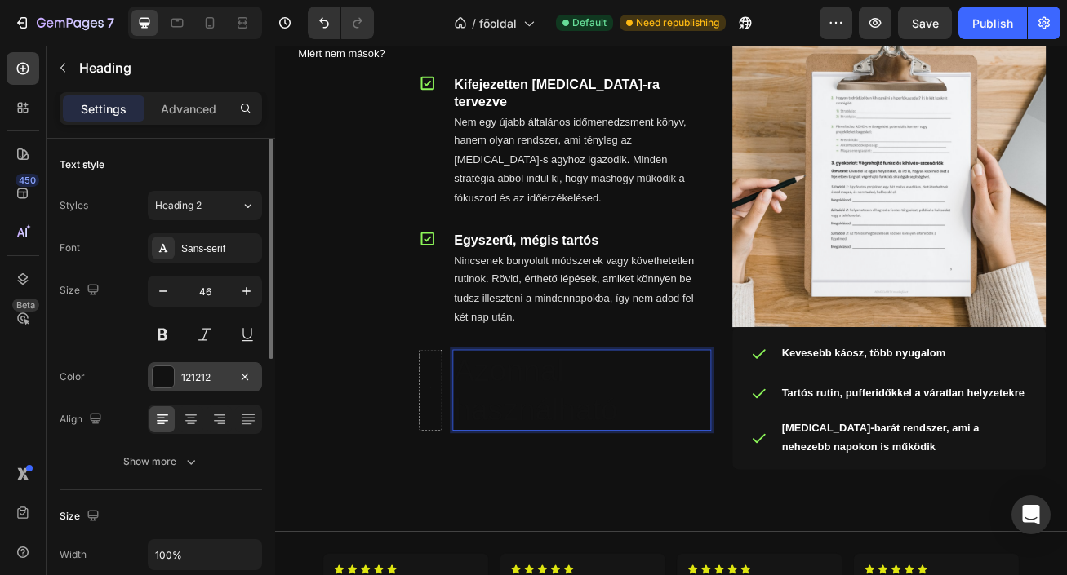
click at [211, 383] on div "121212" at bounding box center [204, 377] width 47 height 15
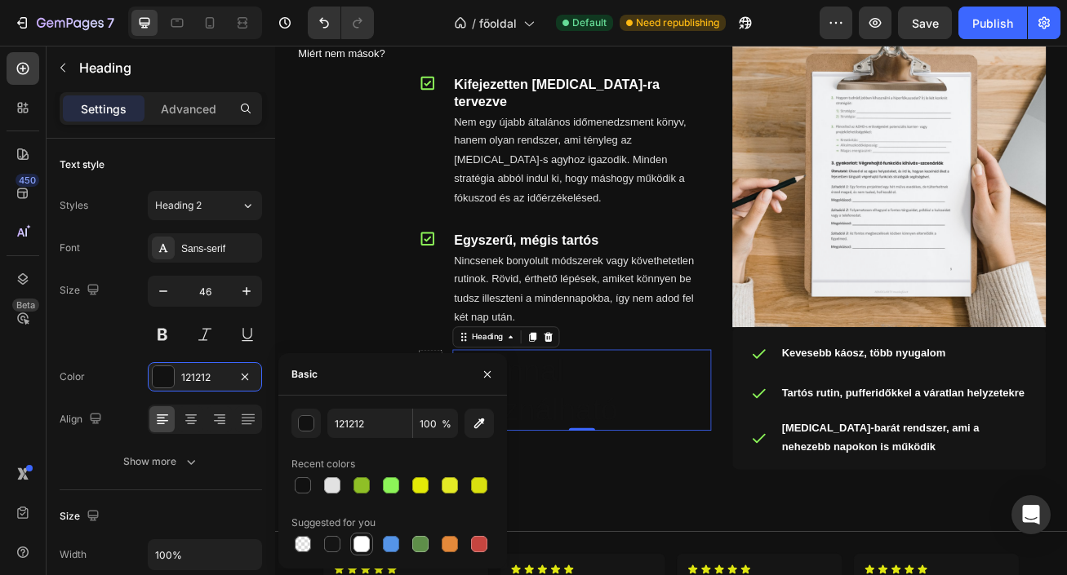
click at [362, 540] on div at bounding box center [361, 544] width 16 height 16
type input "FFFFFF"
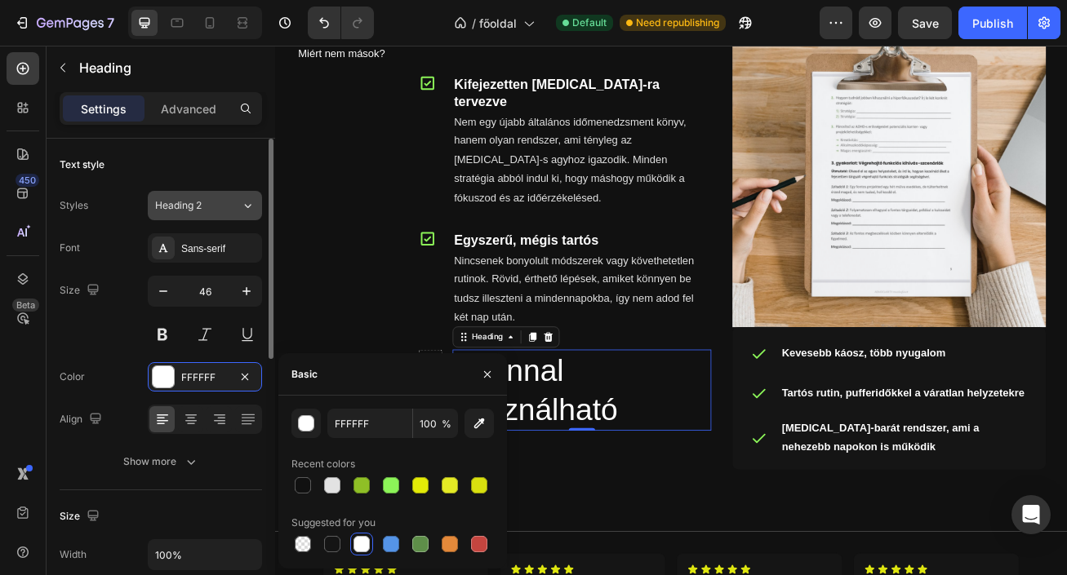
click at [187, 212] on span "Heading 2" at bounding box center [178, 205] width 47 height 15
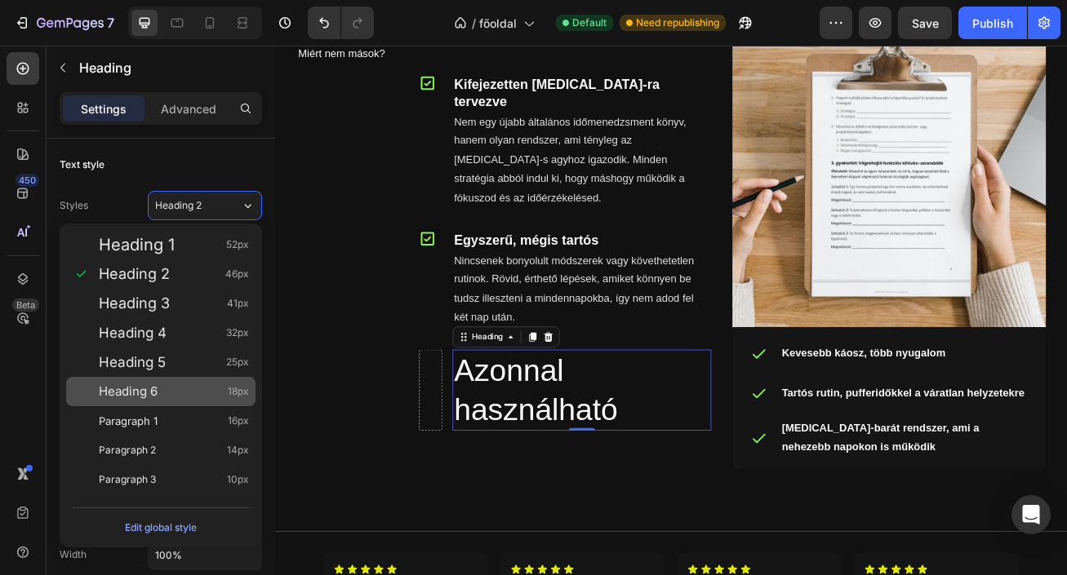
click at [202, 384] on div "Heading 6 18px" at bounding box center [174, 392] width 150 height 16
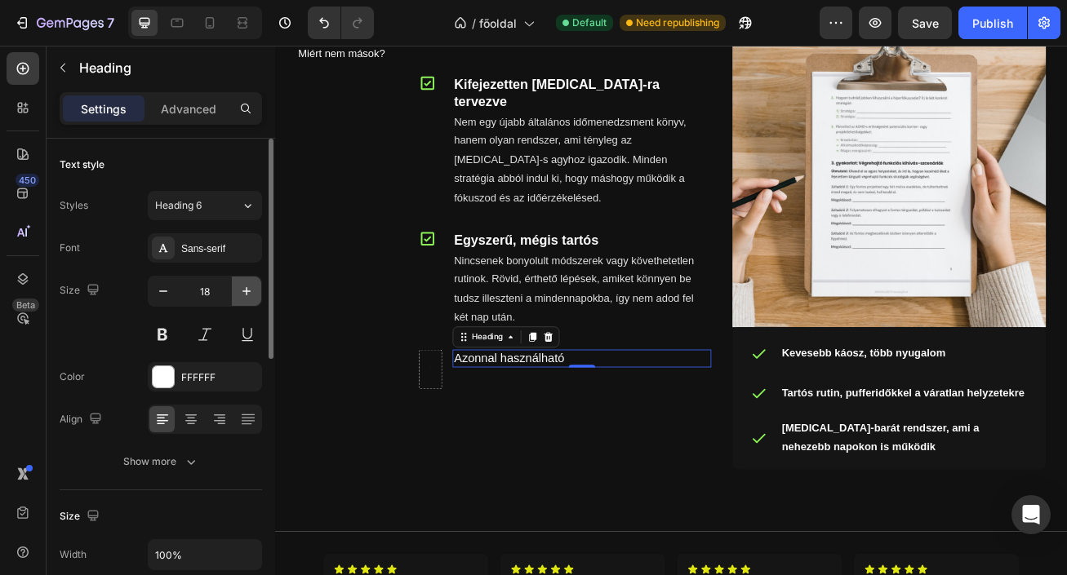
click at [235, 295] on button "button" at bounding box center [246, 291] width 29 height 29
type input "20"
click at [169, 331] on button at bounding box center [162, 334] width 29 height 29
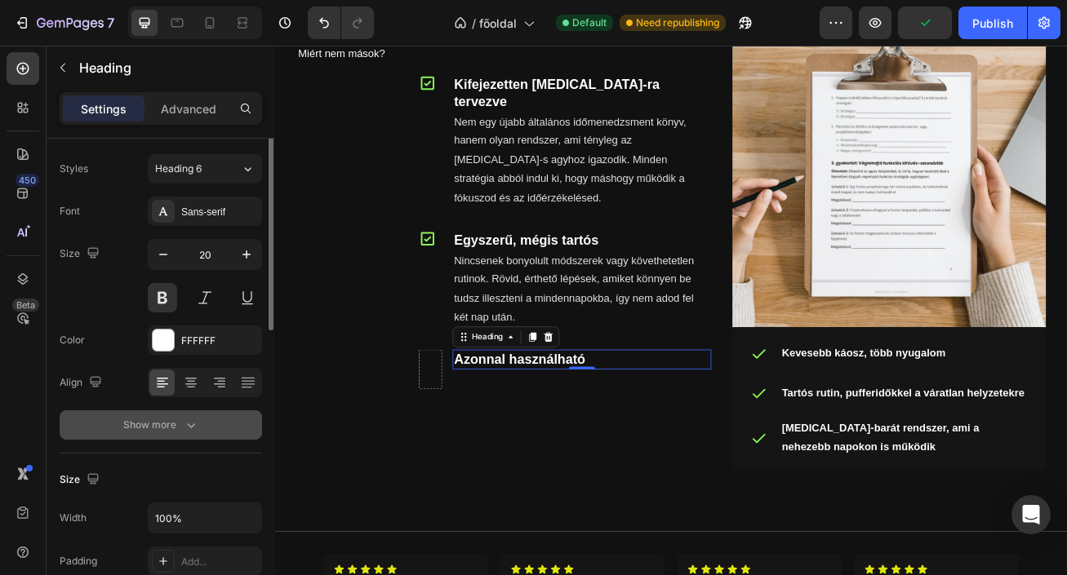
scroll to position [0, 0]
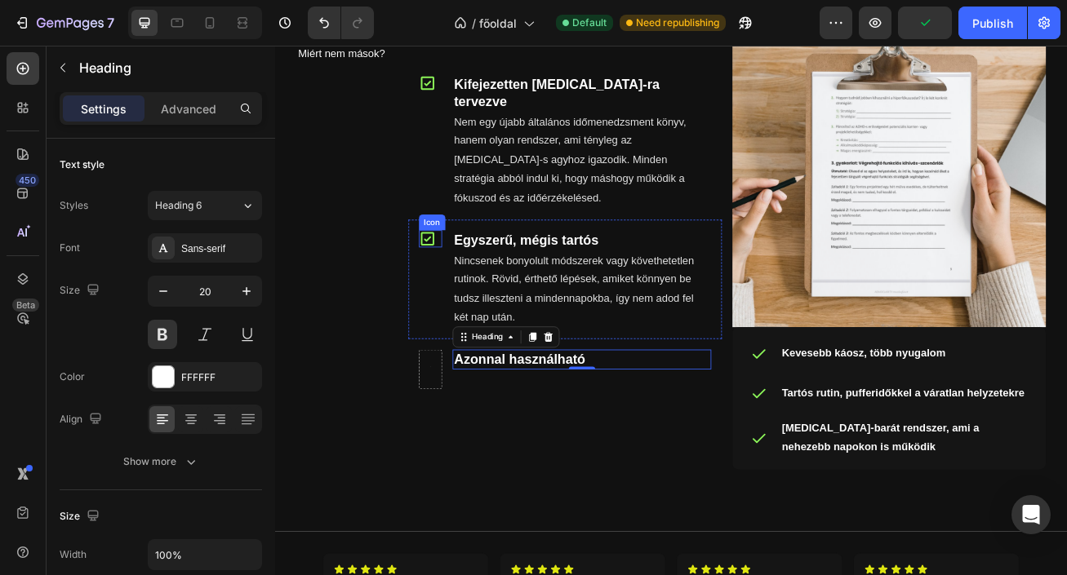
click at [466, 277] on icon at bounding box center [463, 285] width 16 height 16
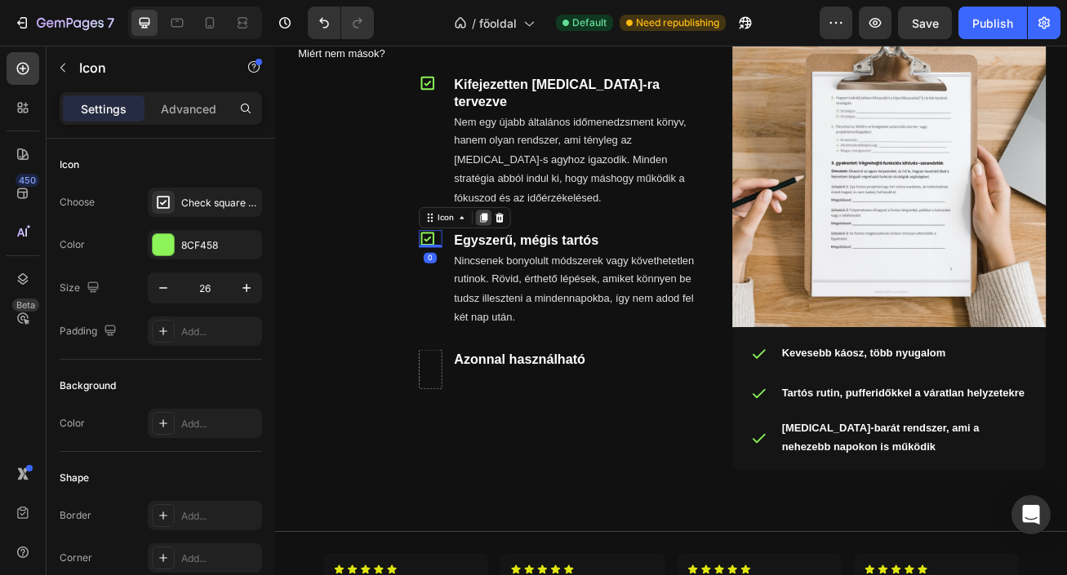
click at [536, 249] on div at bounding box center [533, 259] width 20 height 20
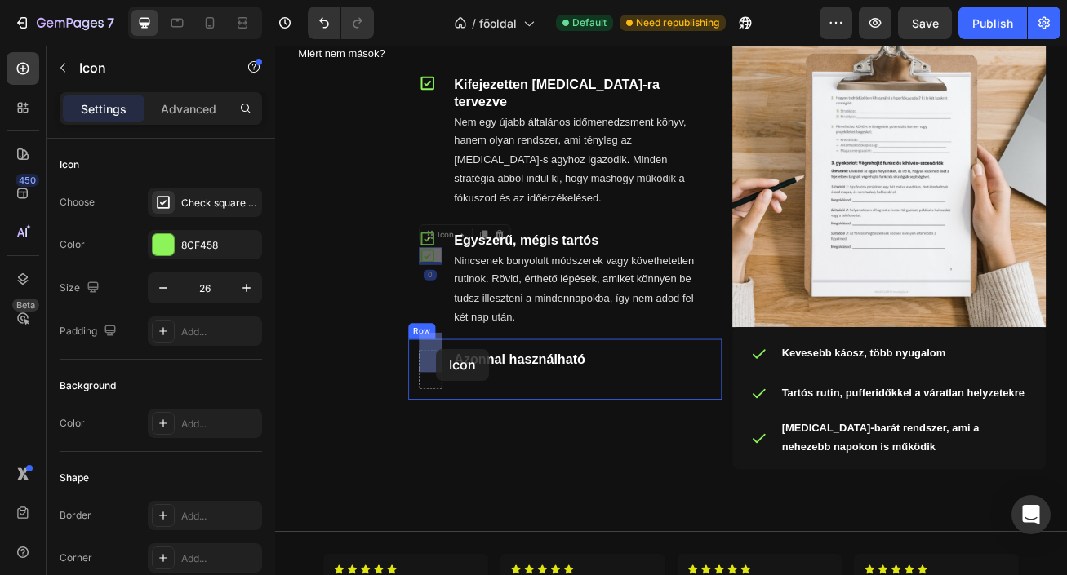
drag, startPoint x: 466, startPoint y: 286, endPoint x: 472, endPoint y: 423, distance: 137.2
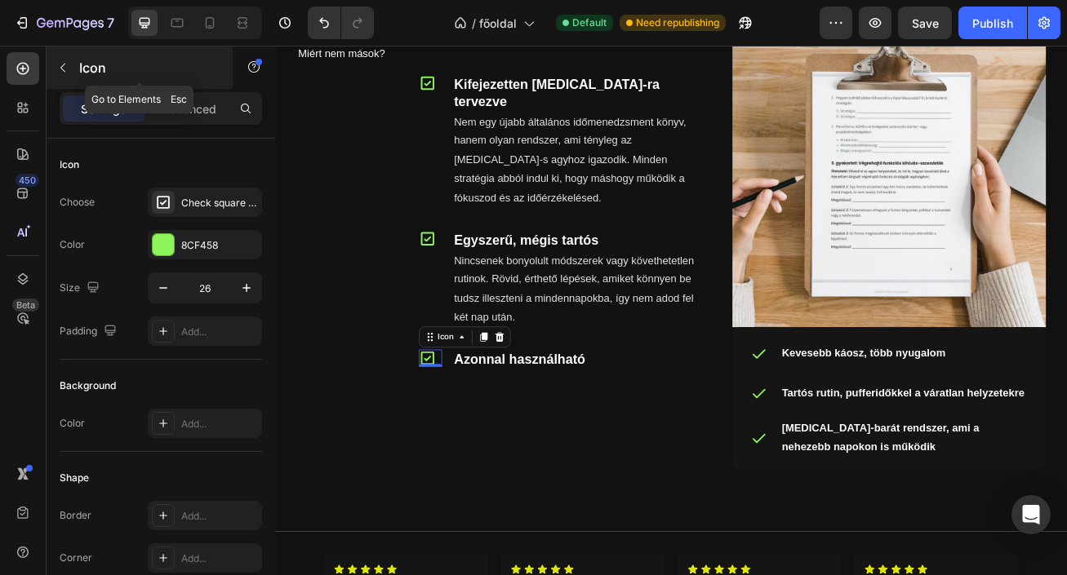
click at [64, 66] on icon "button" at bounding box center [62, 67] width 13 height 13
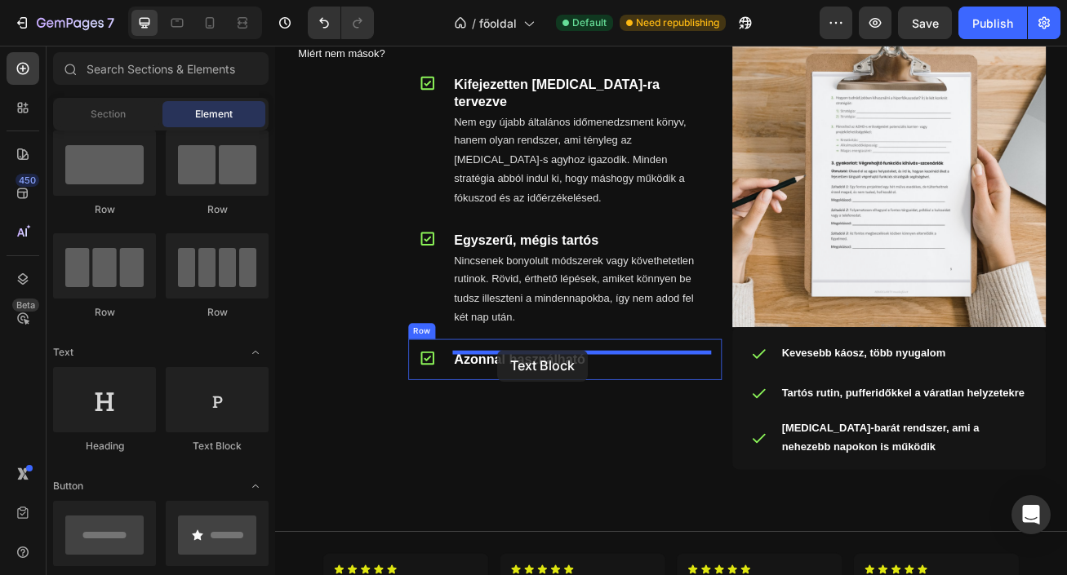
drag, startPoint x: 489, startPoint y: 460, endPoint x: 549, endPoint y: 422, distance: 71.5
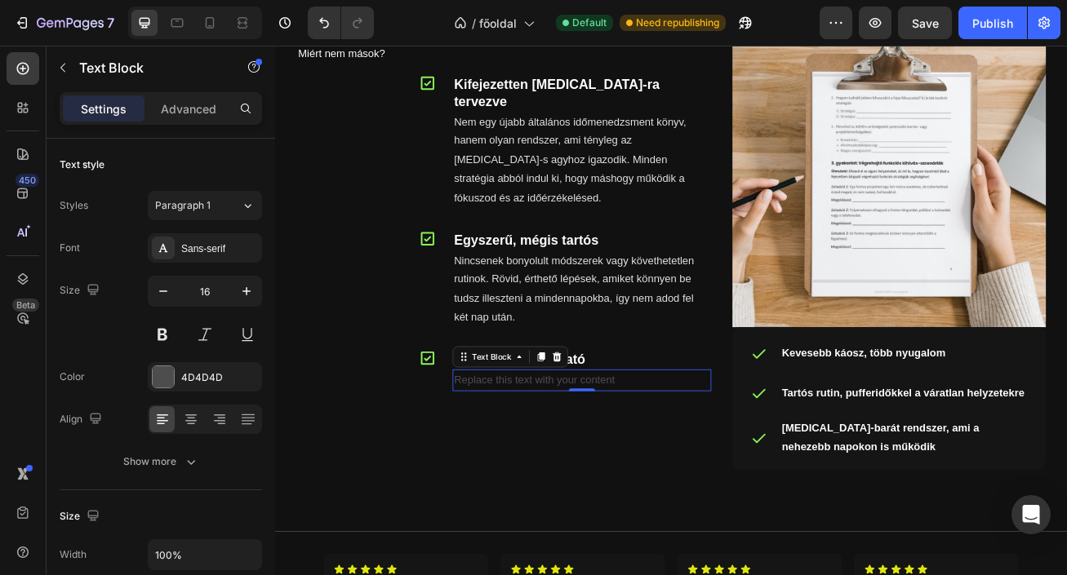
click at [700, 446] on div "Replace this text with your content" at bounding box center [655, 459] width 320 height 27
click at [700, 448] on p "Replace this text with your content" at bounding box center [654, 460] width 317 height 24
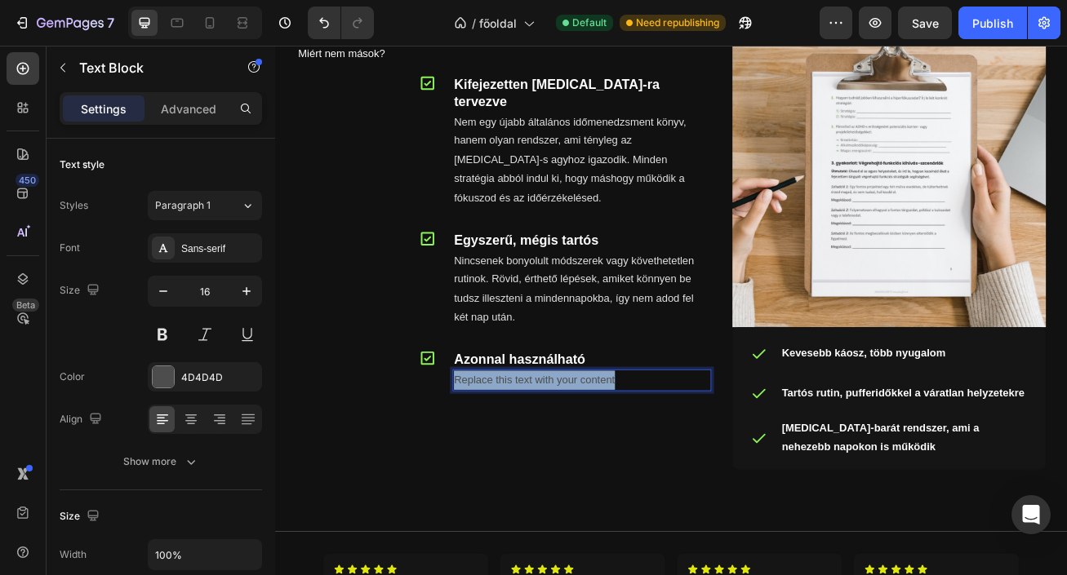
click at [700, 448] on p "Replace this text with your content" at bounding box center [654, 460] width 317 height 24
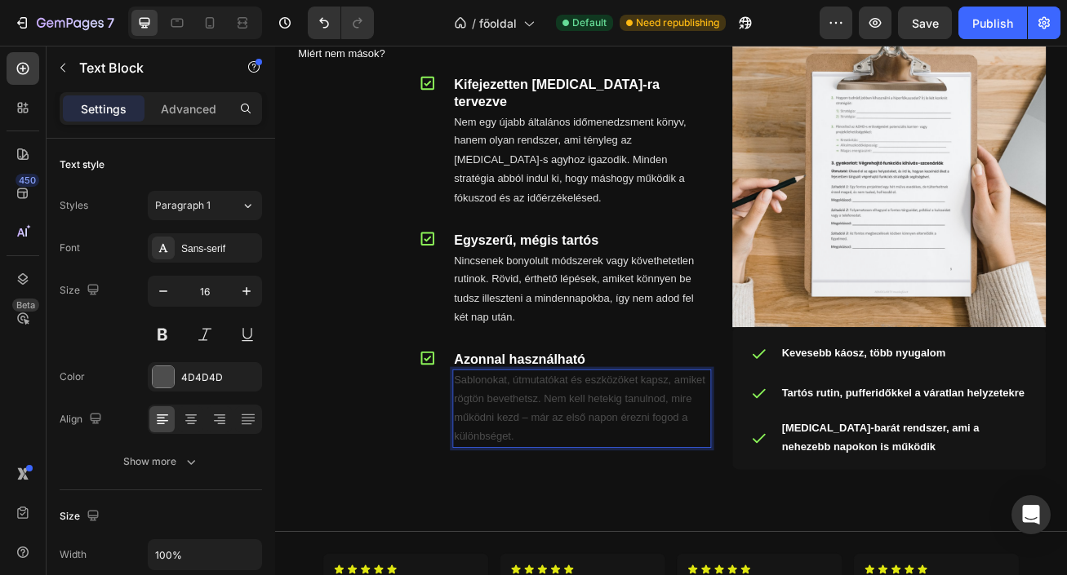
click at [588, 486] on p "Sablonokat, útmutatókat és eszközöket kapsz, amiket rögtön bevethetsz. Nem kell…" at bounding box center [654, 495] width 317 height 94
click at [209, 368] on div "4D4D4D" at bounding box center [205, 376] width 114 height 29
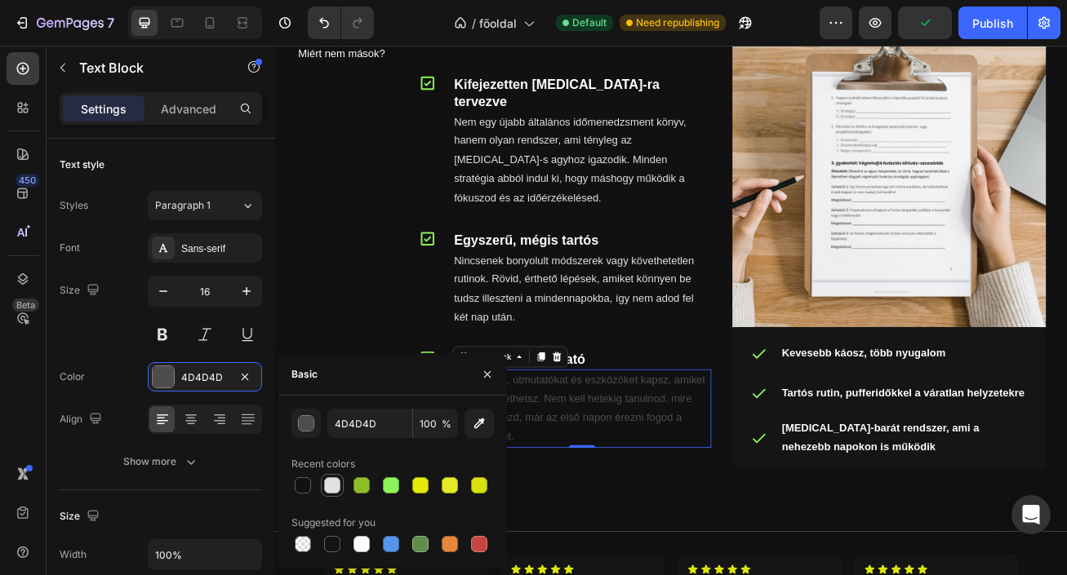
click at [335, 490] on div at bounding box center [332, 485] width 16 height 16
type input "E2E2E2"
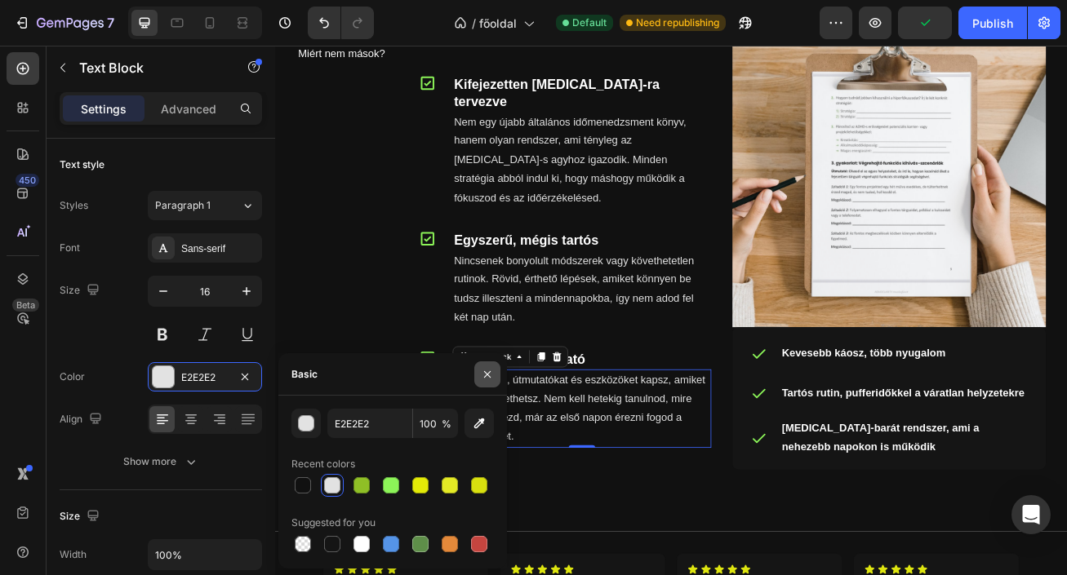
click at [484, 366] on button "button" at bounding box center [487, 375] width 26 height 26
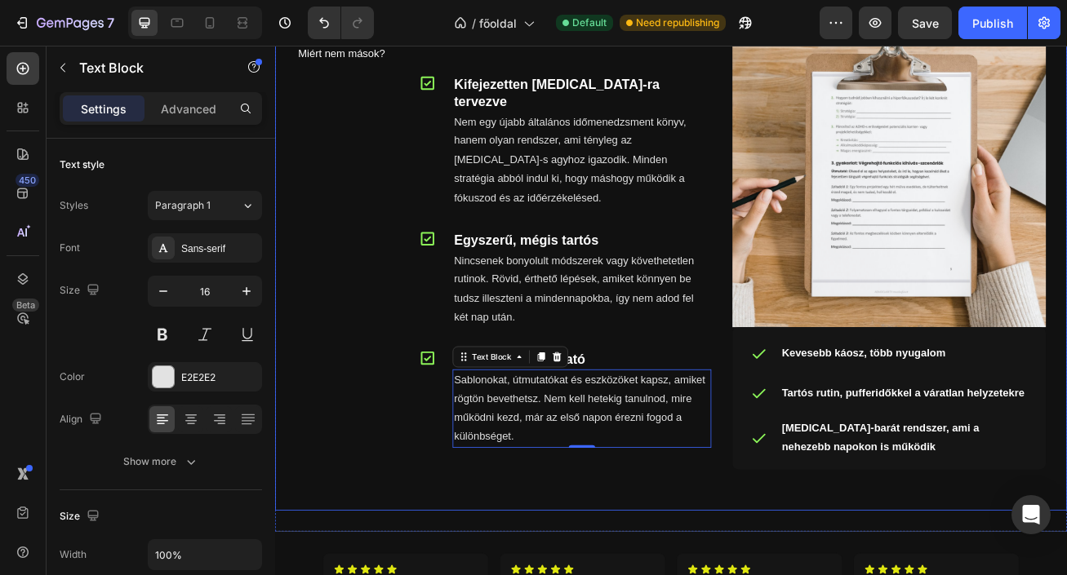
click at [708, 575] on div "Miért mi? Heading Icon Kifejezetten ADHD-ra tervezve Heading Nem egy újabb álta…" at bounding box center [834, 301] width 788 height 588
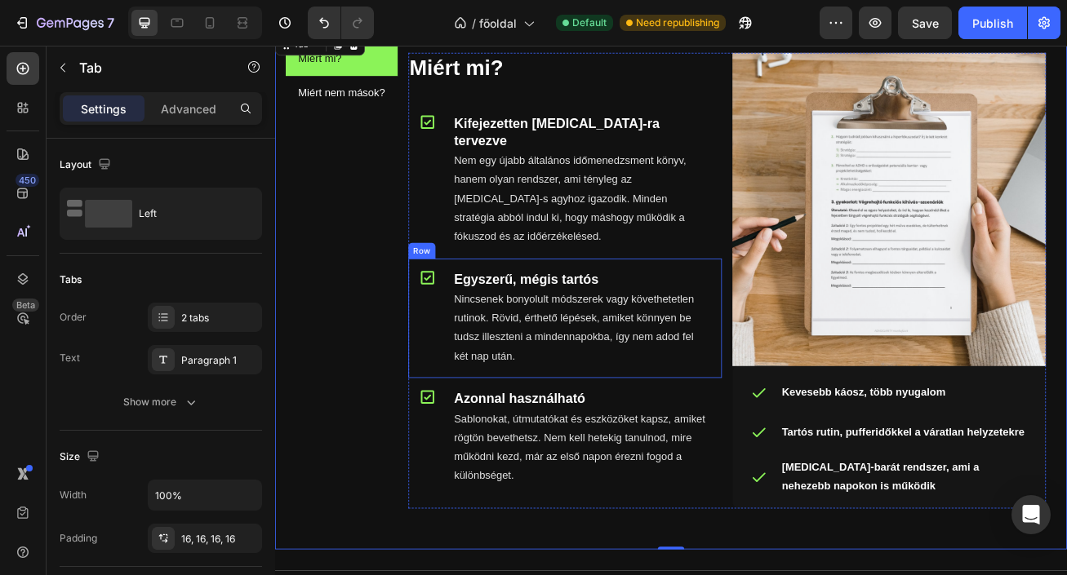
scroll to position [896, 0]
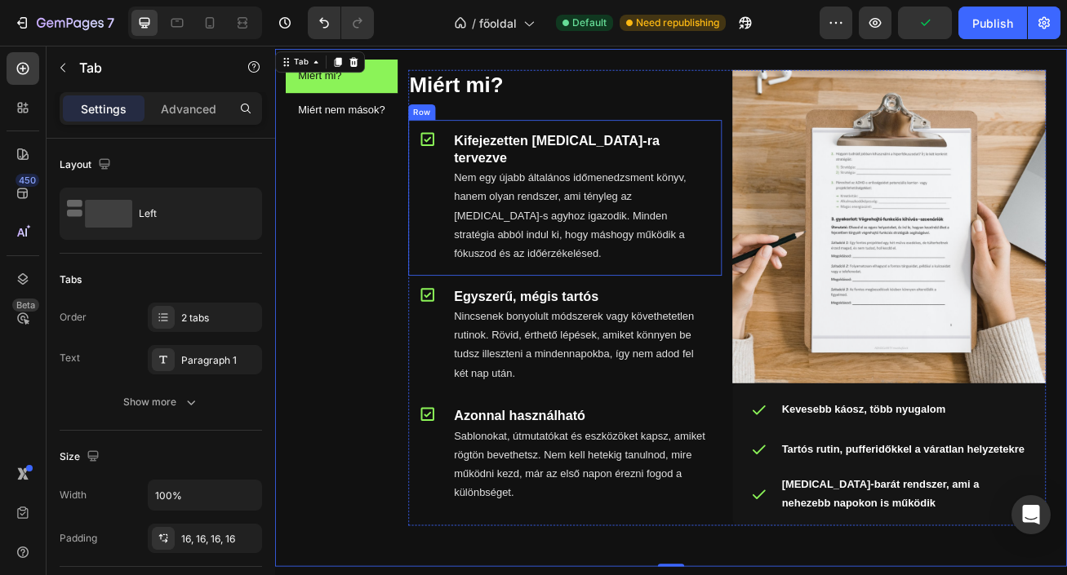
click at [714, 303] on div "Icon Kifejezetten ADHD-ra tervezve Heading Nem egy újabb általános időmenedzsme…" at bounding box center [634, 234] width 388 height 193
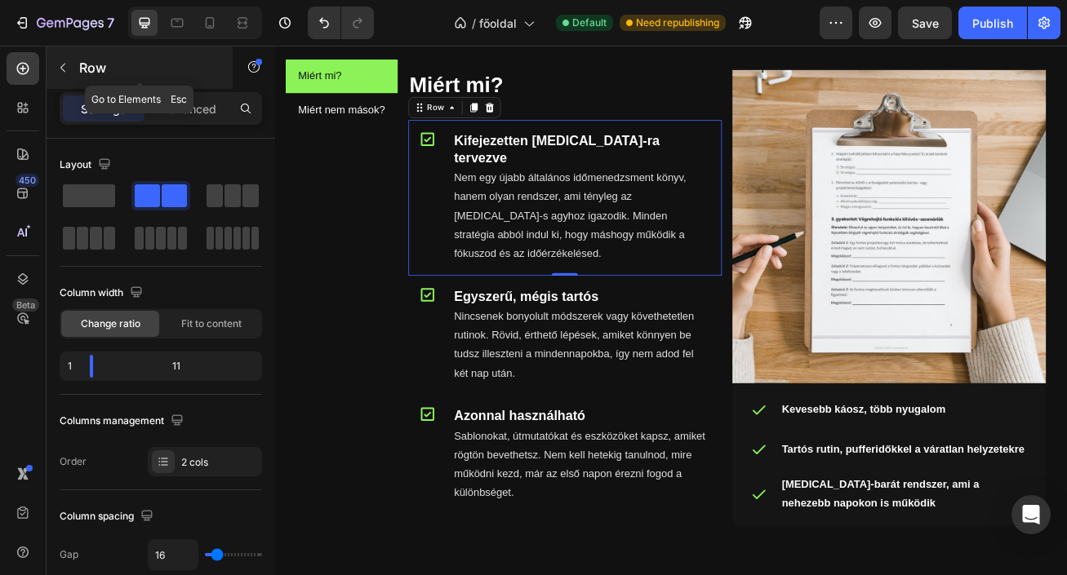
click at [69, 71] on button "button" at bounding box center [63, 68] width 26 height 26
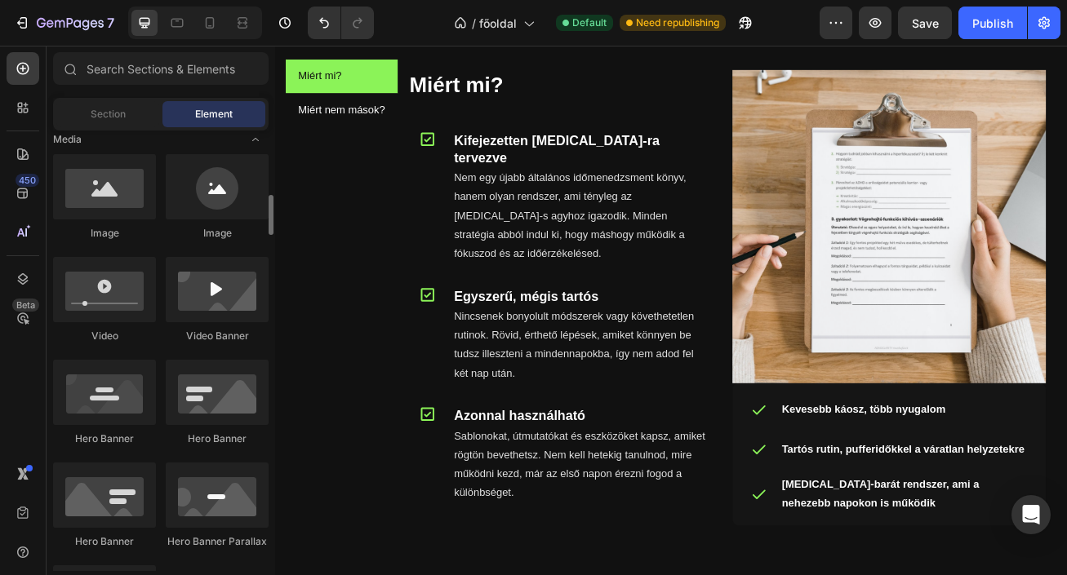
scroll to position [533, 0]
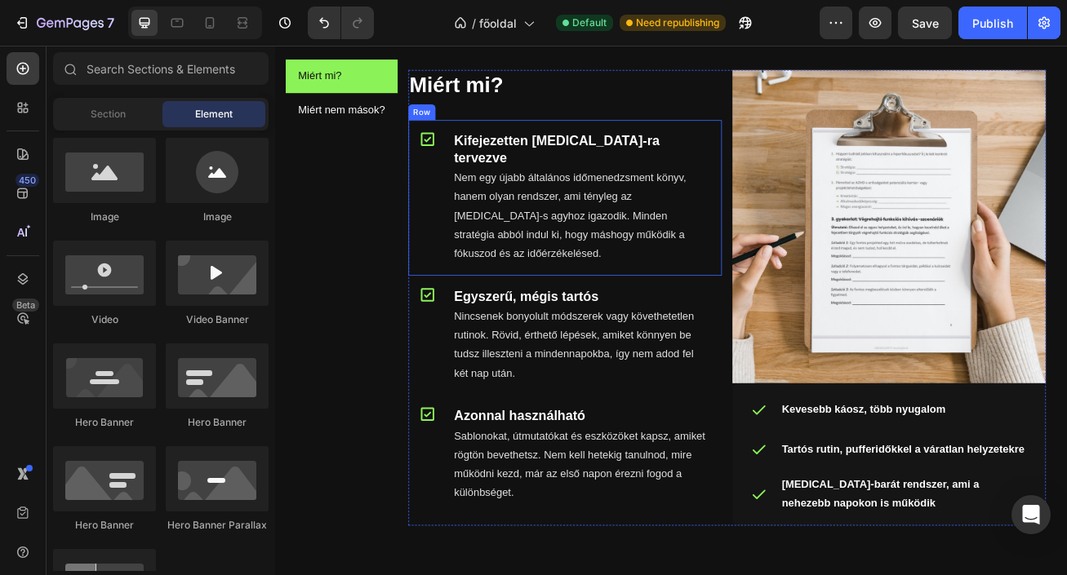
click at [449, 197] on div "Icon Kifejezetten ADHD-ra tervezve Heading Nem egy újabb általános időmenedzsme…" at bounding box center [634, 234] width 388 height 193
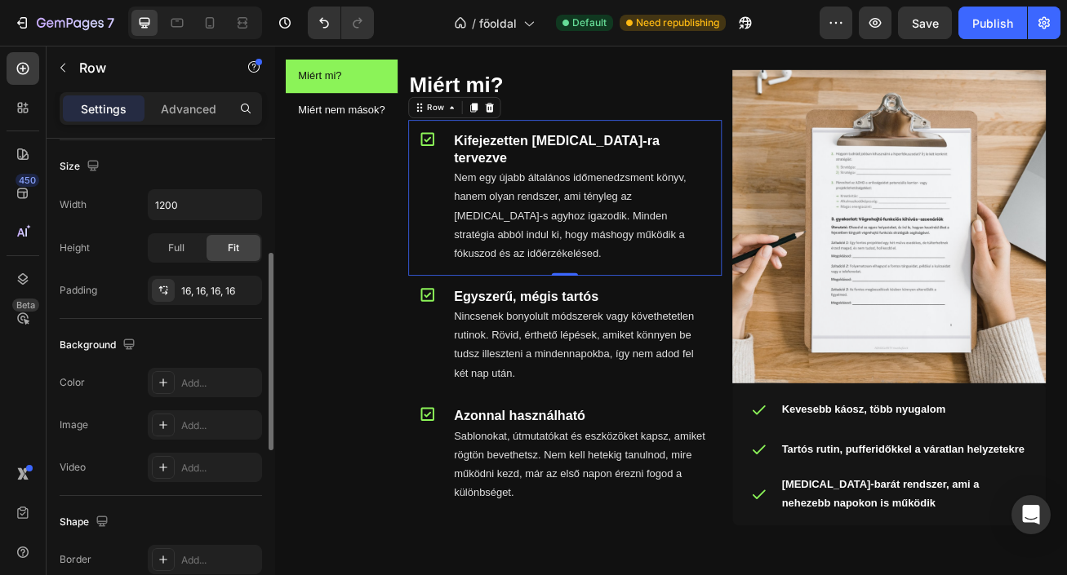
scroll to position [446, 0]
click at [171, 392] on div at bounding box center [163, 381] width 23 height 23
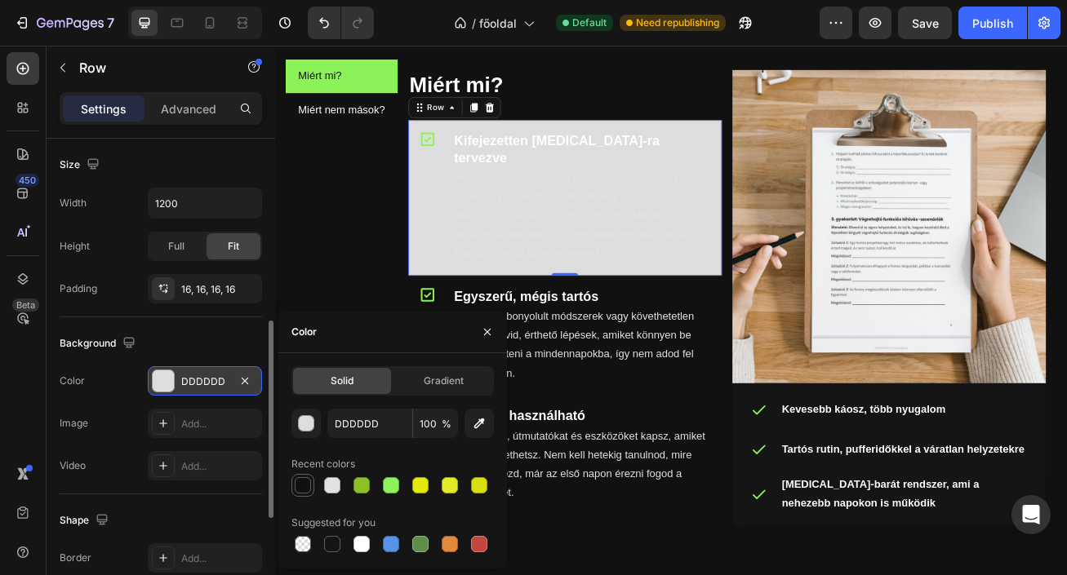
click at [296, 484] on div at bounding box center [303, 485] width 16 height 16
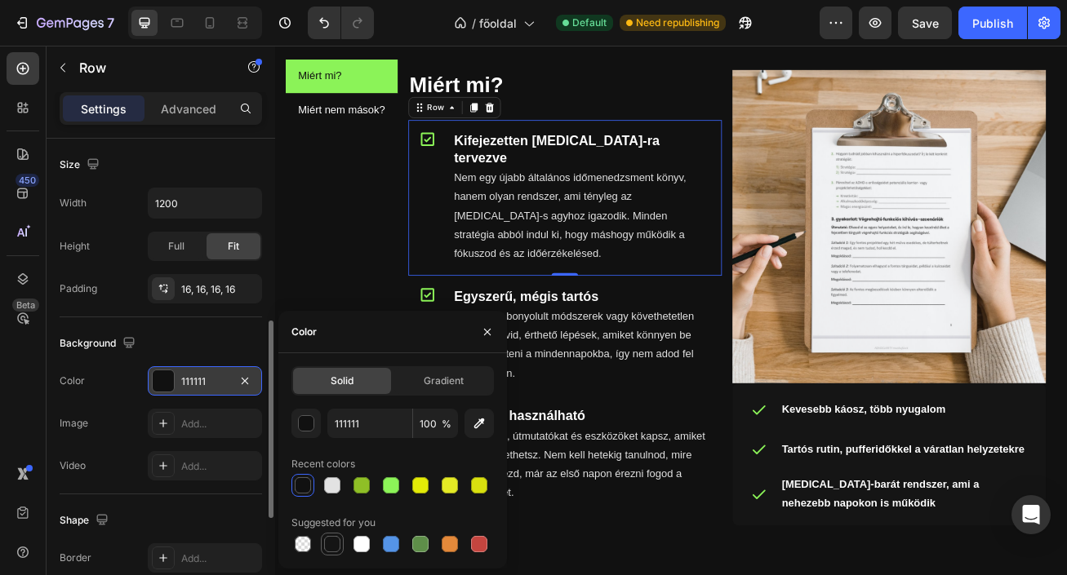
click at [334, 543] on div at bounding box center [332, 544] width 16 height 16
type input "151515"
click at [483, 327] on icon "button" at bounding box center [487, 332] width 13 height 13
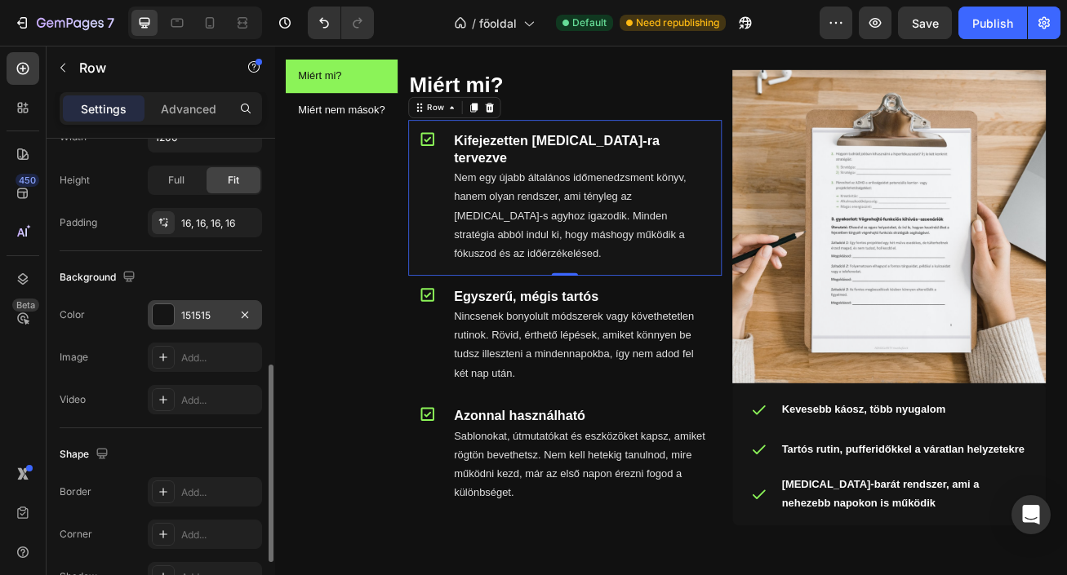
scroll to position [530, 0]
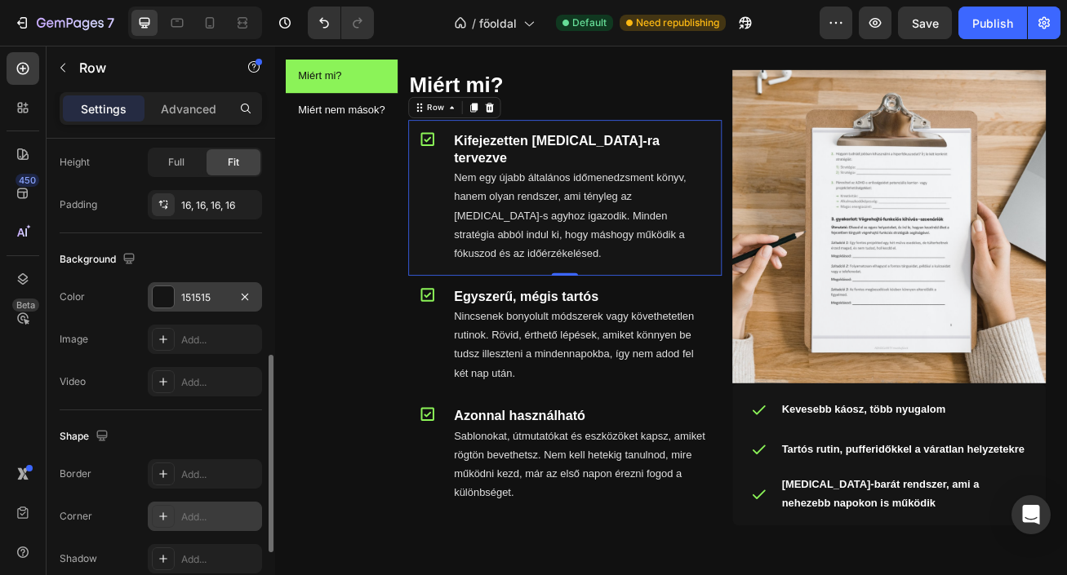
click at [210, 510] on div "Add..." at bounding box center [219, 517] width 77 height 15
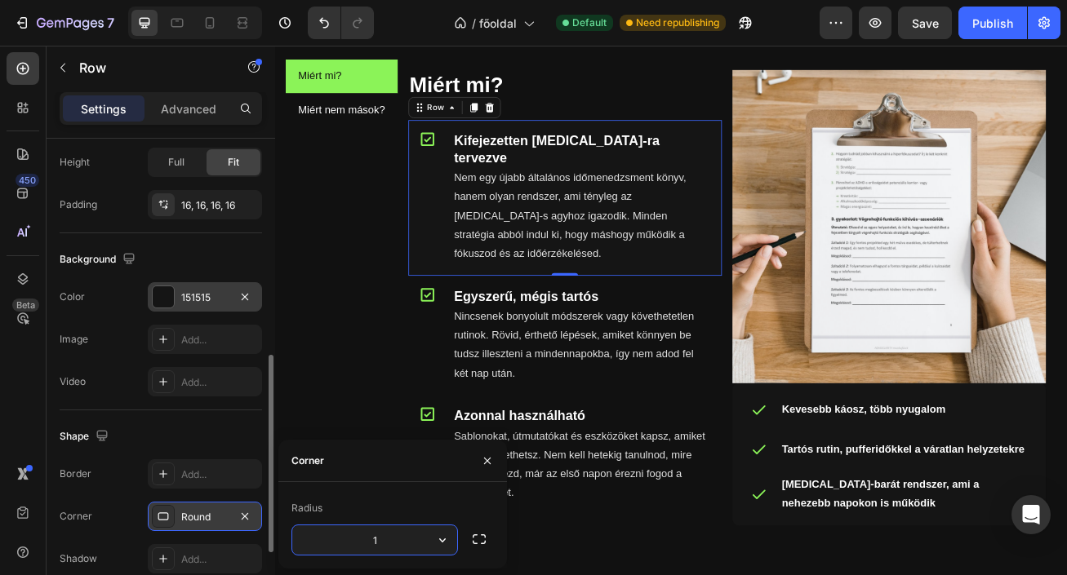
type input "10"
click at [476, 397] on div "Icon" at bounding box center [467, 405] width 29 height 122
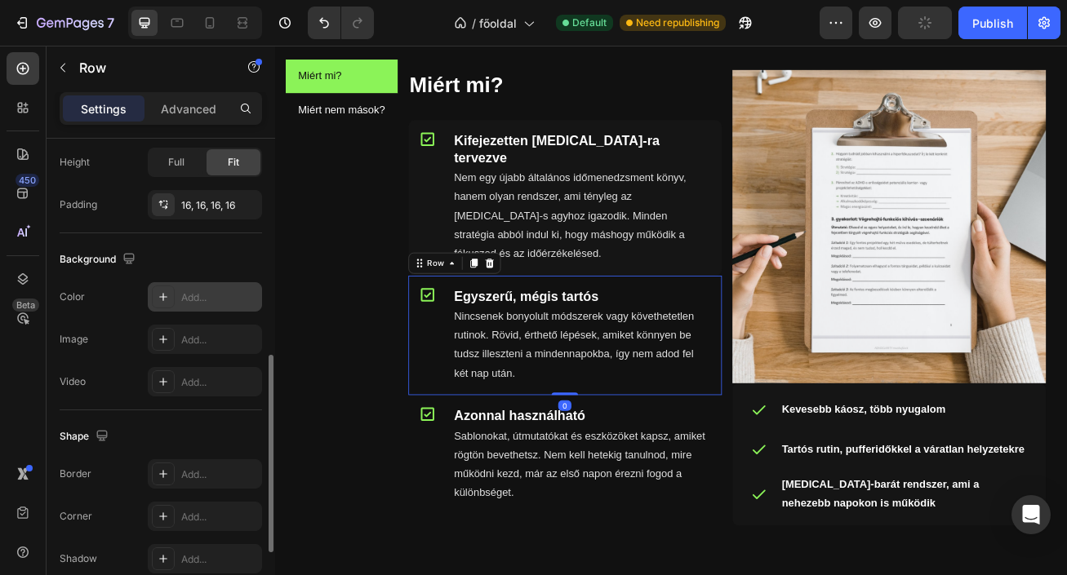
click at [197, 289] on div "Add..." at bounding box center [205, 296] width 114 height 29
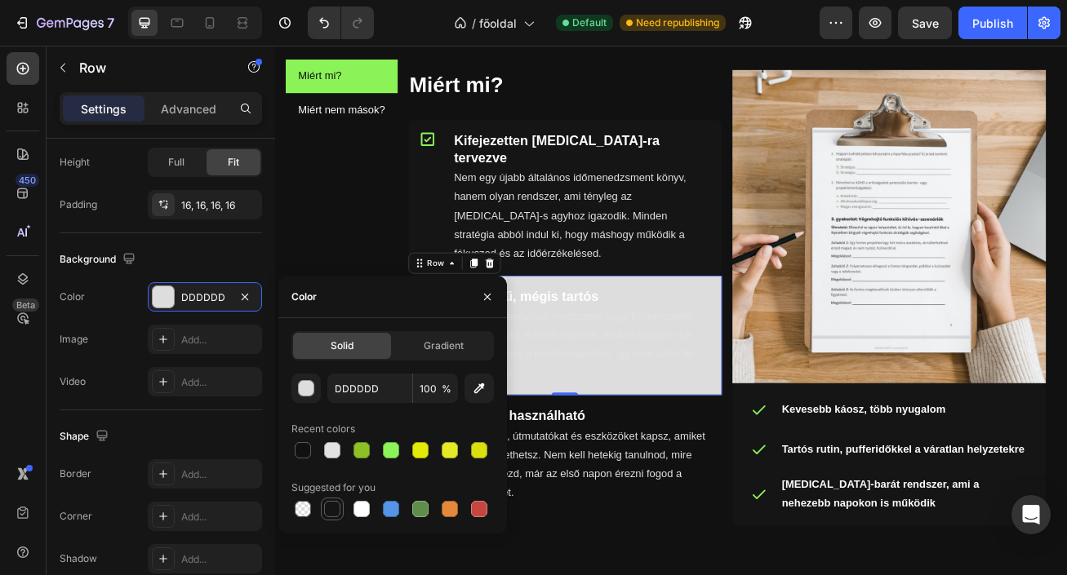
click at [330, 503] on div at bounding box center [332, 509] width 16 height 16
type input "151515"
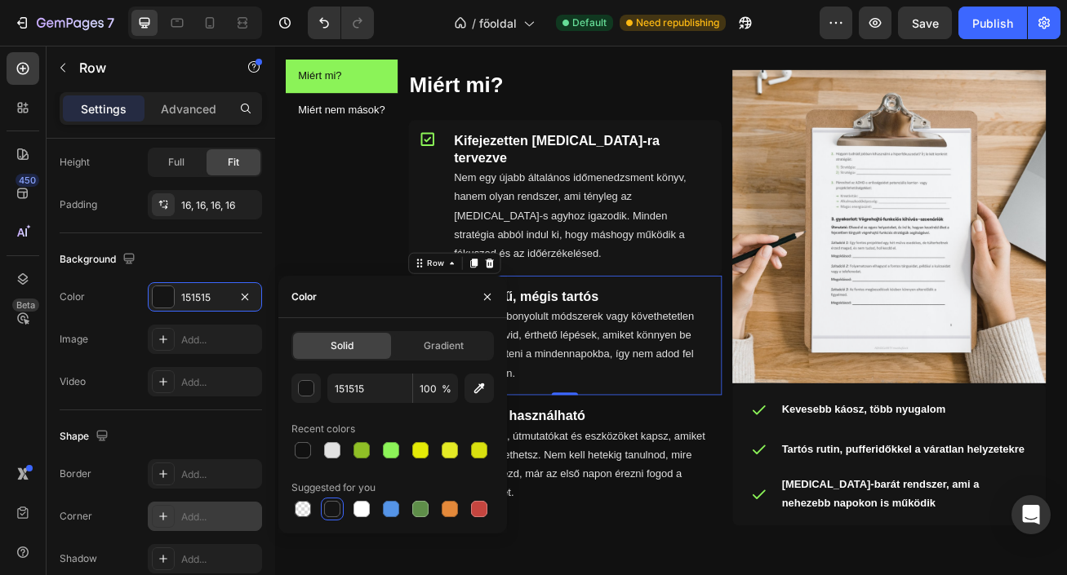
click at [171, 517] on div at bounding box center [163, 516] width 23 height 23
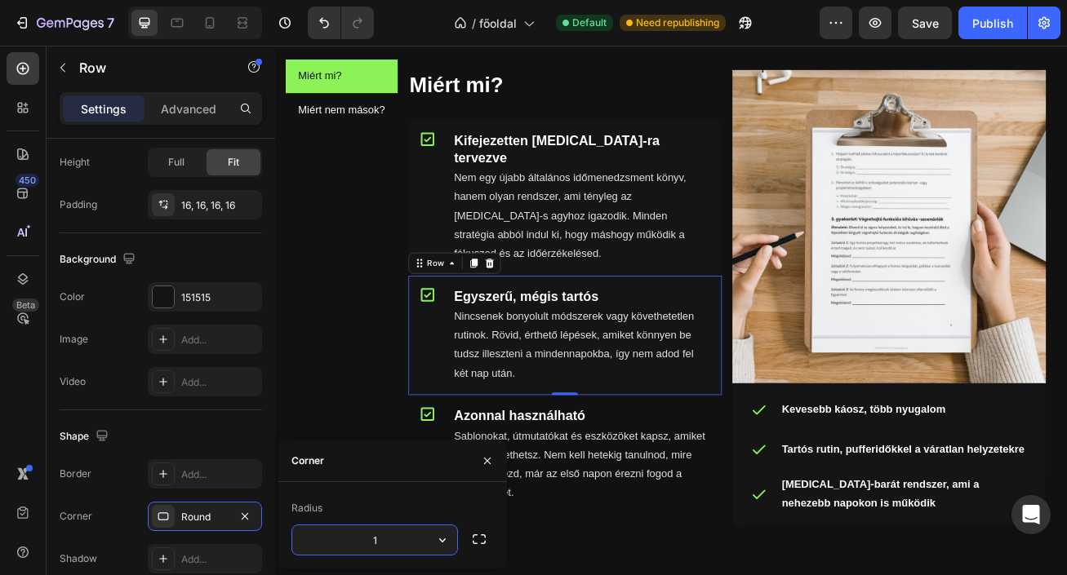
type input "10"
click at [487, 462] on icon "button" at bounding box center [487, 461] width 13 height 13
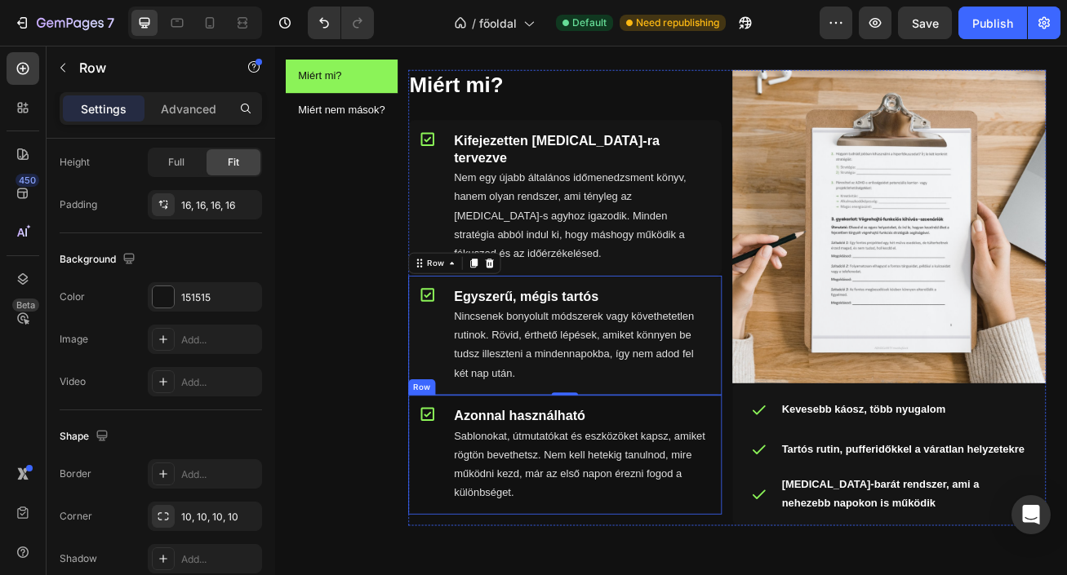
click at [454, 522] on div "Icon" at bounding box center [467, 552] width 29 height 122
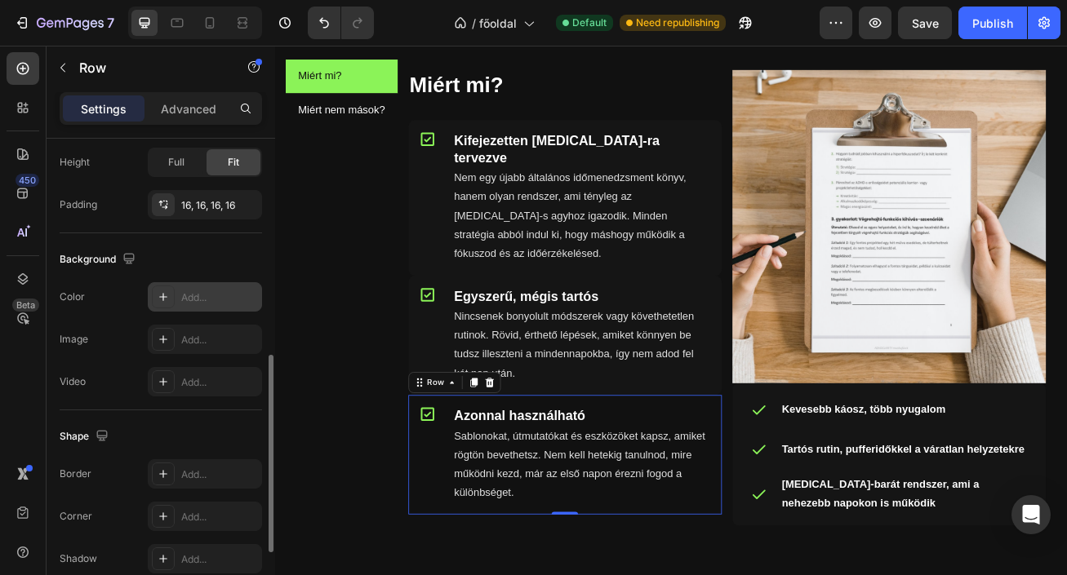
click at [189, 298] on div "Add..." at bounding box center [219, 298] width 77 height 15
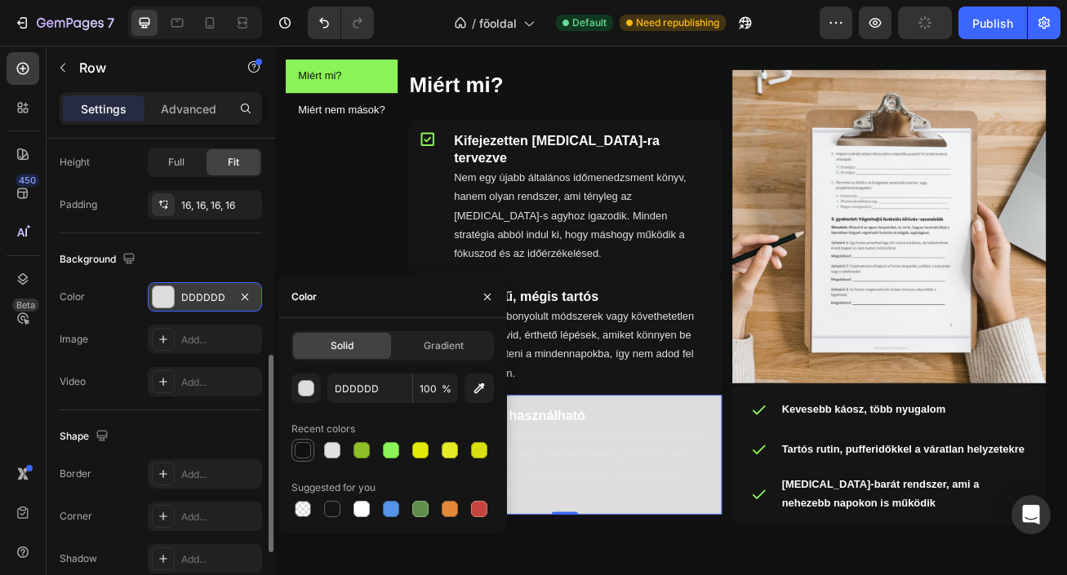
click at [330, 503] on div at bounding box center [332, 509] width 16 height 16
type input "151515"
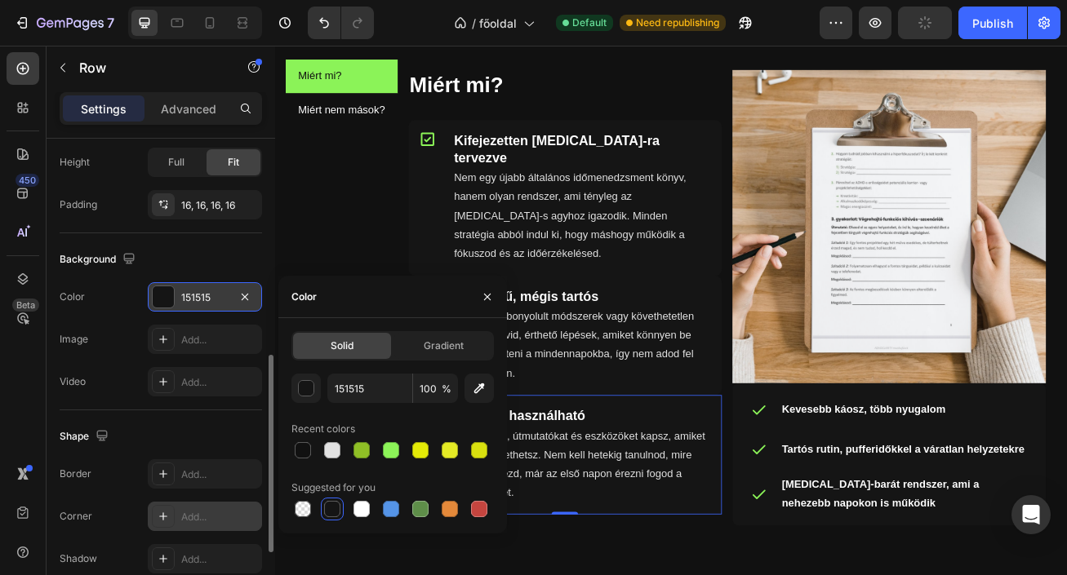
click at [196, 513] on div "Add..." at bounding box center [219, 517] width 77 height 15
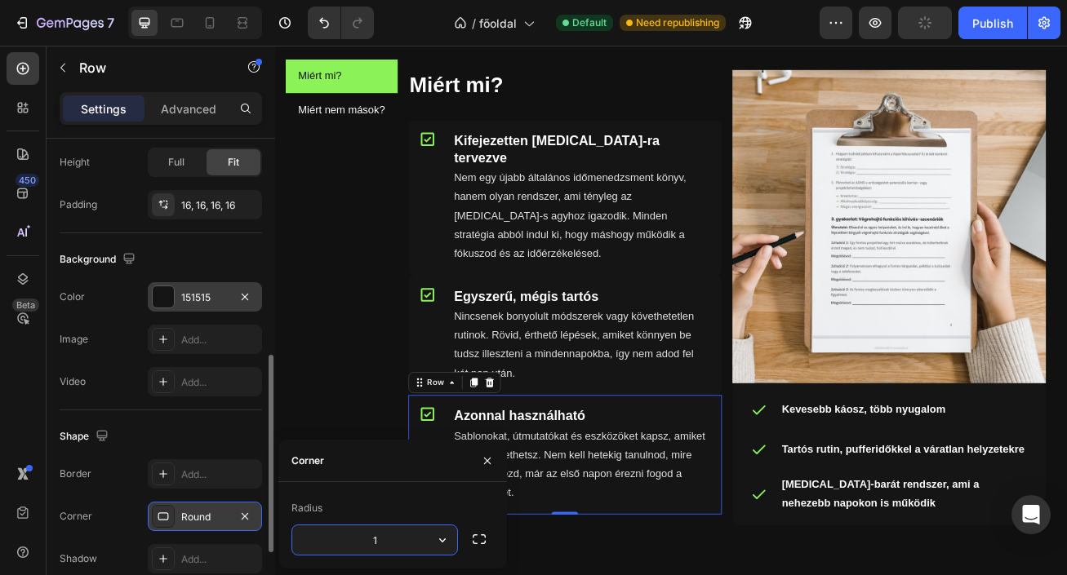
type input "10"
click at [479, 456] on button "button" at bounding box center [487, 461] width 26 height 26
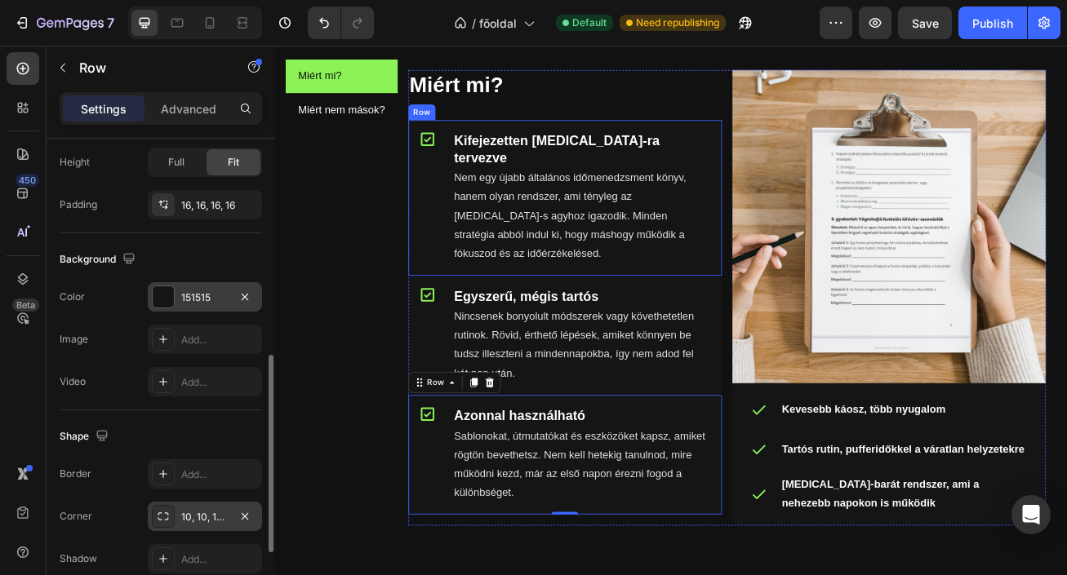
click at [633, 304] on div "Icon Kifejezetten ADHD-ra tervezve Heading Nem egy újabb általános időmenedzsme…" at bounding box center [634, 234] width 388 height 193
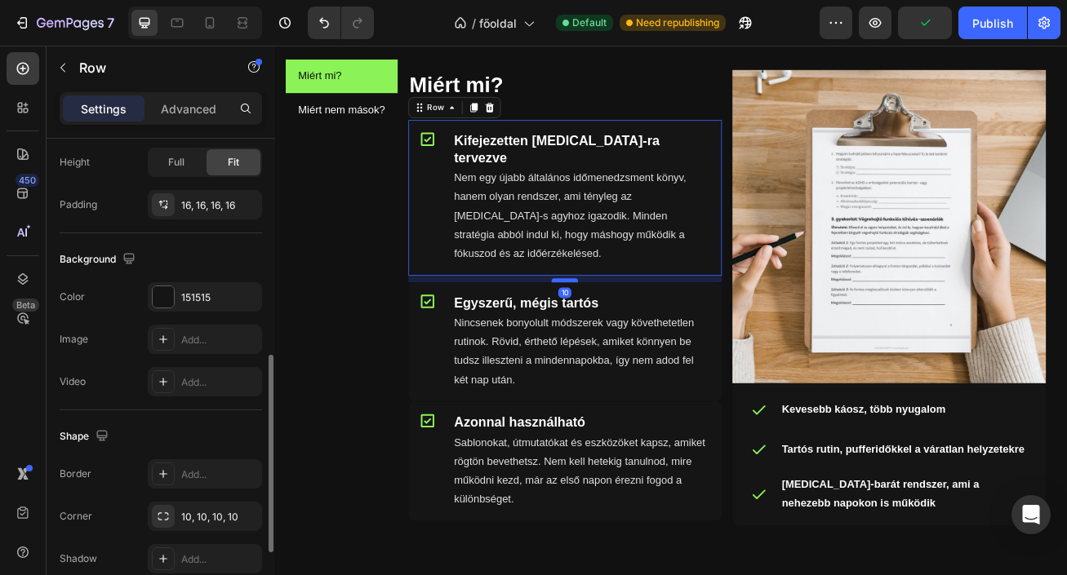
drag, startPoint x: 636, startPoint y: 305, endPoint x: 640, endPoint y: 313, distance: 9.1
click at [640, 334] on div at bounding box center [633, 336] width 33 height 5
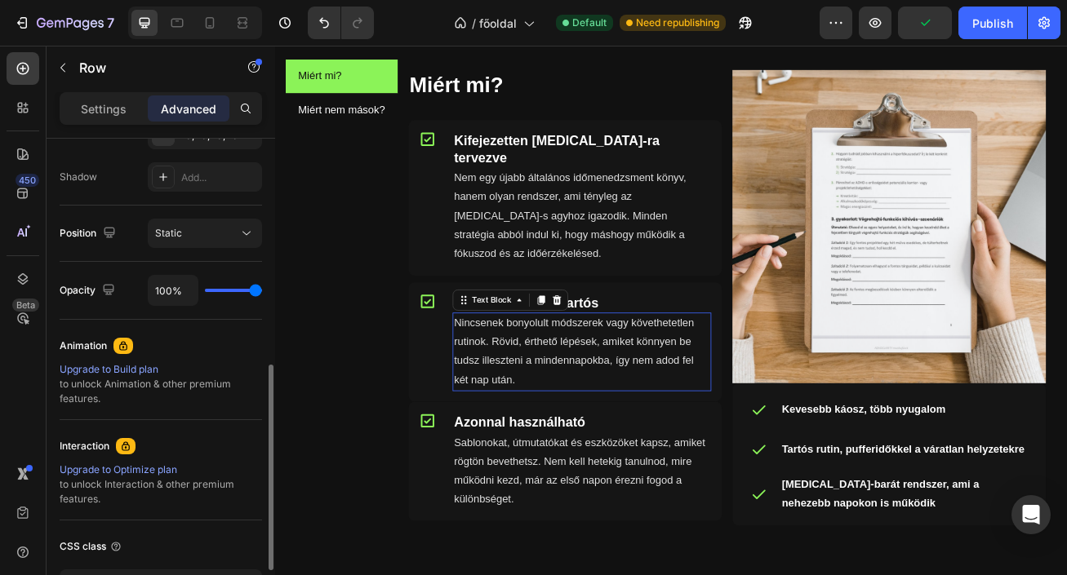
click at [655, 450] on div "Nincsenek bonyolult módszerek vagy követhetetlen rutinok. Rövid, érthető lépése…" at bounding box center [655, 424] width 320 height 97
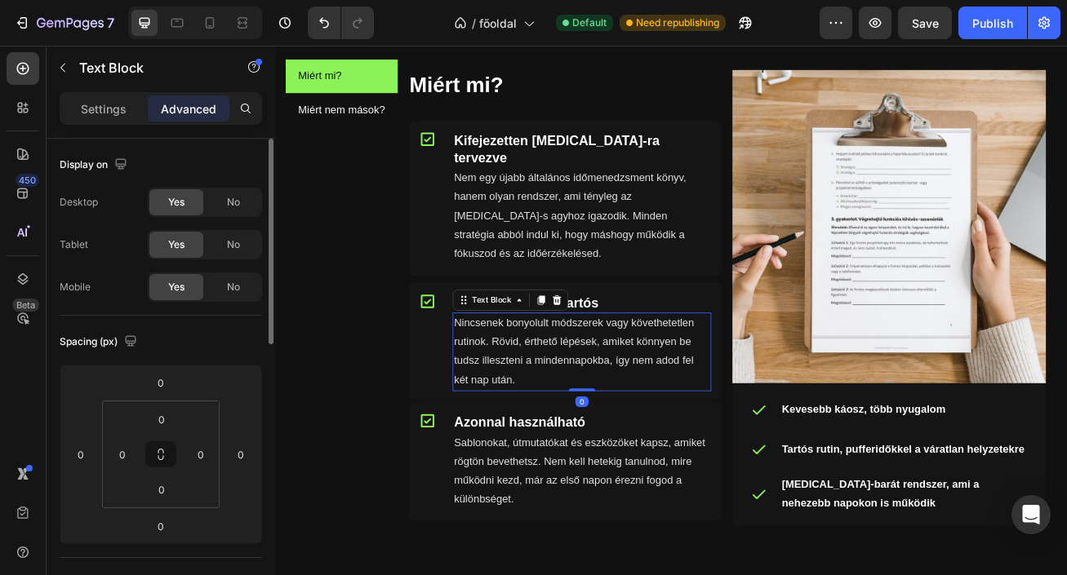
click at [662, 480] on div "0" at bounding box center [654, 486] width 16 height 13
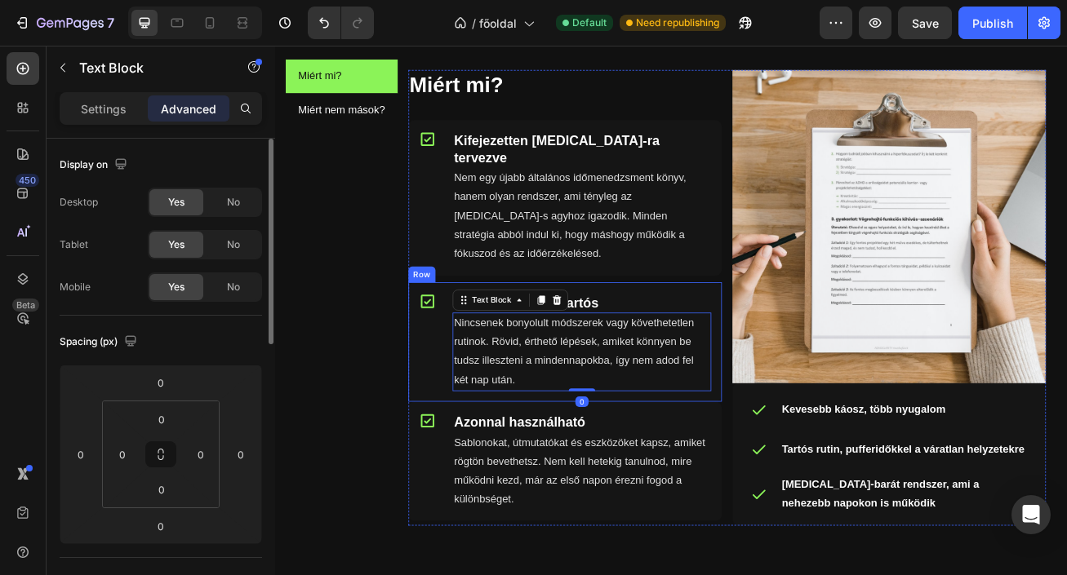
click at [685, 464] on div "Icon Egyszerű, mégis tartós Heading Nincsenek bonyolult módszerek vagy követhet…" at bounding box center [634, 413] width 388 height 148
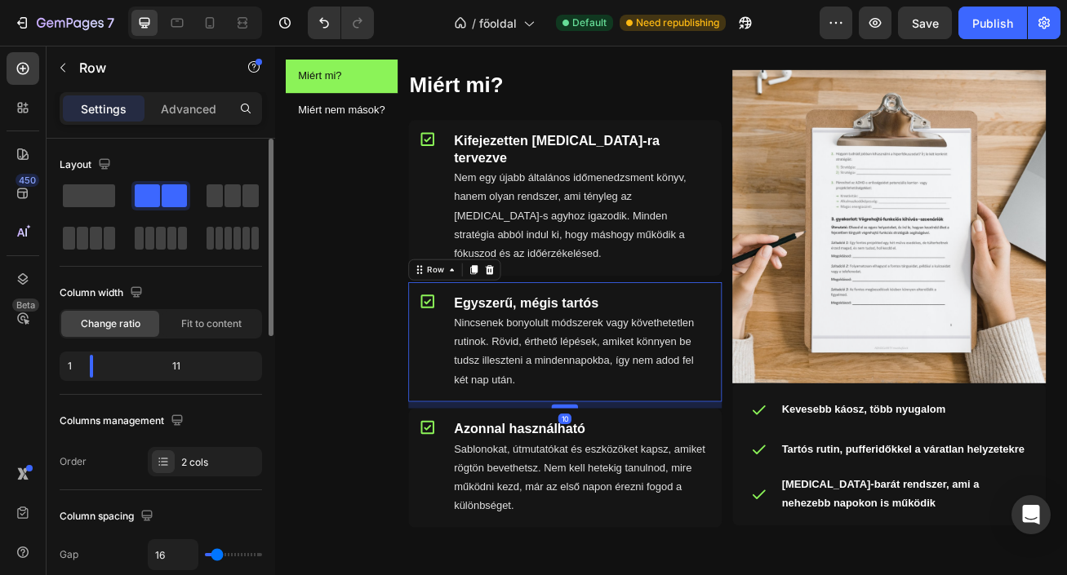
drag, startPoint x: 640, startPoint y: 463, endPoint x: 641, endPoint y: 471, distance: 8.3
click at [641, 490] on div at bounding box center [633, 492] width 33 height 5
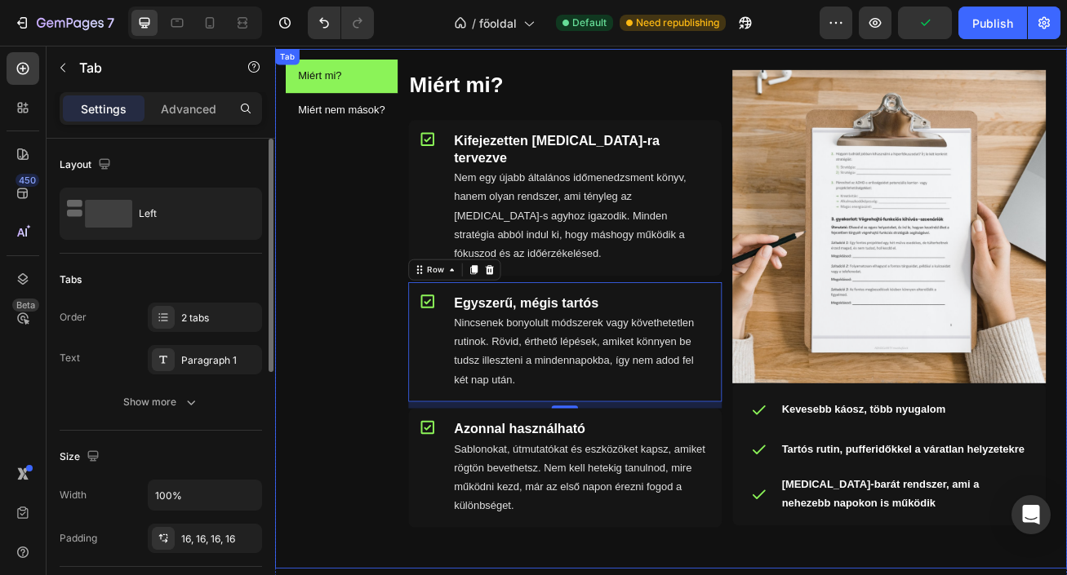
click at [702, 575] on div "Miért mi? Heading Icon Kifejezetten ADHD-ra tervezve Heading Nem egy újabb álta…" at bounding box center [834, 371] width 788 height 591
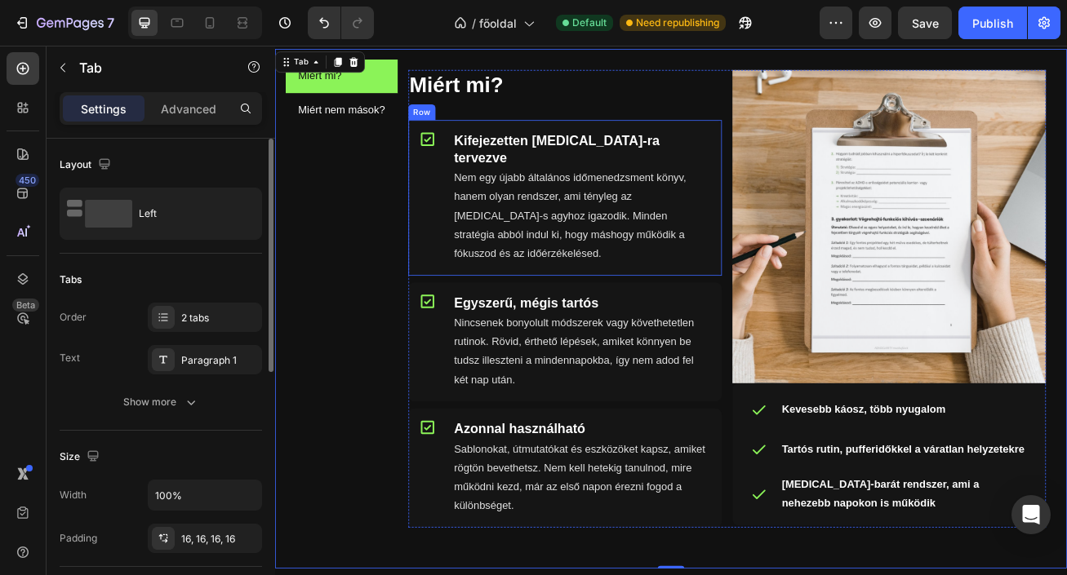
click at [661, 304] on div "Icon Kifejezetten ADHD-ra tervezve Heading Nem egy újabb általános időmenedzsme…" at bounding box center [634, 234] width 388 height 193
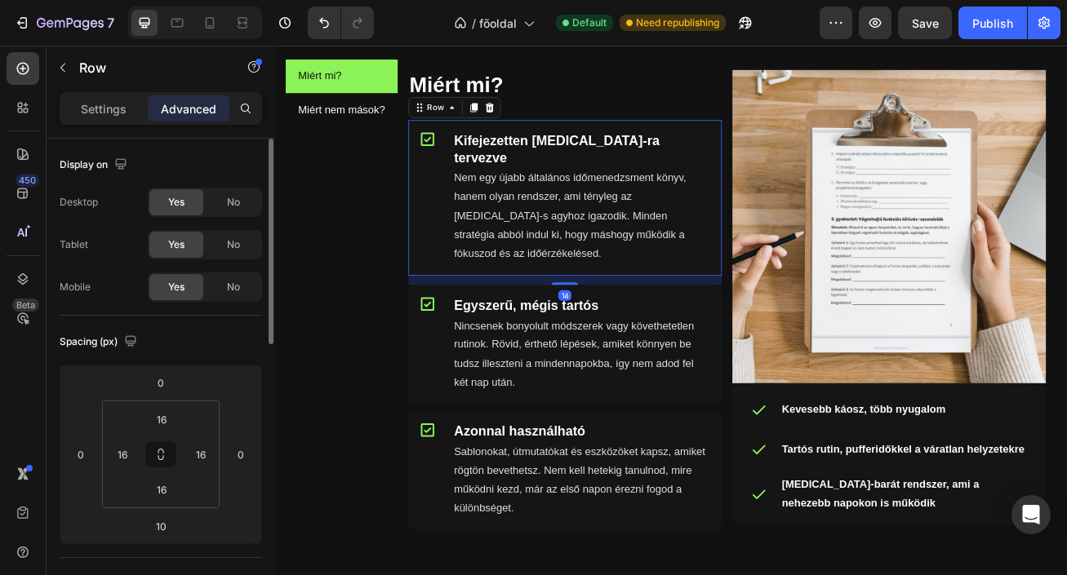
drag, startPoint x: 639, startPoint y: 314, endPoint x: 610, endPoint y: 319, distance: 29.0
click at [645, 339] on div at bounding box center [633, 340] width 33 height 3
click at [640, 338] on div at bounding box center [633, 340] width 33 height 5
type input "15"
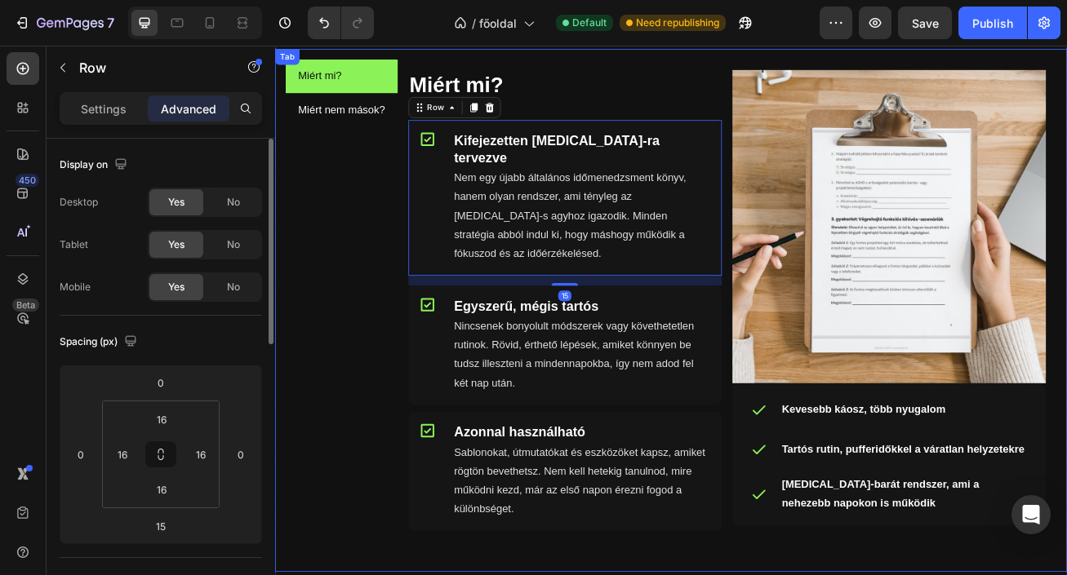
click at [354, 397] on div "Miért mi? Miért nem mások?" at bounding box center [357, 373] width 139 height 621
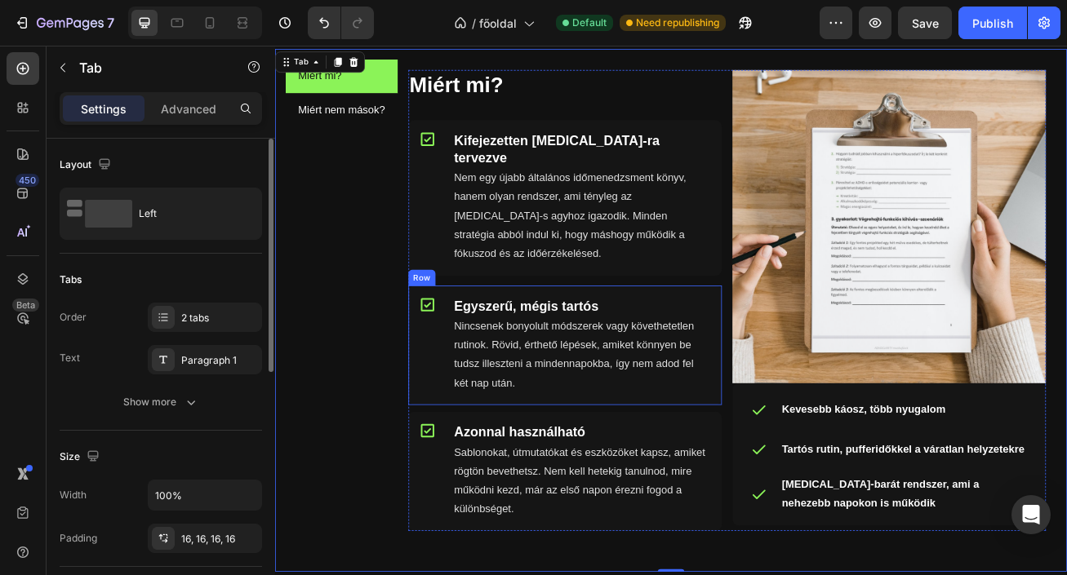
click at [739, 465] on div "Icon Egyszerű, mégis tartós Heading Nincsenek bonyolult módszerek vagy követhet…" at bounding box center [634, 417] width 388 height 148
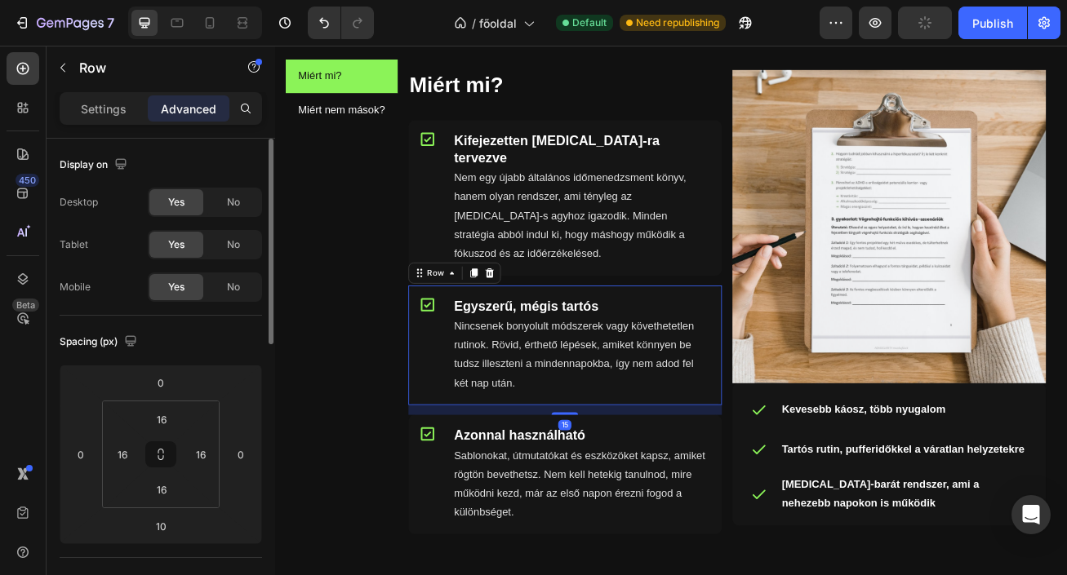
click at [642, 499] on div at bounding box center [633, 500] width 33 height 3
type input "15"
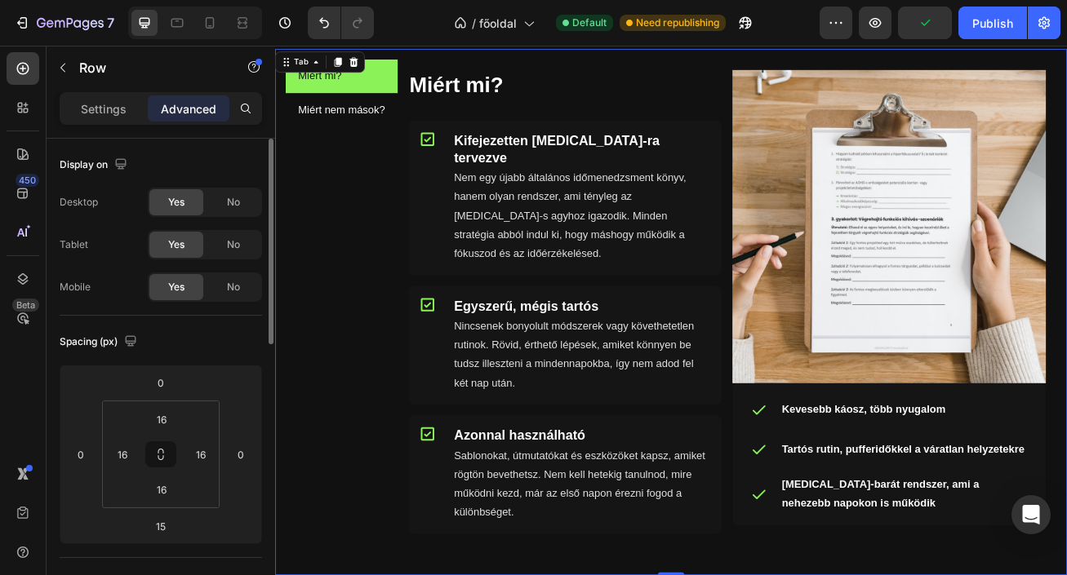
click at [705, 575] on div "Miért mi? Heading Icon Kifejezetten ADHD-ra tervezve Heading Nem egy újabb álta…" at bounding box center [834, 375] width 788 height 599
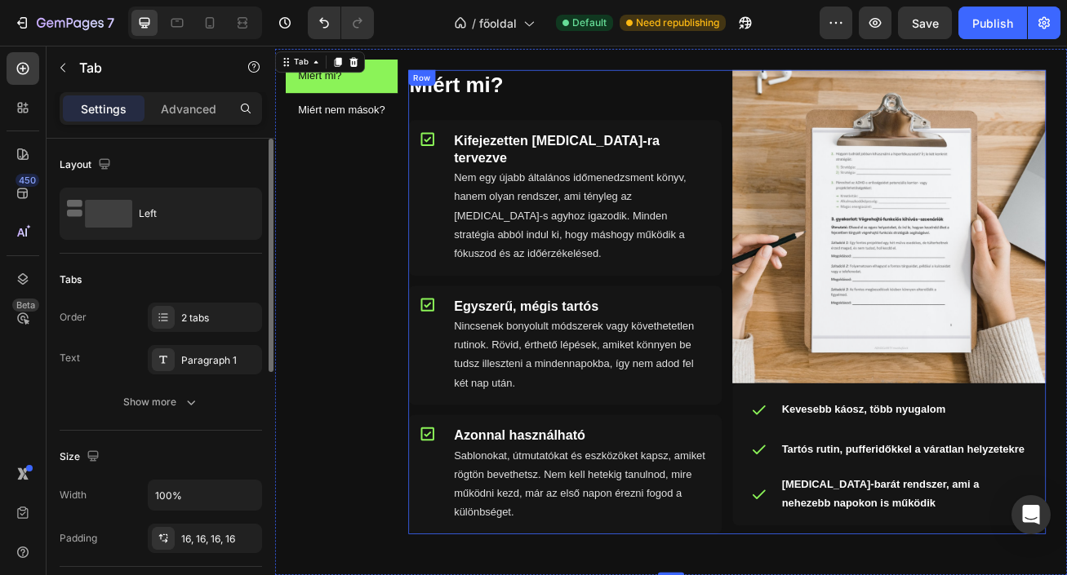
scroll to position [963, 0]
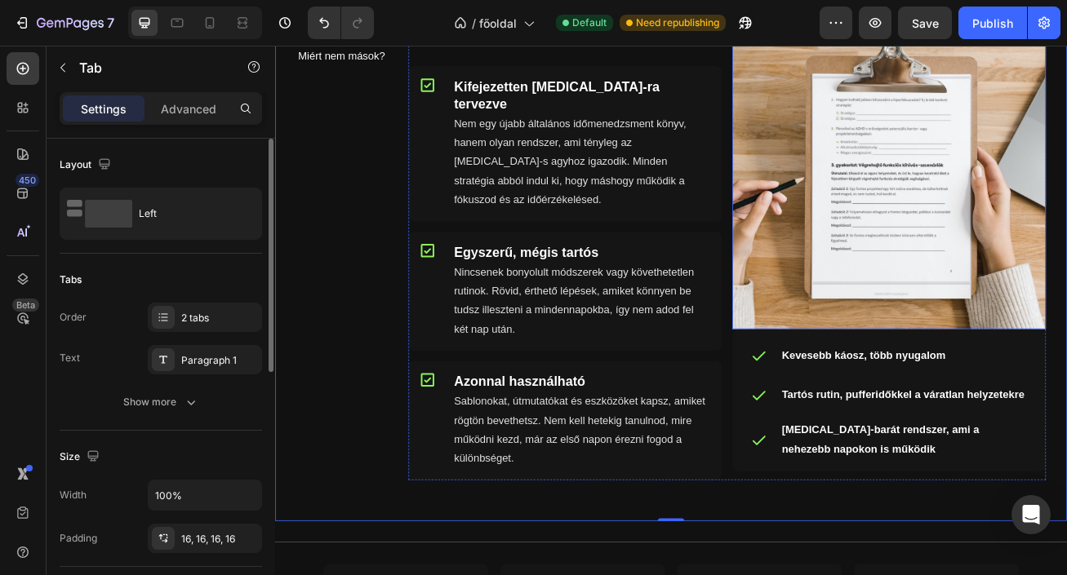
click at [1001, 385] on img at bounding box center [1035, 203] width 388 height 388
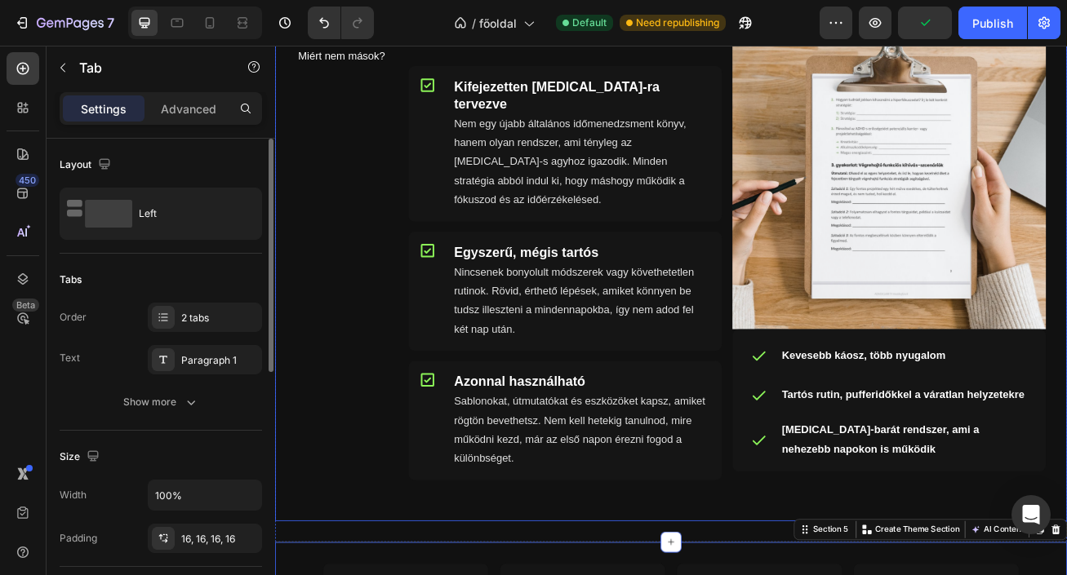
click at [898, 575] on div "Miért mi? Heading Icon Kifejezetten ADHD-ra tervezve Heading Nem egy újabb álta…" at bounding box center [834, 308] width 788 height 599
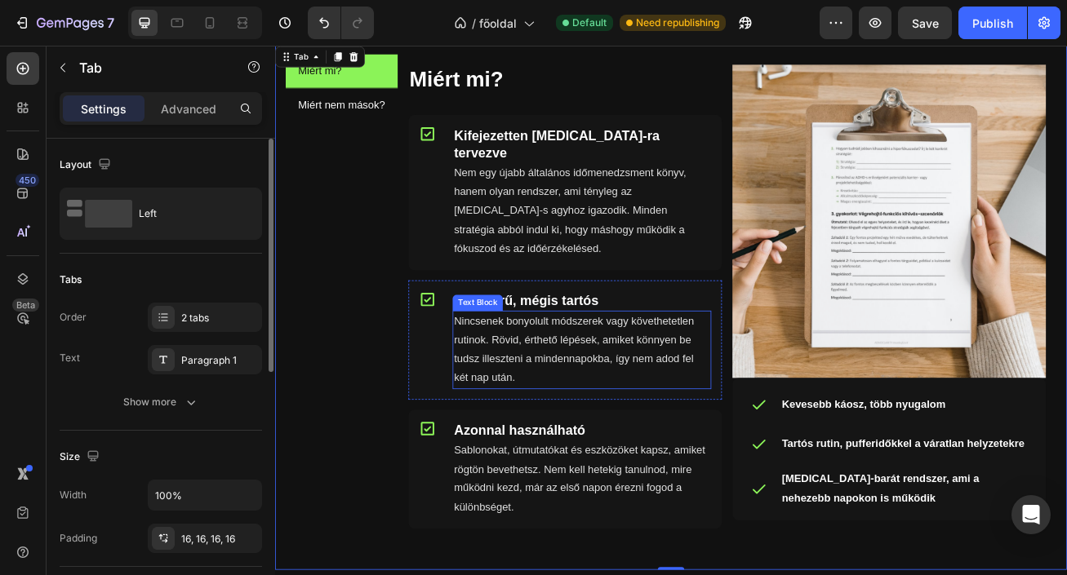
scroll to position [906, 0]
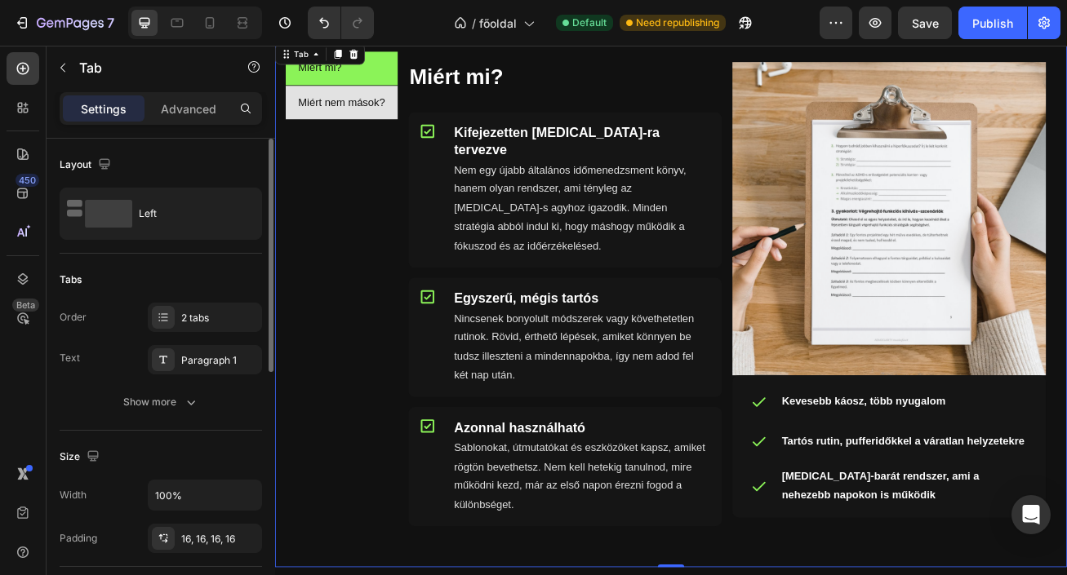
click at [419, 128] on li "Miért nem mások?" at bounding box center [357, 116] width 139 height 42
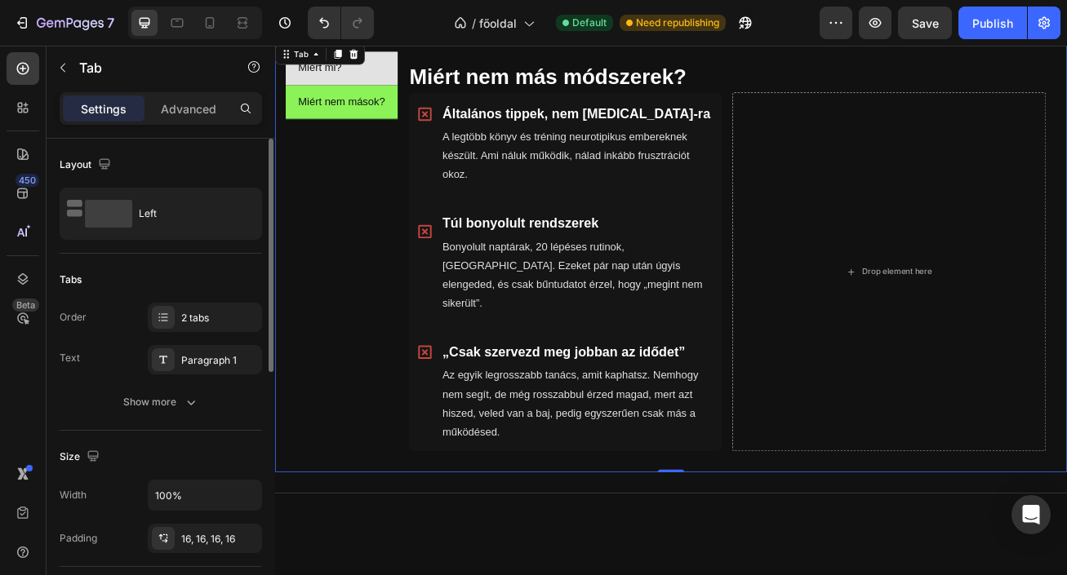
click at [407, 70] on li "Miért mi?" at bounding box center [357, 74] width 139 height 42
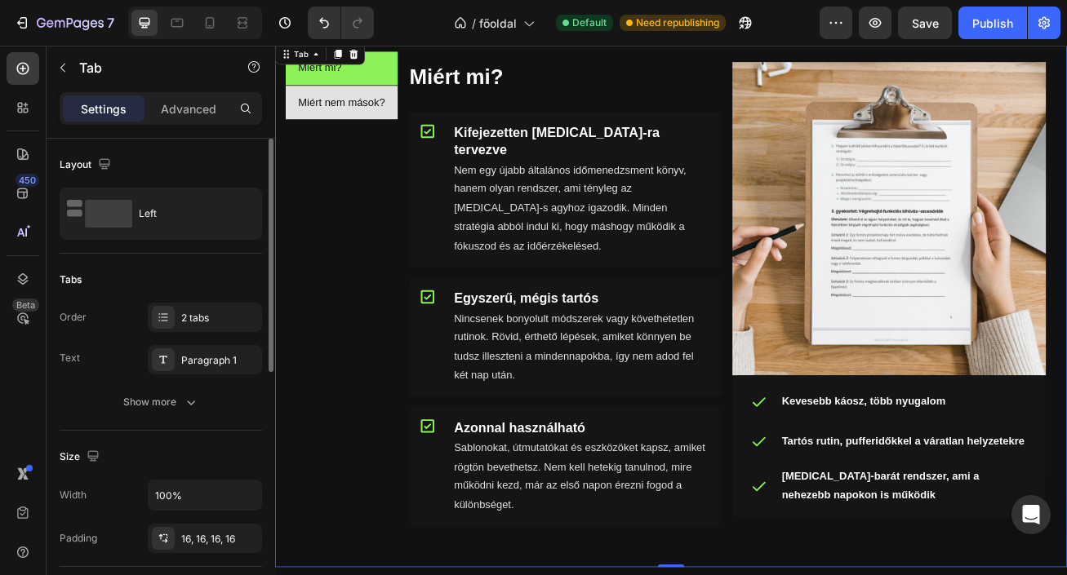
click at [421, 104] on li "Miért nem mások?" at bounding box center [357, 116] width 139 height 42
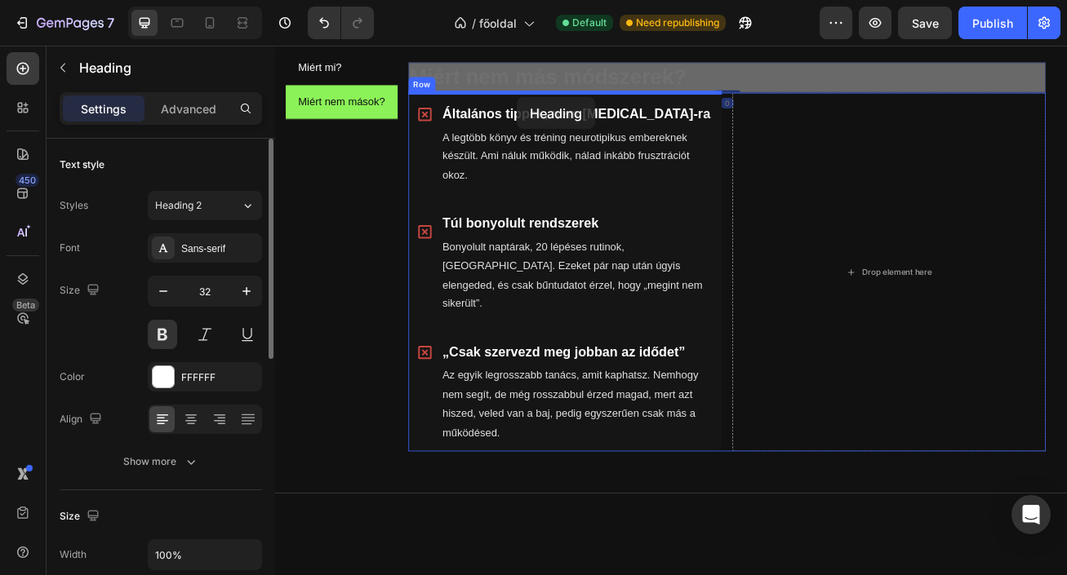
drag, startPoint x: 572, startPoint y: 87, endPoint x: 574, endPoint y: 109, distance: 22.9
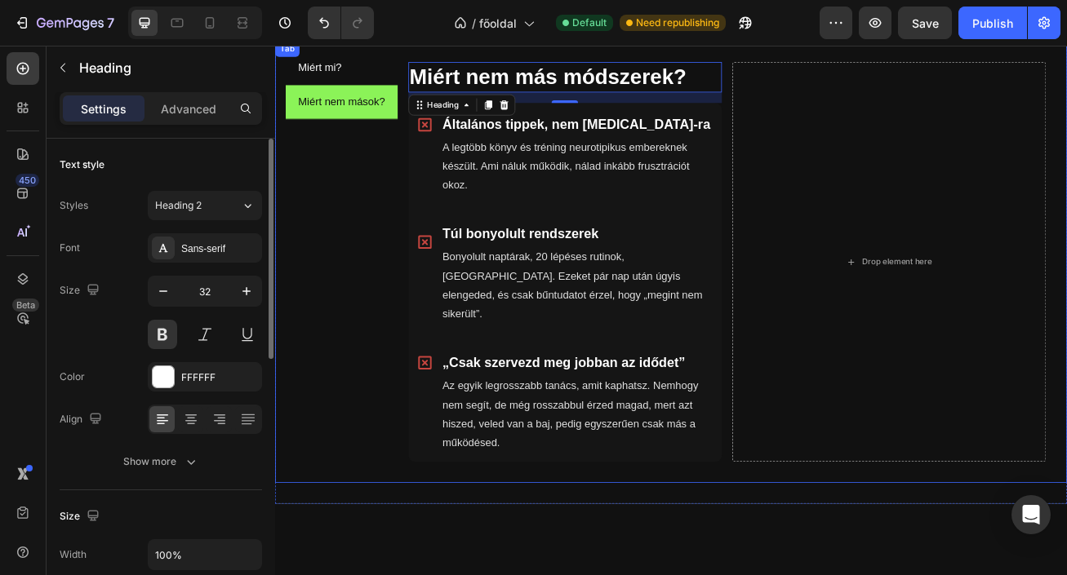
click at [344, 395] on div "Miért mi? Miért nem mások?" at bounding box center [357, 313] width 139 height 521
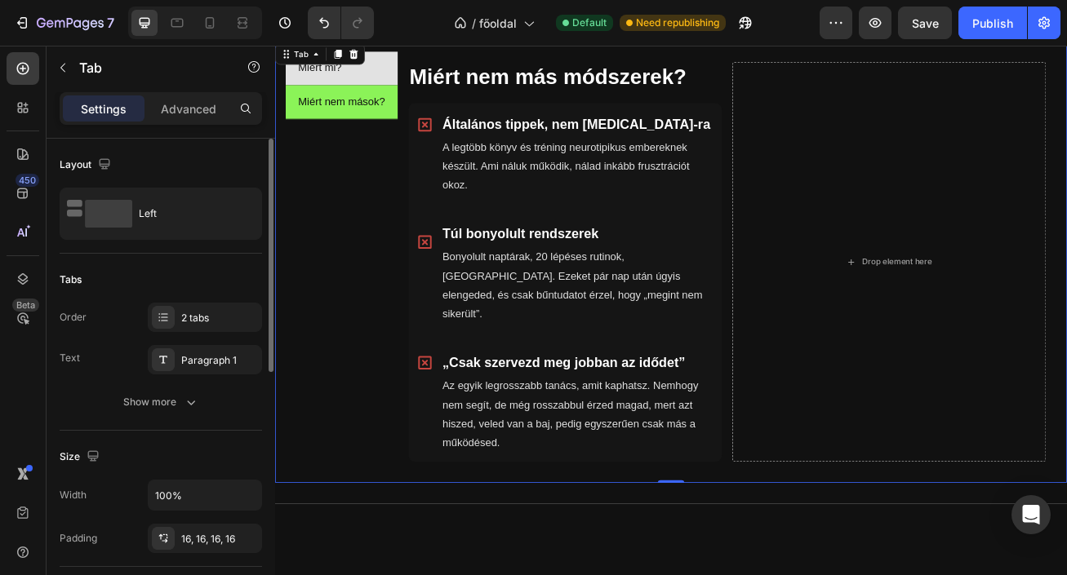
click at [397, 79] on li "Miért mi?" at bounding box center [357, 74] width 139 height 42
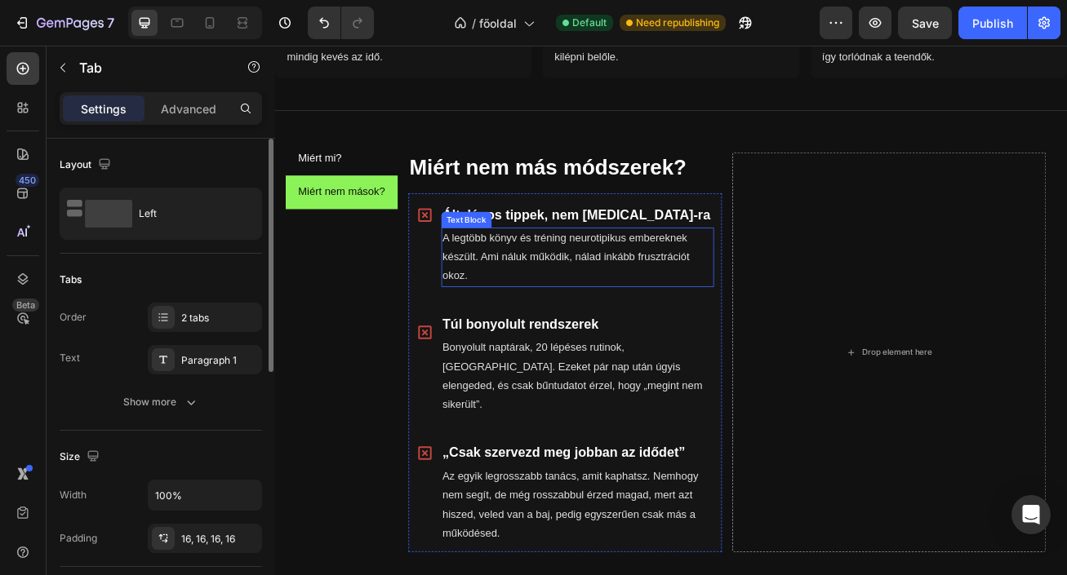
scroll to position [805, 0]
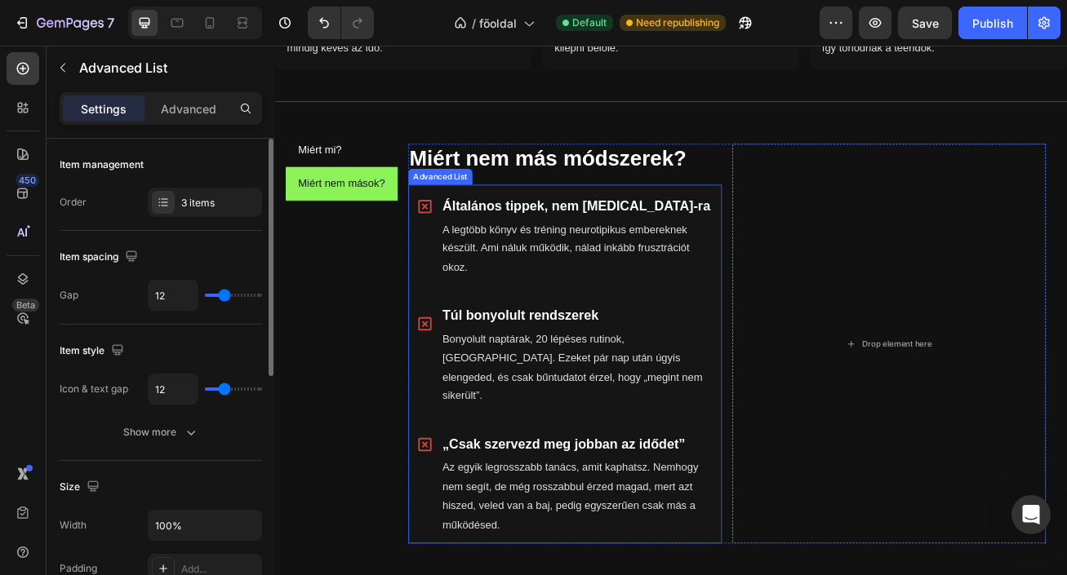
click at [462, 224] on li "Icon Általános tippek, nem ADHD-ra Text Block A legtöbb könyv és tréning neurot…" at bounding box center [634, 281] width 388 height 126
click at [587, 201] on icon at bounding box center [585, 202] width 13 height 13
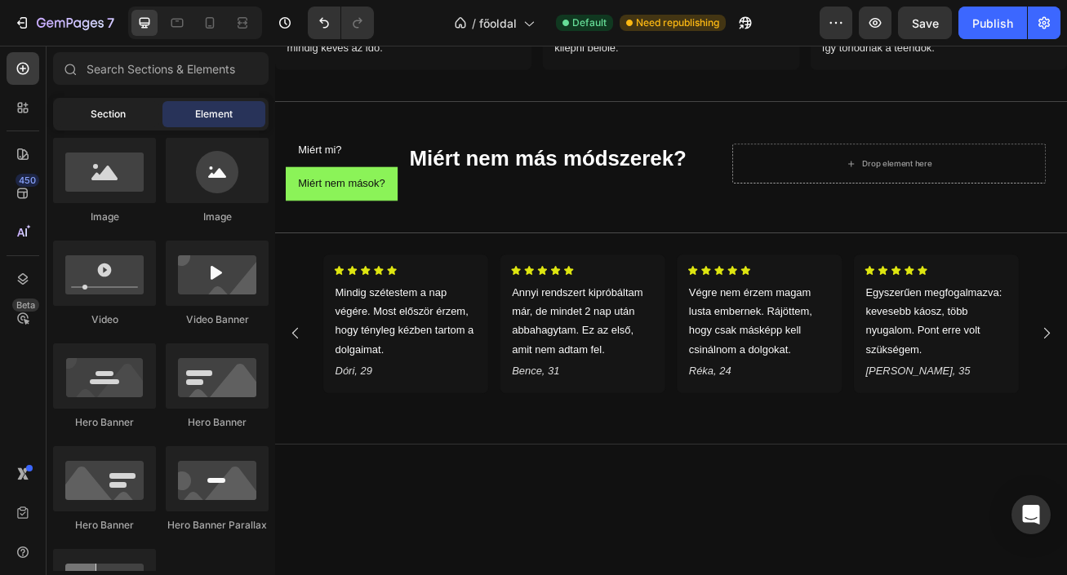
click at [126, 118] on div "Section" at bounding box center [107, 114] width 103 height 26
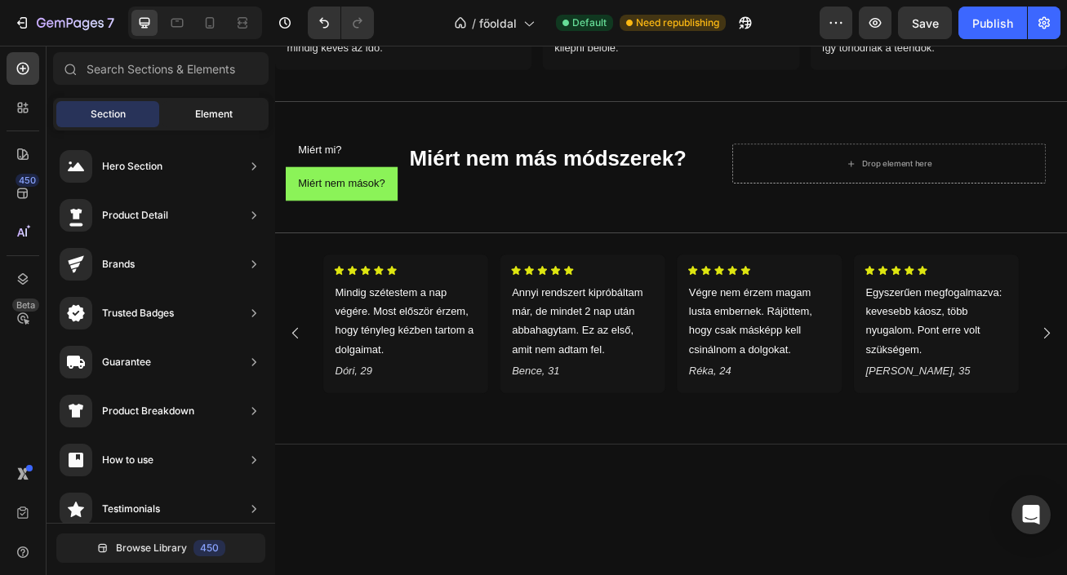
click at [198, 118] on span "Element" at bounding box center [214, 114] width 38 height 15
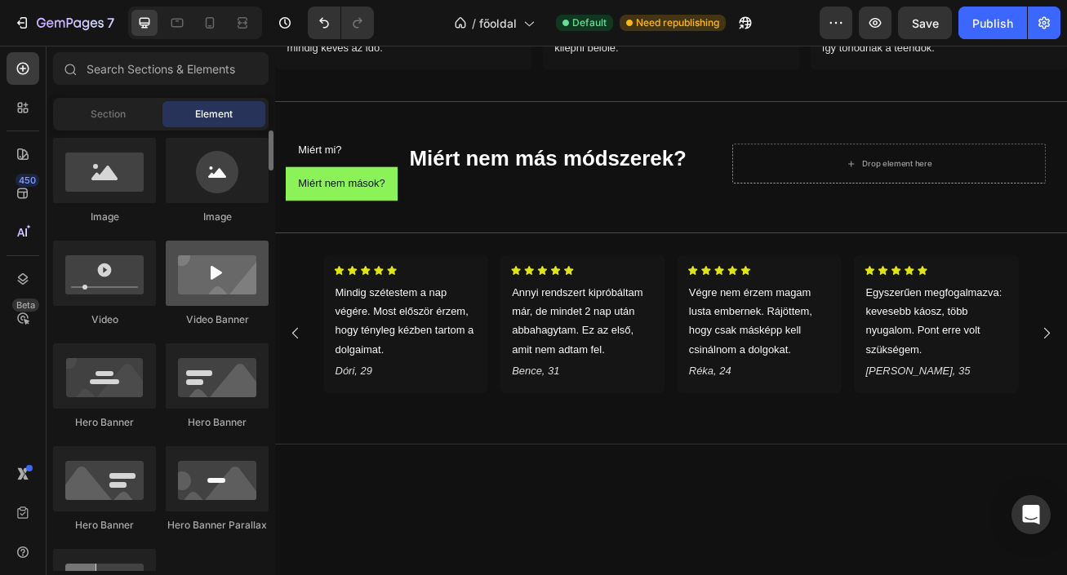
scroll to position [0, 0]
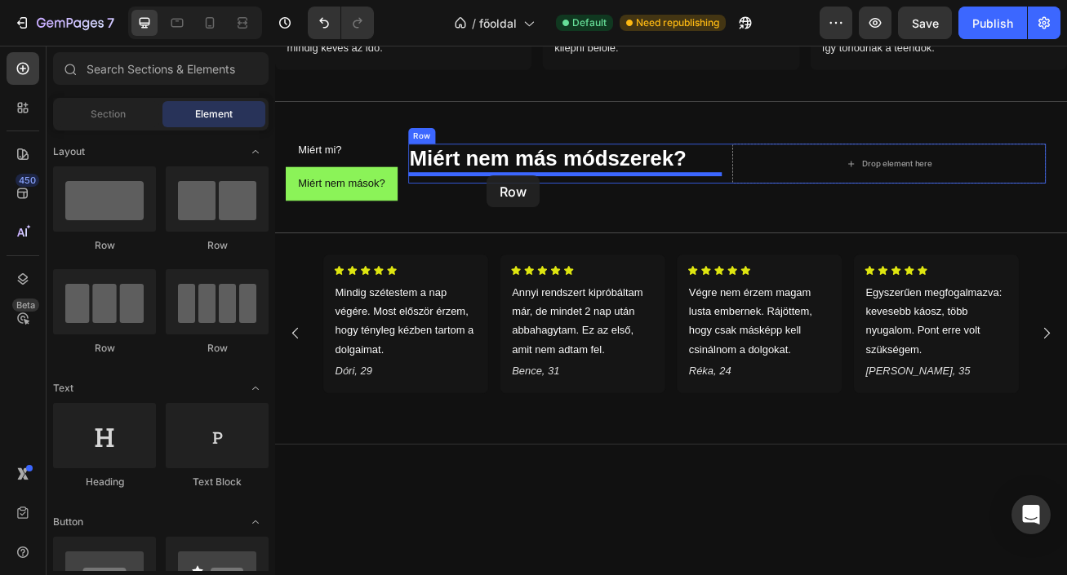
drag, startPoint x: 444, startPoint y: 259, endPoint x: 537, endPoint y: 206, distance: 106.7
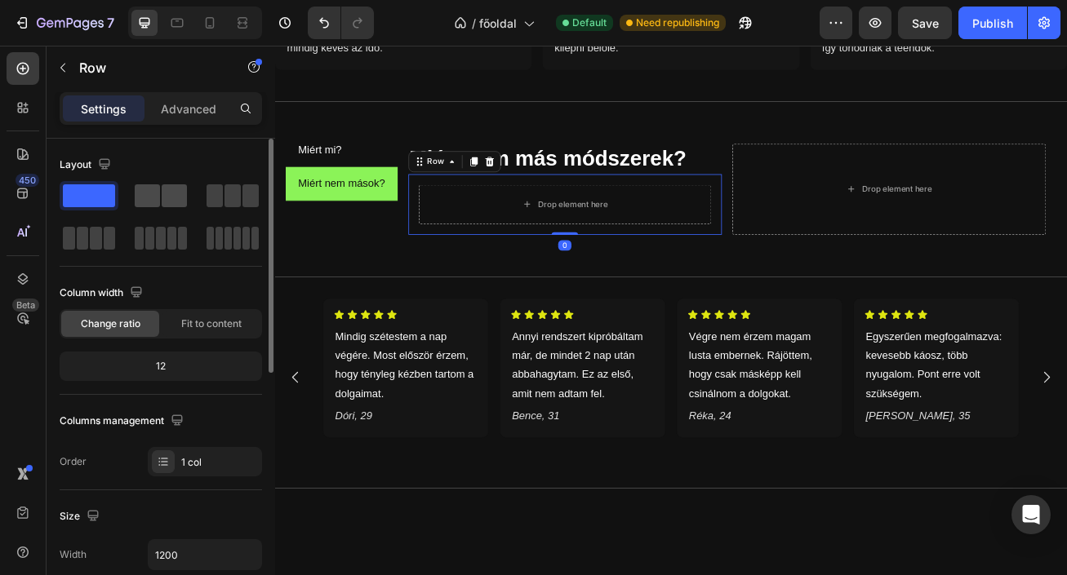
click at [149, 189] on span at bounding box center [147, 195] width 25 height 23
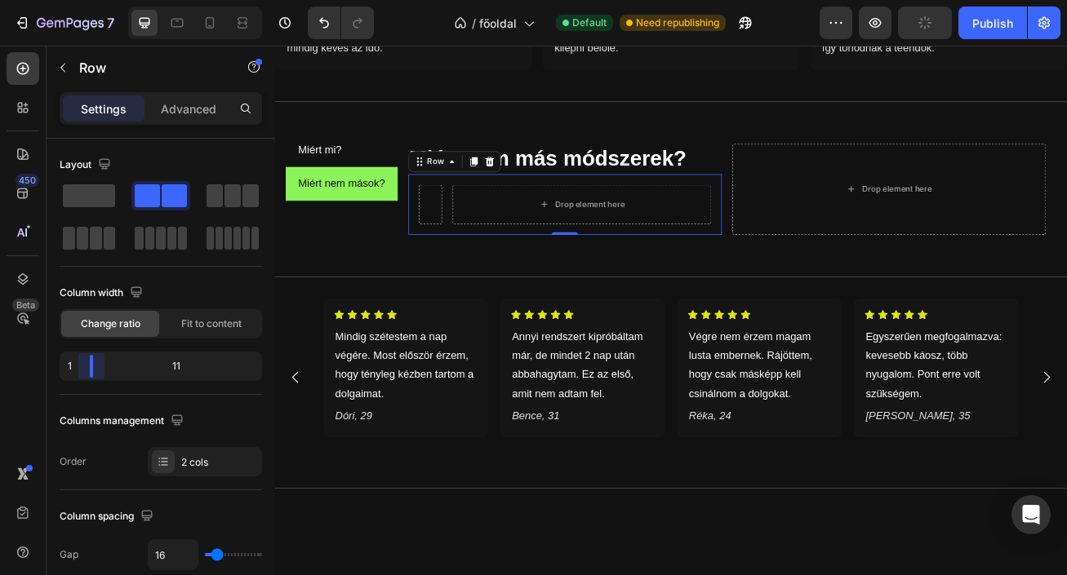
drag, startPoint x: 158, startPoint y: 370, endPoint x: 55, endPoint y: 370, distance: 102.0
click at [55, 0] on body "7 / főoldal Default Need republishing Preview Publish 450 Beta Sections(18) Ele…" at bounding box center [533, 0] width 1067 height 0
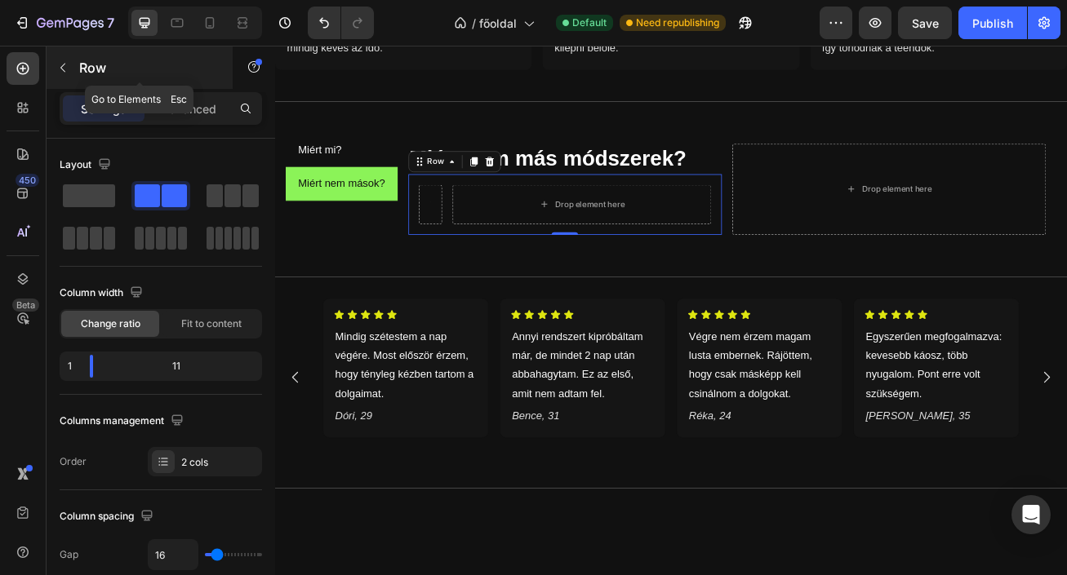
click at [63, 68] on icon "button" at bounding box center [62, 67] width 13 height 13
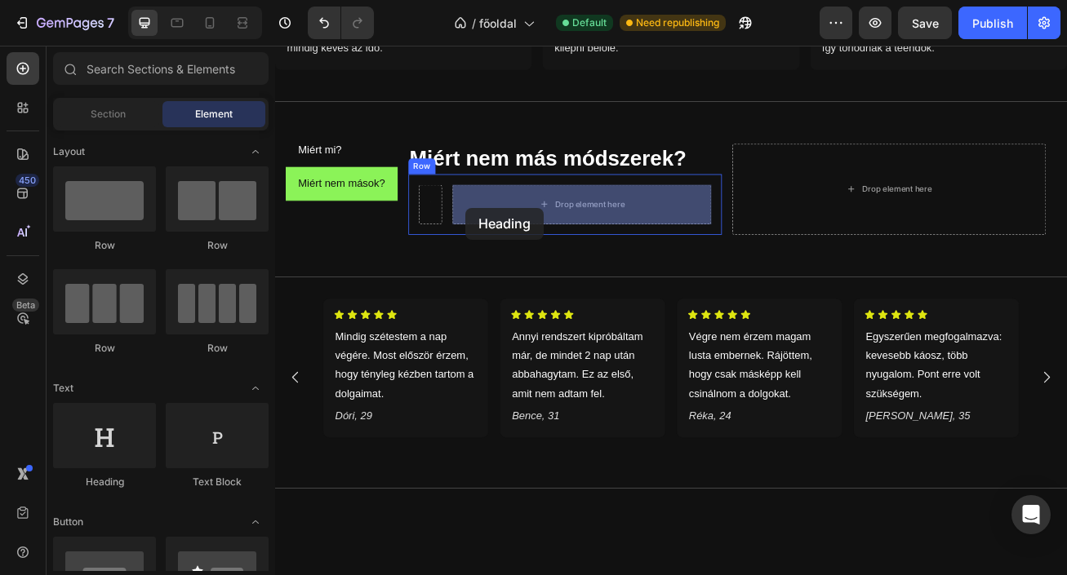
drag, startPoint x: 412, startPoint y: 495, endPoint x: 514, endPoint y: 246, distance: 268.2
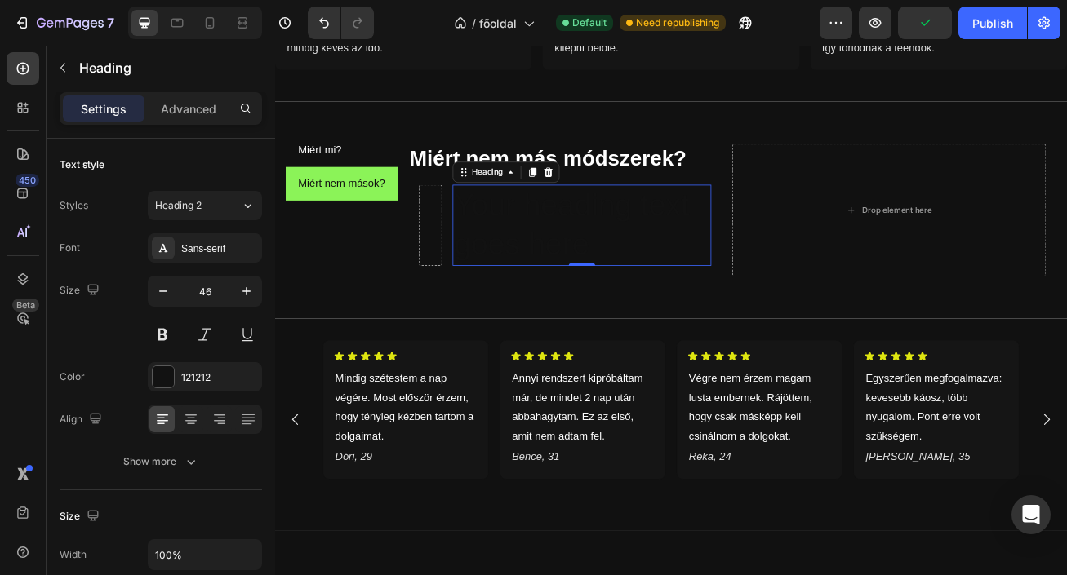
click at [708, 284] on h2 "Your heading text goes here" at bounding box center [655, 268] width 320 height 101
click at [708, 284] on p "Your heading text goes here" at bounding box center [654, 269] width 317 height 98
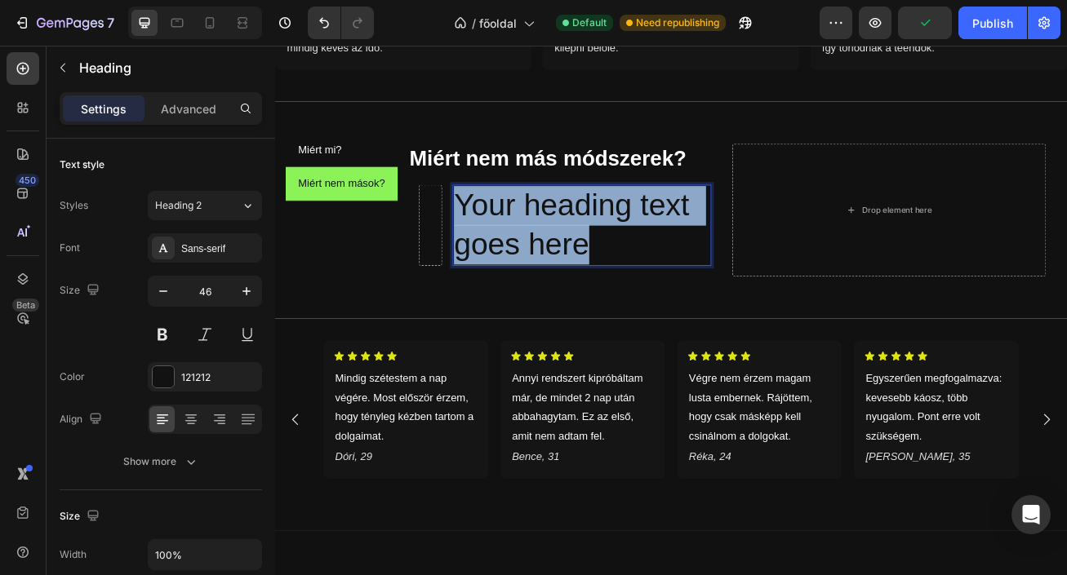
click at [708, 284] on p "Your heading text goes here" at bounding box center [654, 269] width 317 height 98
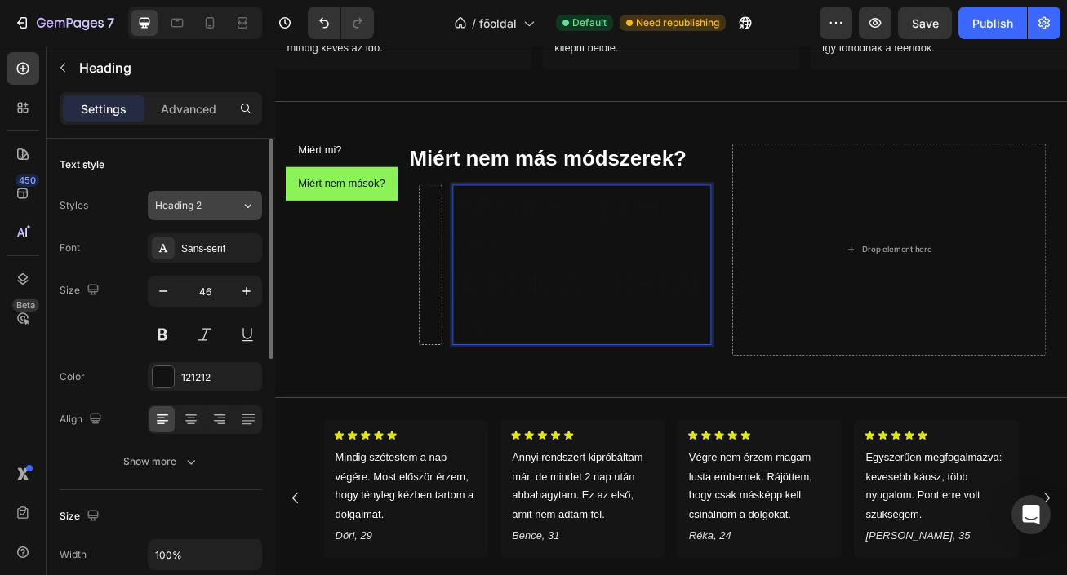
click at [226, 196] on button "Heading 2" at bounding box center [205, 205] width 114 height 29
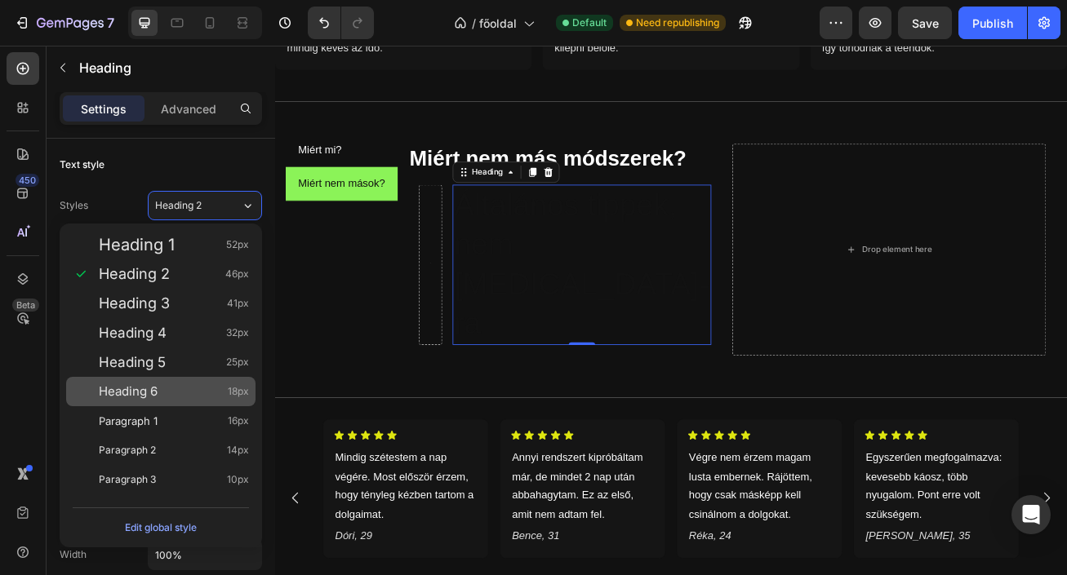
click at [221, 384] on div "Heading 6 18px" at bounding box center [174, 392] width 150 height 16
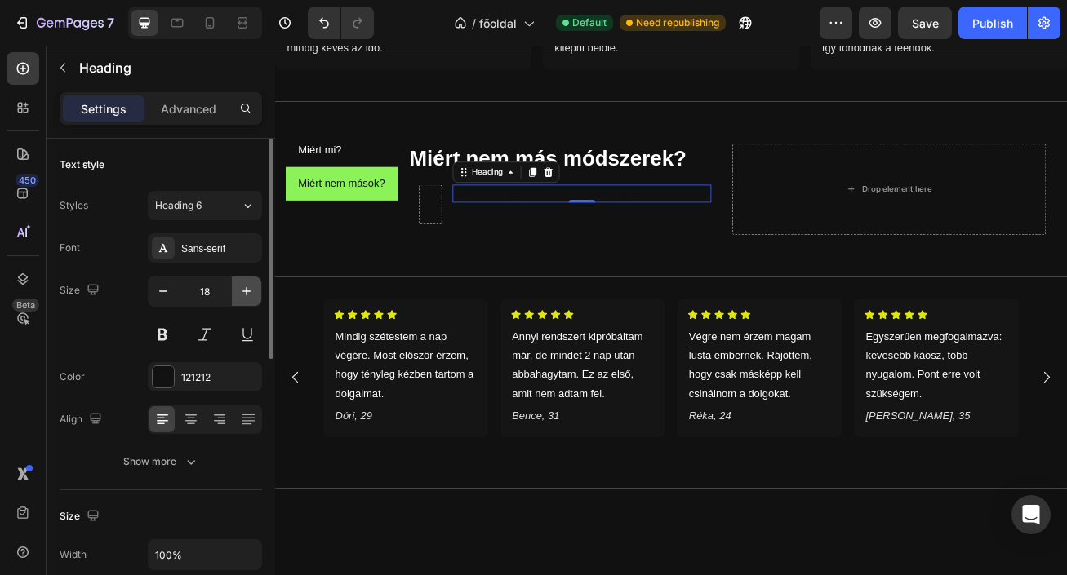
click at [246, 291] on icon "button" at bounding box center [246, 291] width 8 height 8
type input "20"
click at [207, 372] on div "121212" at bounding box center [204, 377] width 47 height 15
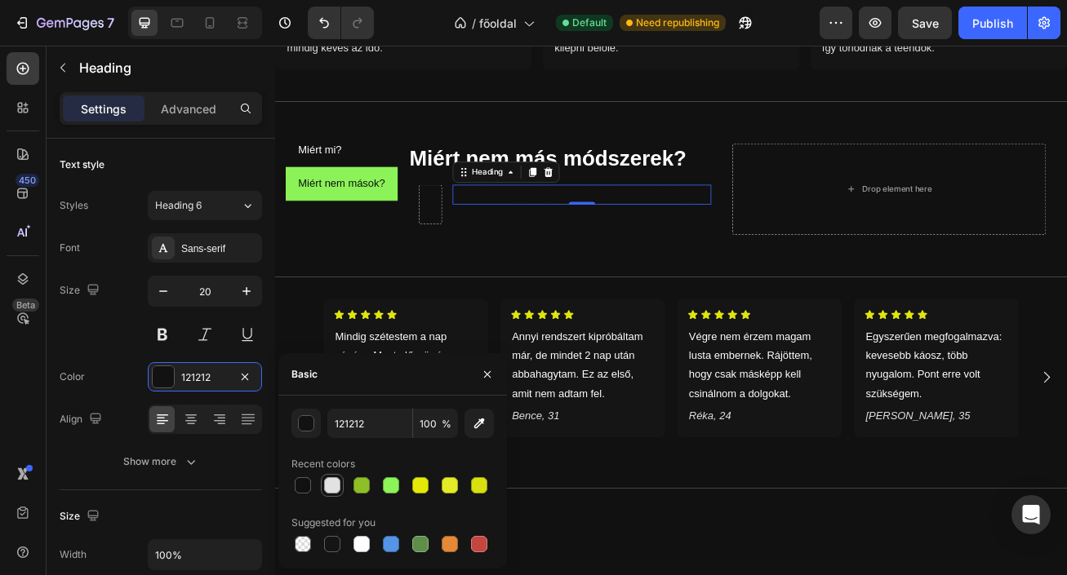
click at [331, 488] on div at bounding box center [332, 485] width 16 height 16
click at [361, 535] on div at bounding box center [362, 545] width 20 height 20
type input "FFFFFF"
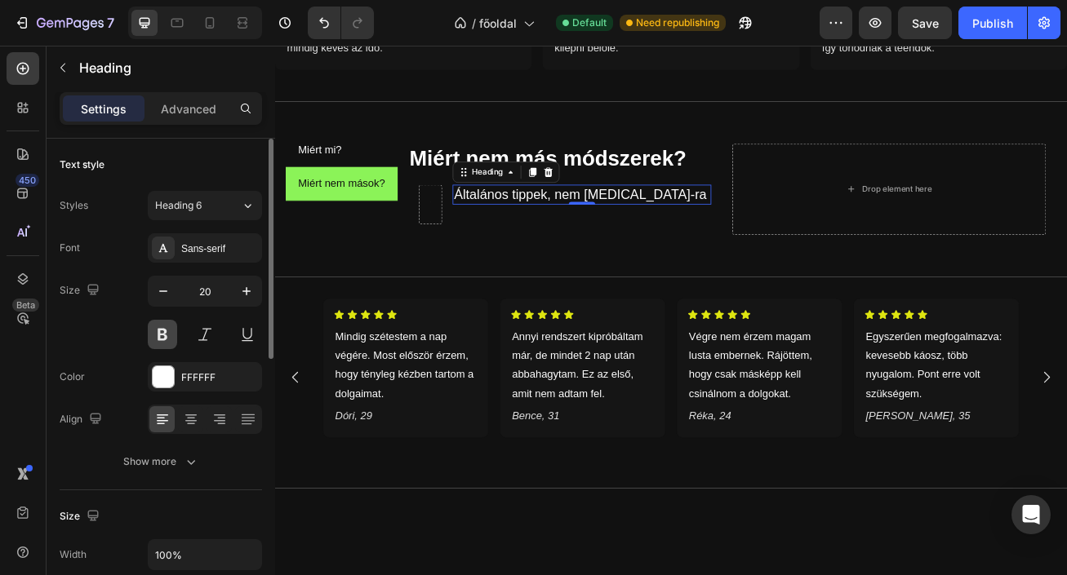
click at [166, 344] on button at bounding box center [162, 334] width 29 height 29
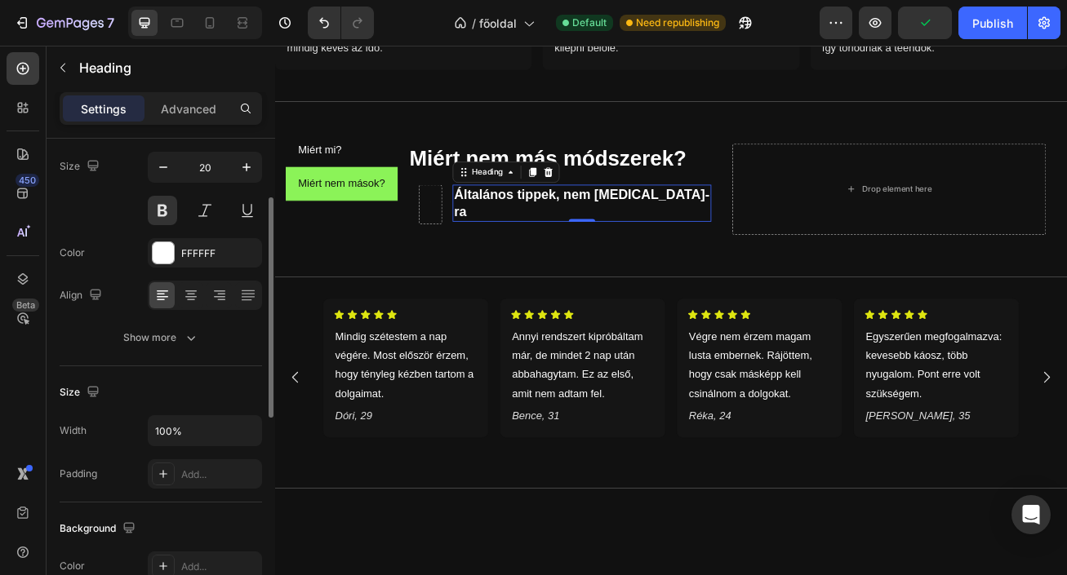
scroll to position [129, 0]
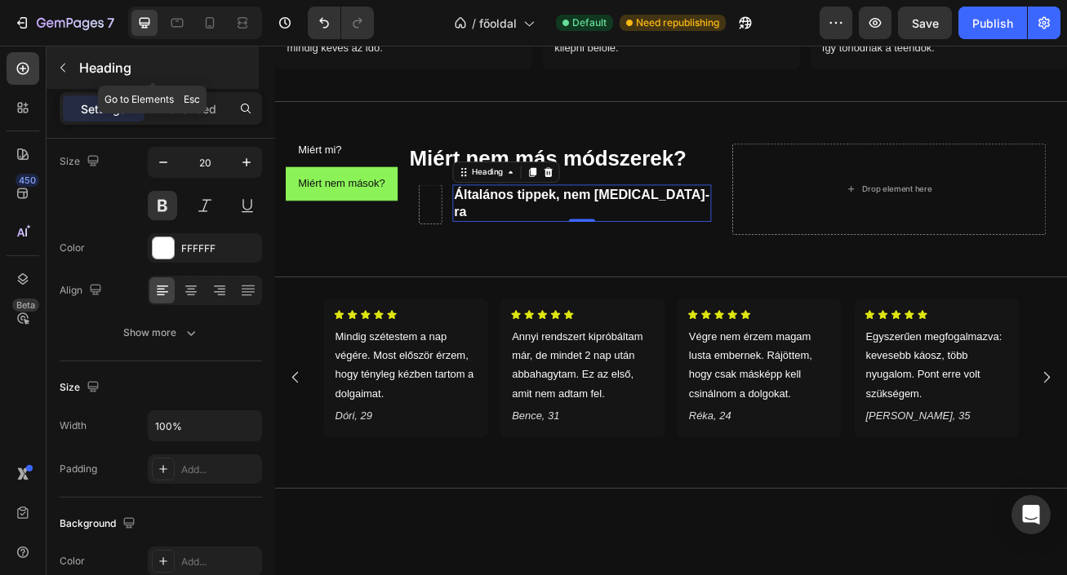
click at [92, 68] on p "Heading" at bounding box center [167, 68] width 176 height 20
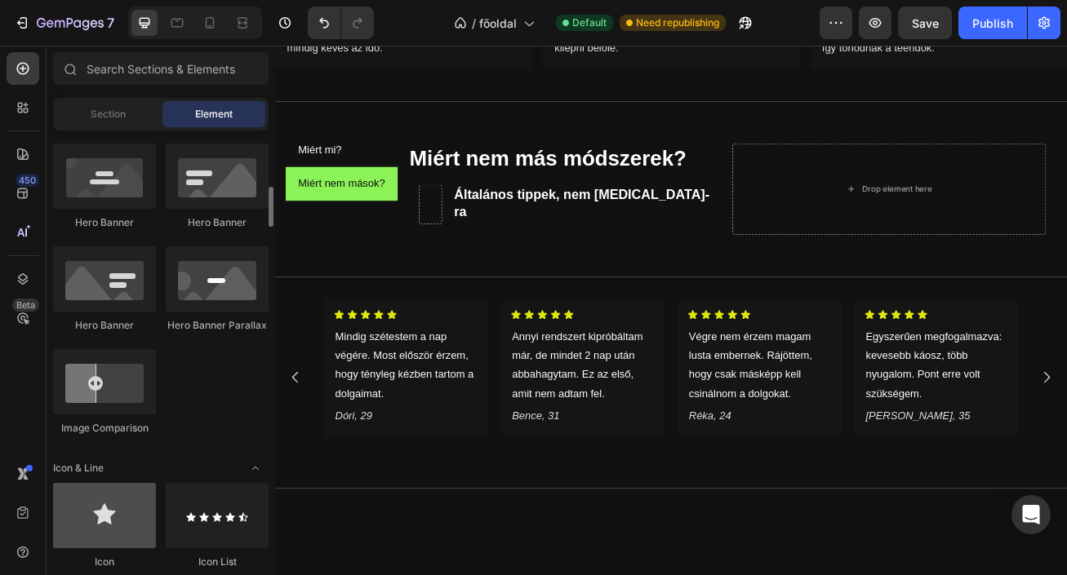
scroll to position [736, 0]
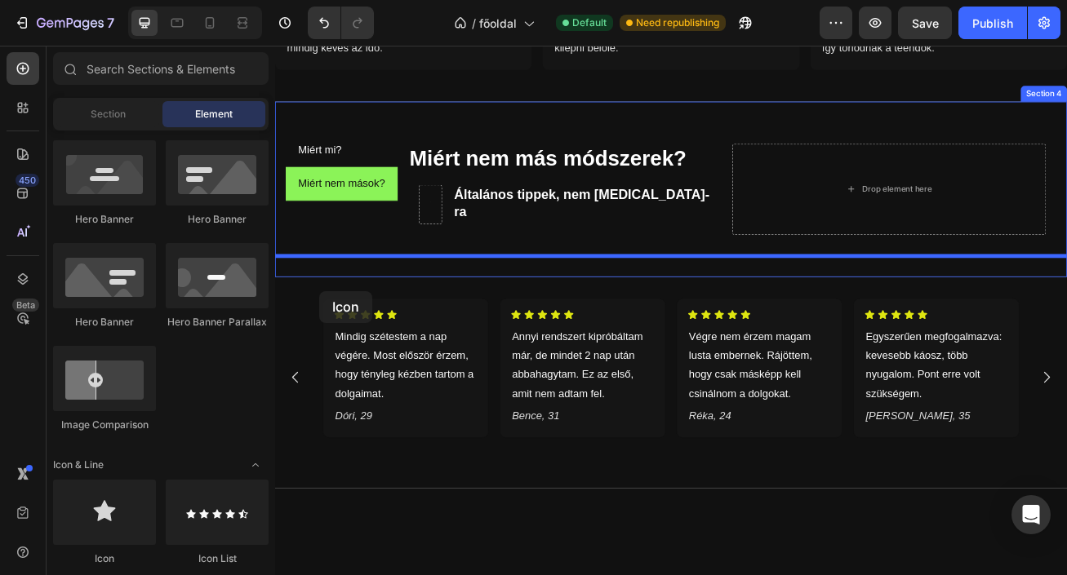
drag, startPoint x: 405, startPoint y: 554, endPoint x: 406, endPoint y: 279, distance: 275.0
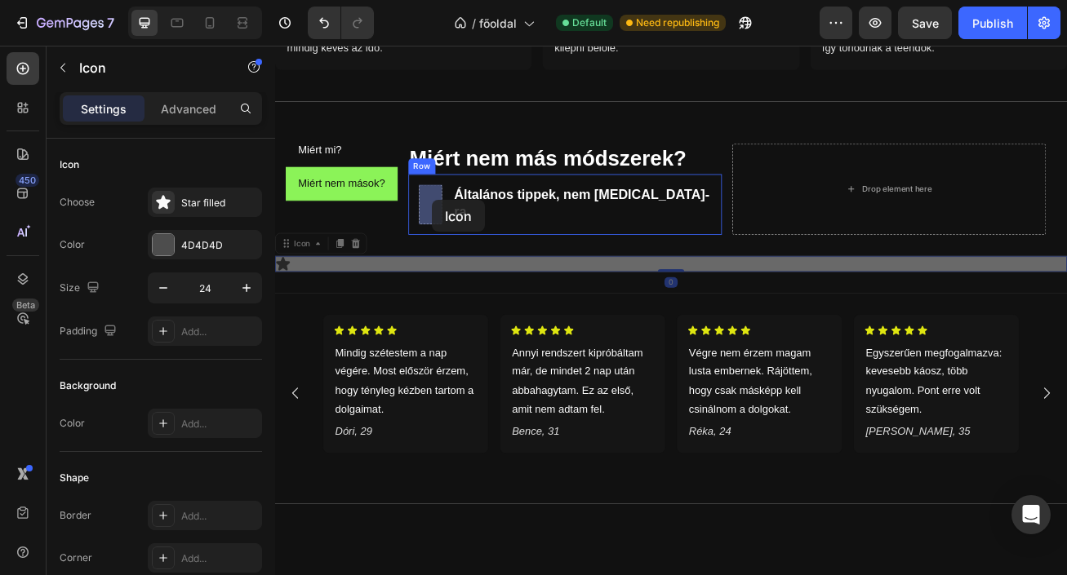
drag, startPoint x: 331, startPoint y: 314, endPoint x: 469, endPoint y: 237, distance: 158.9
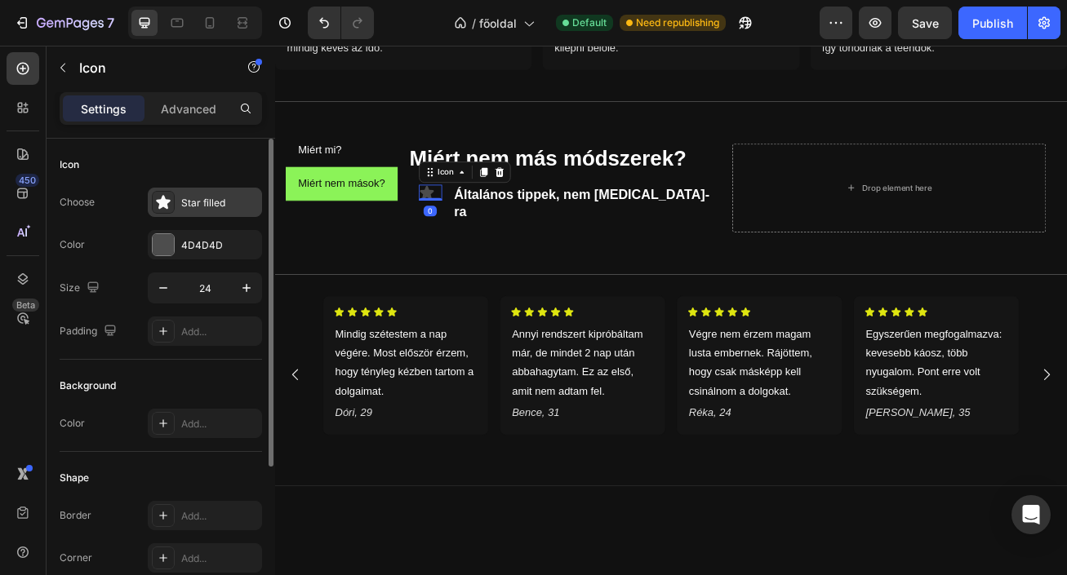
click at [197, 206] on div "Star filled" at bounding box center [219, 203] width 77 height 15
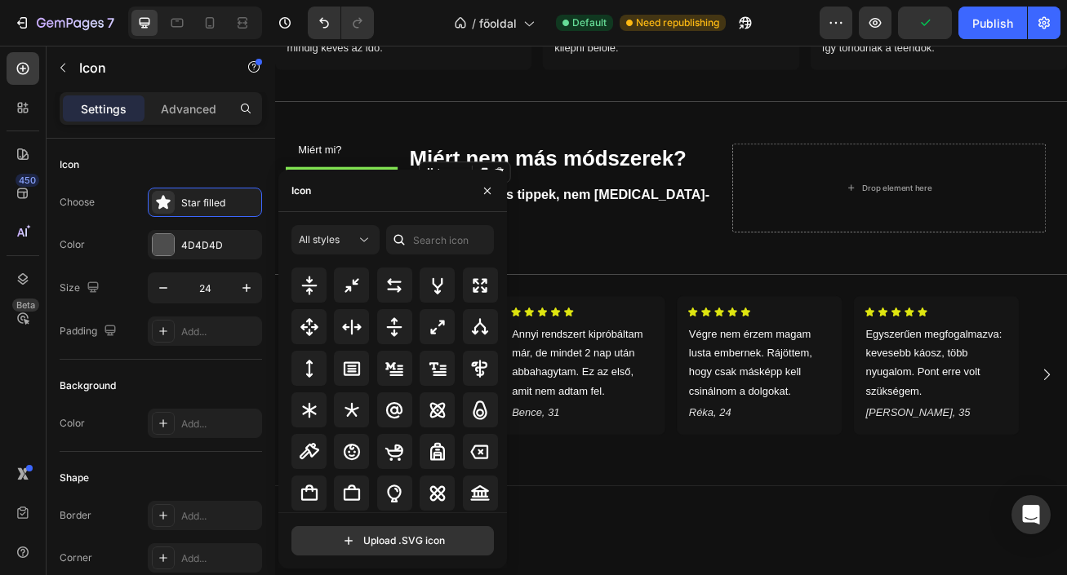
scroll to position [1232, 0]
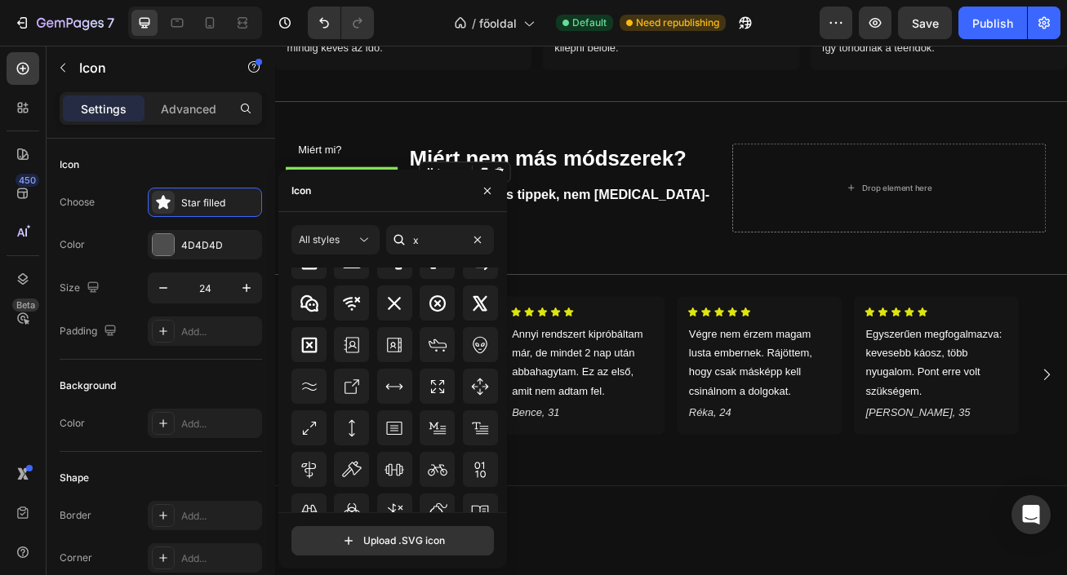
scroll to position [1469, 0]
type input "x"
click at [310, 344] on icon at bounding box center [309, 344] width 16 height 16
click at [481, 188] on icon "button" at bounding box center [487, 190] width 13 height 13
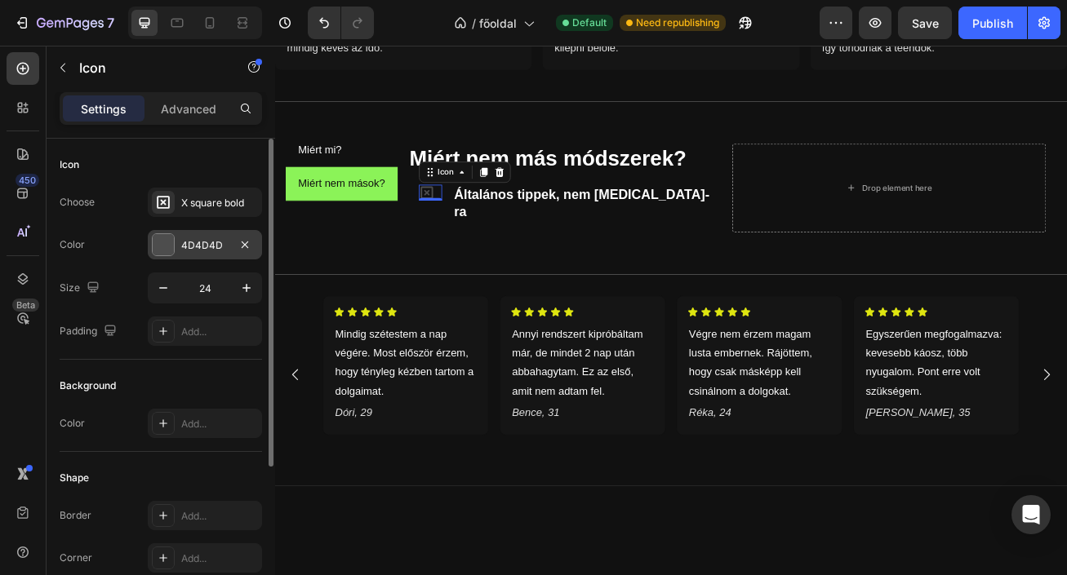
click at [215, 255] on div "4D4D4D" at bounding box center [205, 244] width 114 height 29
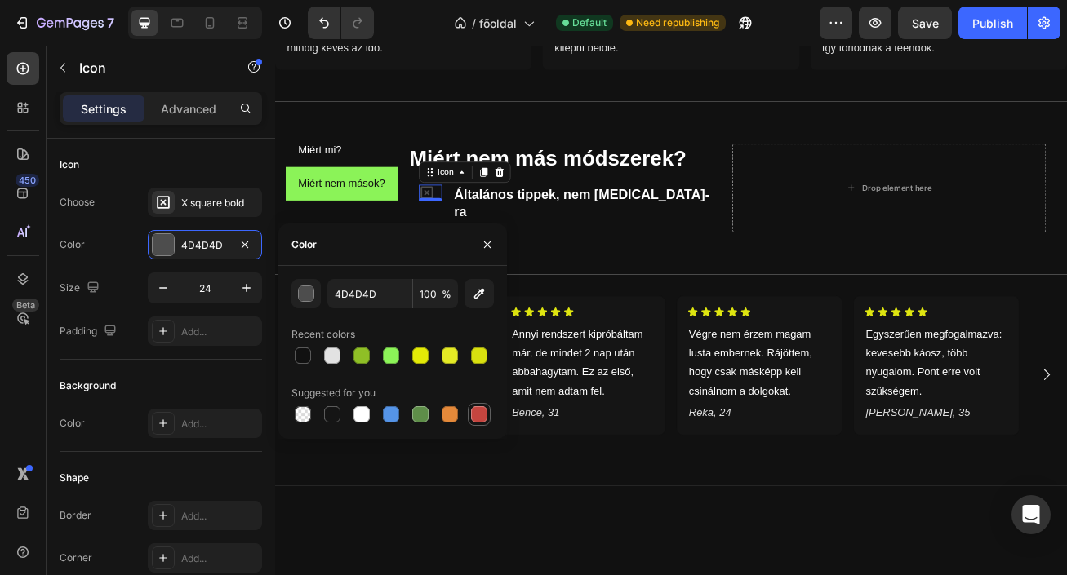
click at [479, 415] on div at bounding box center [479, 414] width 16 height 16
type input "C5453F"
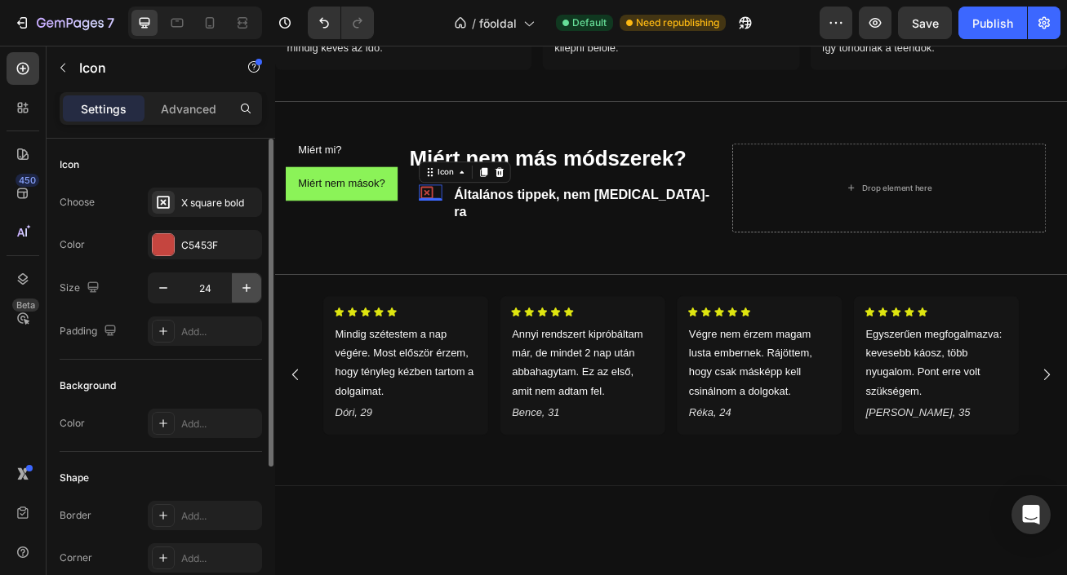
click at [251, 296] on button "button" at bounding box center [246, 287] width 29 height 29
type input "26"
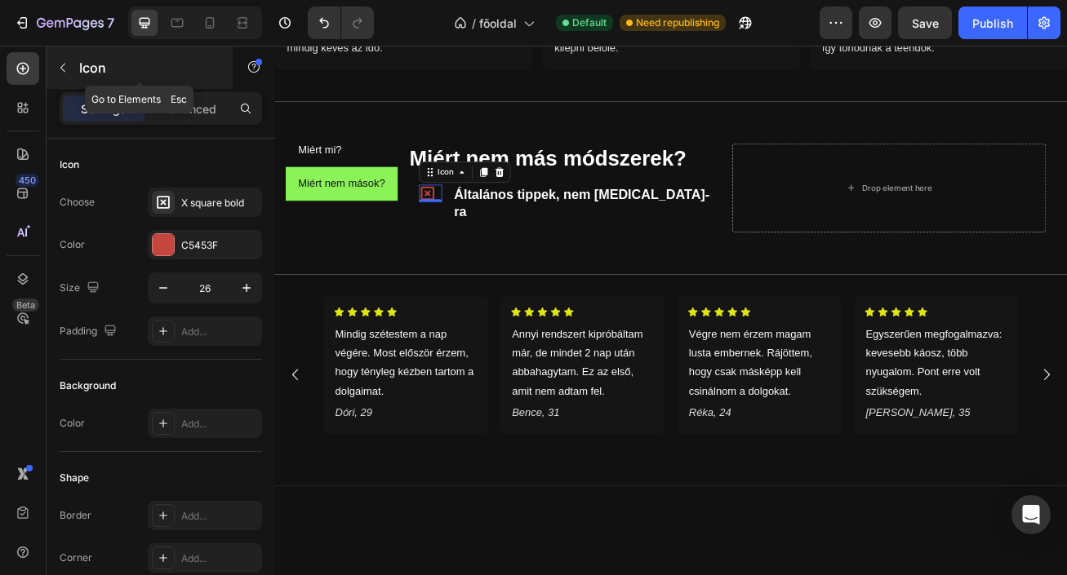
click at [72, 61] on button "button" at bounding box center [63, 68] width 26 height 26
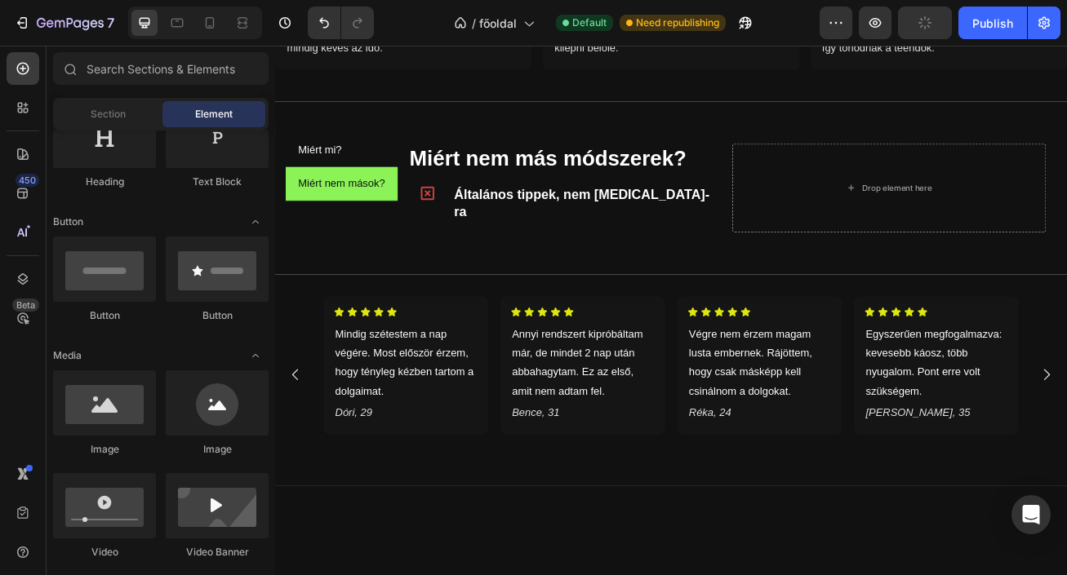
scroll to position [0, 0]
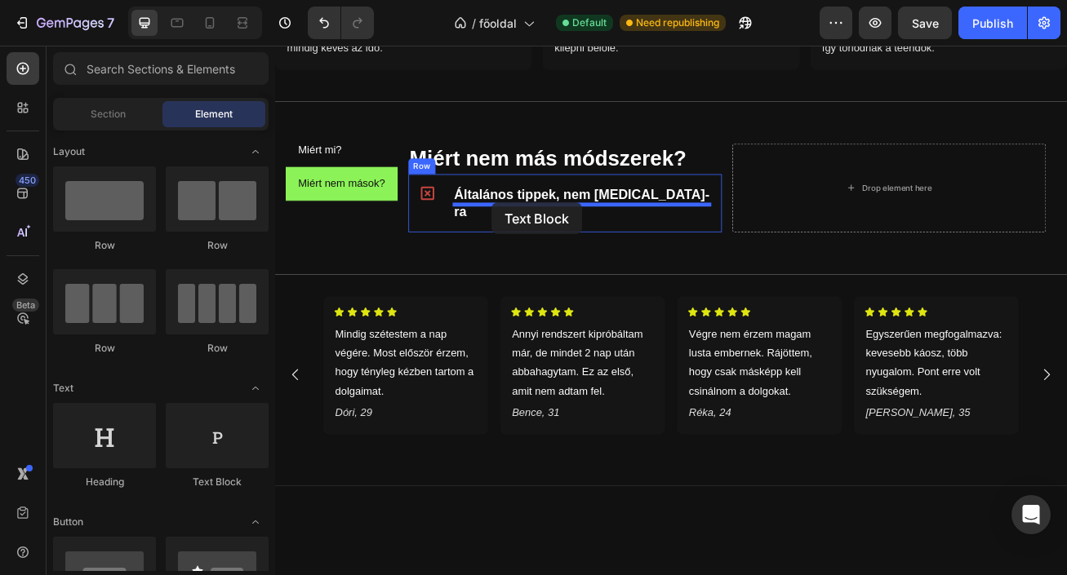
drag, startPoint x: 583, startPoint y: 433, endPoint x: 543, endPoint y: 240, distance: 197.5
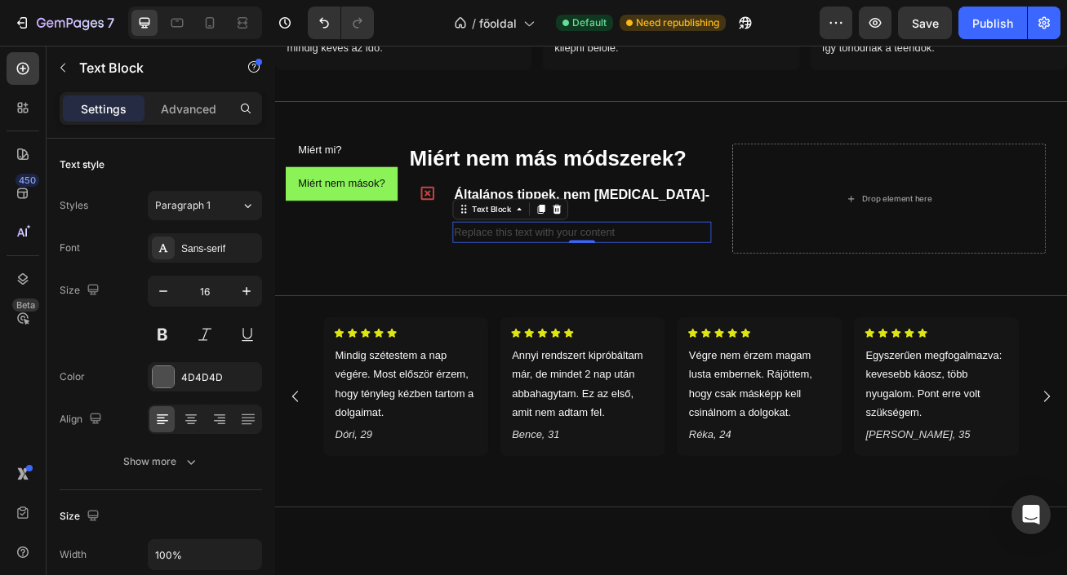
click at [686, 264] on div "Replace this text with your content" at bounding box center [655, 277] width 320 height 27
click at [686, 265] on p "Replace this text with your content" at bounding box center [654, 277] width 317 height 24
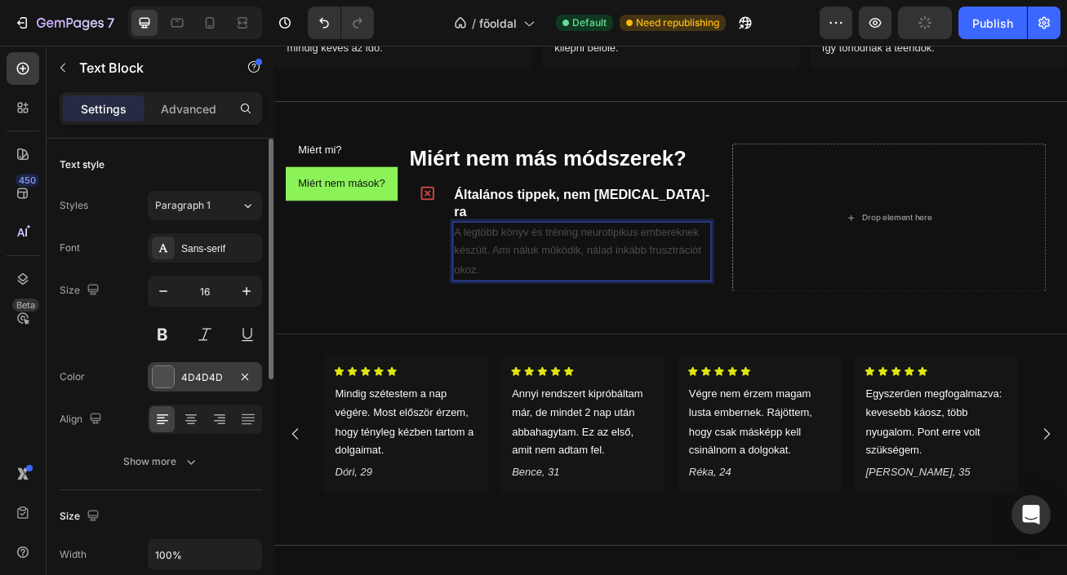
click at [197, 375] on div "4D4D4D" at bounding box center [204, 377] width 47 height 15
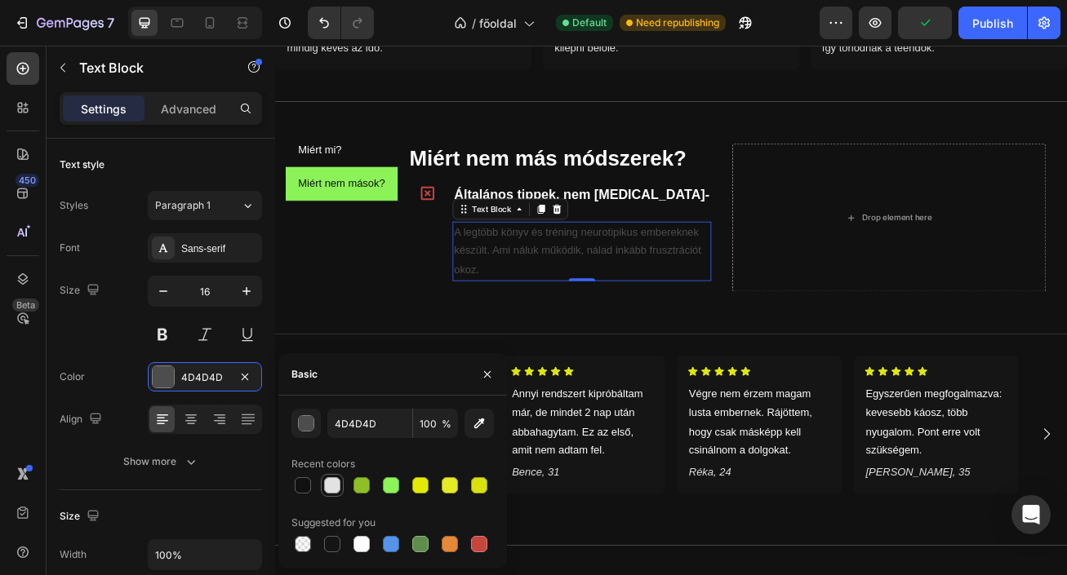
click at [332, 488] on div at bounding box center [332, 485] width 16 height 16
type input "E2E2E2"
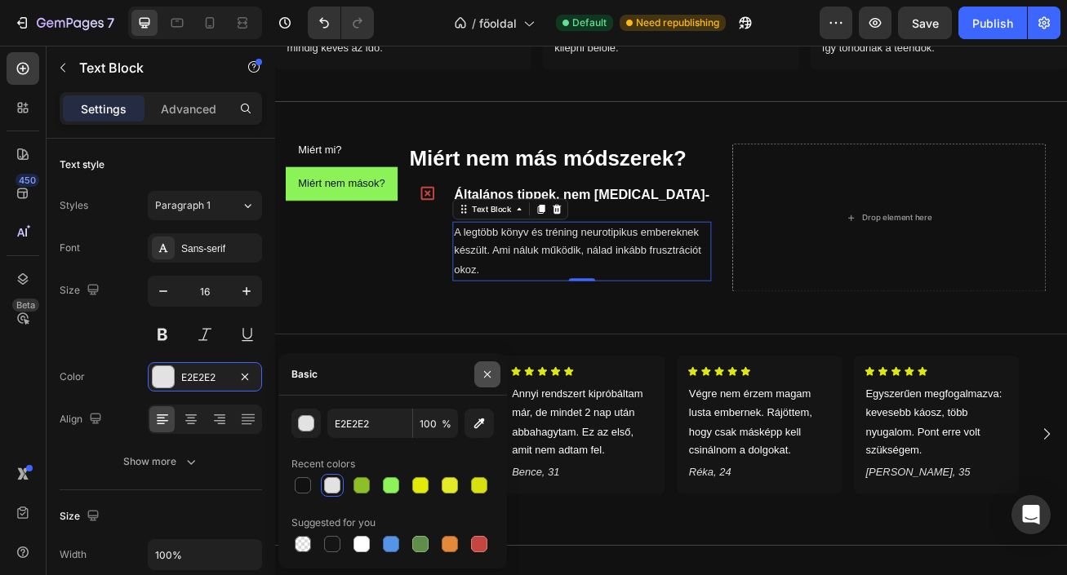
click at [484, 370] on icon "button" at bounding box center [487, 373] width 7 height 7
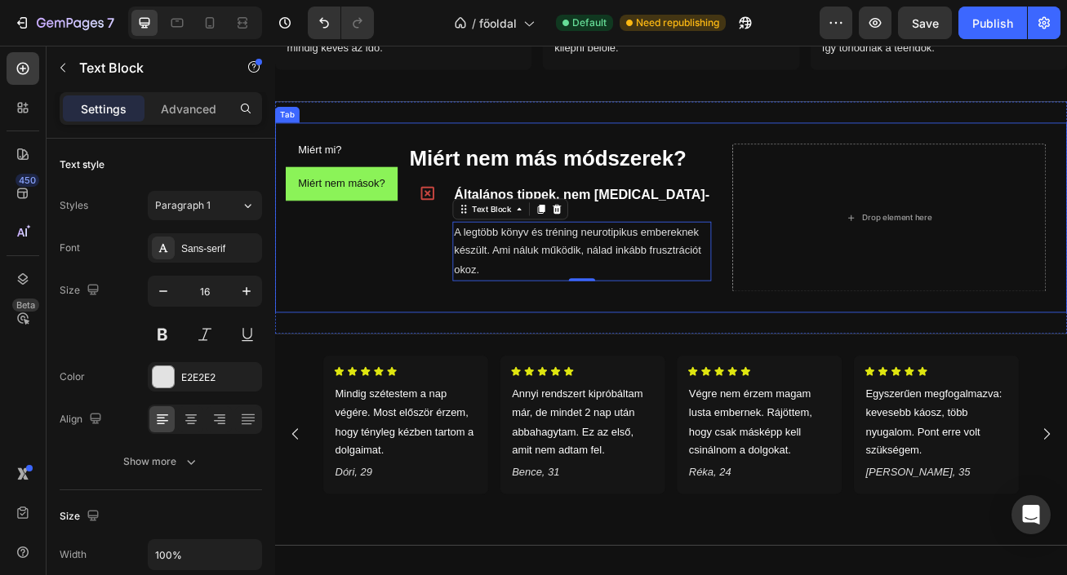
click at [448, 344] on div "Miért mi? Miért nem mások? Miért mi? Heading Icon Kifejezetten ADHD-ra tervezve…" at bounding box center [764, 258] width 979 height 235
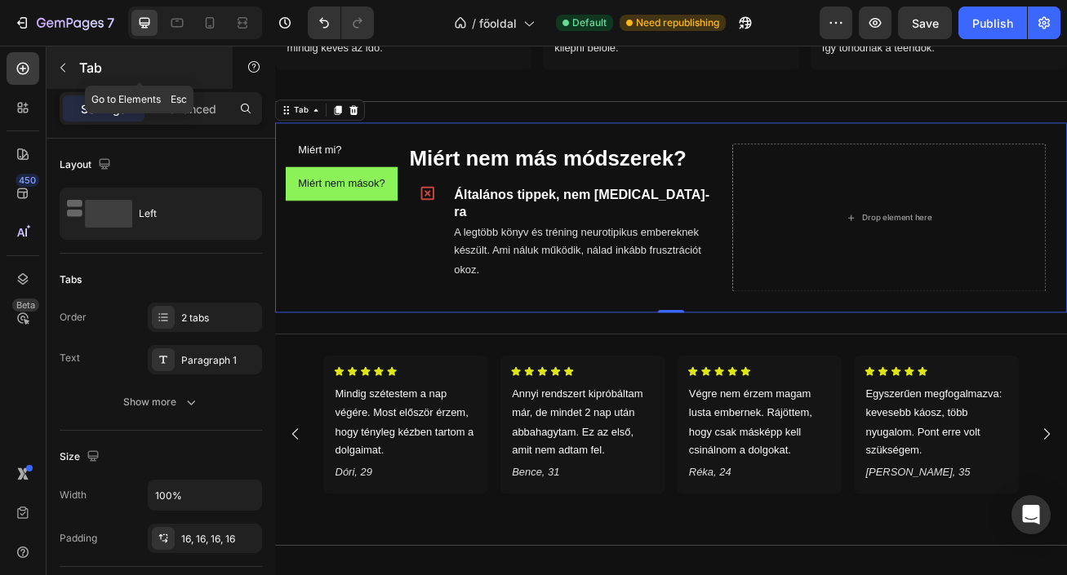
click at [64, 69] on icon "button" at bounding box center [62, 67] width 13 height 13
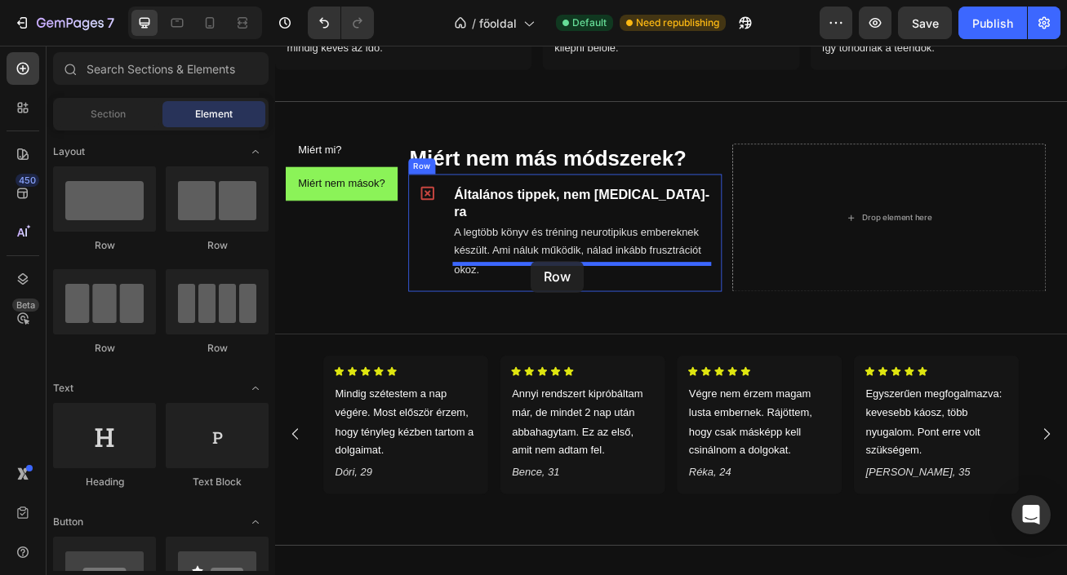
drag, startPoint x: 388, startPoint y: 257, endPoint x: 591, endPoint y: 312, distance: 210.4
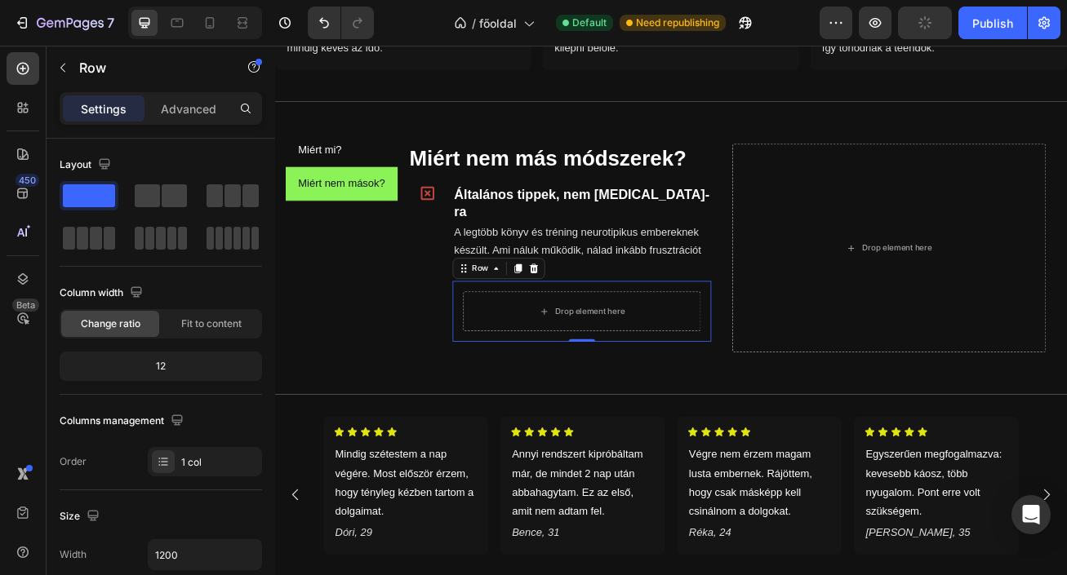
click at [811, 380] on div "Drop element here Row 0" at bounding box center [655, 374] width 320 height 75
click at [594, 316] on icon at bounding box center [595, 321] width 11 height 11
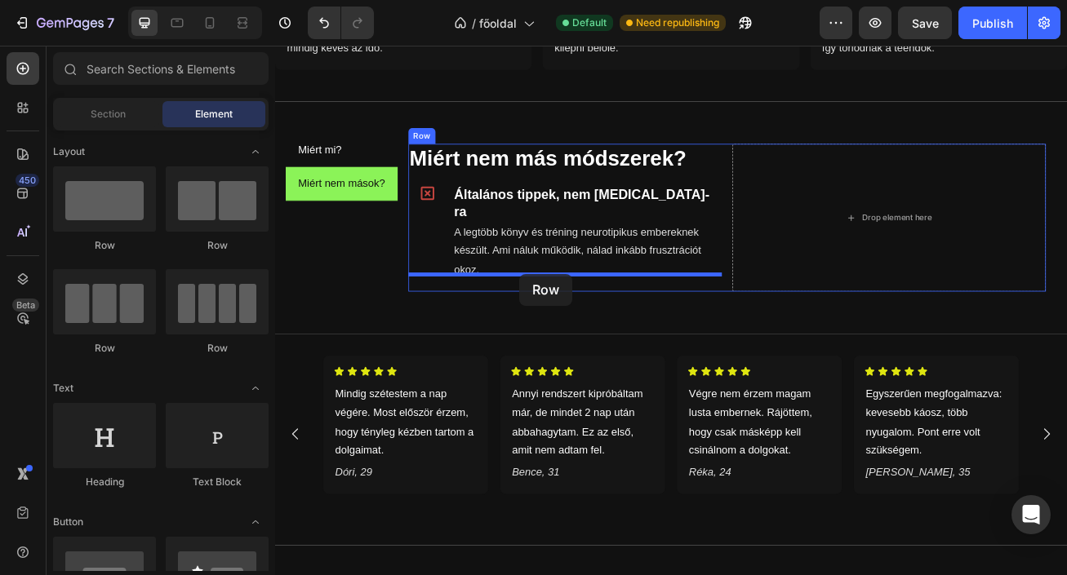
drag, startPoint x: 418, startPoint y: 262, endPoint x: 572, endPoint y: 323, distance: 165.9
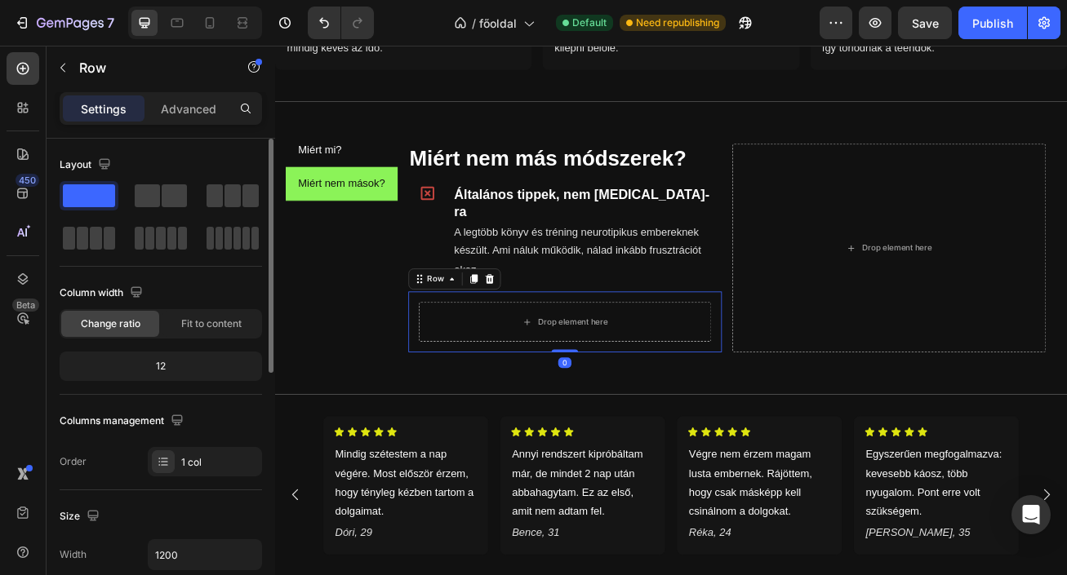
click at [162, 193] on span at bounding box center [174, 195] width 25 height 23
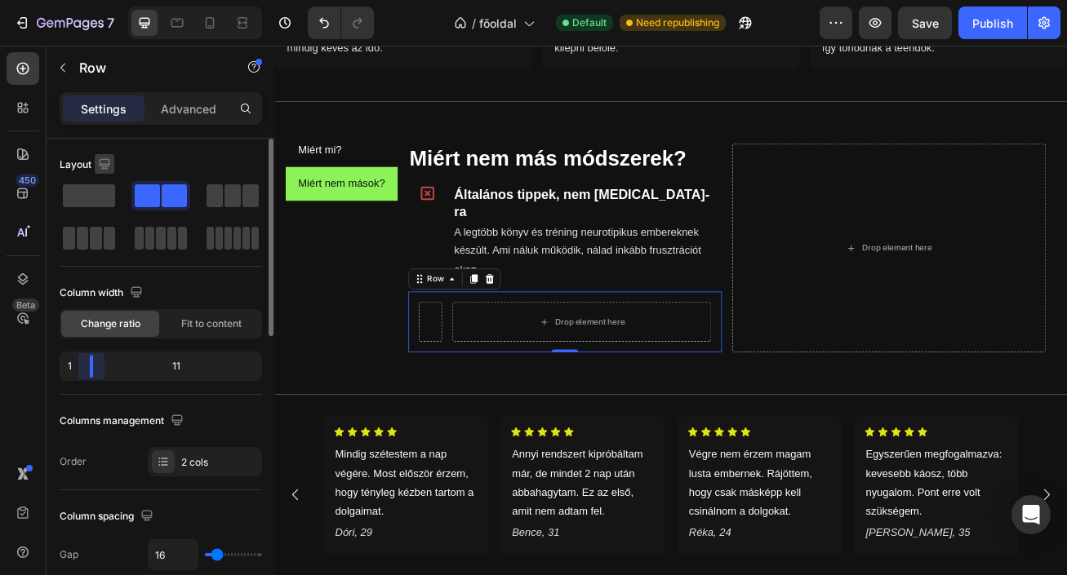
drag, startPoint x: 156, startPoint y: 367, endPoint x: 96, endPoint y: 156, distance: 219.6
click at [69, 0] on body "7 / főoldal Default Need republishing Preview Save Publish 450 Beta Sections(18…" at bounding box center [533, 0] width 1067 height 0
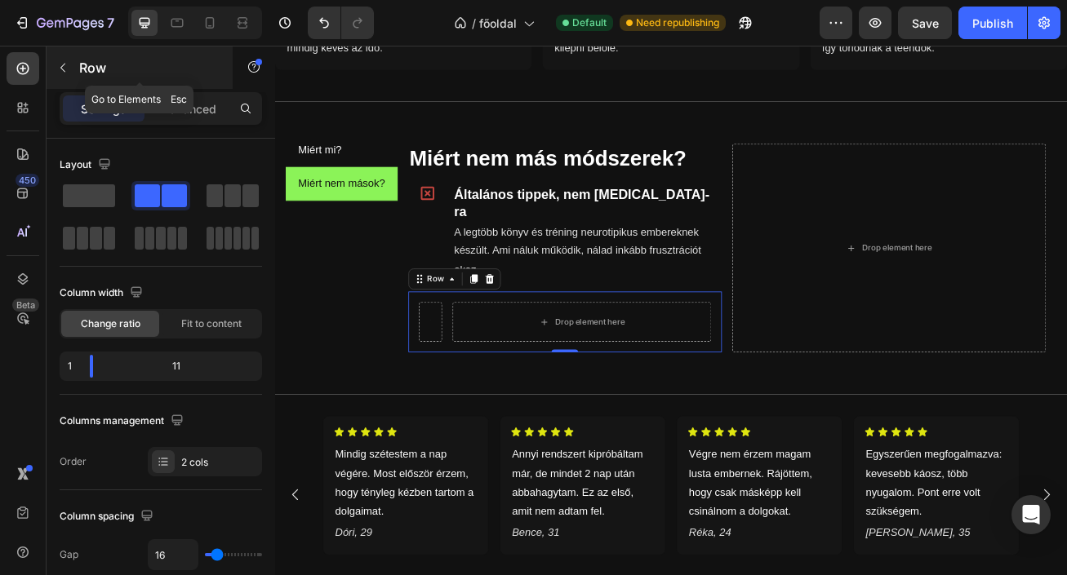
click at [58, 73] on icon "button" at bounding box center [62, 67] width 13 height 13
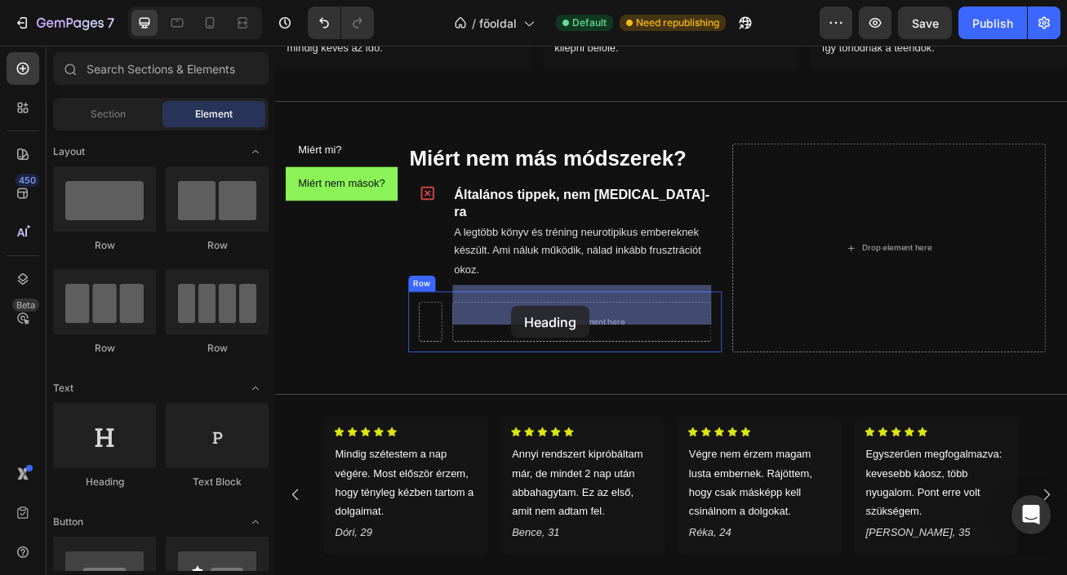
drag, startPoint x: 393, startPoint y: 464, endPoint x: 567, endPoint y: 368, distance: 199.4
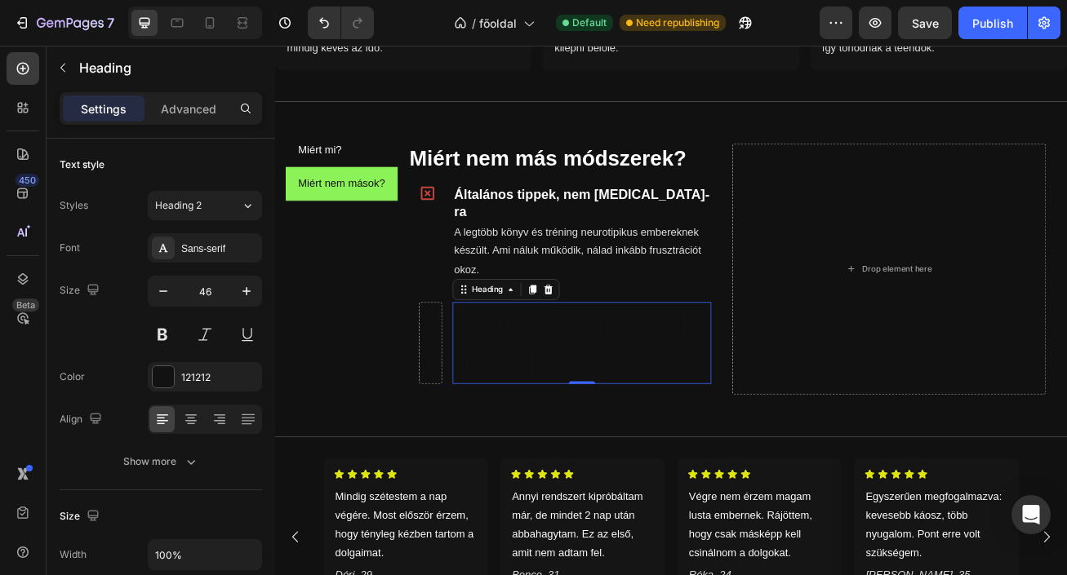
click at [587, 402] on h2 "Your heading text goes here" at bounding box center [655, 413] width 320 height 101
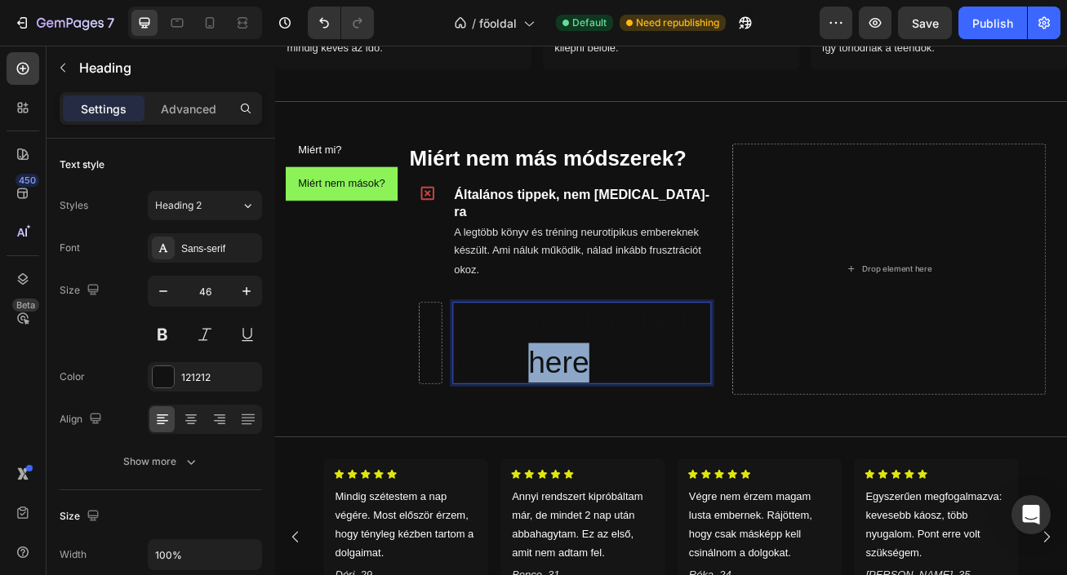
click at [587, 402] on p "Your heading text goes here" at bounding box center [654, 414] width 317 height 98
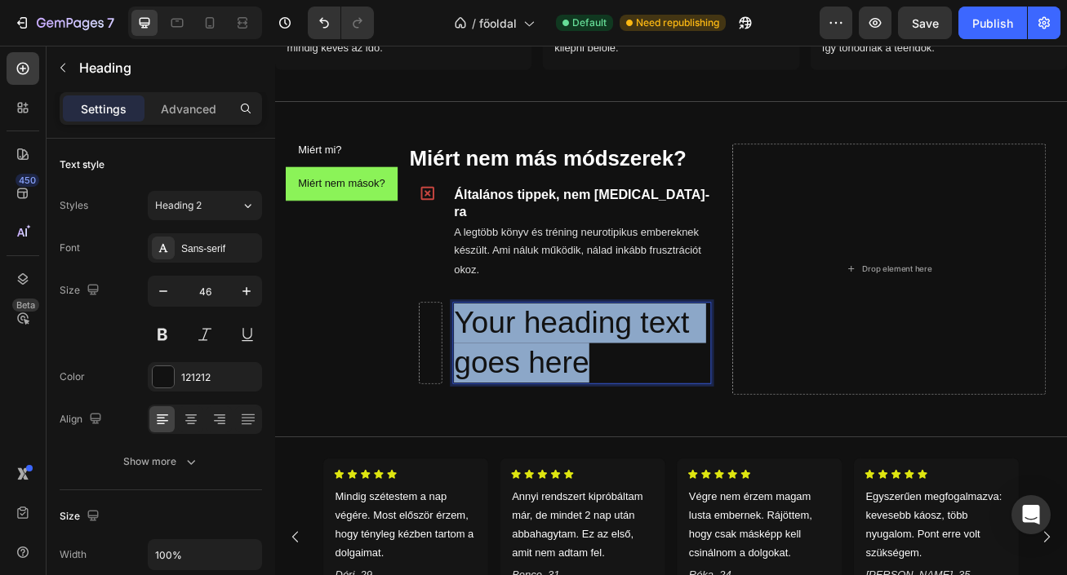
click at [587, 402] on p "Your heading text goes here" at bounding box center [654, 414] width 317 height 98
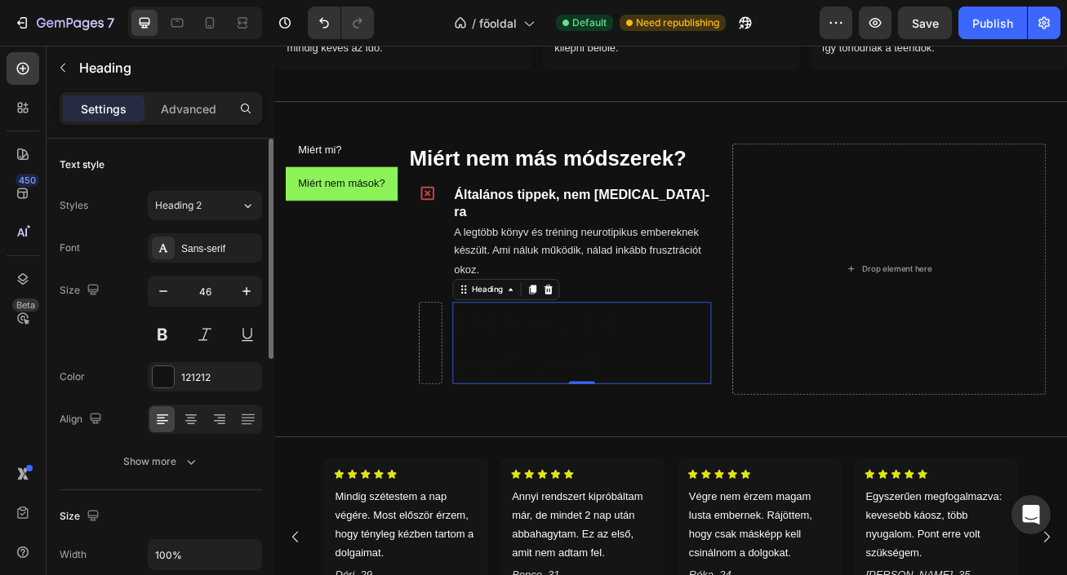
click at [216, 205] on div "Heading 2" at bounding box center [188, 205] width 66 height 15
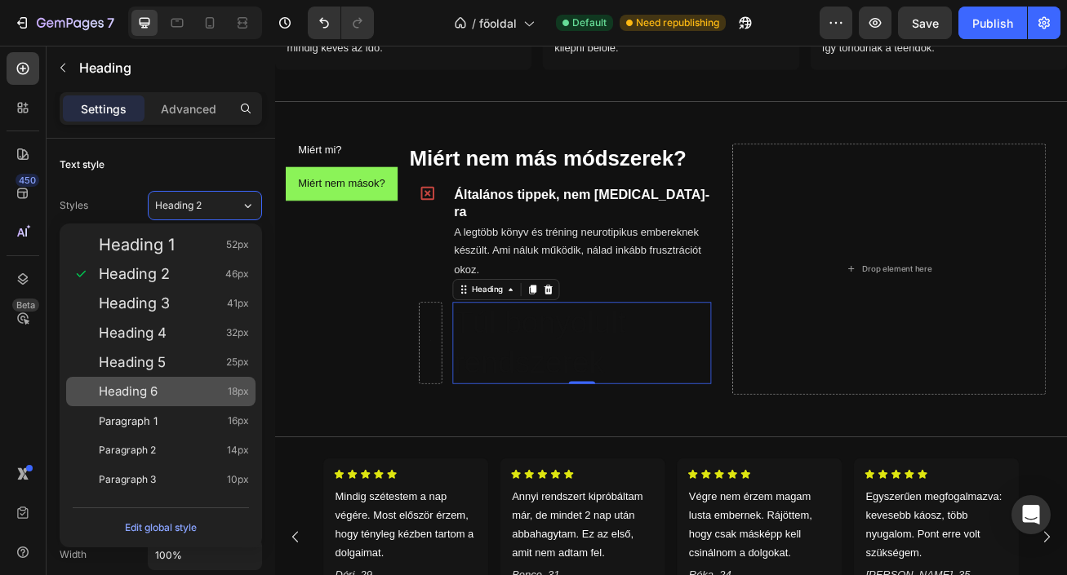
click at [176, 394] on div "Heading 6 18px" at bounding box center [174, 392] width 150 height 16
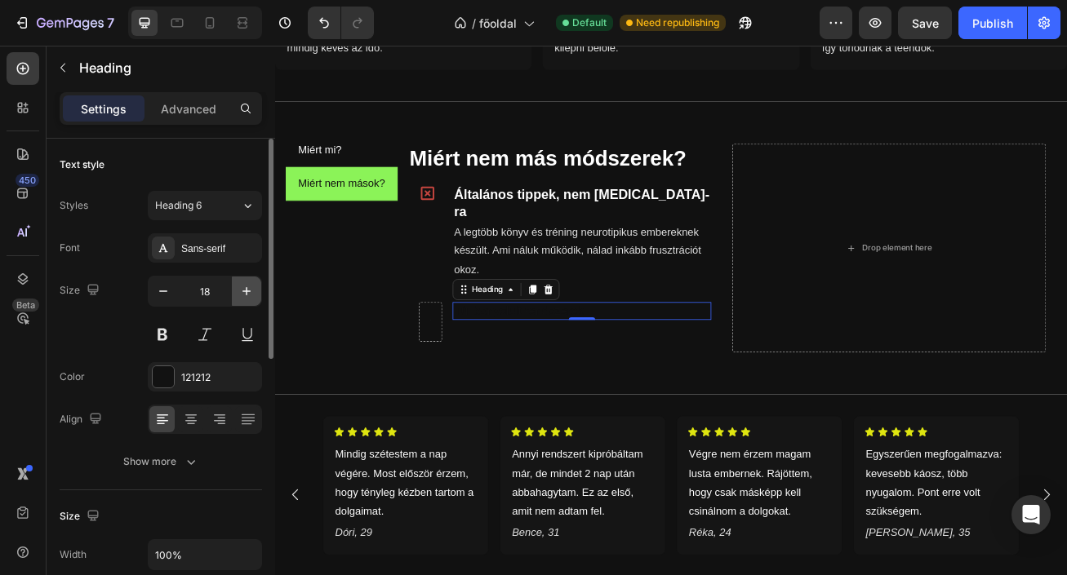
click at [248, 296] on icon "button" at bounding box center [246, 291] width 16 height 16
type input "20"
click at [197, 379] on div "121212" at bounding box center [204, 377] width 47 height 15
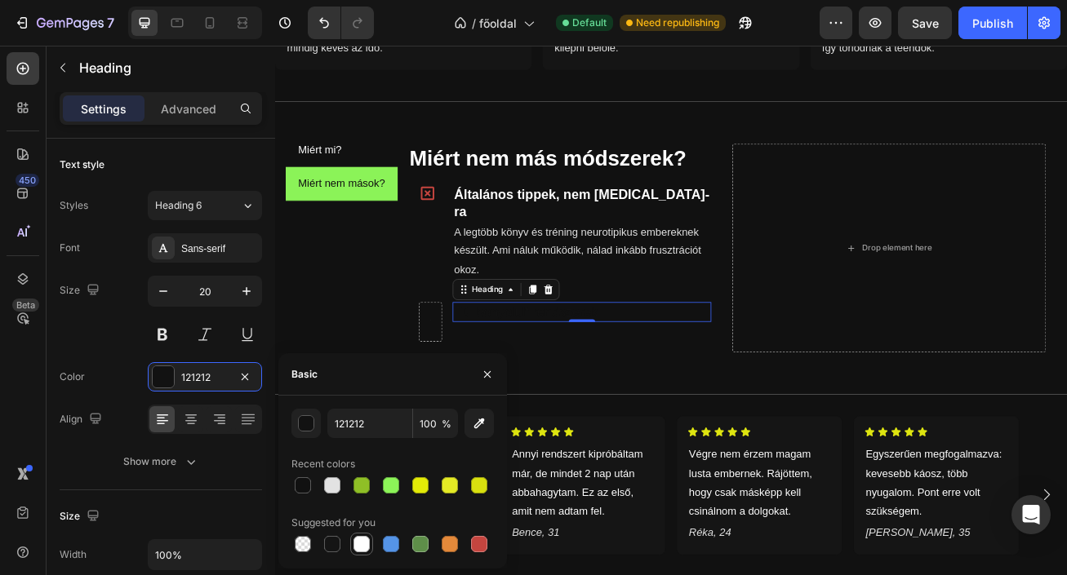
click at [358, 537] on div at bounding box center [361, 544] width 16 height 16
type input "FFFFFF"
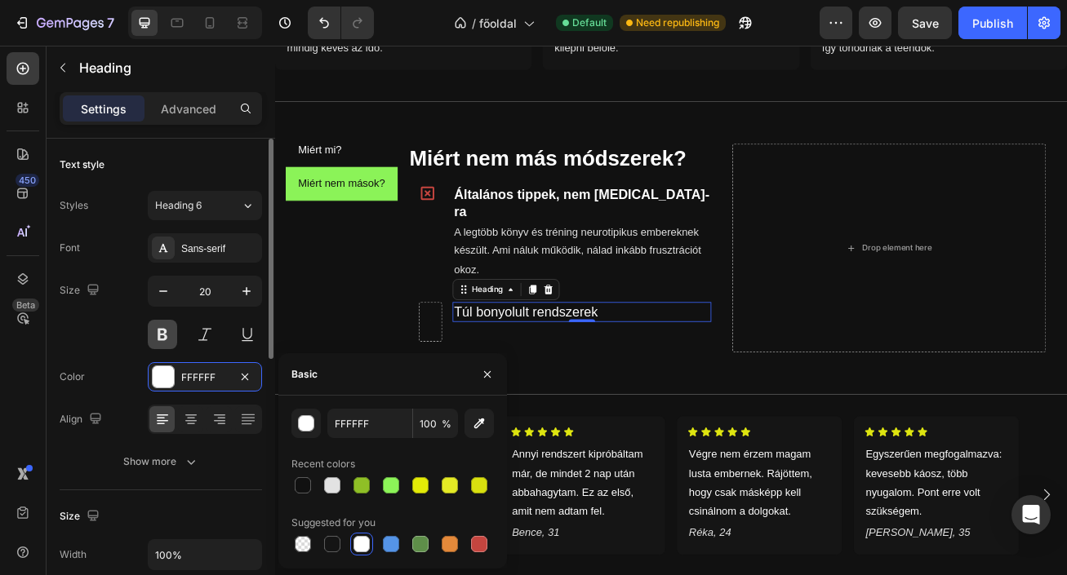
click at [159, 331] on button at bounding box center [162, 334] width 29 height 29
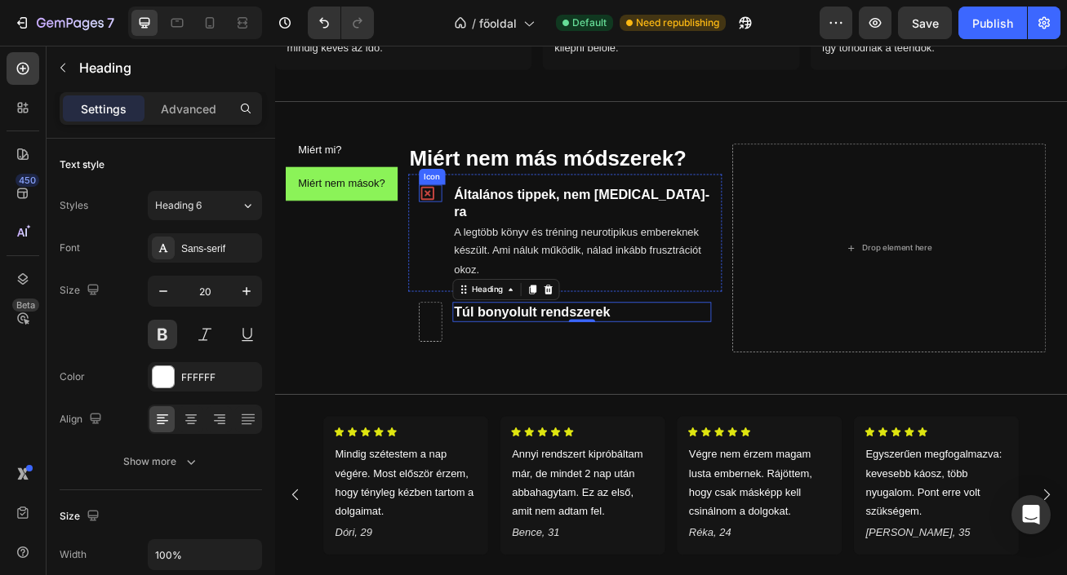
click at [466, 235] on icon at bounding box center [463, 228] width 16 height 16
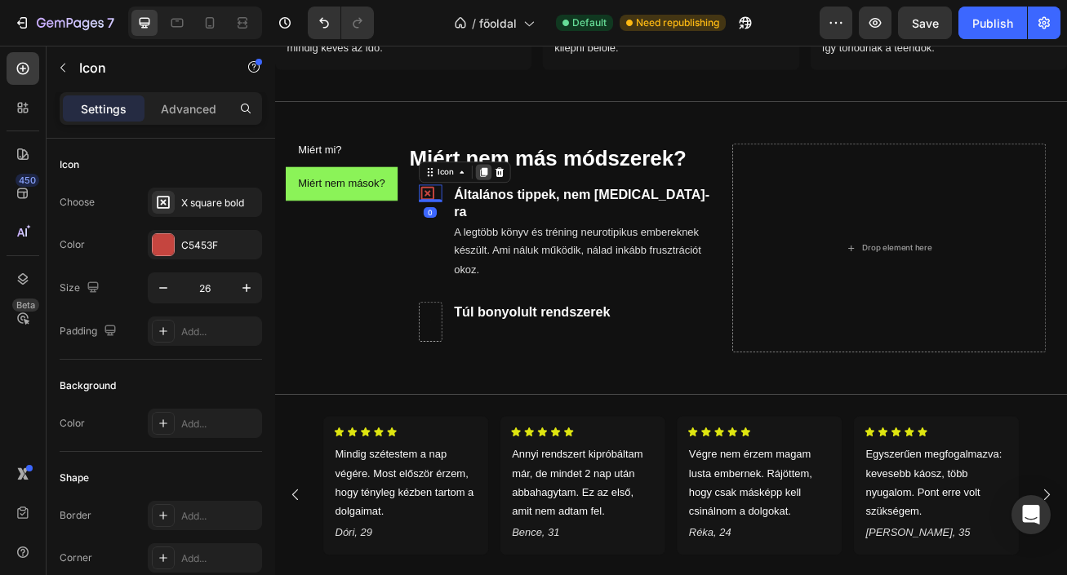
click at [535, 209] on div at bounding box center [533, 203] width 20 height 20
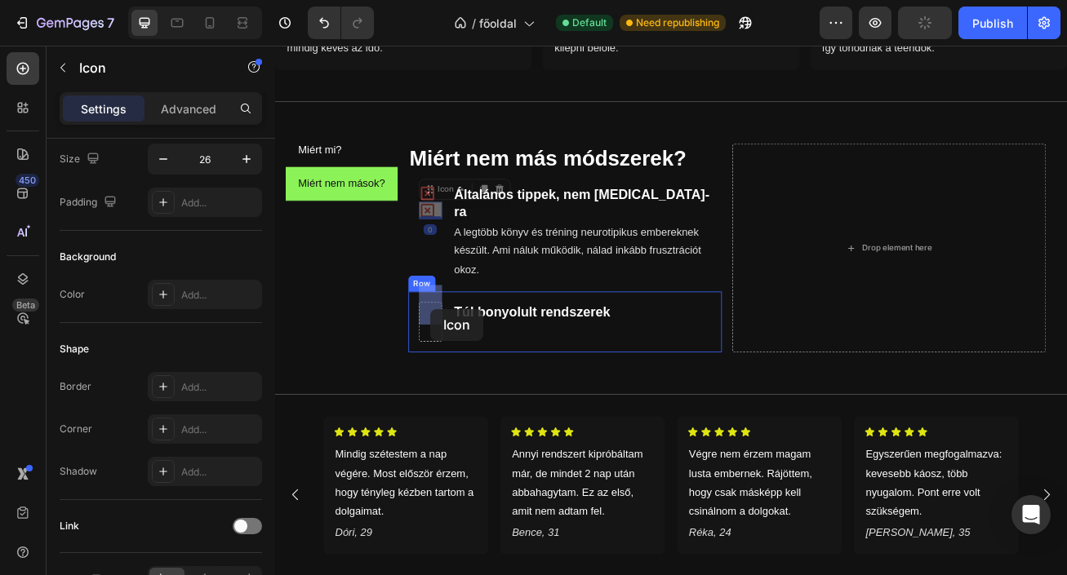
drag, startPoint x: 465, startPoint y: 249, endPoint x: 467, endPoint y: 371, distance: 122.4
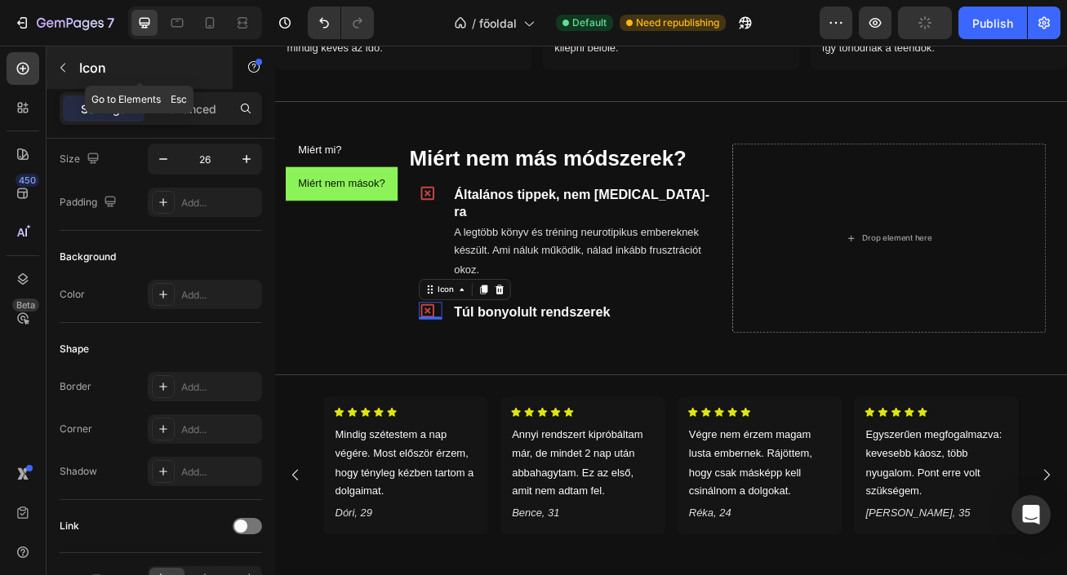
click at [70, 69] on button "button" at bounding box center [63, 68] width 26 height 26
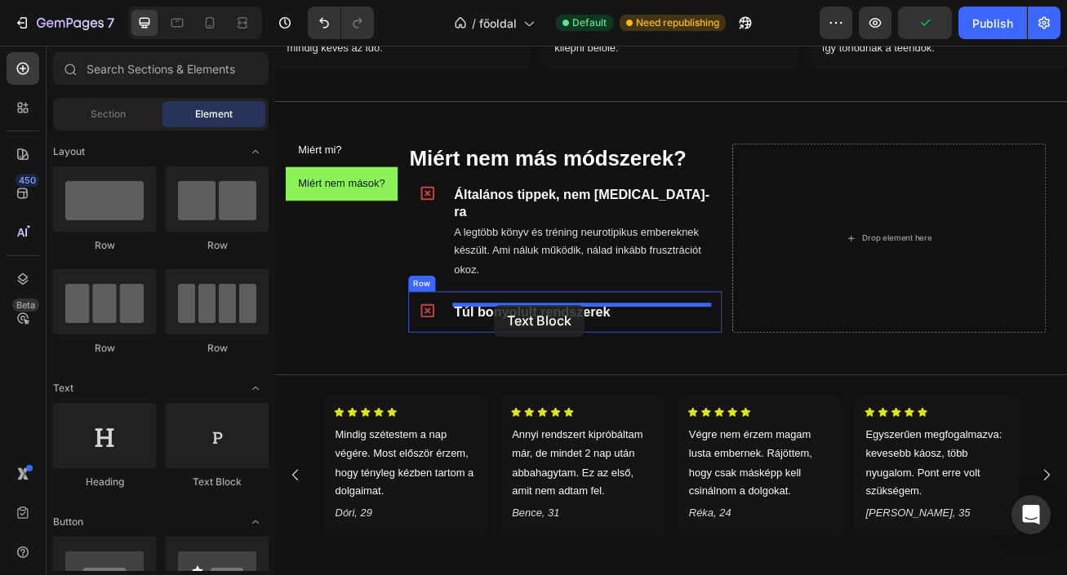
drag, startPoint x: 505, startPoint y: 490, endPoint x: 546, endPoint y: 366, distance: 130.6
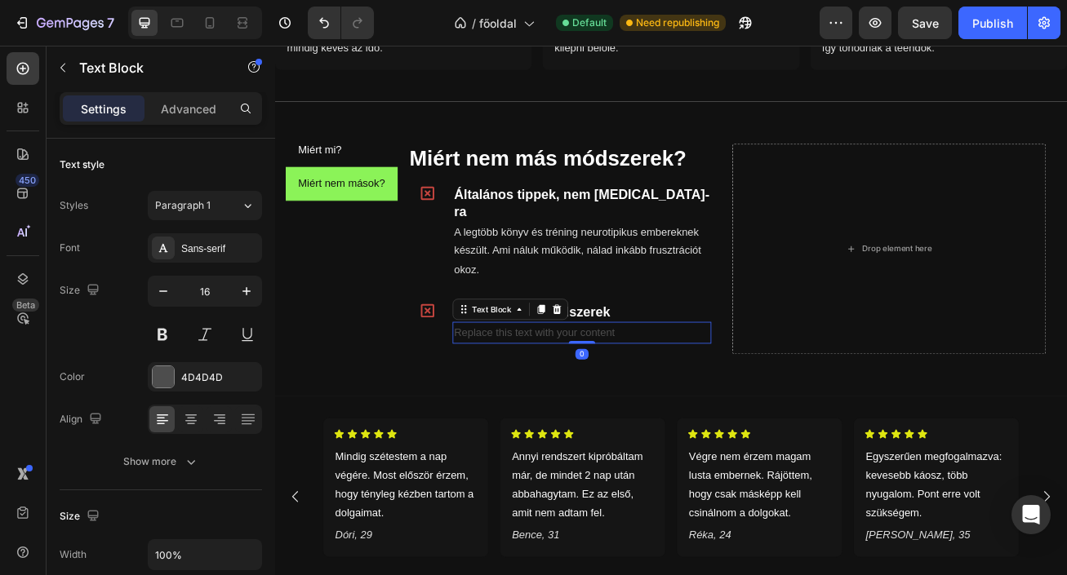
click at [619, 388] on div "Replace this text with your content" at bounding box center [655, 401] width 320 height 27
click at [619, 389] on p "Replace this text with your content" at bounding box center [654, 401] width 317 height 24
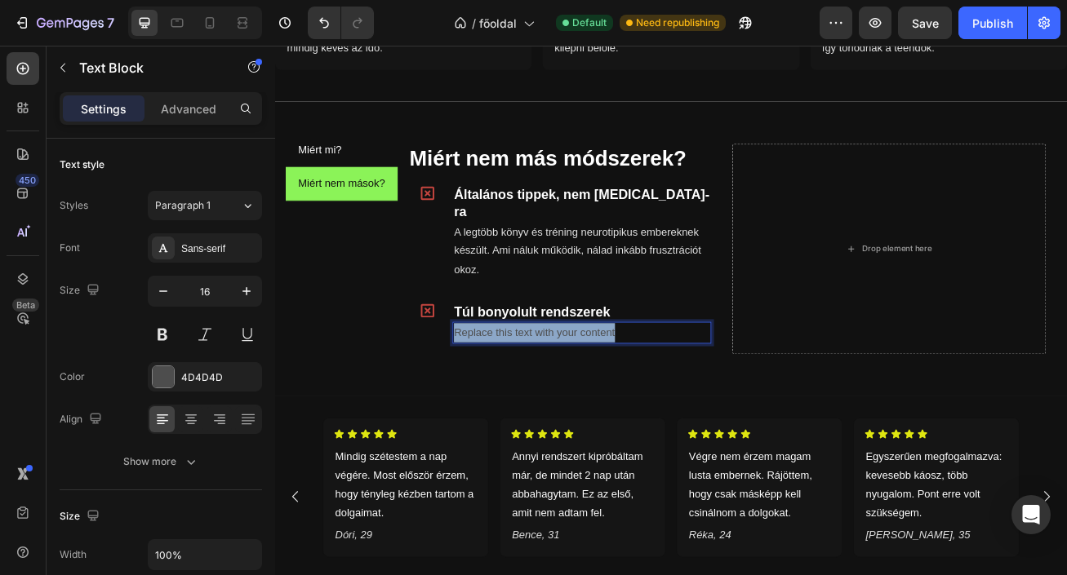
click at [619, 389] on p "Replace this text with your content" at bounding box center [654, 401] width 317 height 24
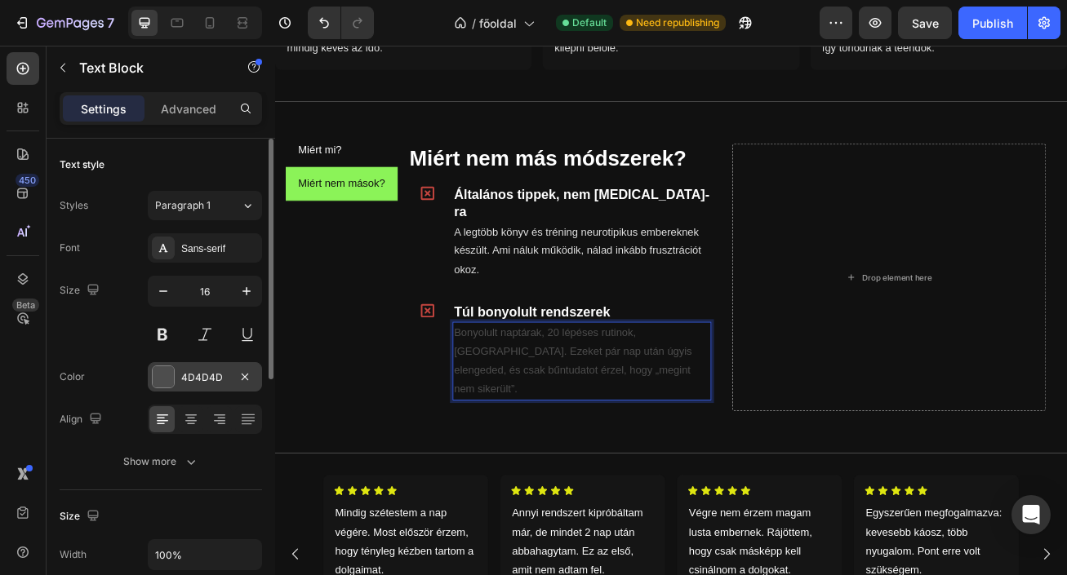
click at [199, 383] on div "4D4D4D" at bounding box center [204, 377] width 47 height 15
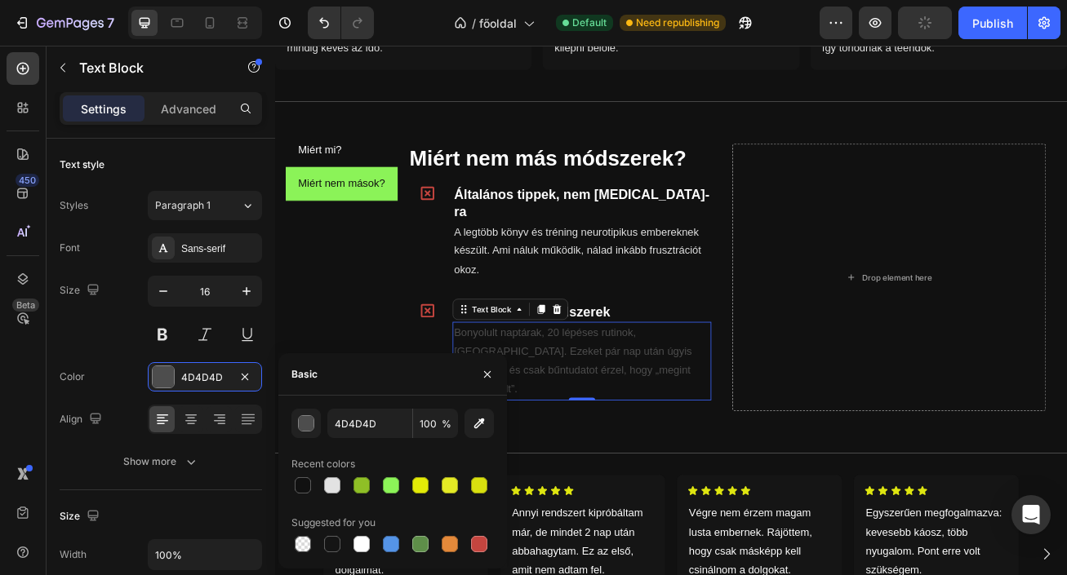
click at [335, 490] on div at bounding box center [332, 485] width 16 height 16
type input "E2E2E2"
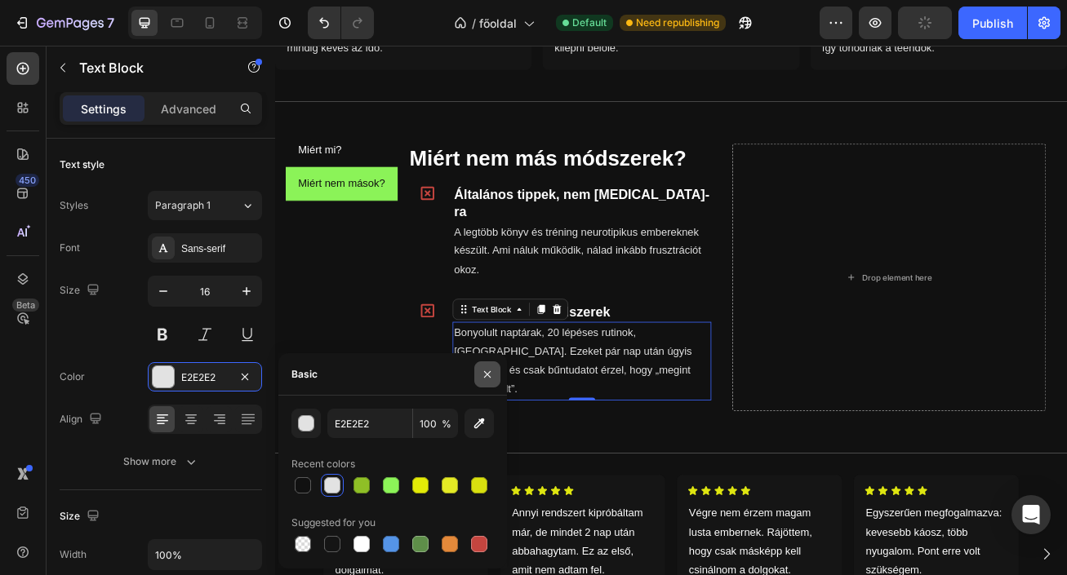
click at [488, 370] on icon "button" at bounding box center [487, 374] width 13 height 13
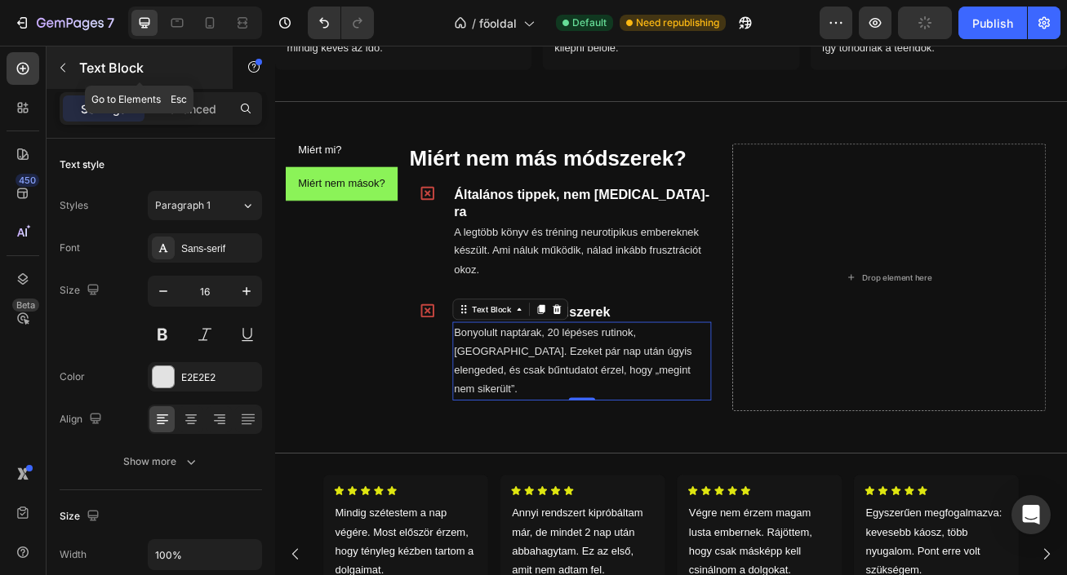
click at [69, 69] on icon "button" at bounding box center [62, 67] width 13 height 13
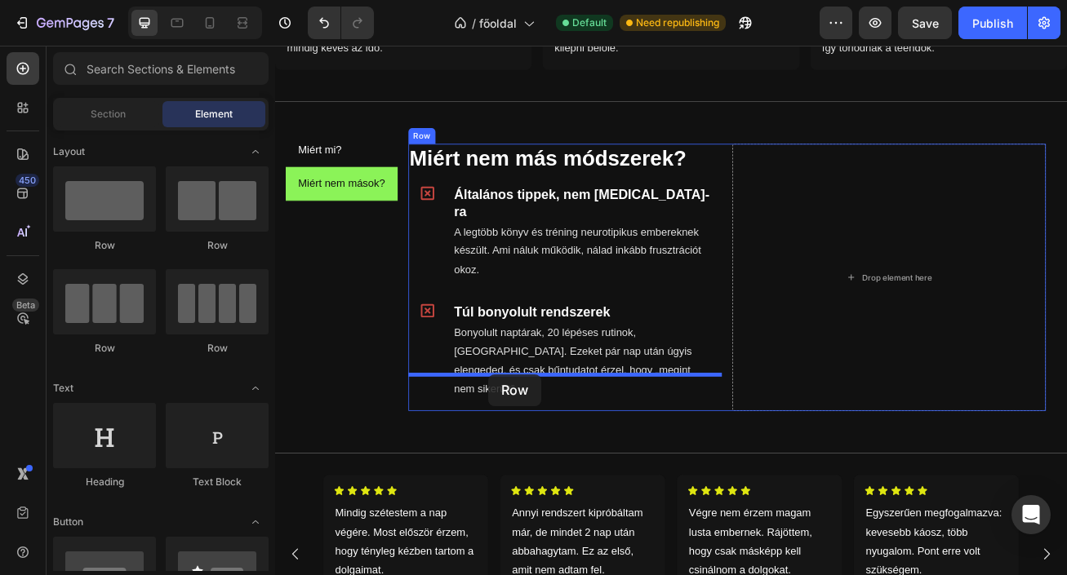
drag, startPoint x: 392, startPoint y: 237, endPoint x: 539, endPoint y: 452, distance: 260.8
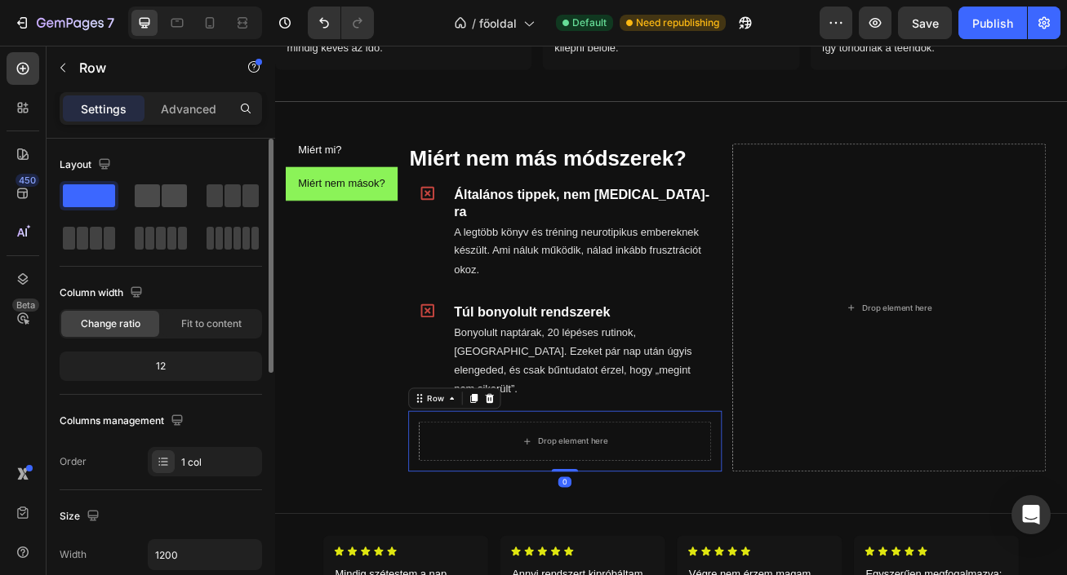
click at [148, 189] on span at bounding box center [147, 195] width 25 height 23
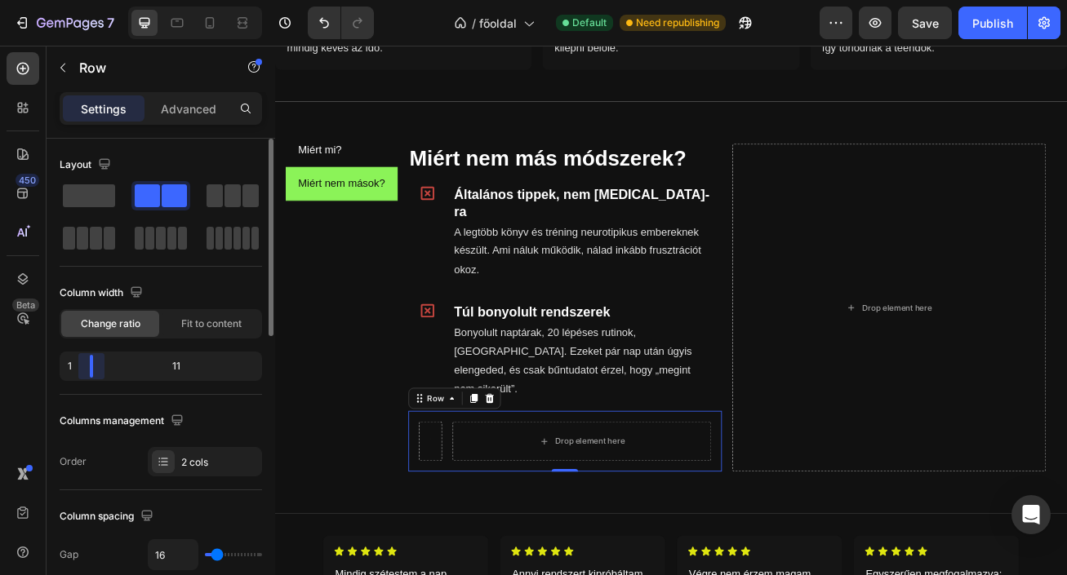
drag, startPoint x: 160, startPoint y: 368, endPoint x: 78, endPoint y: 144, distance: 239.1
click at [47, 0] on body "7 / főoldal Default Need republishing Preview Save Publish 450 Beta Sections(18…" at bounding box center [533, 0] width 1067 height 0
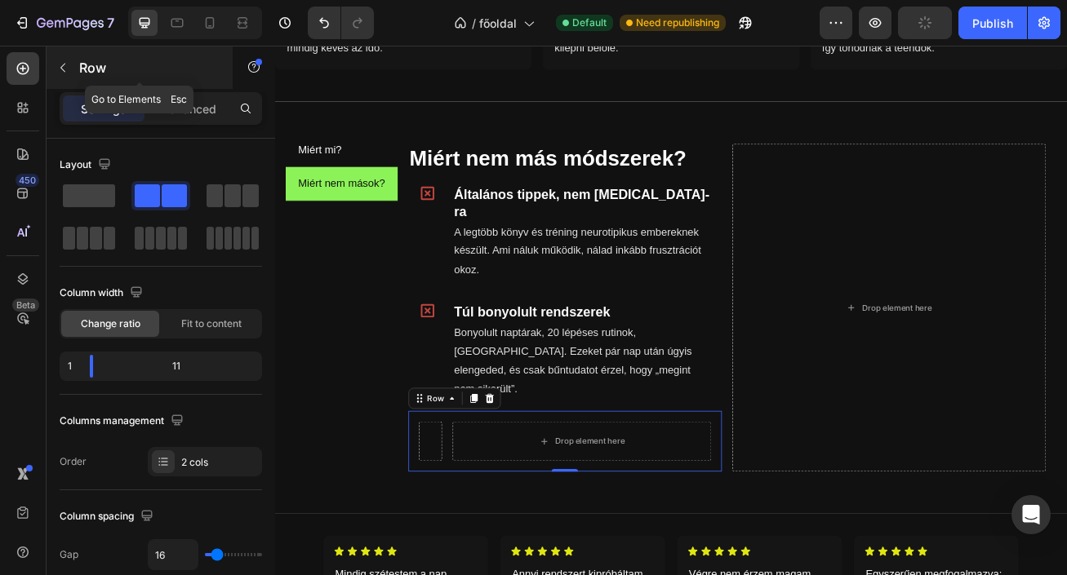
click at [82, 74] on p "Row" at bounding box center [148, 68] width 139 height 20
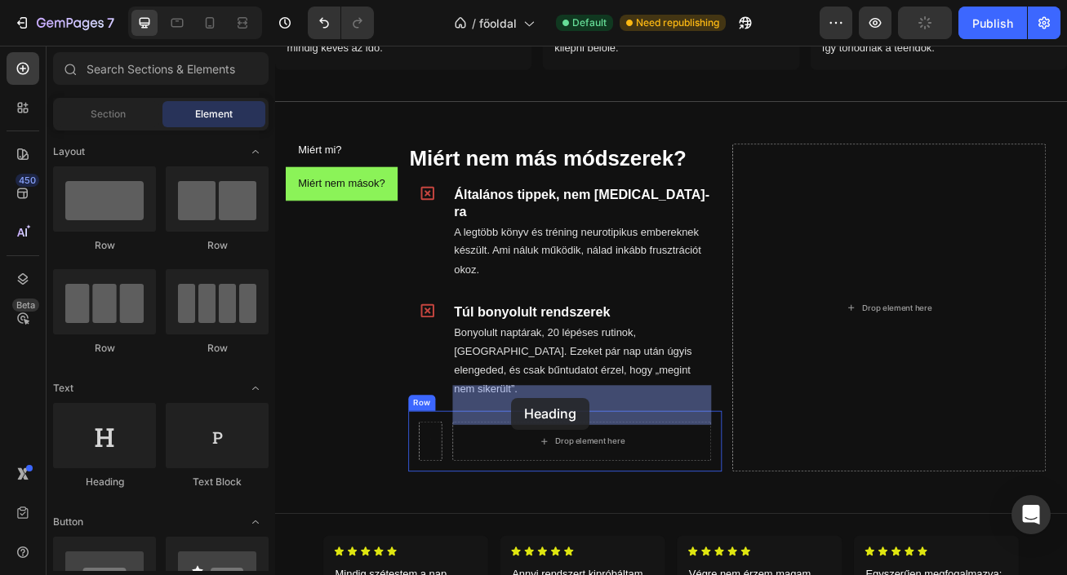
drag, startPoint x: 393, startPoint y: 471, endPoint x: 568, endPoint y: 483, distance: 175.9
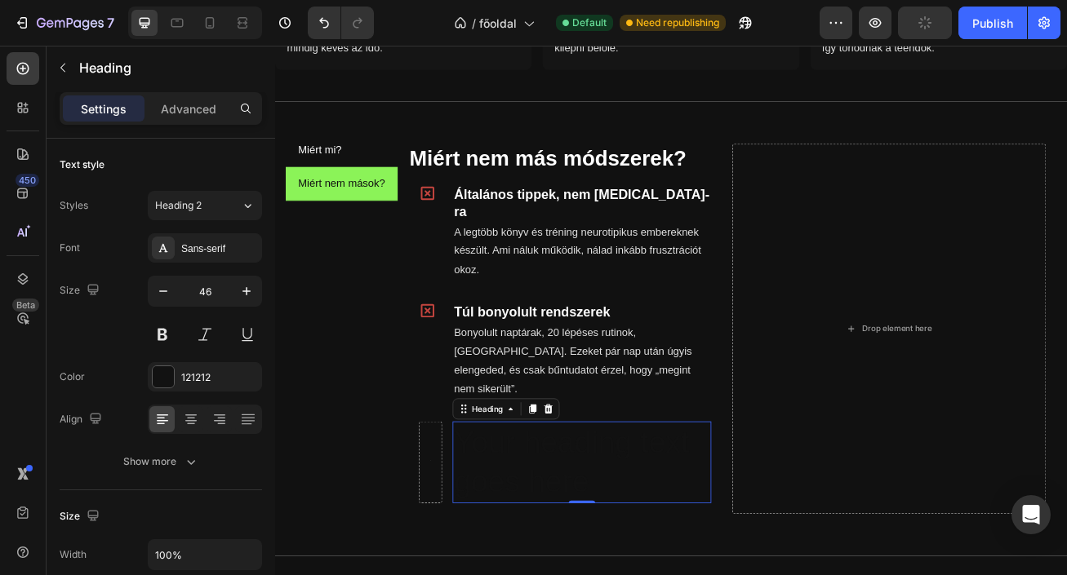
click at [595, 521] on h2 "Your heading text goes here" at bounding box center [655, 561] width 320 height 101
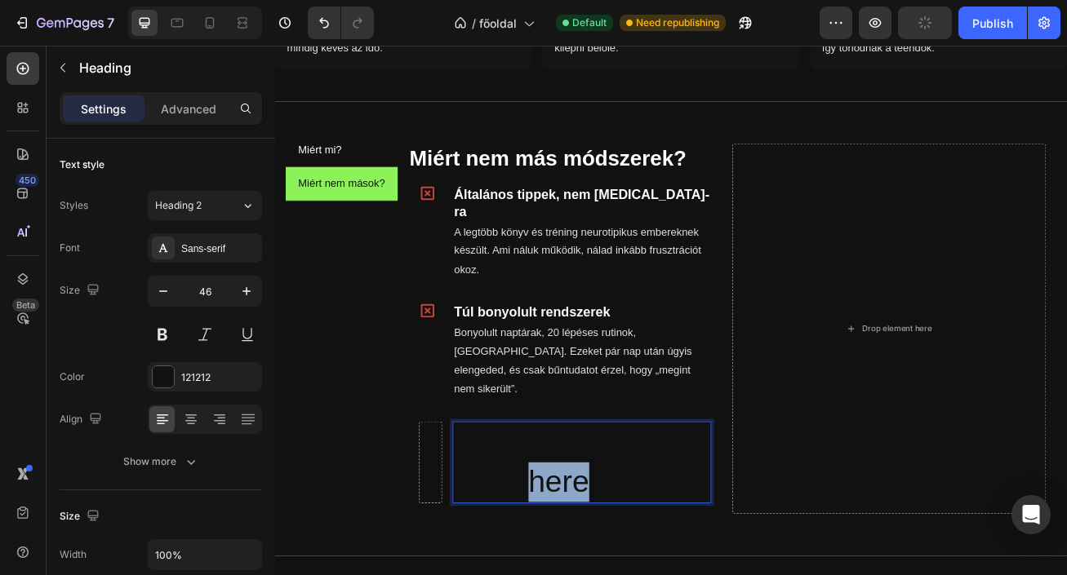
click at [595, 521] on p "Your heading text goes here" at bounding box center [654, 561] width 317 height 98
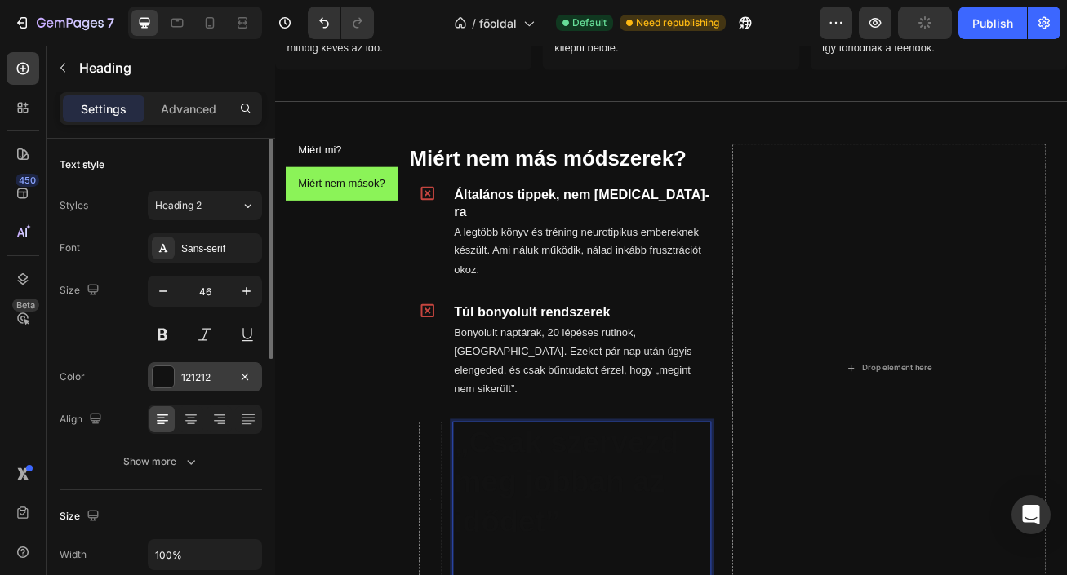
click at [180, 366] on div "121212" at bounding box center [205, 376] width 114 height 29
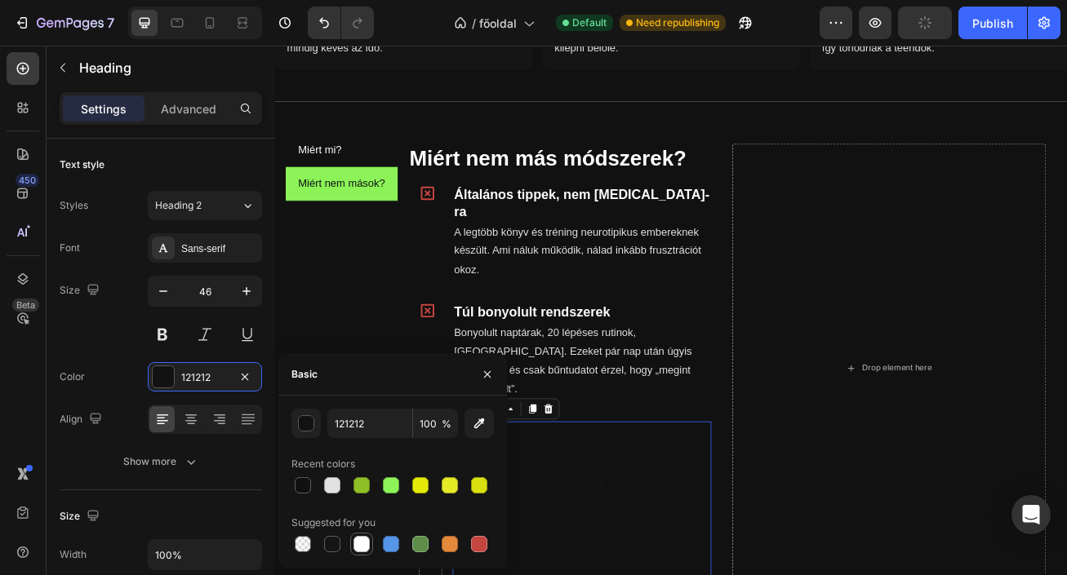
click at [366, 545] on div at bounding box center [361, 544] width 16 height 16
type input "FFFFFF"
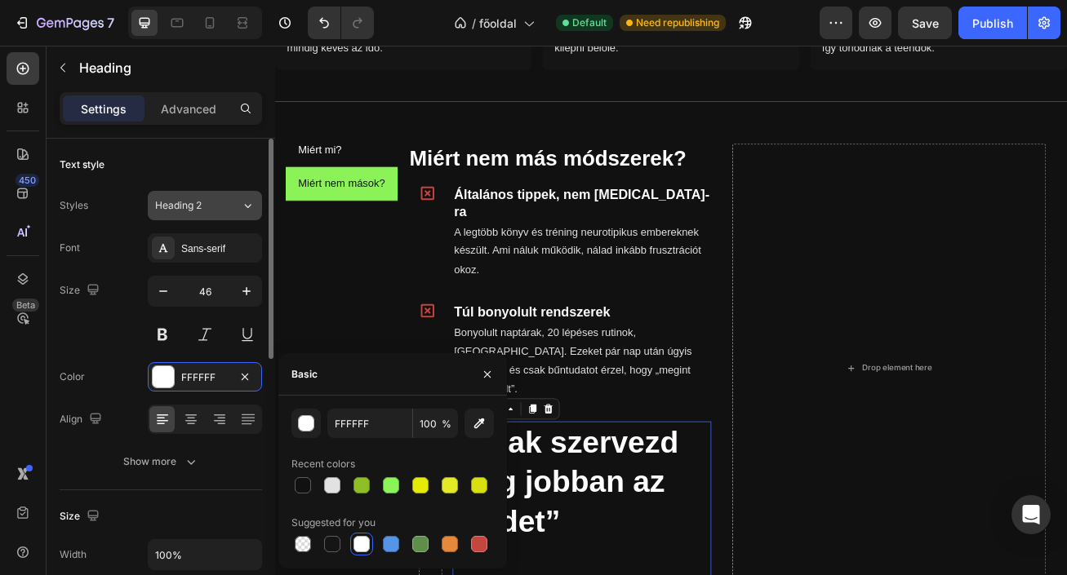
click at [206, 212] on div "Heading 2" at bounding box center [188, 205] width 66 height 15
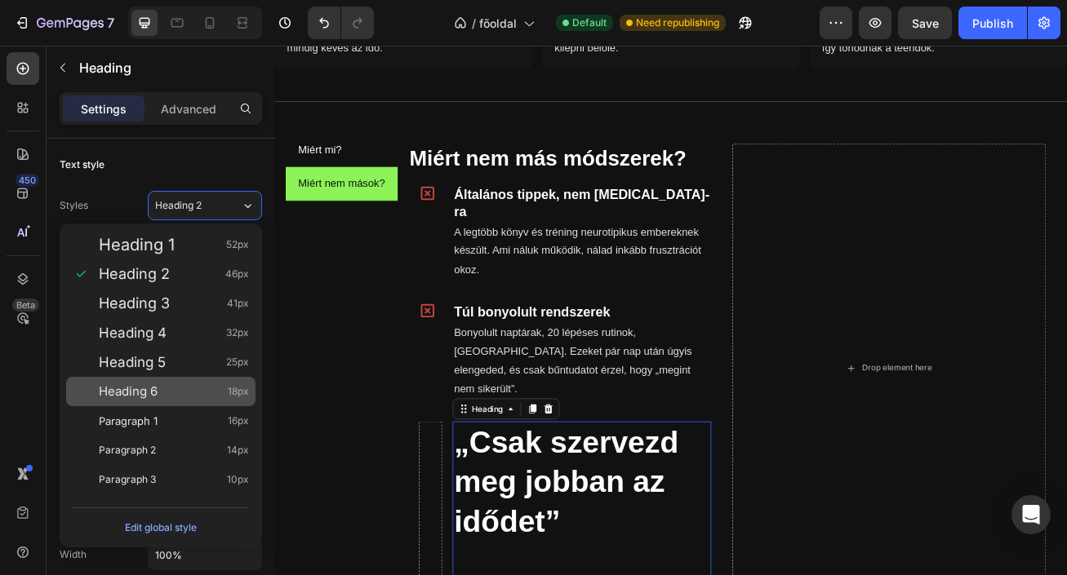
click at [202, 384] on div "Heading 6 18px" at bounding box center [174, 392] width 150 height 16
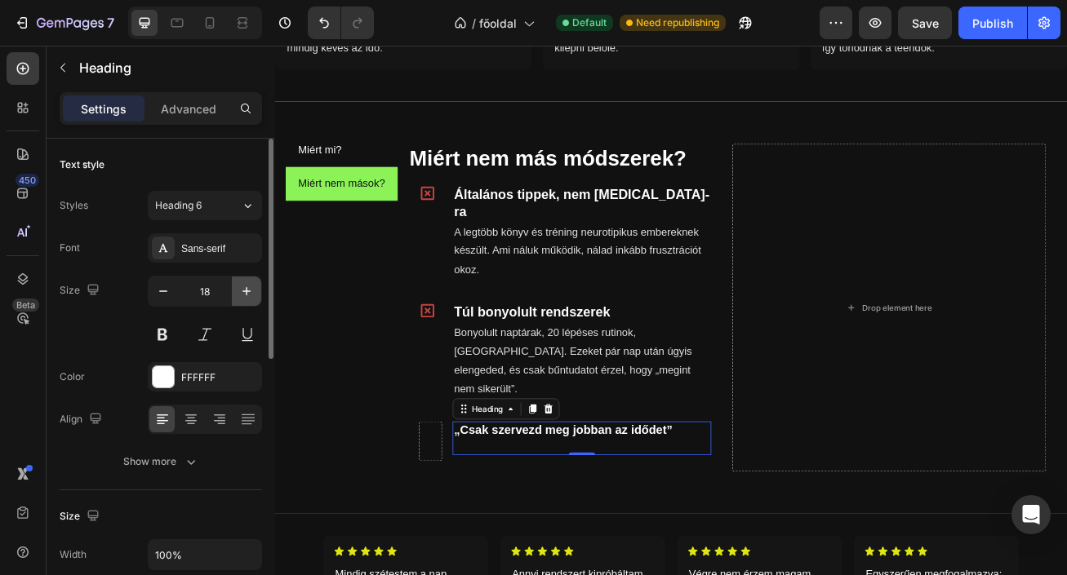
click at [247, 294] on icon "button" at bounding box center [246, 291] width 16 height 16
type input "20"
click at [166, 331] on button at bounding box center [162, 334] width 29 height 29
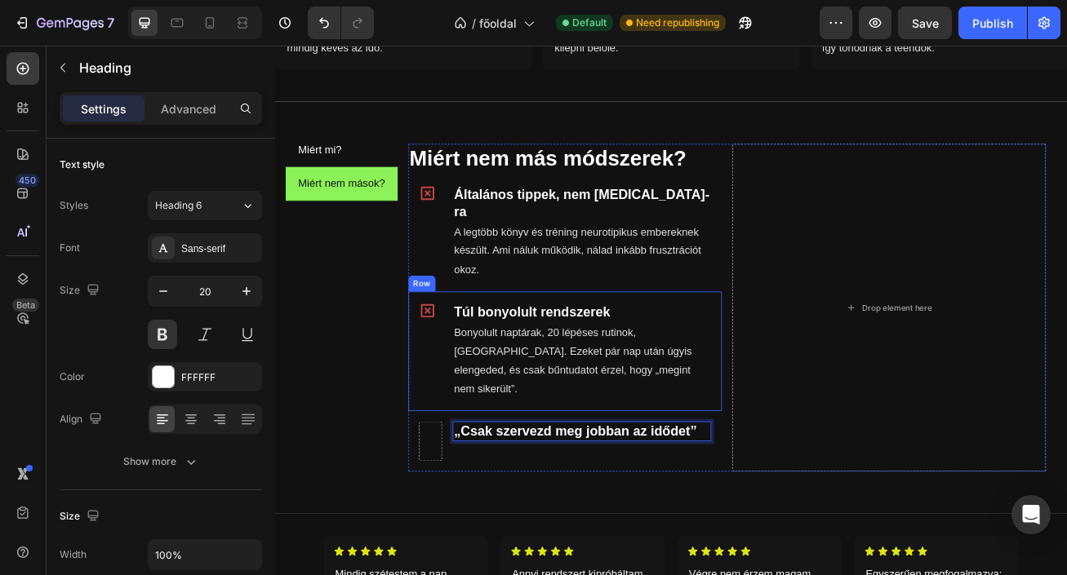
click at [464, 366] on icon at bounding box center [463, 374] width 16 height 16
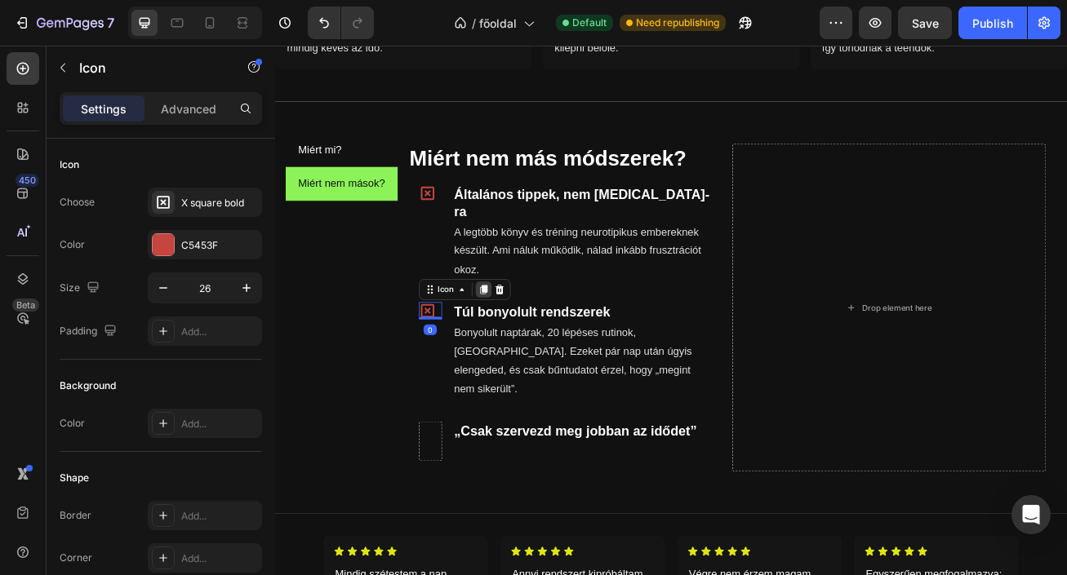
click at [535, 341] on icon at bounding box center [532, 347] width 13 height 13
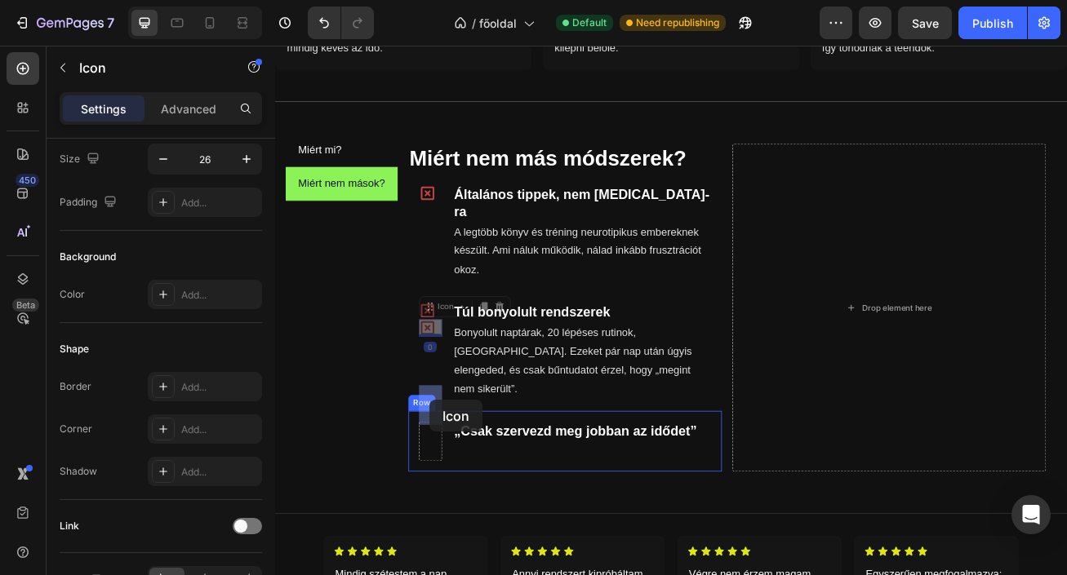
drag, startPoint x: 463, startPoint y: 374, endPoint x: 465, endPoint y: 484, distance: 110.2
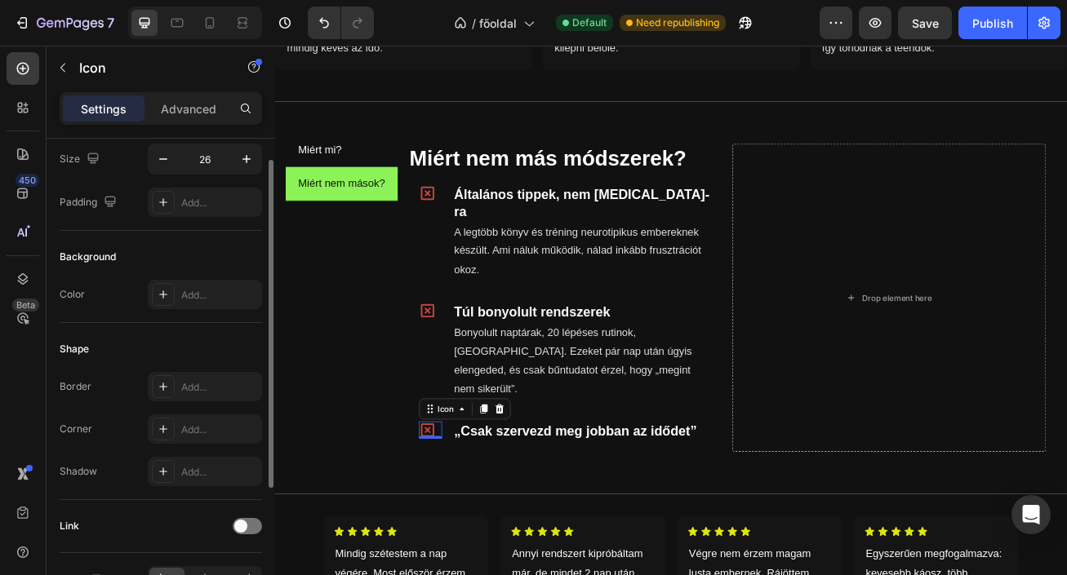
scroll to position [0, 0]
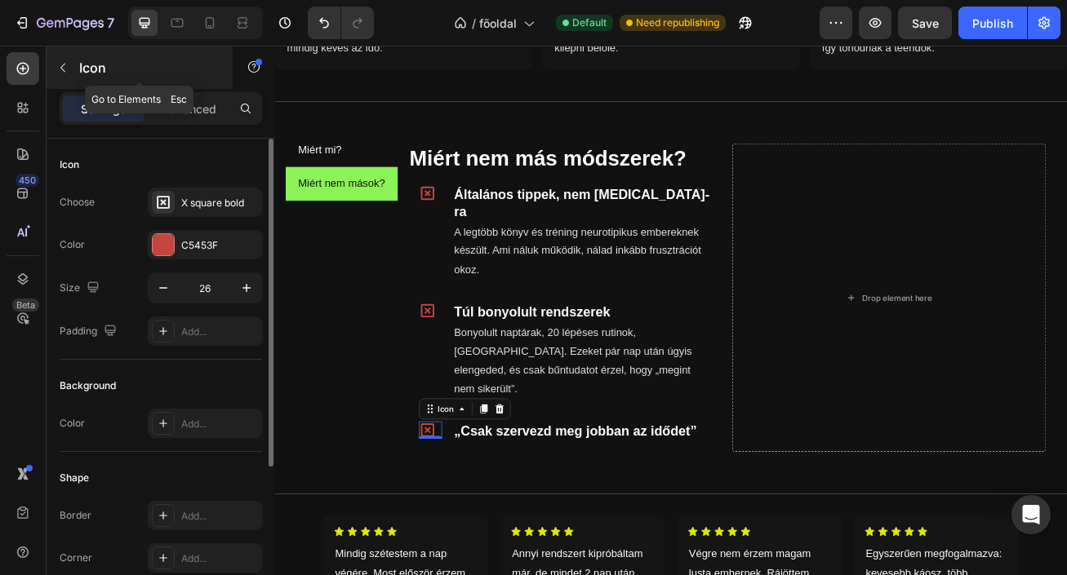
click at [73, 82] on div "Icon" at bounding box center [140, 68] width 186 height 42
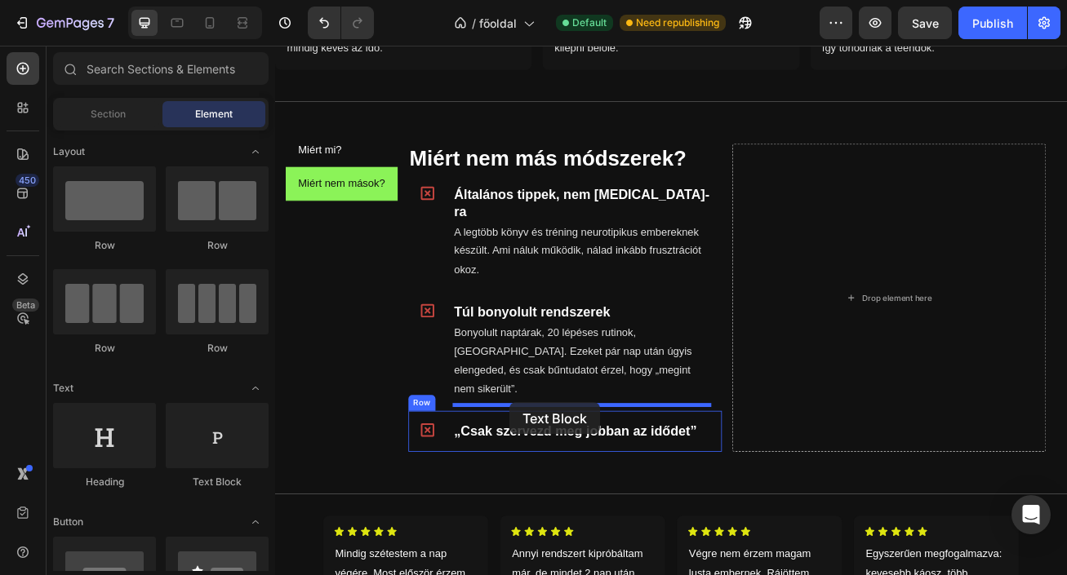
drag, startPoint x: 502, startPoint y: 473, endPoint x: 565, endPoint y: 486, distance: 64.2
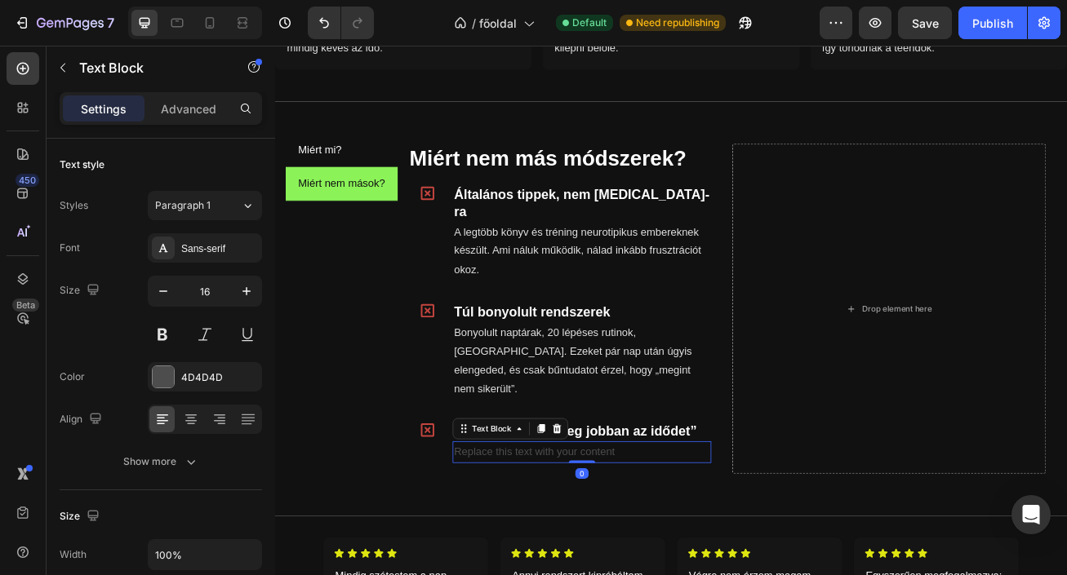
click at [598, 535] on div "Replace this text with your content" at bounding box center [655, 548] width 320 height 27
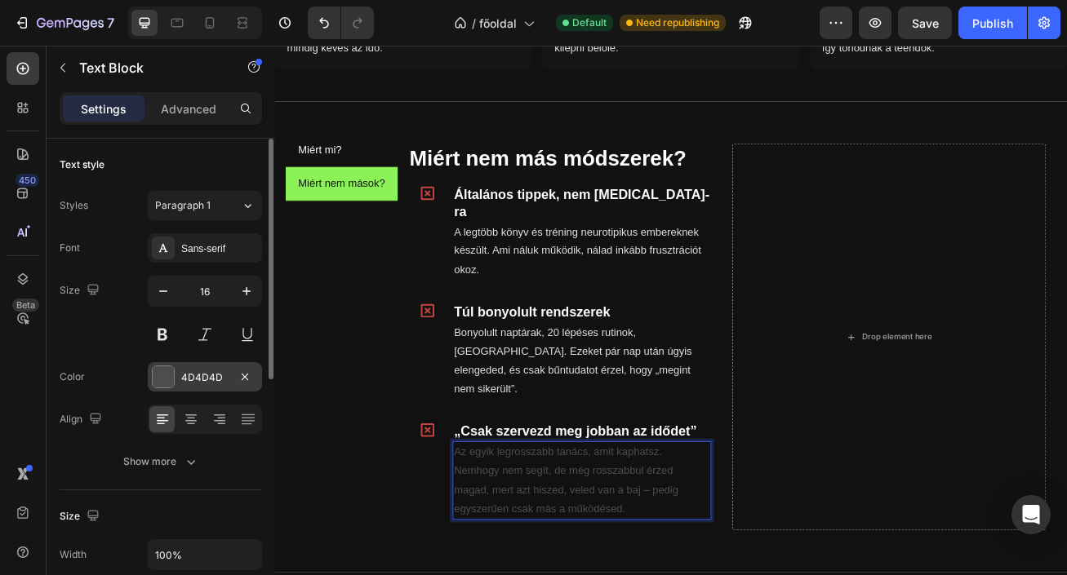
click at [202, 383] on div "4D4D4D" at bounding box center [204, 377] width 47 height 15
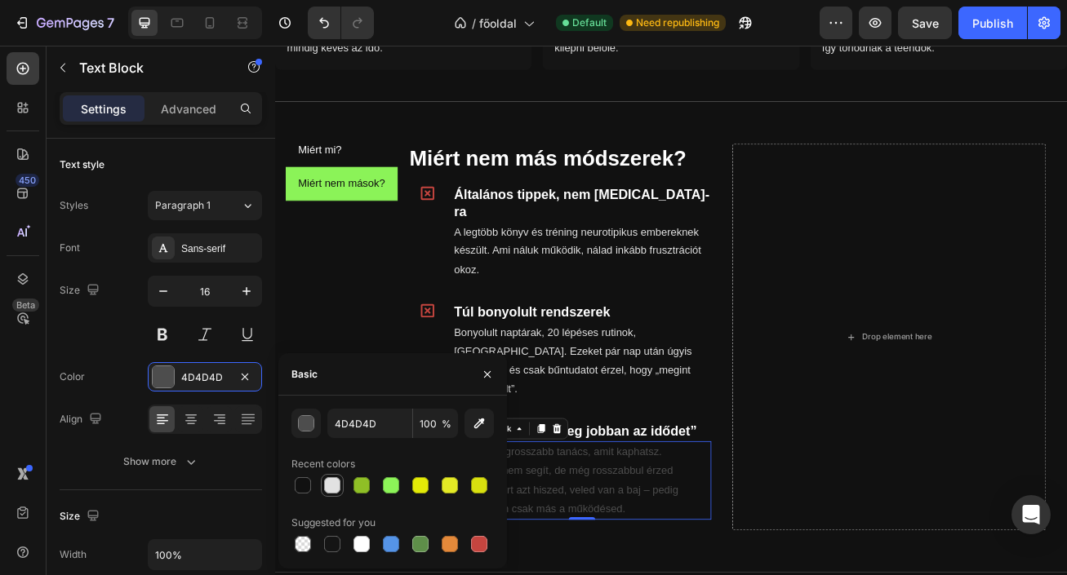
click at [331, 490] on div at bounding box center [332, 485] width 16 height 16
type input "E2E2E2"
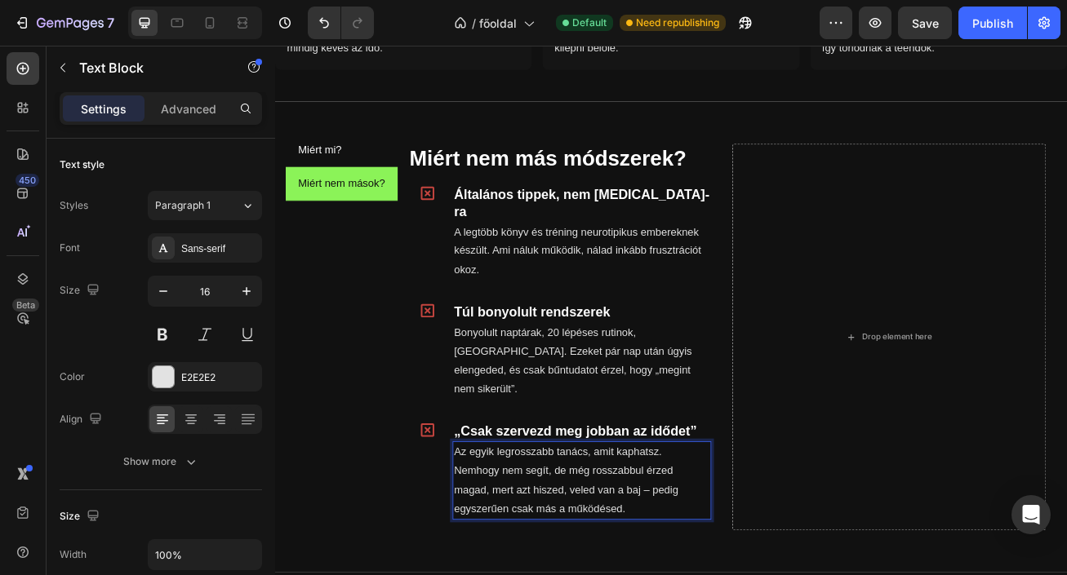
click at [741, 552] on p "Az egyik legrosszabb tanács, amit kaphatsz. Nemhogy nem segít, de még rosszabbu…" at bounding box center [654, 584] width 317 height 94
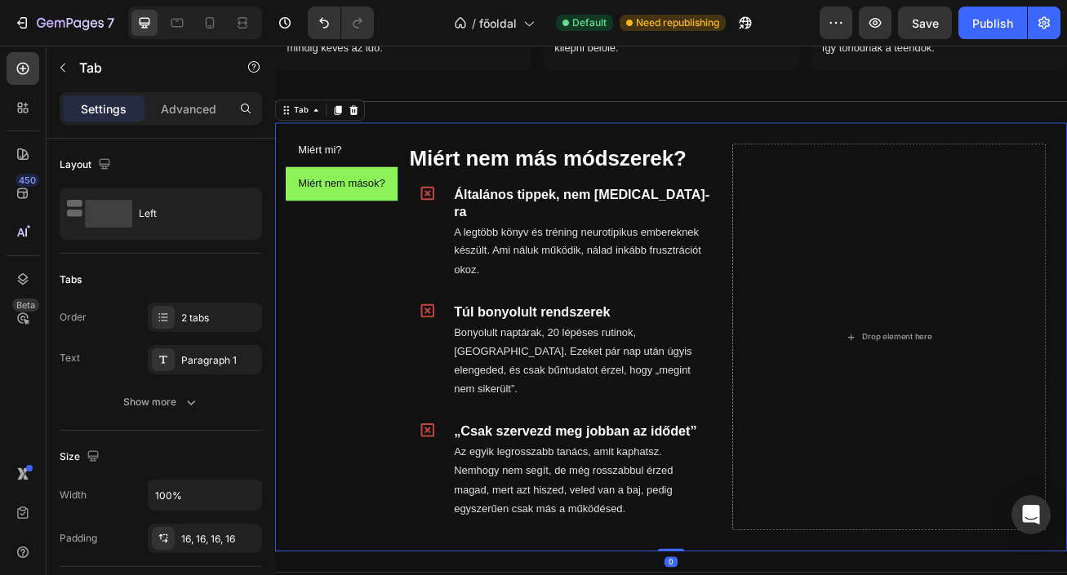
click at [803, 575] on div "Miért mi? Miért nem mások? Miért mi? Heading Icon Kifejezetten ADHD-ra tervezve…" at bounding box center [764, 406] width 979 height 530
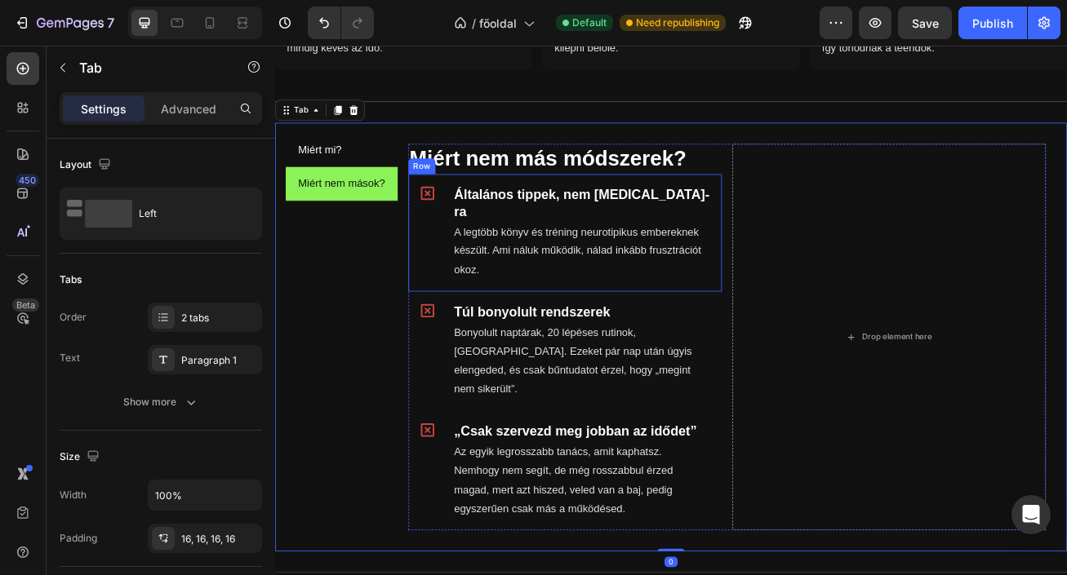
click at [457, 291] on div "Icon" at bounding box center [467, 277] width 29 height 119
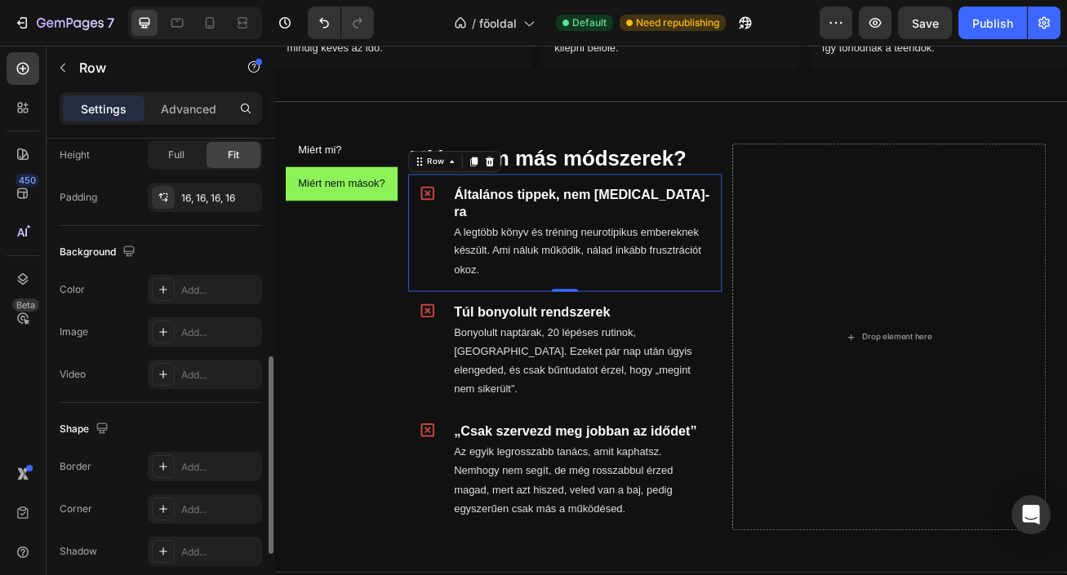
scroll to position [539, 0]
click at [182, 286] on div "Add..." at bounding box center [219, 289] width 77 height 15
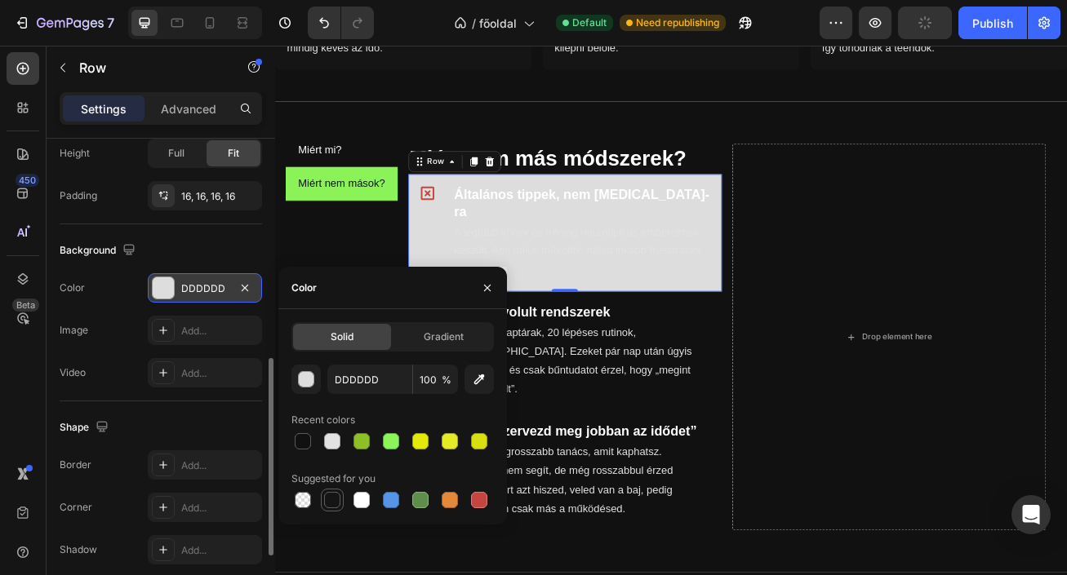
click at [332, 502] on div at bounding box center [332, 500] width 16 height 16
type input "151515"
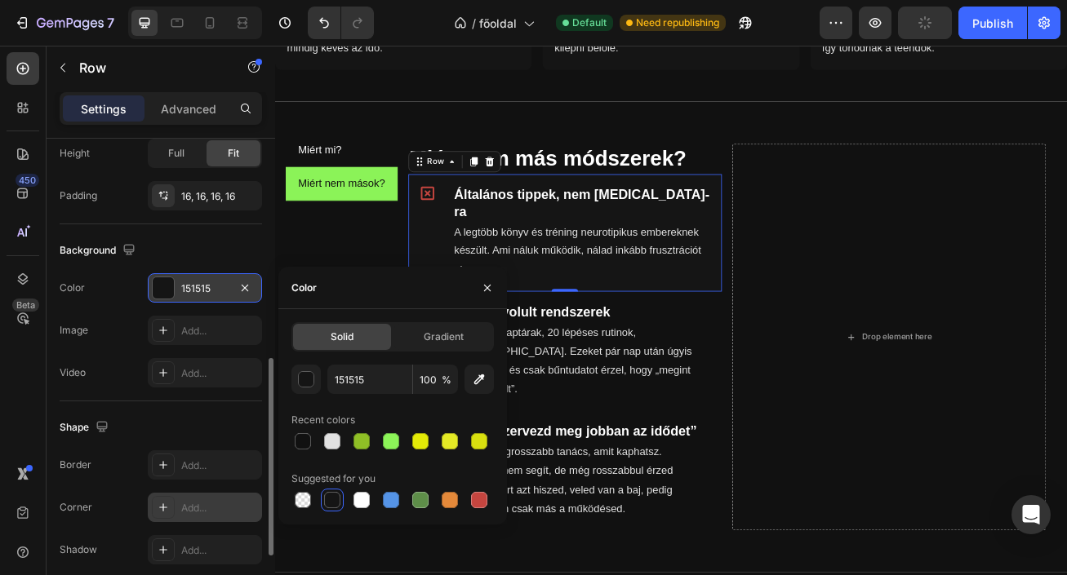
click at [202, 510] on div "Add..." at bounding box center [219, 508] width 77 height 15
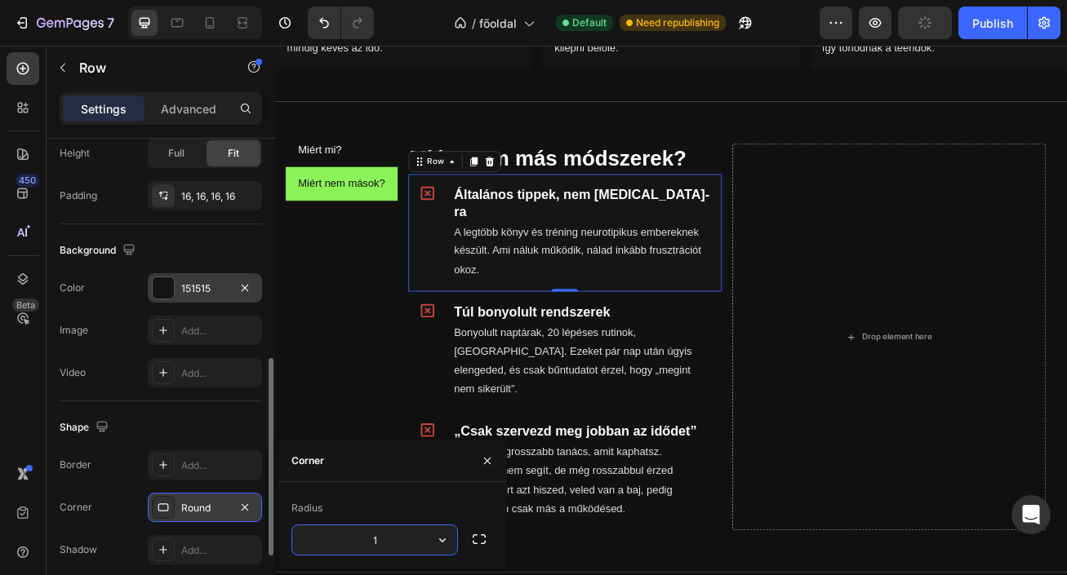
type input "10"
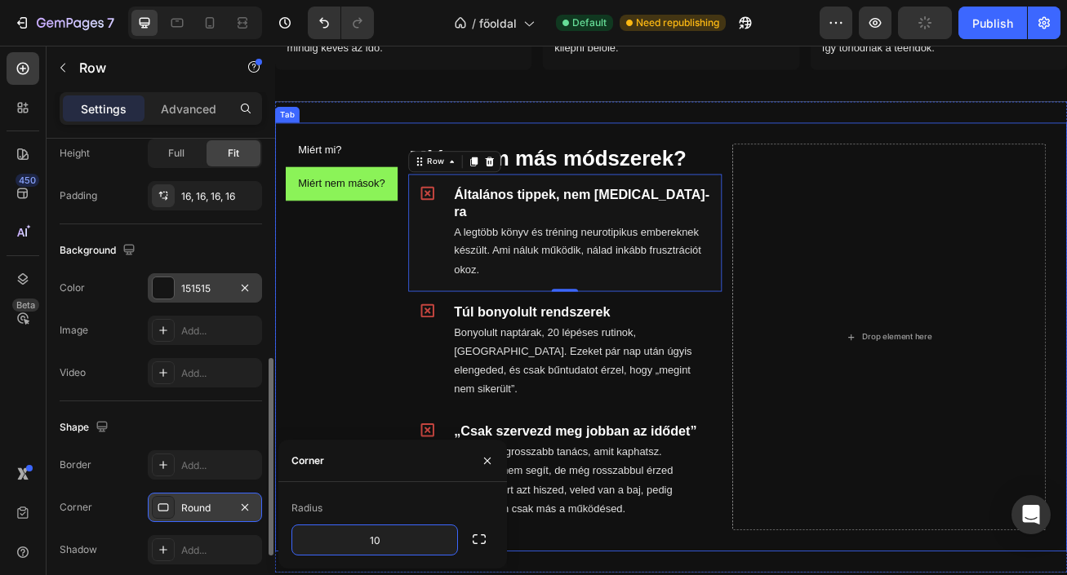
click at [406, 457] on div "Miért mi? Miért nem mások?" at bounding box center [357, 406] width 139 height 504
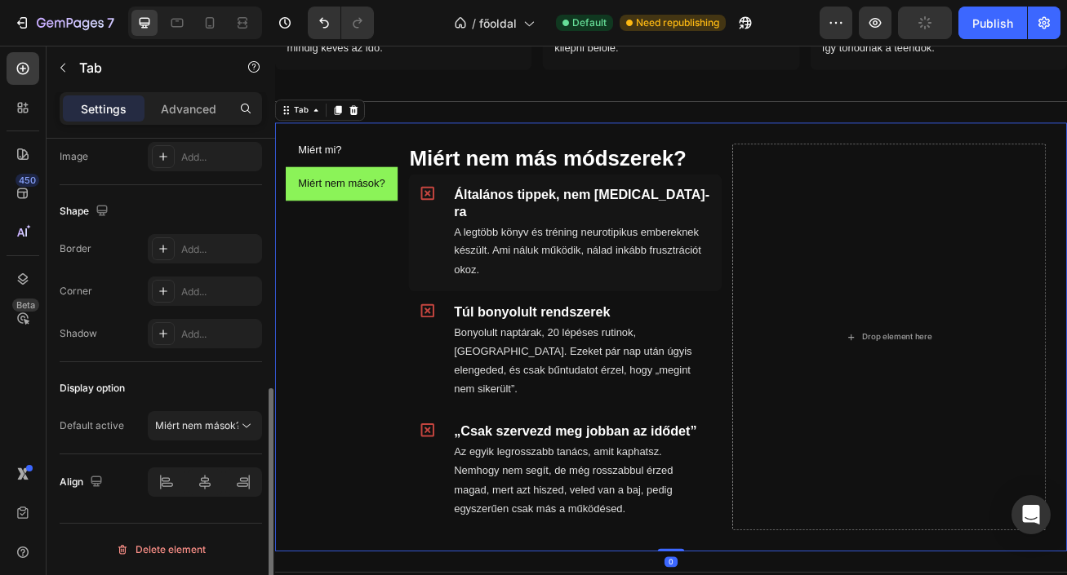
scroll to position [0, 0]
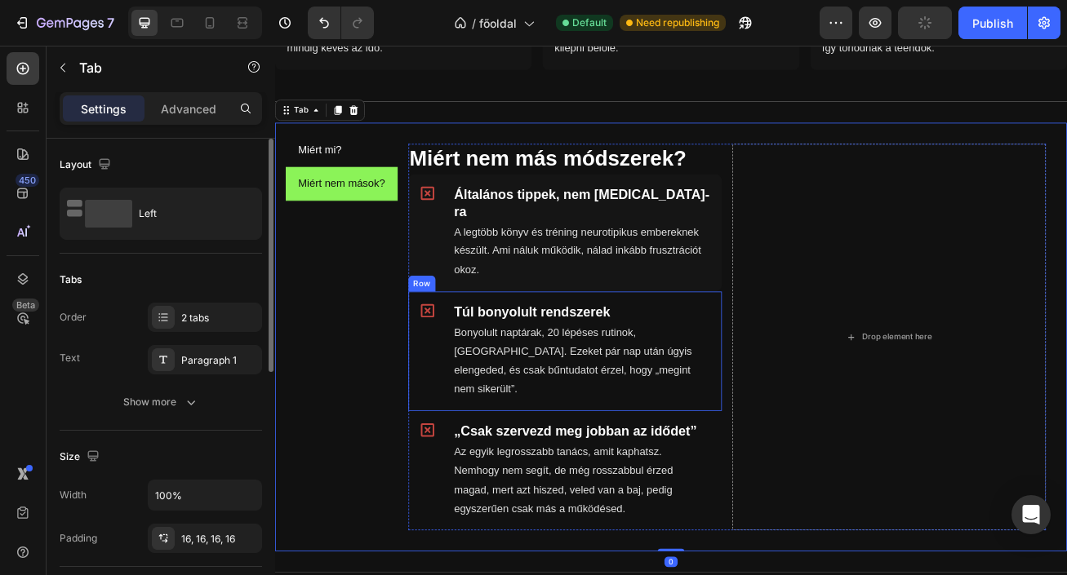
click at [464, 407] on div "Icon" at bounding box center [467, 424] width 29 height 122
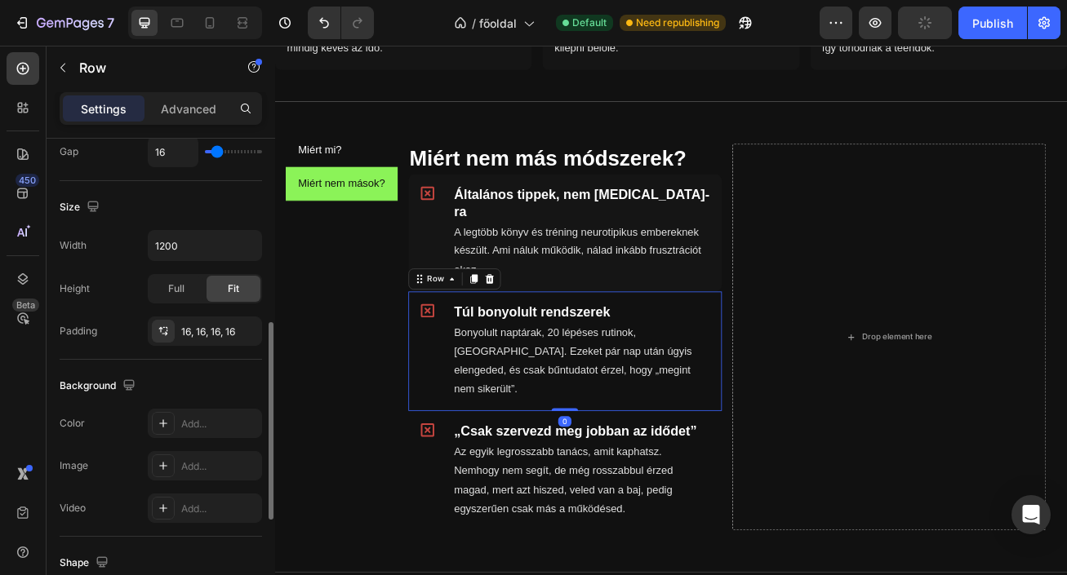
scroll to position [418, 0]
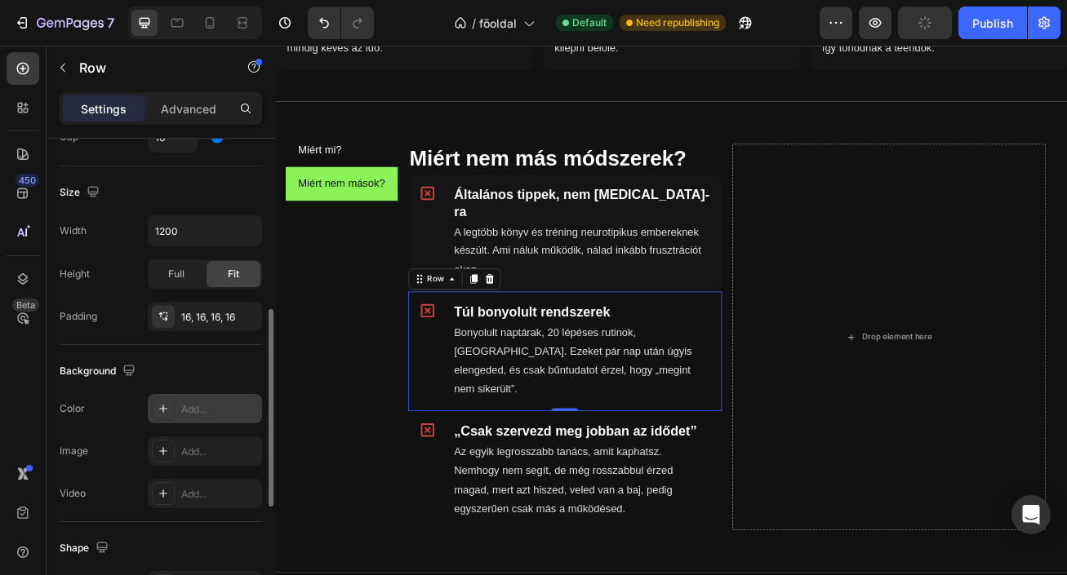
click at [200, 408] on div "Add..." at bounding box center [219, 409] width 77 height 15
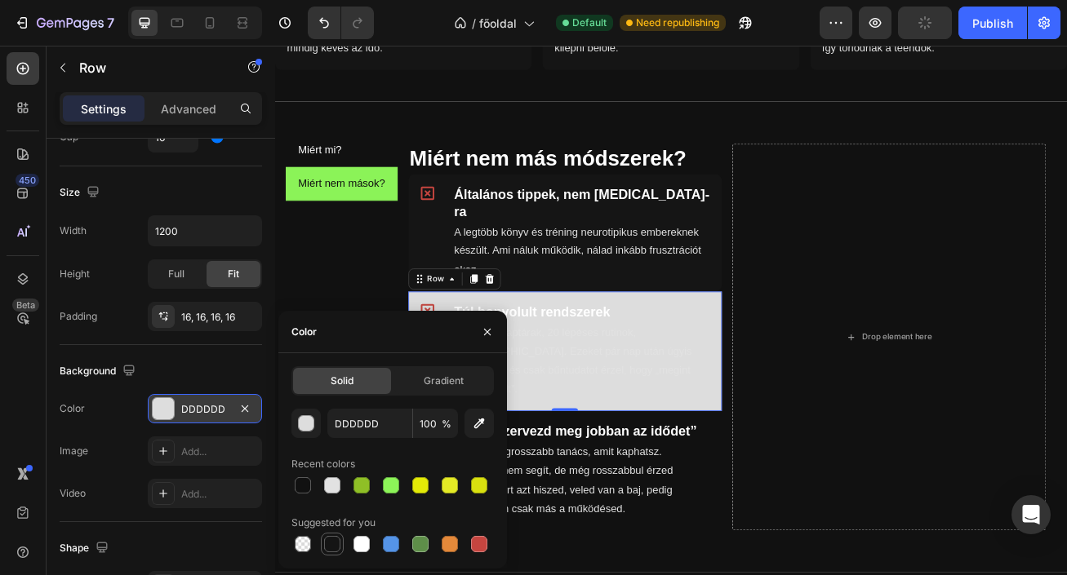
click at [334, 546] on div at bounding box center [332, 544] width 16 height 16
type input "151515"
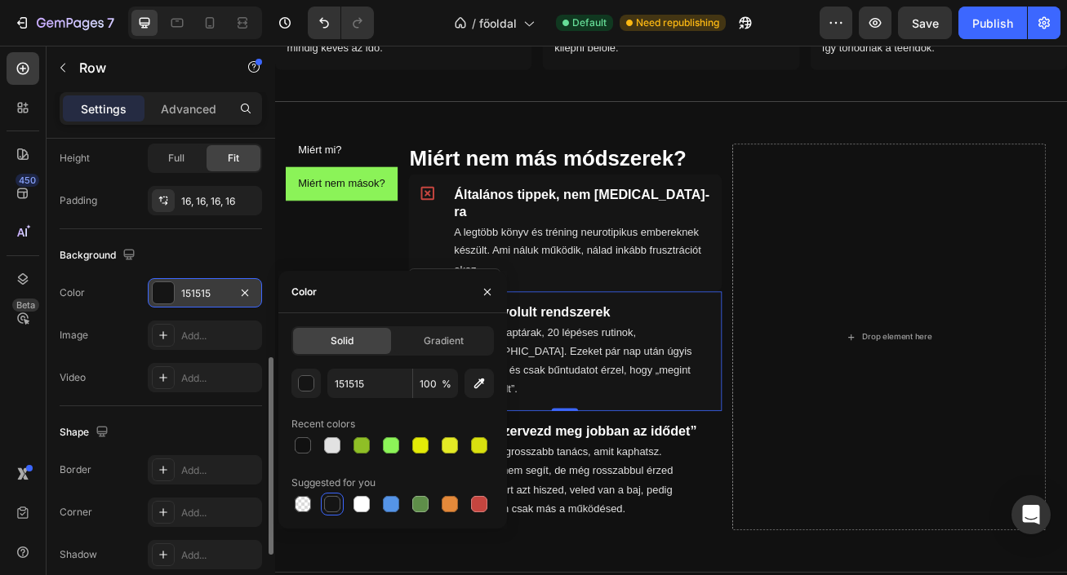
scroll to position [535, 0]
click at [192, 512] on div "Add..." at bounding box center [219, 512] width 77 height 15
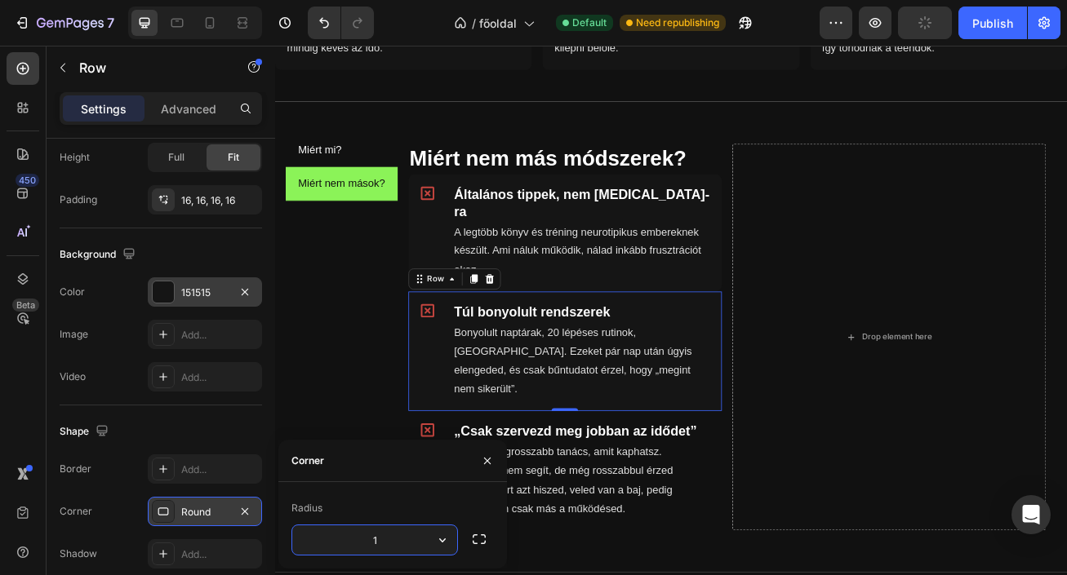
type input "10"
click at [447, 498] on div "Icon ⁠⁠⁠⁠⁠⁠⁠ „Csak szervezd meg jobban az idődet” Heading Az egyik legrosszabb …" at bounding box center [634, 572] width 388 height 148
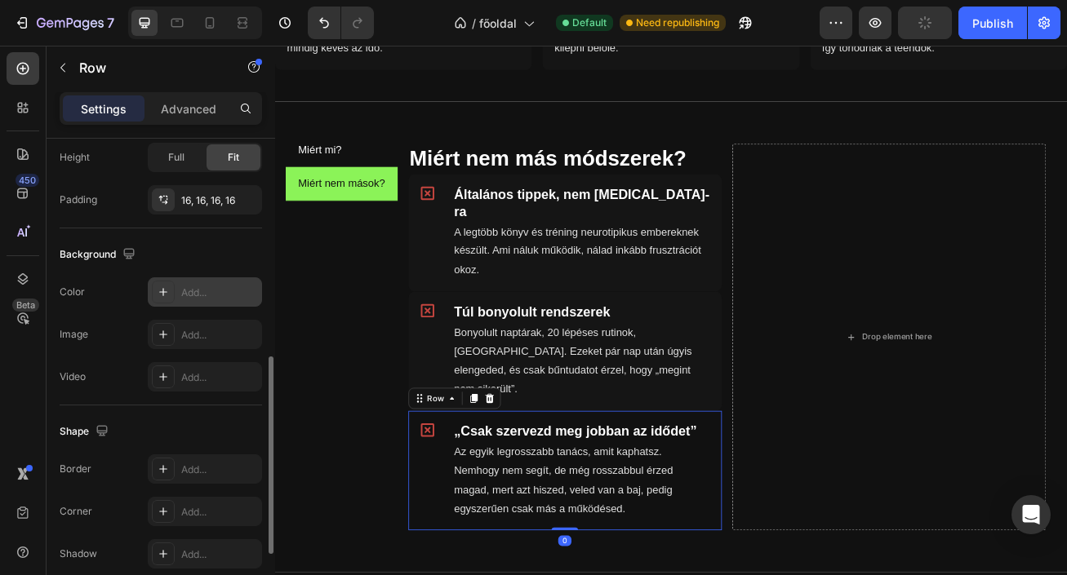
click at [189, 302] on div "Add..." at bounding box center [205, 291] width 114 height 29
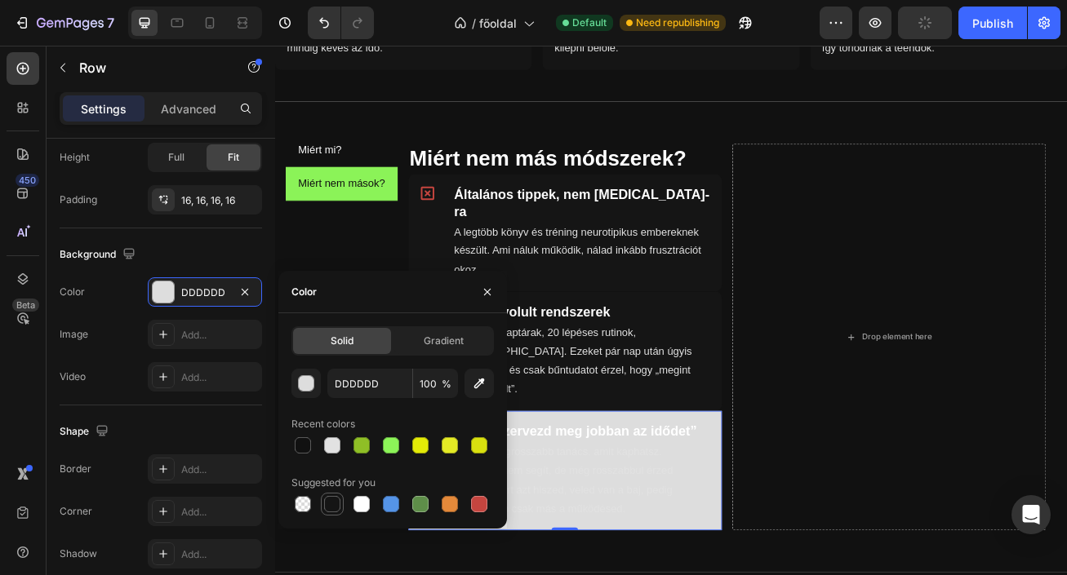
click at [332, 501] on div at bounding box center [332, 504] width 16 height 16
type input "151515"
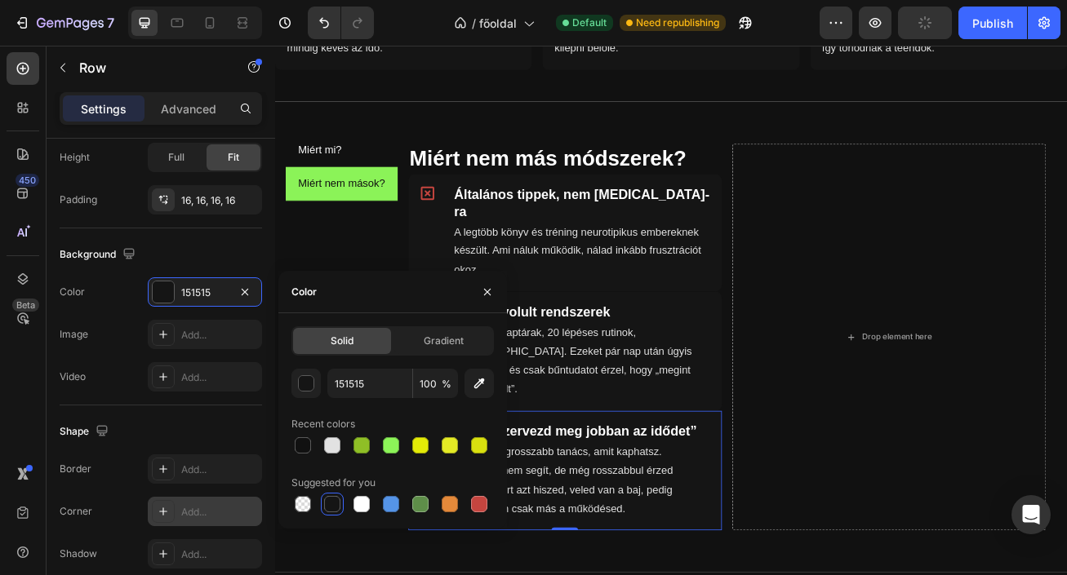
click at [220, 512] on div "Add..." at bounding box center [219, 512] width 77 height 15
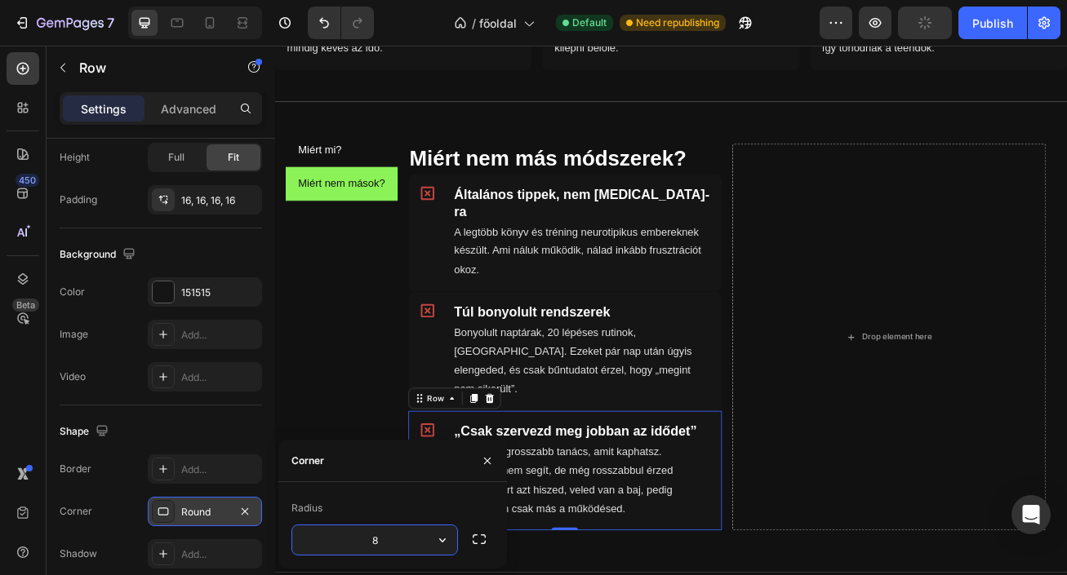
click at [197, 516] on div "Round" at bounding box center [204, 512] width 47 height 15
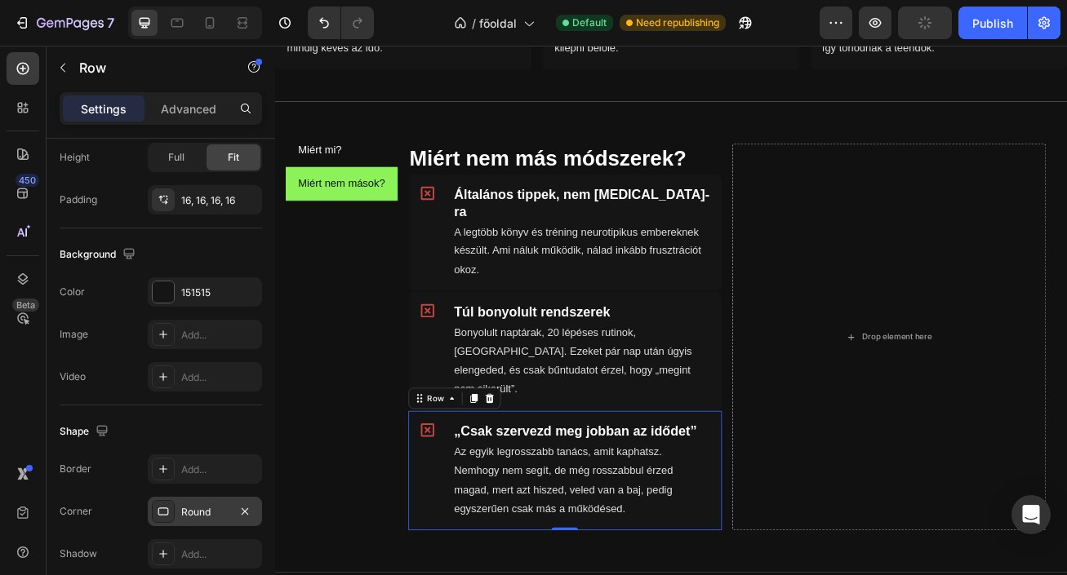
click at [197, 516] on div "Round" at bounding box center [204, 512] width 47 height 15
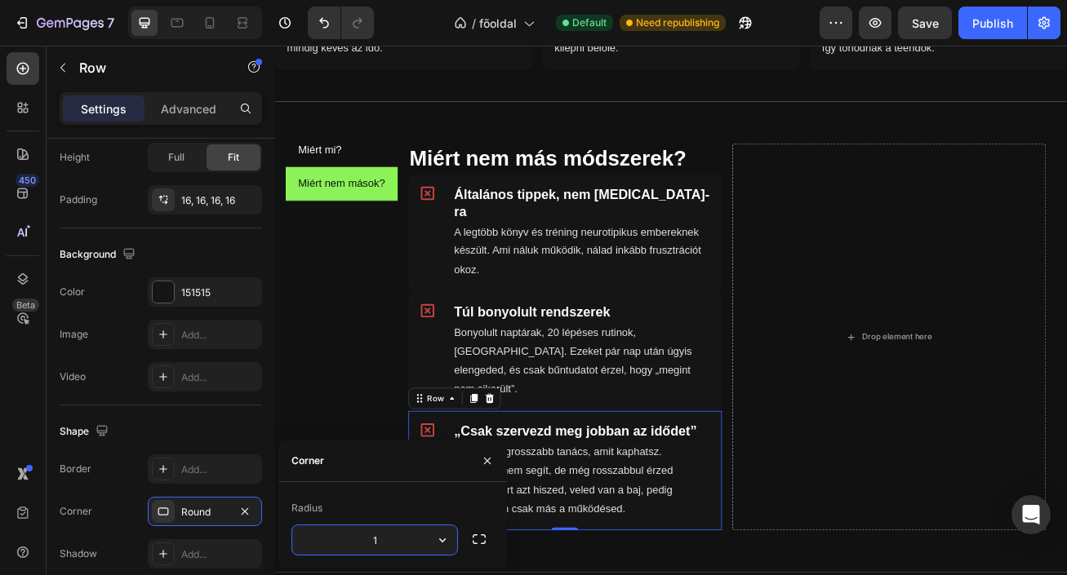
type input "10"
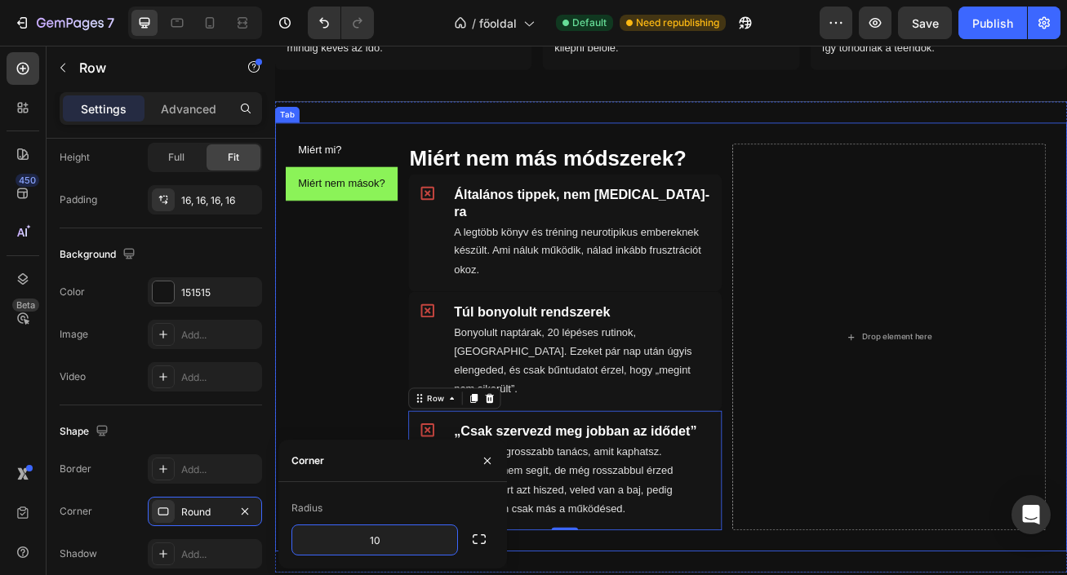
click at [375, 508] on div "Miért mi? Miért nem mások?" at bounding box center [357, 406] width 139 height 504
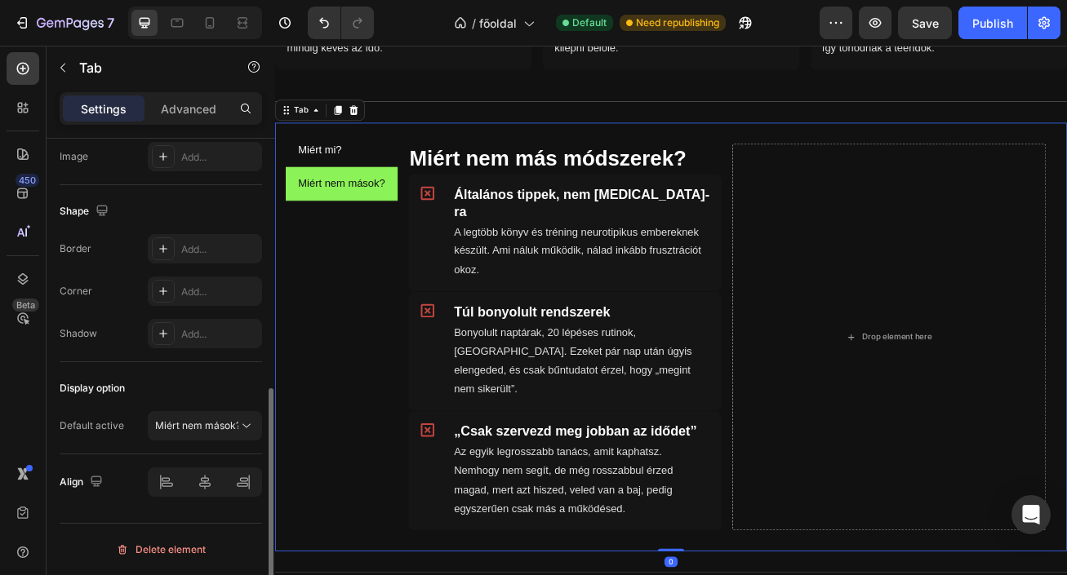
scroll to position [0, 0]
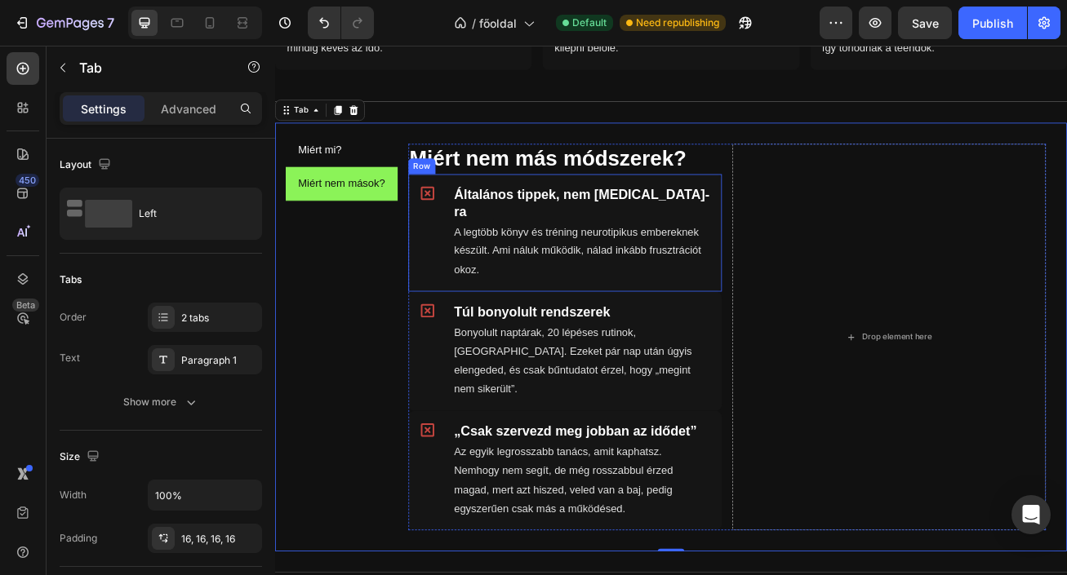
click at [465, 293] on div "Icon" at bounding box center [467, 277] width 29 height 119
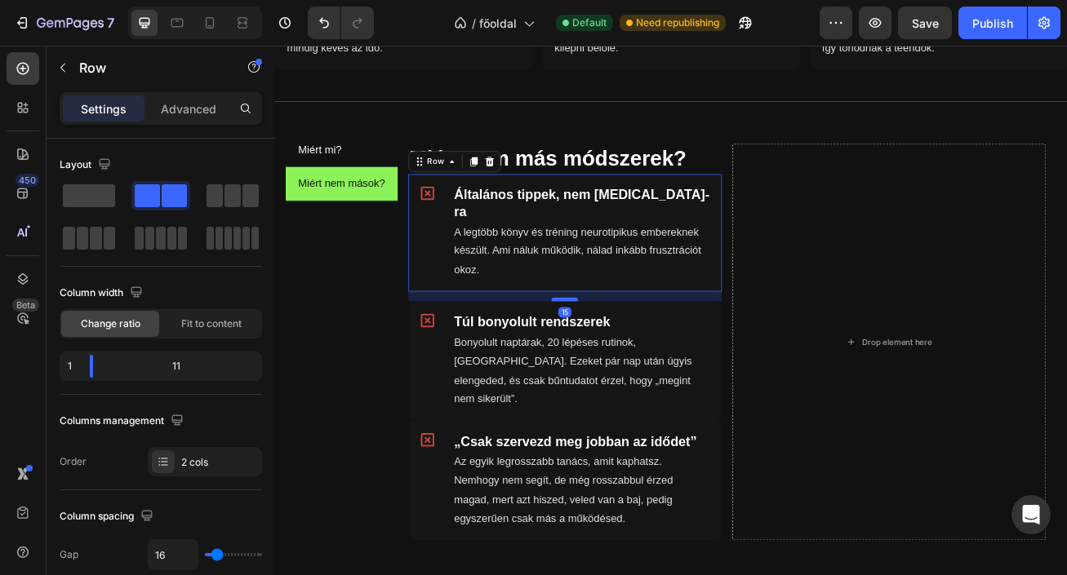
drag, startPoint x: 641, startPoint y: 327, endPoint x: 646, endPoint y: 339, distance: 13.5
click at [646, 357] on div at bounding box center [633, 359] width 33 height 5
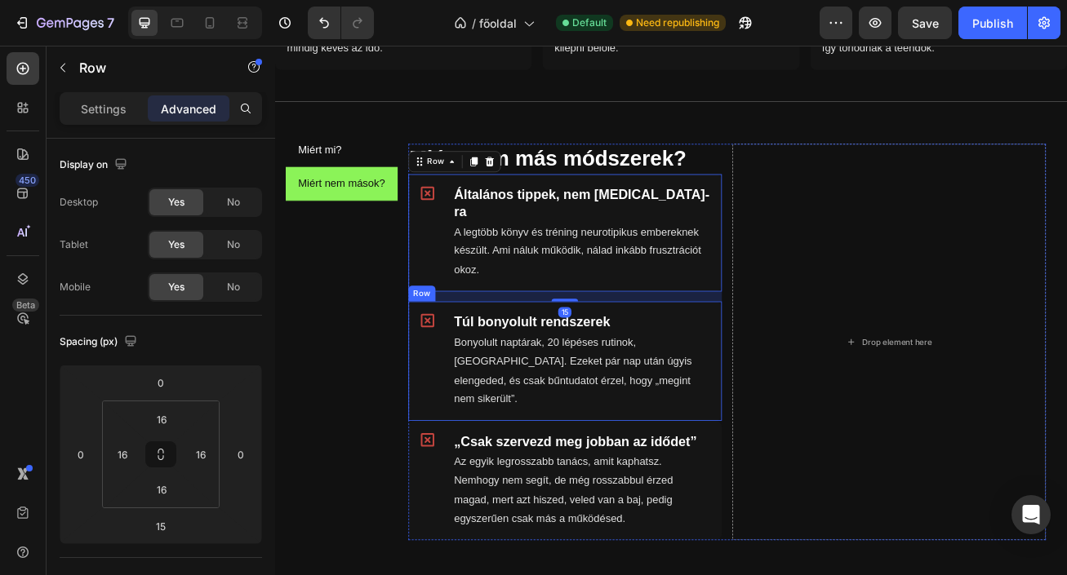
click at [460, 443] on div "Icon" at bounding box center [467, 436] width 29 height 122
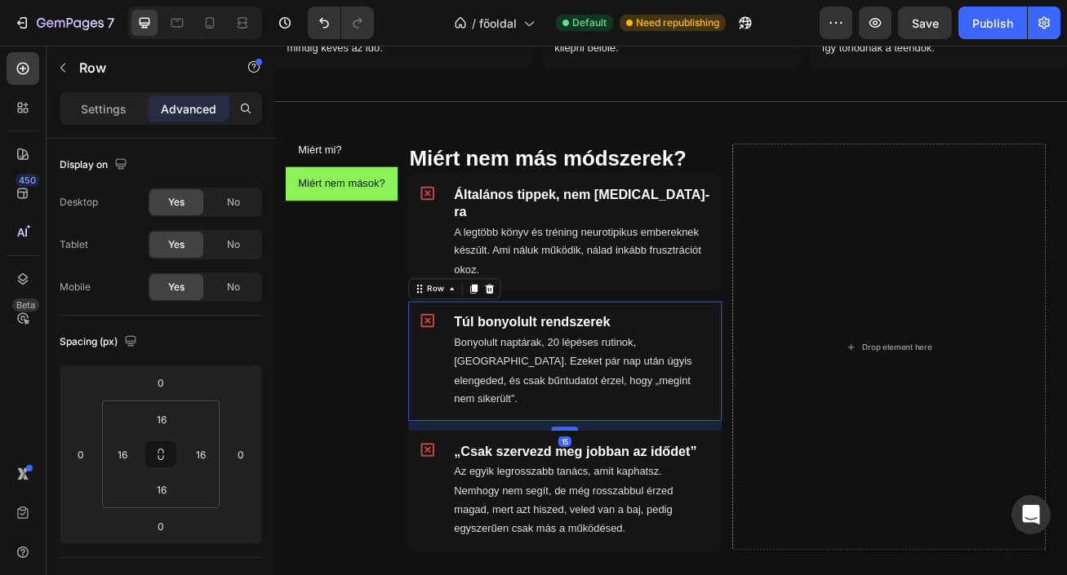
drag, startPoint x: 638, startPoint y: 463, endPoint x: 645, endPoint y: 475, distance: 13.9
click at [645, 517] on div at bounding box center [633, 519] width 33 height 5
type input "15"
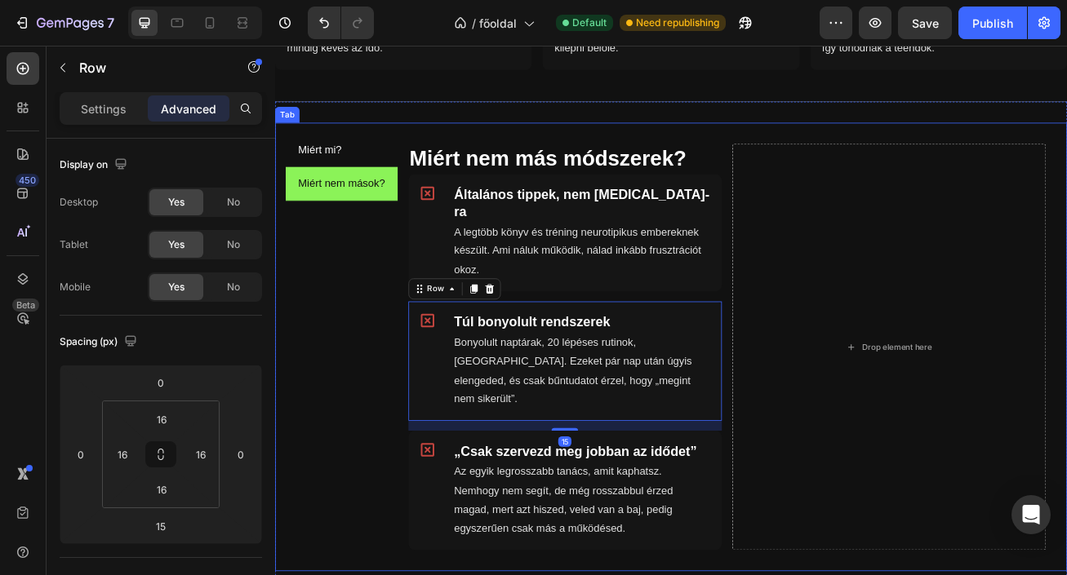
click at [403, 468] on div "Miért mi? Miért nem mások?" at bounding box center [357, 418] width 139 height 529
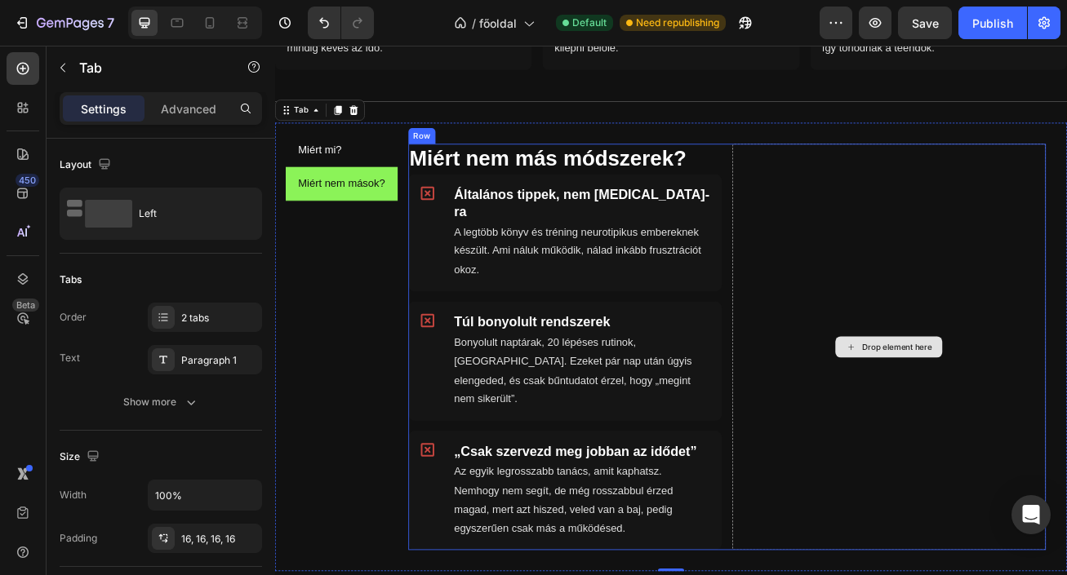
click at [1013, 412] on div "Drop element here" at bounding box center [1043, 418] width 87 height 13
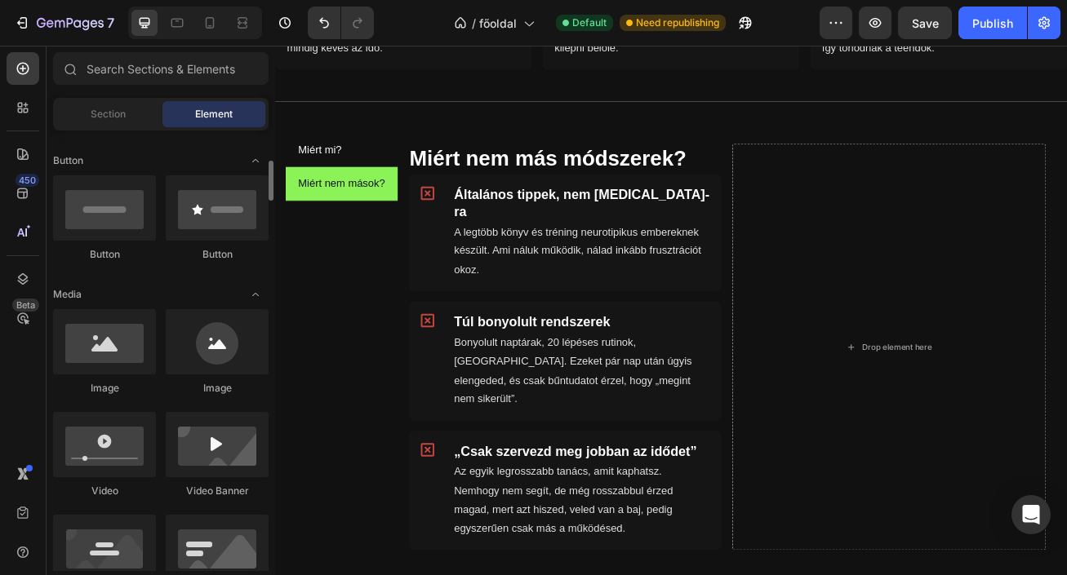
scroll to position [363, 0]
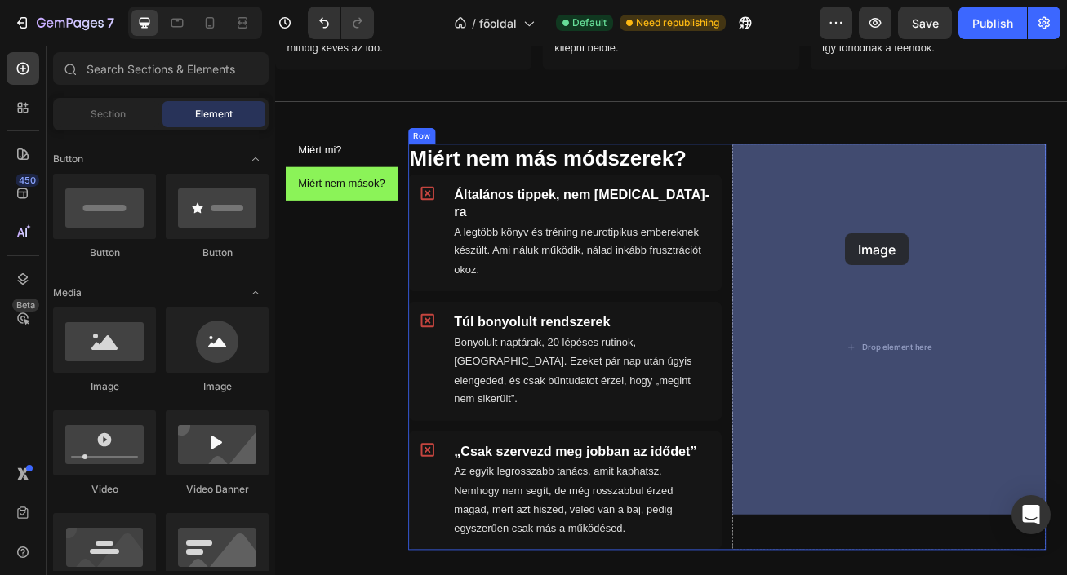
drag, startPoint x: 377, startPoint y: 386, endPoint x: 980, endPoint y: 277, distance: 612.9
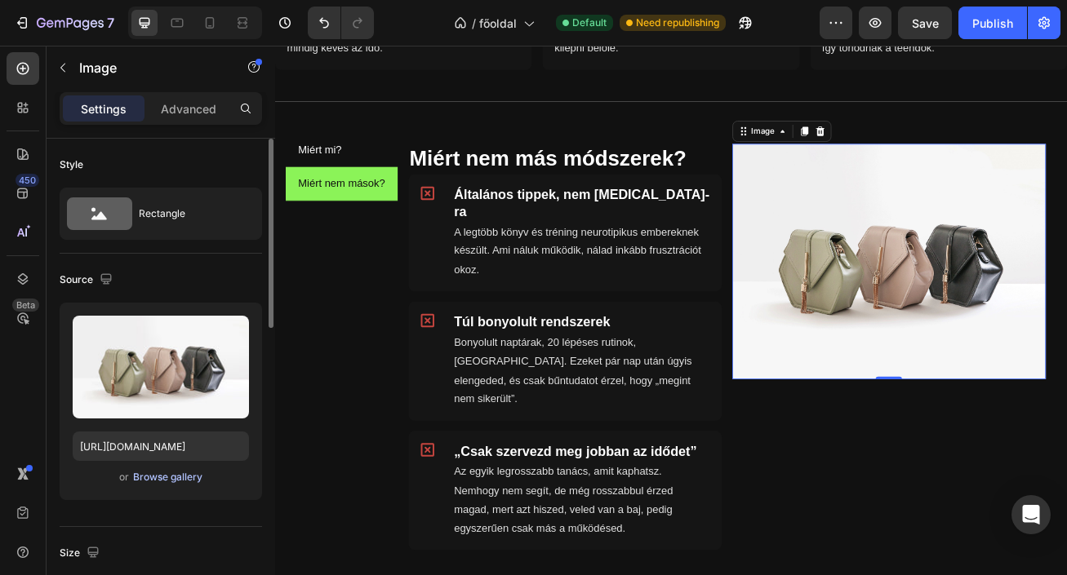
click at [177, 477] on div "Browse gallery" at bounding box center [167, 477] width 69 height 15
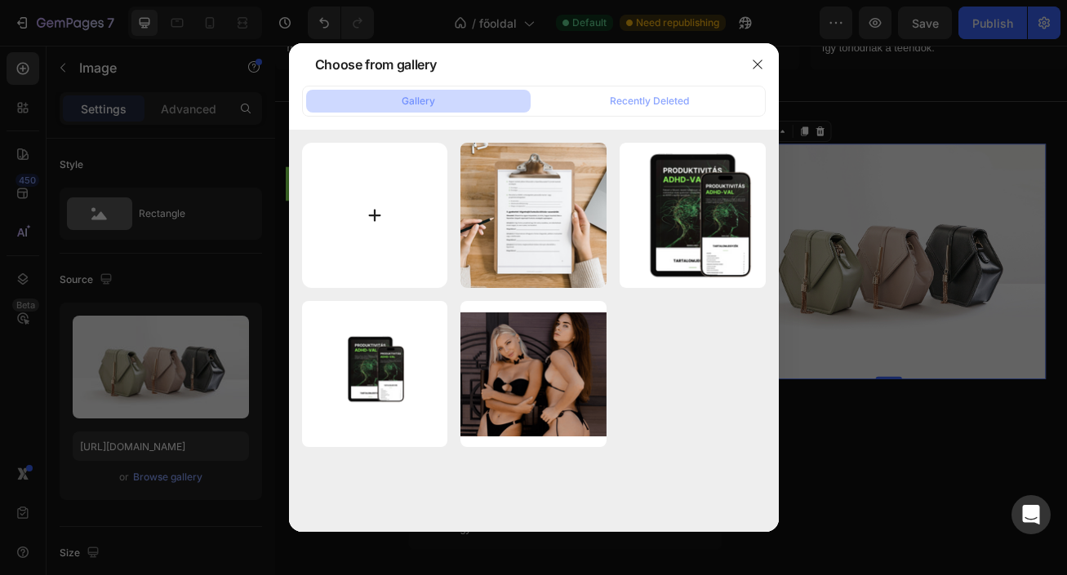
click at [377, 206] on input "file" at bounding box center [375, 216] width 146 height 146
type input "C:\fakepath\naptár.png"
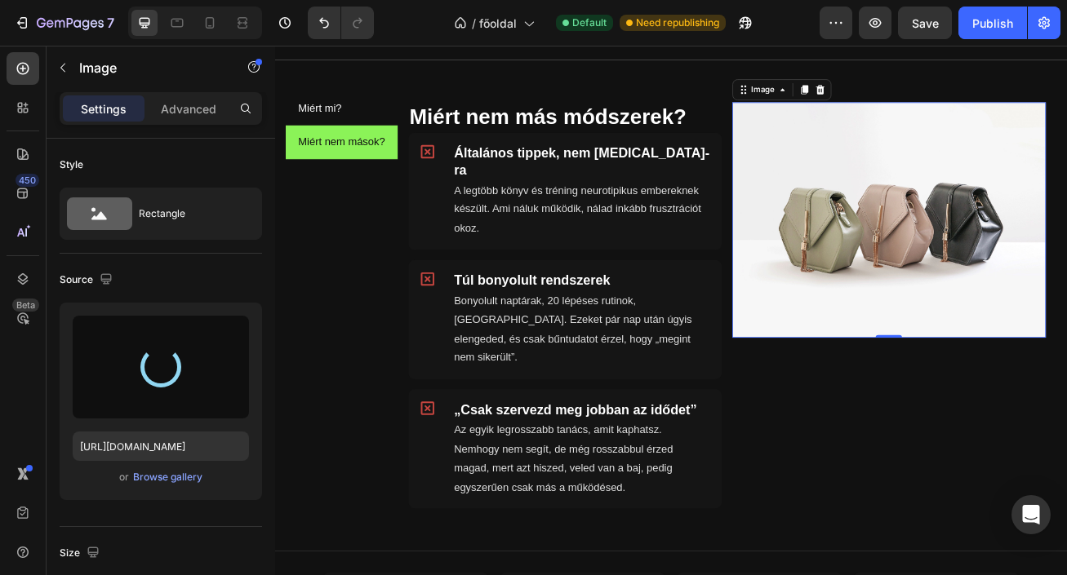
scroll to position [879, 0]
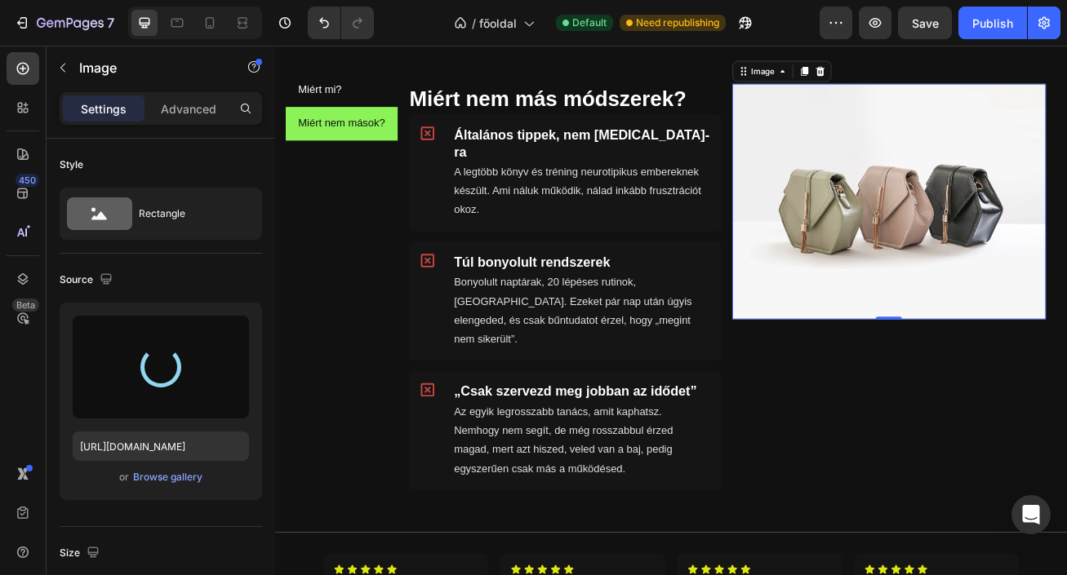
type input "https://cdn.shopify.com/s/files/1/0923/9101/4777/files/gempages_581256701127164…"
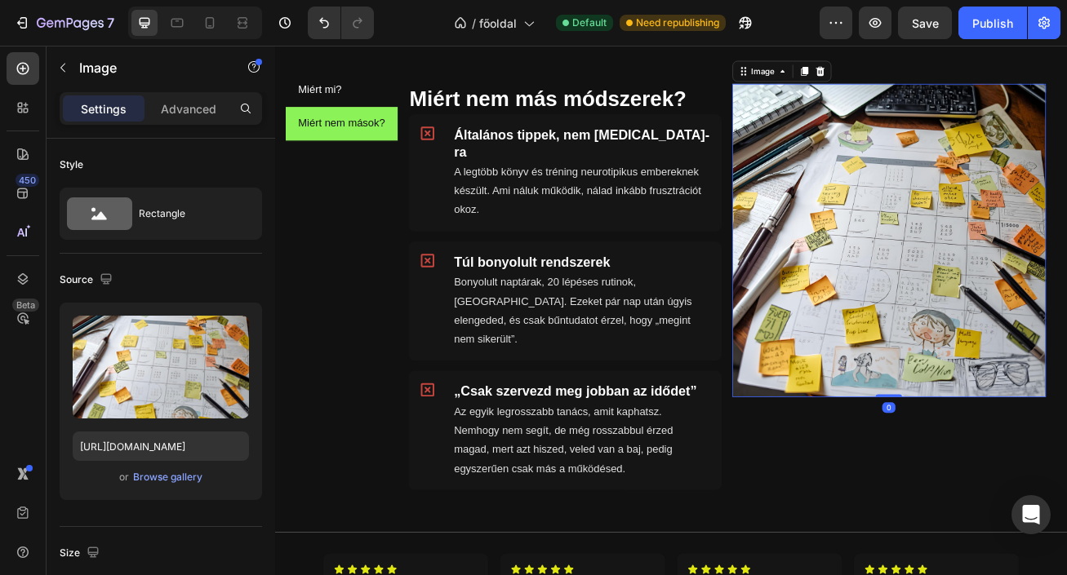
drag, startPoint x: 1036, startPoint y: 477, endPoint x: 1040, endPoint y: 447, distance: 30.5
click at [1040, 447] on div "Image 0" at bounding box center [1035, 287] width 388 height 388
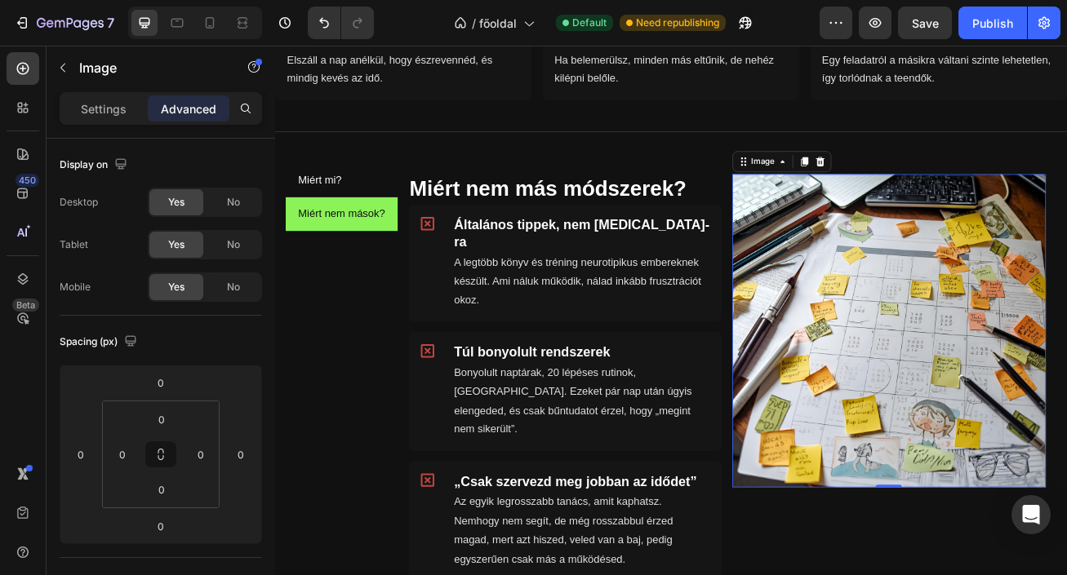
scroll to position [940, 0]
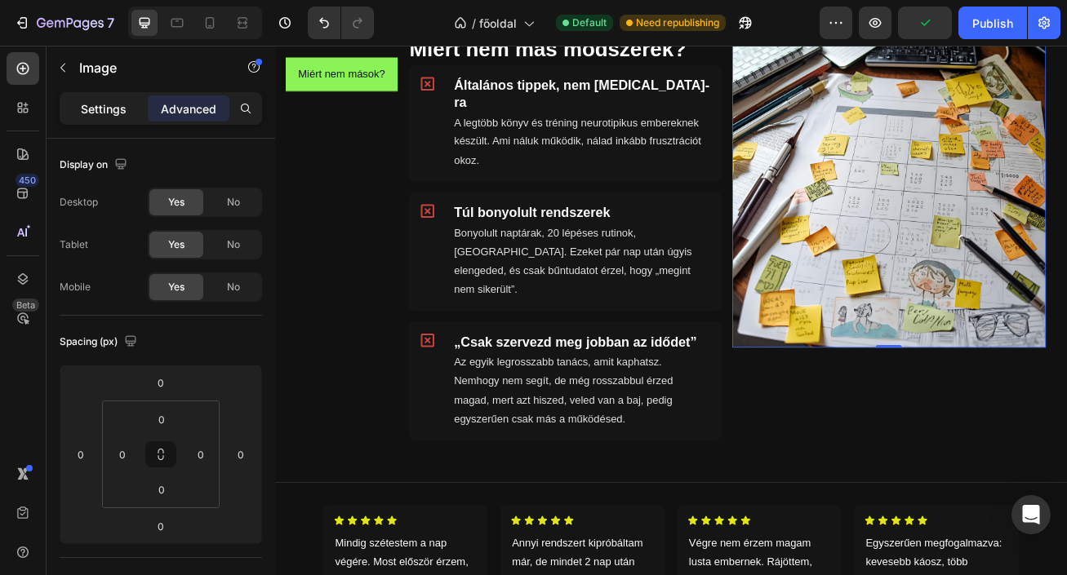
click at [113, 109] on p "Settings" at bounding box center [104, 108] width 46 height 17
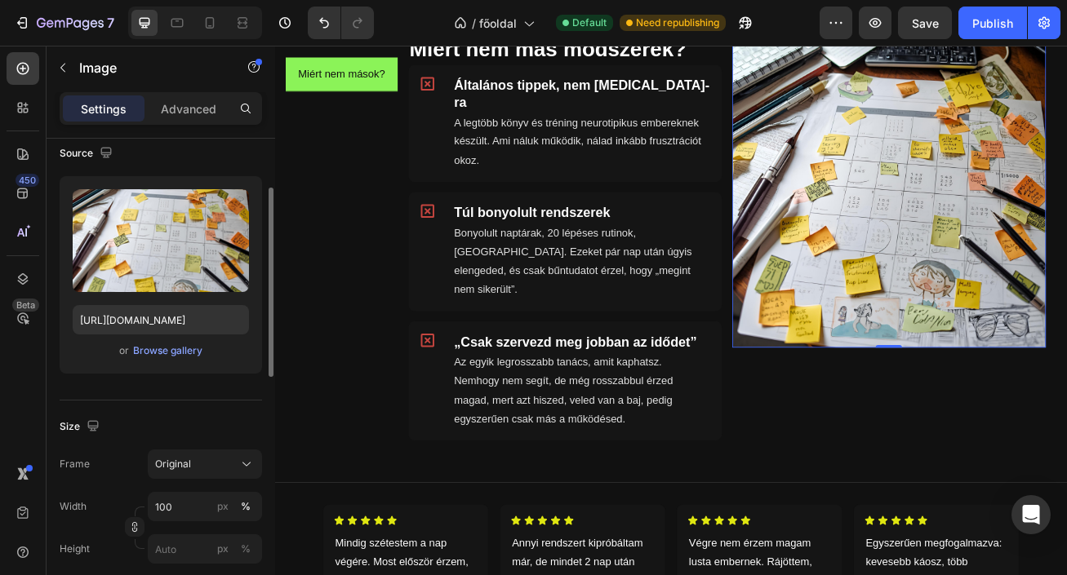
scroll to position [141, 0]
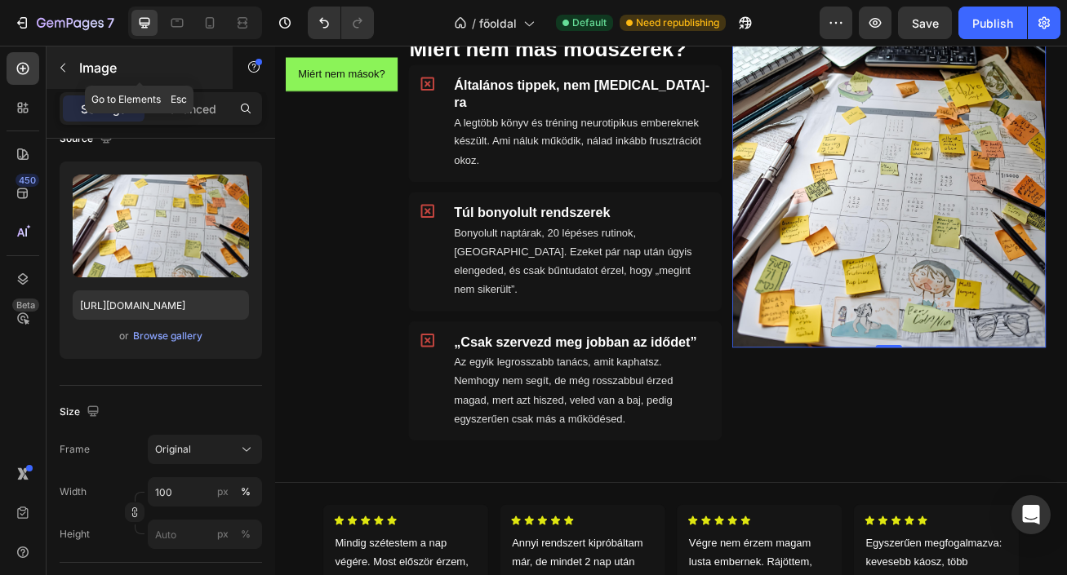
click at [62, 69] on icon "button" at bounding box center [62, 68] width 5 height 9
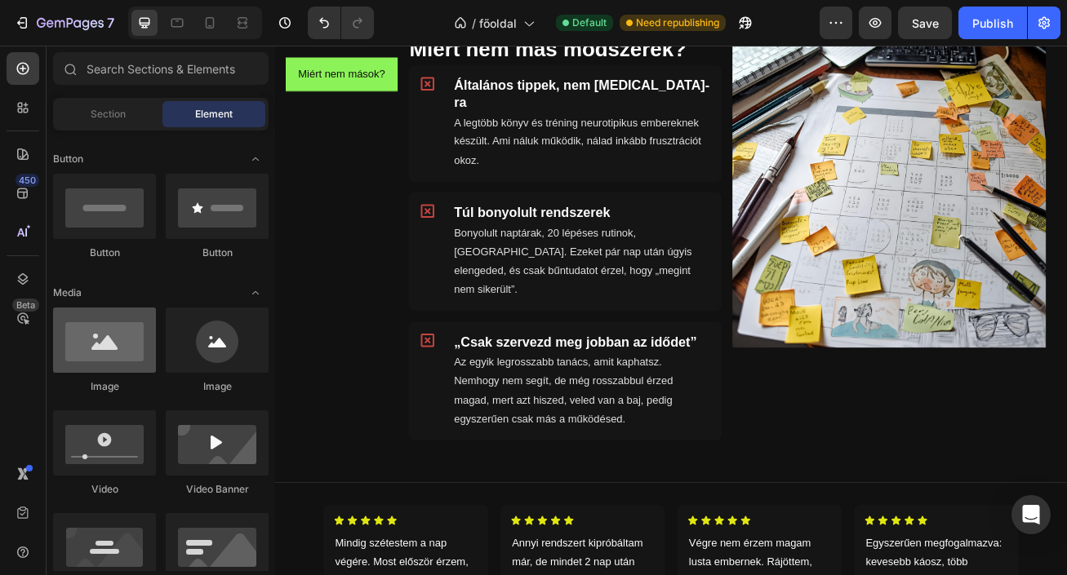
click at [144, 344] on div at bounding box center [104, 340] width 103 height 65
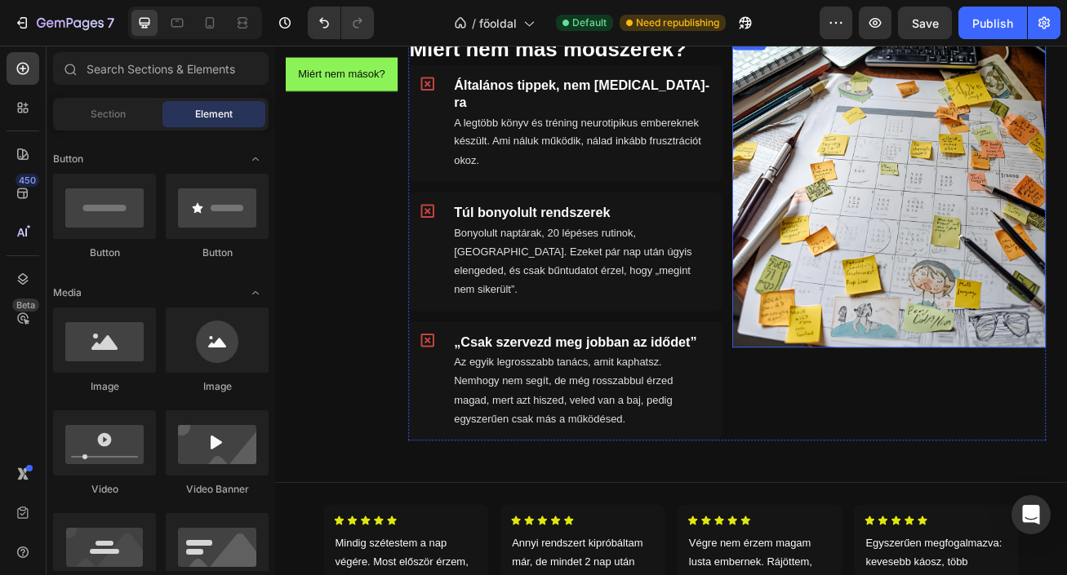
click at [876, 251] on img at bounding box center [1035, 226] width 388 height 388
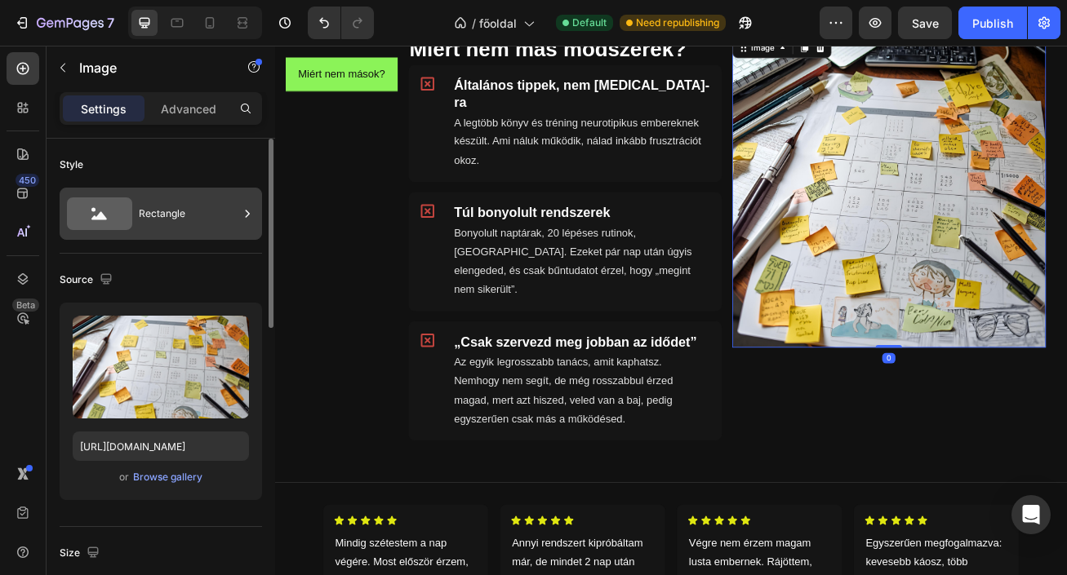
click at [236, 218] on div "Rectangle" at bounding box center [189, 214] width 100 height 38
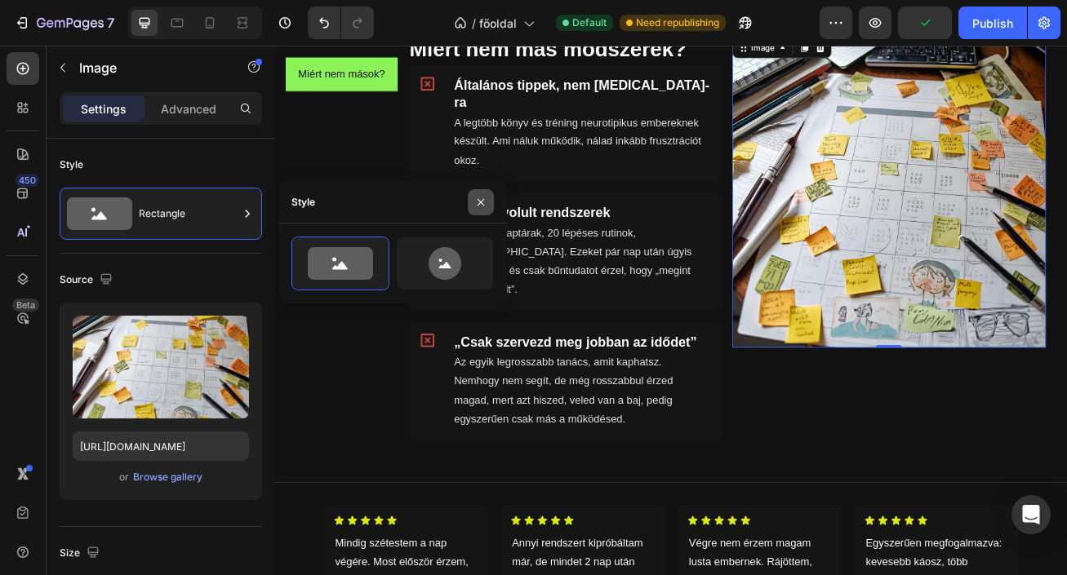
click at [474, 197] on icon "button" at bounding box center [480, 202] width 13 height 13
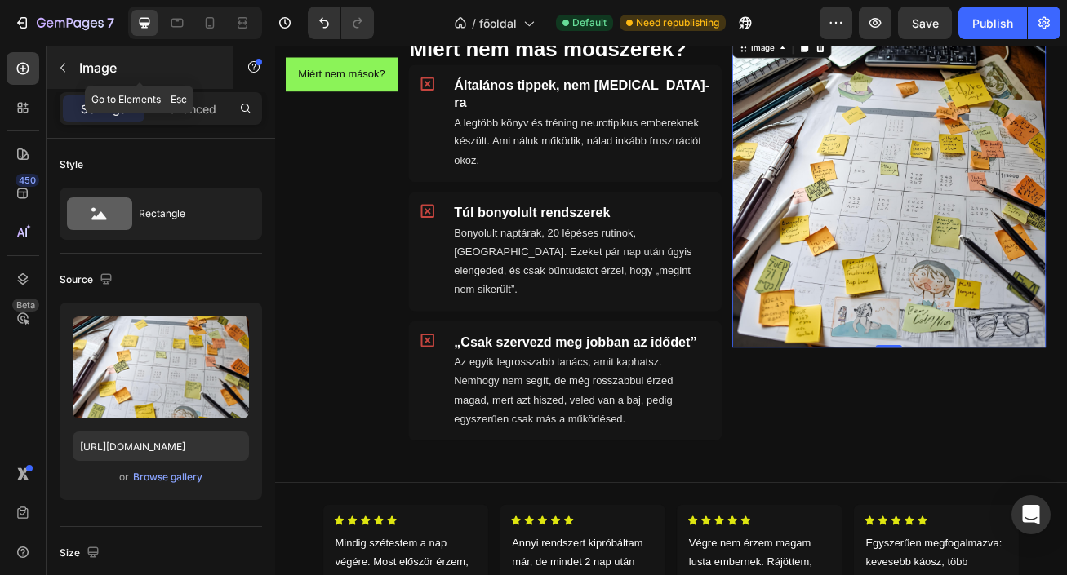
click at [65, 69] on icon "button" at bounding box center [62, 67] width 13 height 13
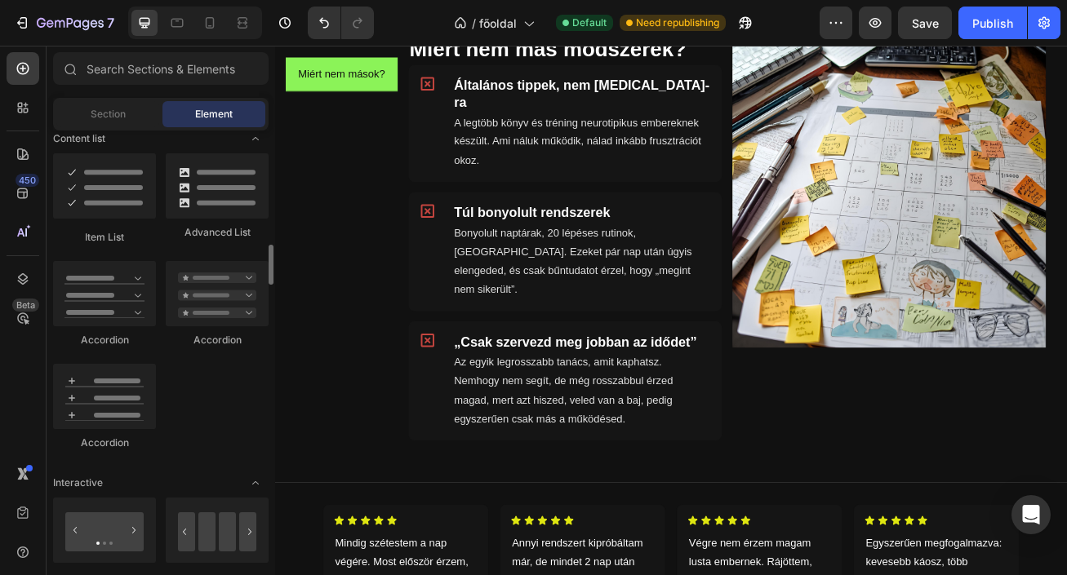
scroll to position [1301, 0]
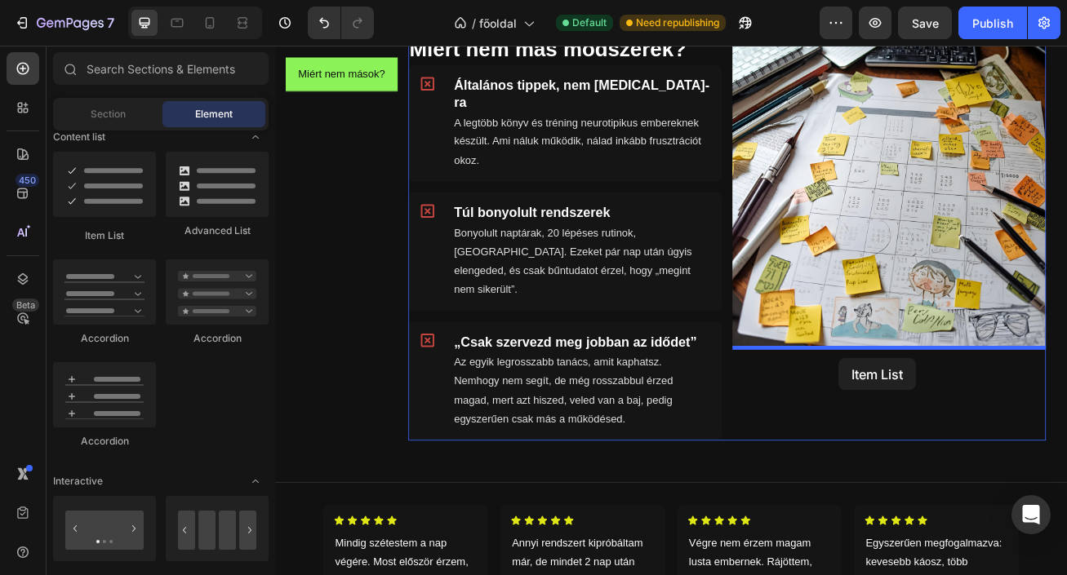
drag, startPoint x: 381, startPoint y: 248, endPoint x: 974, endPoint y: 430, distance: 619.8
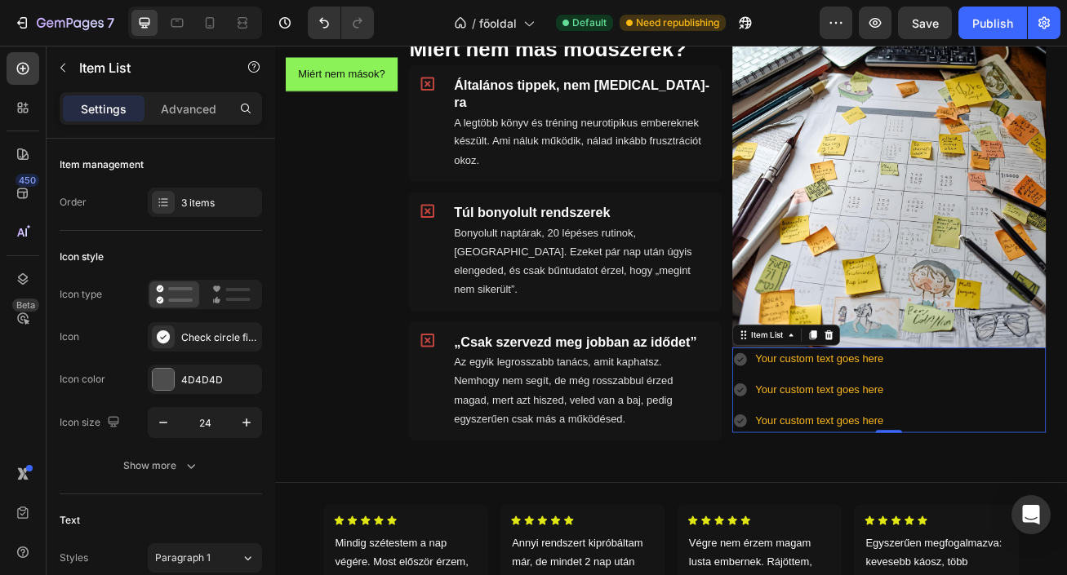
click at [851, 436] on icon at bounding box center [850, 434] width 16 height 16
click at [215, 346] on div "Check circle filled" at bounding box center [205, 336] width 114 height 29
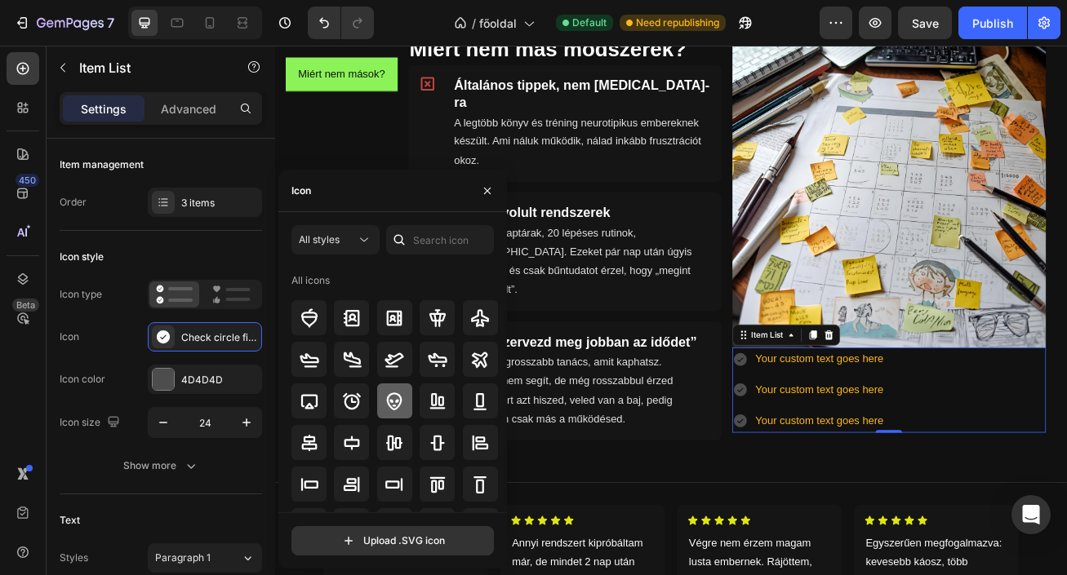
scroll to position [17, 0]
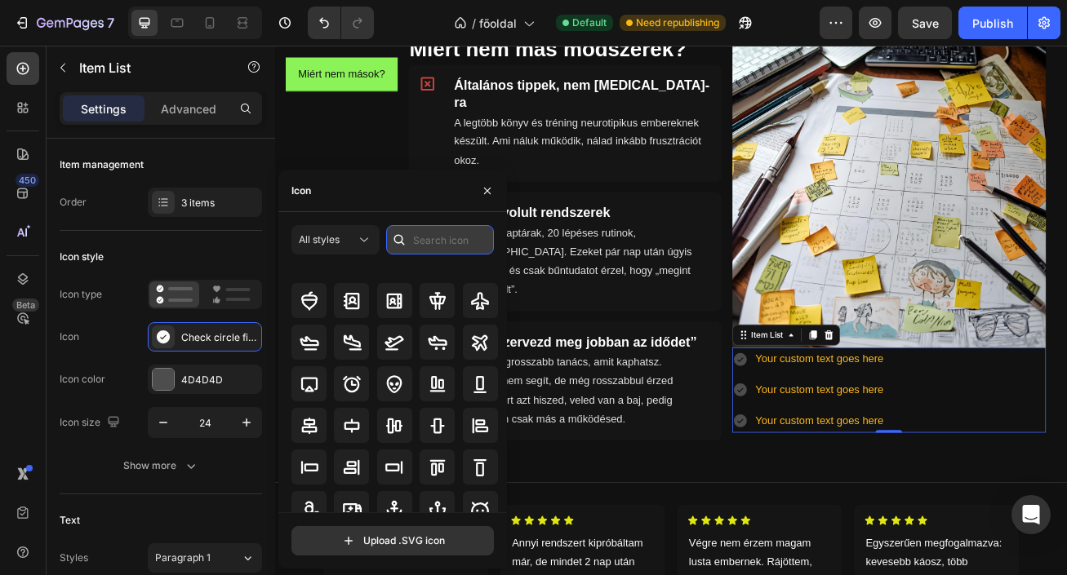
click at [415, 238] on input "text" at bounding box center [440, 239] width 108 height 29
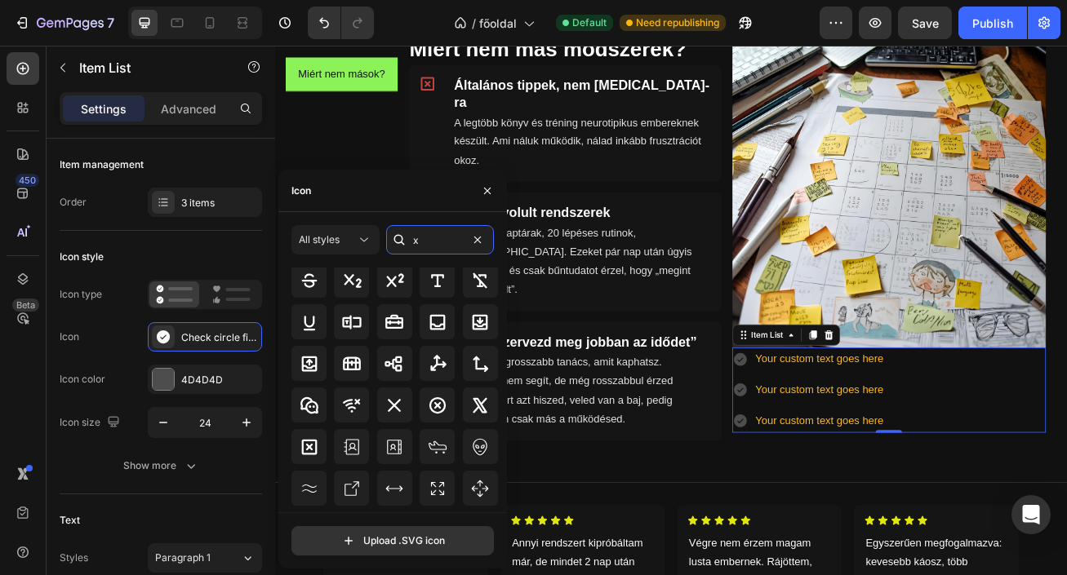
scroll to position [1382, 0]
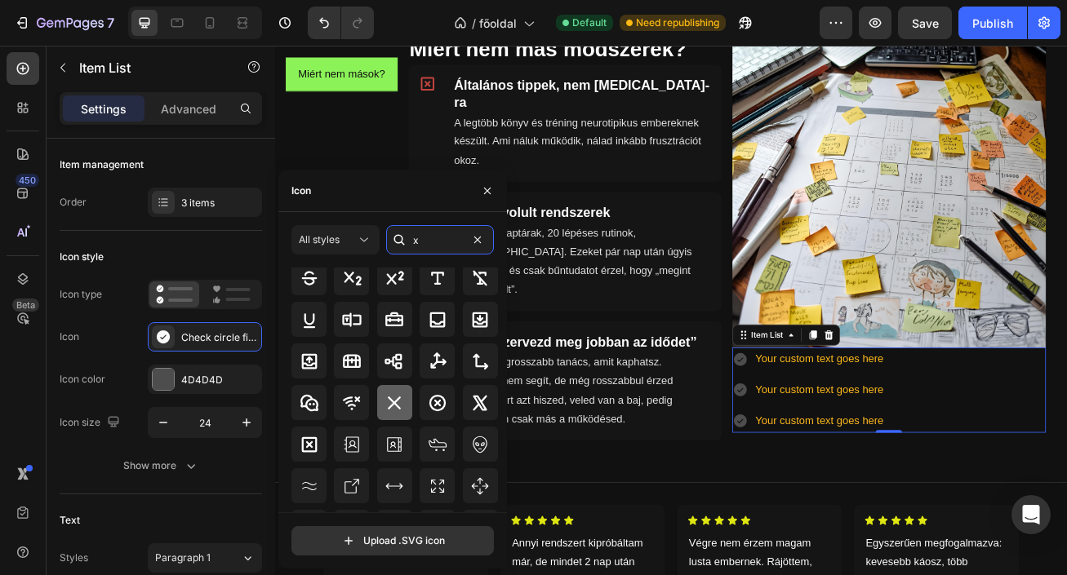
type input "x"
click at [393, 410] on icon at bounding box center [394, 403] width 20 height 20
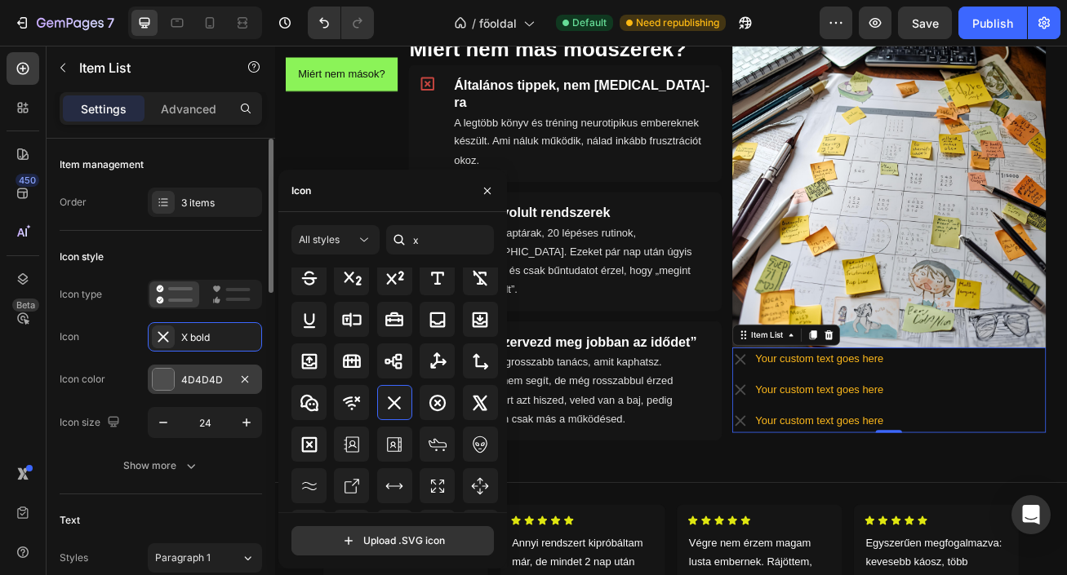
click at [206, 385] on div "4D4D4D" at bounding box center [204, 380] width 47 height 15
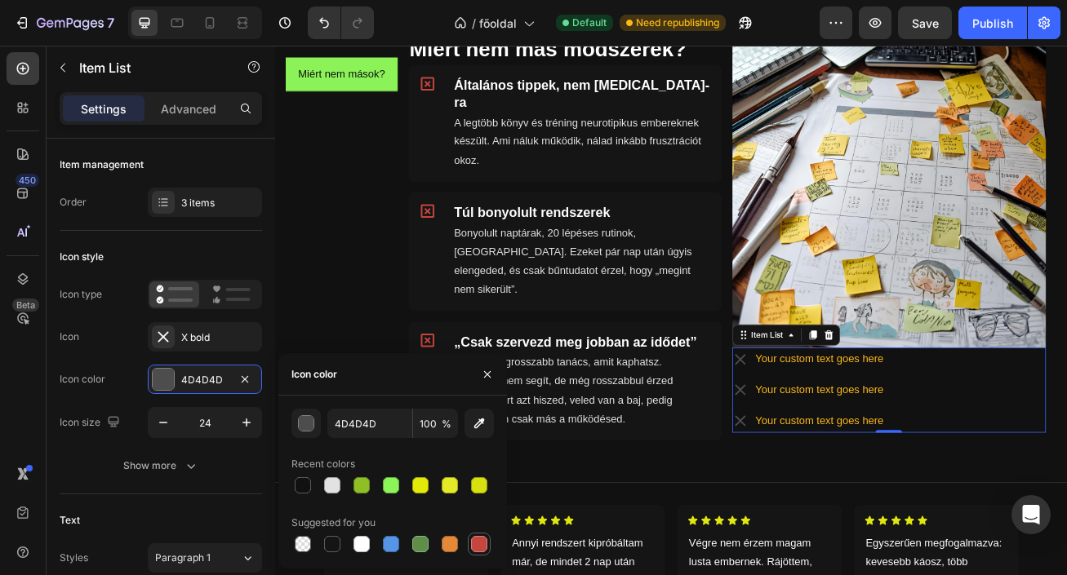
click at [480, 539] on div at bounding box center [479, 544] width 16 height 16
type input "C5453F"
click at [484, 376] on icon "button" at bounding box center [487, 373] width 7 height 7
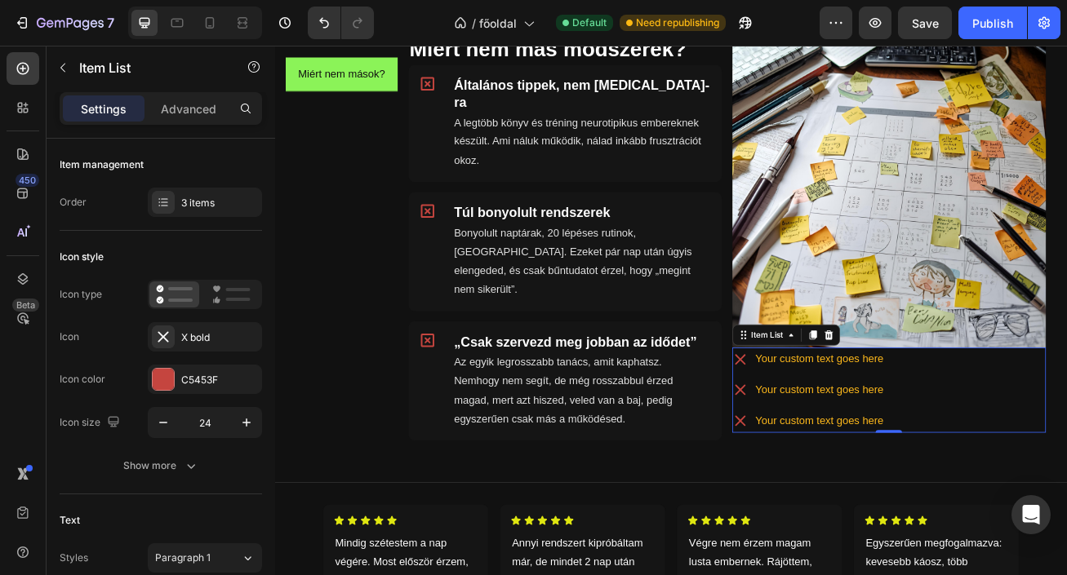
click at [956, 437] on div "Your custom text goes here" at bounding box center [948, 433] width 163 height 29
click at [956, 437] on p "Your custom text goes here" at bounding box center [948, 434] width 158 height 24
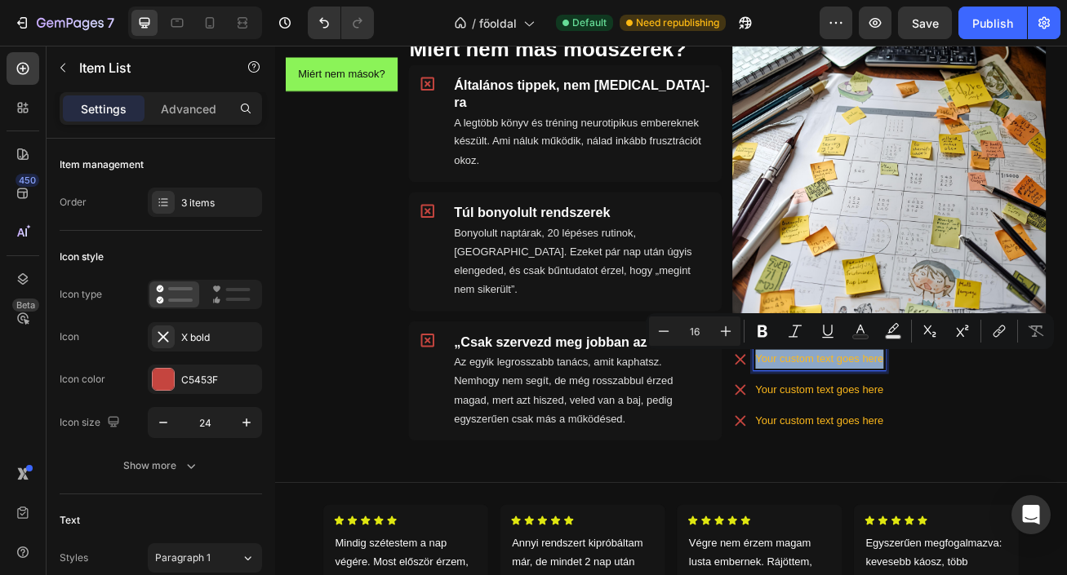
click at [956, 437] on p "Your custom text goes here" at bounding box center [948, 434] width 158 height 24
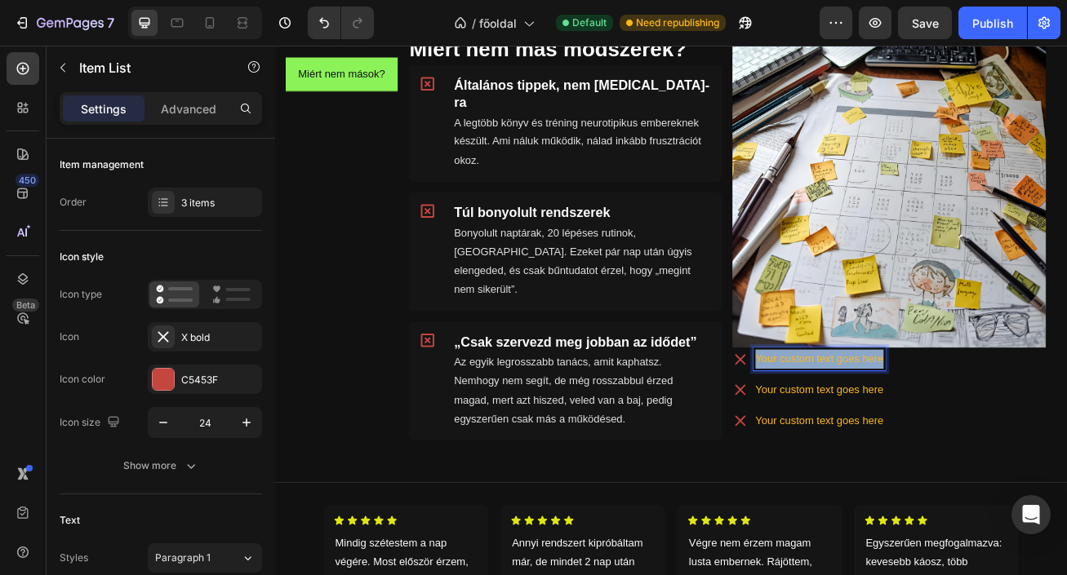
click at [956, 437] on p "Your custom text goes here" at bounding box center [948, 434] width 158 height 24
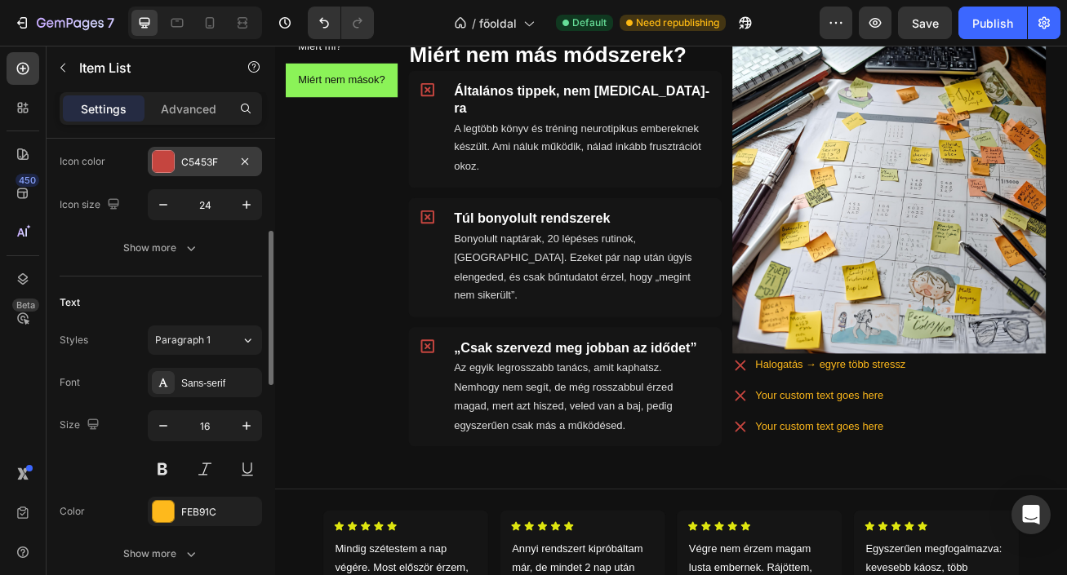
scroll to position [305, 0]
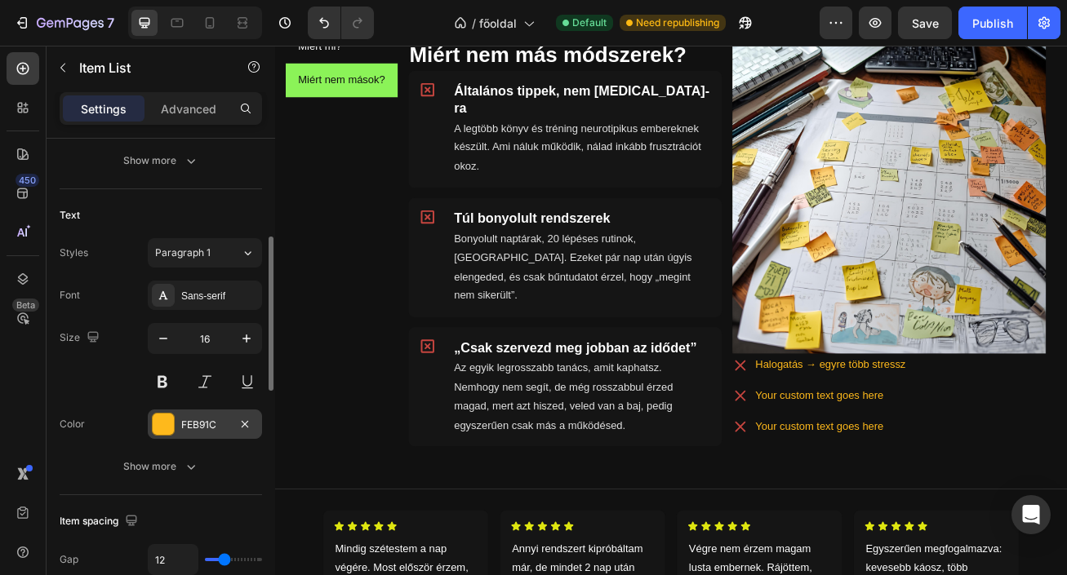
click at [200, 425] on div "FEB91C" at bounding box center [204, 425] width 47 height 15
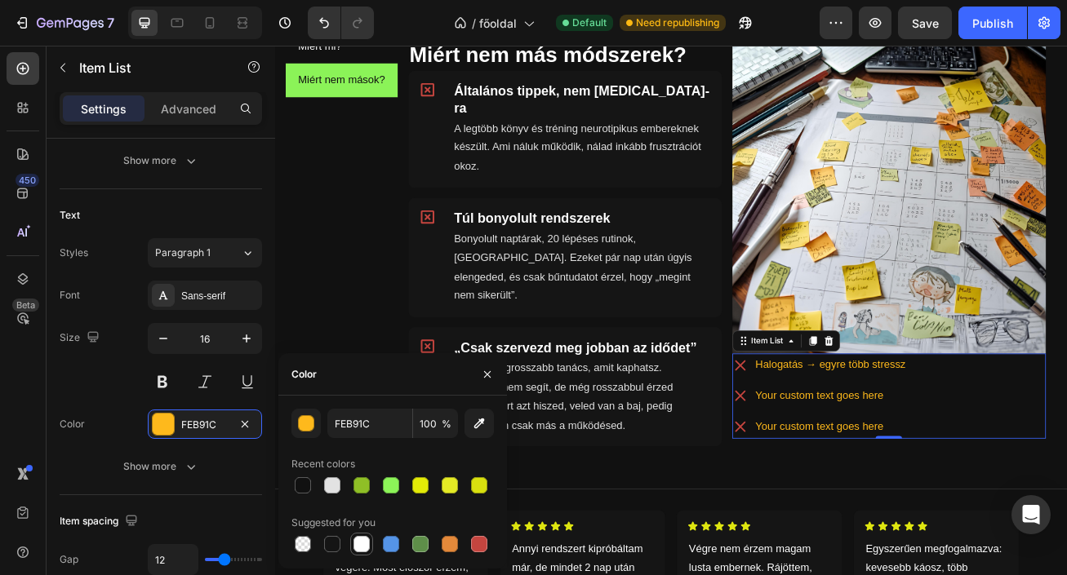
click at [363, 539] on div at bounding box center [361, 544] width 16 height 16
type input "FFFFFF"
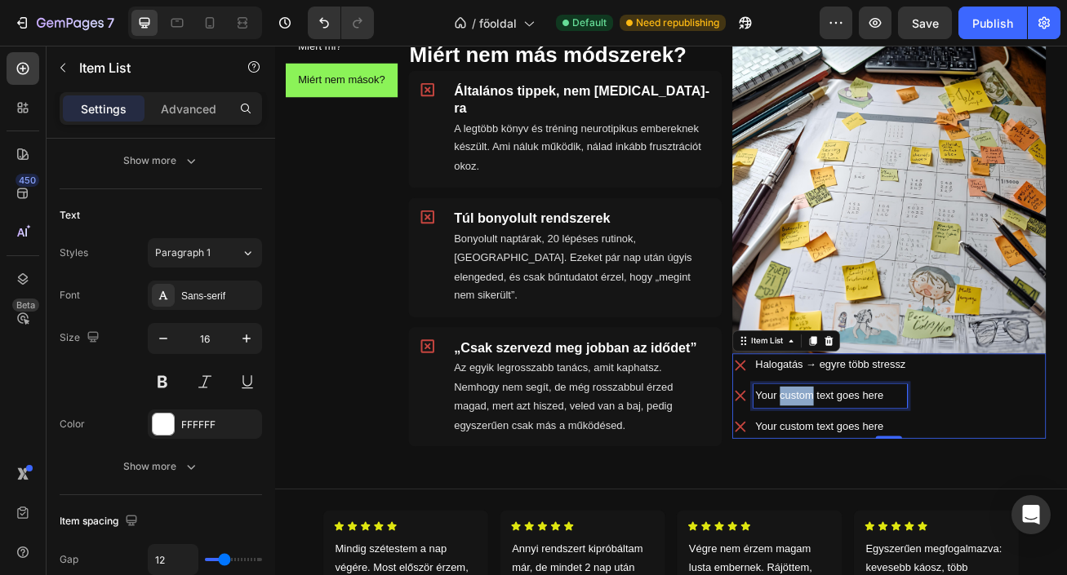
click at [898, 485] on p "Your custom text goes here" at bounding box center [962, 480] width 186 height 24
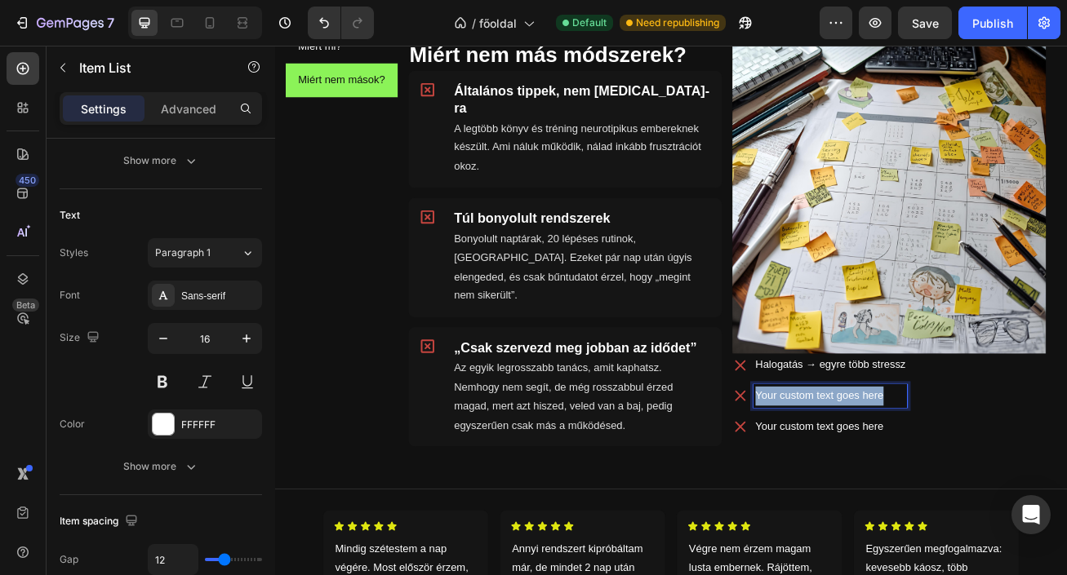
click at [898, 485] on p "Your custom text goes here" at bounding box center [962, 480] width 186 height 24
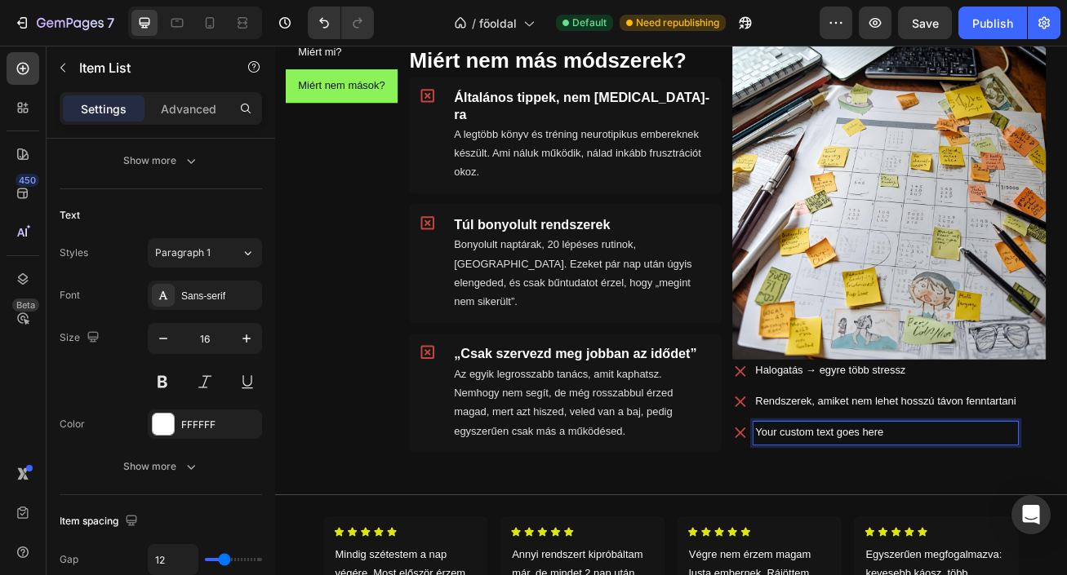
click at [929, 522] on p "Your custom text goes here" at bounding box center [1030, 525] width 322 height 24
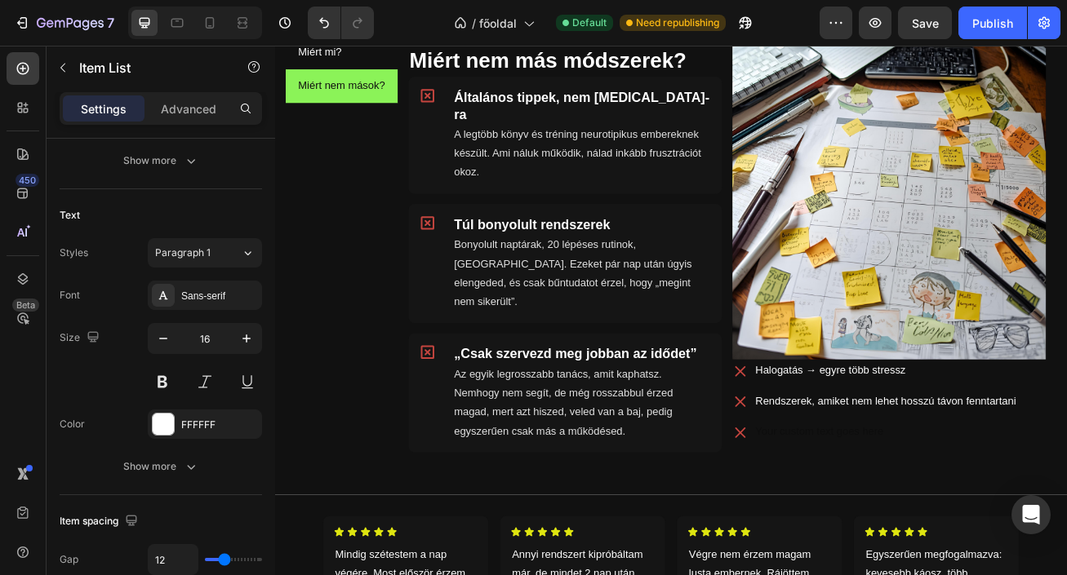
scroll to position [918, 0]
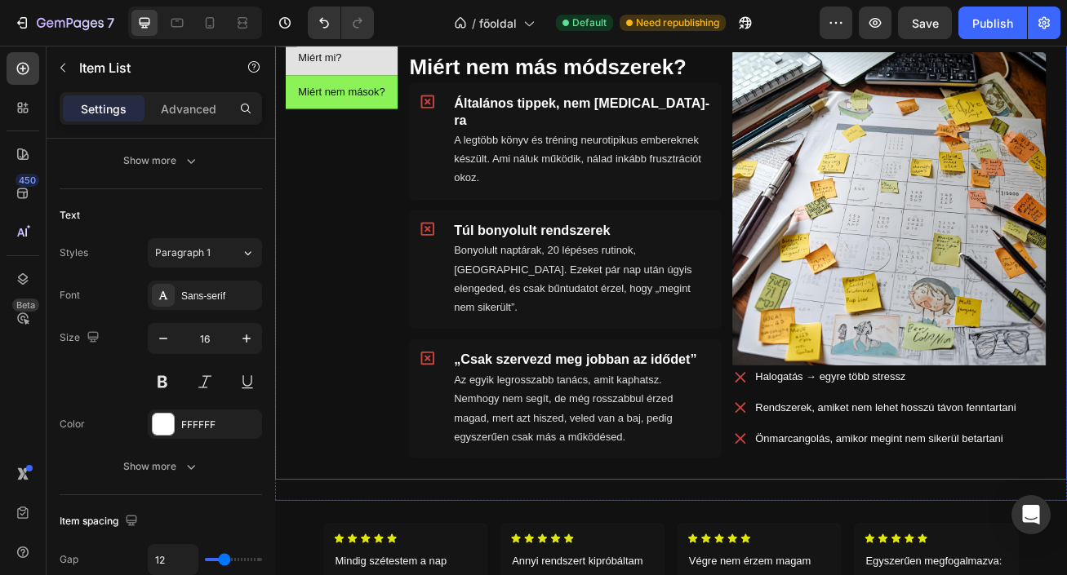
click at [383, 56] on li "Miért mi?" at bounding box center [357, 62] width 139 height 42
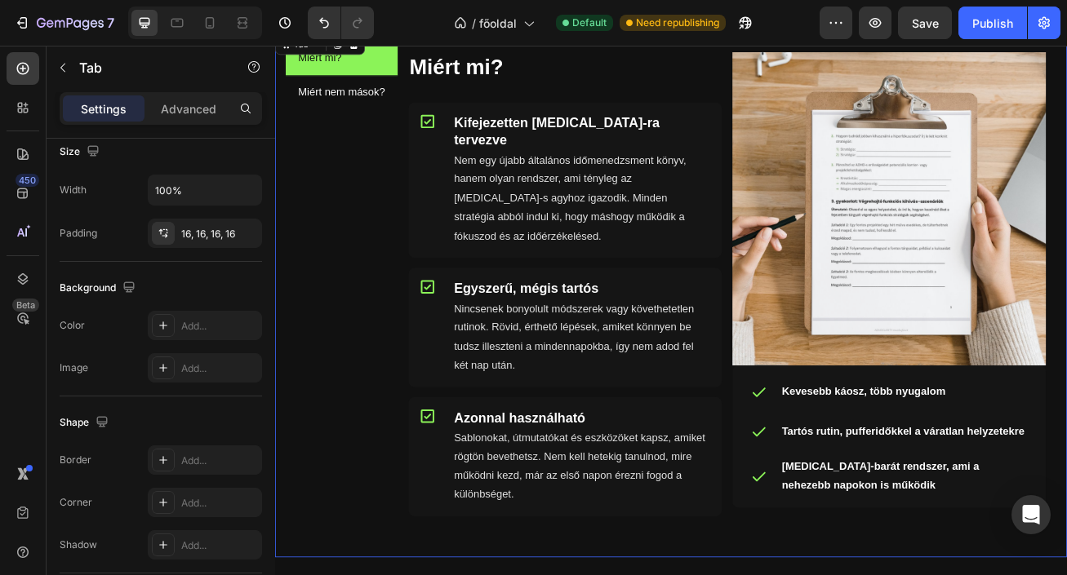
scroll to position [0, 0]
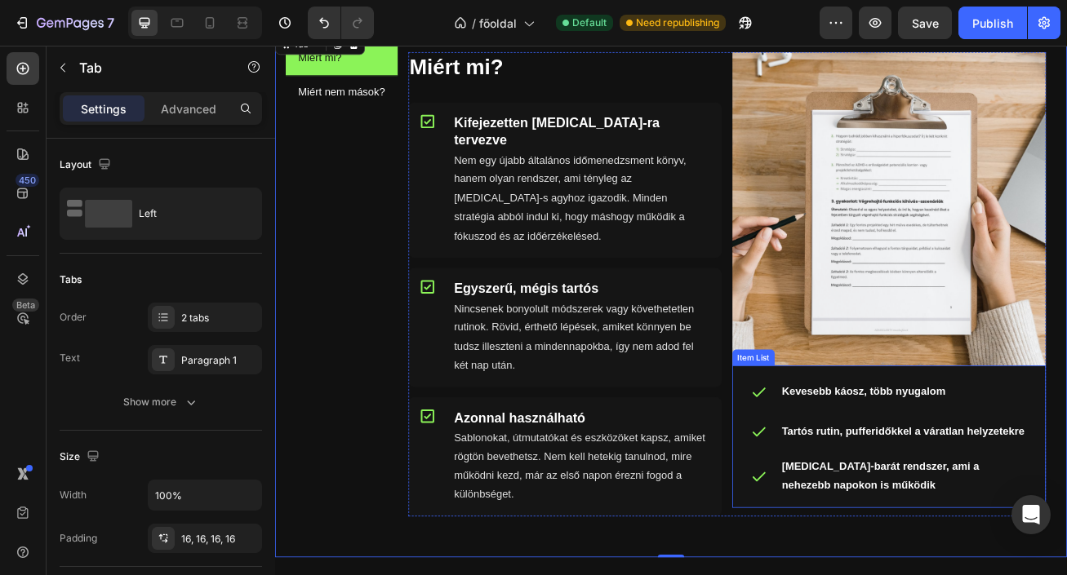
click at [907, 496] on div "Kevesebb káosz, több nyugalom Tartós rutin, pufferidőkkel a váratlan helyzetekr…" at bounding box center [1035, 530] width 362 height 150
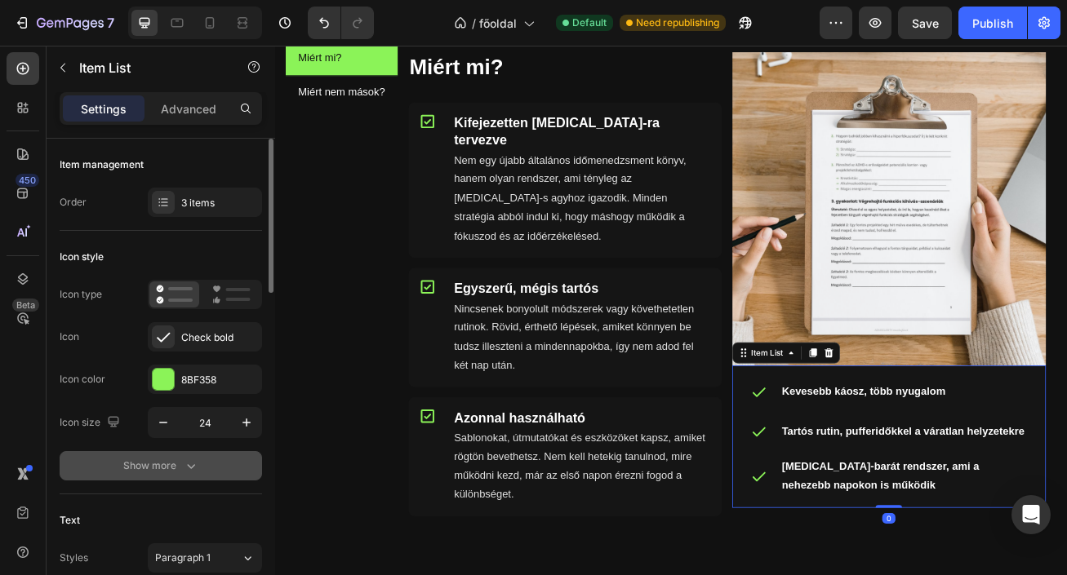
click at [152, 474] on button "Show more" at bounding box center [161, 465] width 202 height 29
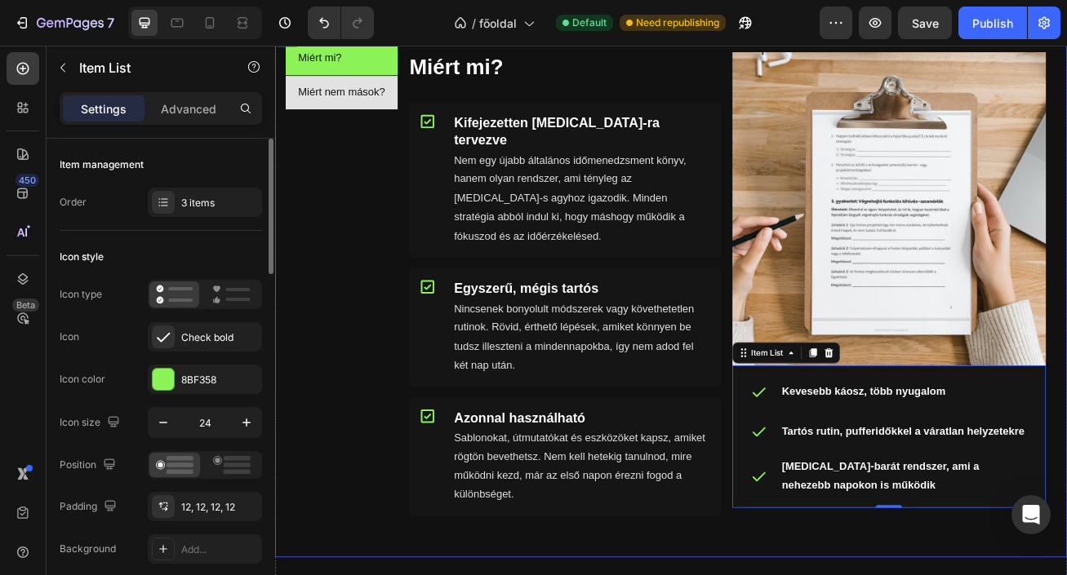
click at [404, 114] on p "Miért nem mások?" at bounding box center [358, 104] width 108 height 24
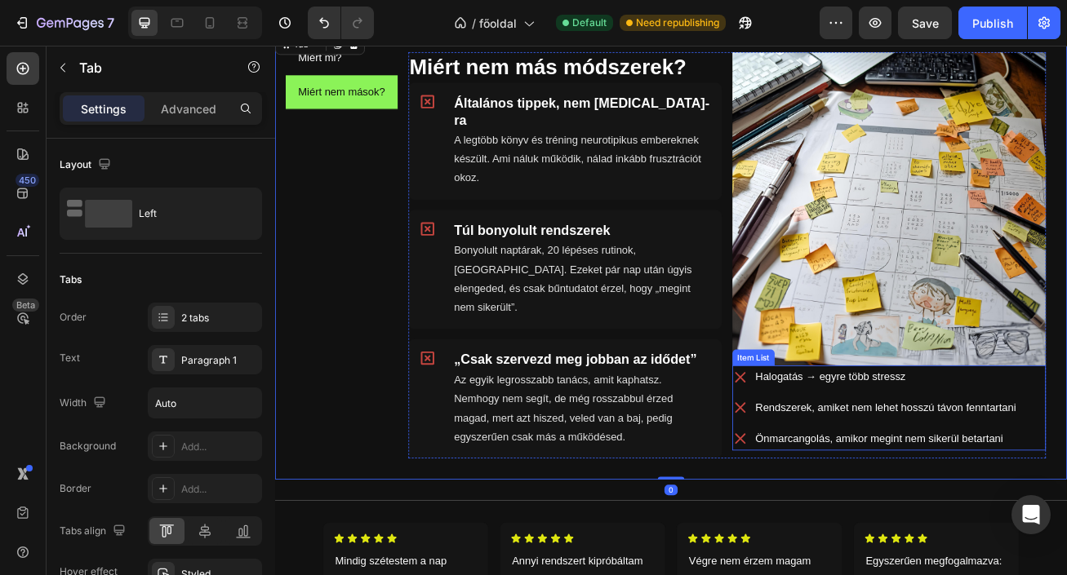
click at [860, 473] on div "Halogatás → egyre több stressz Rendszerek, amiket nem lehet hosszú távon fennta…" at bounding box center [1017, 493] width 353 height 104
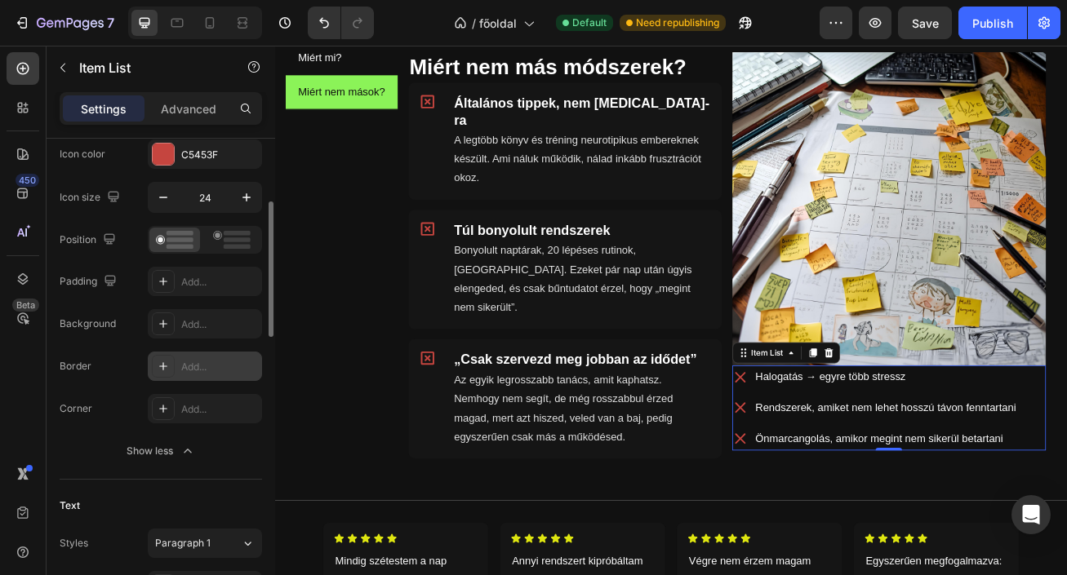
scroll to position [242, 0]
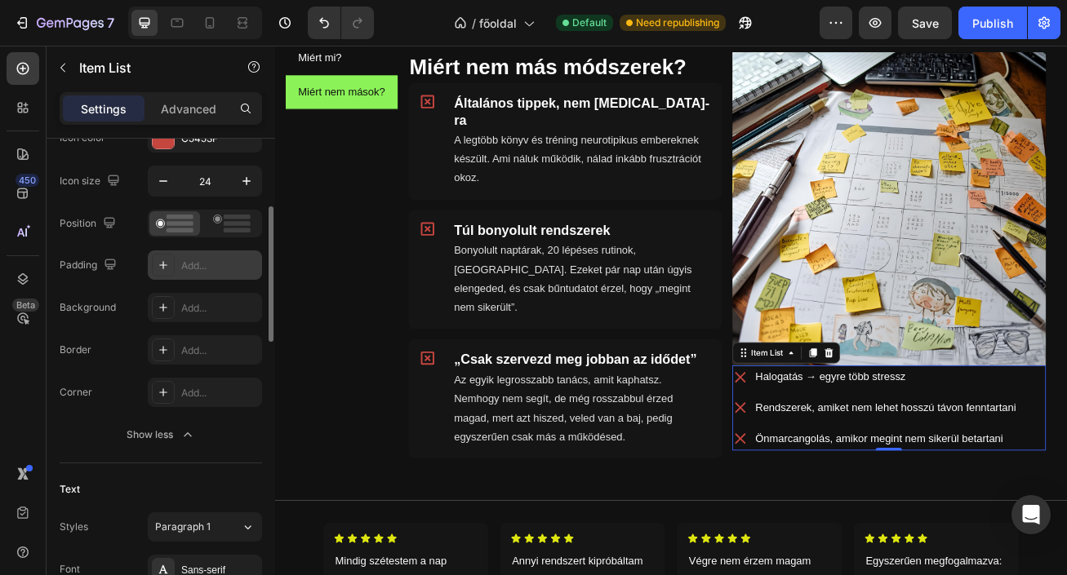
click at [215, 267] on div "Add..." at bounding box center [219, 266] width 77 height 15
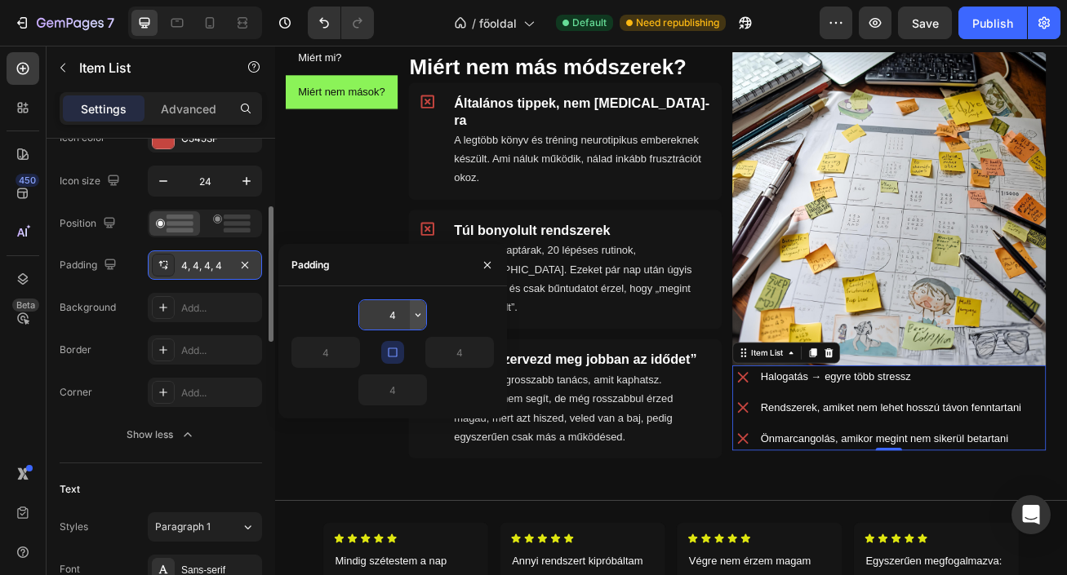
click at [419, 316] on icon "button" at bounding box center [417, 314] width 13 height 13
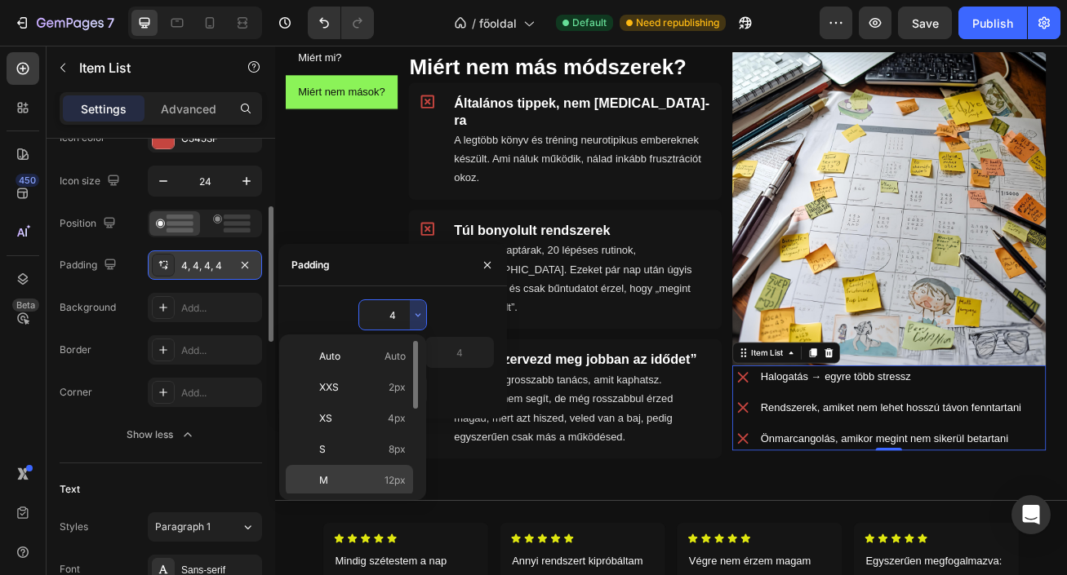
click at [375, 479] on p "M 12px" at bounding box center [362, 480] width 87 height 15
type input "12"
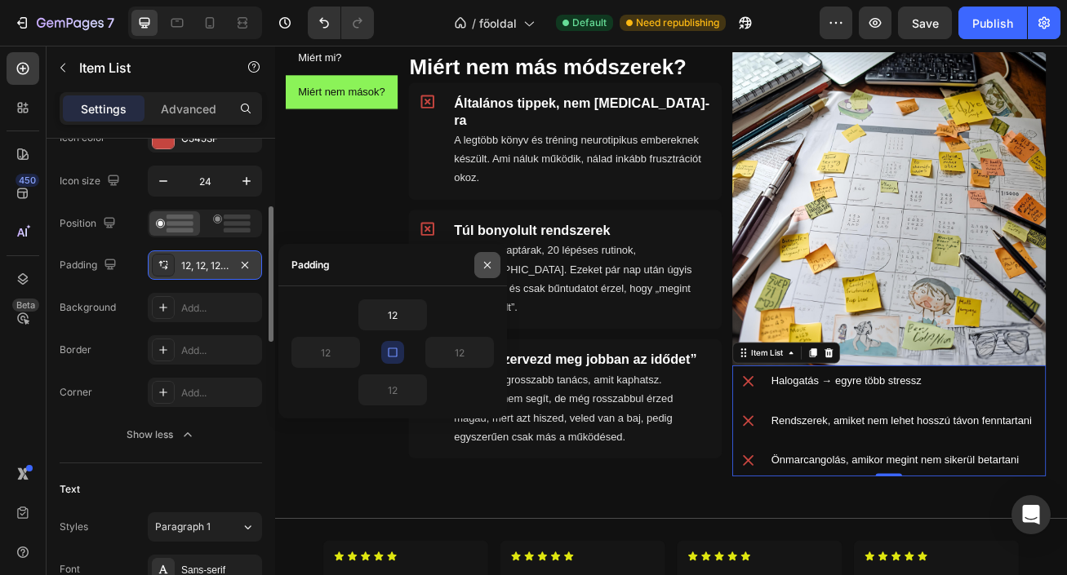
click at [489, 273] on button "button" at bounding box center [487, 265] width 26 height 26
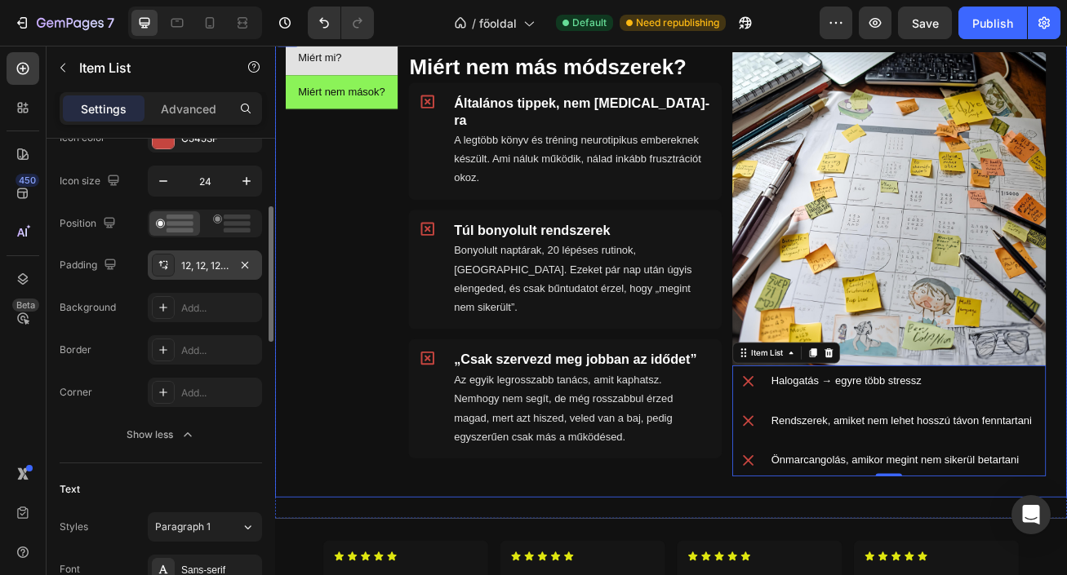
click at [406, 73] on li "Miért mi?" at bounding box center [357, 62] width 139 height 42
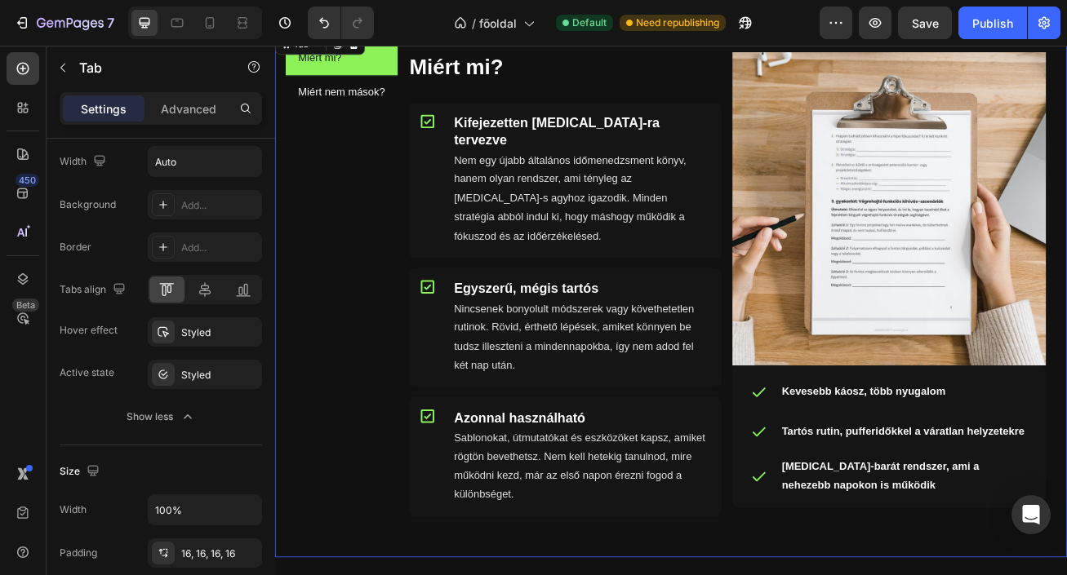
scroll to position [0, 0]
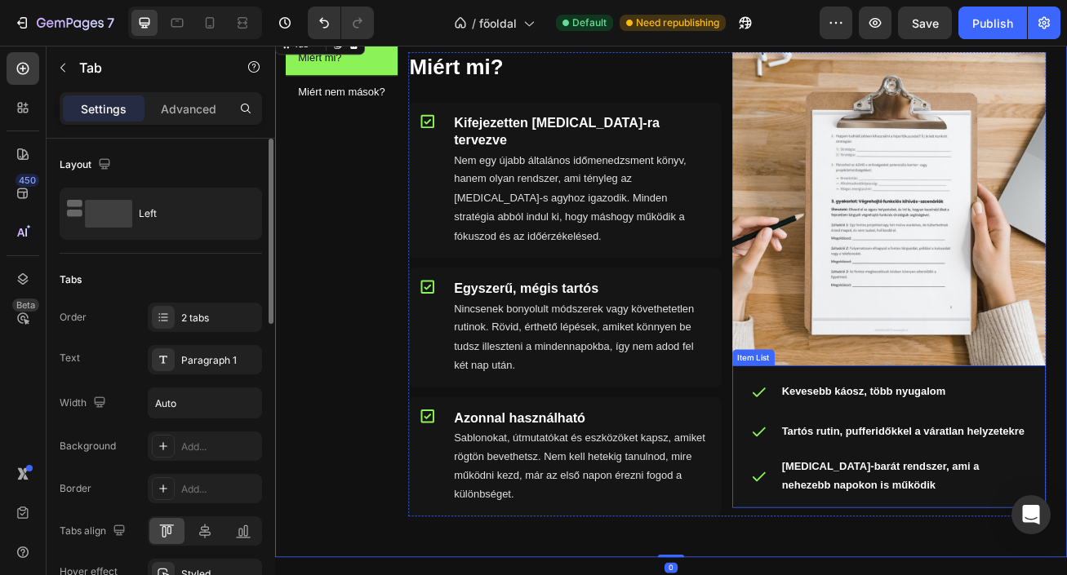
click at [860, 499] on div "Kevesebb káosz, több nyugalom Tartós rutin, pufferidőkkel a váratlan helyzetekr…" at bounding box center [1035, 530] width 362 height 150
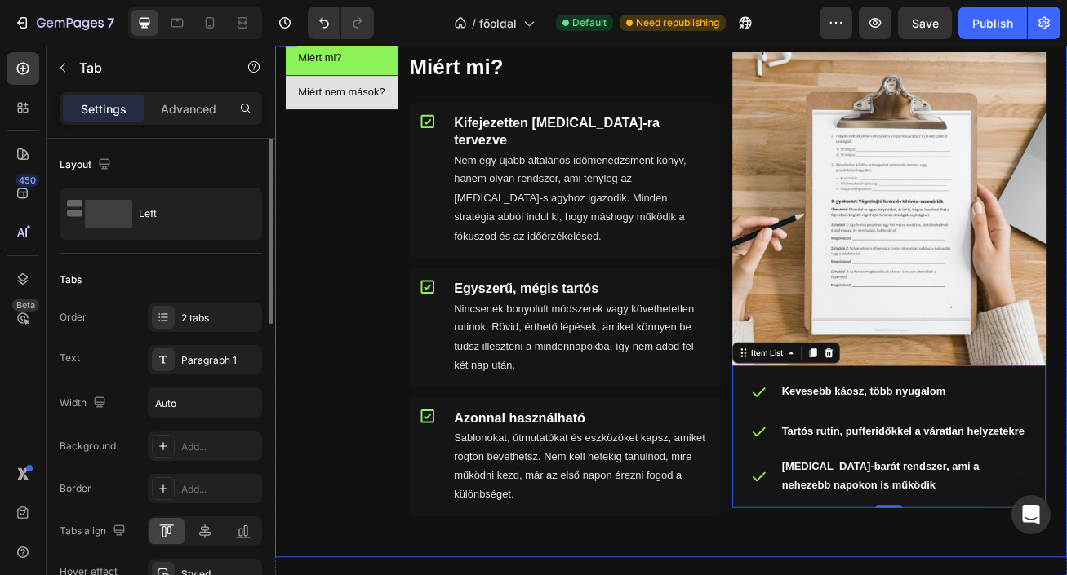
click at [388, 90] on div "Miért nem mások?" at bounding box center [357, 104] width 113 height 29
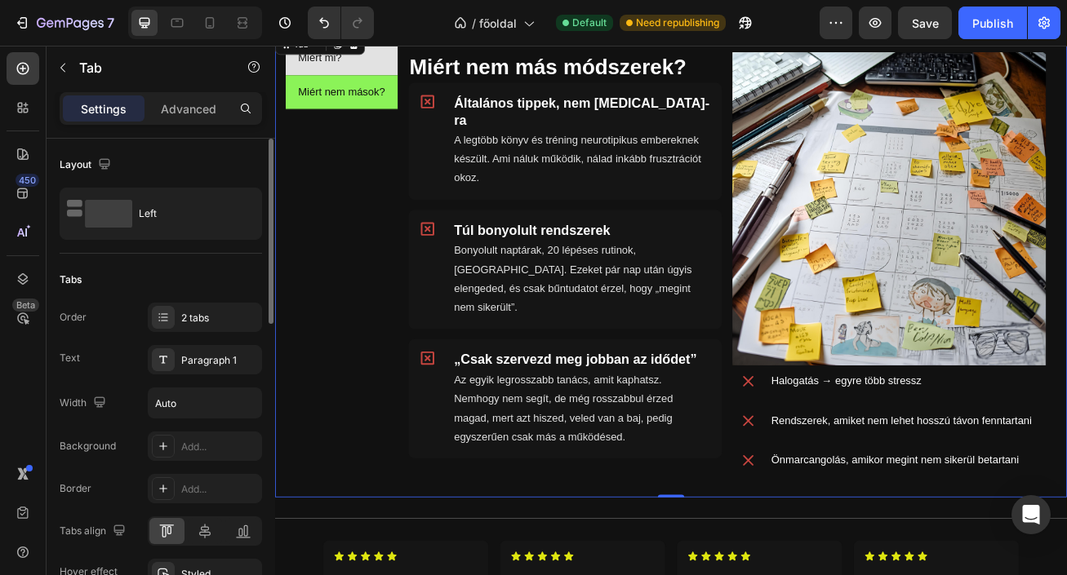
click at [407, 71] on li "Miért mi?" at bounding box center [357, 62] width 139 height 42
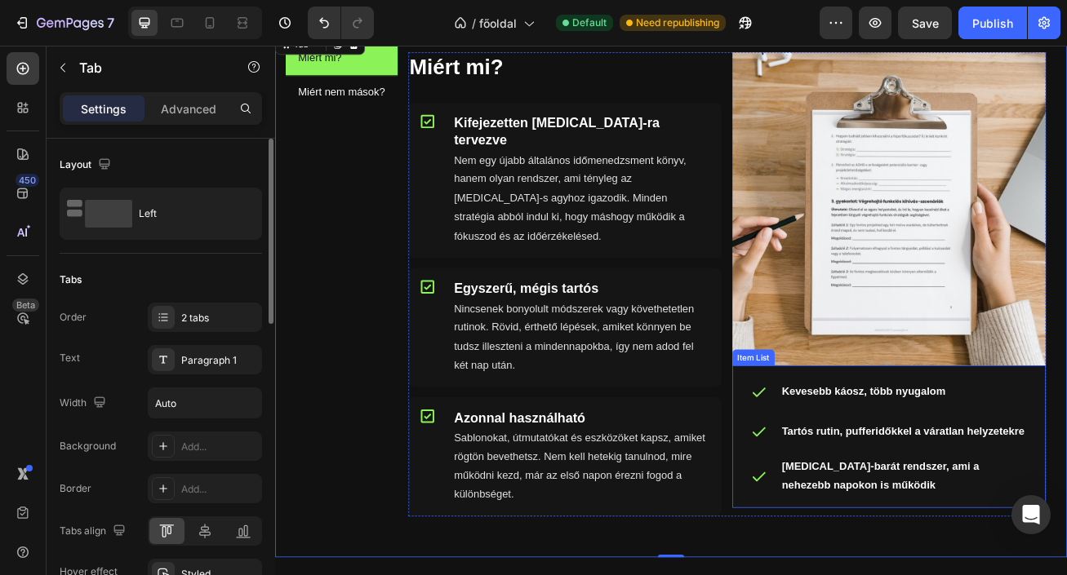
click at [855, 480] on div at bounding box center [873, 474] width 39 height 39
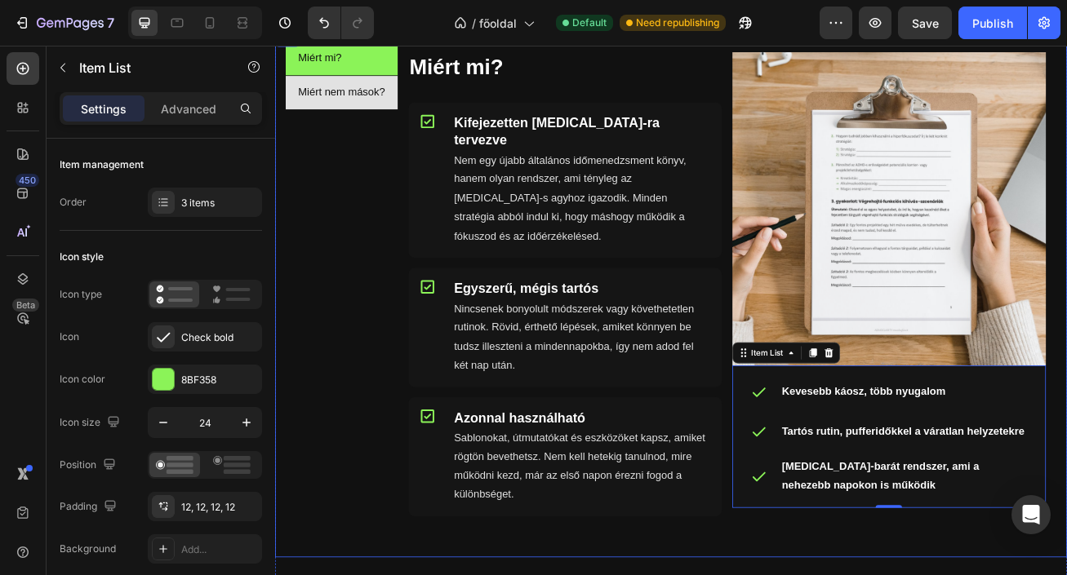
click at [415, 102] on li "Miért nem mások?" at bounding box center [357, 104] width 139 height 42
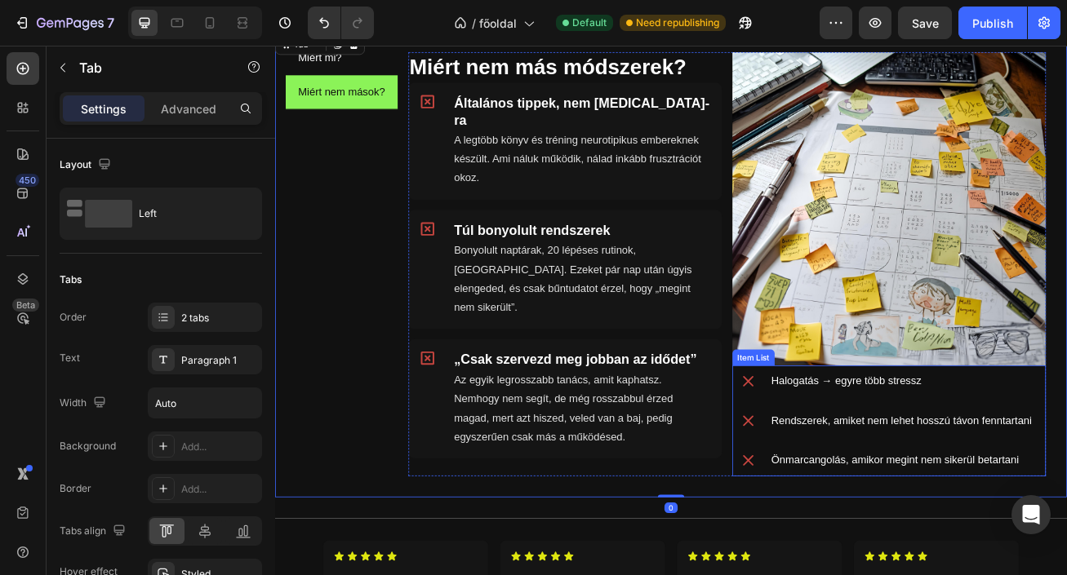
click at [876, 488] on div "Halogatás → egyre több stressz Rendszerek, amiket nem lehet hosszú távon fennta…" at bounding box center [1027, 509] width 373 height 137
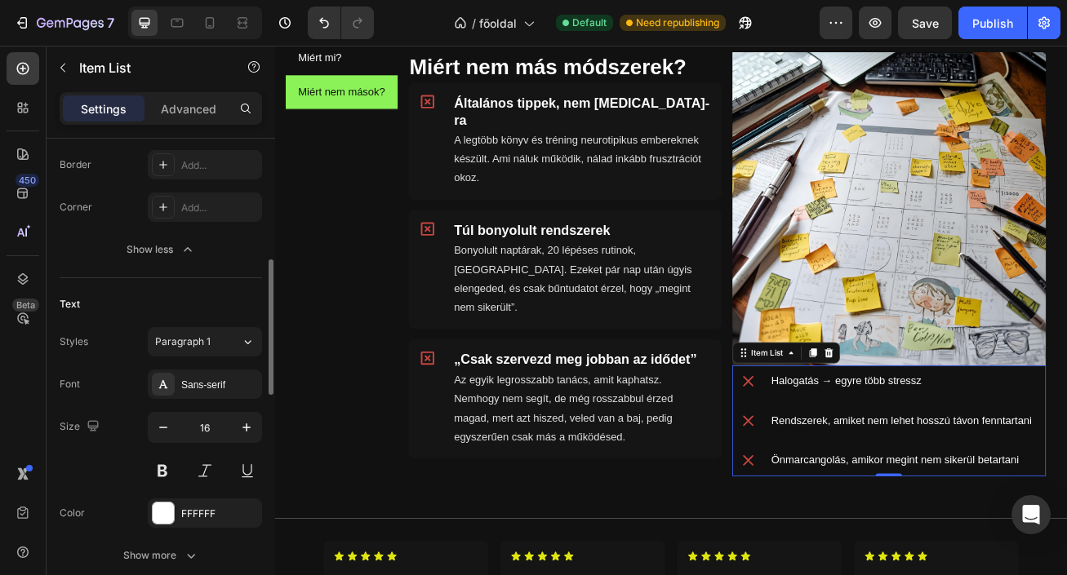
scroll to position [428, 0]
click at [163, 464] on button at bounding box center [162, 469] width 29 height 29
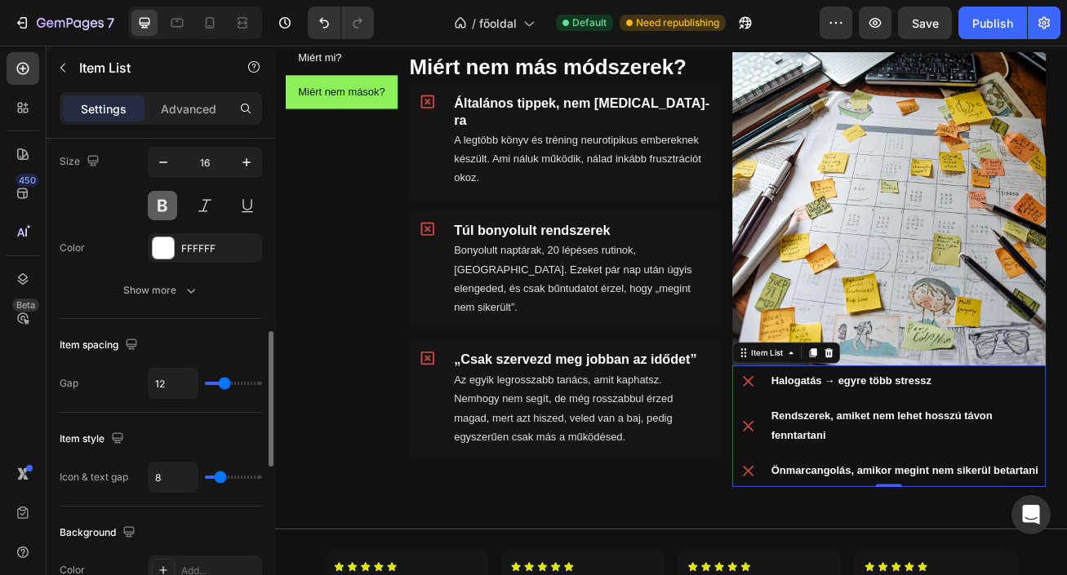
scroll to position [689, 0]
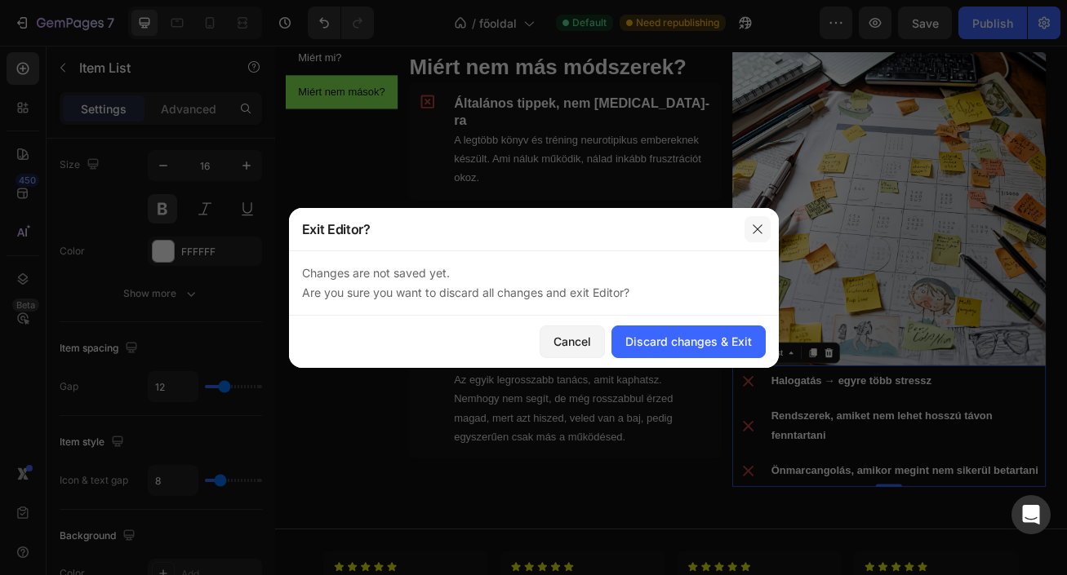
click at [748, 224] on button "button" at bounding box center [757, 229] width 26 height 26
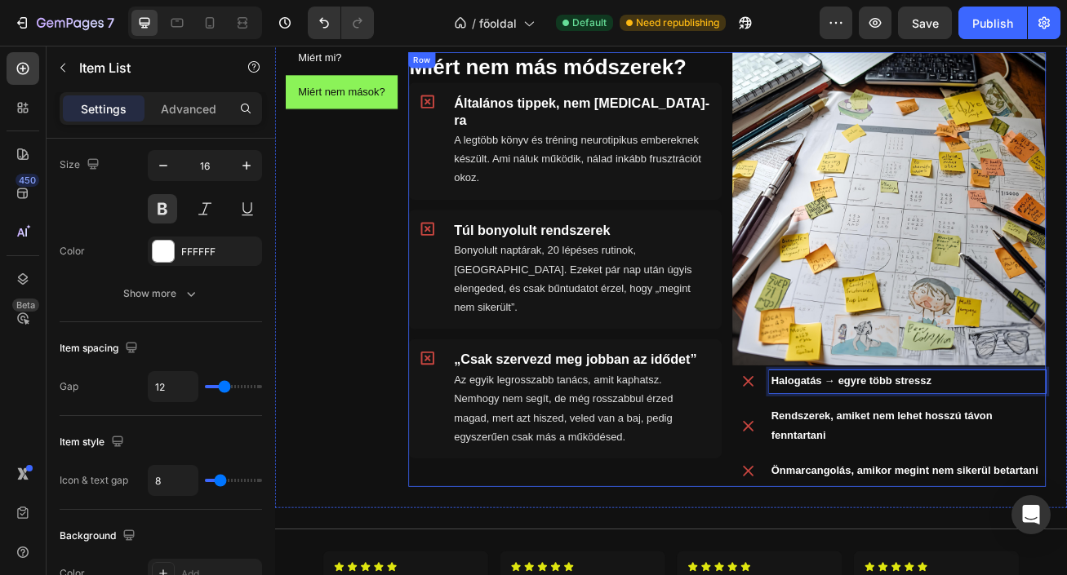
click at [679, 575] on div "Miért nem más módszerek? Heading Icon Általános tippek, nem ADHD-ra Heading A l…" at bounding box center [634, 323] width 388 height 538
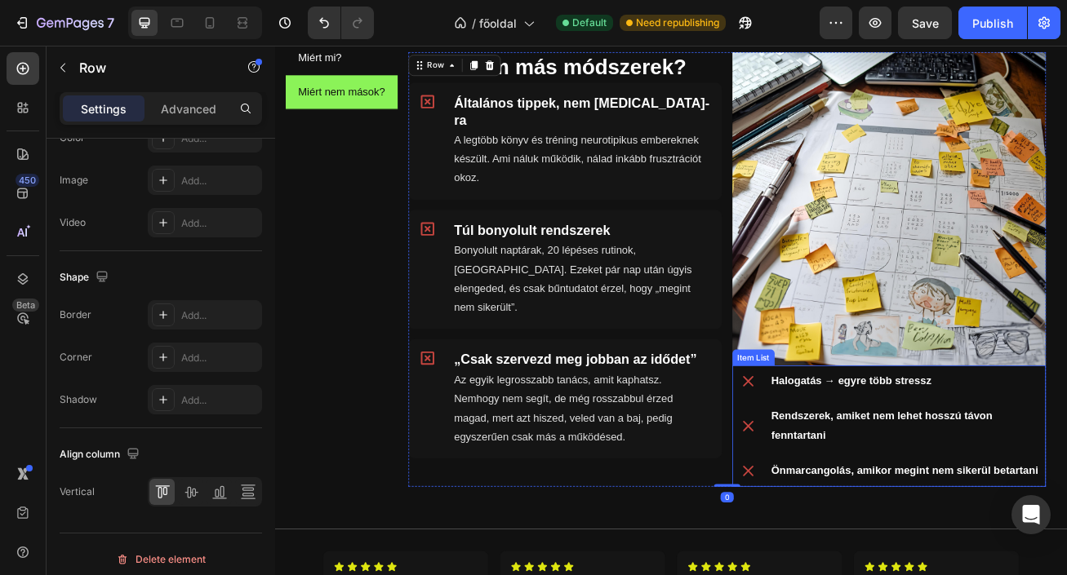
scroll to position [0, 0]
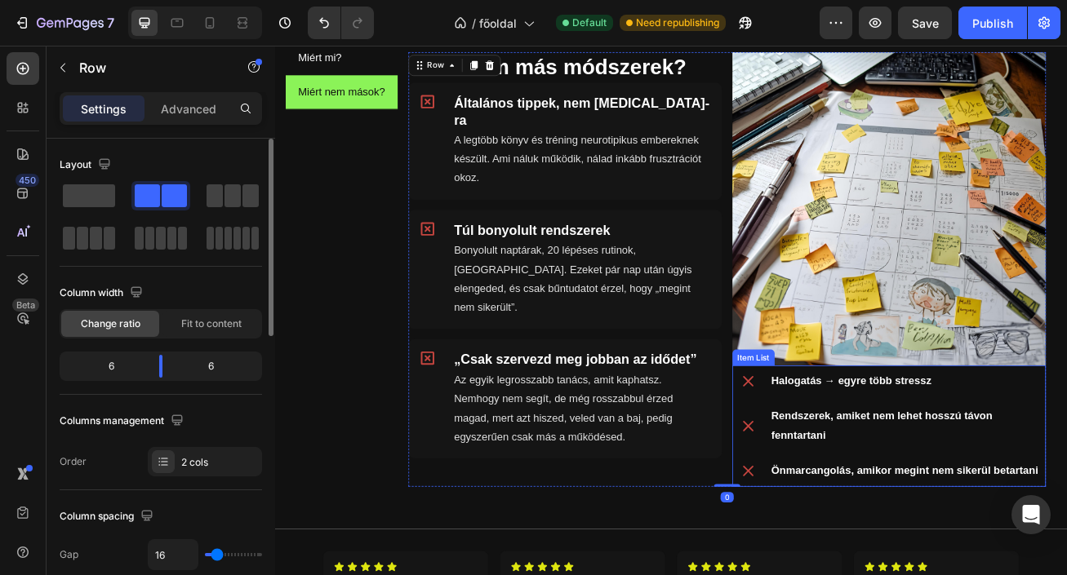
click at [851, 490] on div "Halogatás → egyre több stressz Rendszerek, amiket nem lehet hosszú távon fennta…" at bounding box center [1035, 516] width 388 height 150
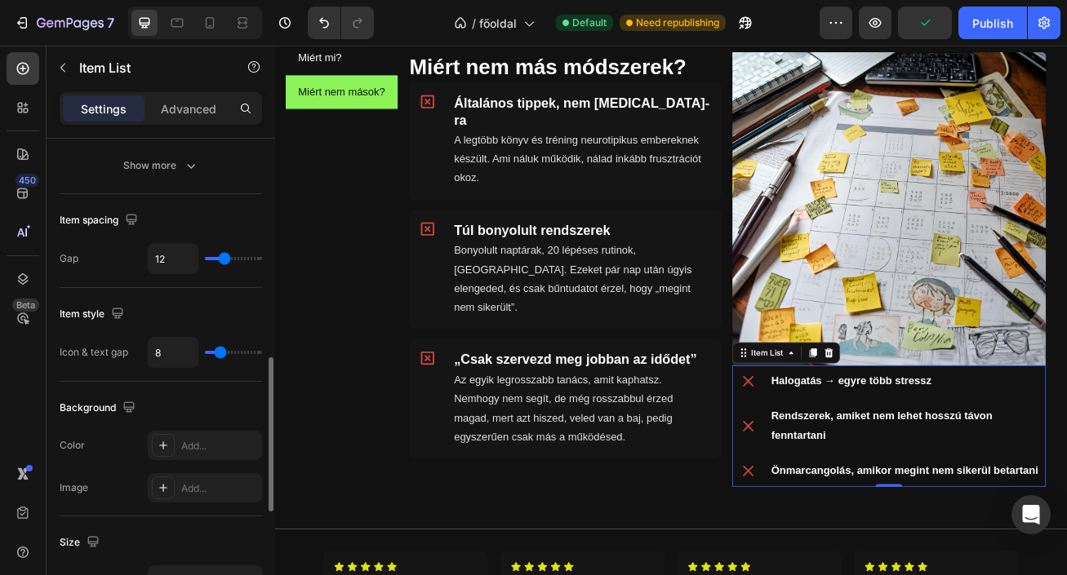
scroll to position [661, 0]
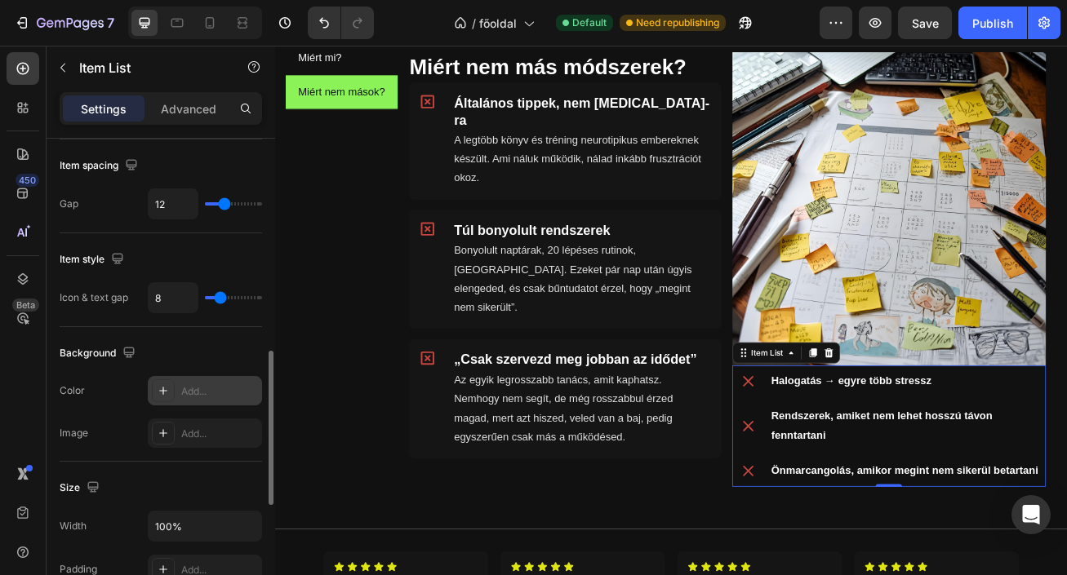
click at [206, 379] on div "Add..." at bounding box center [205, 390] width 114 height 29
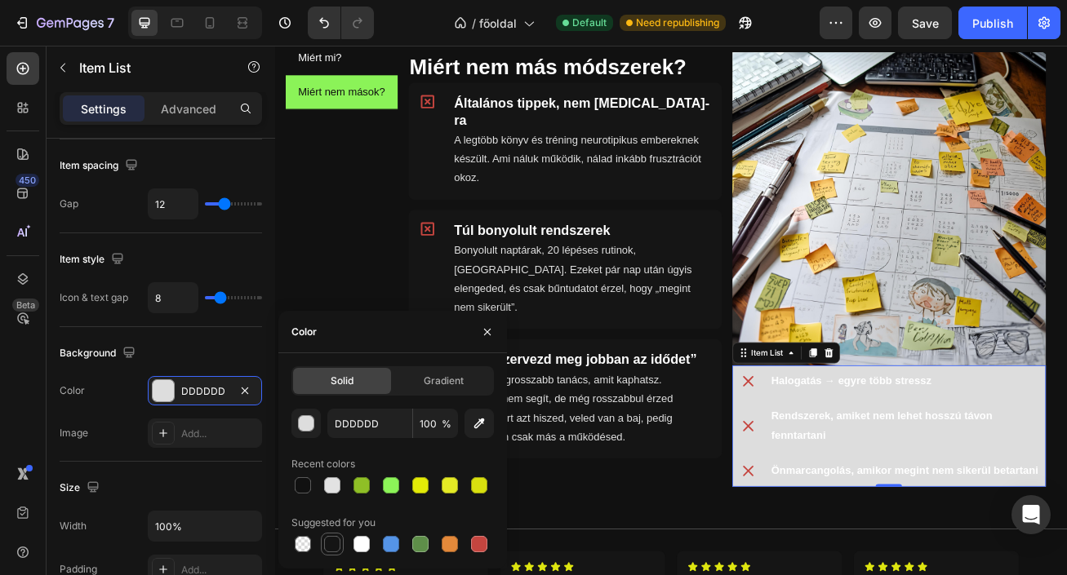
click at [336, 542] on div at bounding box center [332, 544] width 16 height 16
type input "151515"
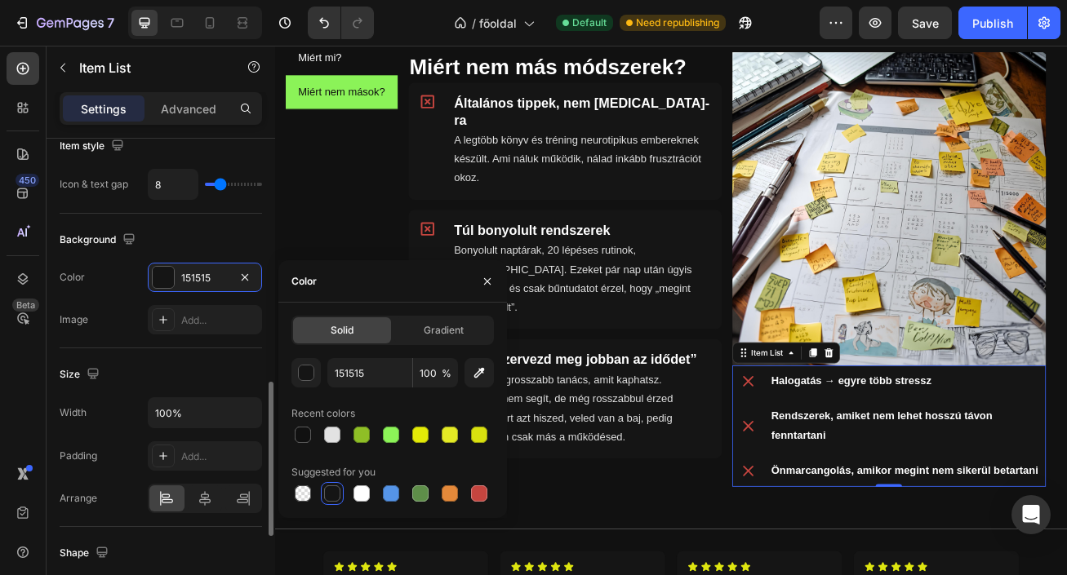
scroll to position [778, 0]
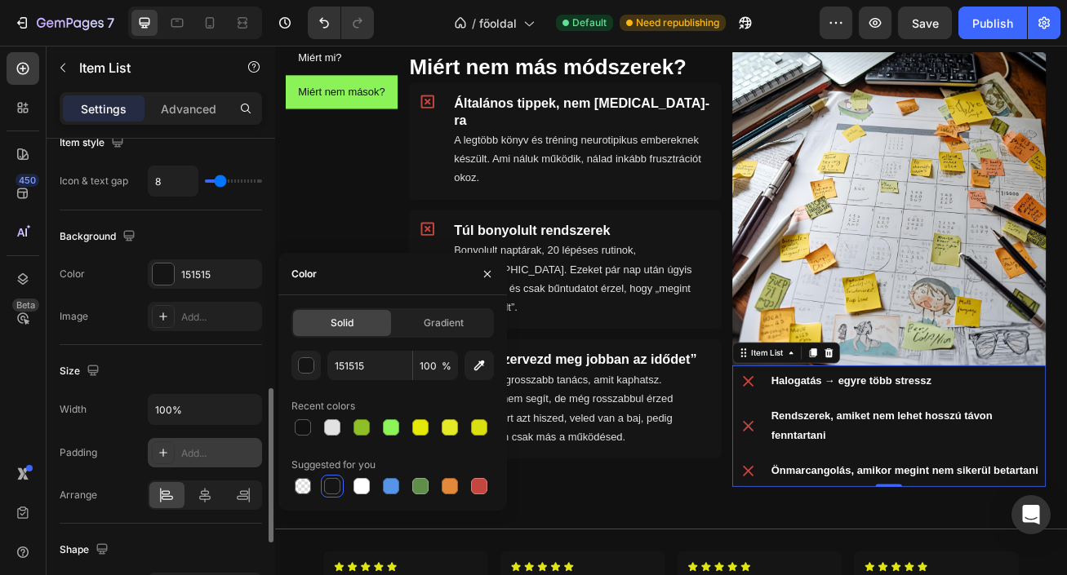
click at [196, 452] on div "Add..." at bounding box center [219, 453] width 77 height 15
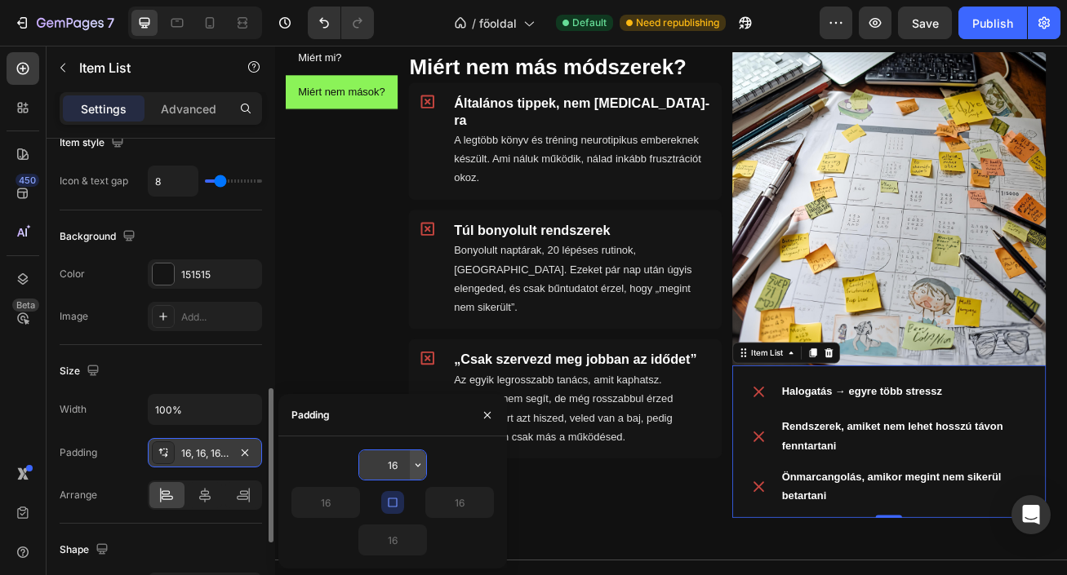
click at [419, 462] on icon "button" at bounding box center [417, 465] width 13 height 13
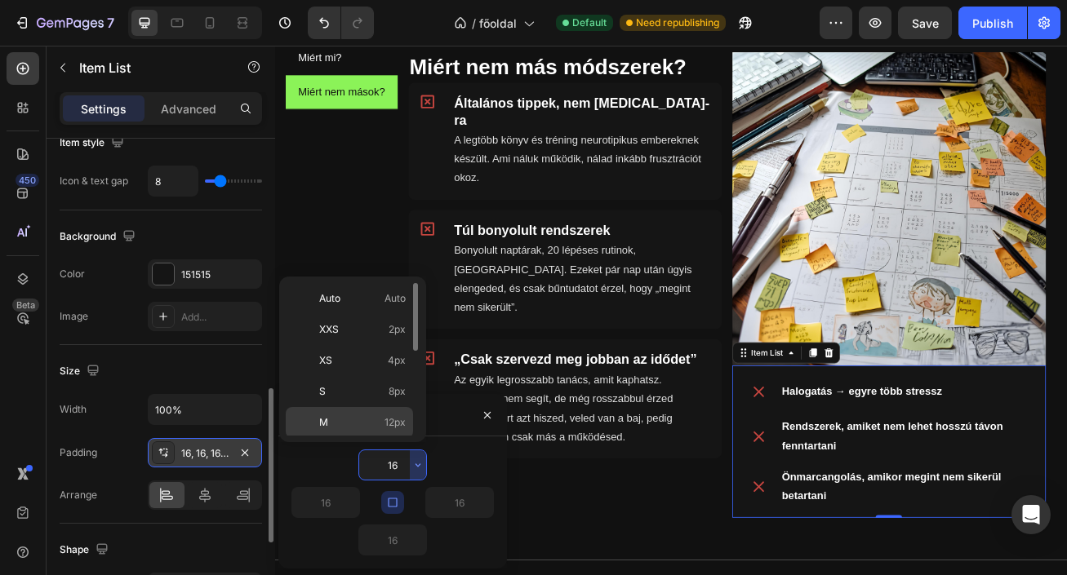
click at [362, 423] on p "M 12px" at bounding box center [362, 422] width 87 height 15
type input "12"
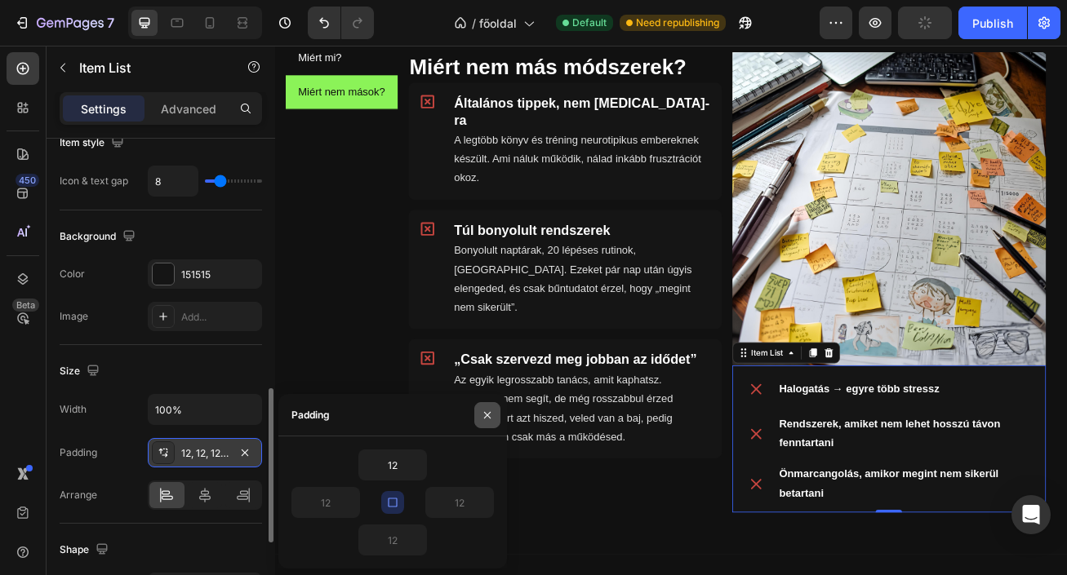
click at [484, 410] on icon "button" at bounding box center [487, 415] width 13 height 13
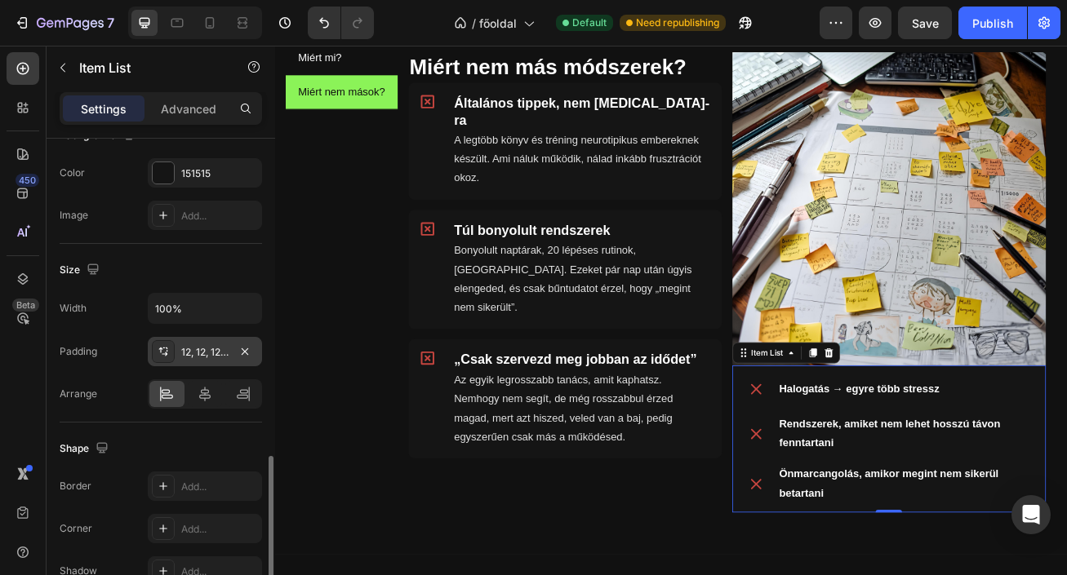
scroll to position [936, 0]
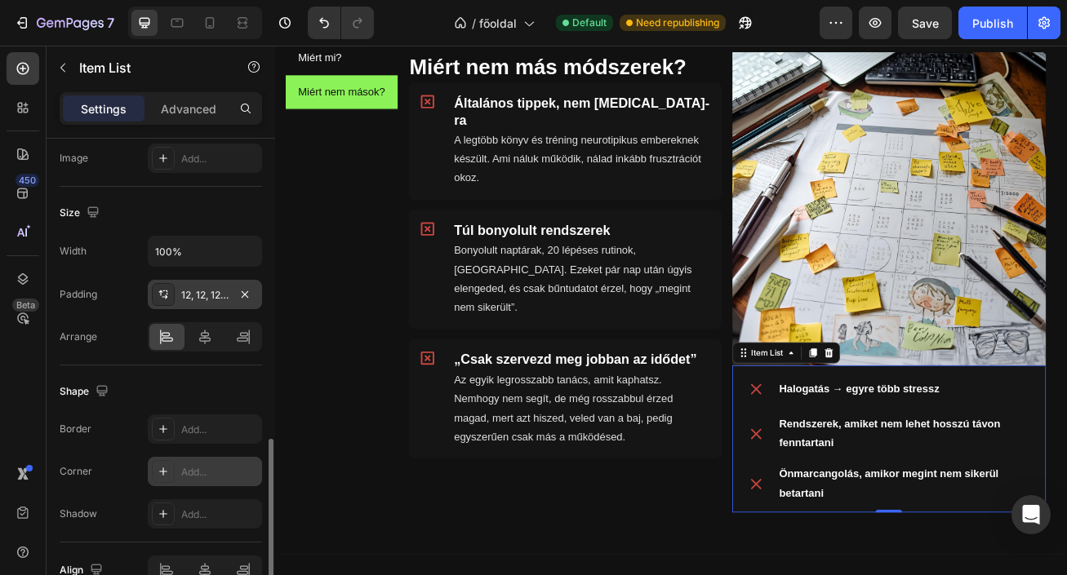
click at [200, 478] on div "Add..." at bounding box center [219, 472] width 77 height 15
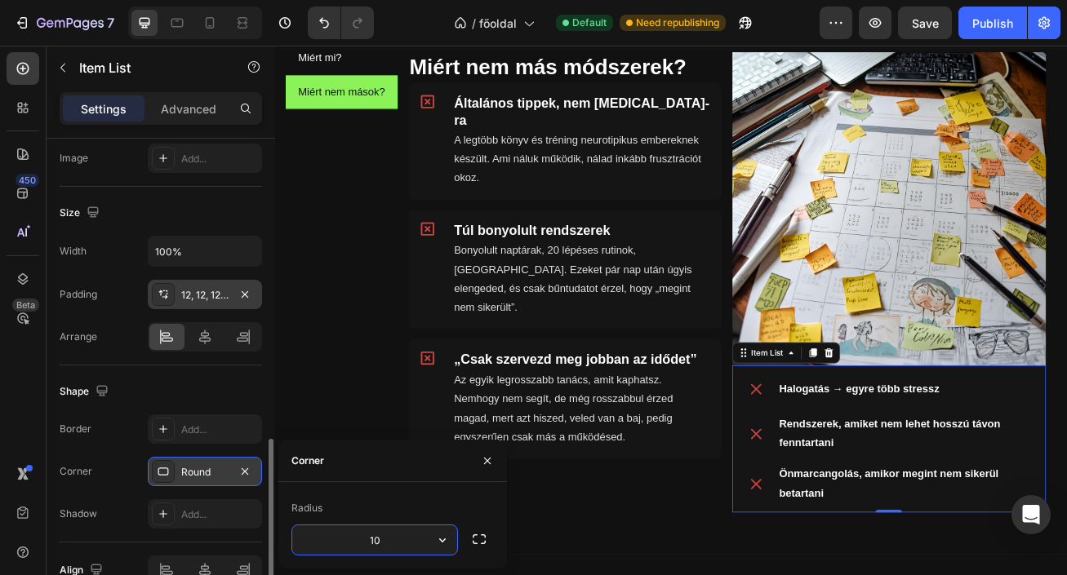
type input "10"
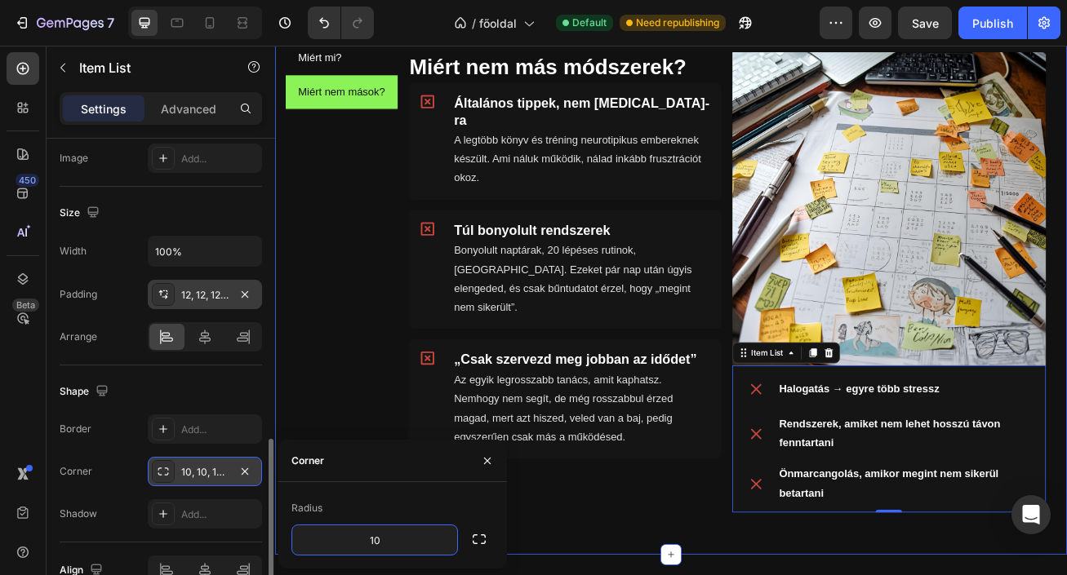
click at [674, 575] on div "Miért mi? Miért nem mások? Miért mi? Heading Icon Kifejezetten ADHD-ra tervezve…" at bounding box center [764, 339] width 979 height 674
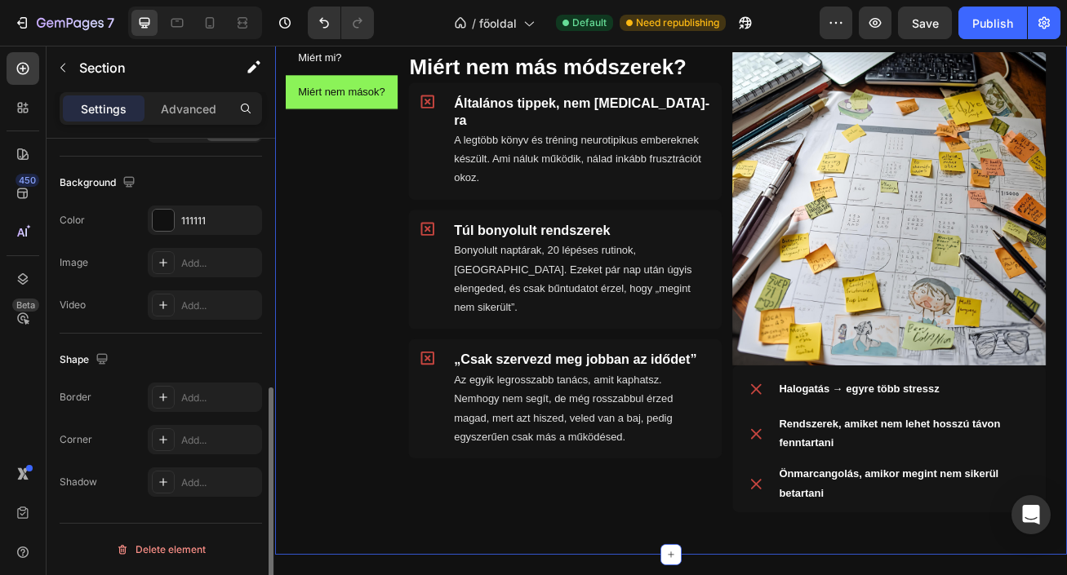
scroll to position [0, 0]
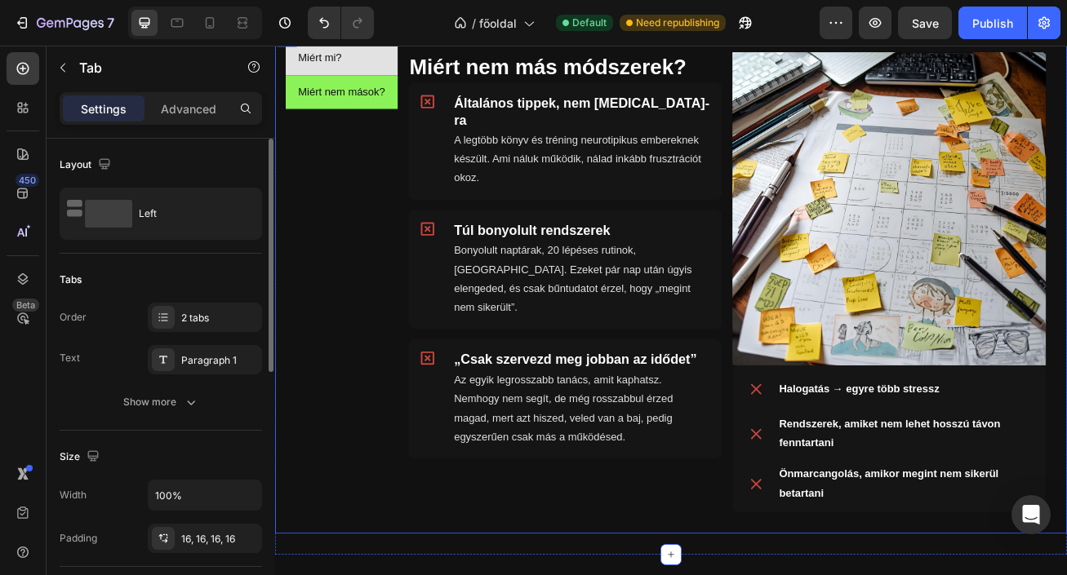
click at [392, 76] on li "Miért mi?" at bounding box center [357, 62] width 139 height 42
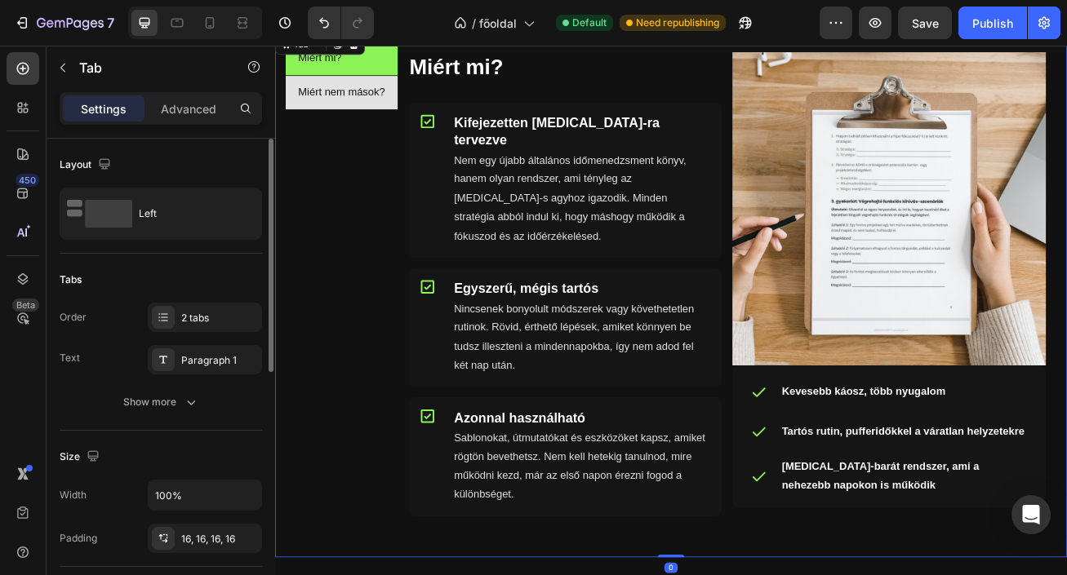
click at [415, 112] on li "Miért nem mások?" at bounding box center [357, 104] width 139 height 42
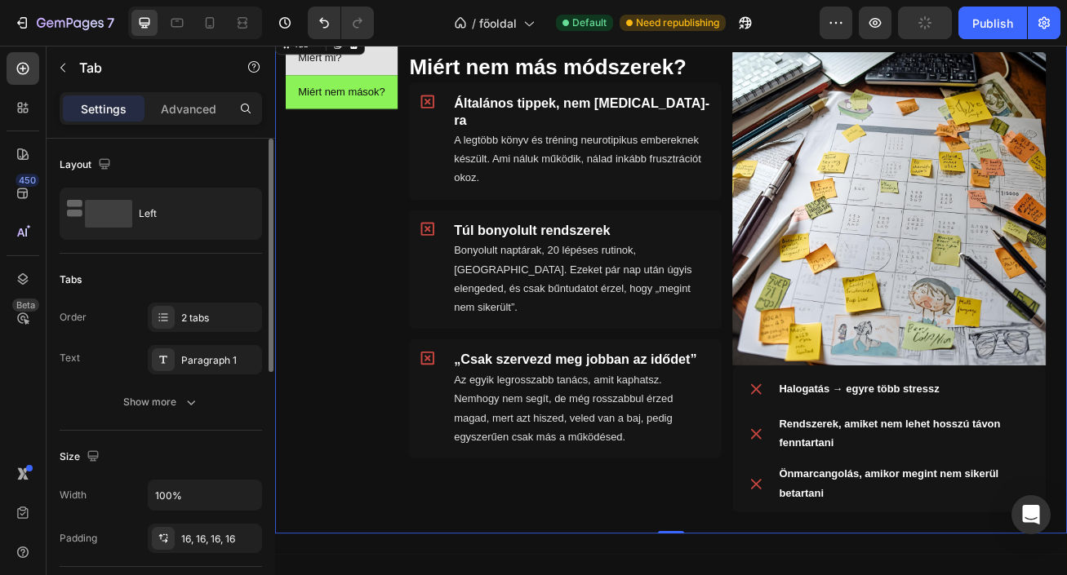
click at [403, 64] on li "Miért mi?" at bounding box center [357, 62] width 139 height 42
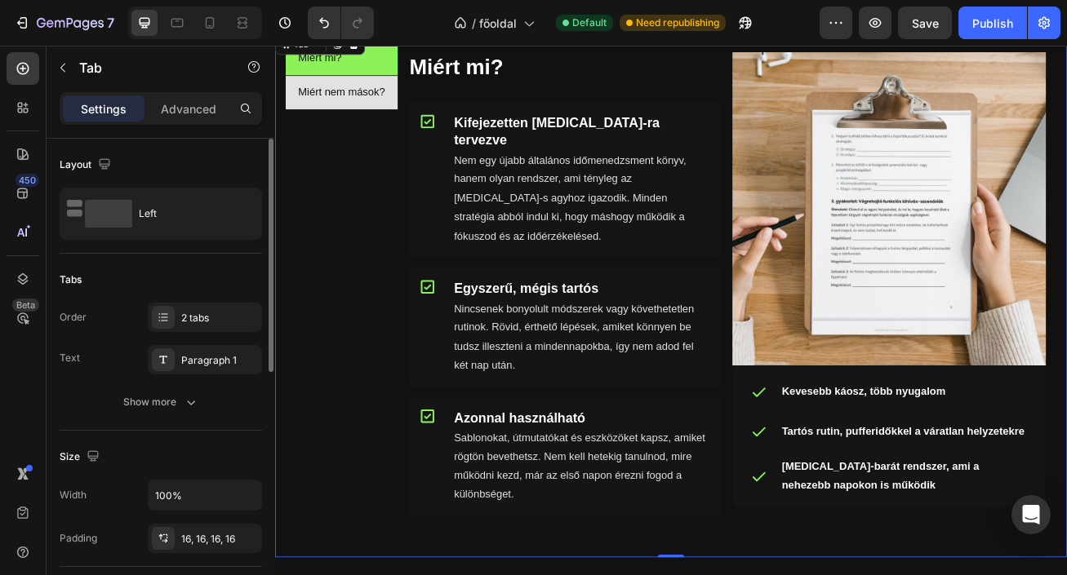
click at [414, 92] on li "Miért nem mások?" at bounding box center [357, 104] width 139 height 42
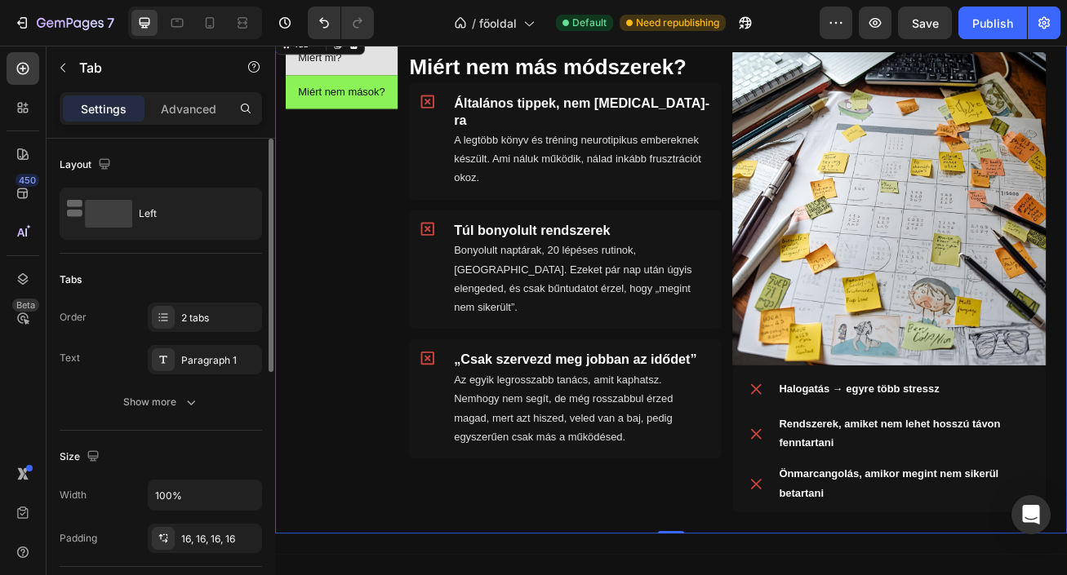
click at [418, 73] on li "Miért mi?" at bounding box center [357, 62] width 139 height 42
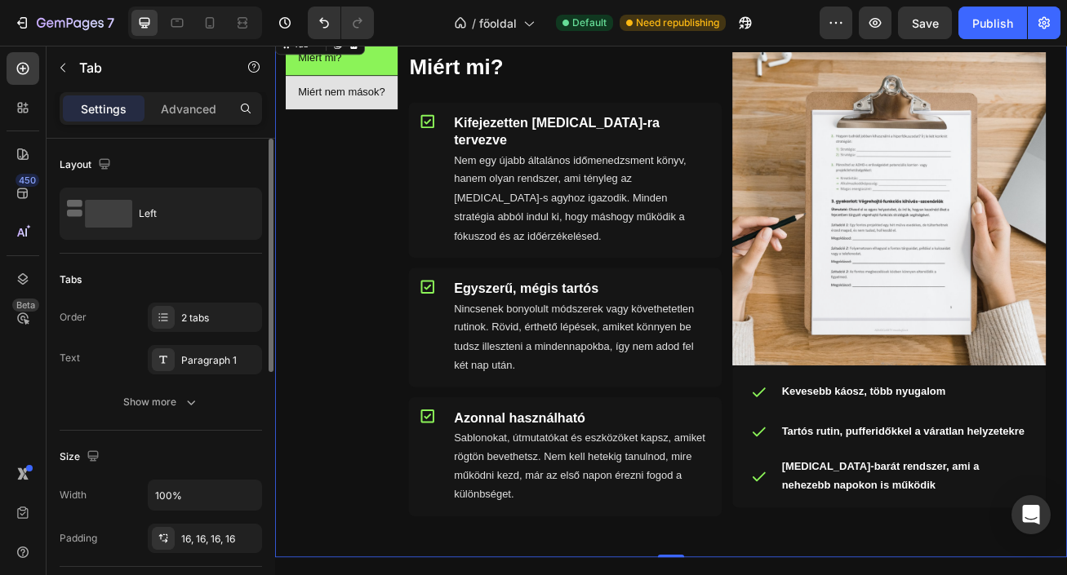
click at [424, 99] on li "Miért nem mások?" at bounding box center [357, 104] width 139 height 42
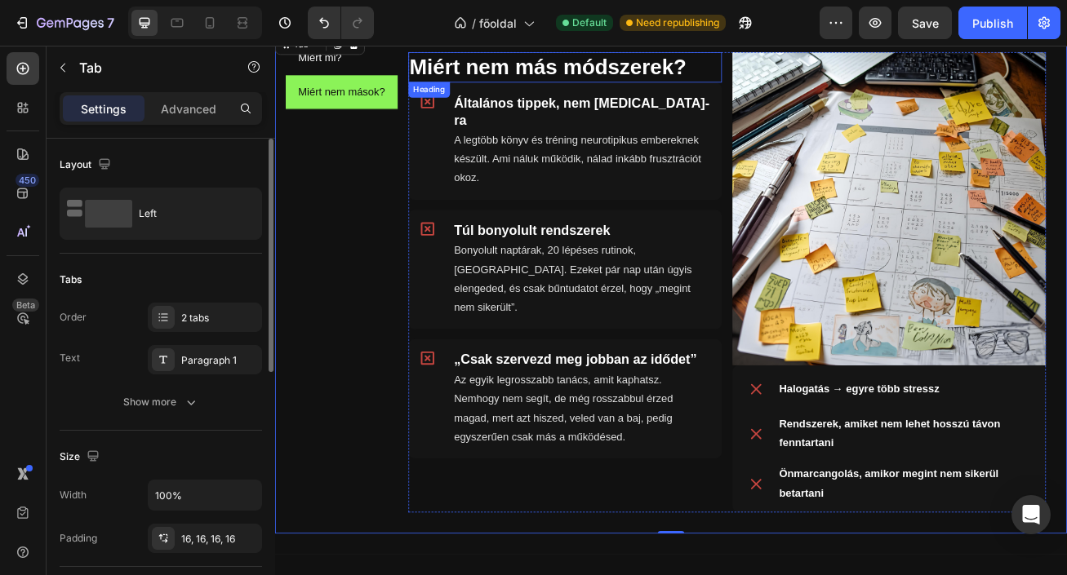
click at [530, 78] on h2 "Miért nem más módszerek?" at bounding box center [634, 73] width 388 height 38
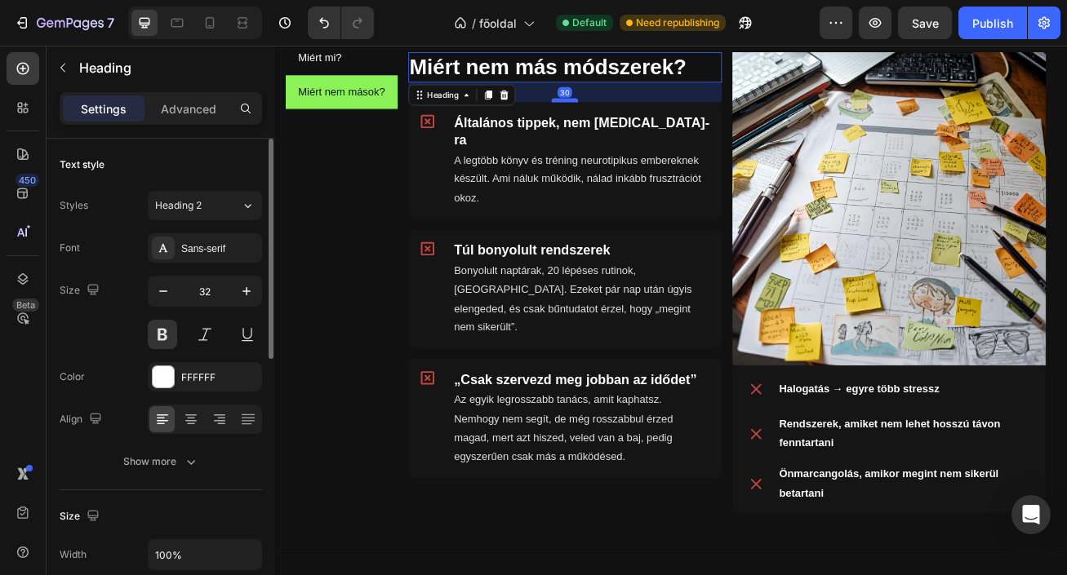
drag, startPoint x: 637, startPoint y: 89, endPoint x: 640, endPoint y: 113, distance: 24.6
click at [640, 113] on div at bounding box center [633, 113] width 33 height 5
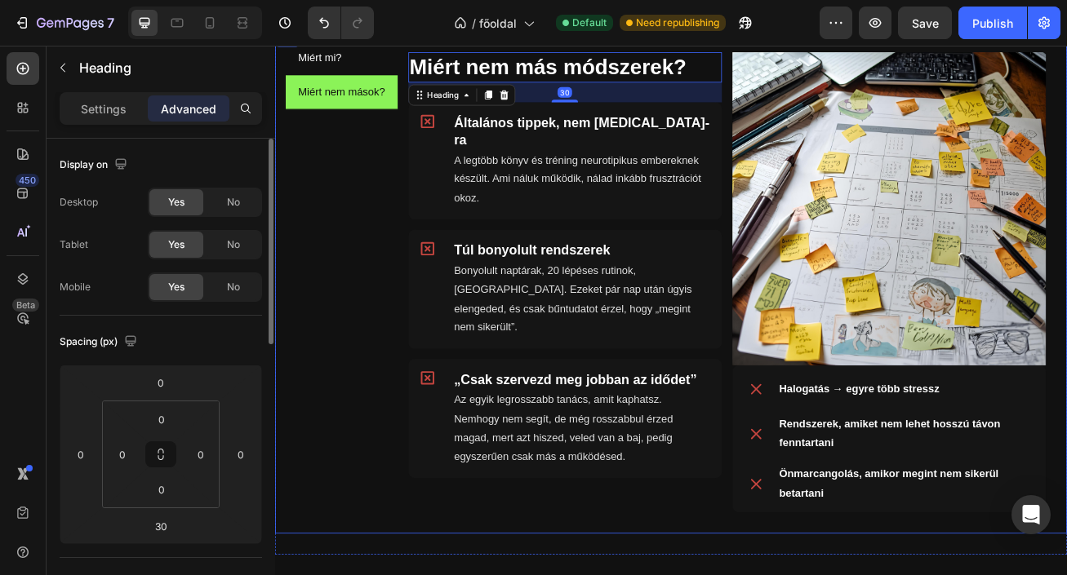
click at [398, 265] on div "Miért mi? Miért nem mások?" at bounding box center [357, 339] width 139 height 596
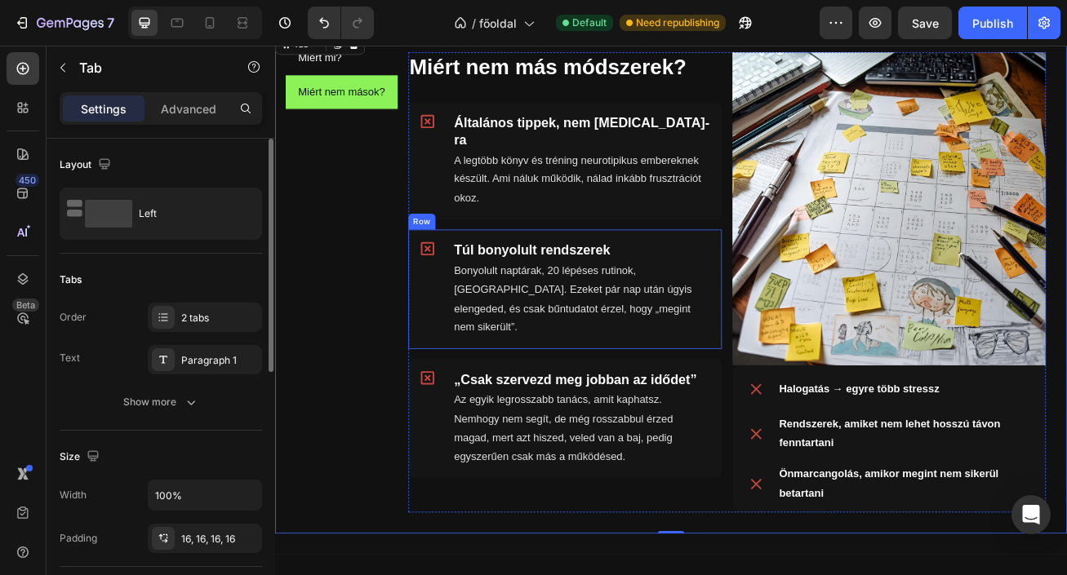
click at [697, 375] on div "Icon Túl bonyolult rendszerek Heading Bonyolult naptárak, 20 lépéses rutinok, h…" at bounding box center [634, 347] width 388 height 148
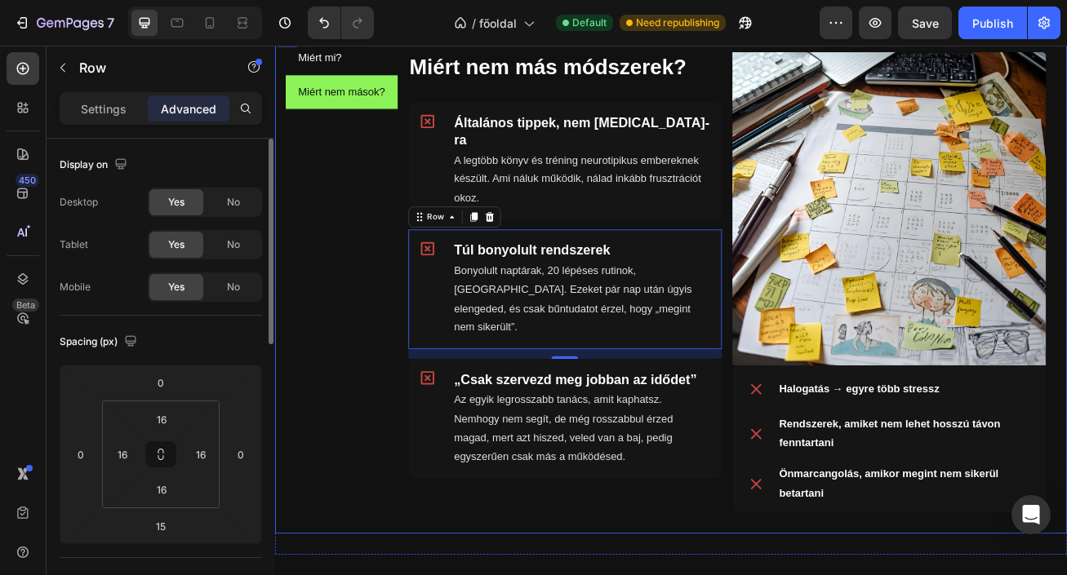
click at [393, 288] on div "Miért mi? Miért nem mások?" at bounding box center [357, 339] width 139 height 596
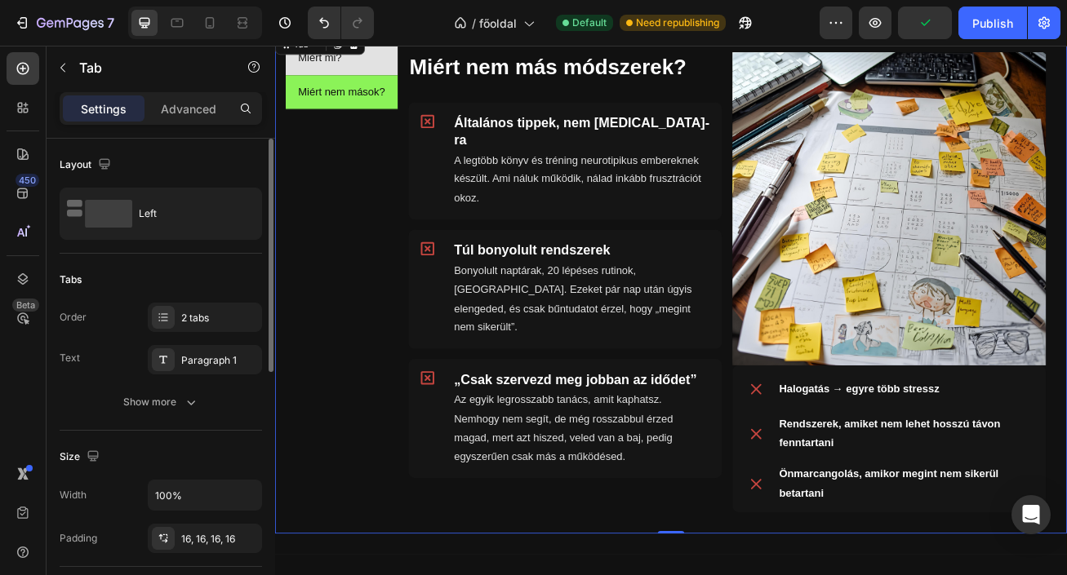
click at [415, 68] on li "Miért mi?" at bounding box center [357, 62] width 139 height 42
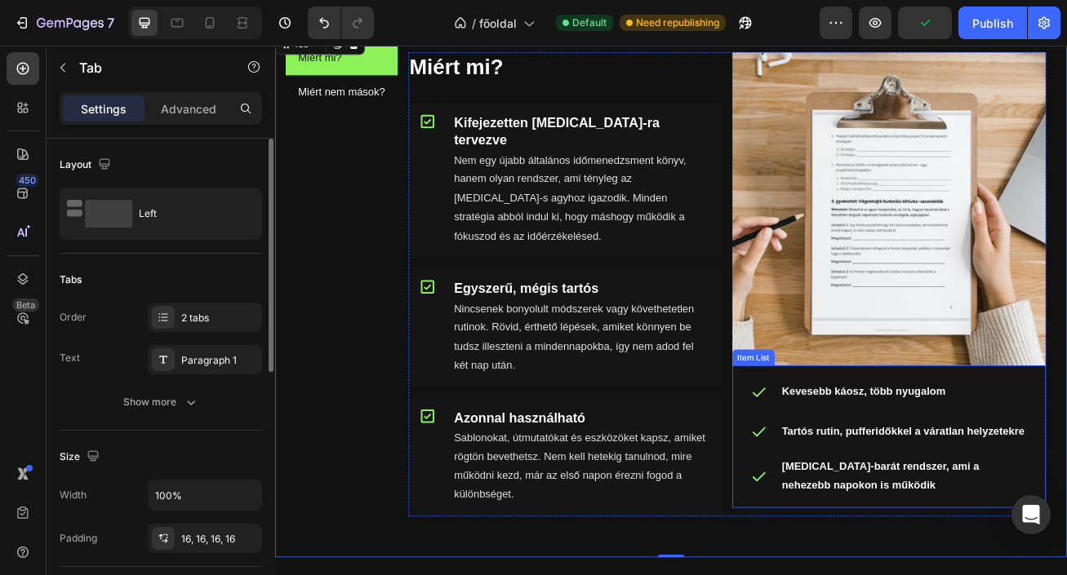
click at [850, 523] on div "Kevesebb káosz, több nyugalom Tartós rutin, pufferidőkkel a váratlan helyzetekr…" at bounding box center [1035, 529] width 388 height 176
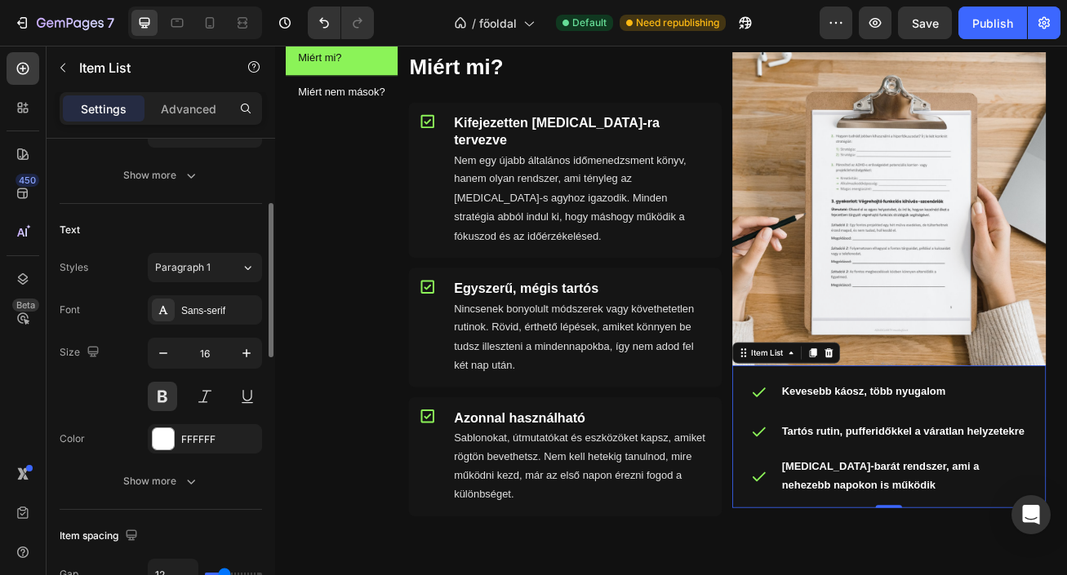
scroll to position [269, 0]
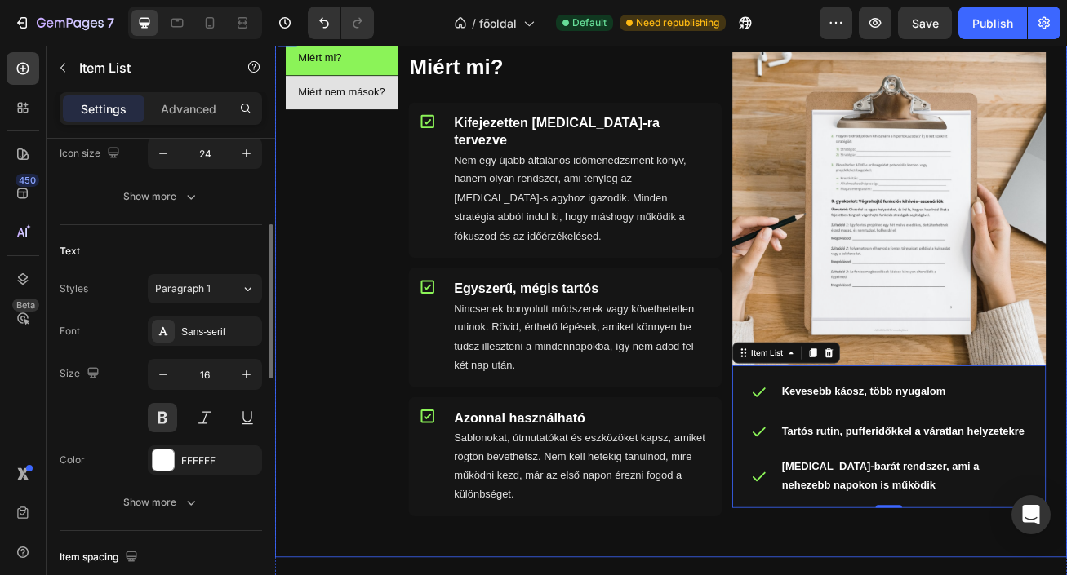
click at [400, 124] on li "Miért nem mások?" at bounding box center [357, 104] width 139 height 42
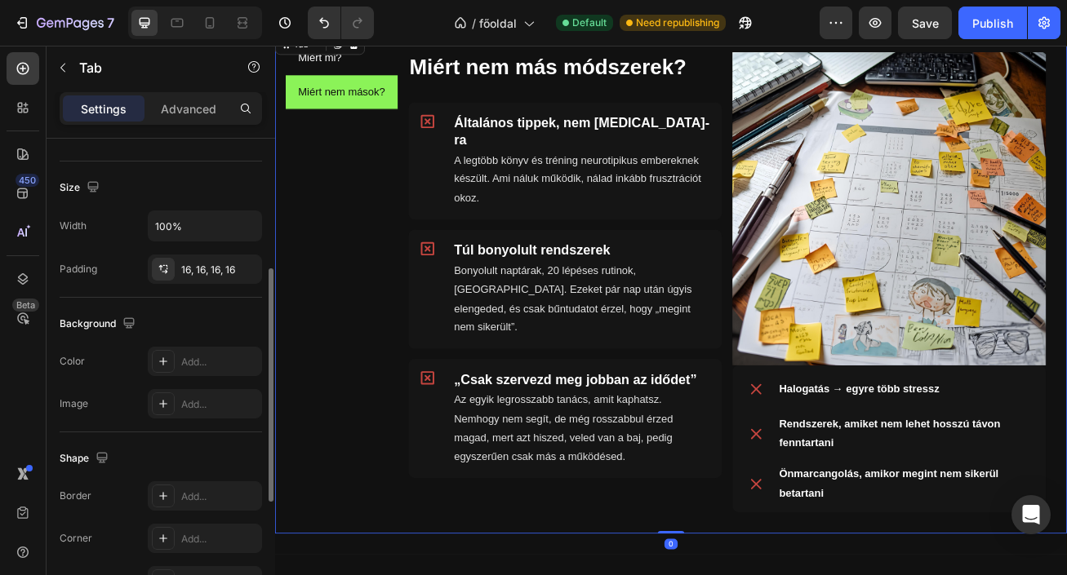
scroll to position [0, 0]
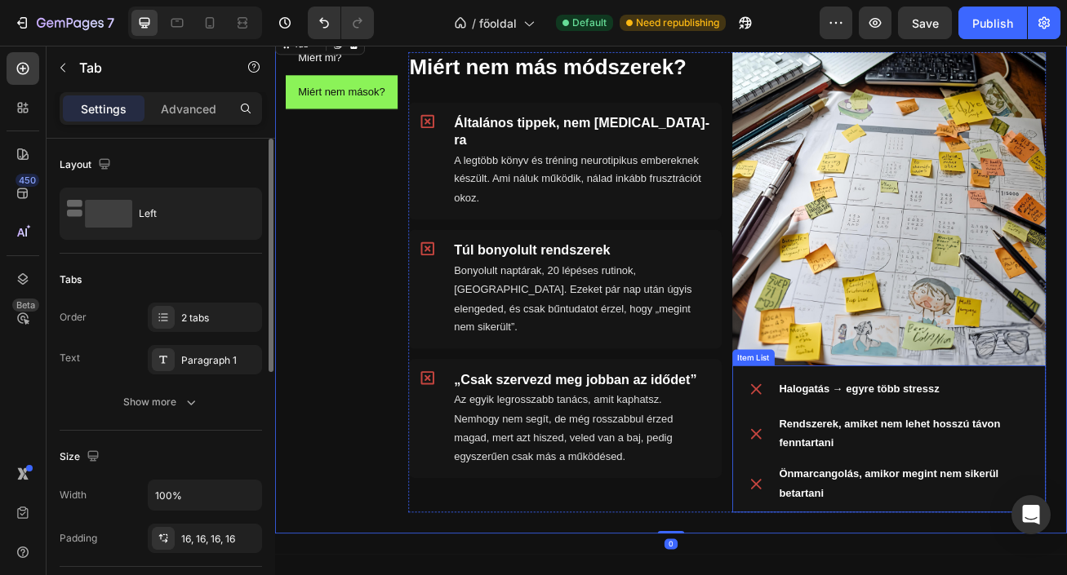
click at [860, 531] on icon at bounding box center [870, 527] width 20 height 20
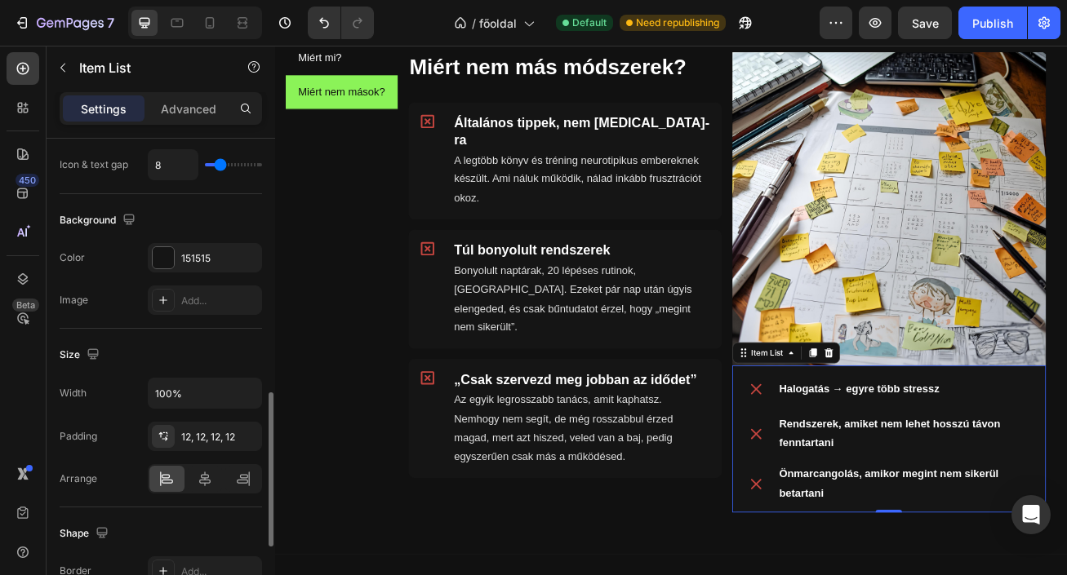
scroll to position [795, 0]
click at [210, 434] on div "12, 12, 12, 12" at bounding box center [204, 436] width 47 height 15
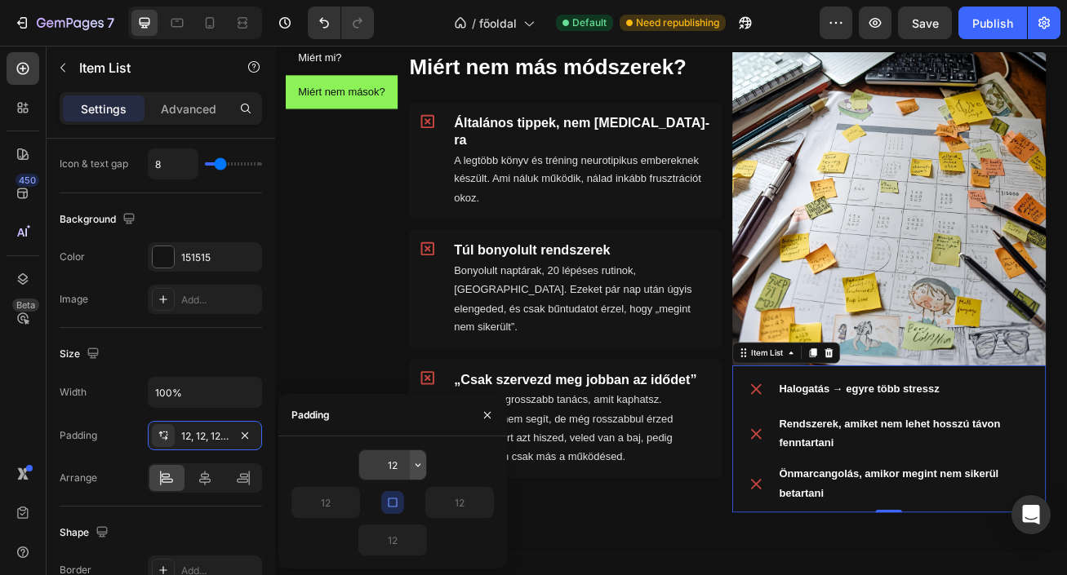
click at [419, 459] on icon "button" at bounding box center [417, 465] width 13 height 13
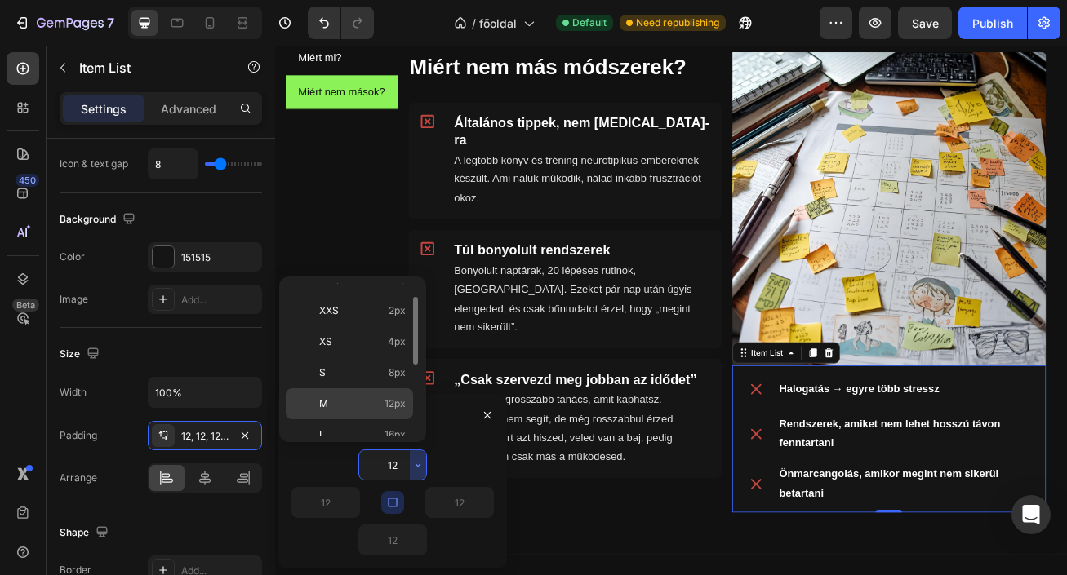
scroll to position [27, 0]
click at [391, 427] on span "16px" at bounding box center [394, 426] width 21 height 15
type input "16"
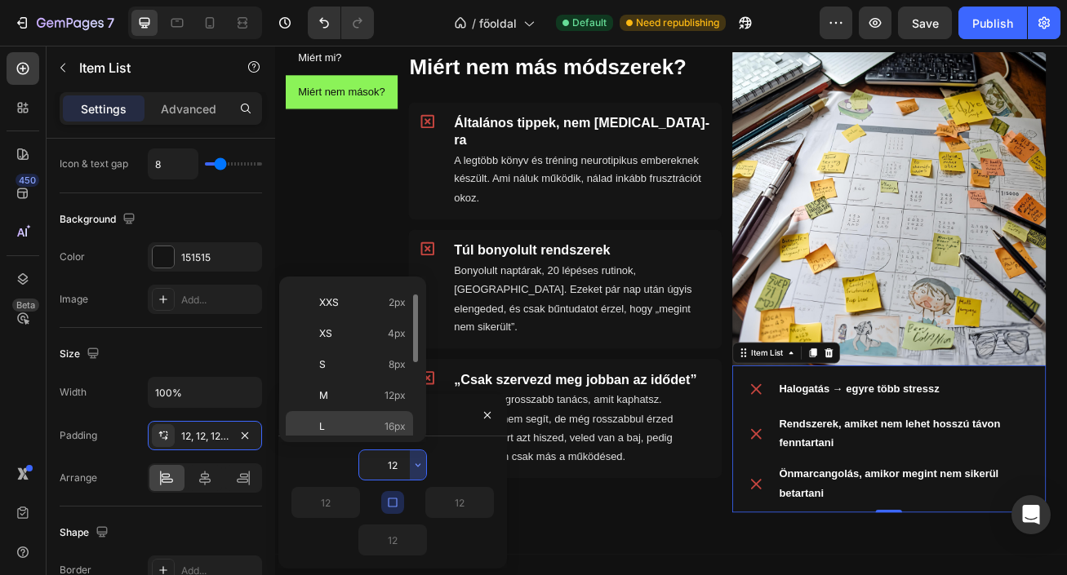
type input "16"
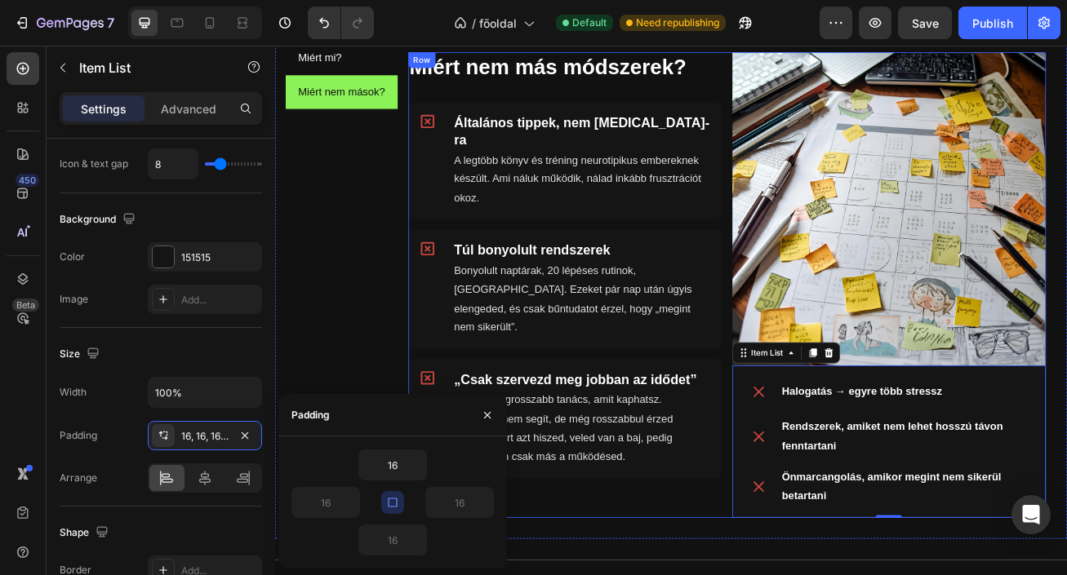
click at [661, 566] on div "Miért nem más módszerek? Heading Icon Általános tippek, nem ADHD-ra Heading A l…" at bounding box center [634, 342] width 388 height 576
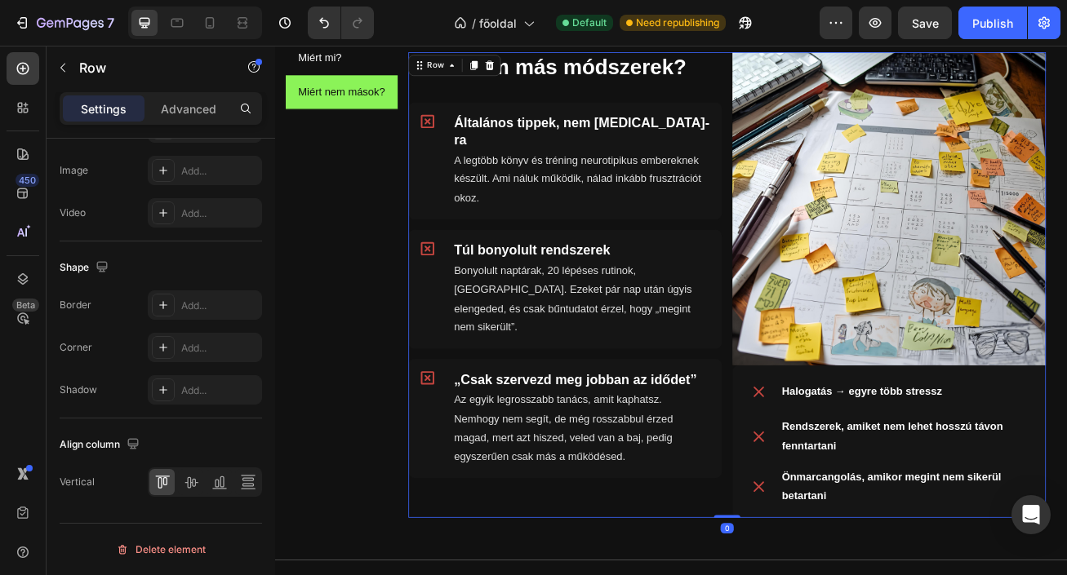
scroll to position [0, 0]
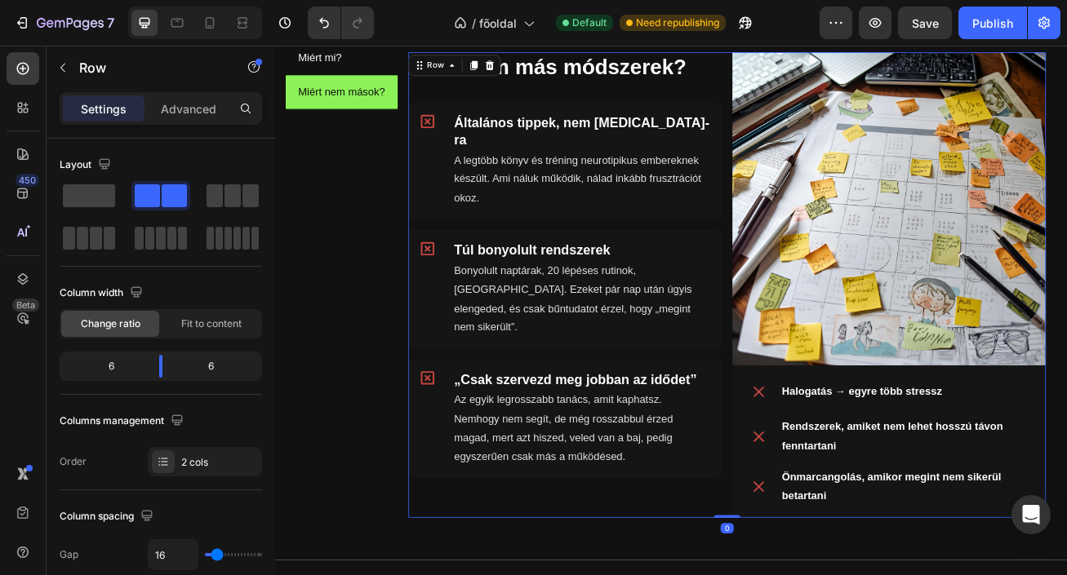
click at [787, 575] on div "Miért nem más módszerek? Heading Icon Általános tippek, nem ADHD-ra Heading A l…" at bounding box center [634, 342] width 388 height 576
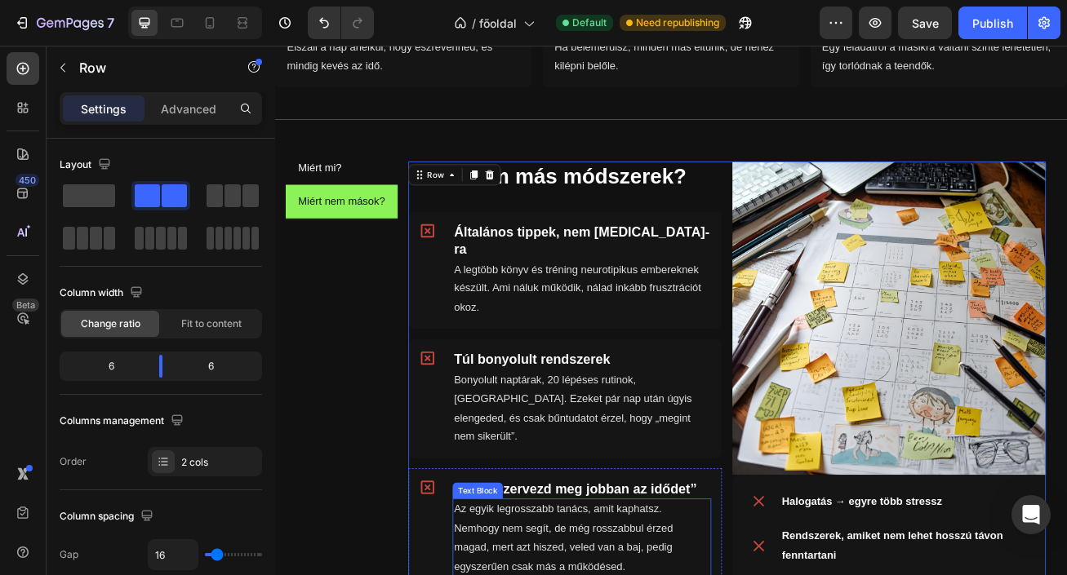
scroll to position [789, 0]
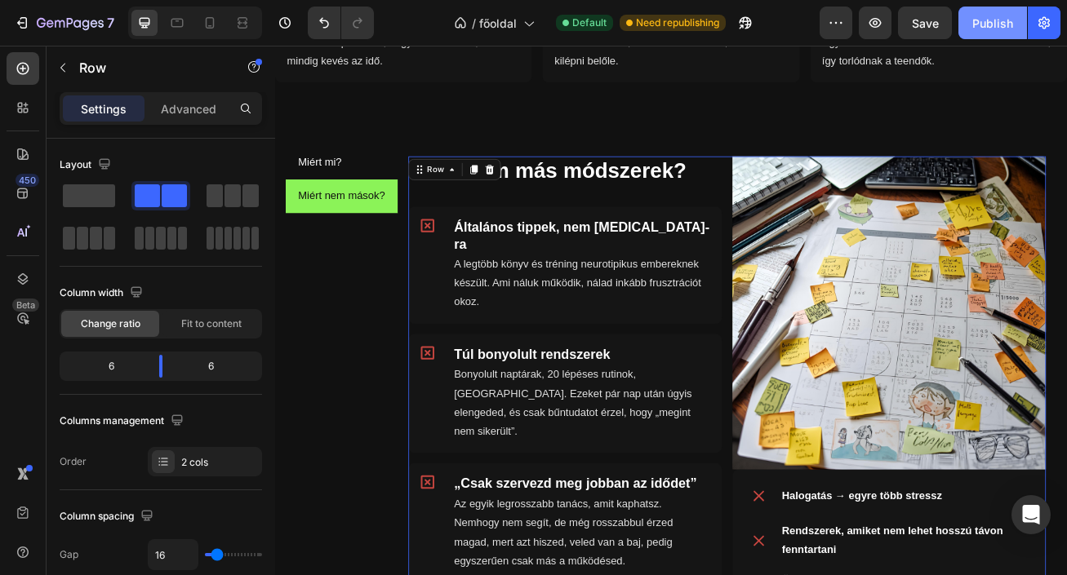
click at [985, 23] on div "Publish" at bounding box center [992, 23] width 41 height 17
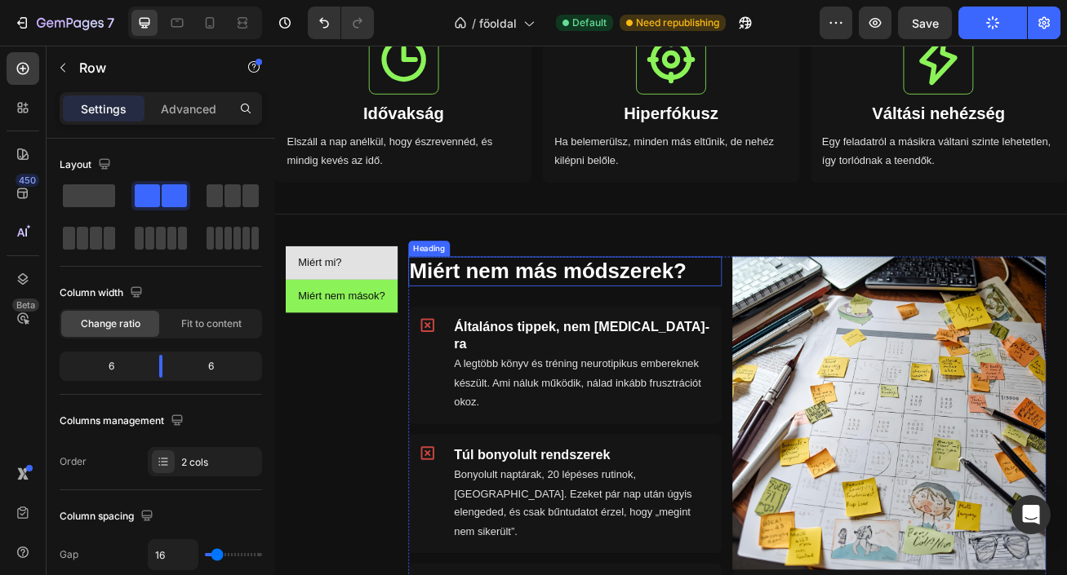
scroll to position [442, 0]
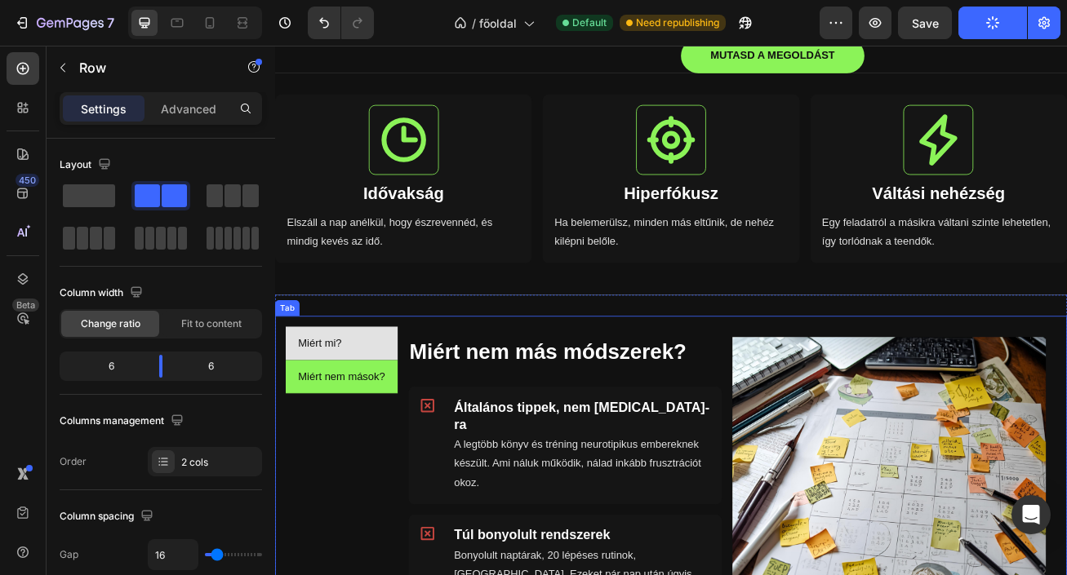
click at [393, 435] on li "Miért mi?" at bounding box center [357, 414] width 139 height 42
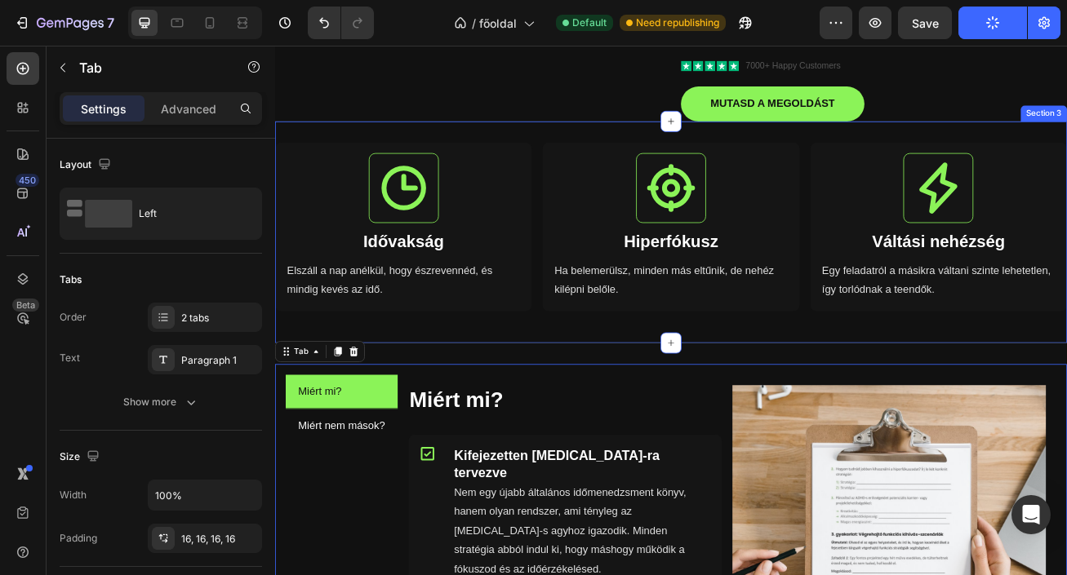
scroll to position [311, 0]
